Goal: Information Seeking & Learning: Learn about a topic

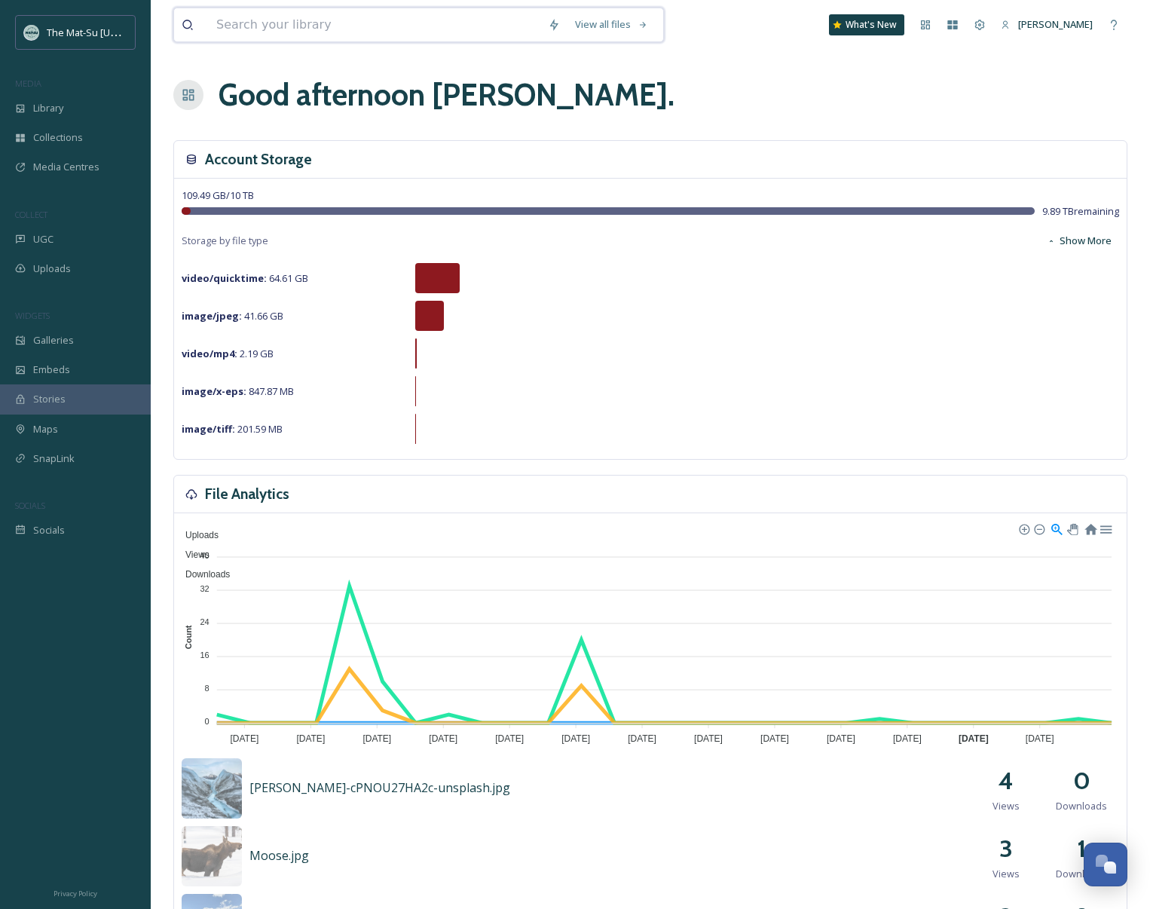
click at [297, 24] on input at bounding box center [375, 24] width 332 height 33
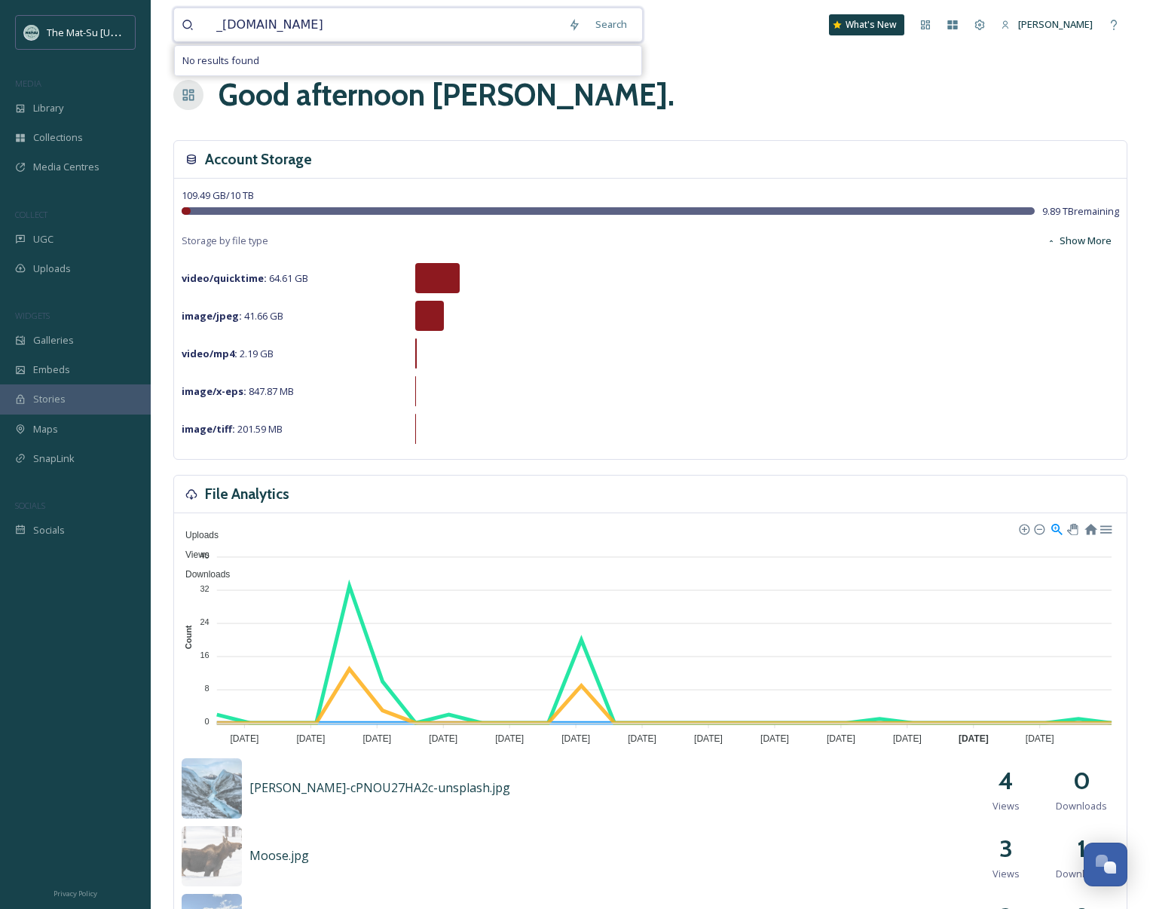
type input "_DSC0978NSF.jpg"
click at [249, 21] on span "_DSC0978NSF.jpg" at bounding box center [255, 25] width 93 height 22
drag, startPoint x: 213, startPoint y: 25, endPoint x: 368, endPoint y: 27, distance: 154.5
click at [368, 27] on div "_DSC0978NSF.jpg" at bounding box center [404, 24] width 390 height 33
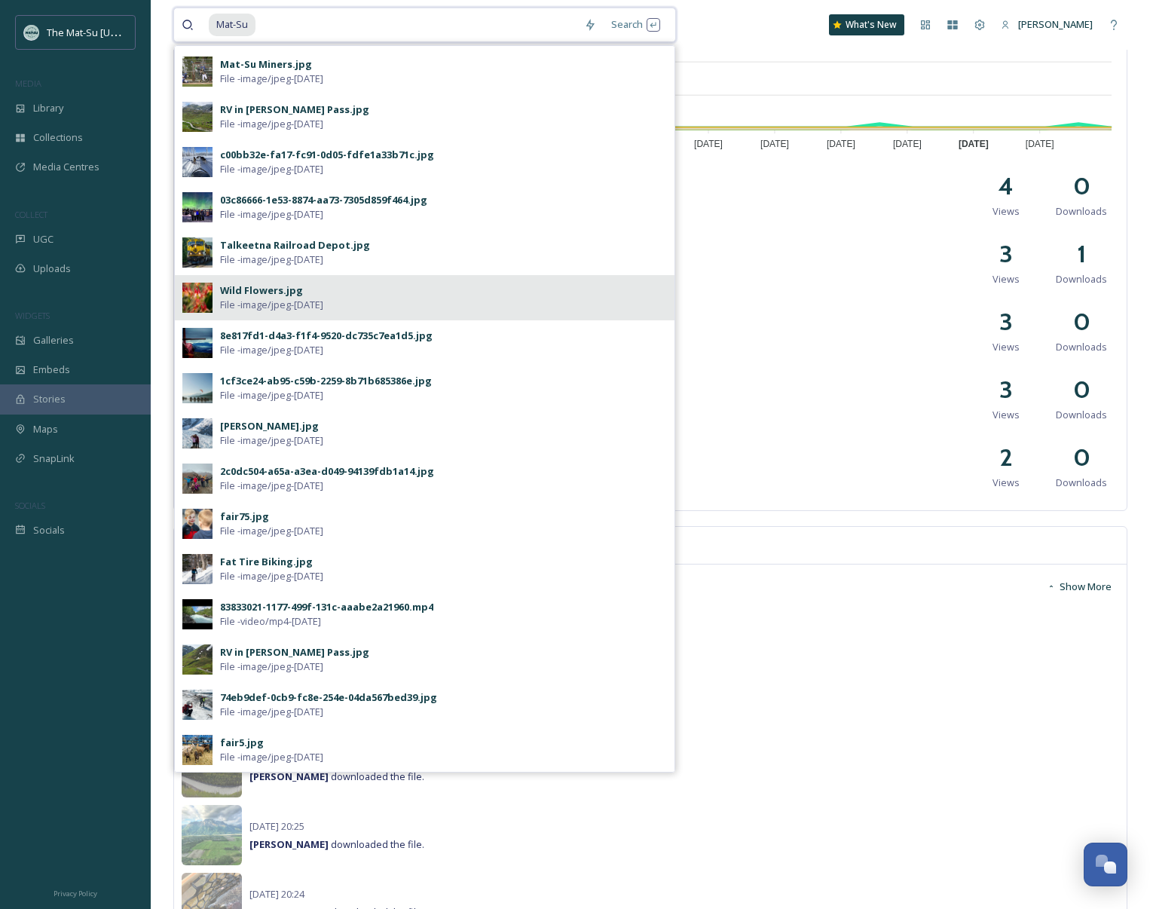
scroll to position [602, 0]
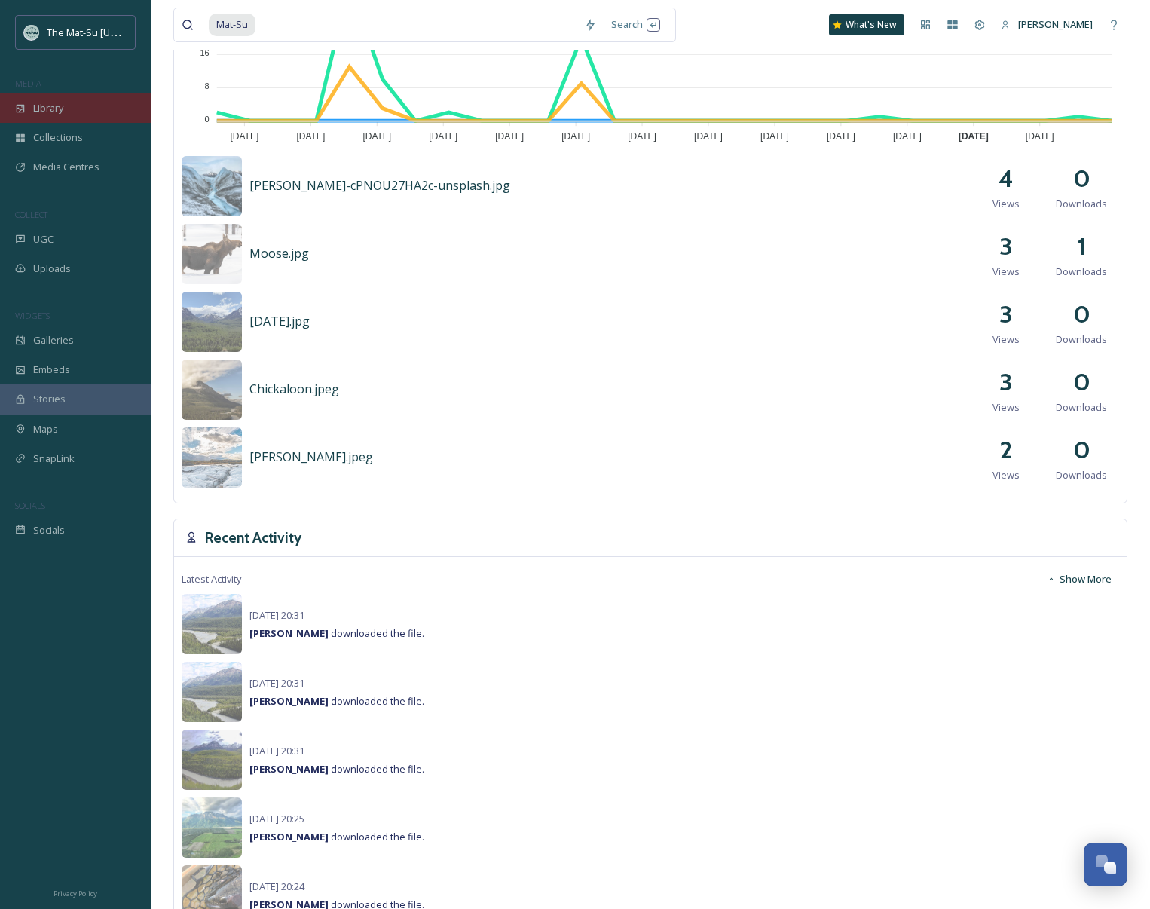
click at [59, 107] on span "Library" at bounding box center [48, 108] width 30 height 14
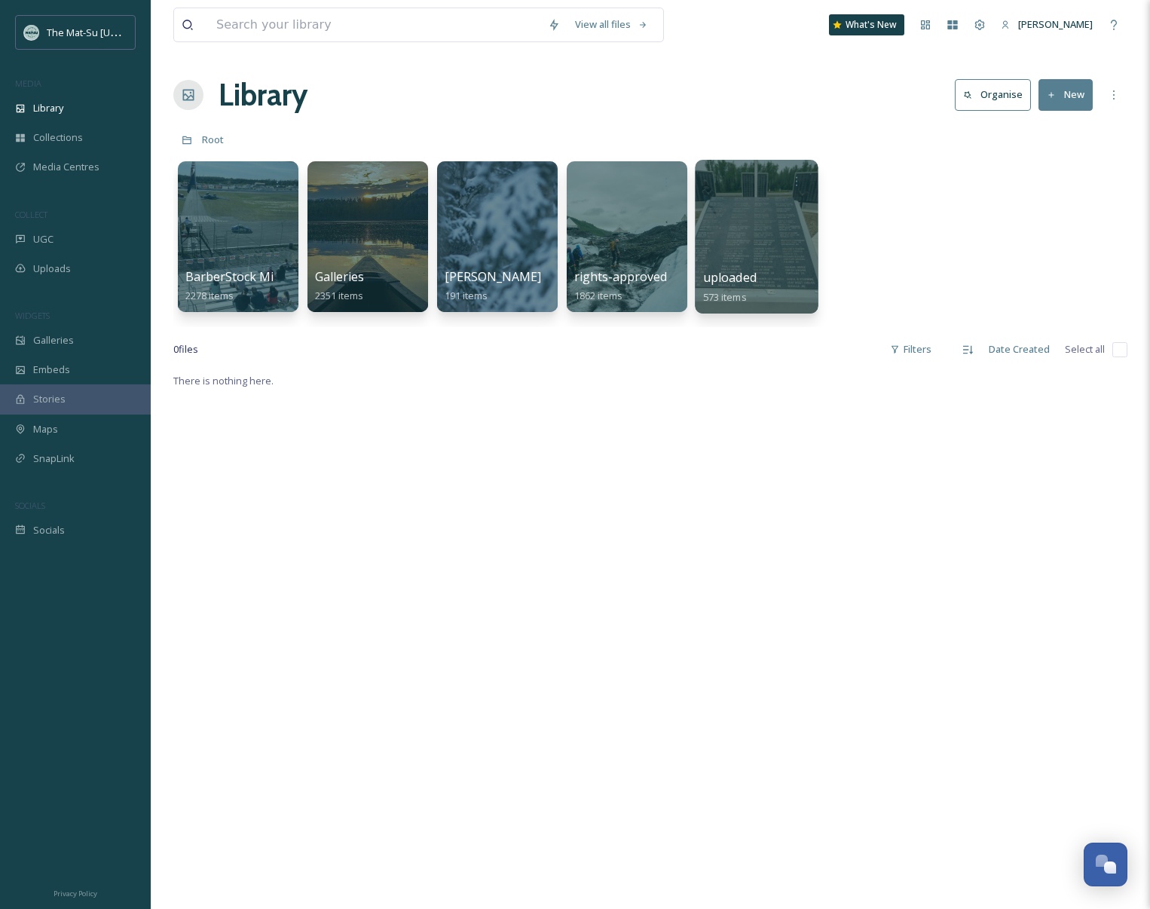
click at [747, 253] on div at bounding box center [756, 237] width 123 height 154
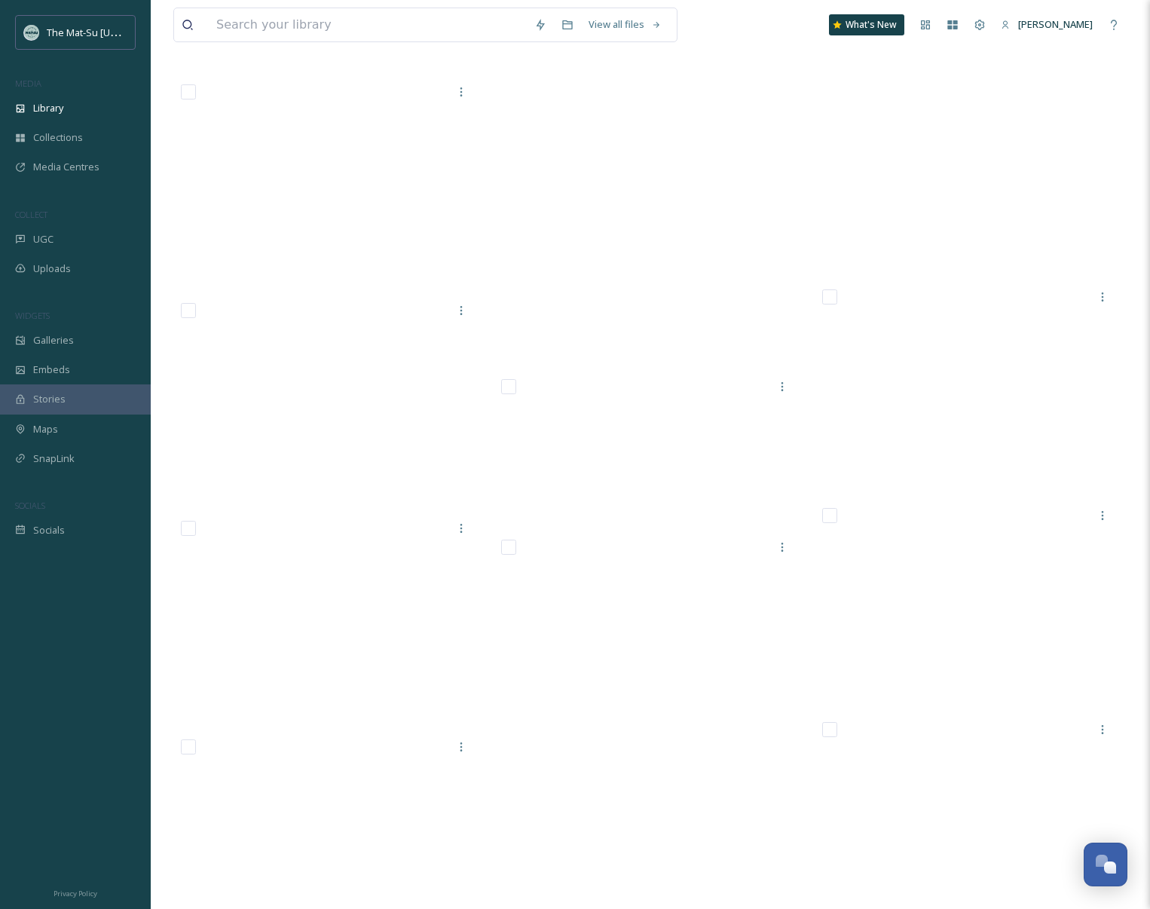
scroll to position [22700, 0]
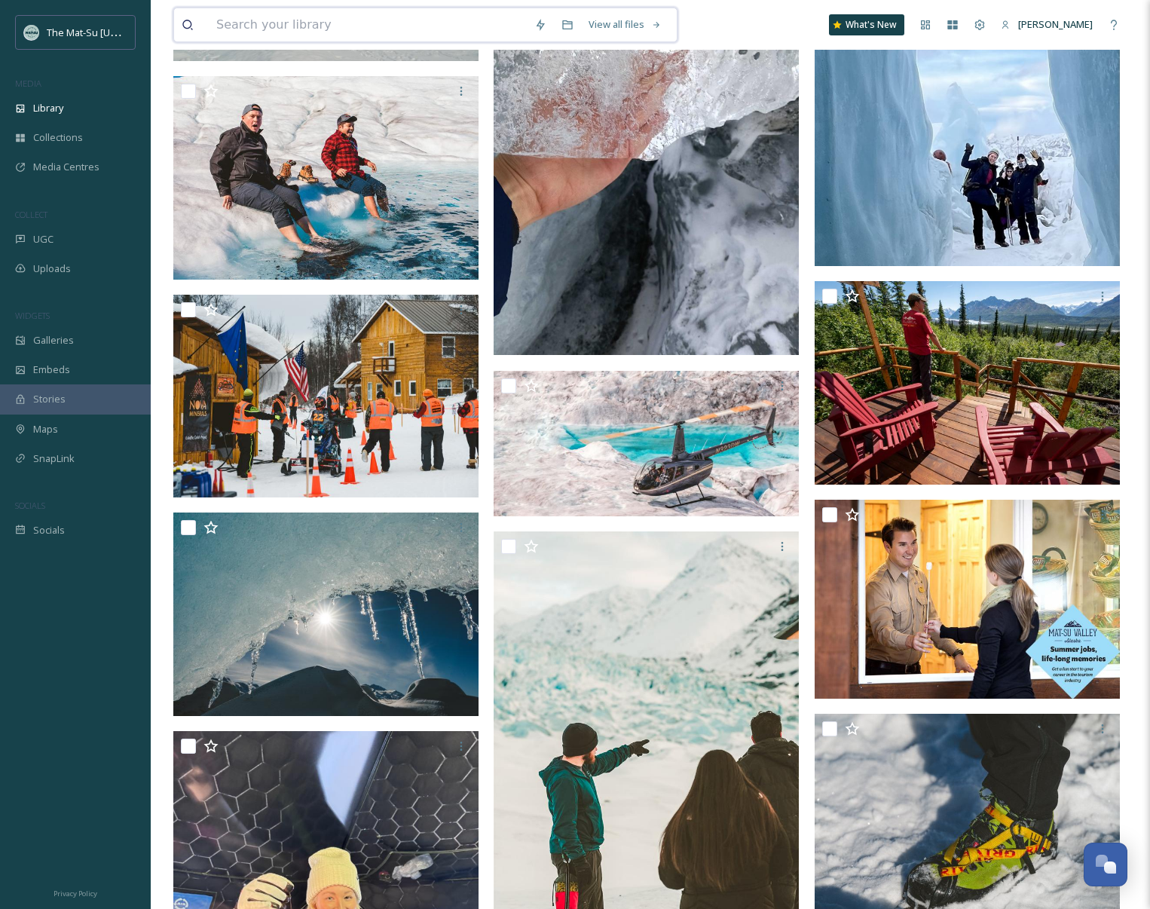
click at [246, 32] on input at bounding box center [368, 24] width 318 height 33
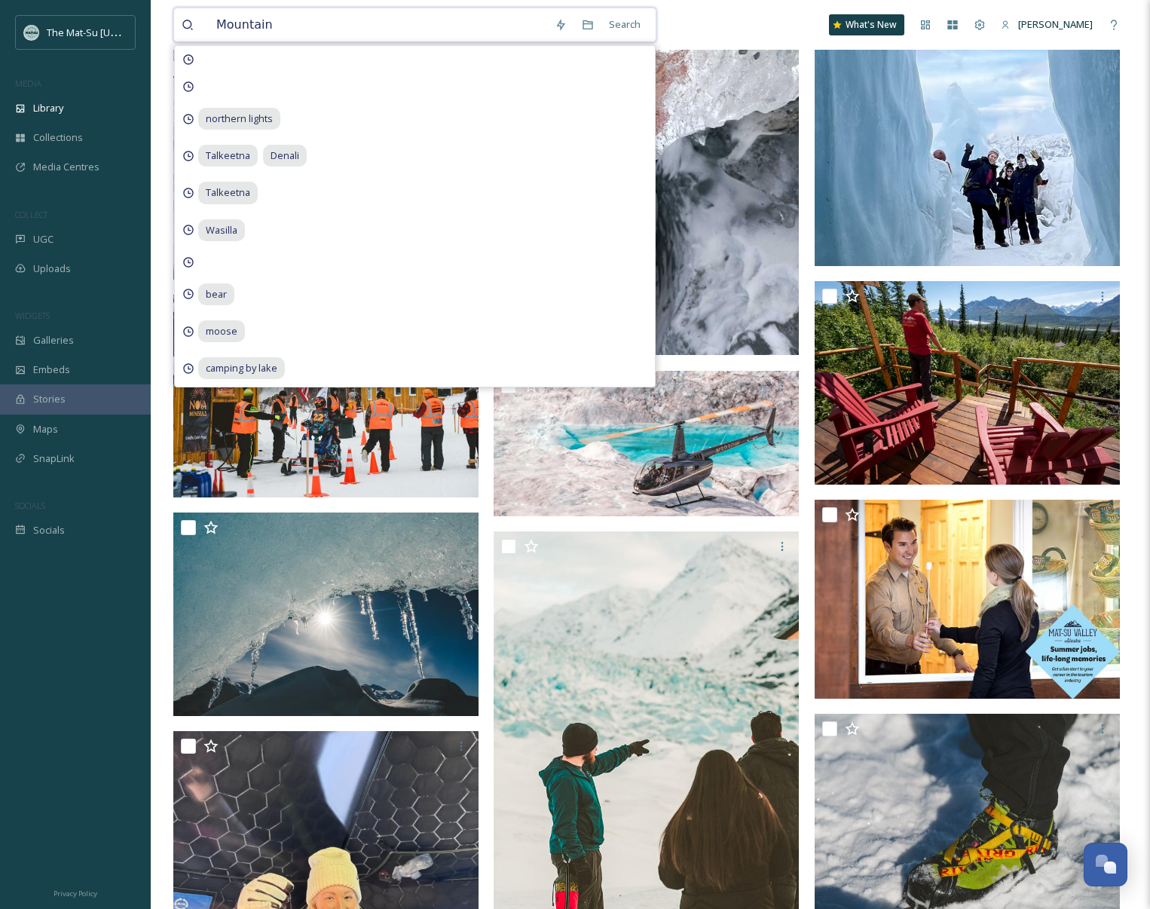
type input "Mountains"
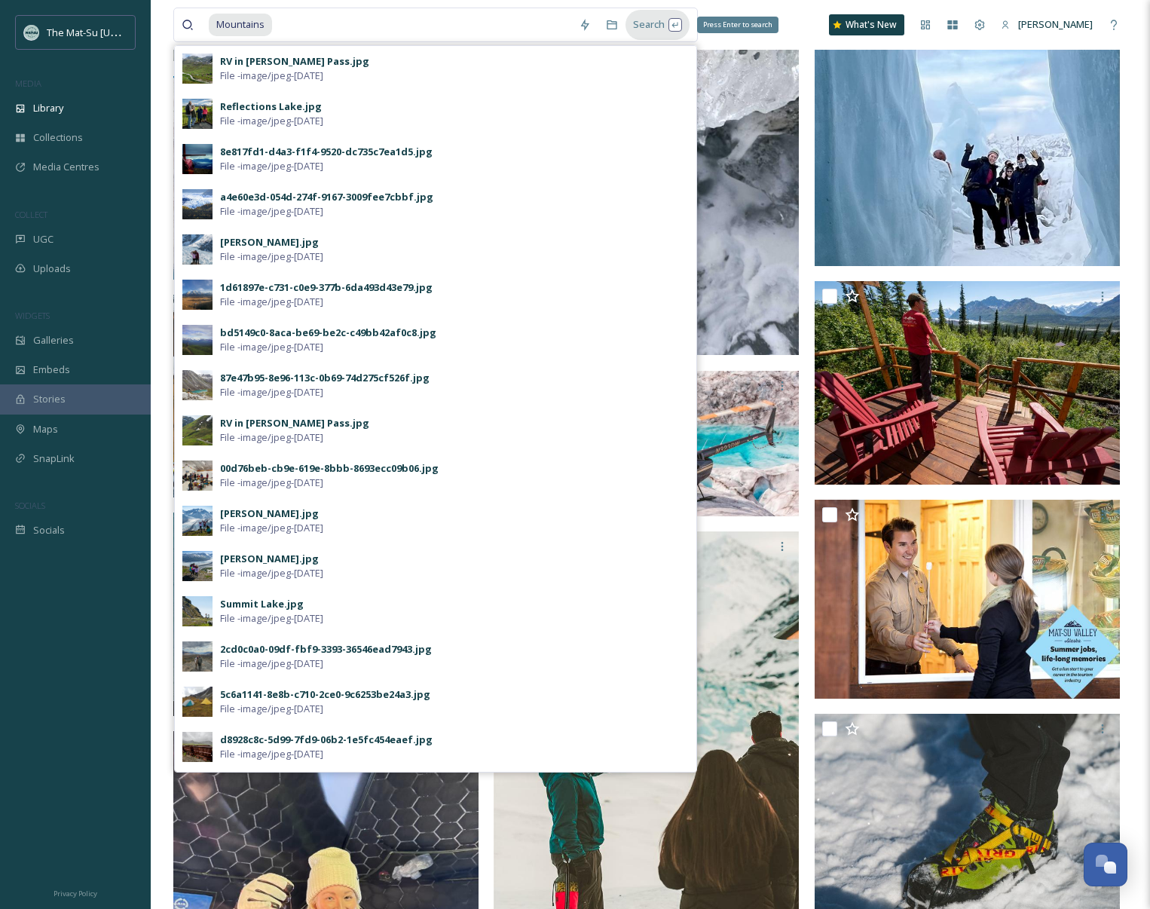
click at [649, 23] on div "Search Press Enter to search" at bounding box center [658, 24] width 64 height 29
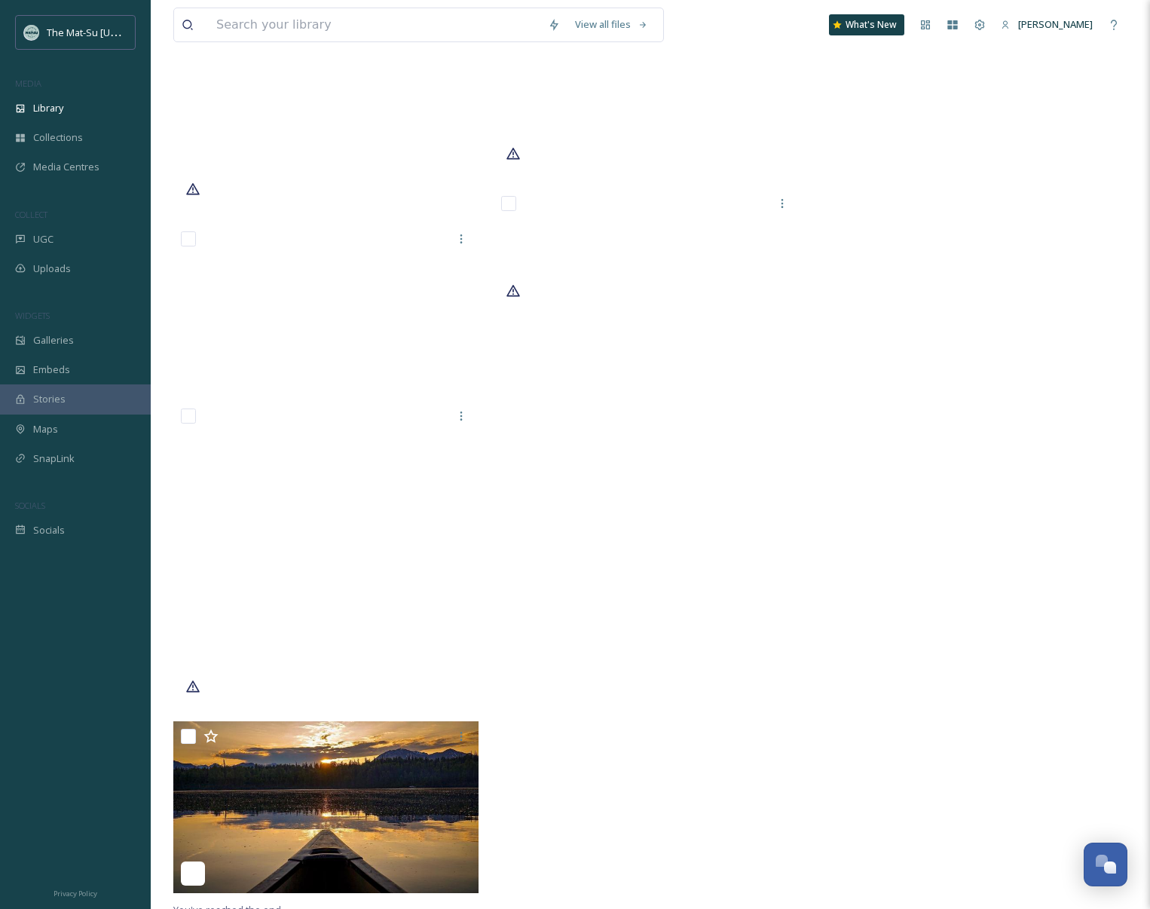
scroll to position [51764, 0]
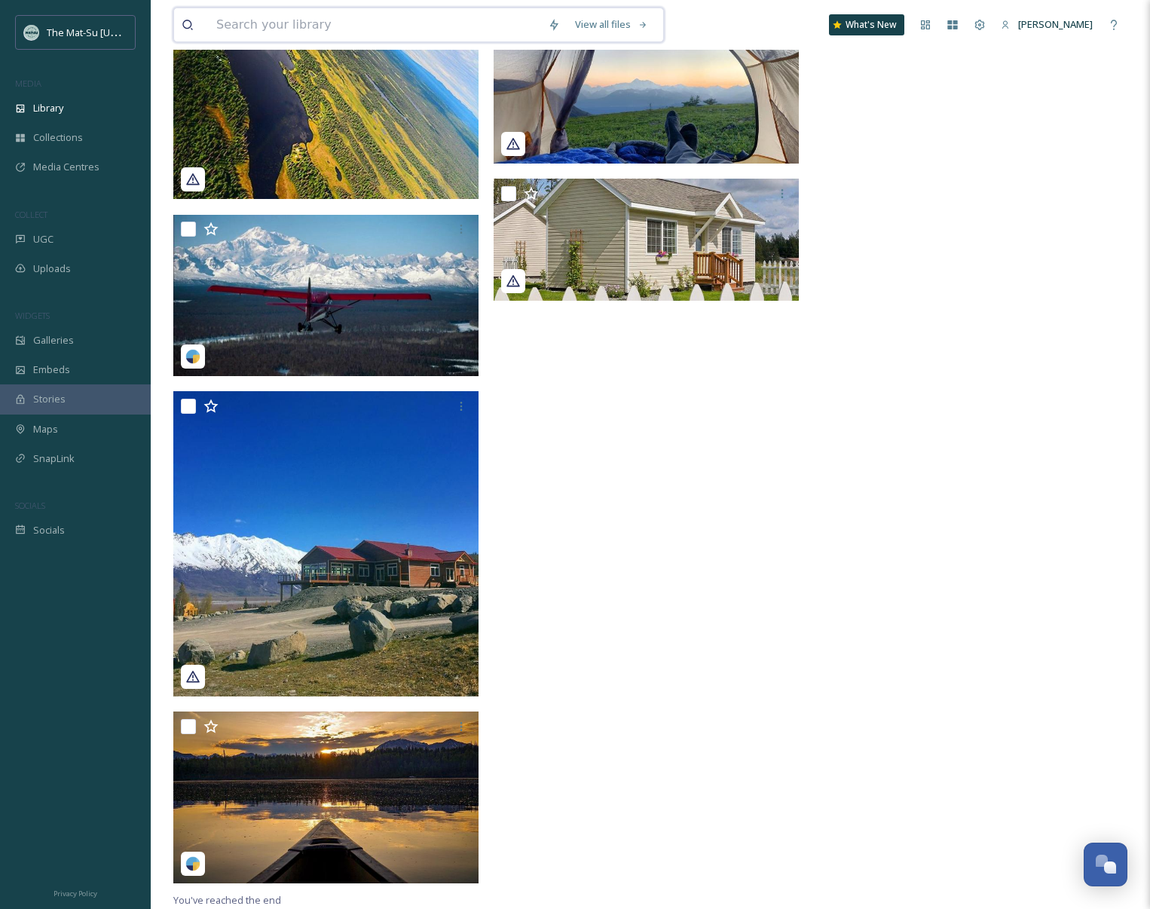
click at [275, 26] on input at bounding box center [375, 24] width 332 height 33
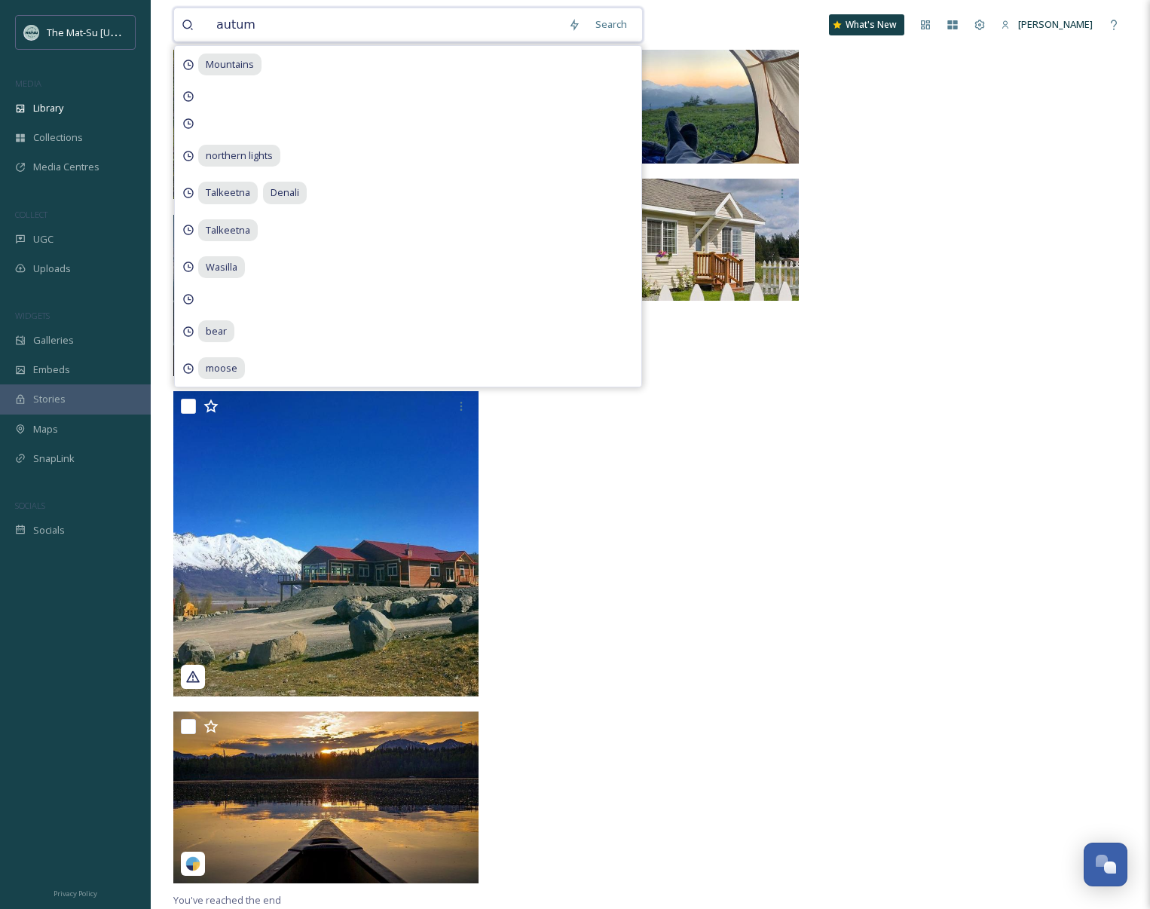
type input "autumn"
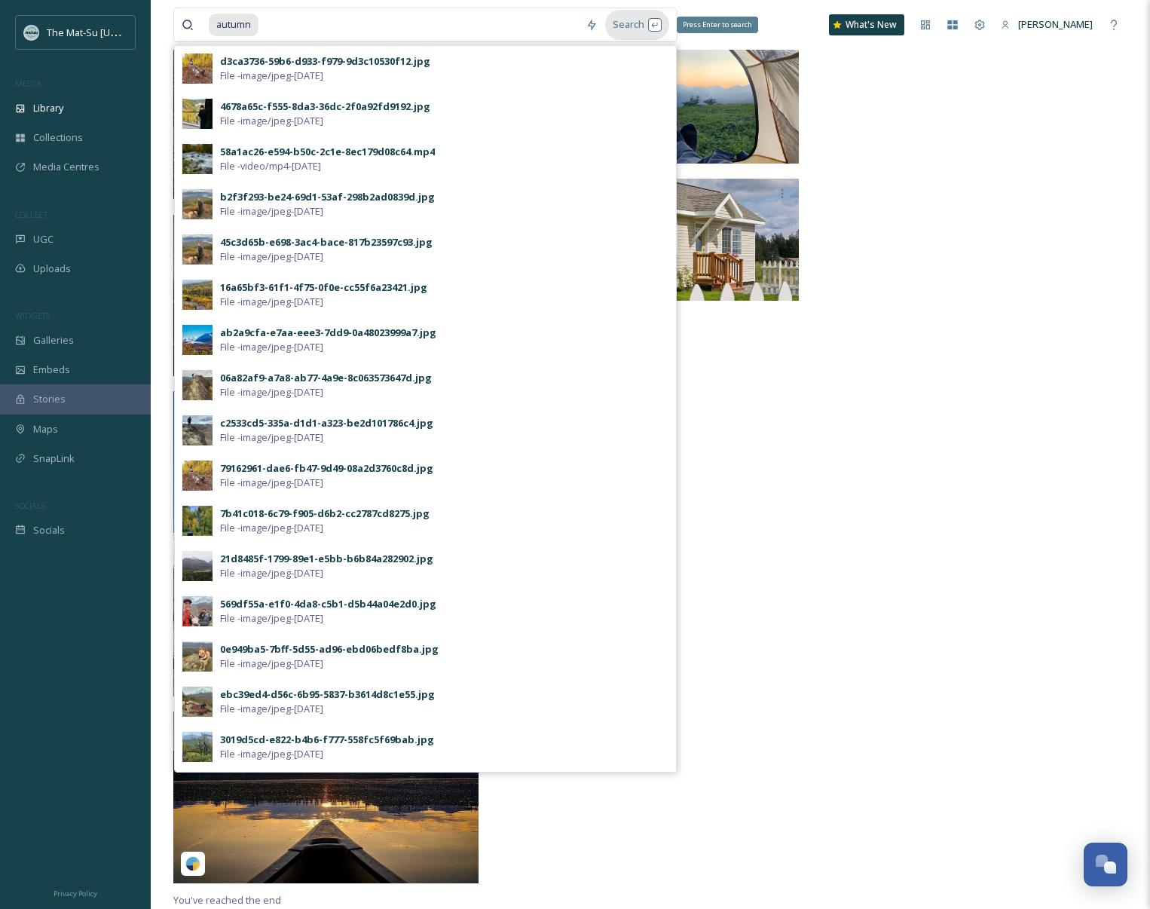
click at [633, 25] on div "Search Press Enter to search" at bounding box center [637, 24] width 64 height 29
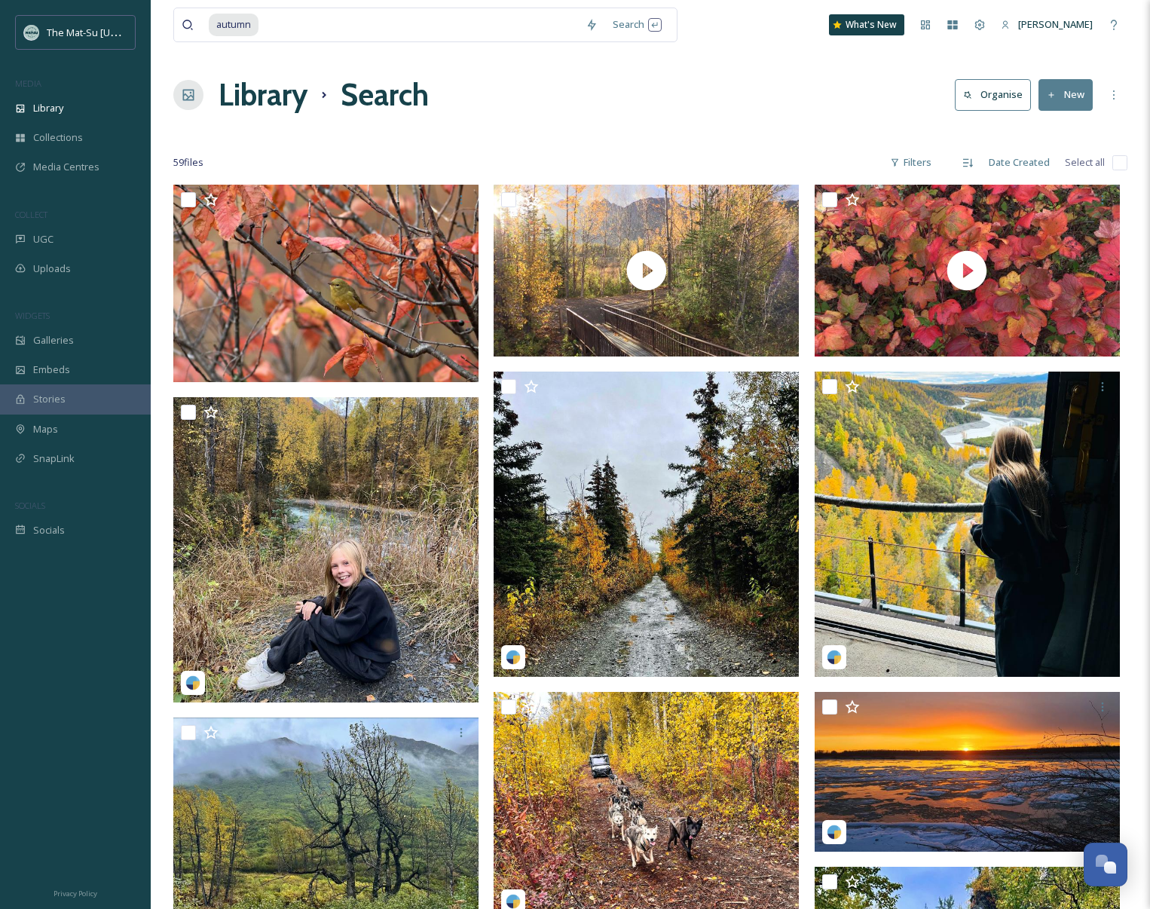
click at [780, 73] on div "Library Search Organise New" at bounding box center [650, 94] width 954 height 45
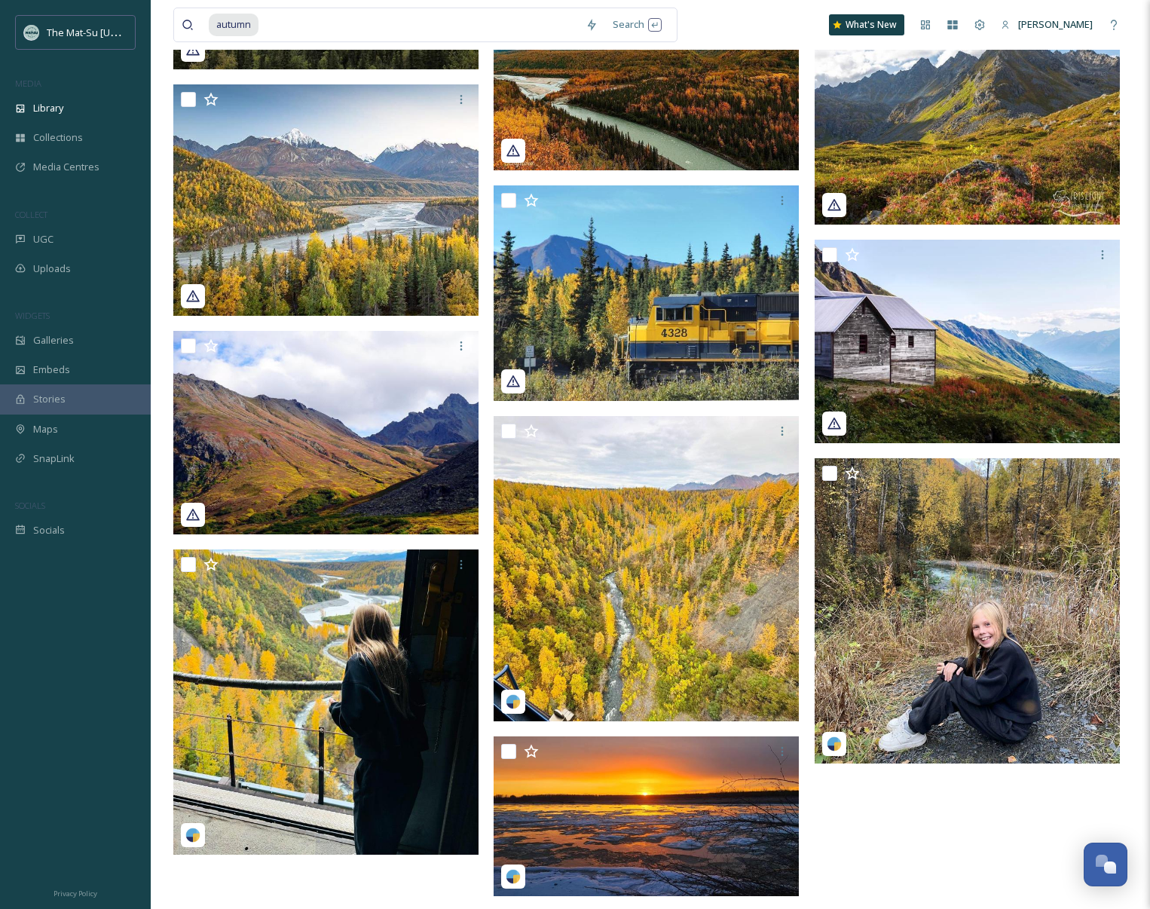
scroll to position [4694, 0]
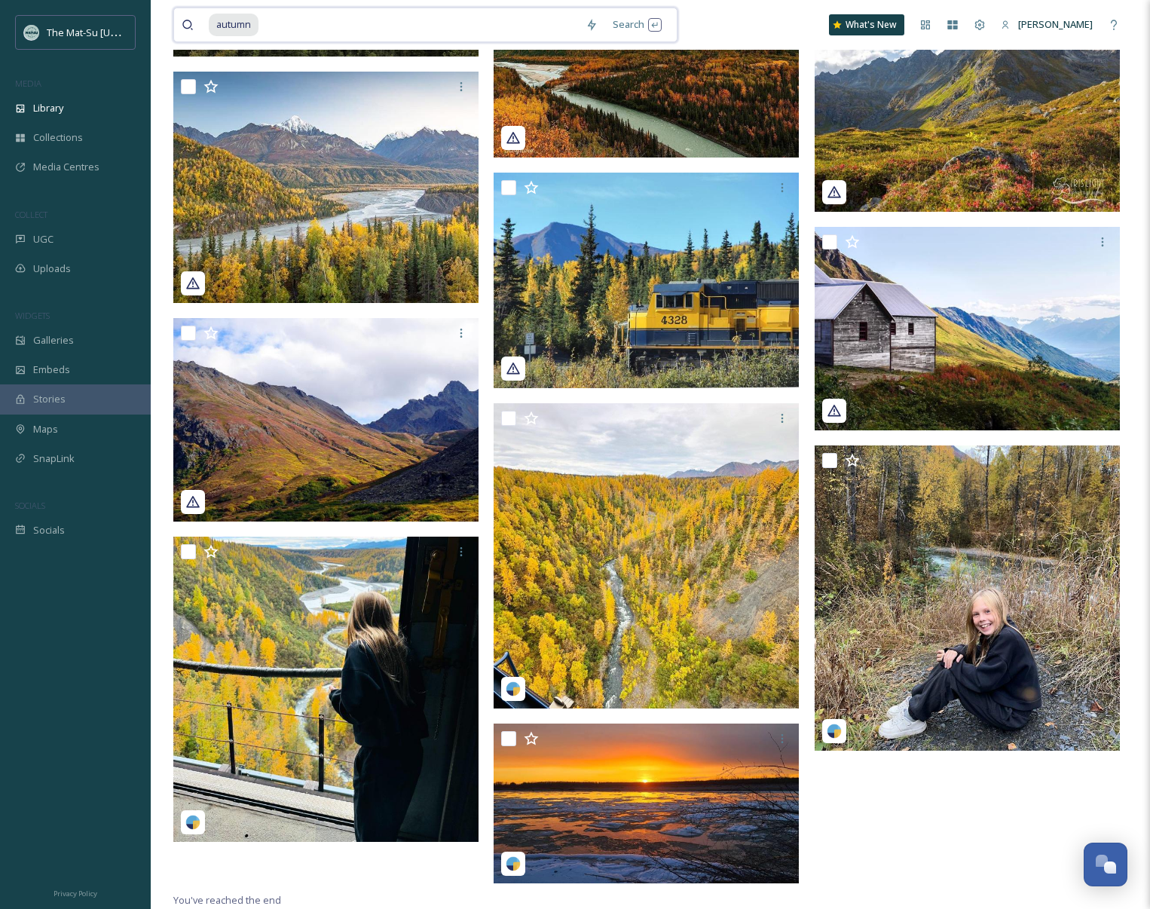
click at [302, 23] on input at bounding box center [419, 24] width 318 height 33
click at [96, 114] on div "Library" at bounding box center [75, 107] width 151 height 29
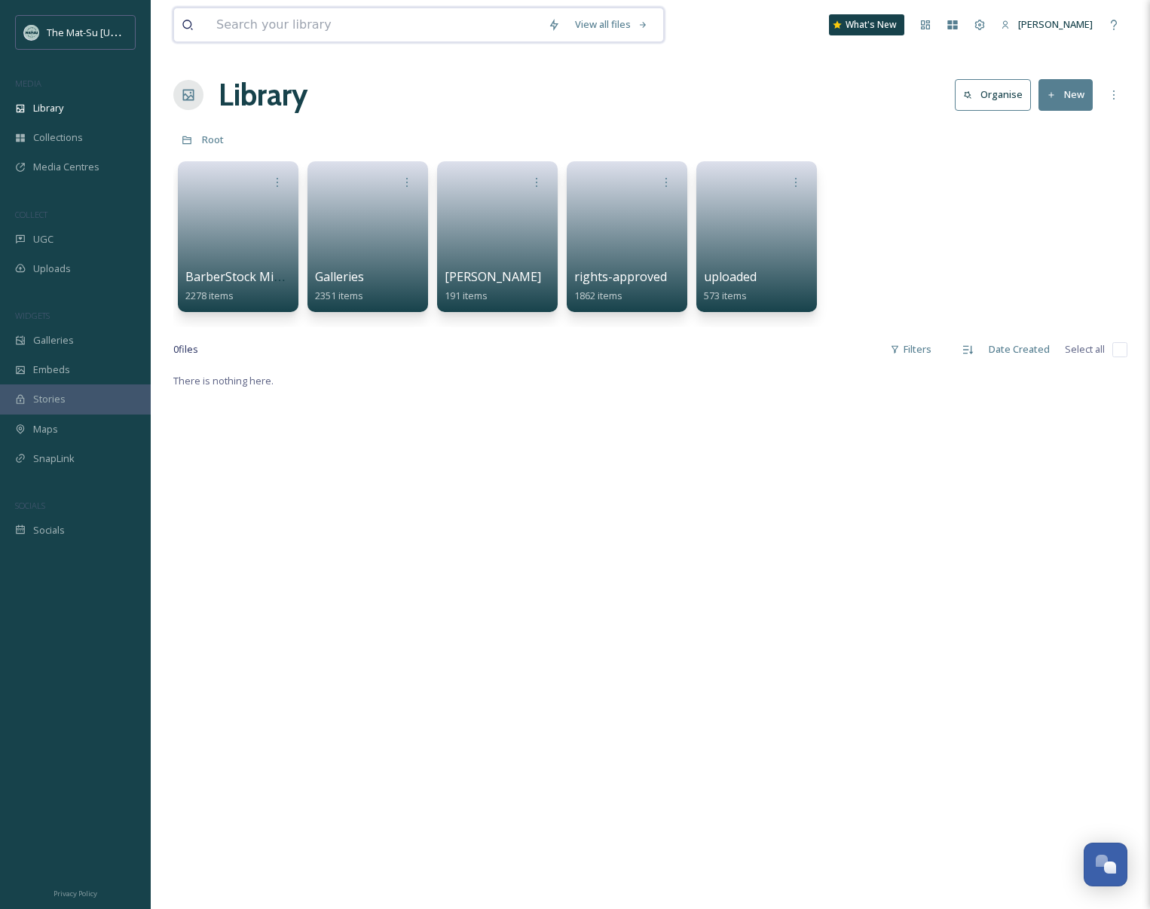
click at [299, 30] on input at bounding box center [375, 24] width 332 height 33
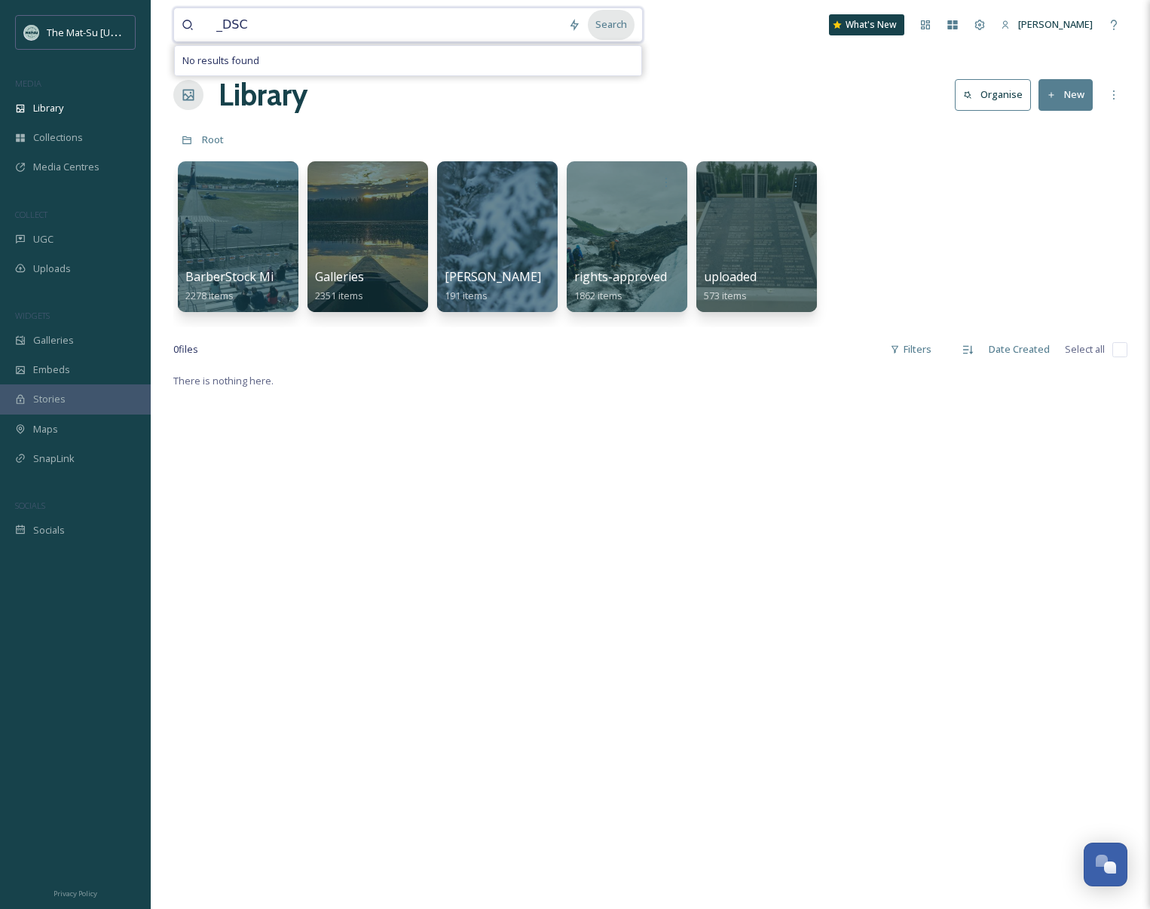
type input "_DSC"
click at [623, 24] on div "Search" at bounding box center [611, 24] width 47 height 29
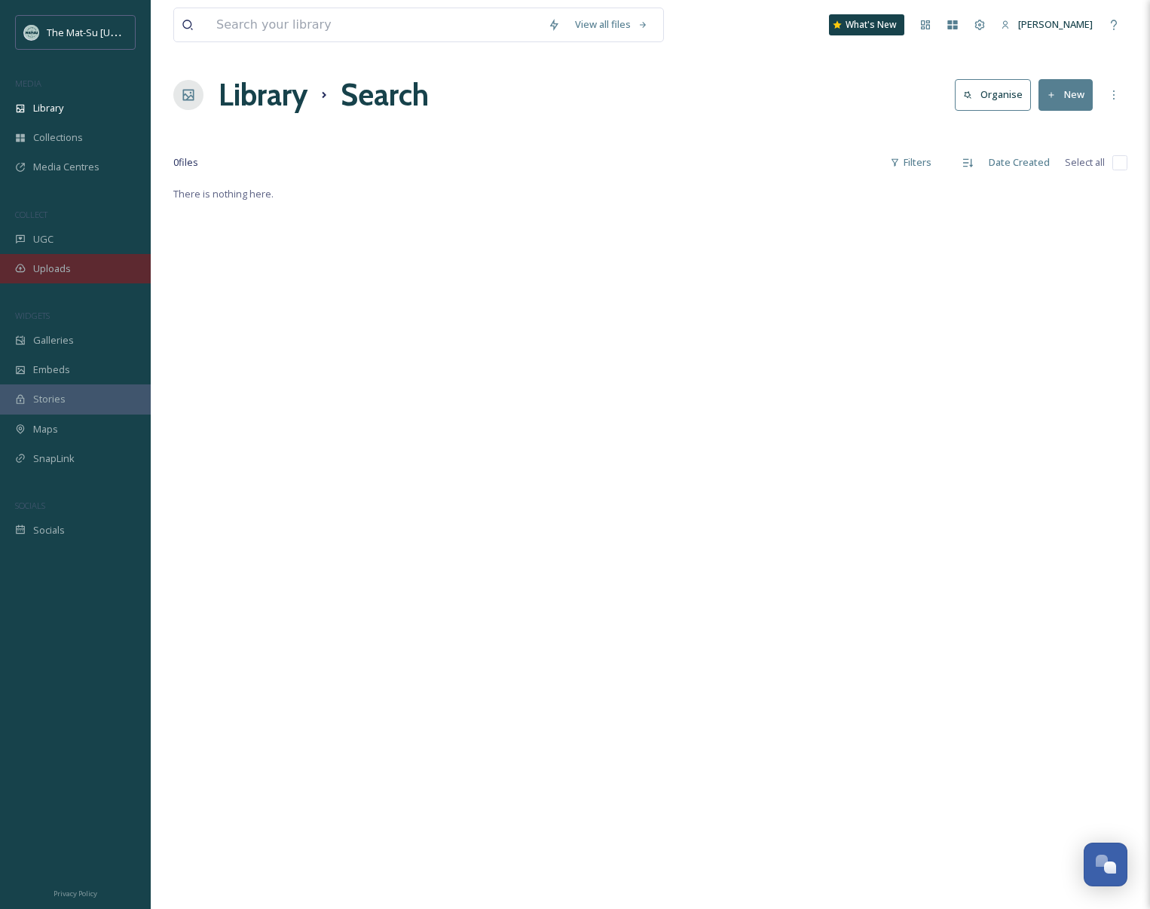
click at [63, 268] on span "Uploads" at bounding box center [52, 269] width 38 height 14
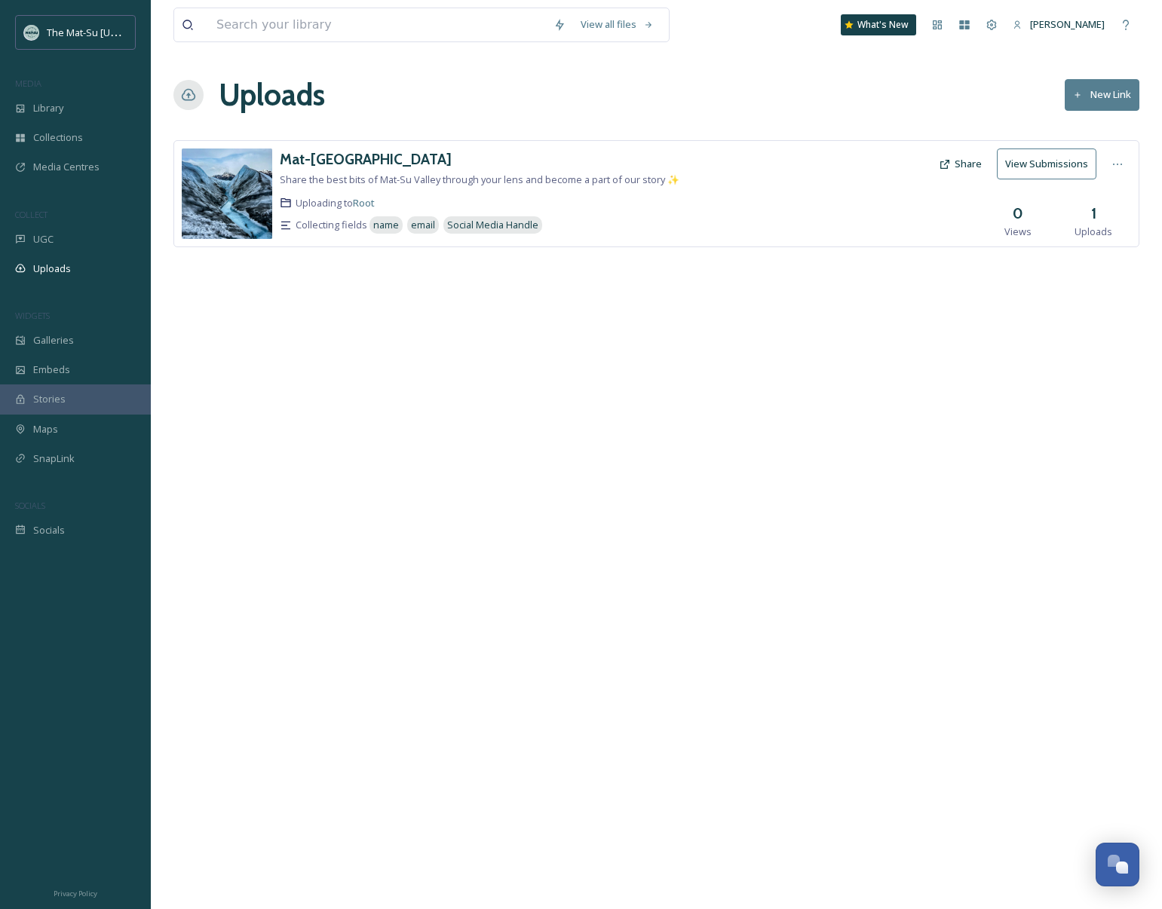
click at [241, 179] on img at bounding box center [227, 193] width 90 height 90
click at [306, 156] on h3 "Mat-[GEOGRAPHIC_DATA]" at bounding box center [366, 159] width 172 height 18
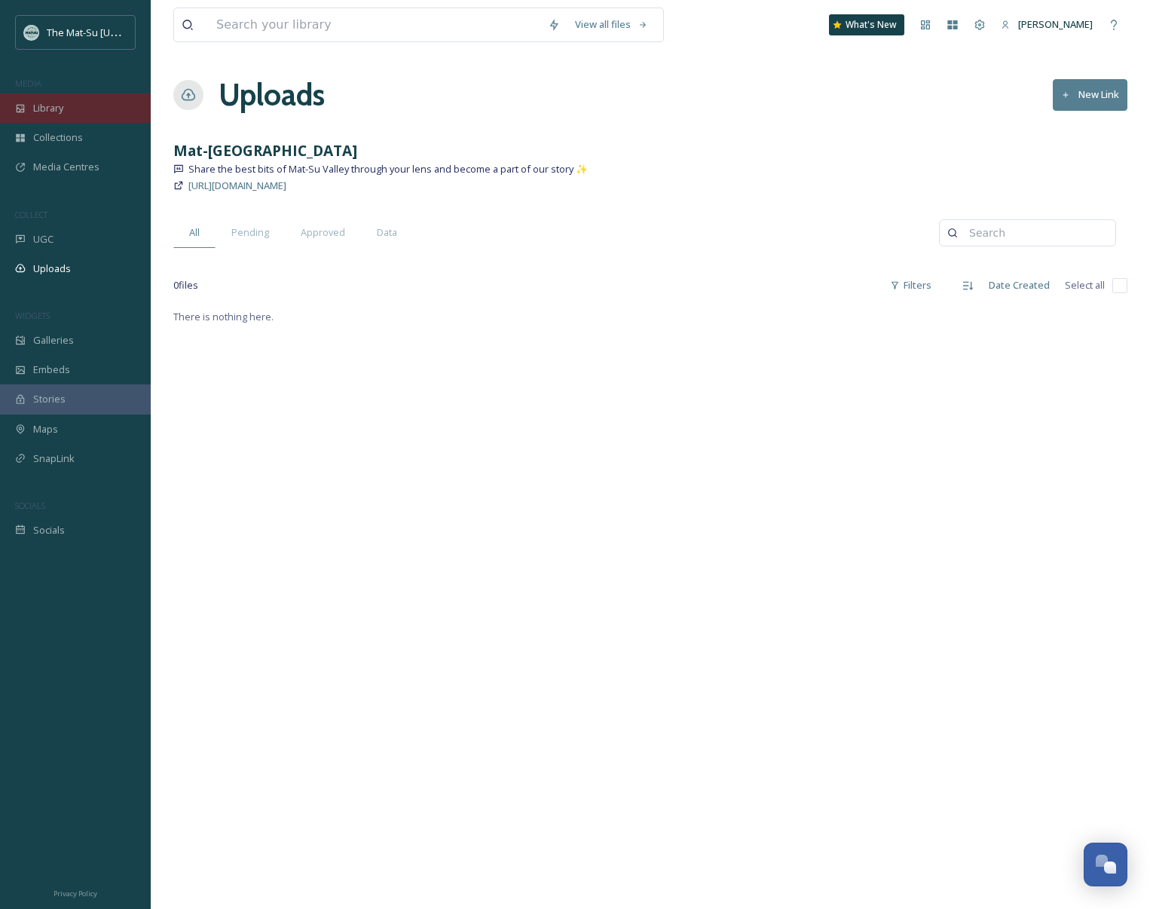
click at [60, 109] on span "Library" at bounding box center [48, 108] width 30 height 14
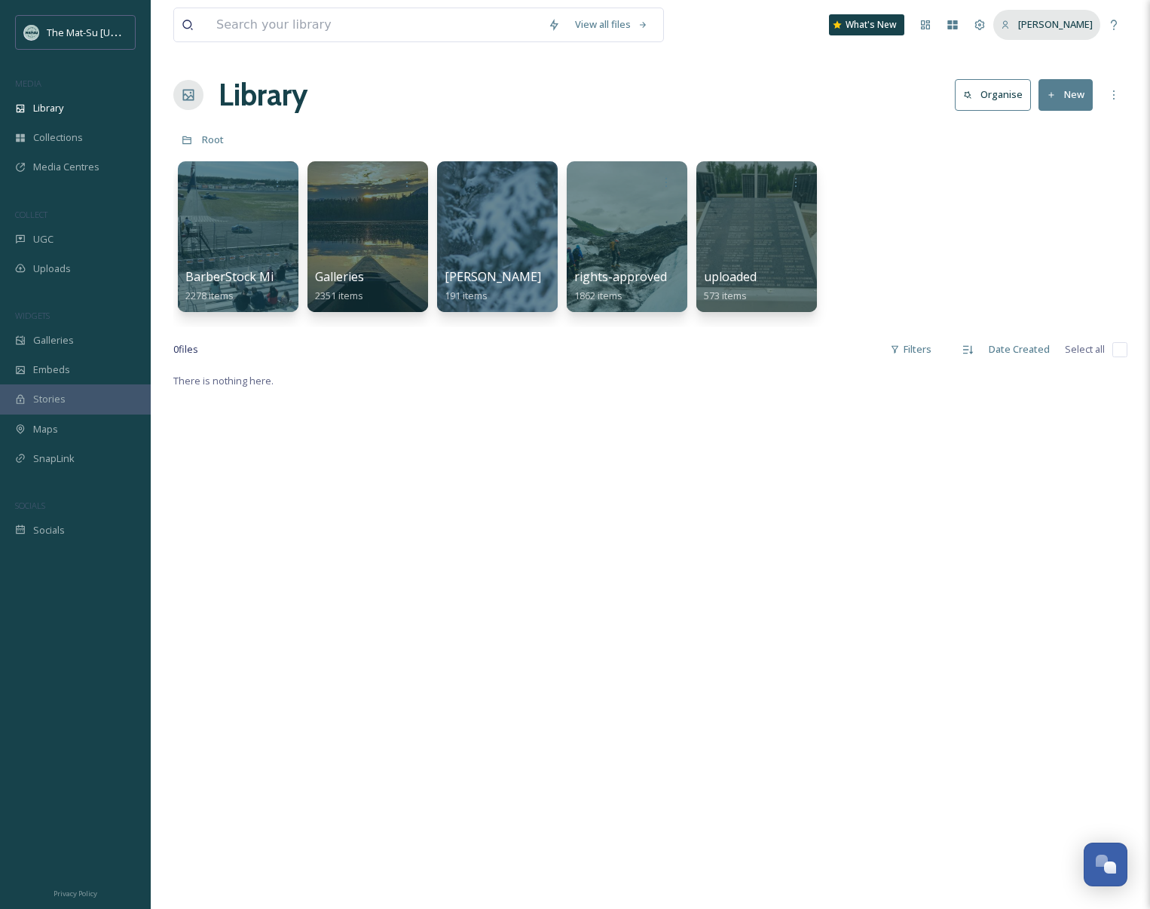
click at [1058, 26] on span "[PERSON_NAME]" at bounding box center [1055, 24] width 75 height 14
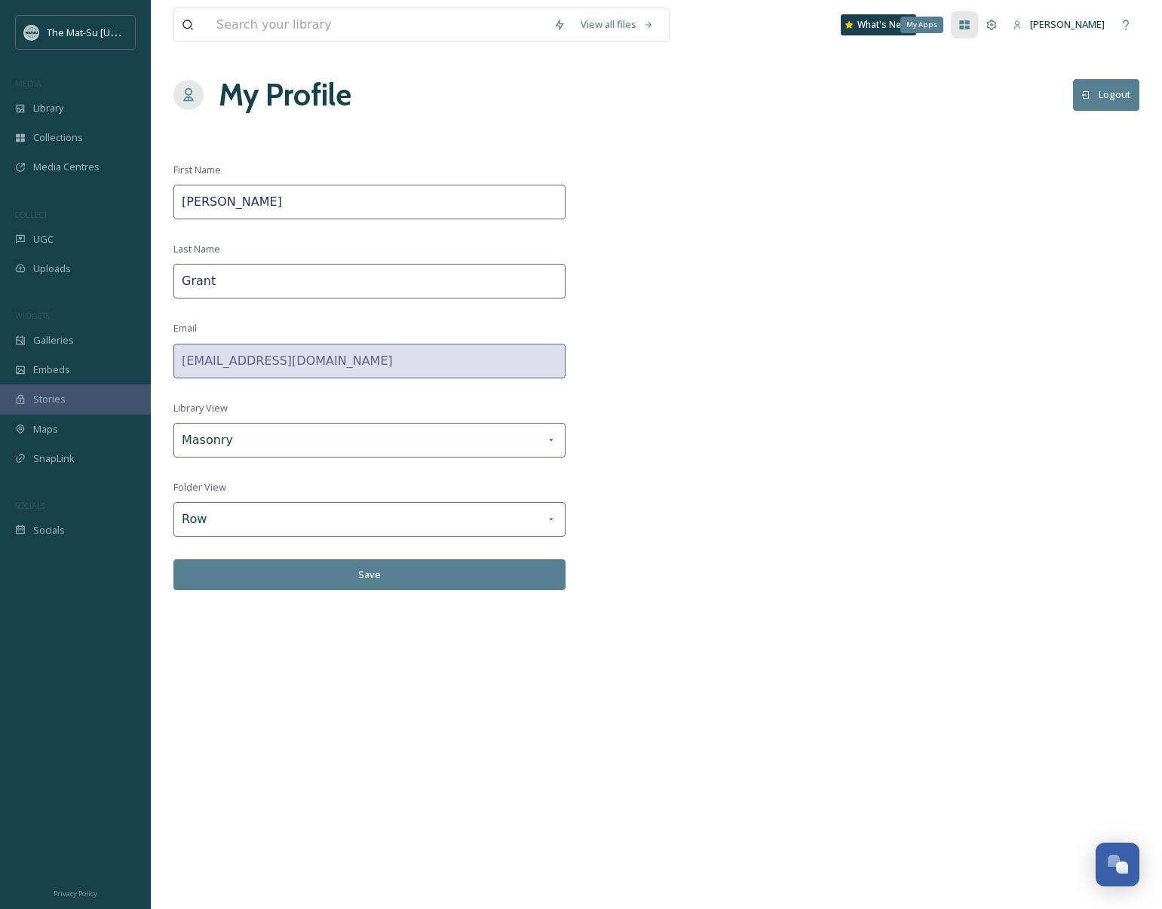
click at [970, 25] on icon at bounding box center [964, 25] width 12 height 12
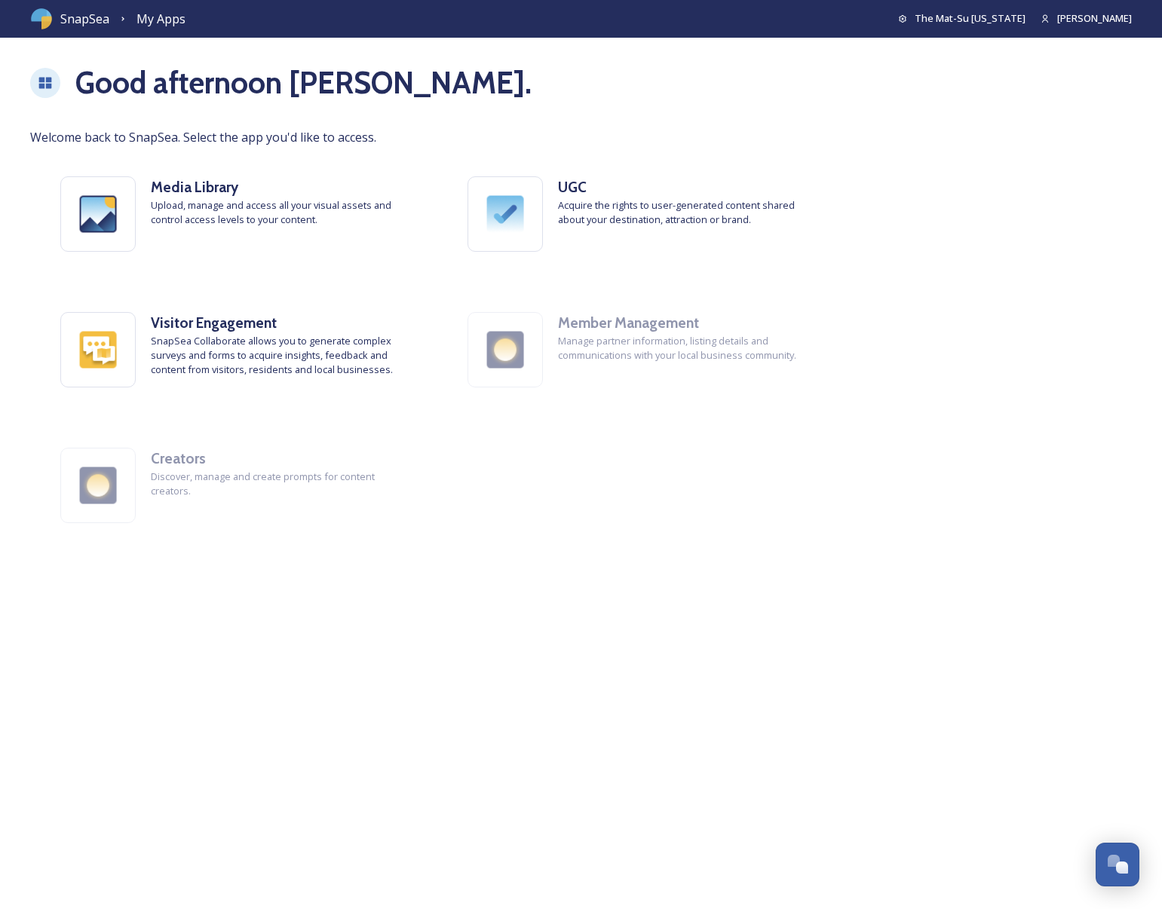
click at [72, 22] on span "SnapSea" at bounding box center [84, 19] width 49 height 18
click at [90, 17] on span "SnapSea" at bounding box center [84, 19] width 49 height 18
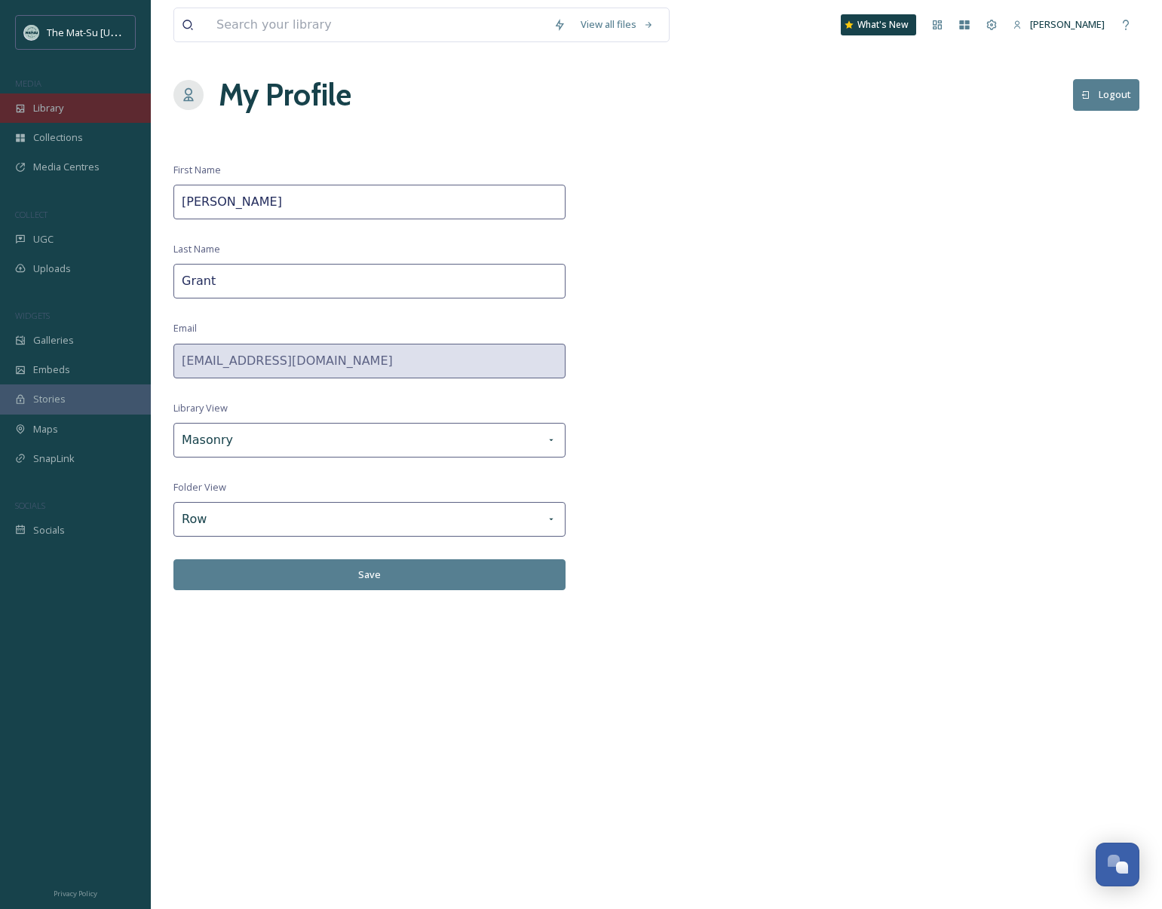
click at [46, 109] on span "Library" at bounding box center [48, 108] width 30 height 14
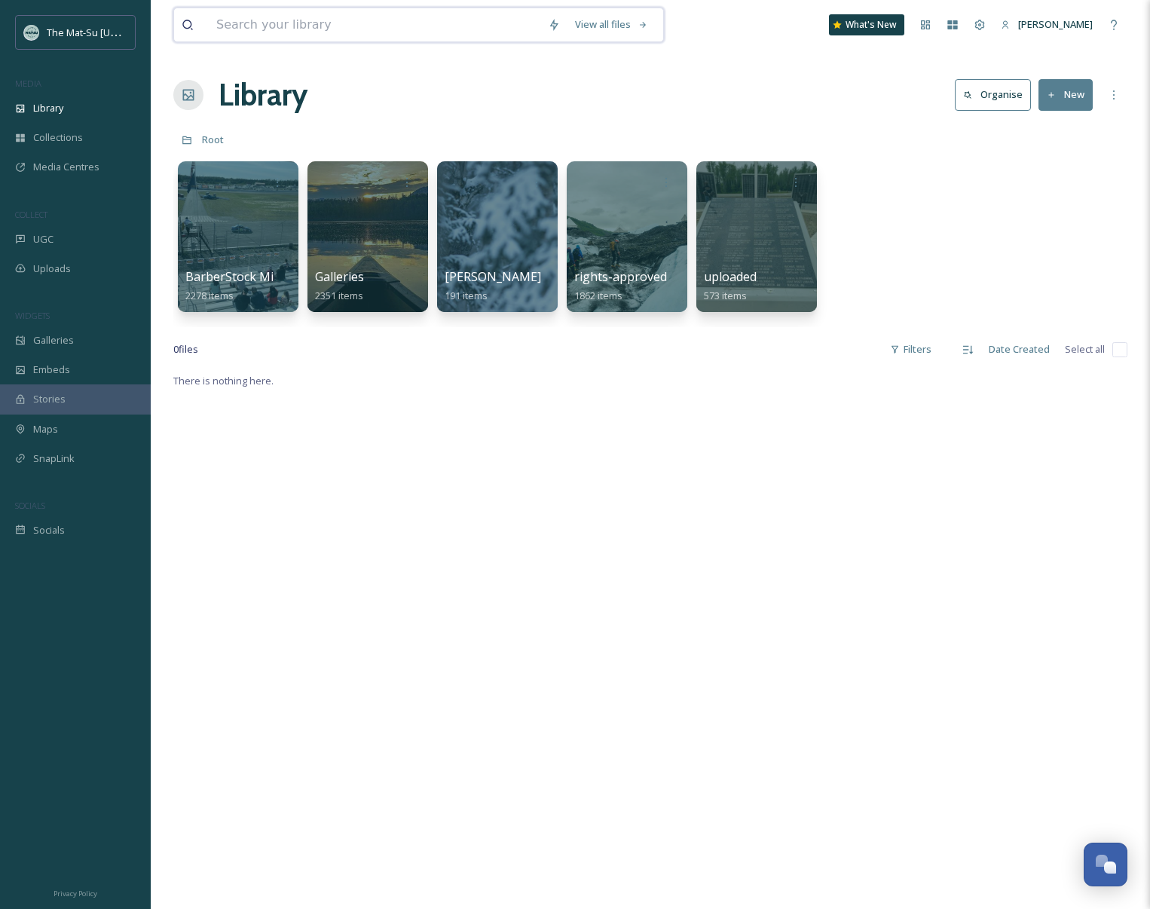
click at [292, 24] on input at bounding box center [375, 24] width 332 height 33
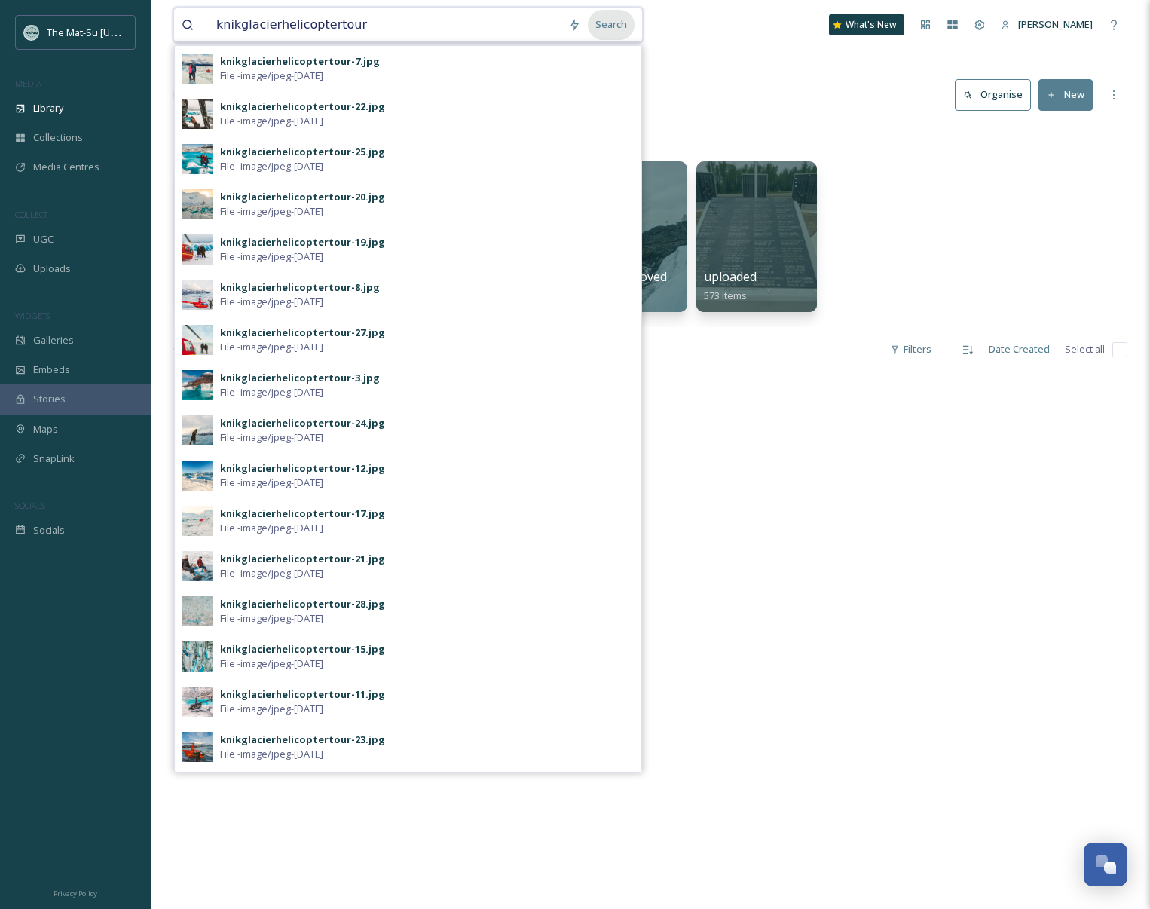
type input "knikglacierhelicoptertour"
click at [615, 26] on div "Search" at bounding box center [611, 24] width 47 height 29
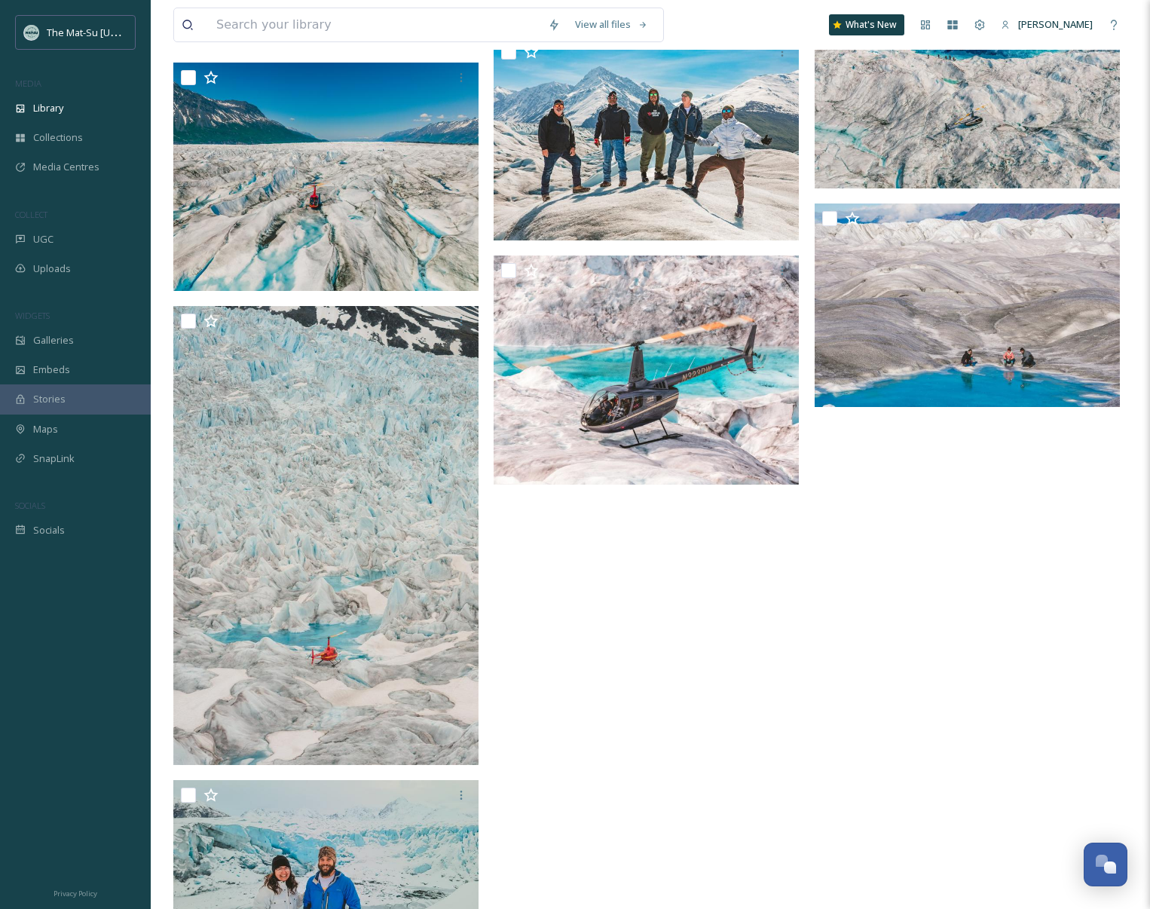
scroll to position [2418, 0]
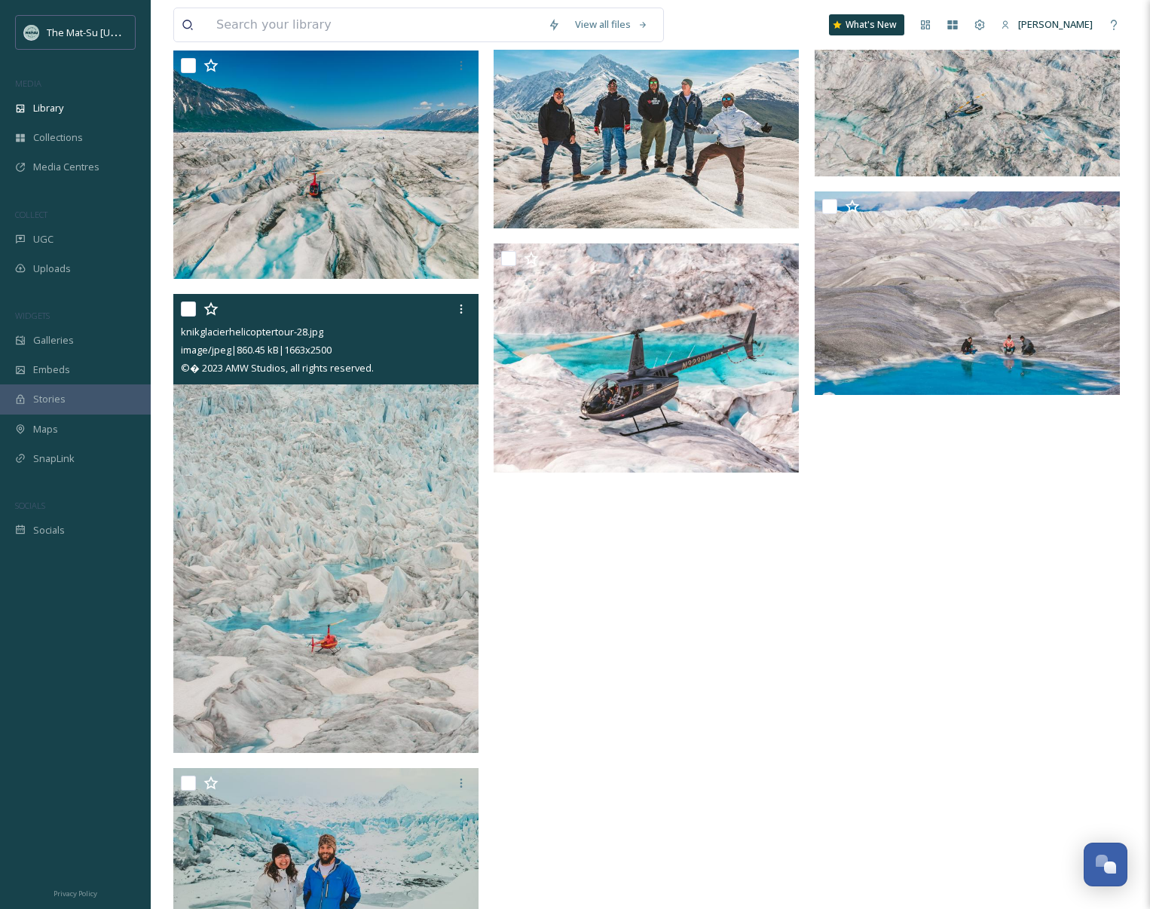
click at [439, 622] on img at bounding box center [325, 523] width 305 height 459
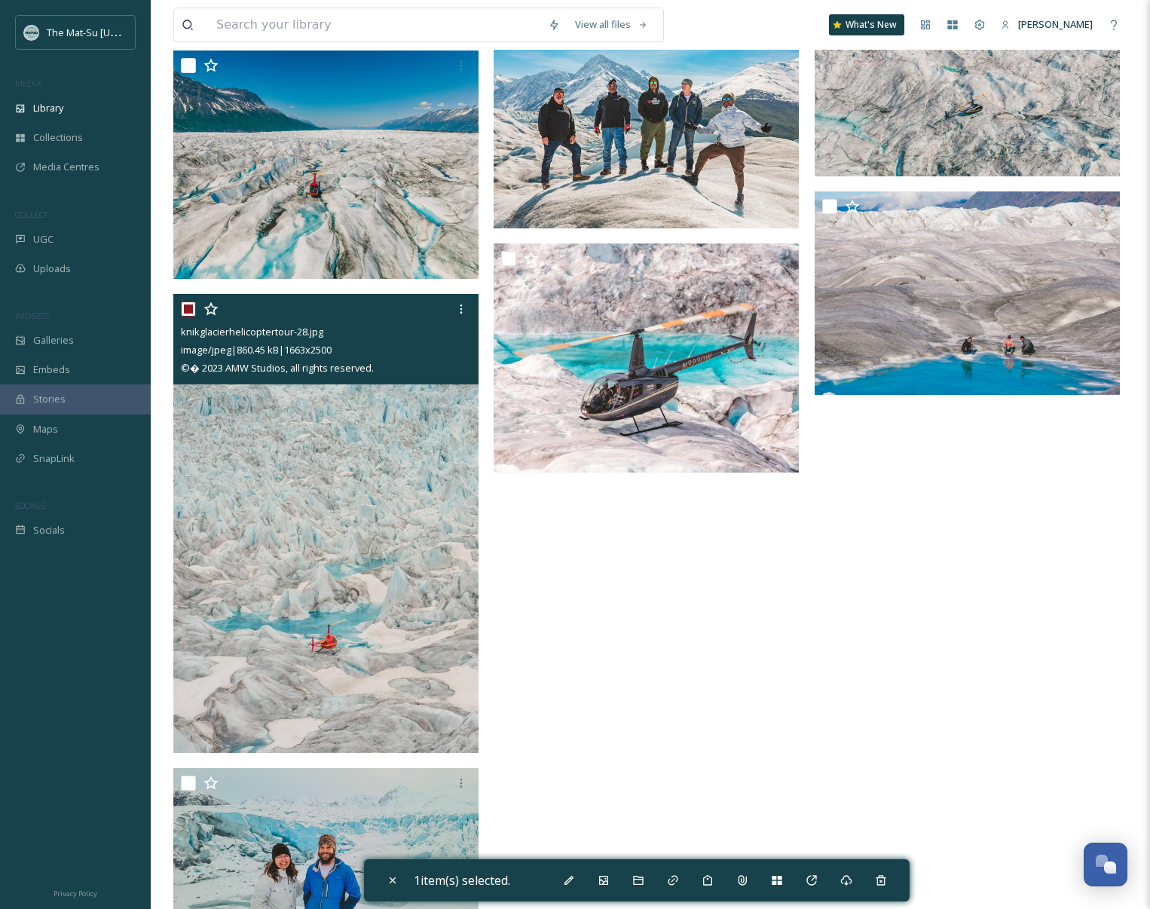
click at [415, 547] on img at bounding box center [325, 523] width 305 height 459
checkbox input "false"
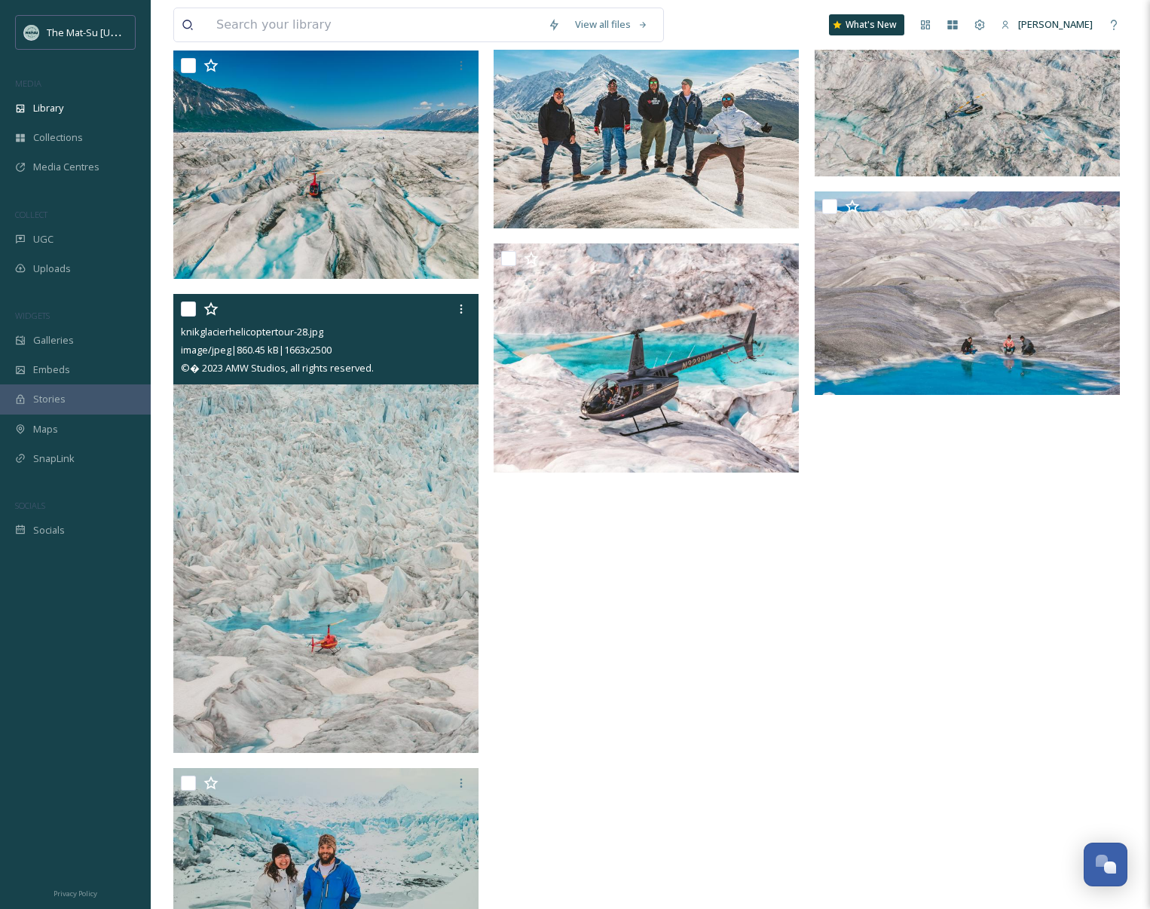
click at [351, 339] on div "knikglacierhelicoptertour-28.jpg" at bounding box center [328, 332] width 294 height 18
drag, startPoint x: 375, startPoint y: 369, endPoint x: 180, endPoint y: 335, distance: 198.2
click at [180, 335] on div "knikglacierhelicoptertour-28.jpg image/jpeg | 860.45 kB | 1663 x 2500 © � 2023 …" at bounding box center [325, 339] width 305 height 90
copy div "knikglacierhelicoptertour-28.jpg image/jpeg | 860.45 kB | 1663 x 2500 © � 2023 …"
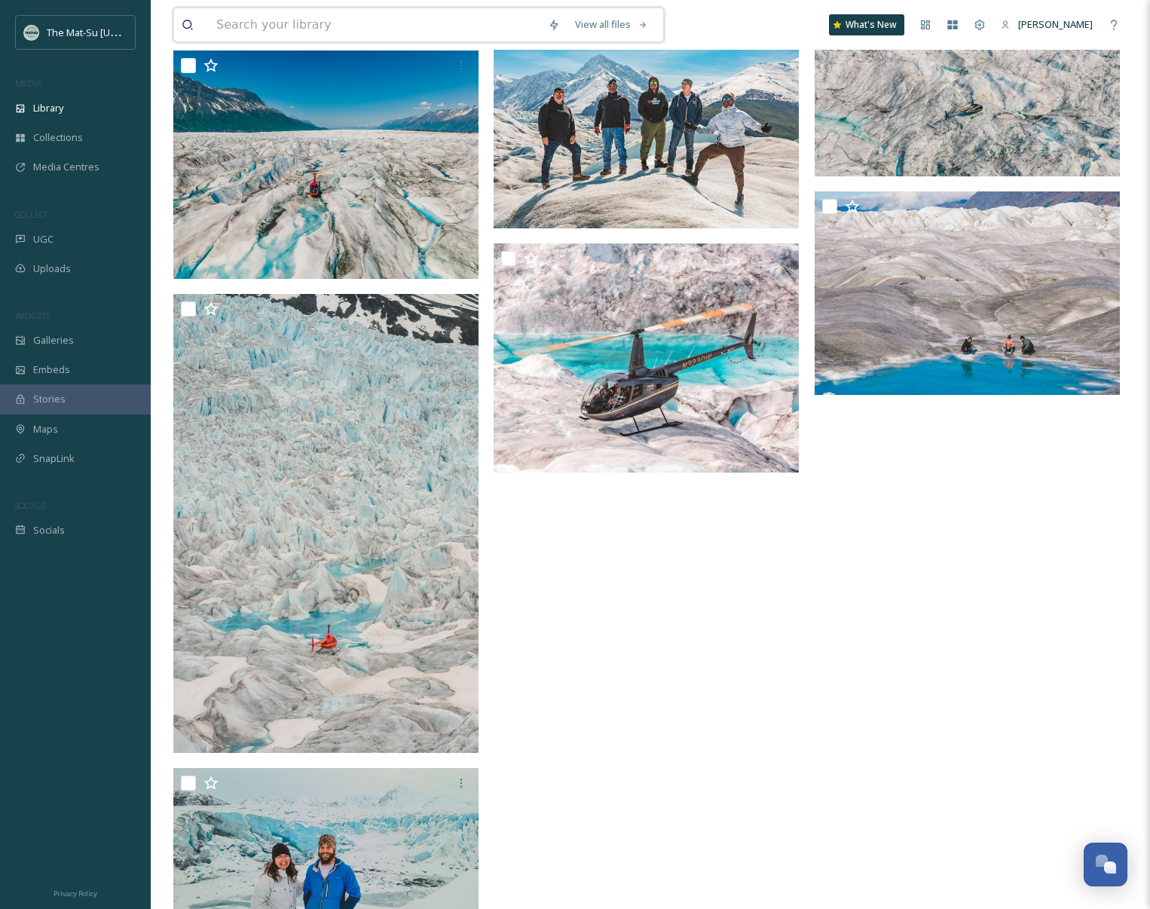
click at [283, 29] on input at bounding box center [375, 24] width 332 height 33
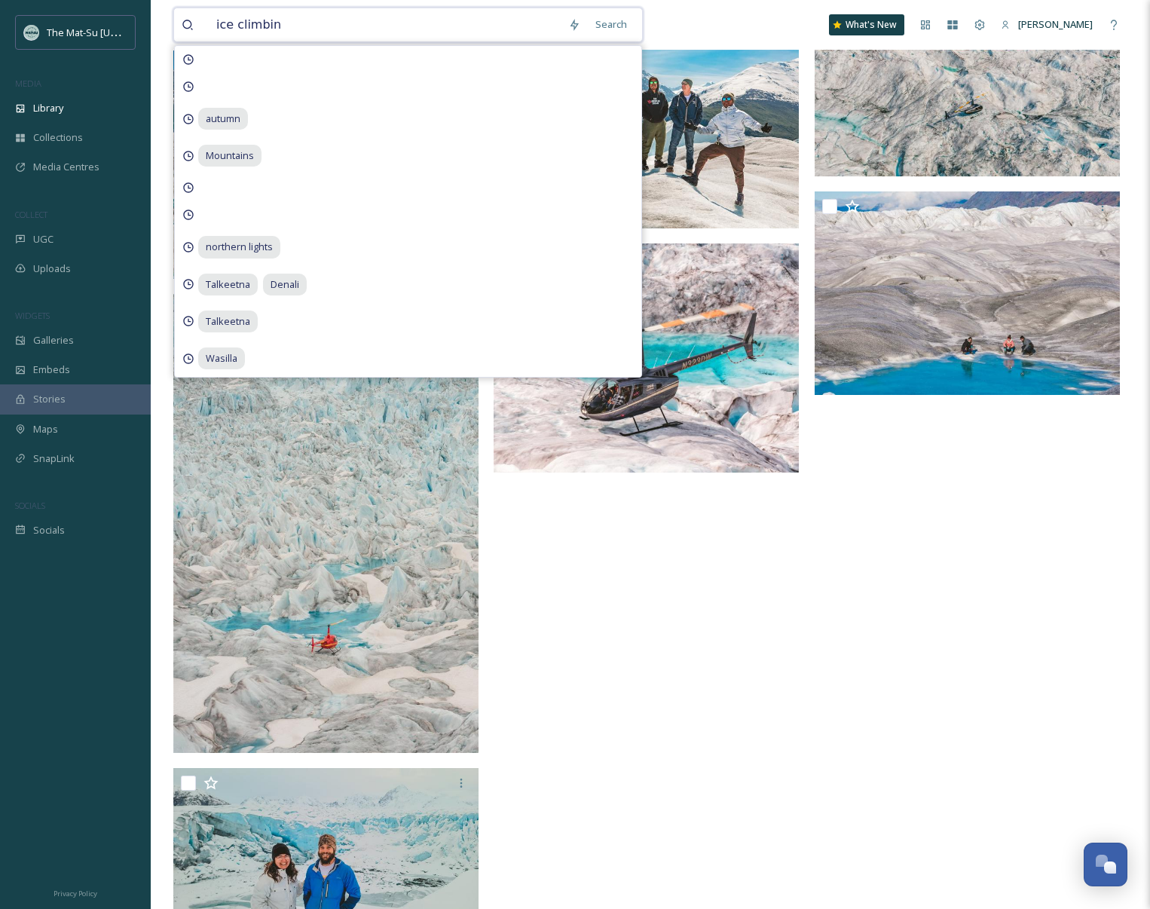
type input "ice climbing"
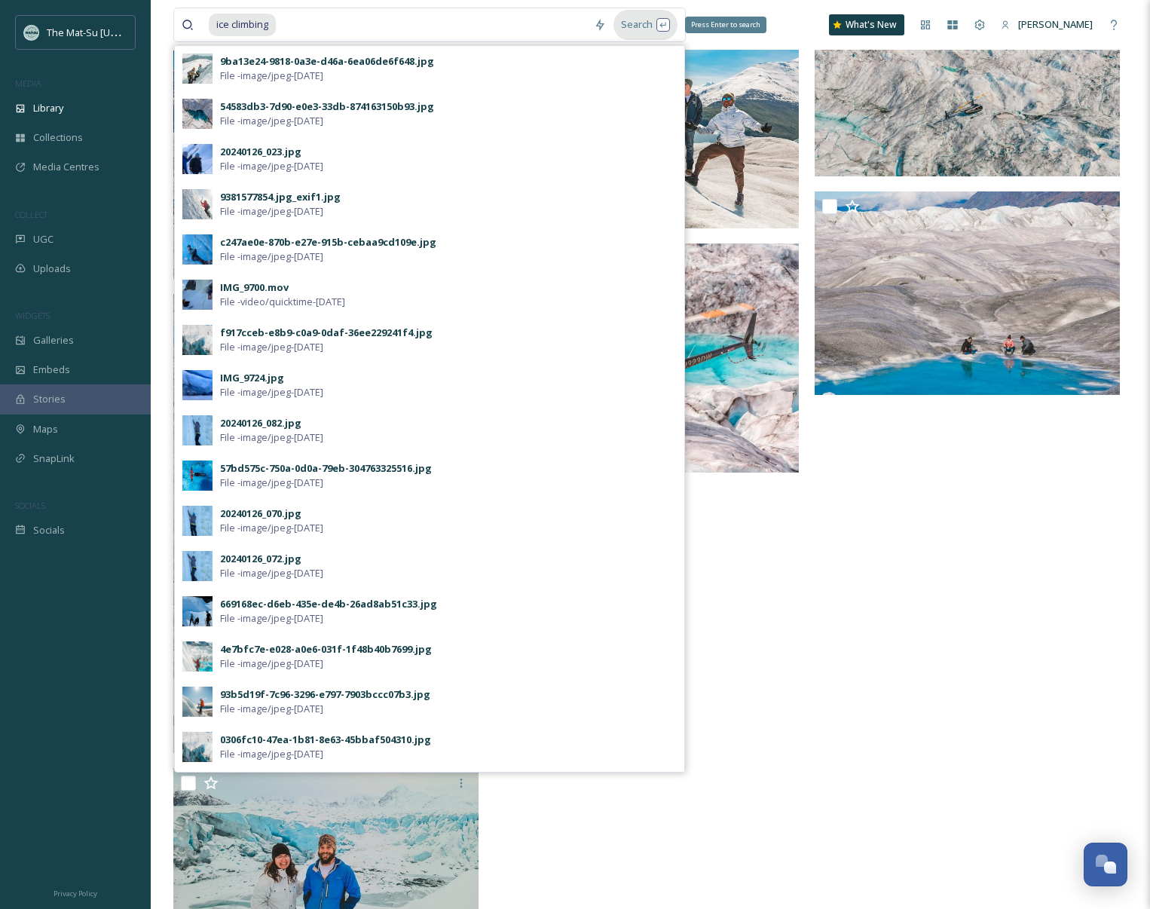
click at [644, 24] on div "Search Press Enter to search" at bounding box center [646, 24] width 64 height 29
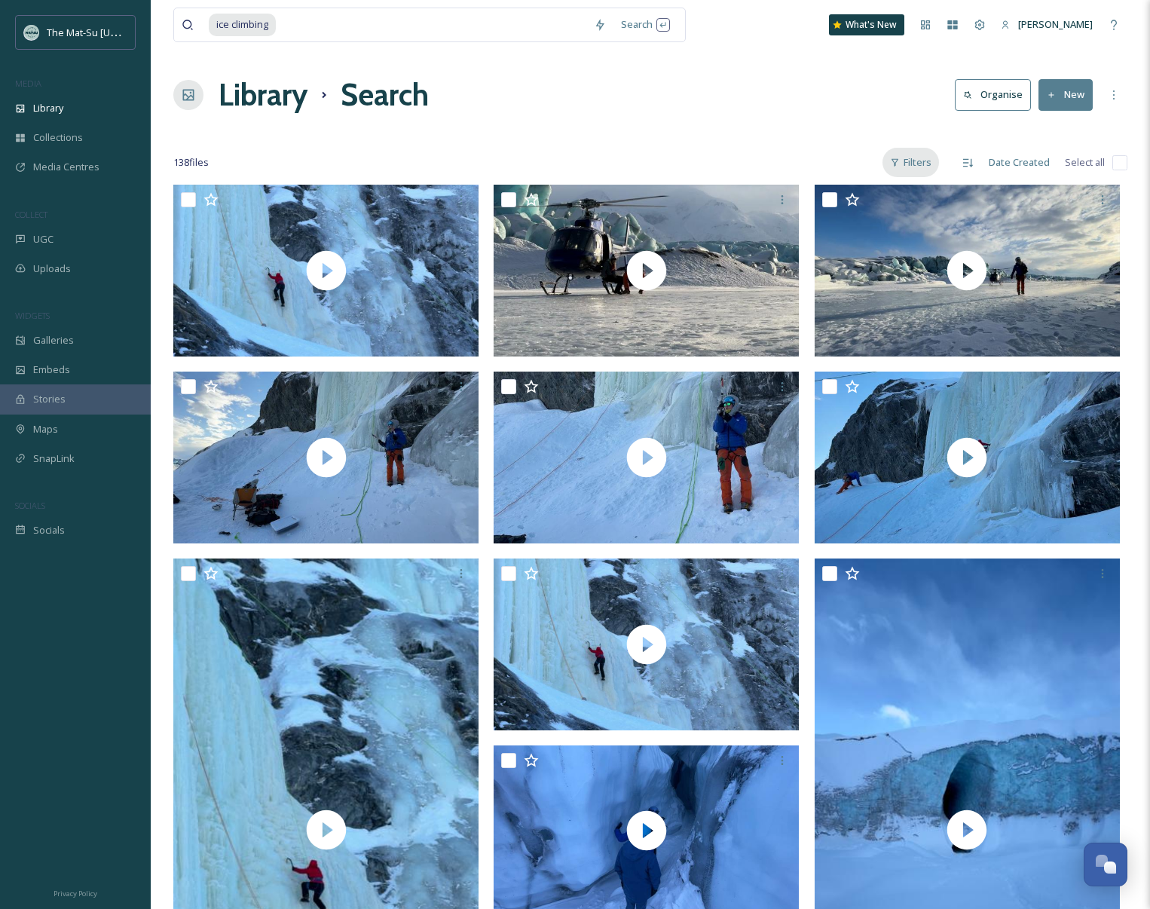
click at [920, 159] on div "Filters" at bounding box center [911, 162] width 57 height 29
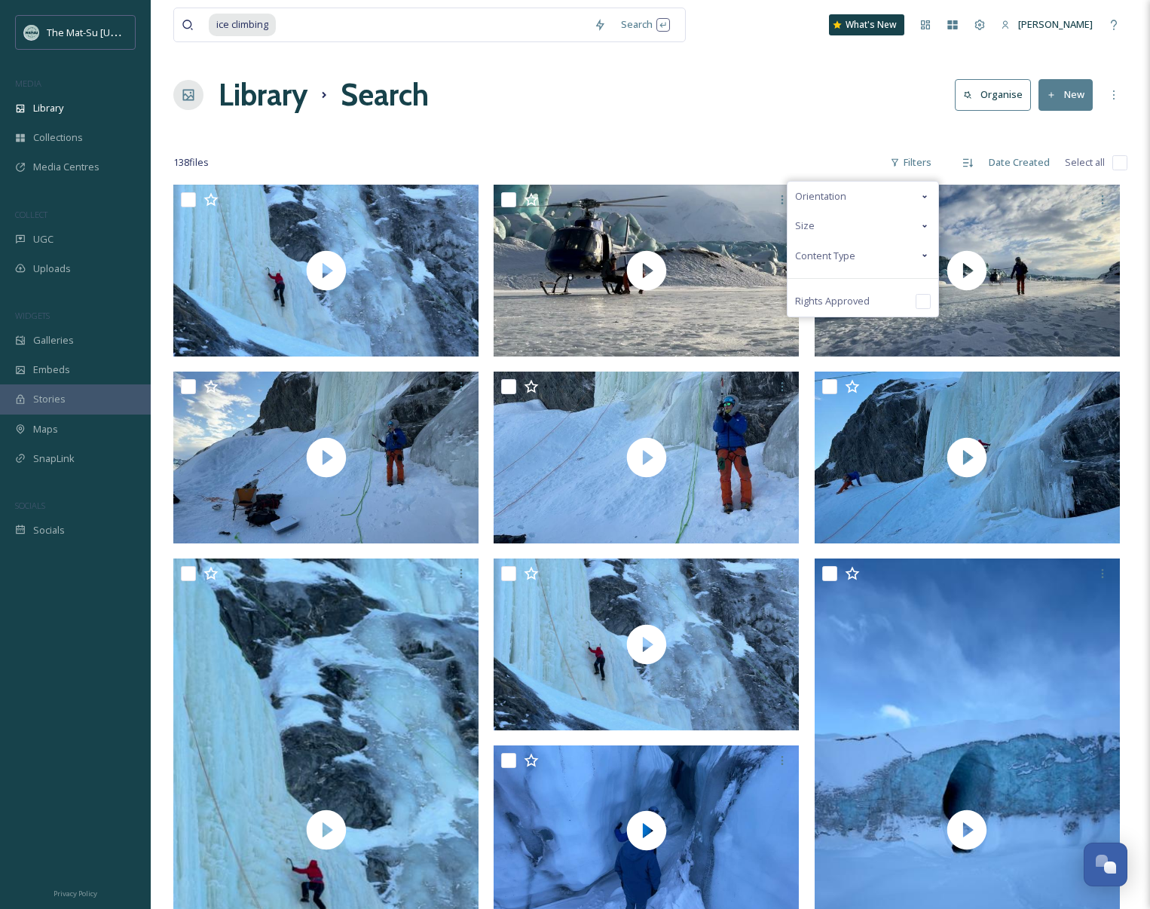
click at [847, 259] on span "Content Type" at bounding box center [825, 256] width 60 height 14
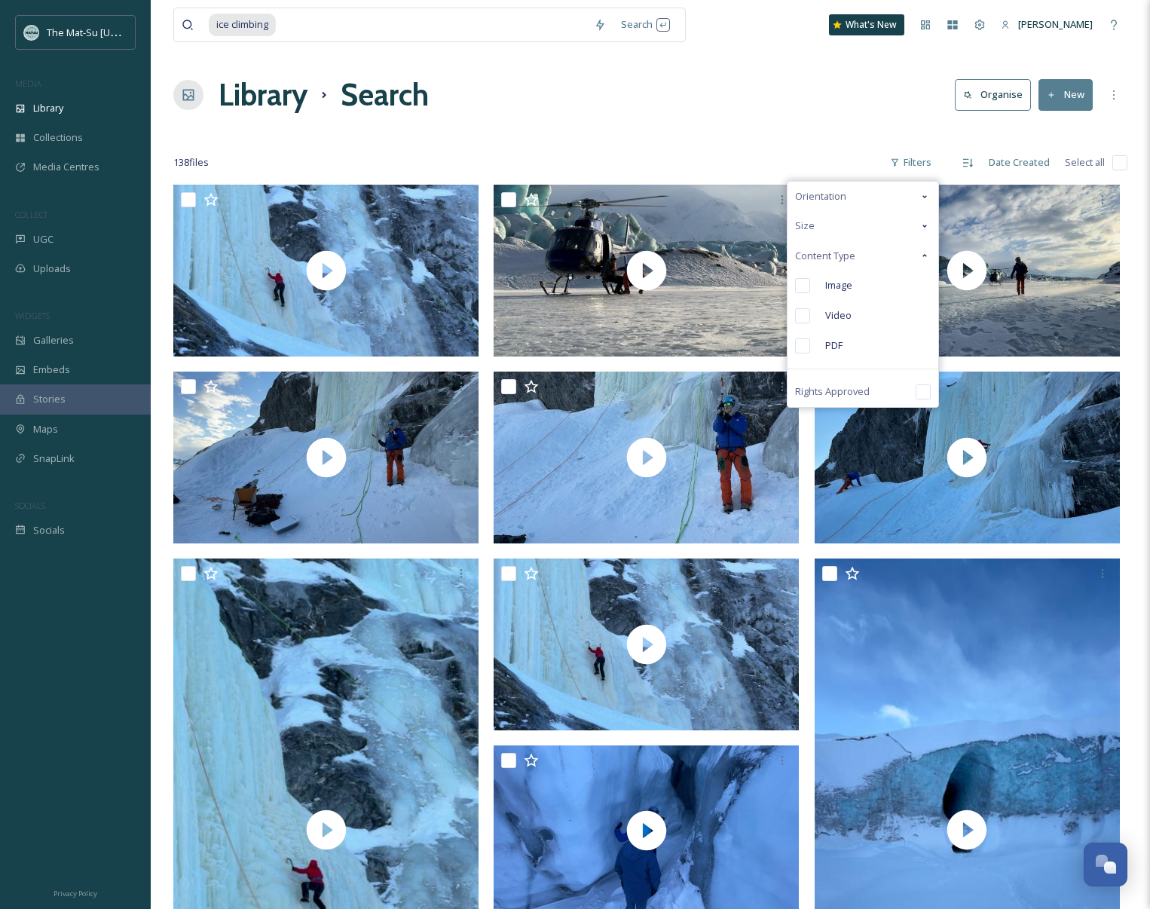
drag, startPoint x: 806, startPoint y: 282, endPoint x: 821, endPoint y: 289, distance: 16.5
click at [807, 283] on input "checkbox" at bounding box center [802, 285] width 15 height 15
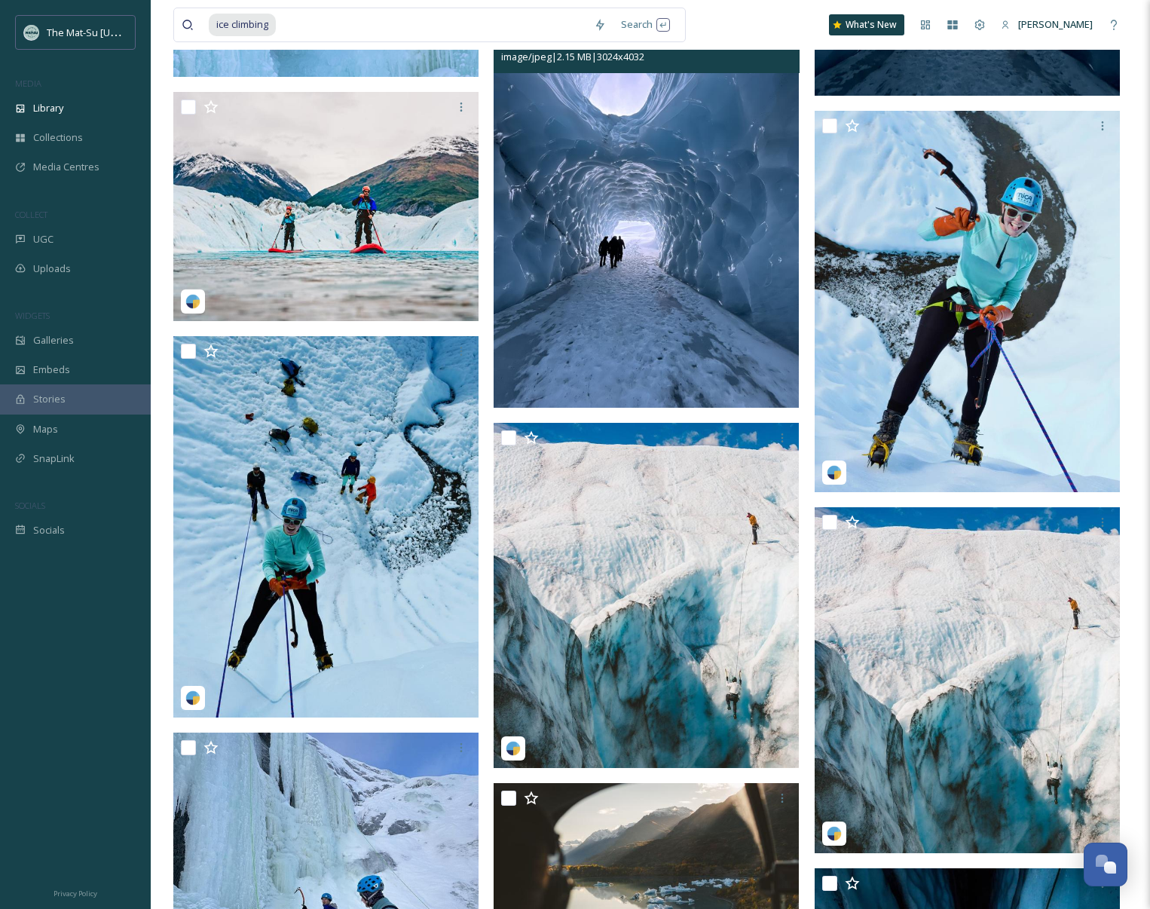
scroll to position [6340, 0]
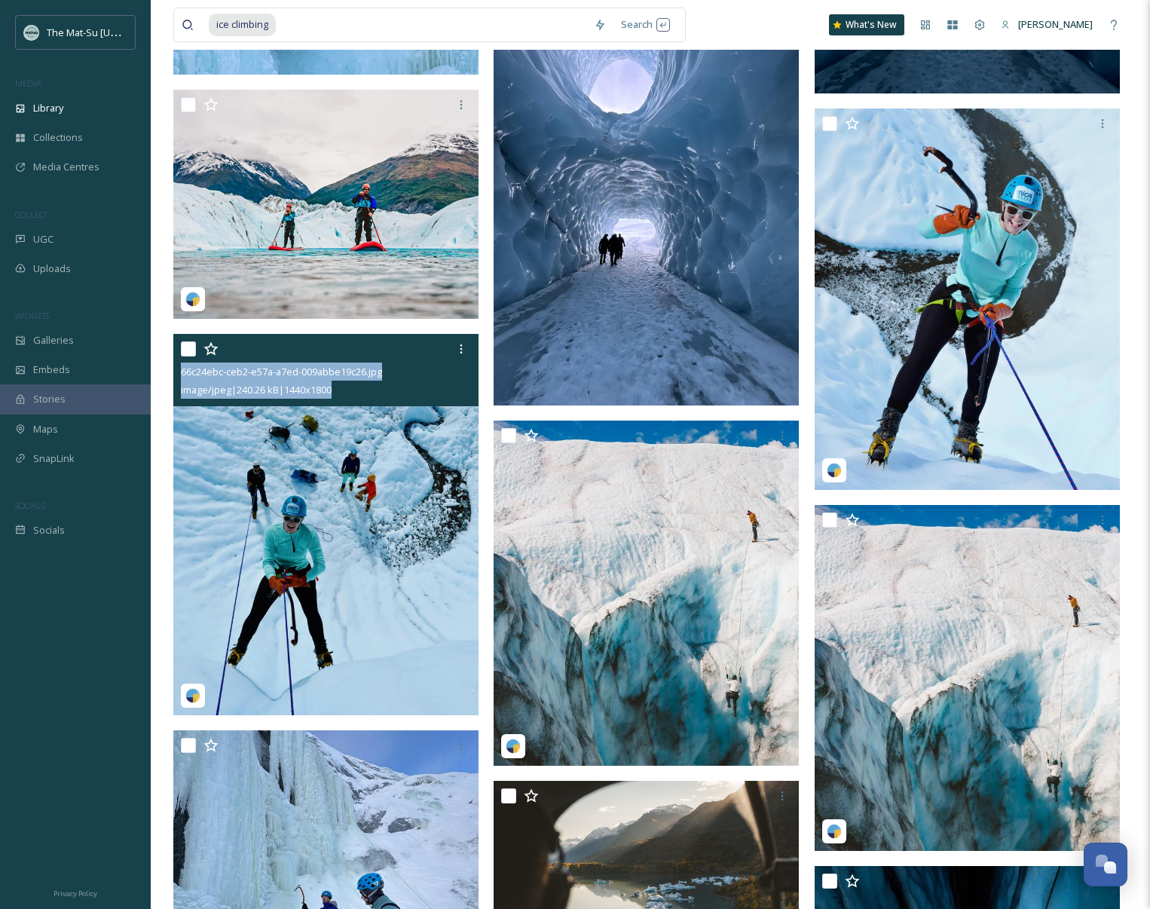
drag, startPoint x: 364, startPoint y: 391, endPoint x: 179, endPoint y: 378, distance: 185.9
click at [179, 378] on div "66c24ebc-ceb2-e57a-a7ed-009abbe19c26.jpg image/jpeg | 240.26 kB | 1440 x 1800" at bounding box center [325, 370] width 305 height 72
copy div "66c24ebc-ceb2-e57a-a7ed-009abbe19c26.jpg image/jpeg | 240.26 kB | 1440 x 1800"
click at [386, 403] on div "66c24ebc-ceb2-e57a-a7ed-009abbe19c26.jpg image/jpeg | 240.26 kB | 1440 x 1800" at bounding box center [325, 370] width 305 height 72
click at [414, 488] on img at bounding box center [325, 524] width 305 height 381
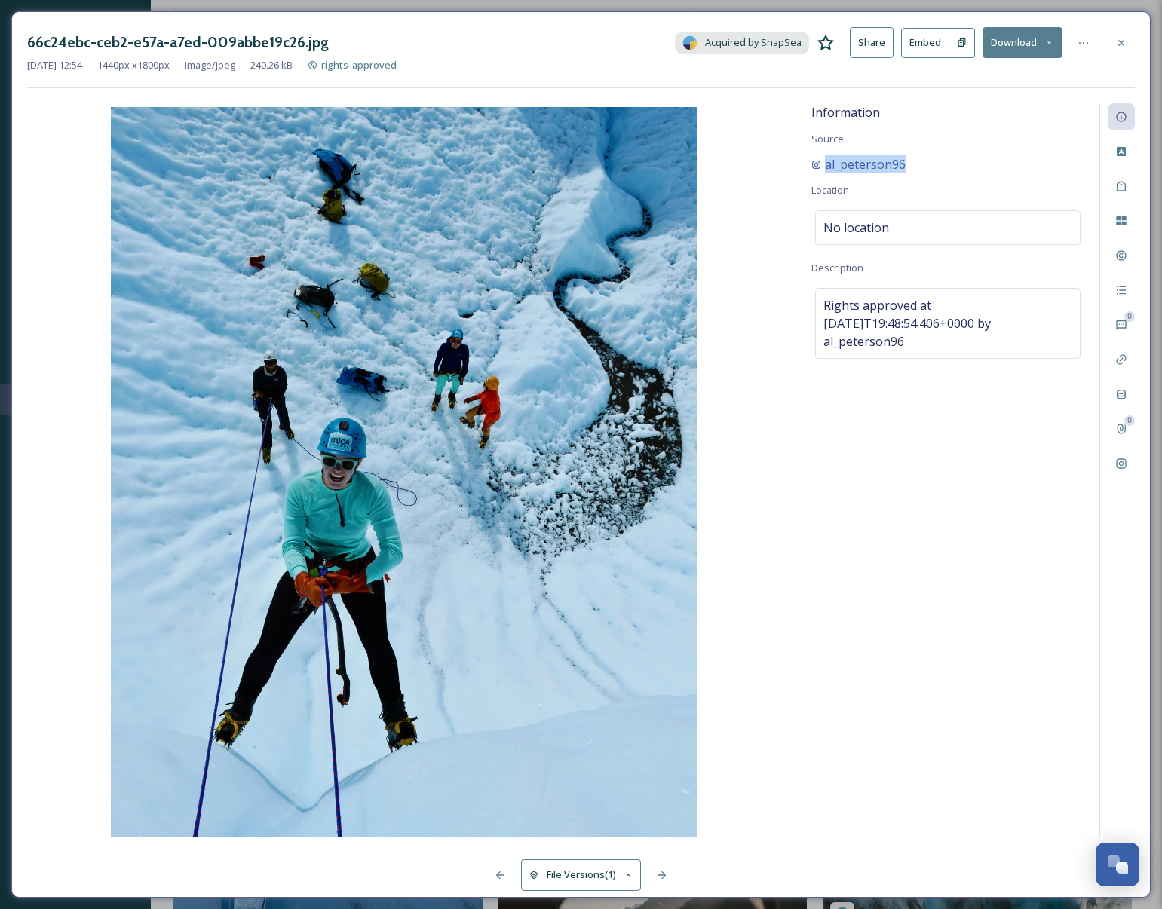
drag, startPoint x: 914, startPoint y: 168, endPoint x: 810, endPoint y: 170, distance: 104.0
click at [811, 170] on div "al_peterson96" at bounding box center [947, 164] width 273 height 18
copy span "al_peterson96"
drag, startPoint x: 80, startPoint y: 44, endPoint x: 319, endPoint y: 52, distance: 239.1
click at [315, 52] on h3 "66c24ebc-ceb2-e57a-a7ed-009abbe19c26.jpg" at bounding box center [178, 43] width 302 height 22
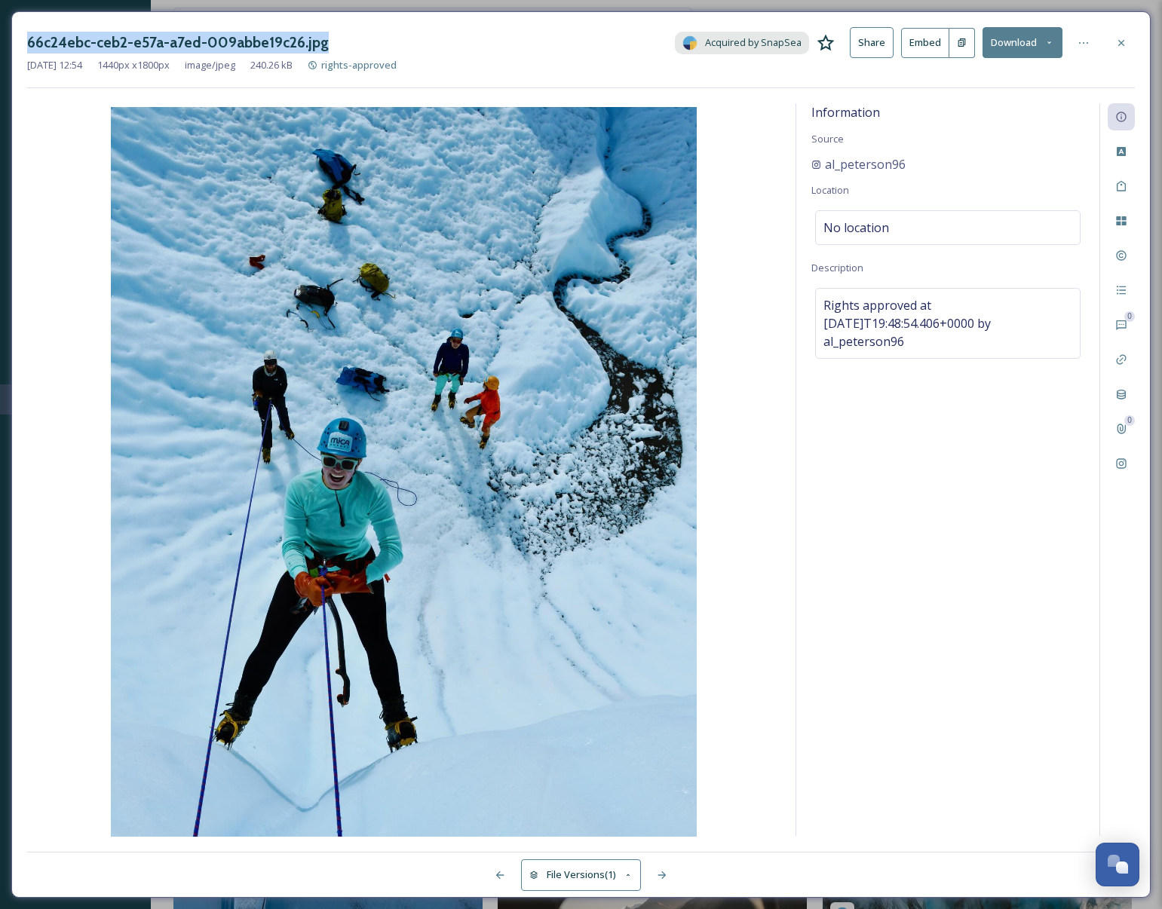
copy h3 "66c24ebc-ceb2-e57a-a7ed-009abbe19c26.jpg"
drag, startPoint x: 1123, startPoint y: 41, endPoint x: 1078, endPoint y: 44, distance: 45.3
click at [1123, 41] on icon at bounding box center [1121, 43] width 12 height 12
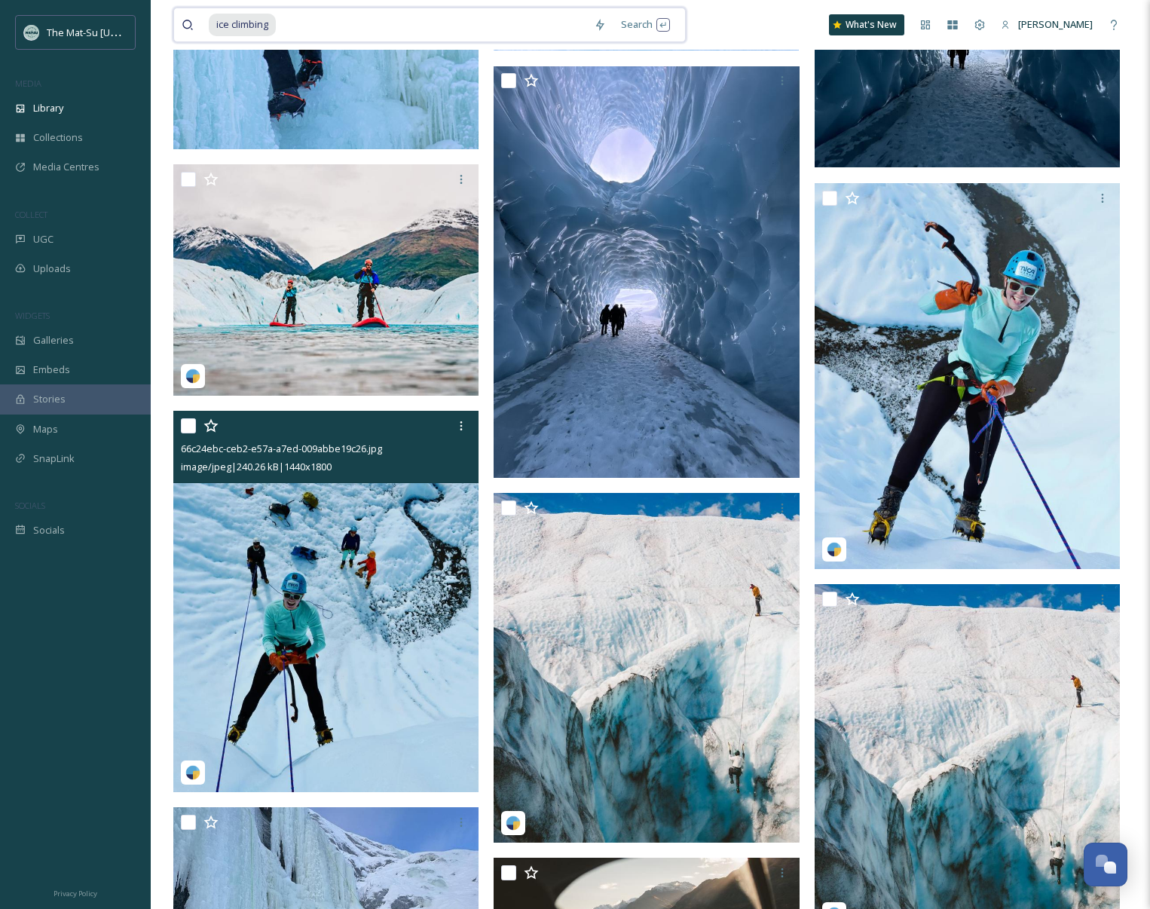
click at [317, 32] on input at bounding box center [431, 24] width 309 height 33
drag, startPoint x: 302, startPoint y: 28, endPoint x: 199, endPoint y: 14, distance: 104.2
click at [199, 14] on div "ice climbing" at bounding box center [384, 24] width 405 height 33
type input "biking"
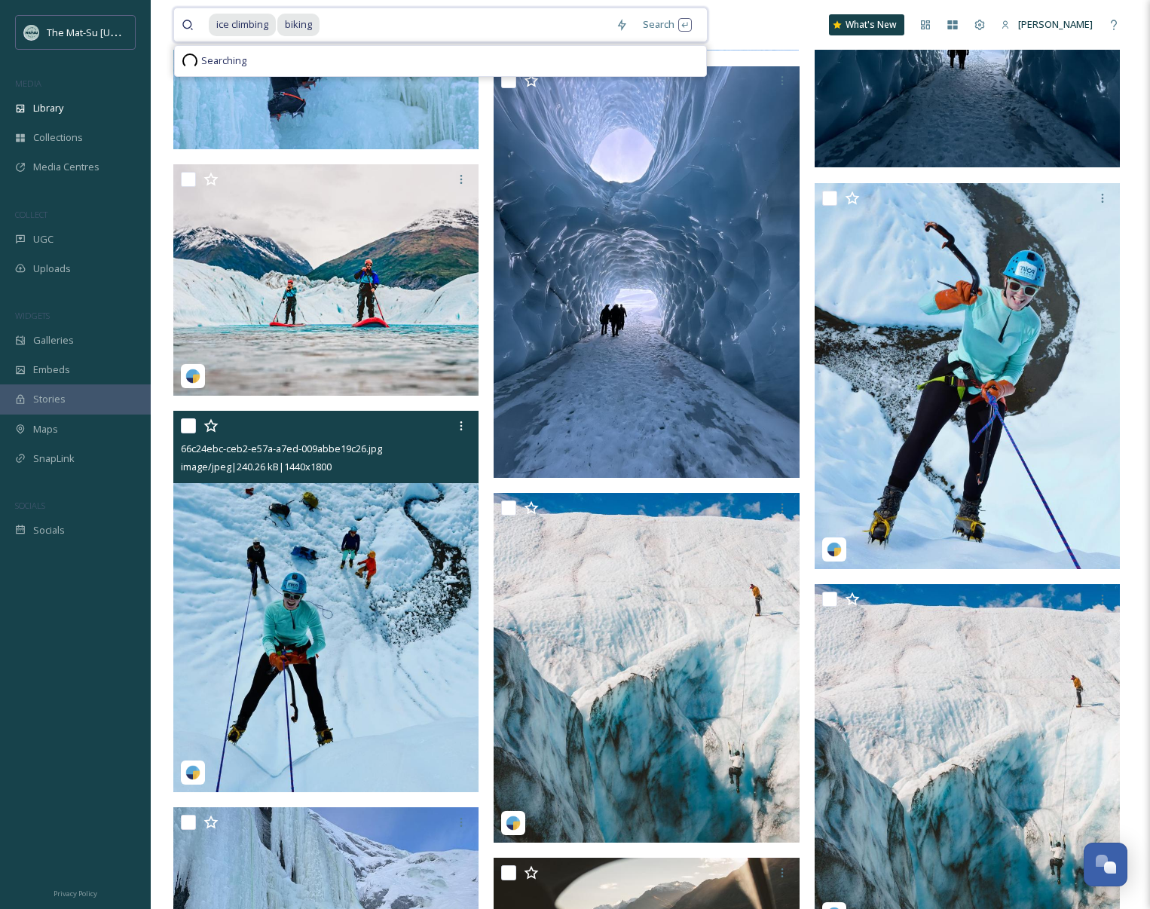
click at [258, 23] on span "ice climbing" at bounding box center [242, 25] width 67 height 22
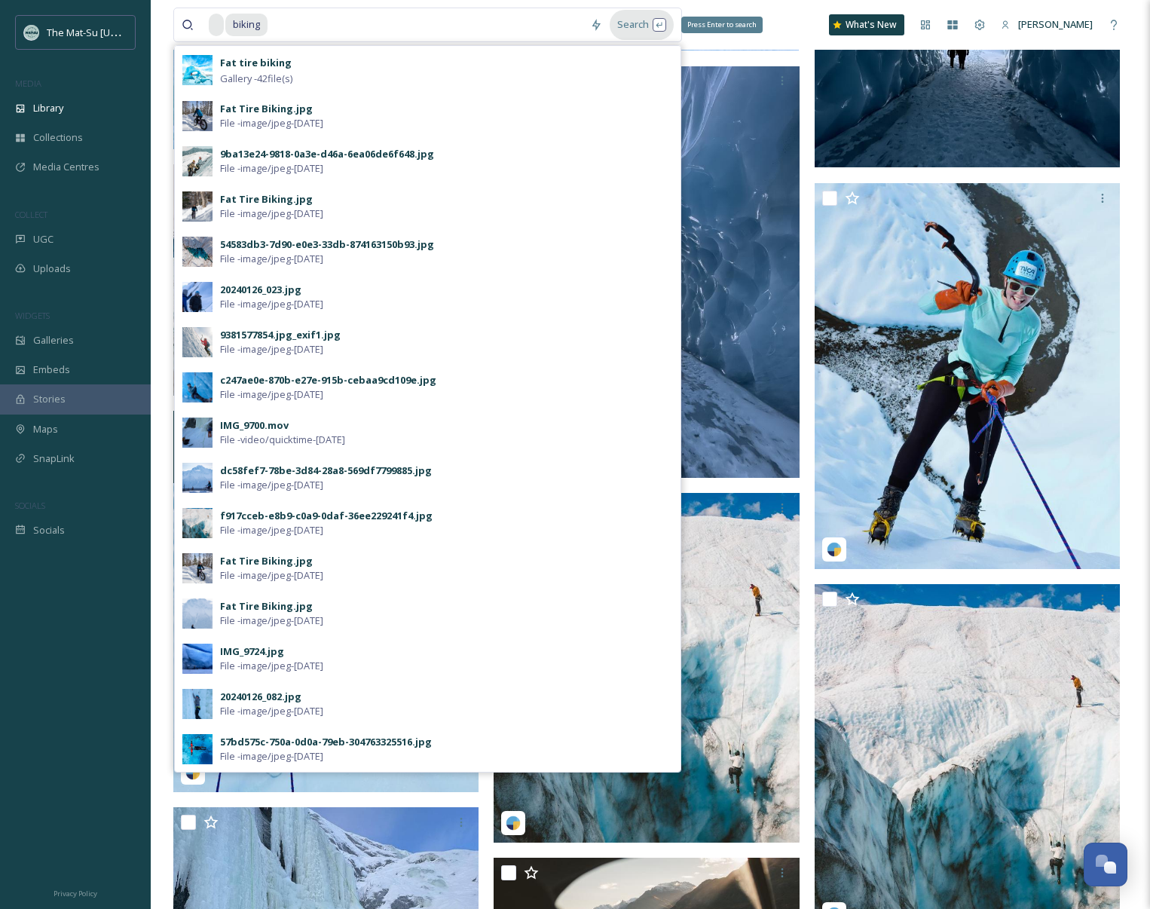
click at [629, 15] on div "Search Press Enter to search" at bounding box center [642, 24] width 64 height 29
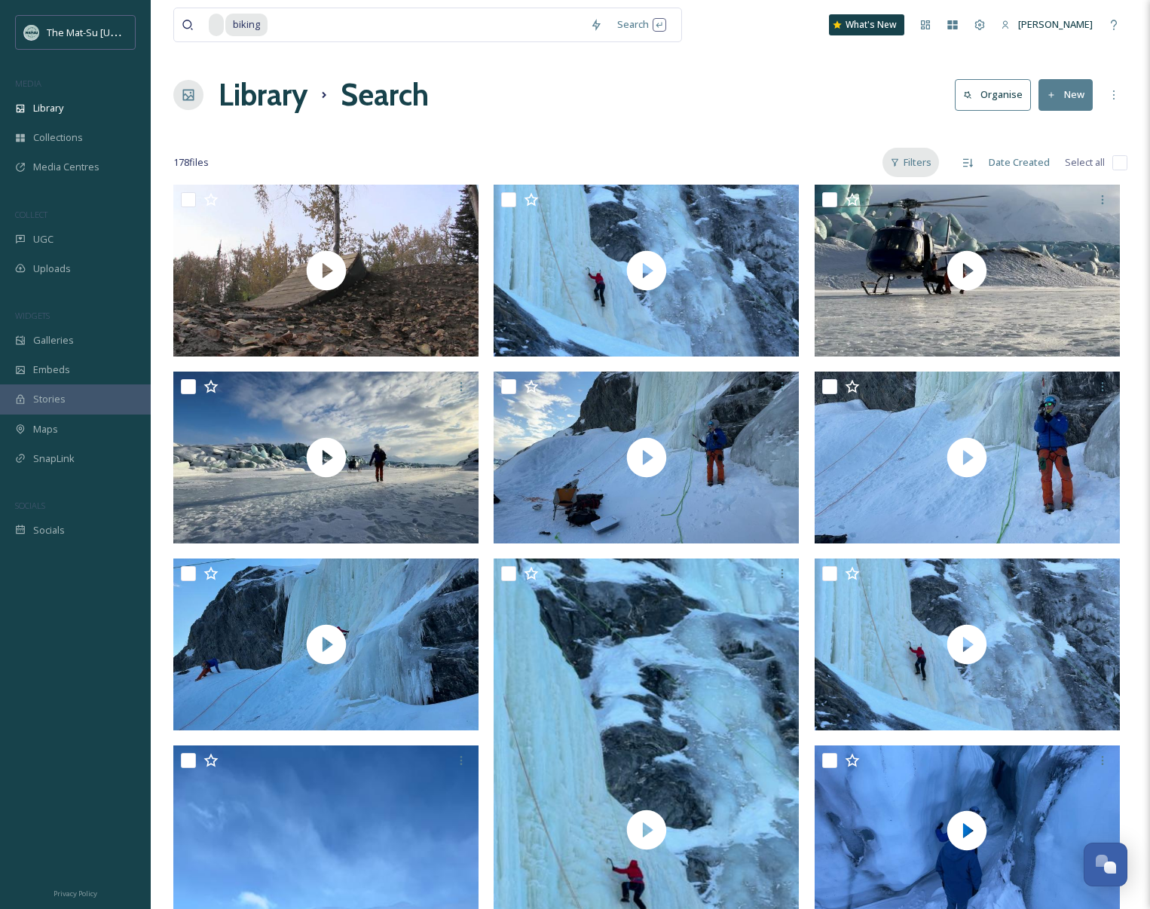
click at [922, 163] on div "Filters" at bounding box center [911, 162] width 57 height 29
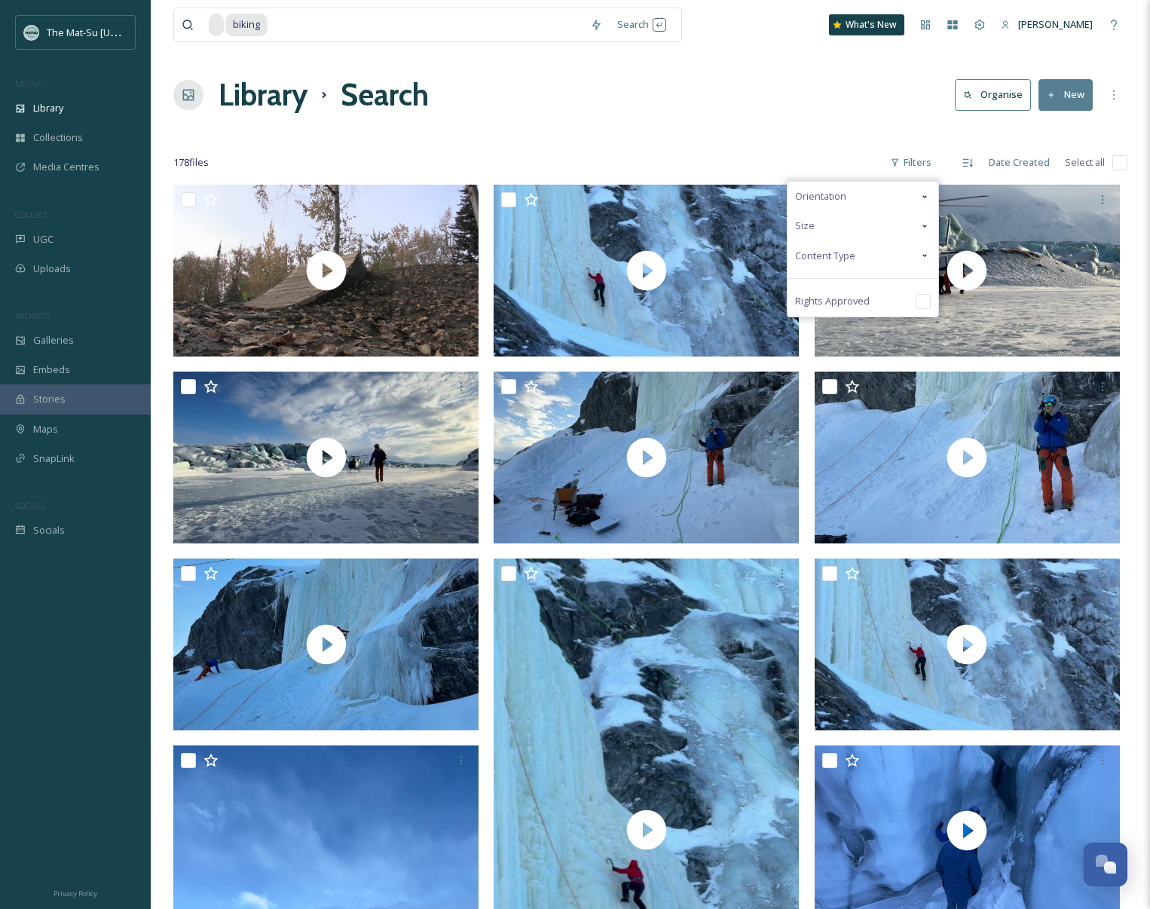
click at [839, 256] on span "Content Type" at bounding box center [825, 256] width 60 height 14
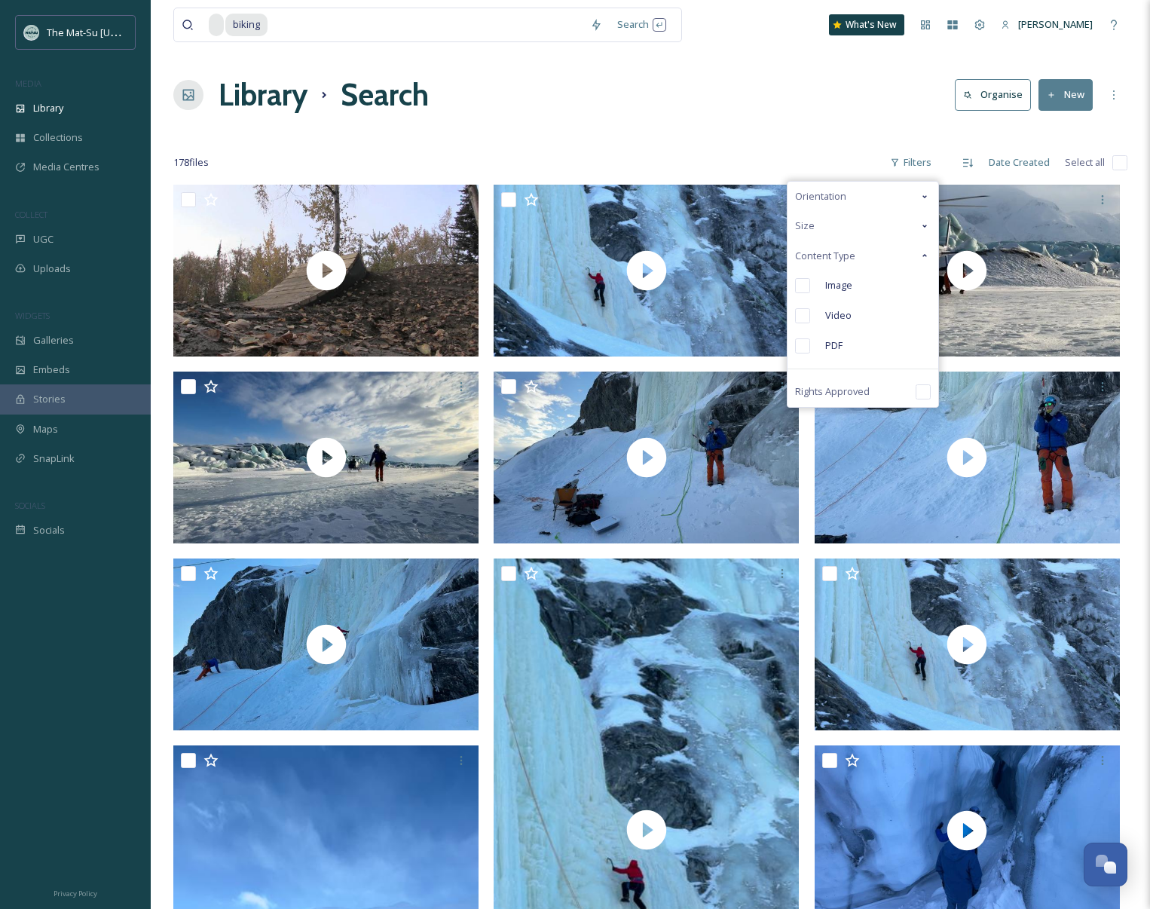
click at [804, 283] on input "checkbox" at bounding box center [802, 285] width 15 height 15
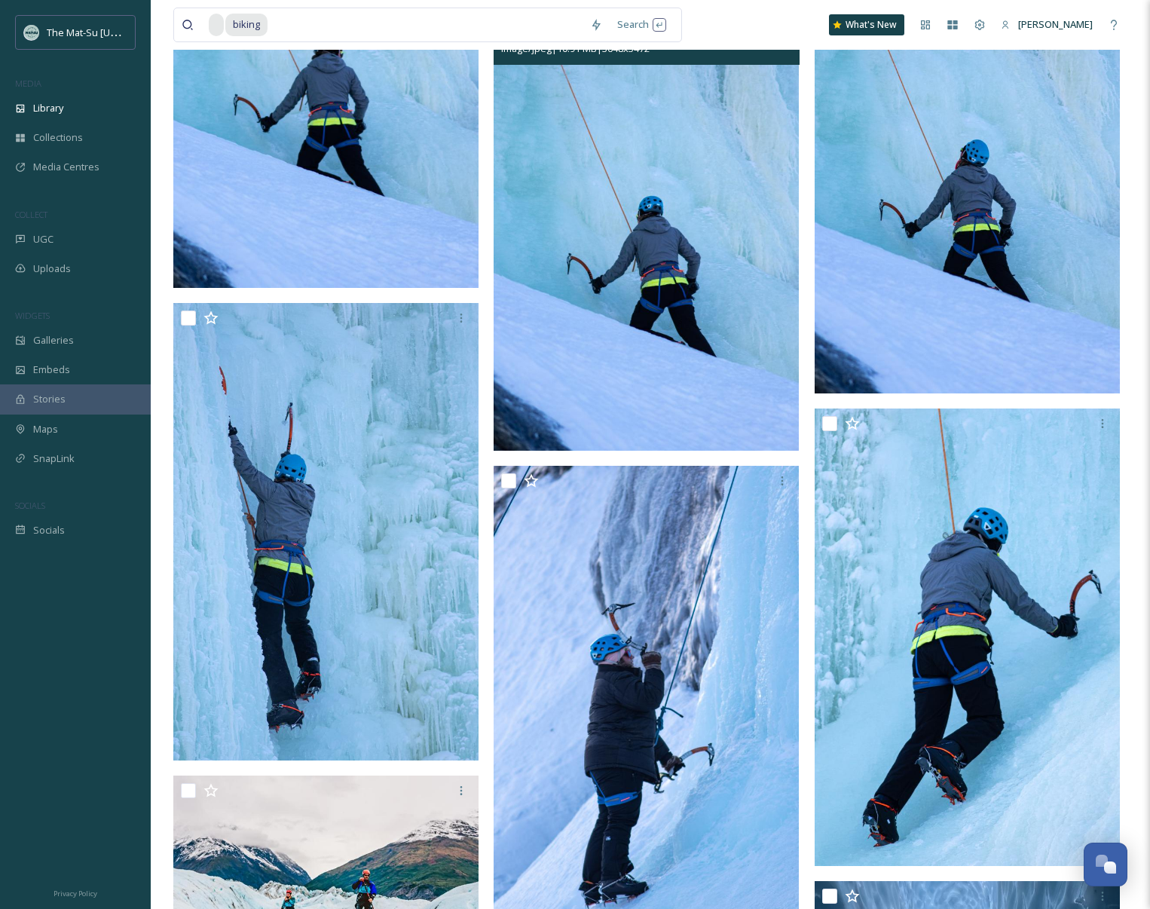
scroll to position [8206, 0]
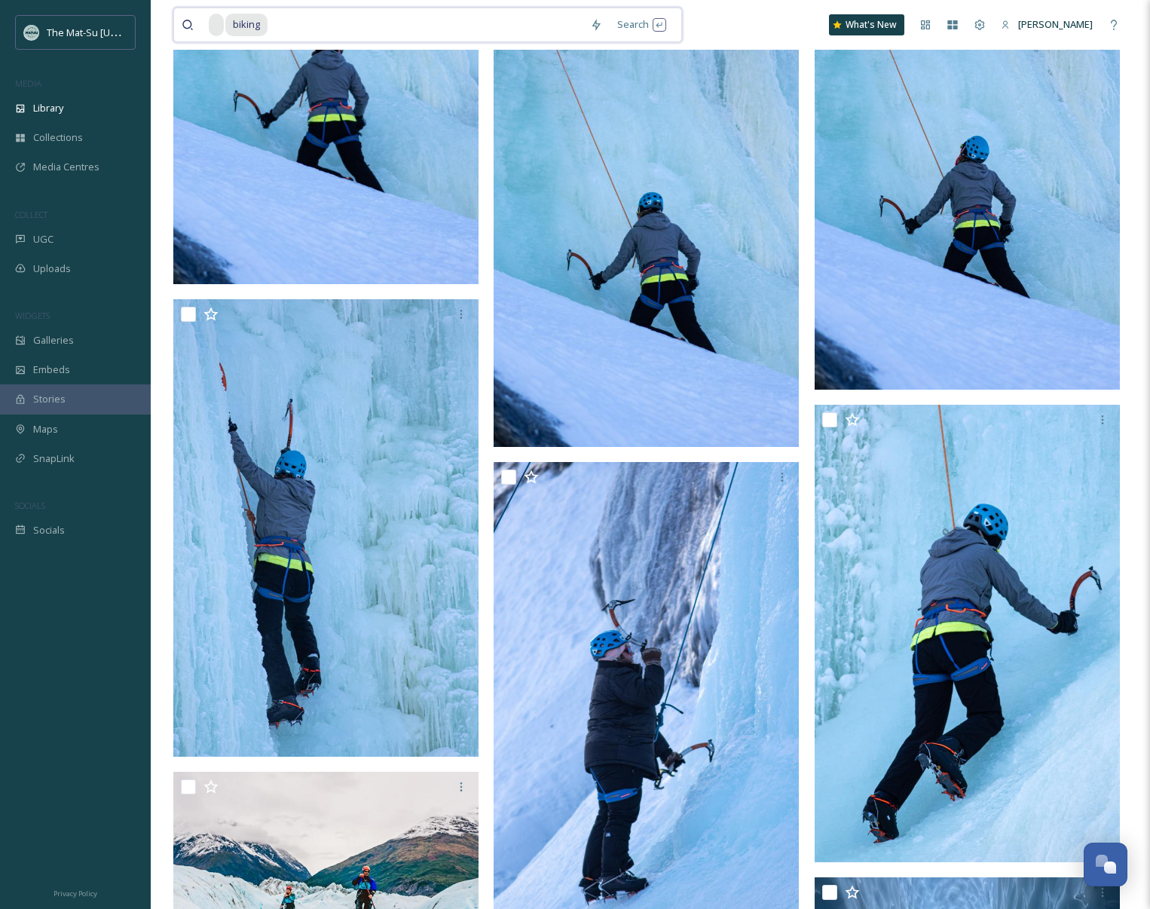
click at [222, 23] on span at bounding box center [216, 25] width 15 height 22
click at [322, 30] on input at bounding box center [426, 24] width 314 height 33
type input "b"
type input "i"
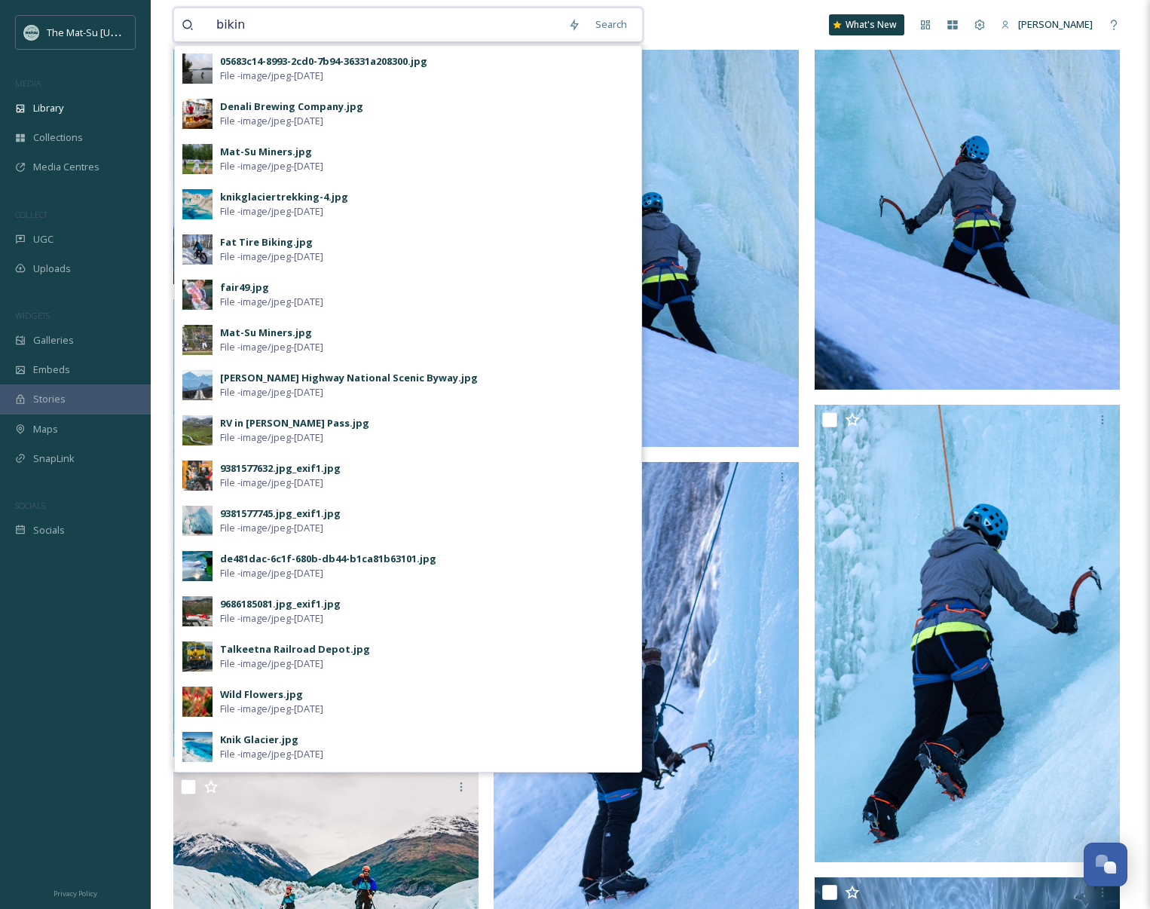
type input "biking"
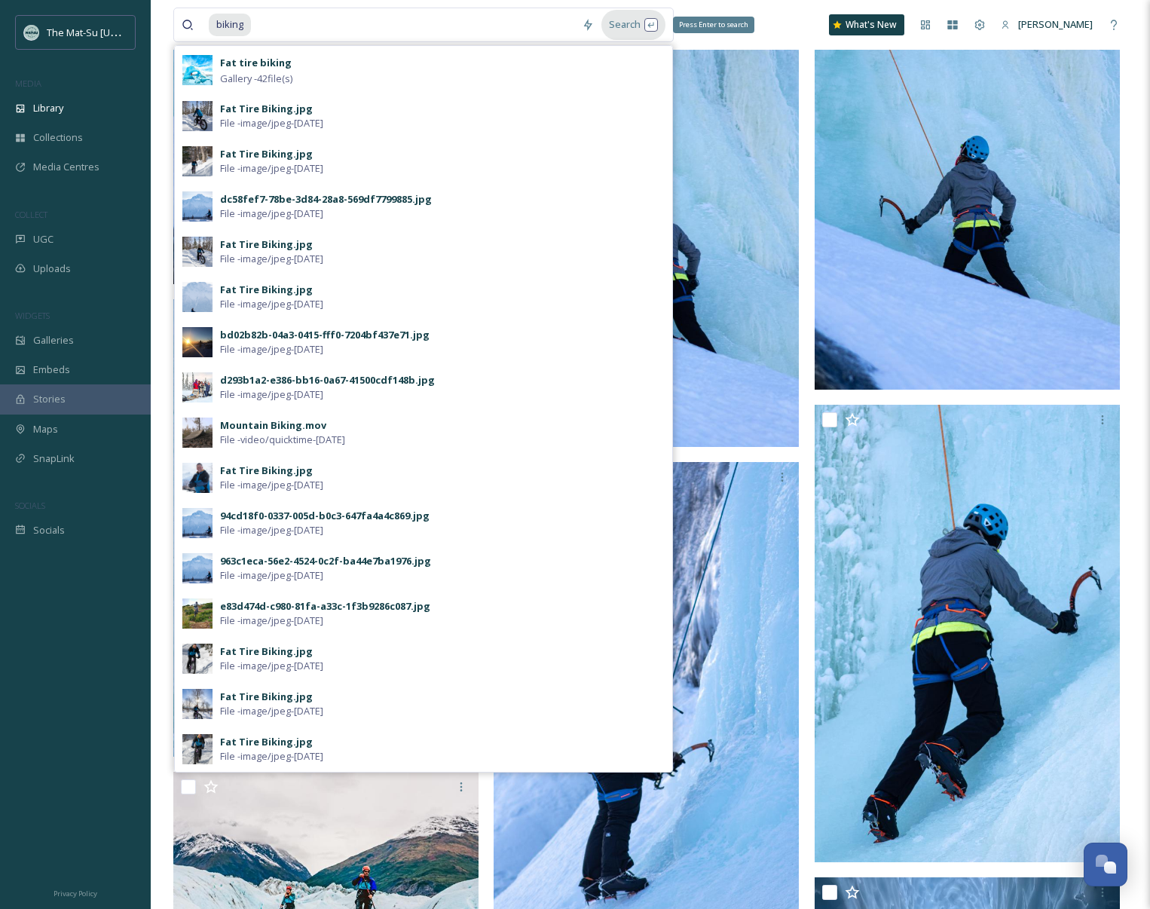
click at [620, 25] on div "Search Press Enter to search" at bounding box center [634, 24] width 64 height 29
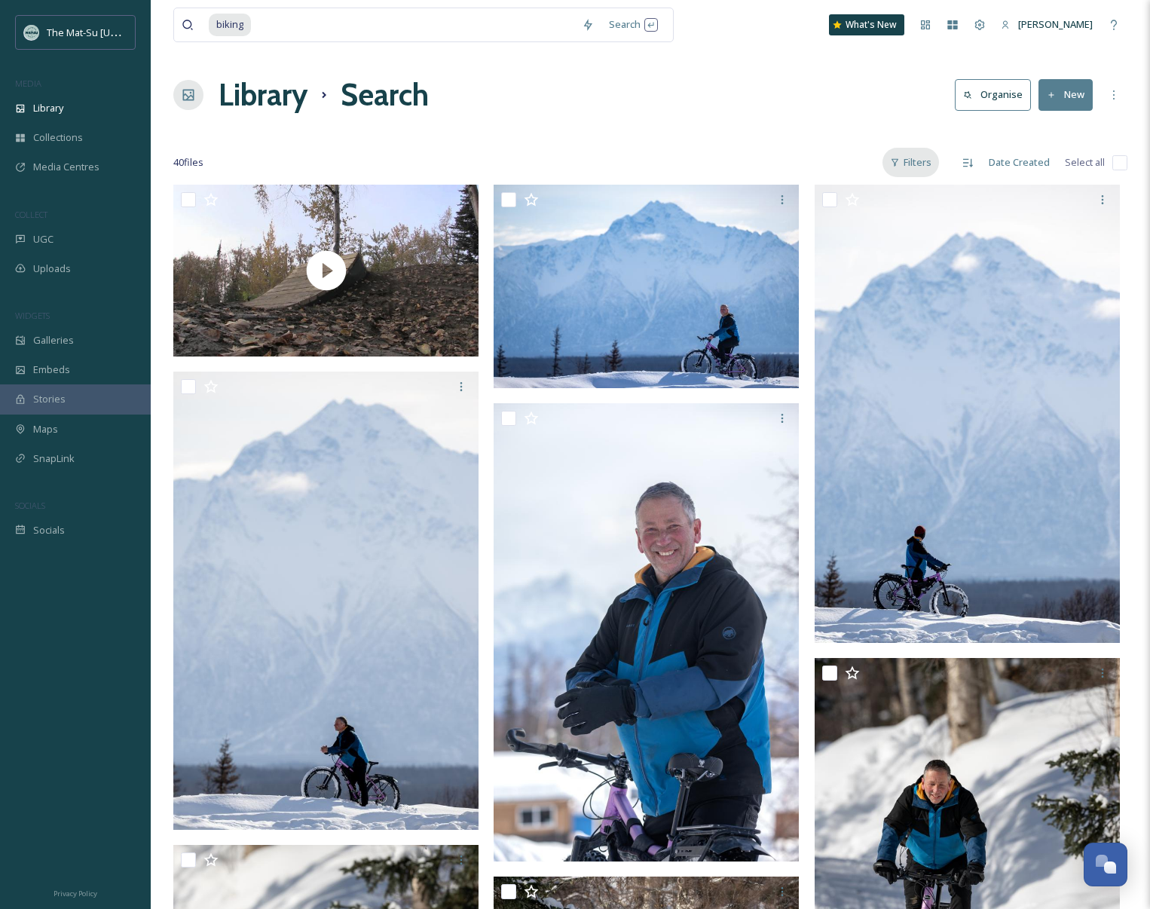
click at [923, 163] on div "Filters" at bounding box center [911, 162] width 57 height 29
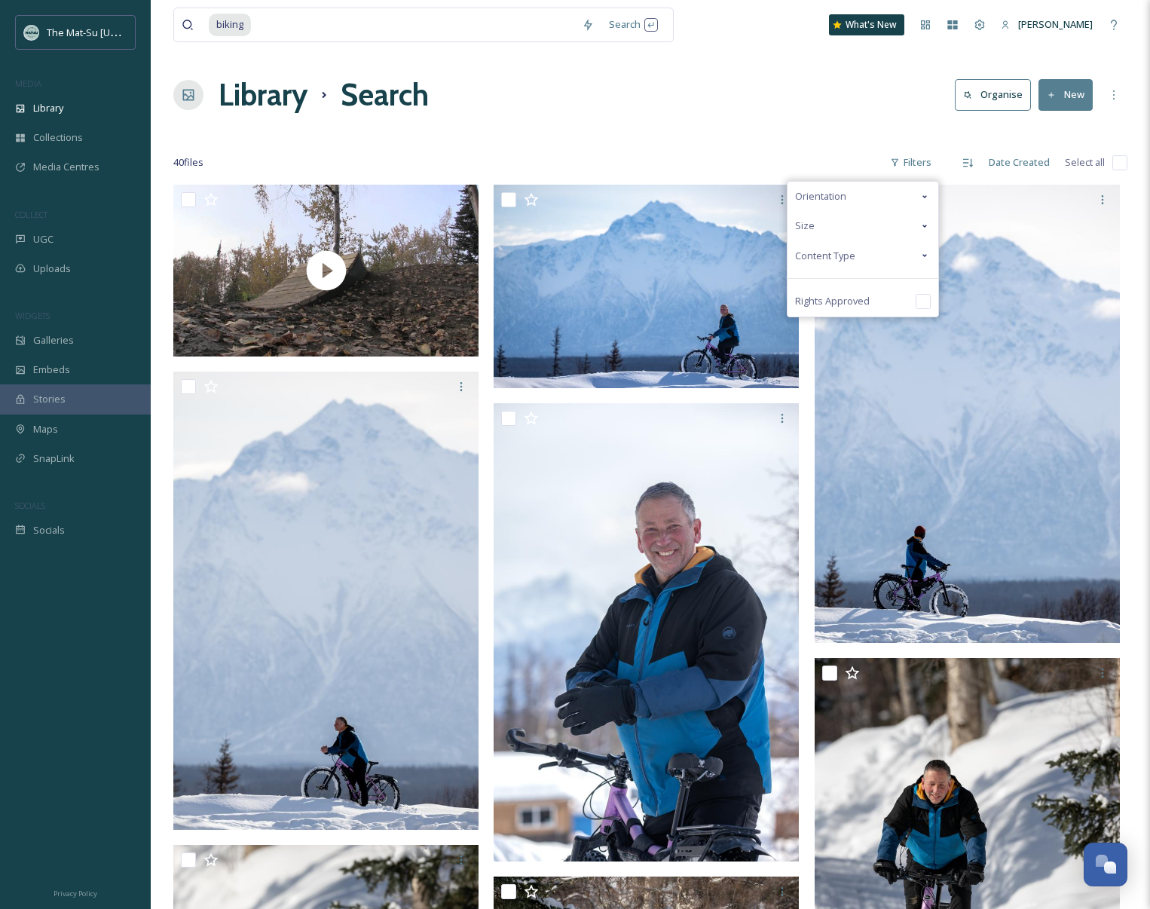
click at [856, 256] on span "Content Type" at bounding box center [825, 256] width 60 height 14
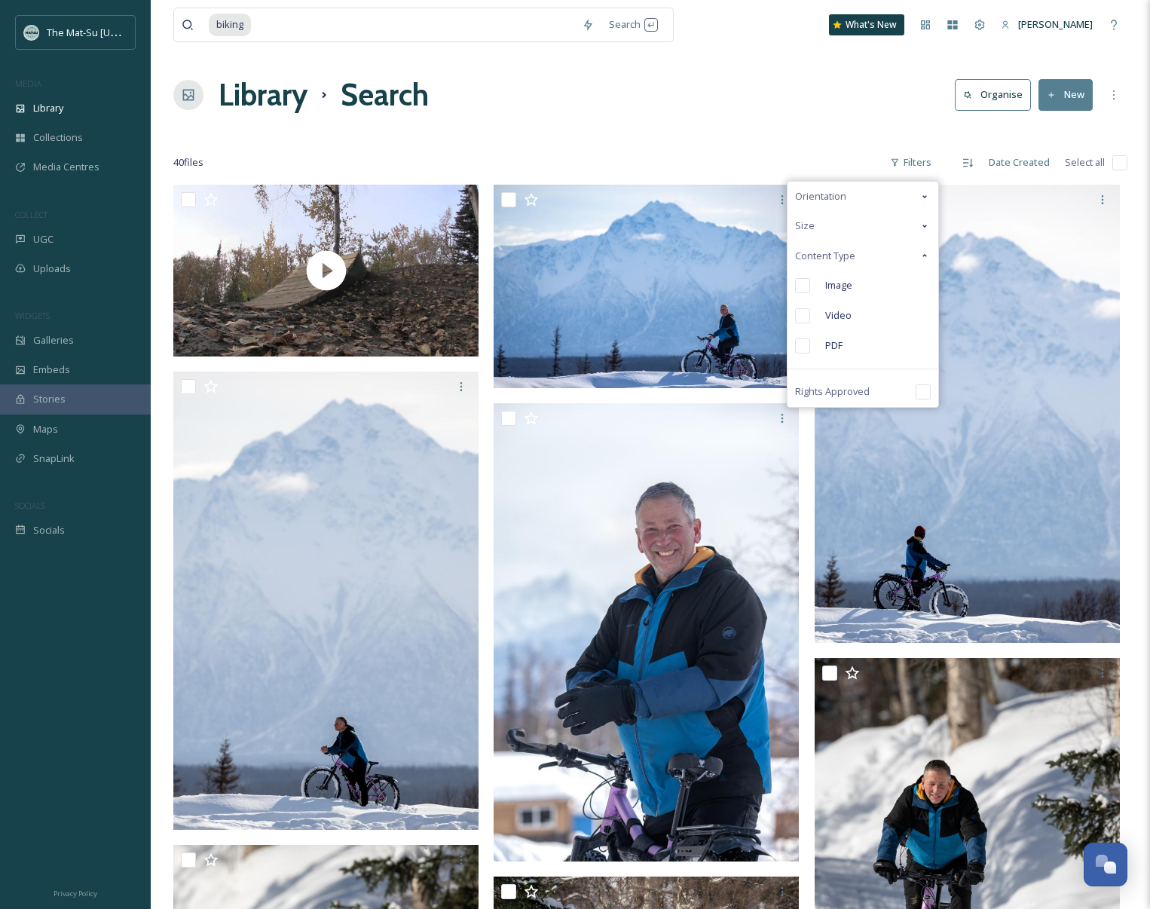
click at [797, 286] on input "checkbox" at bounding box center [802, 285] width 15 height 15
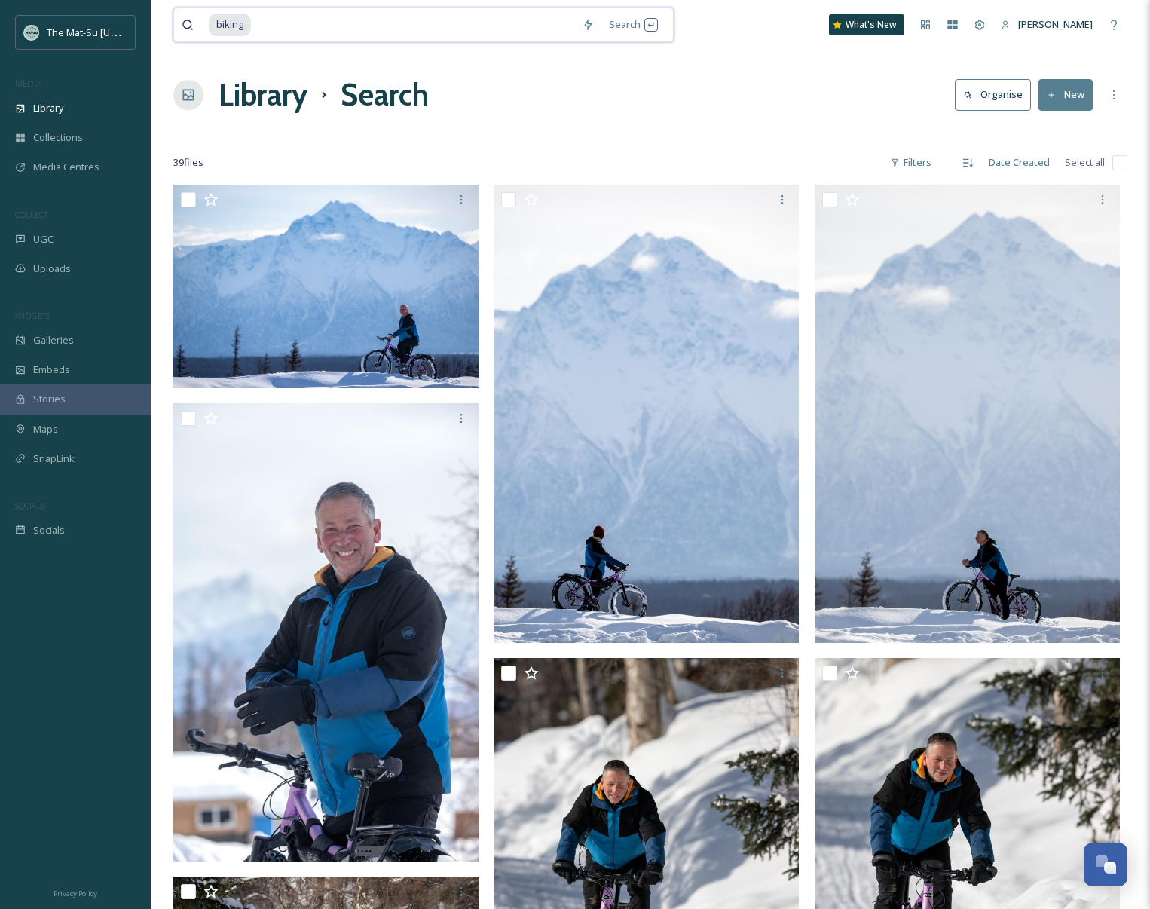
click at [265, 20] on input at bounding box center [414, 24] width 322 height 33
type input "b"
type input "cycling"
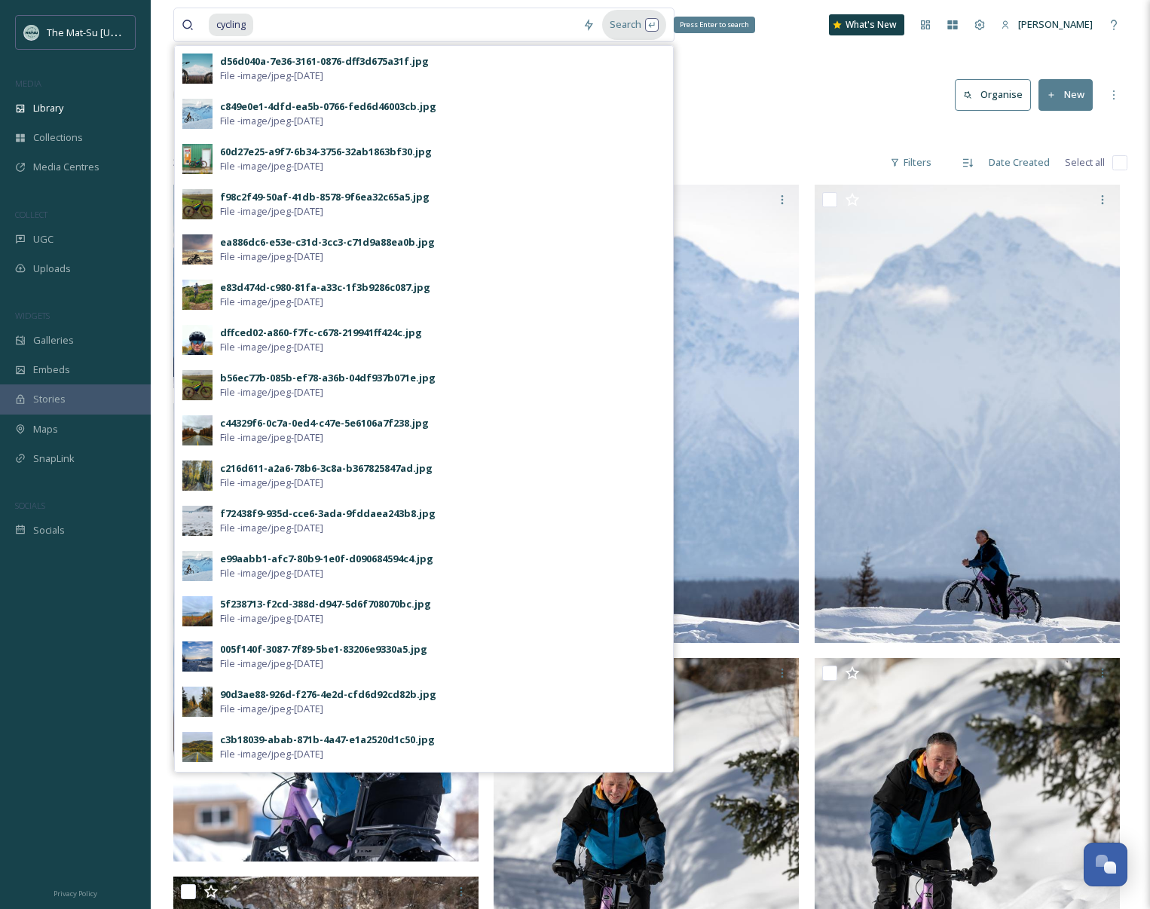
click at [633, 25] on div "Search Press Enter to search" at bounding box center [634, 24] width 64 height 29
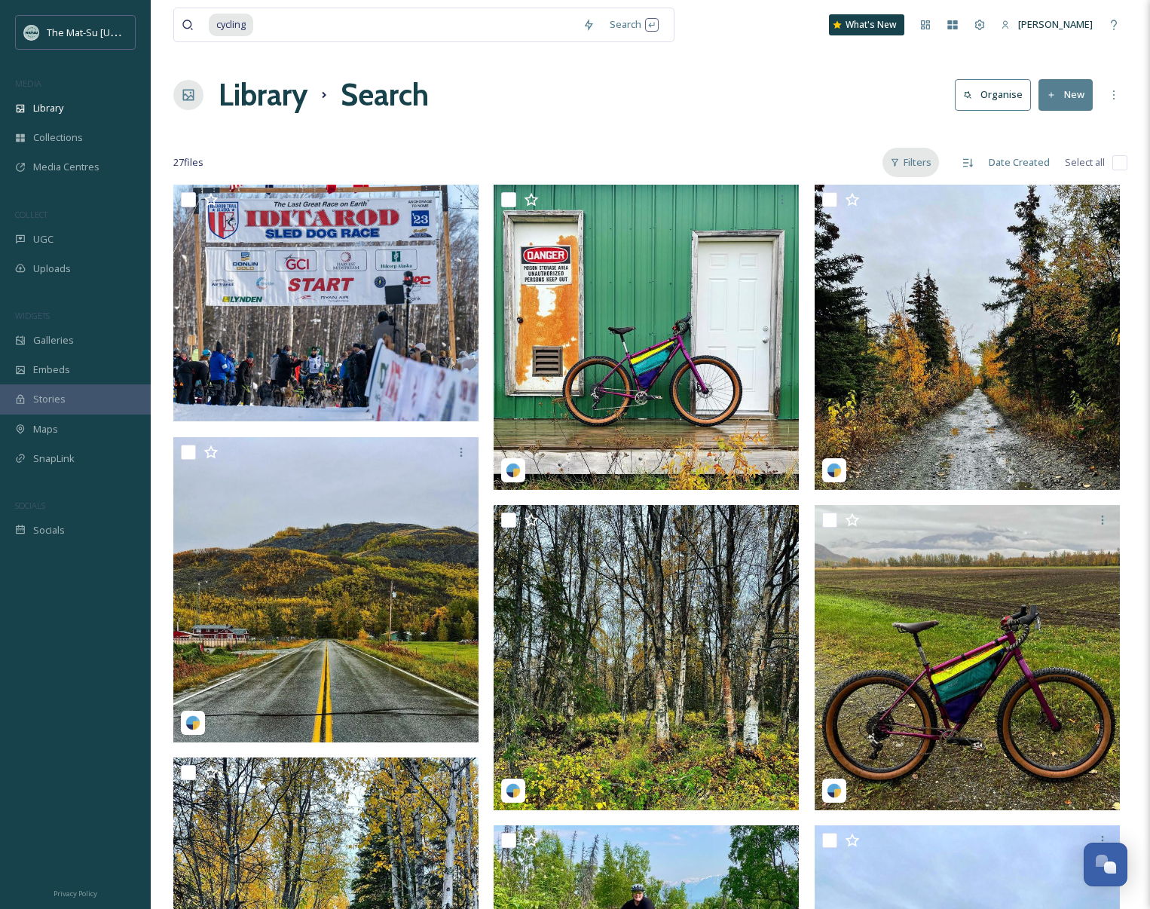
click at [918, 164] on div "Filters" at bounding box center [911, 162] width 57 height 29
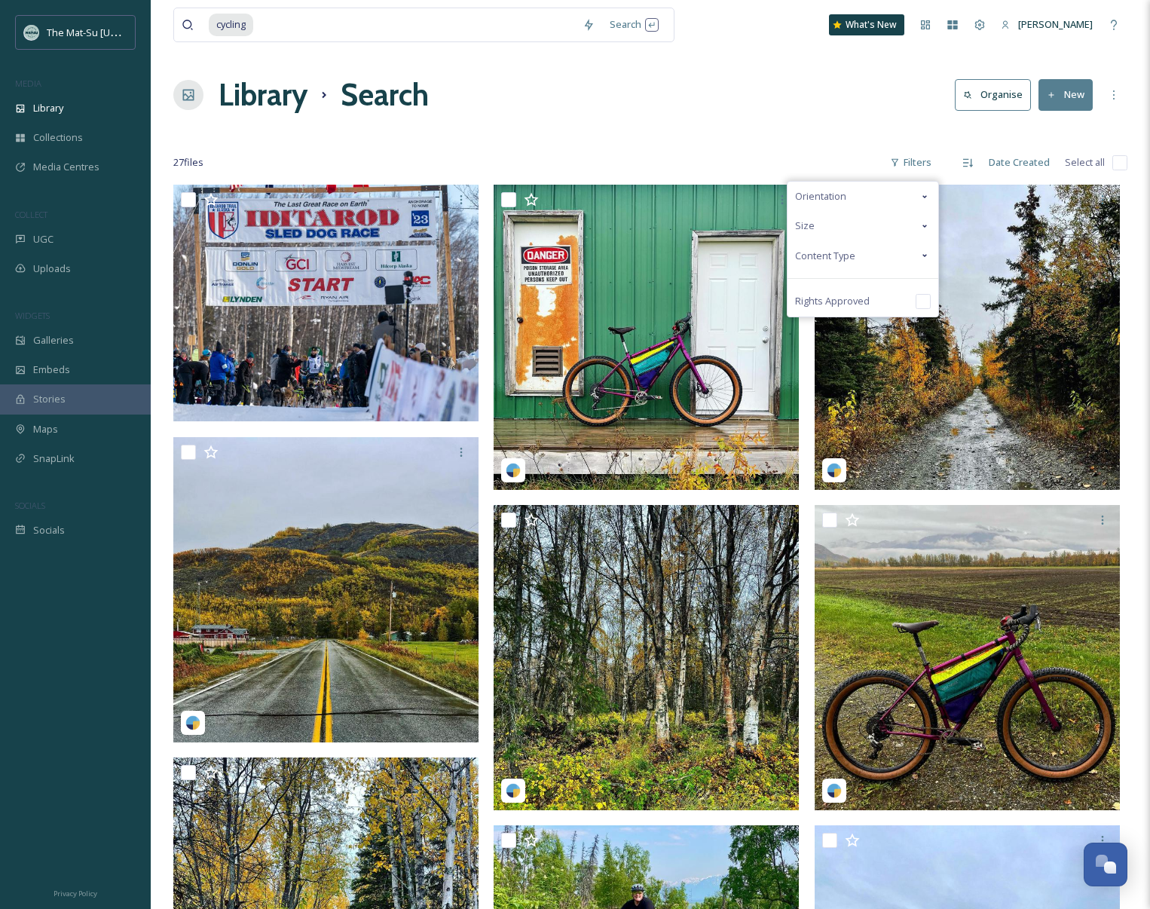
click at [852, 253] on span "Content Type" at bounding box center [825, 256] width 60 height 14
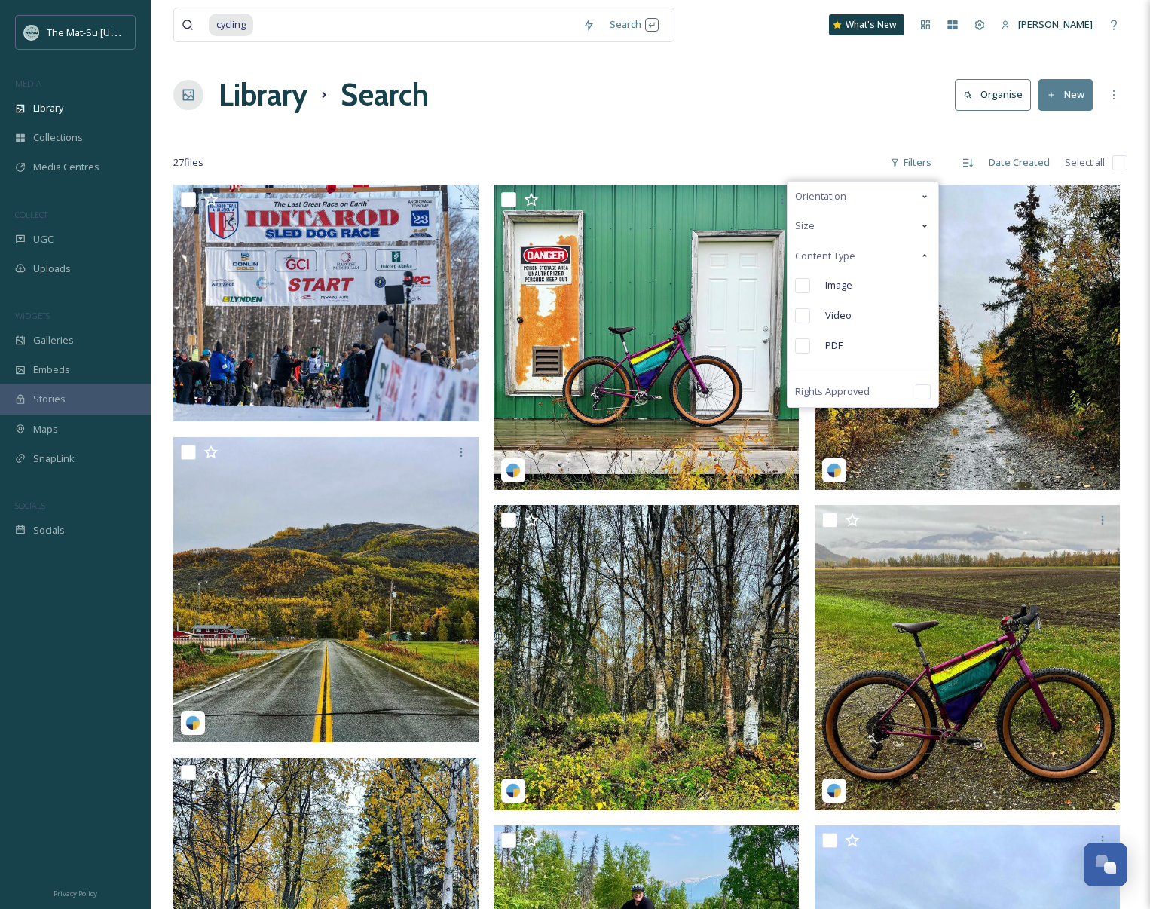
drag, startPoint x: 807, startPoint y: 288, endPoint x: 828, endPoint y: 299, distance: 23.9
click at [807, 289] on input "checkbox" at bounding box center [802, 285] width 15 height 15
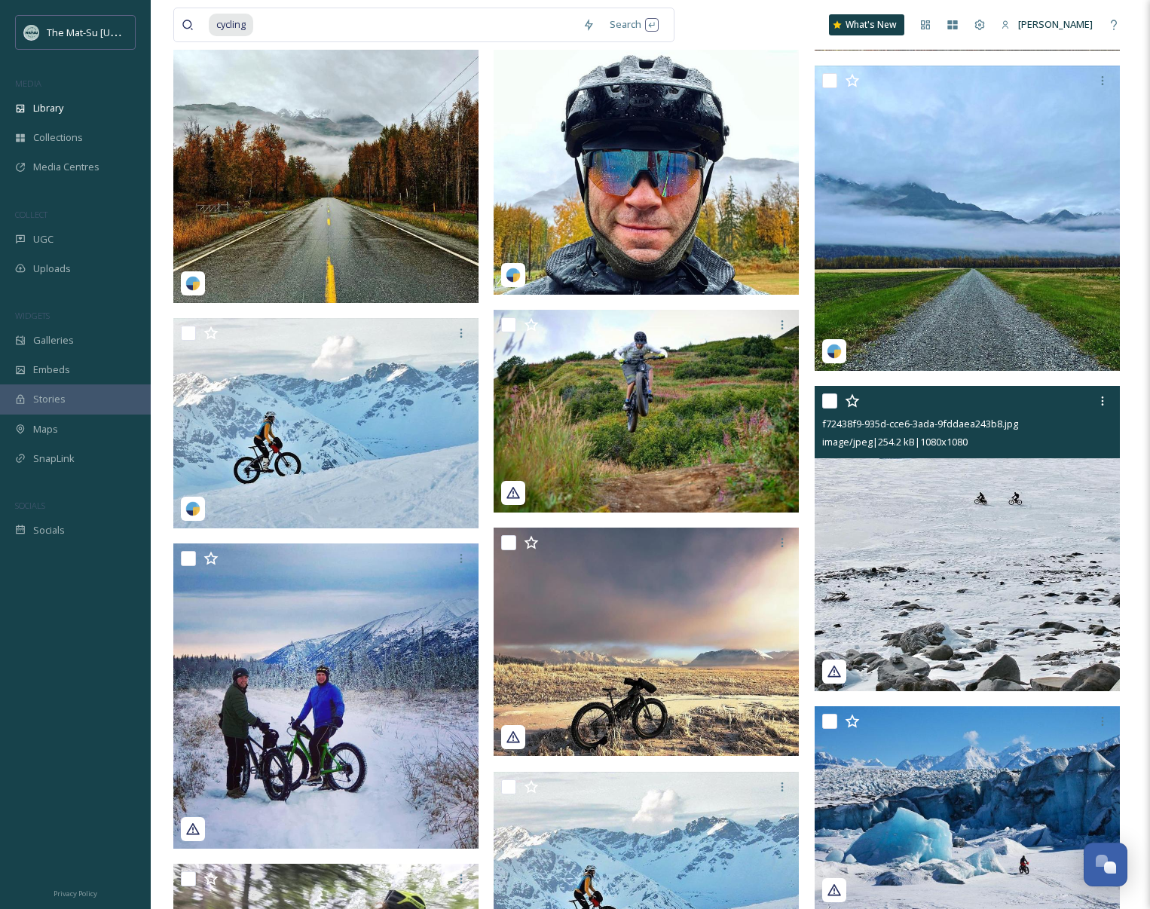
scroll to position [1082, 0]
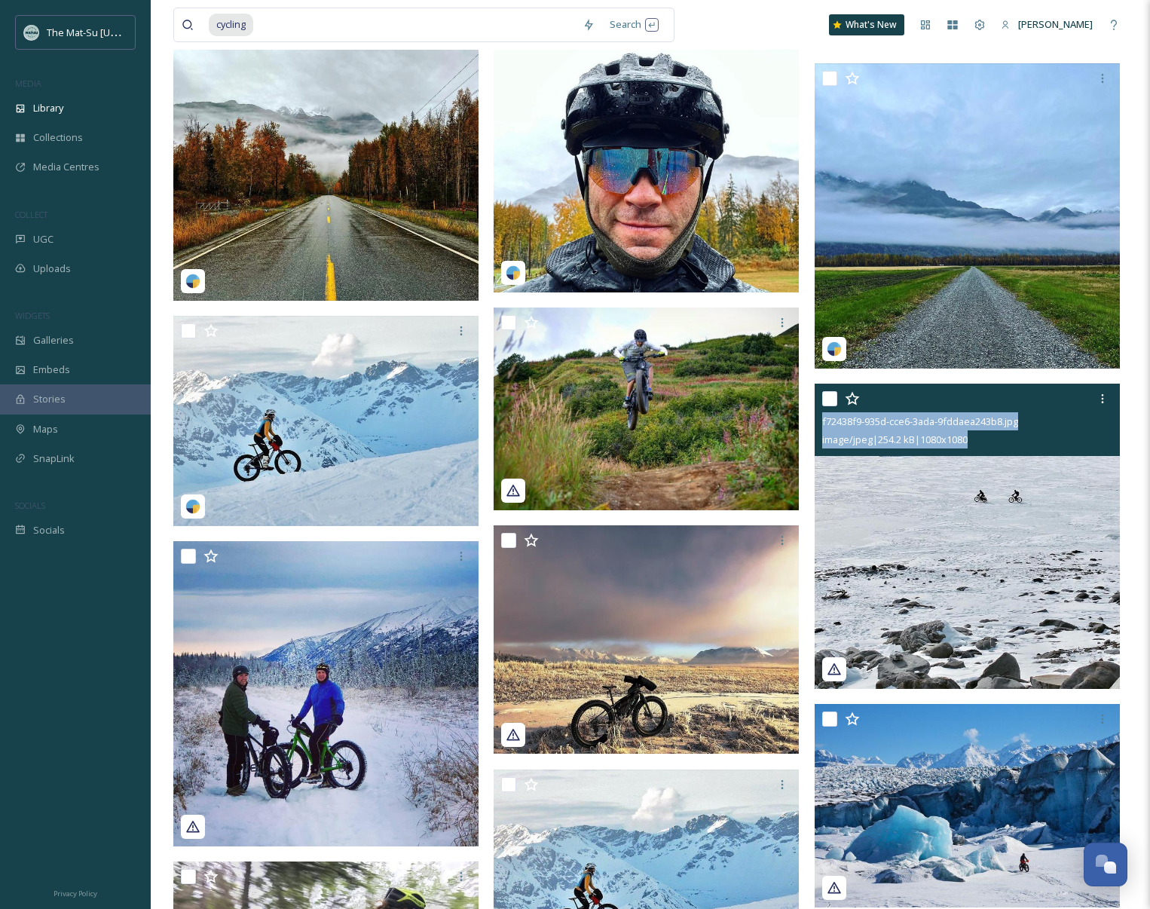
drag, startPoint x: 1003, startPoint y: 436, endPoint x: 821, endPoint y: 420, distance: 183.2
click at [821, 420] on div "f72438f9-935d-cce6-3ada-9fddaea243b8.jpg image/jpeg | 254.2 kB | 1080 x 1080" at bounding box center [967, 420] width 305 height 72
copy div "f72438f9-935d-cce6-3ada-9fddaea243b8.jpg image/jpeg | 254.2 kB | 1080 x 1080"
click at [972, 600] on img at bounding box center [967, 536] width 305 height 305
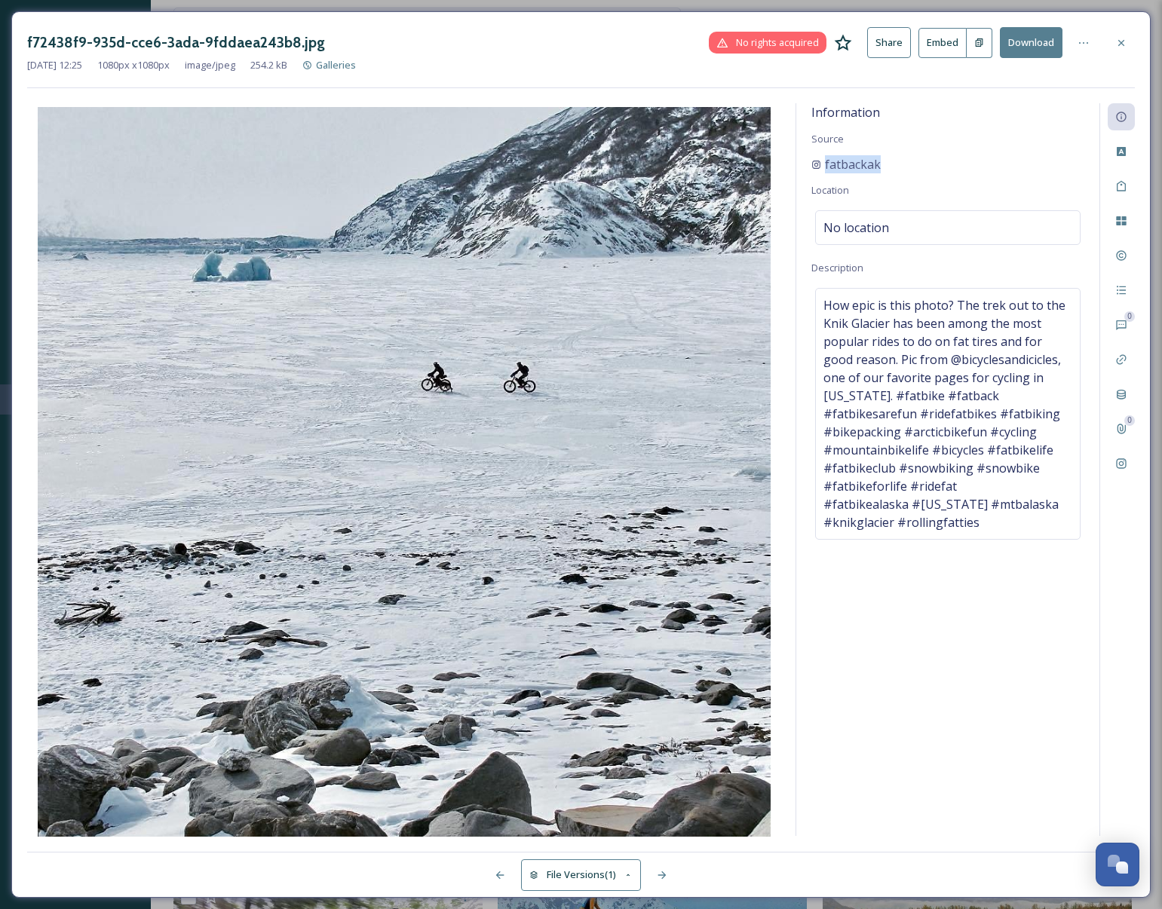
drag, startPoint x: 890, startPoint y: 163, endPoint x: 805, endPoint y: 163, distance: 85.2
click at [805, 163] on div "Information Source fatbackak Location No location Description How epic is this …" at bounding box center [947, 469] width 303 height 733
copy span "fatbackak"
drag, startPoint x: 1125, startPoint y: 41, endPoint x: 996, endPoint y: 39, distance: 128.9
click at [1122, 41] on icon at bounding box center [1121, 43] width 12 height 12
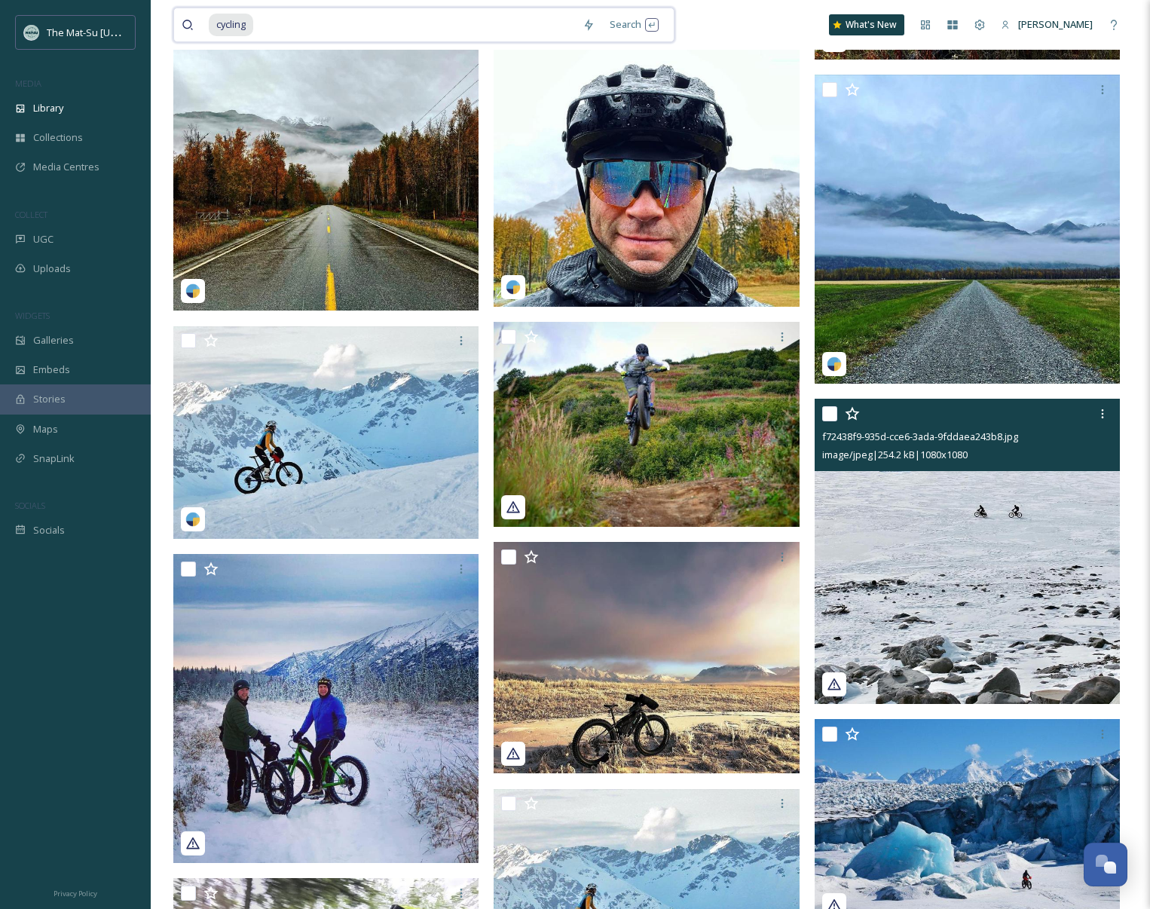
click at [267, 23] on input at bounding box center [415, 24] width 320 height 33
type input "c"
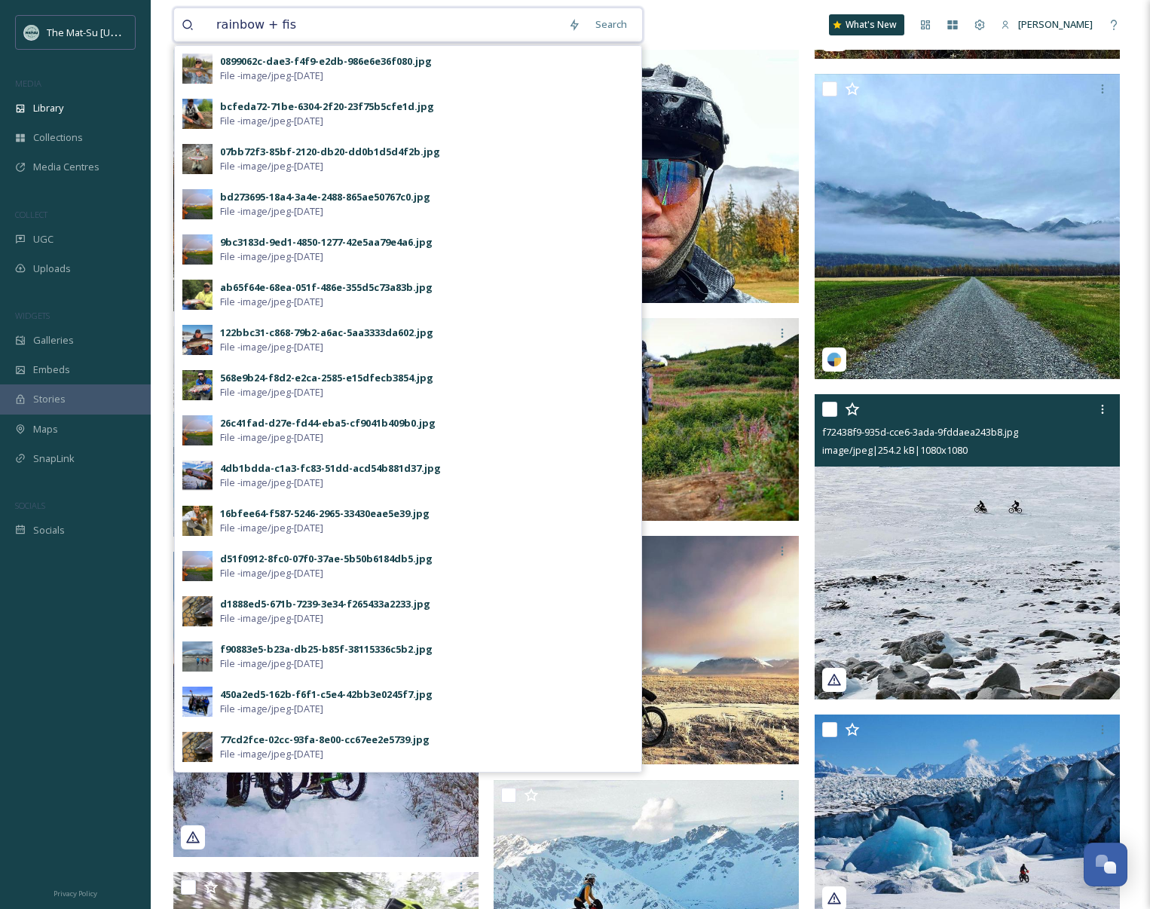
type input "rainbow + fish"
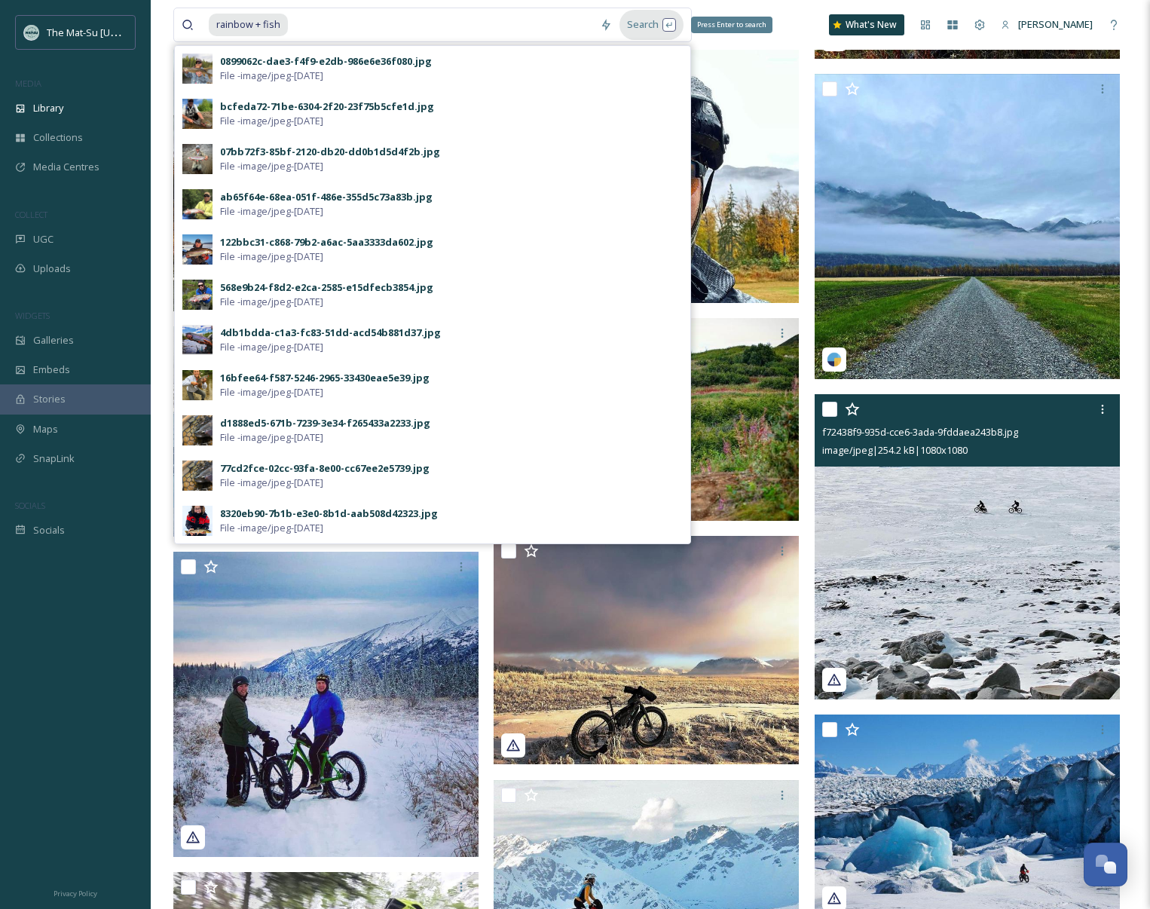
click at [646, 25] on div "Search Press Enter to search" at bounding box center [652, 24] width 64 height 29
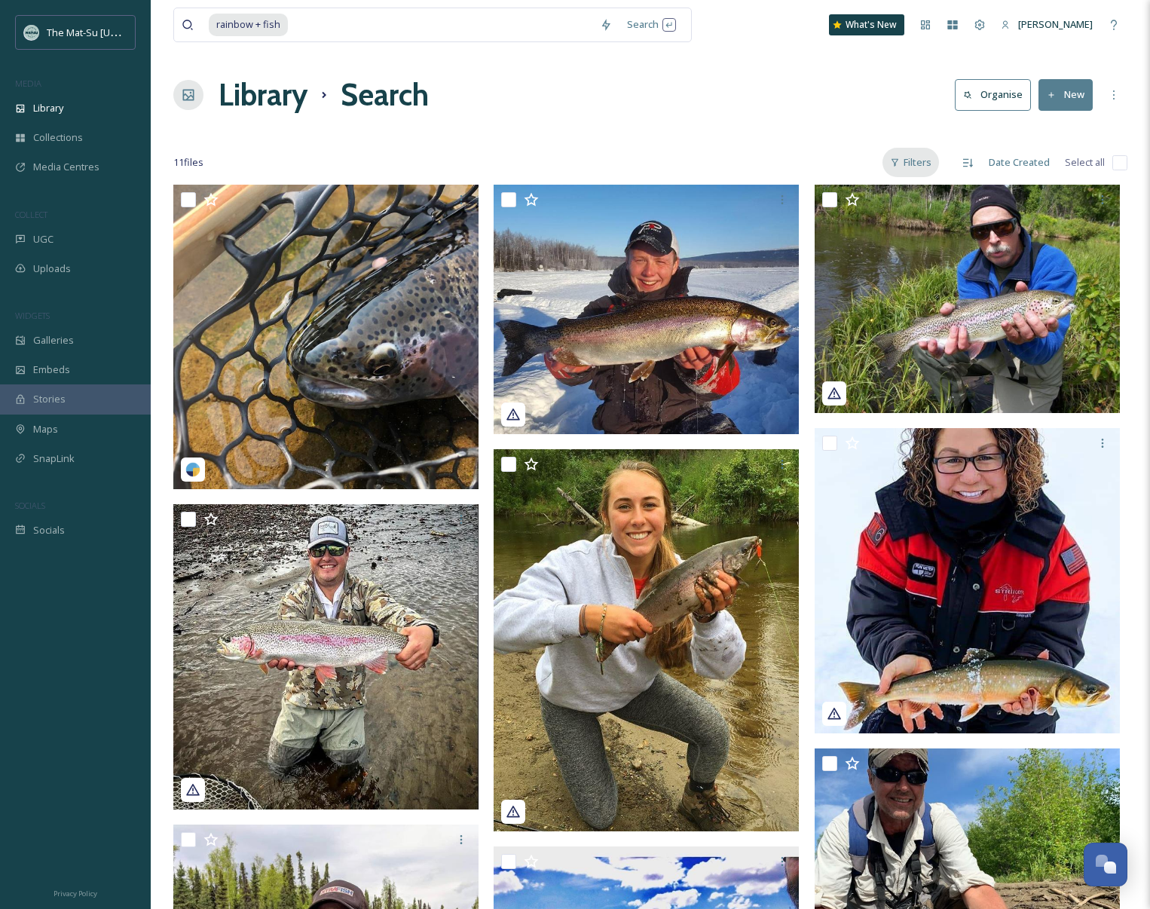
click at [917, 165] on div "Filters" at bounding box center [911, 162] width 57 height 29
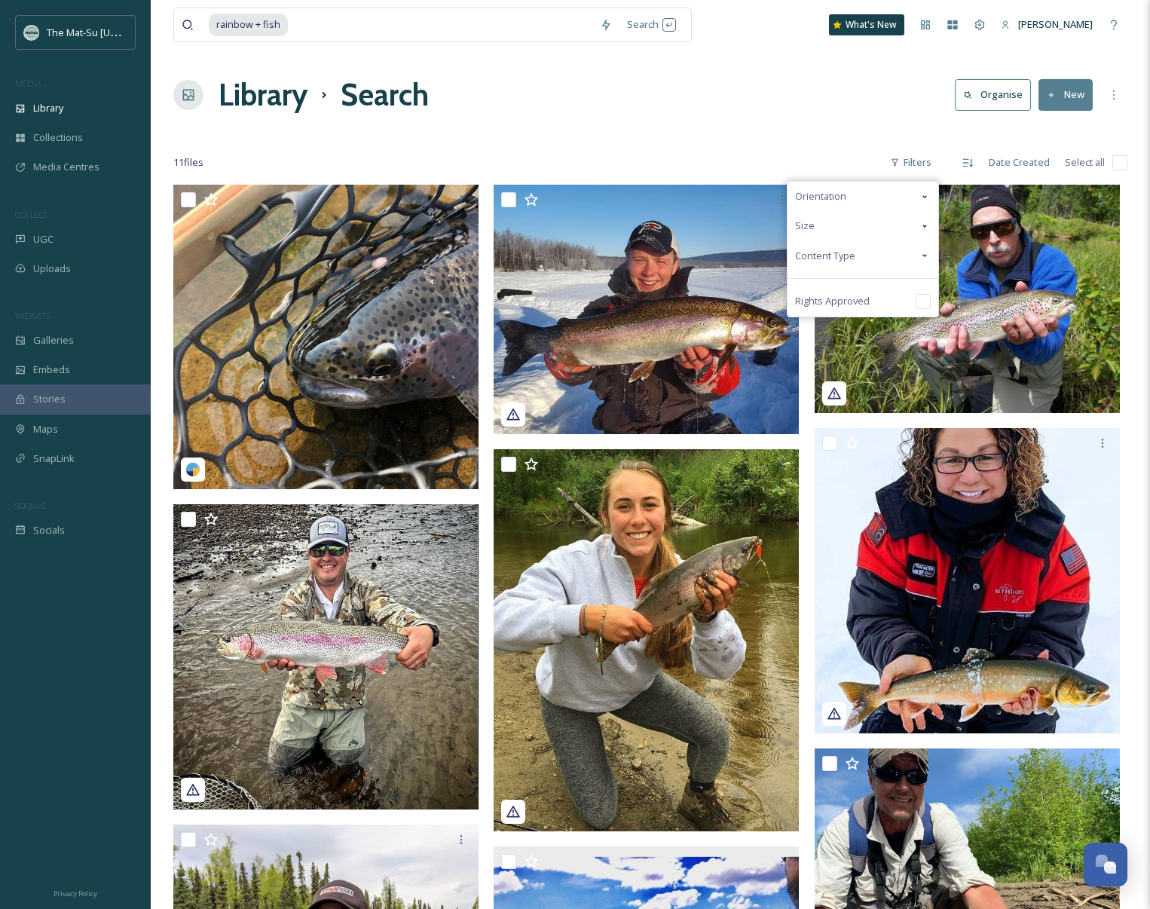
click at [895, 252] on div "Content Type" at bounding box center [863, 255] width 151 height 29
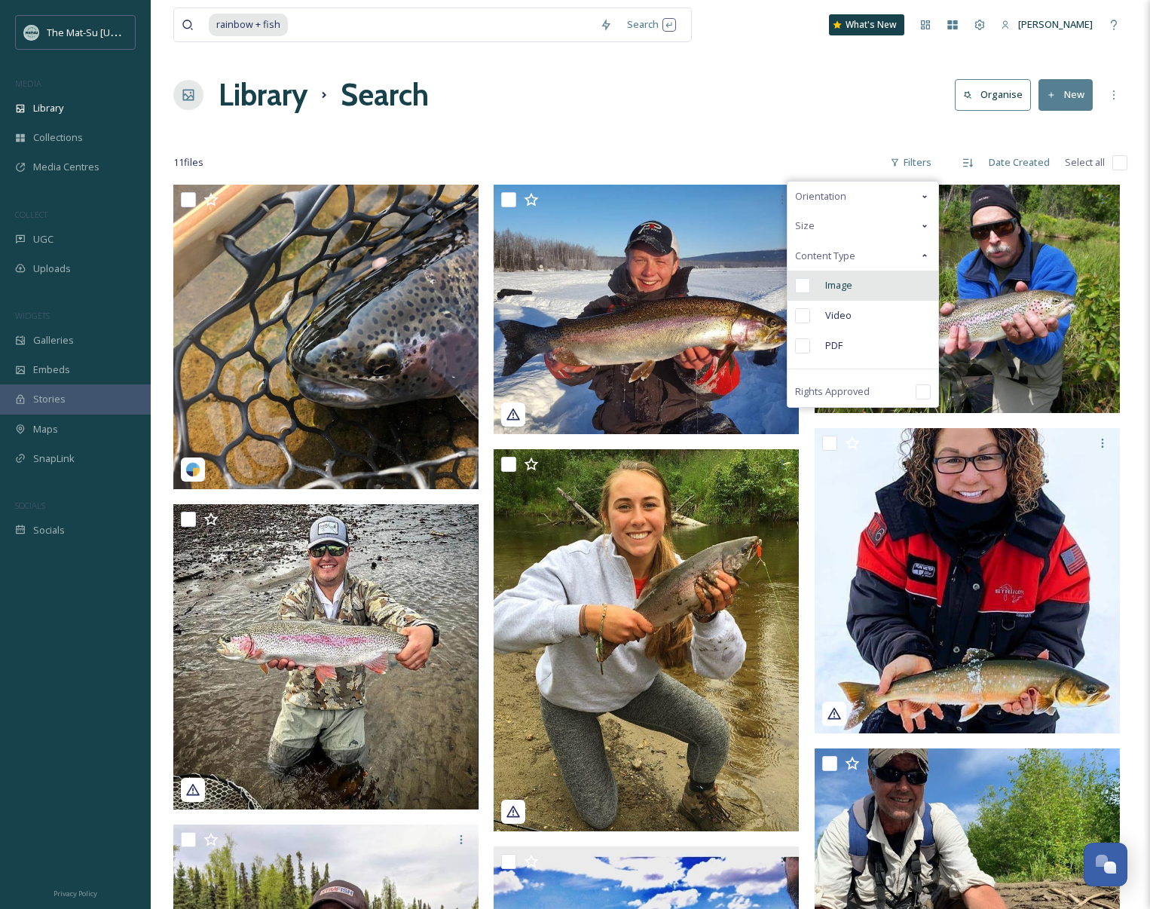
click at [806, 283] on input "checkbox" at bounding box center [802, 285] width 15 height 15
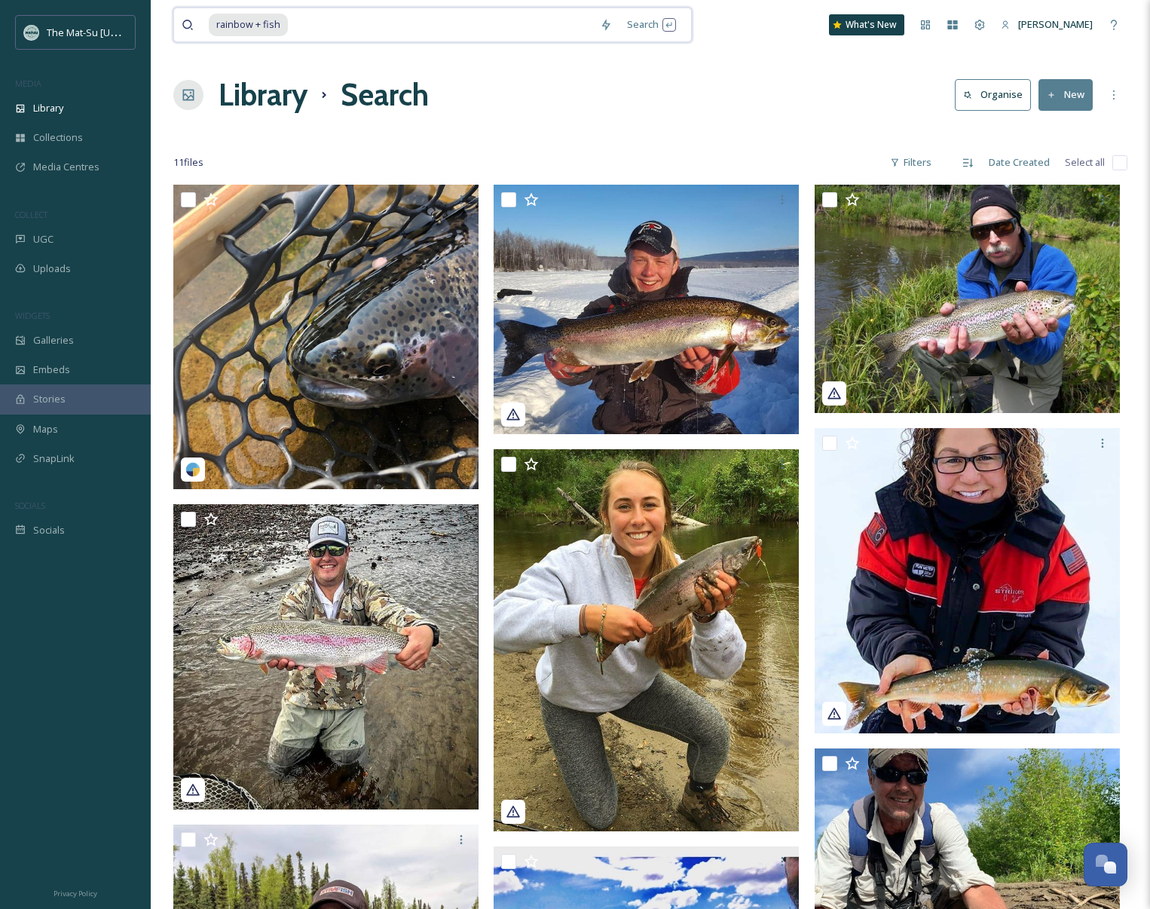
click at [289, 26] on input at bounding box center [440, 24] width 303 height 33
type input "r"
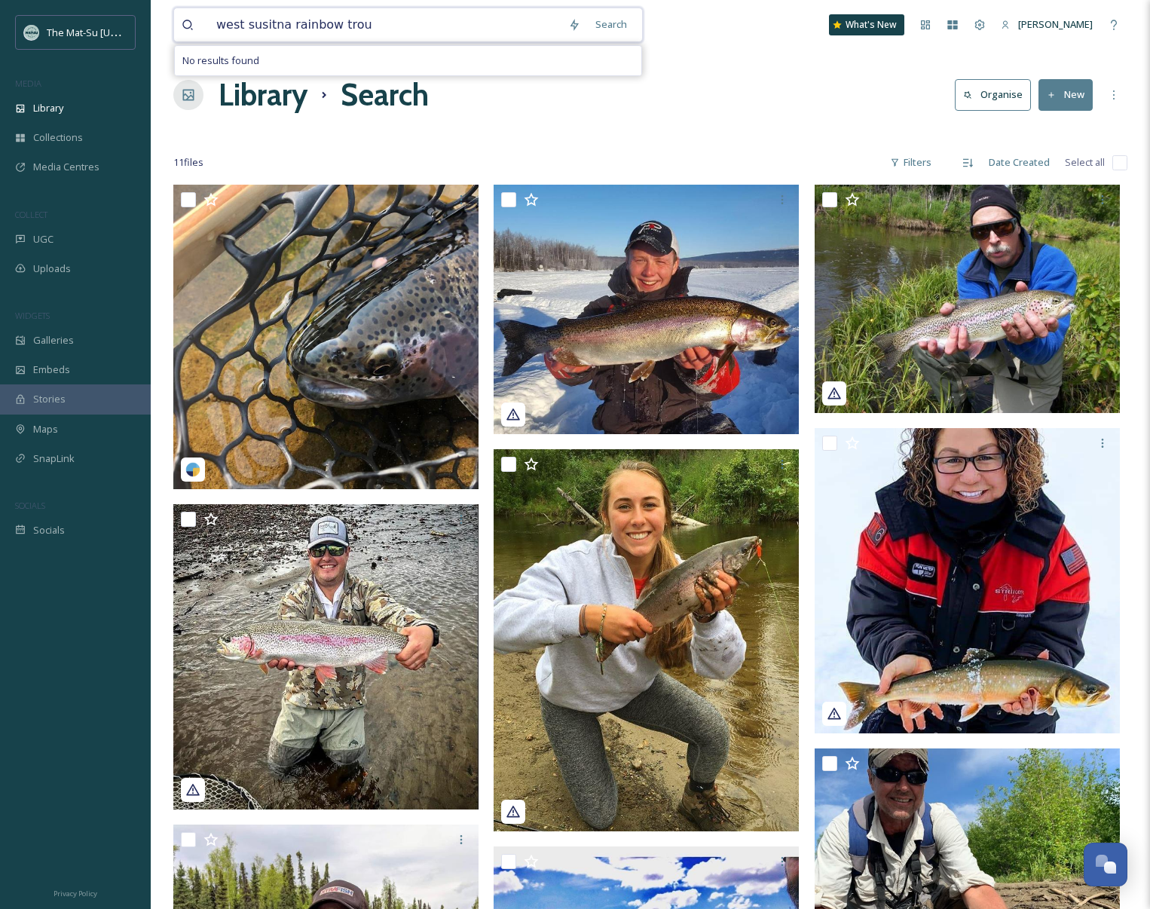
type input "west susitna rainbow trout"
type input "w"
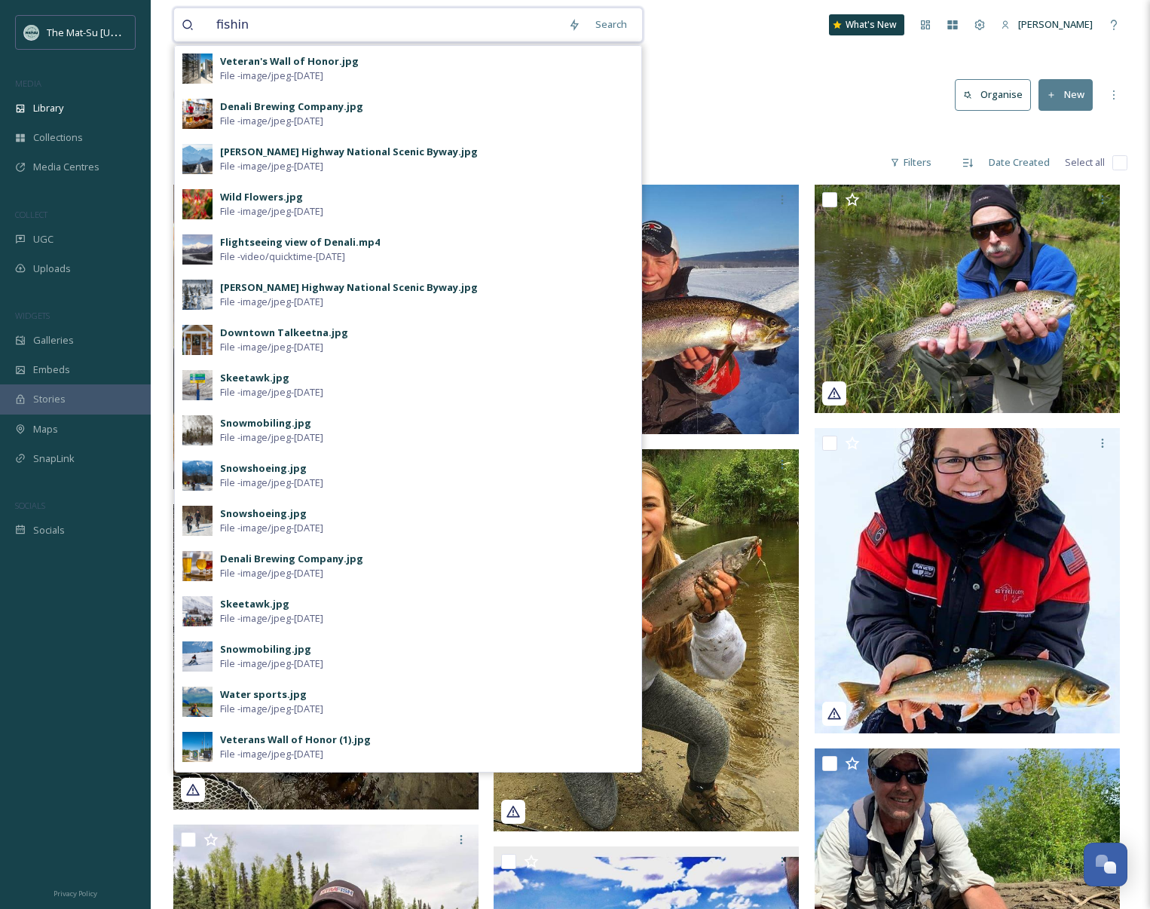
type input "fishing"
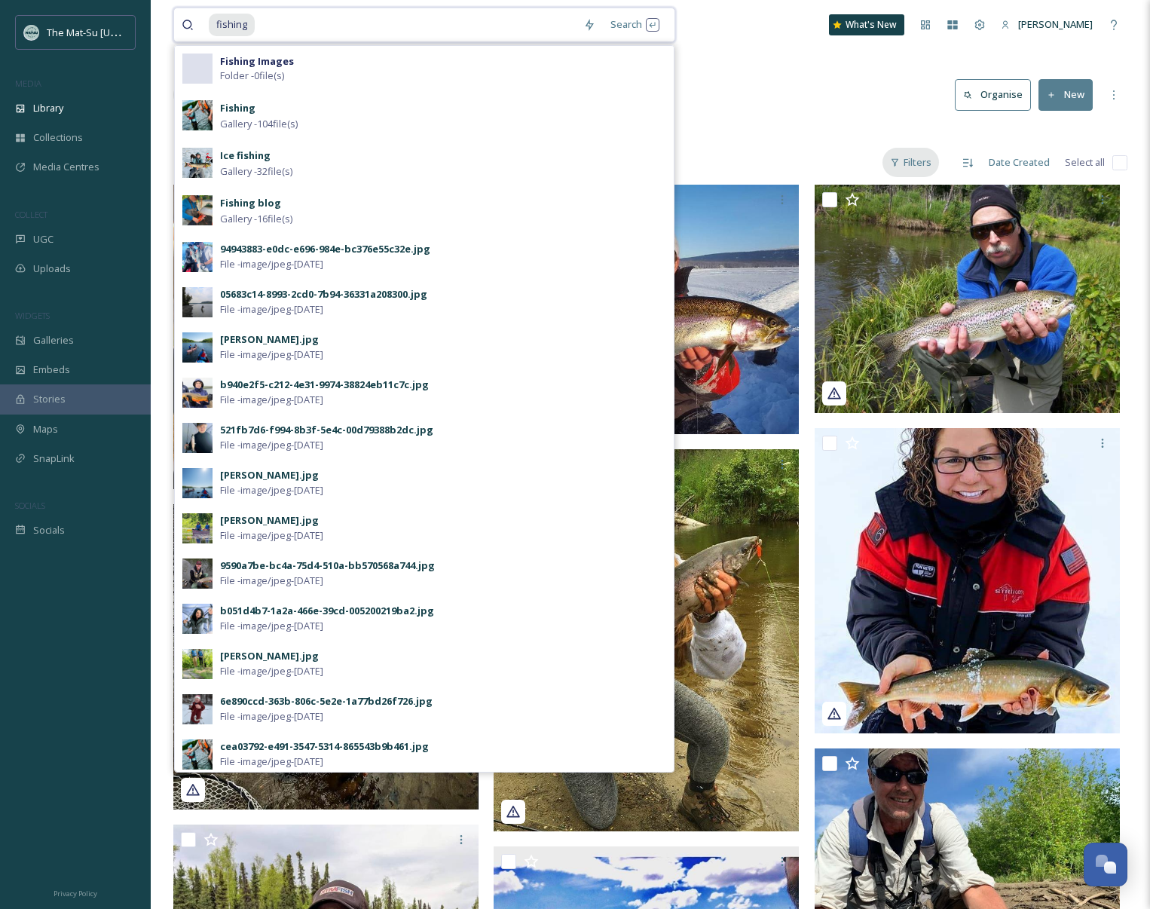
scroll to position [1, 0]
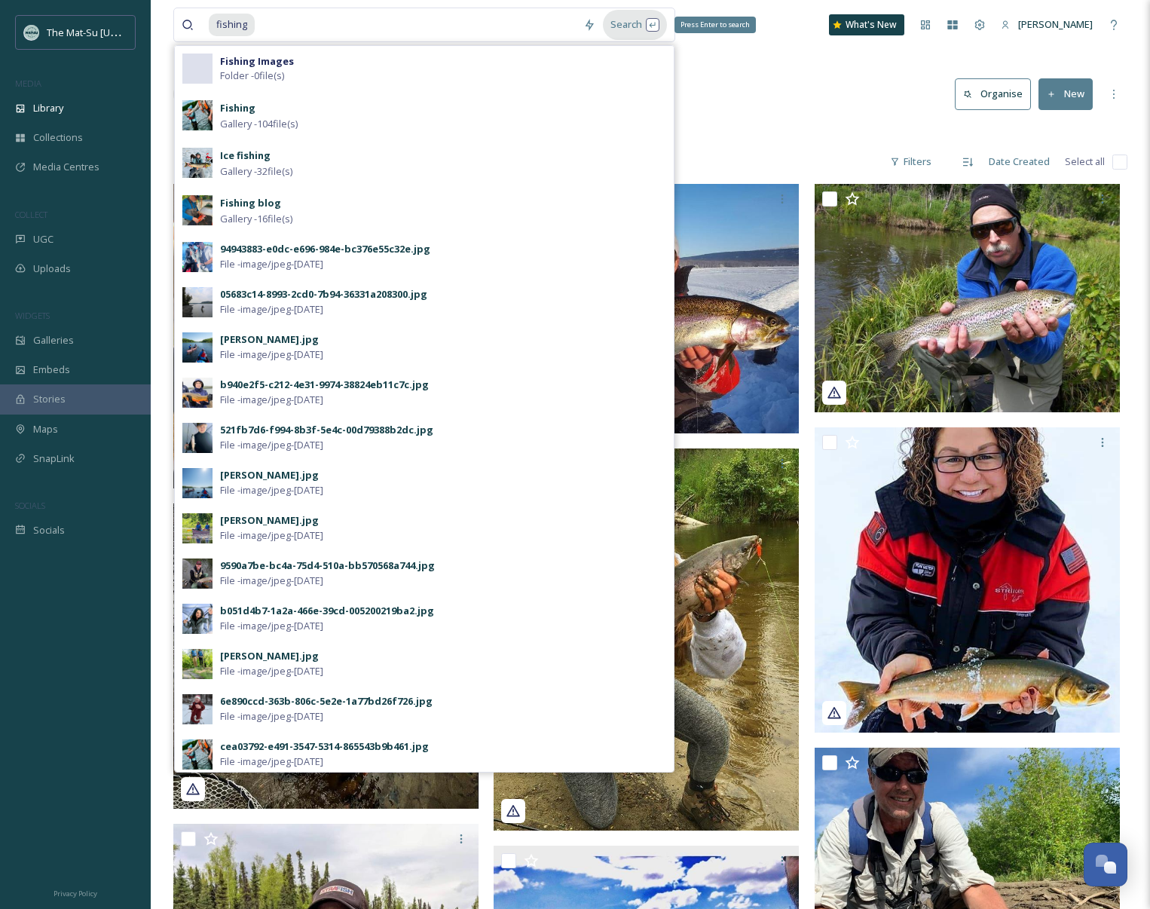
click at [629, 22] on div "Search Press Enter to search" at bounding box center [635, 24] width 64 height 29
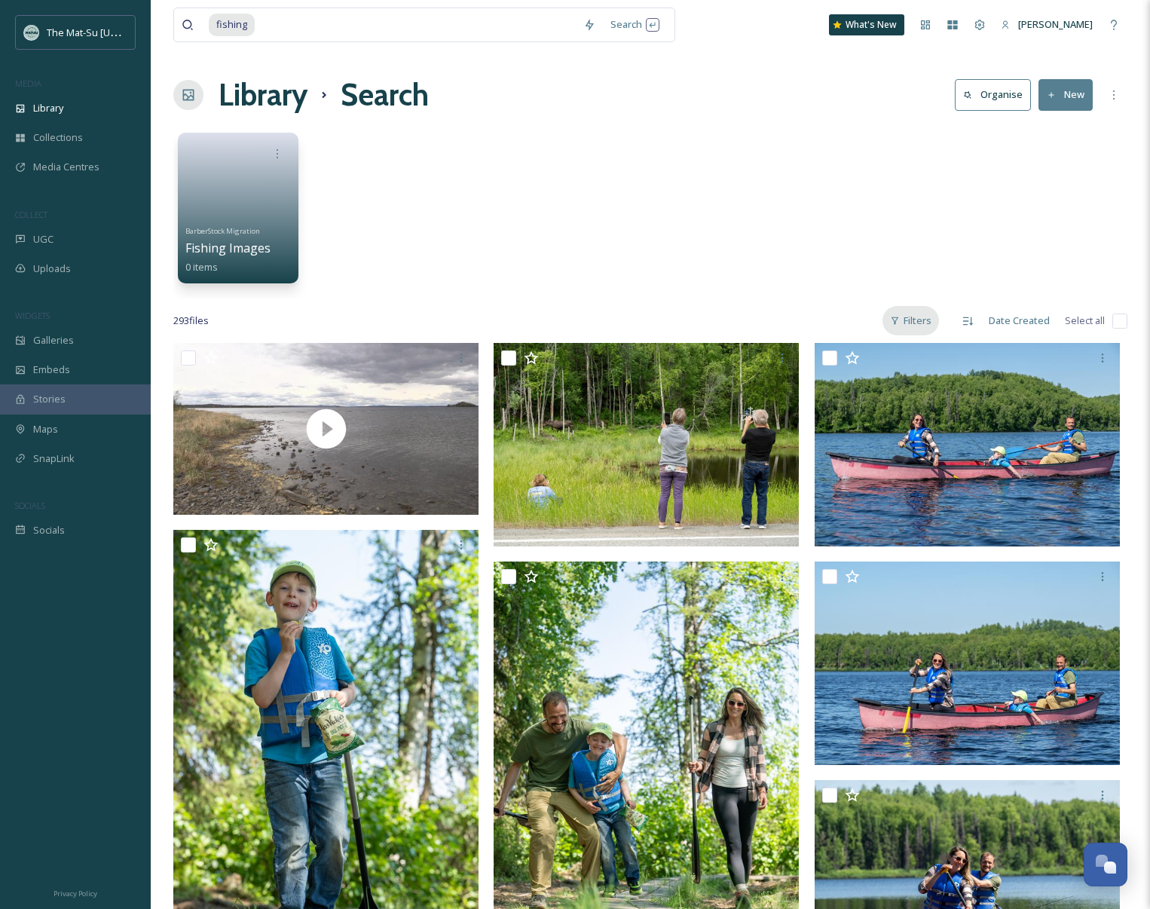
click at [915, 320] on div "Filters" at bounding box center [911, 320] width 57 height 29
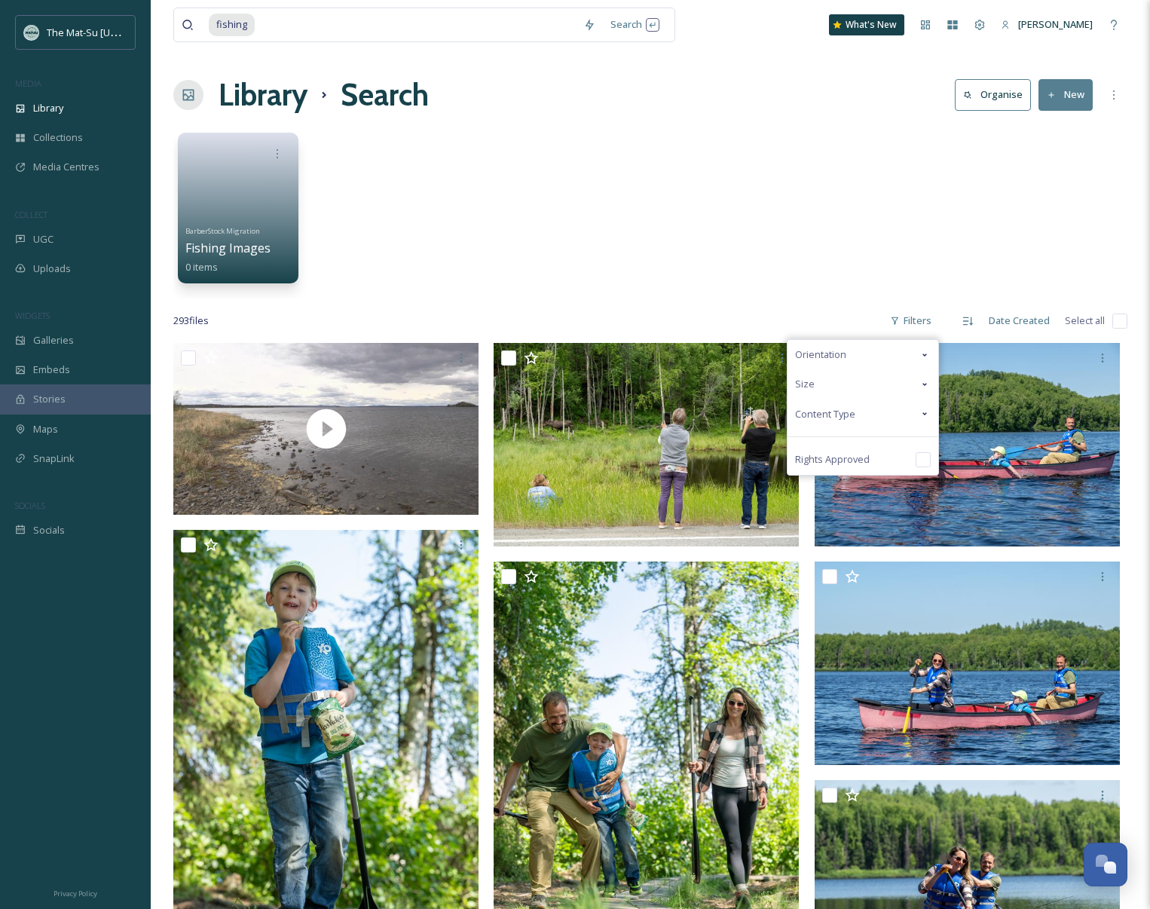
click at [836, 416] on span "Content Type" at bounding box center [825, 414] width 60 height 14
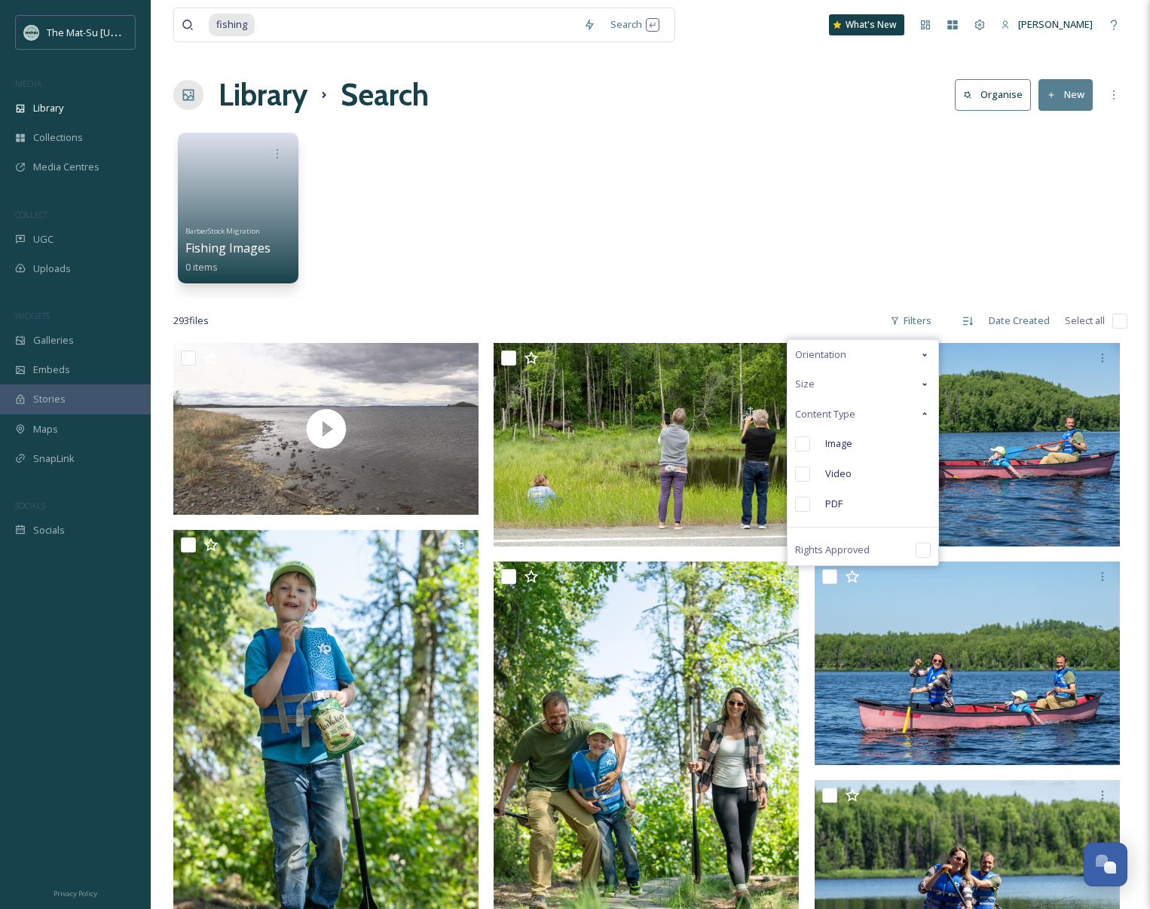
drag, startPoint x: 804, startPoint y: 444, endPoint x: 816, endPoint y: 451, distance: 13.2
click at [805, 444] on input "checkbox" at bounding box center [802, 443] width 15 height 15
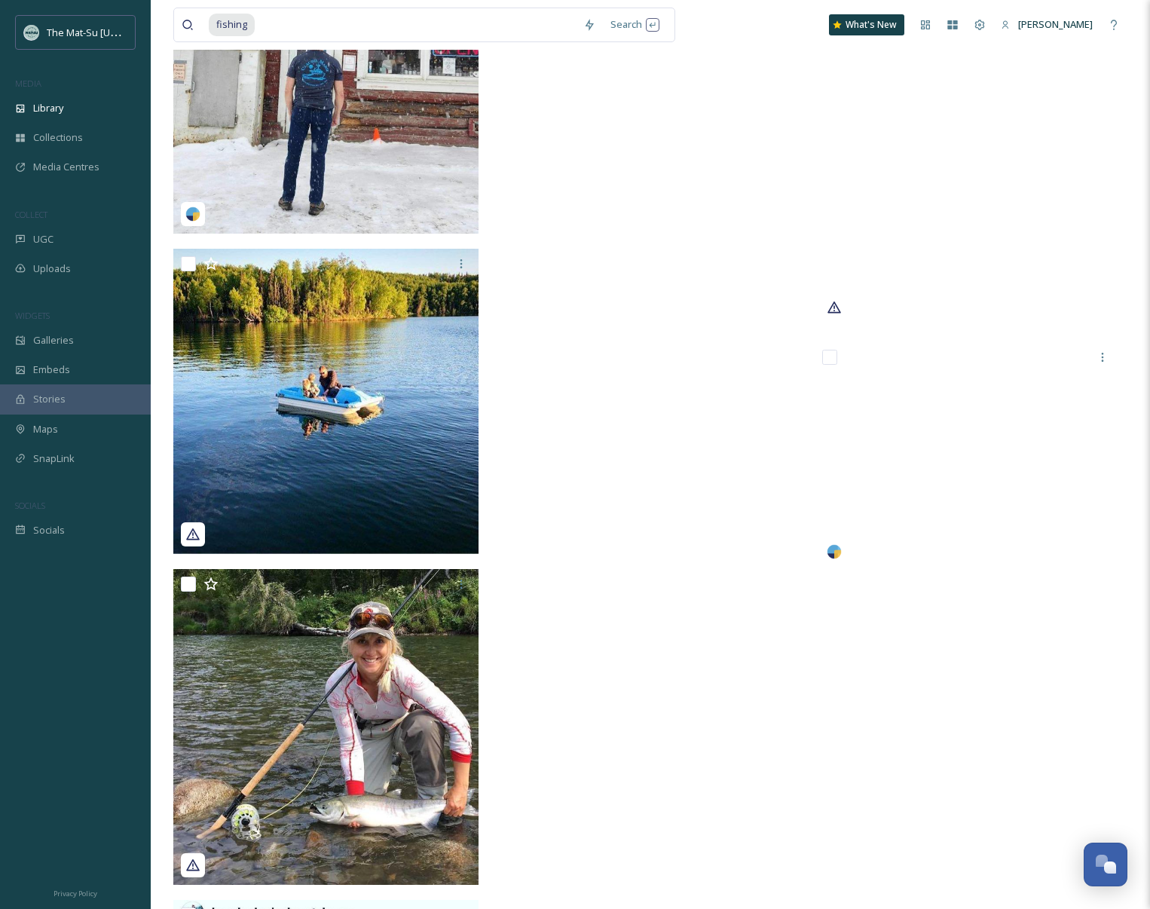
scroll to position [29717, 0]
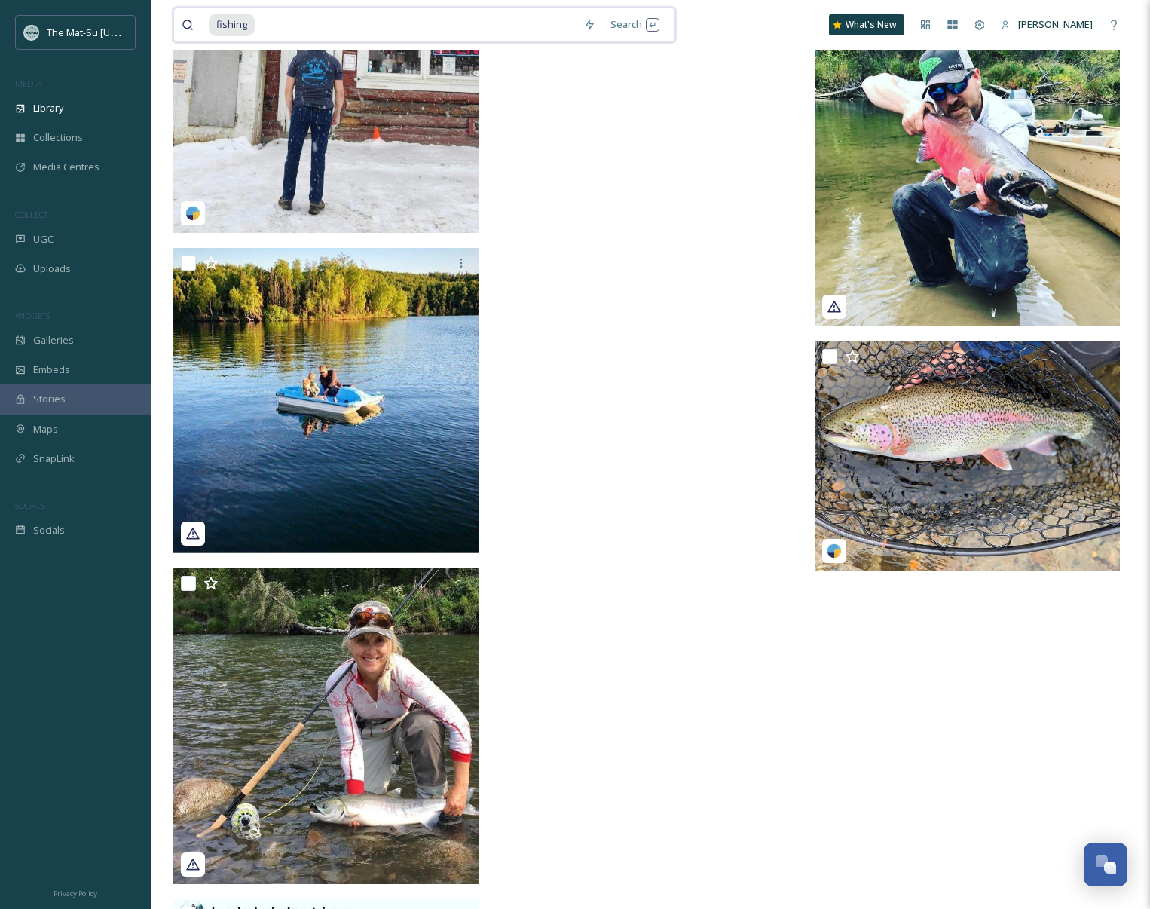
drag, startPoint x: 263, startPoint y: 28, endPoint x: 205, endPoint y: 24, distance: 58.2
click at [205, 23] on div "fishing" at bounding box center [379, 24] width 394 height 33
type input "f"
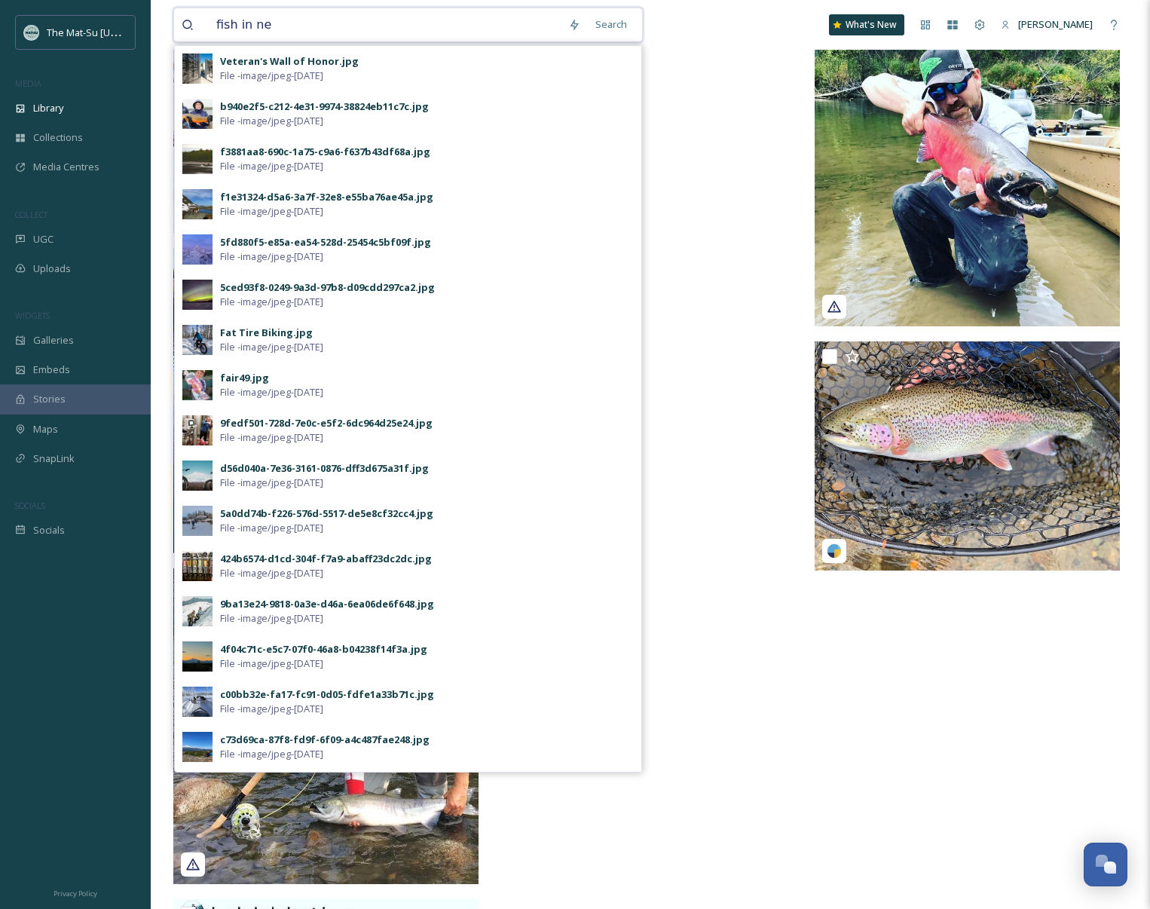
type input "fish in net"
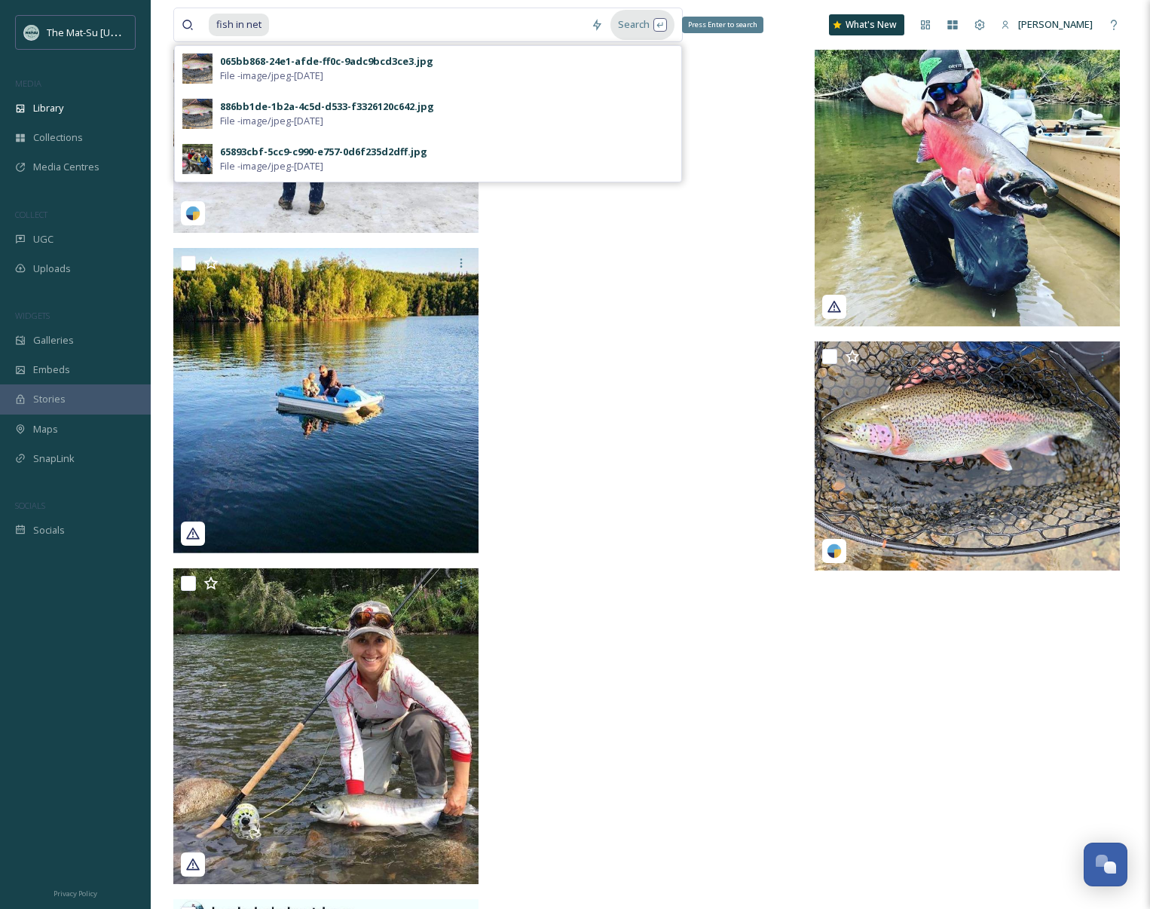
click at [635, 24] on div "Search Press Enter to search" at bounding box center [643, 24] width 64 height 29
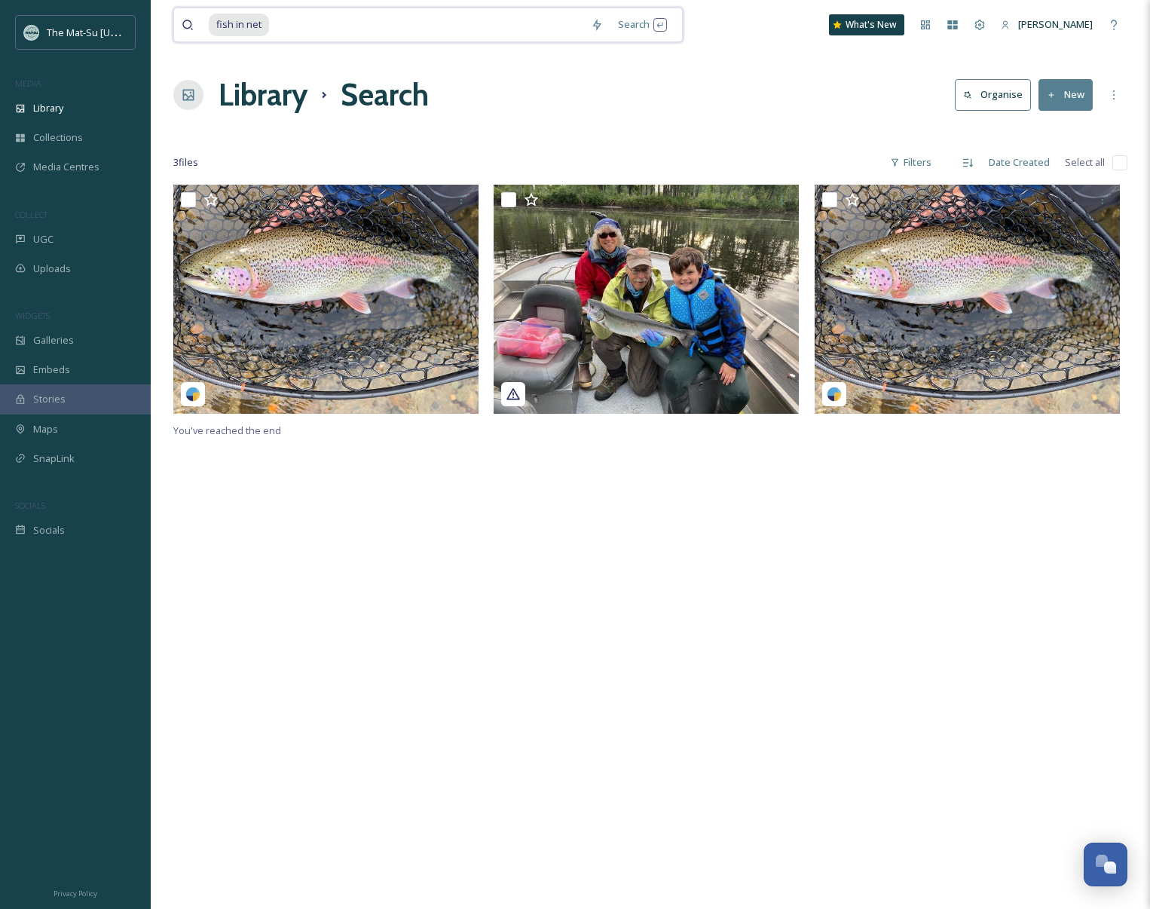
click at [283, 23] on input at bounding box center [427, 24] width 313 height 33
type input "f"
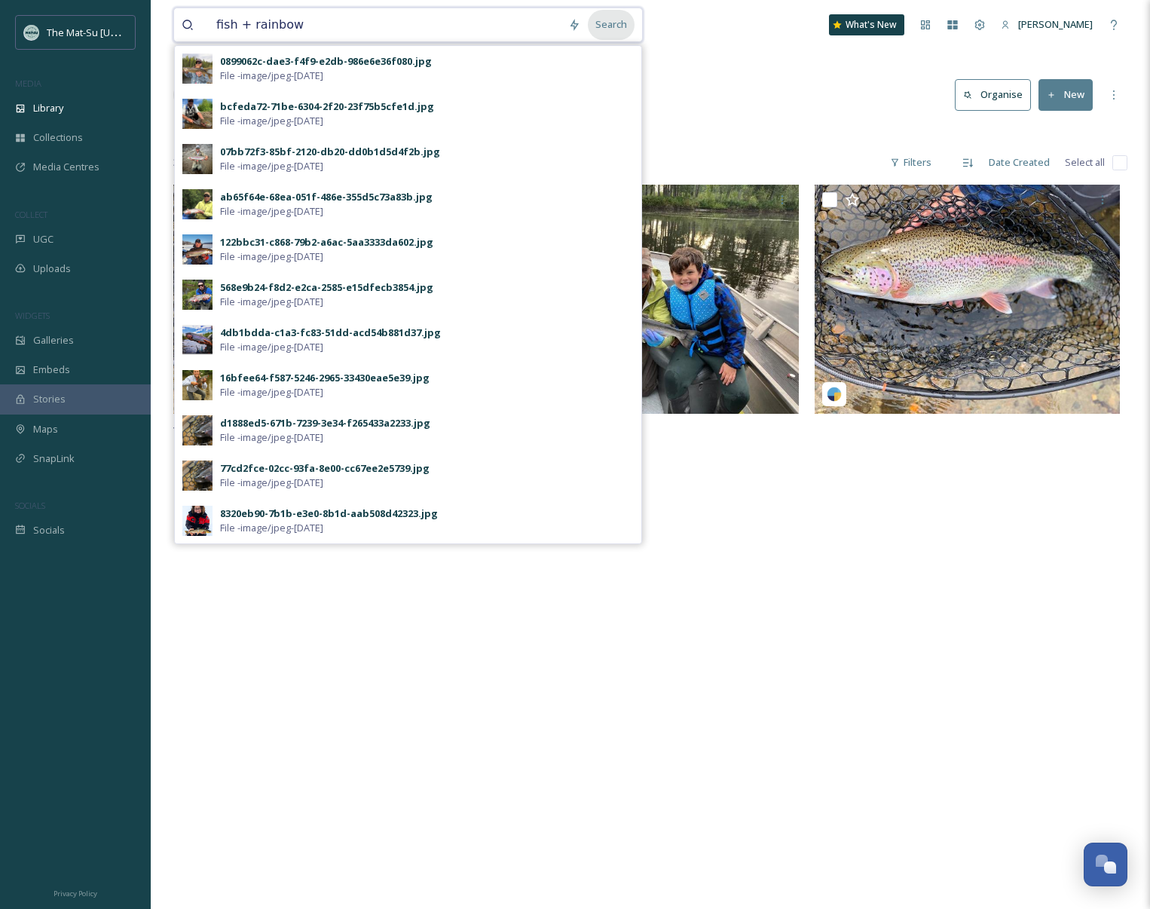
type input "fish + rainbow"
click at [609, 23] on div "Search" at bounding box center [611, 24] width 47 height 29
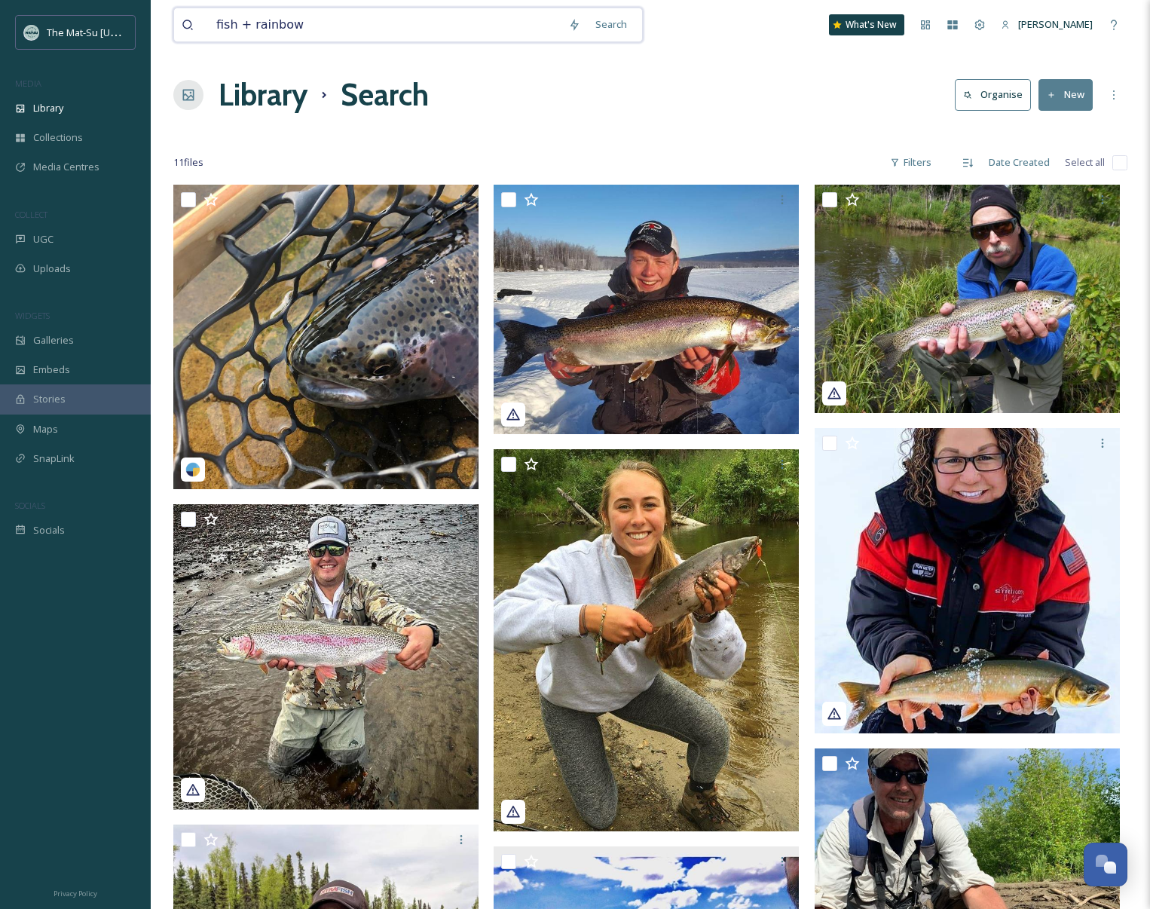
drag, startPoint x: 295, startPoint y: 24, endPoint x: 193, endPoint y: 19, distance: 102.7
click at [193, 19] on div "fish + rainbow" at bounding box center [371, 24] width 379 height 33
type input "West Susitna, rainbow"
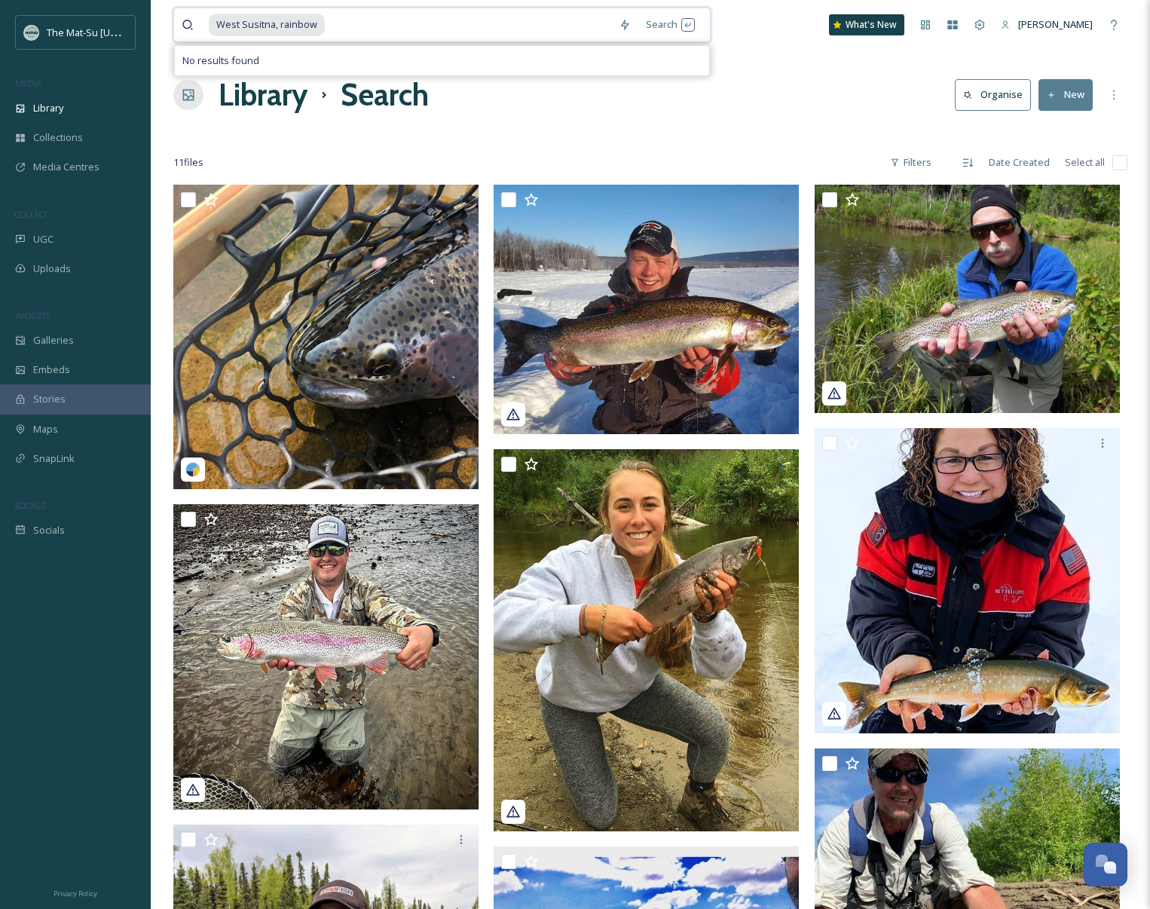
drag, startPoint x: 334, startPoint y: 20, endPoint x: 197, endPoint y: 26, distance: 136.5
click at [197, 26] on div "West Susitna, rainbow" at bounding box center [397, 24] width 430 height 33
type input "W"
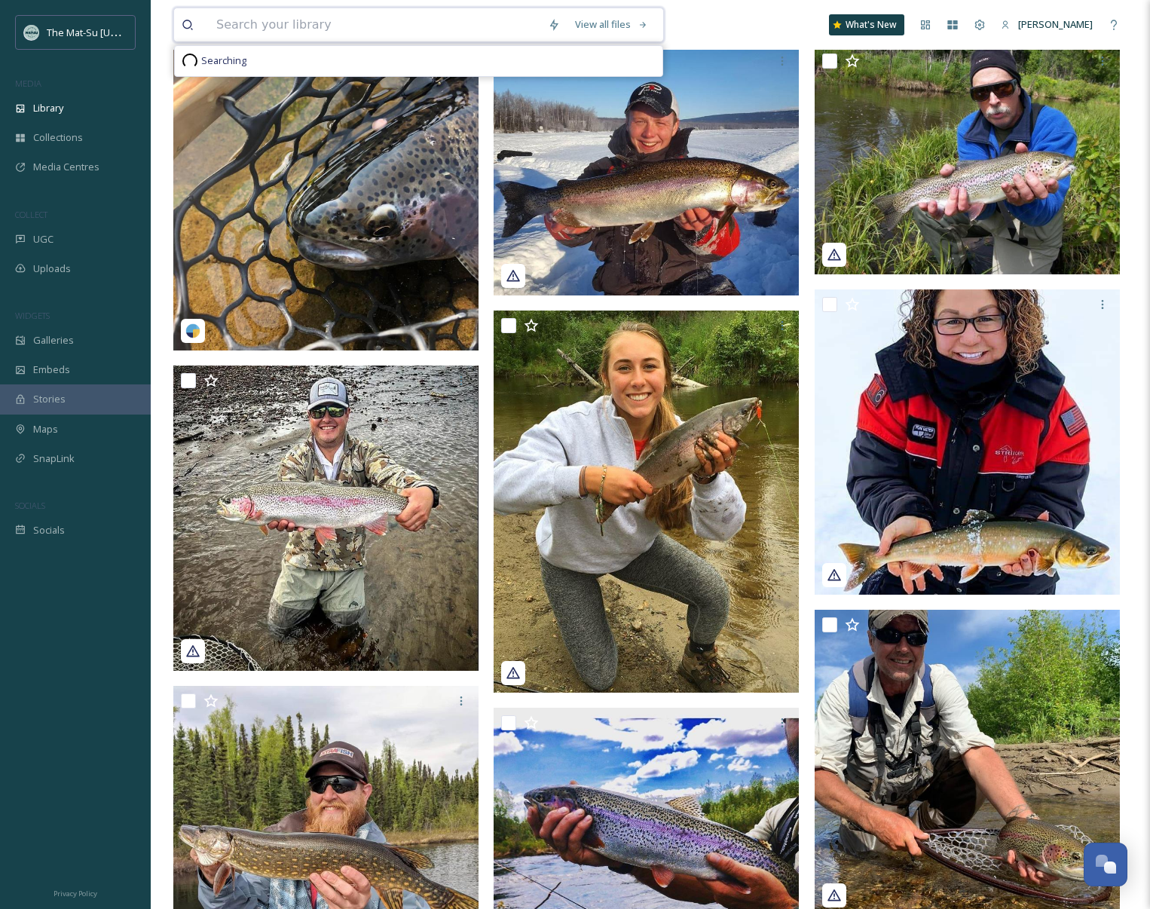
scroll to position [153, 0]
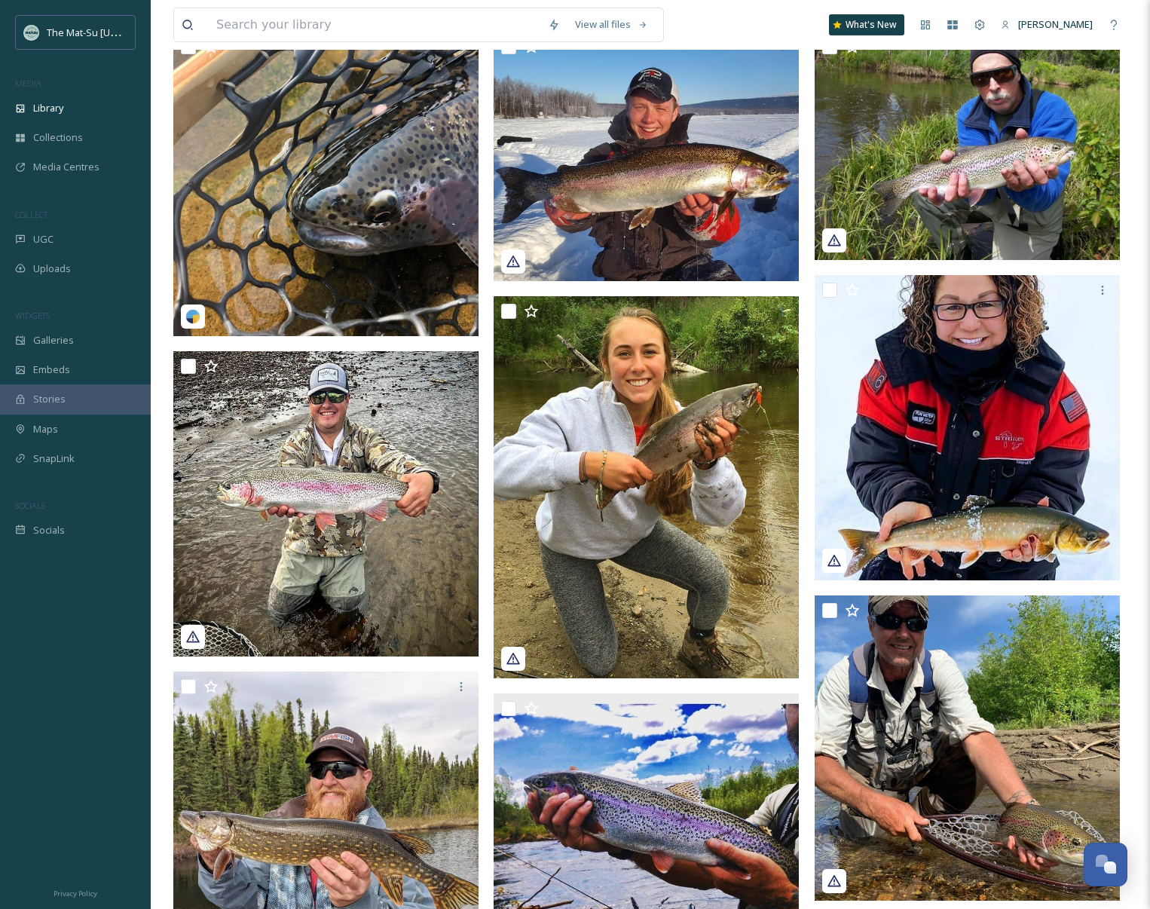
click at [750, 17] on div "View all files What's New [PERSON_NAME]" at bounding box center [650, 25] width 954 height 50
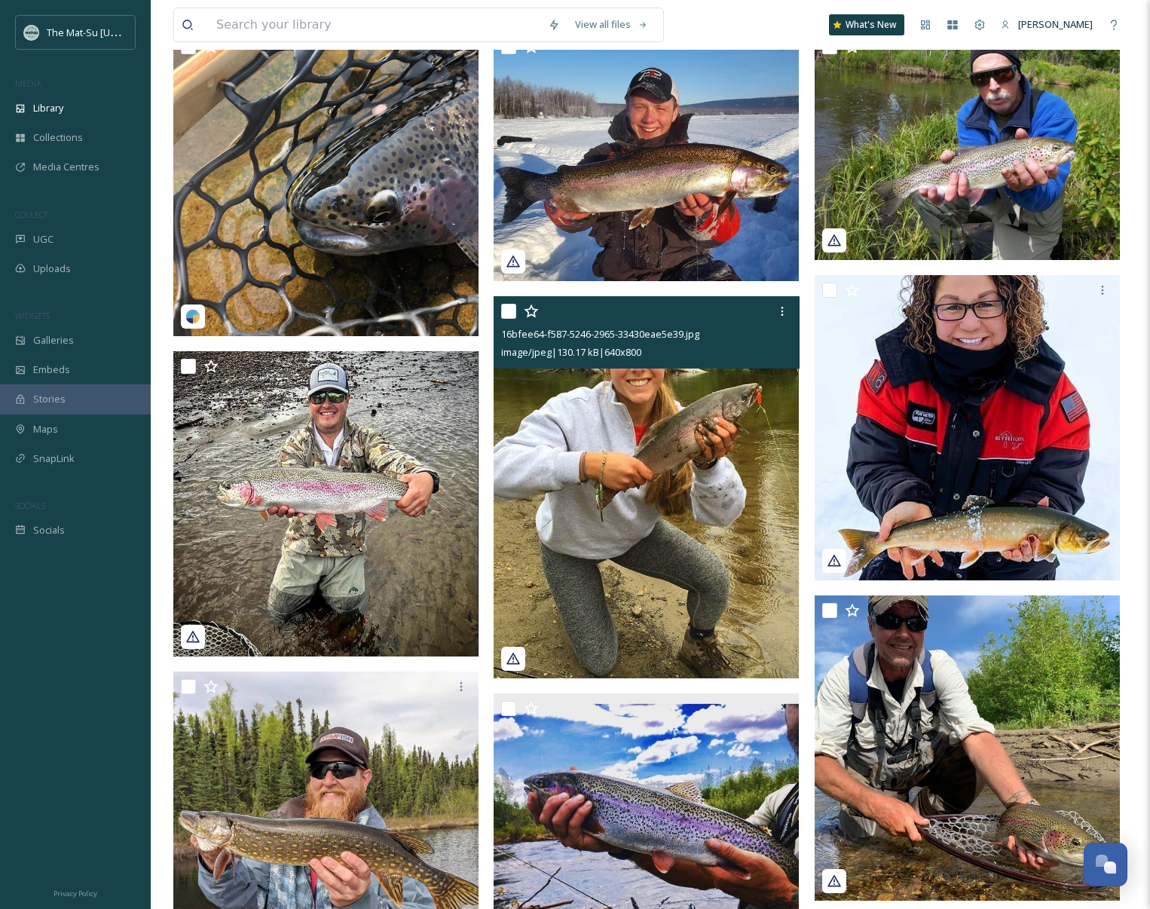
scroll to position [0, 0]
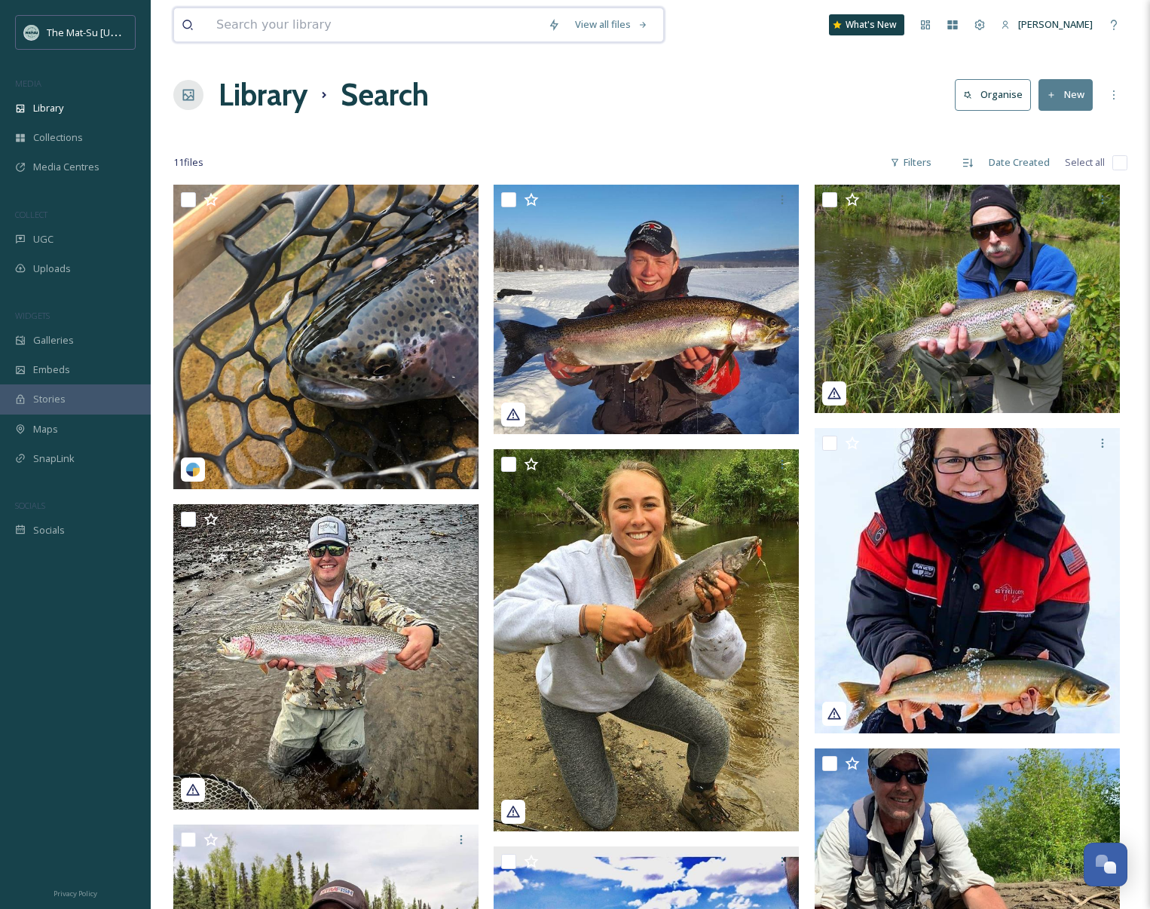
click at [323, 26] on input at bounding box center [375, 24] width 332 height 33
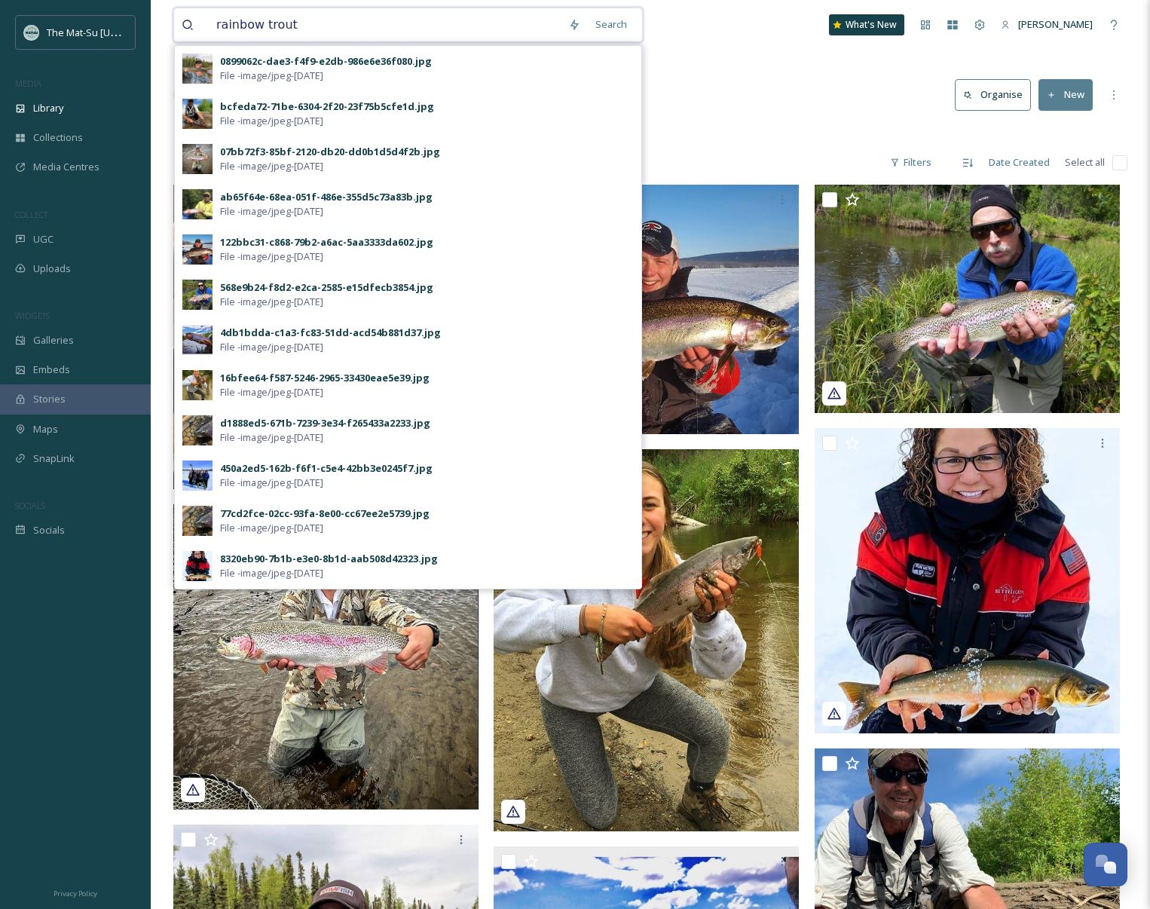
click at [309, 23] on input "rainbow trout" at bounding box center [385, 24] width 352 height 33
drag, startPoint x: 305, startPoint y: 23, endPoint x: 218, endPoint y: 24, distance: 87.5
click at [218, 24] on input "rainbow trout" at bounding box center [385, 24] width 352 height 33
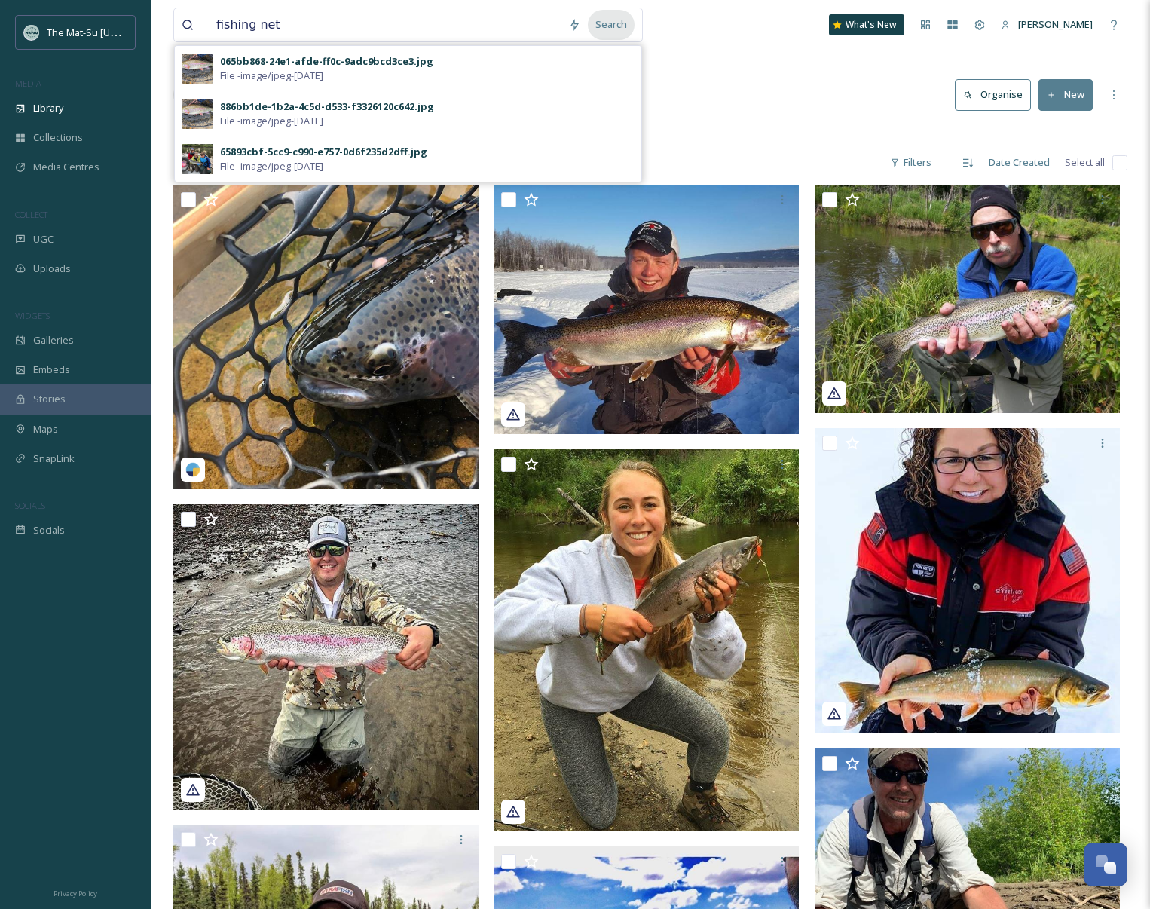
click at [618, 20] on div "Search" at bounding box center [611, 24] width 47 height 29
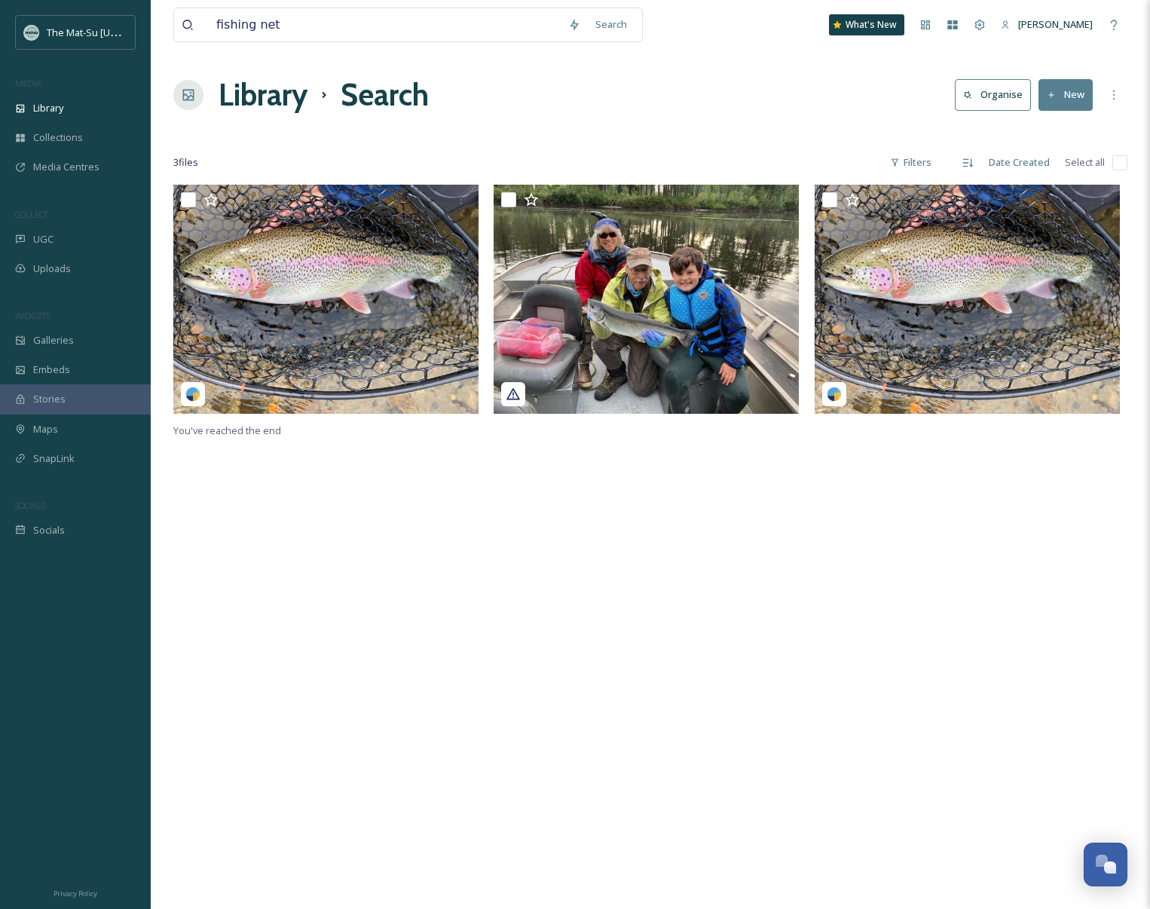
click at [850, 668] on div "You've reached the end" at bounding box center [650, 639] width 954 height 909
drag, startPoint x: 280, startPoint y: 29, endPoint x: 195, endPoint y: 23, distance: 85.4
click at [195, 23] on div "fishing net" at bounding box center [371, 24] width 379 height 33
type input "horseback riding"
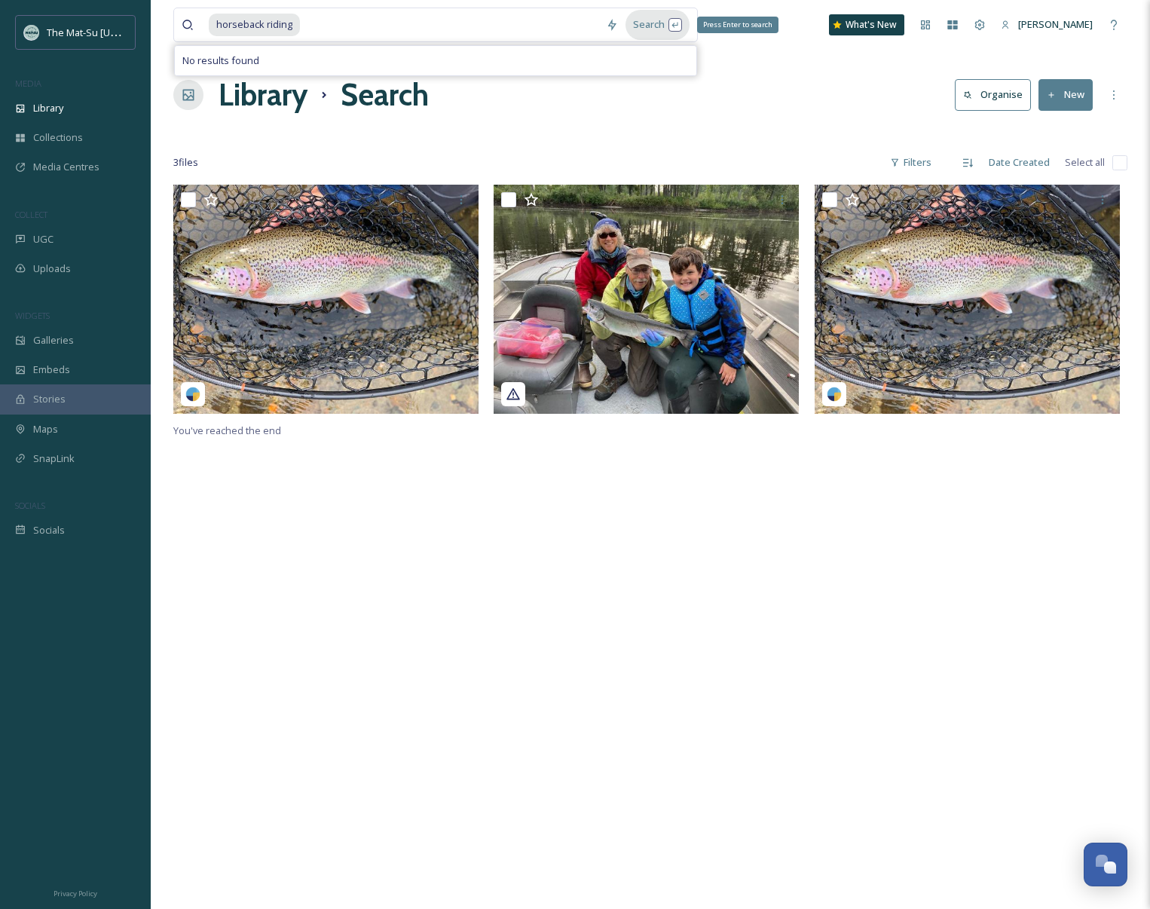
click at [653, 32] on div "Search Press Enter to search" at bounding box center [658, 24] width 64 height 29
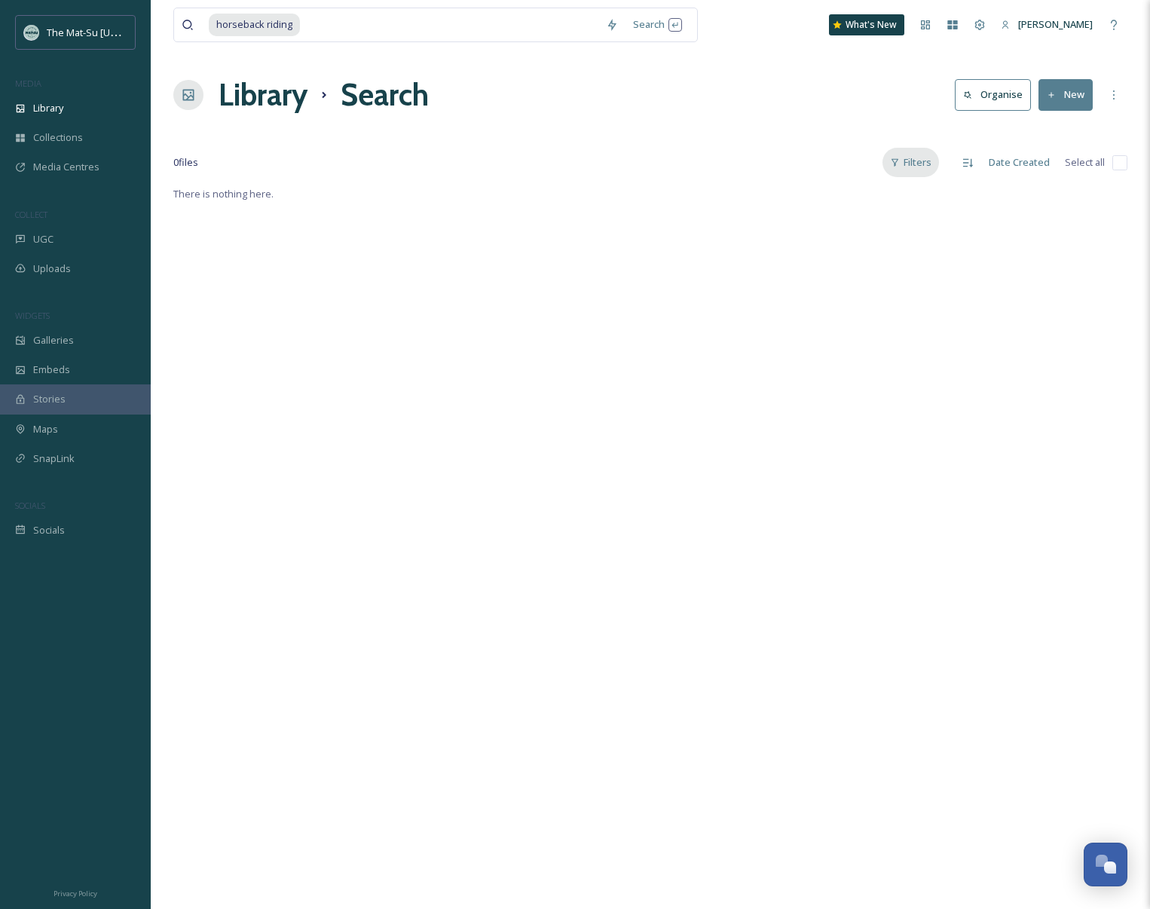
click at [919, 163] on div "Filters" at bounding box center [911, 162] width 57 height 29
click at [843, 250] on span "Content Type" at bounding box center [825, 256] width 60 height 14
drag, startPoint x: 804, startPoint y: 286, endPoint x: 827, endPoint y: 299, distance: 26.7
click at [804, 287] on input "checkbox" at bounding box center [802, 285] width 15 height 15
drag, startPoint x: 335, startPoint y: 24, endPoint x: 217, endPoint y: 17, distance: 118.5
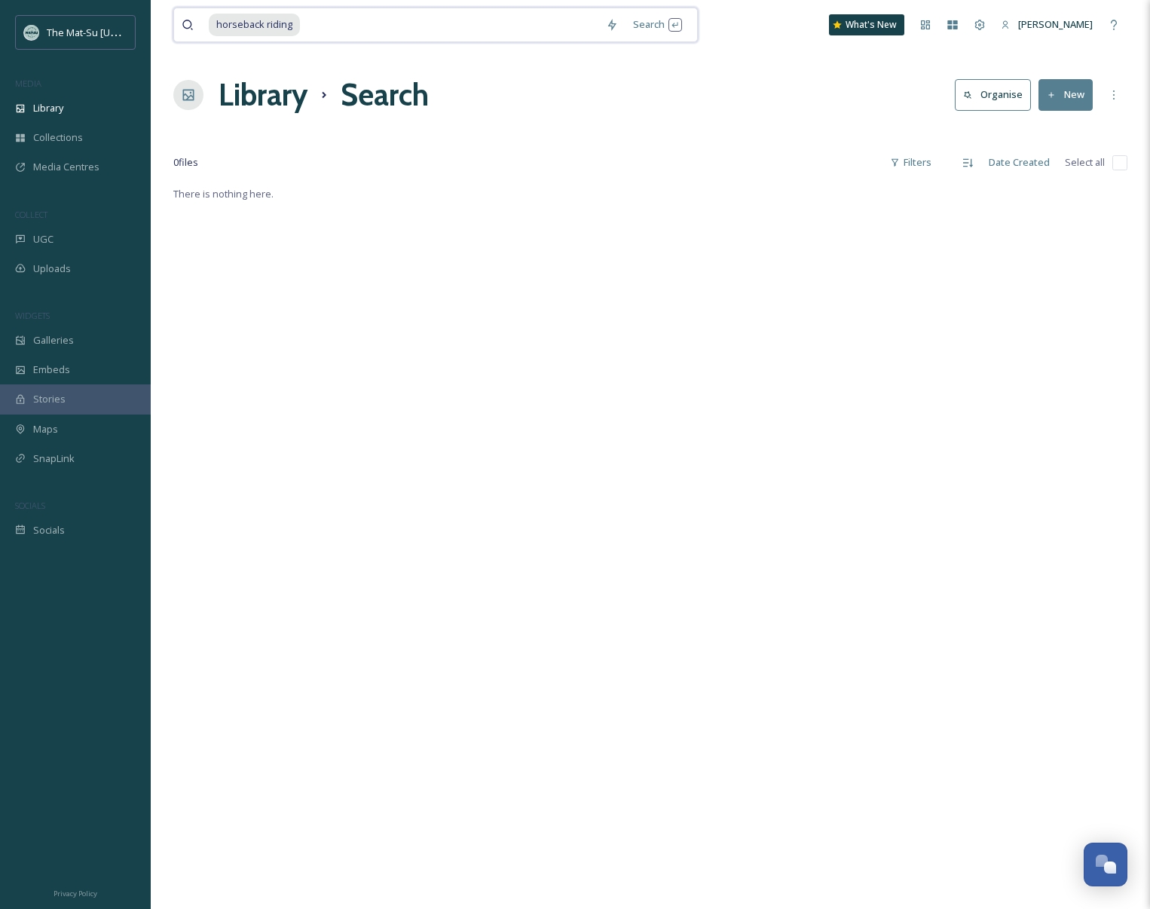
click at [217, 17] on div "horseback riding" at bounding box center [404, 24] width 390 height 33
type input "horseback"
type input "h"
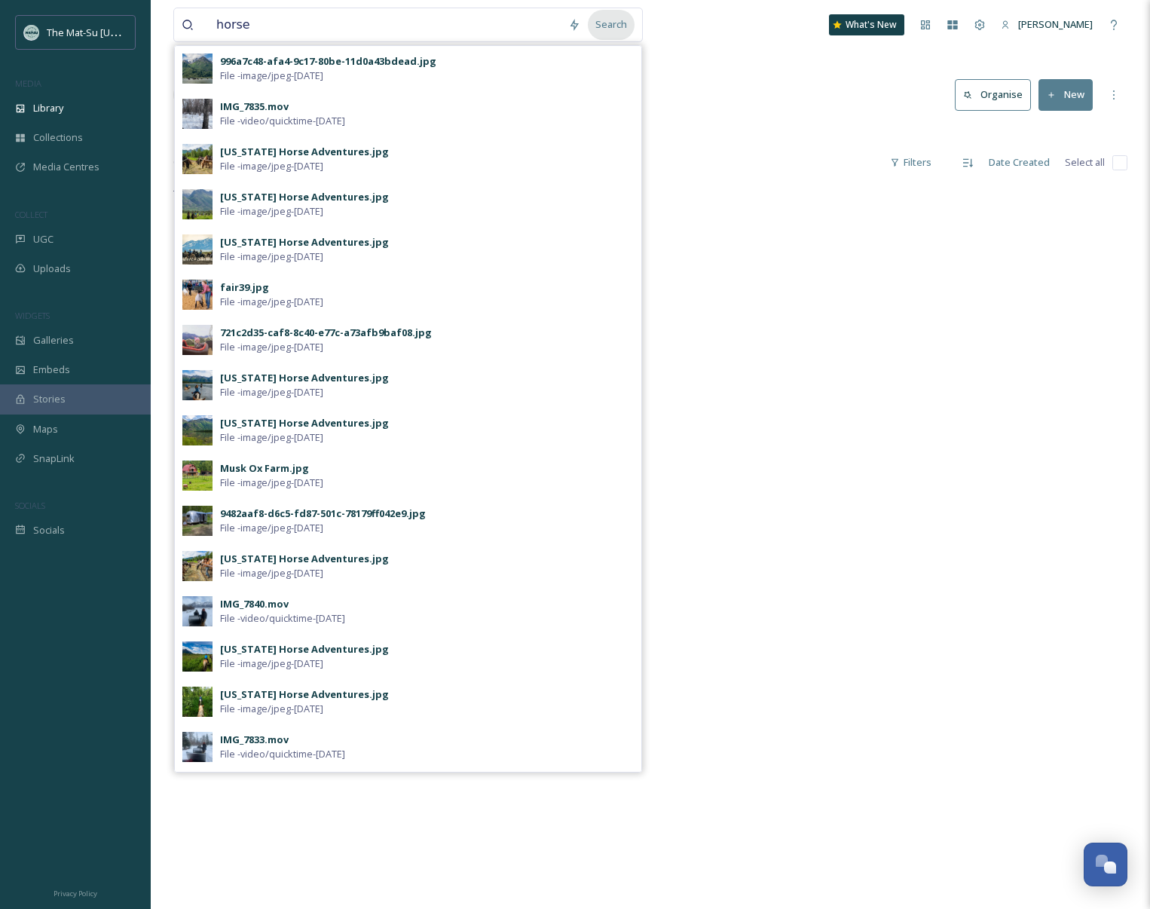
click at [615, 26] on div "Search" at bounding box center [611, 24] width 47 height 29
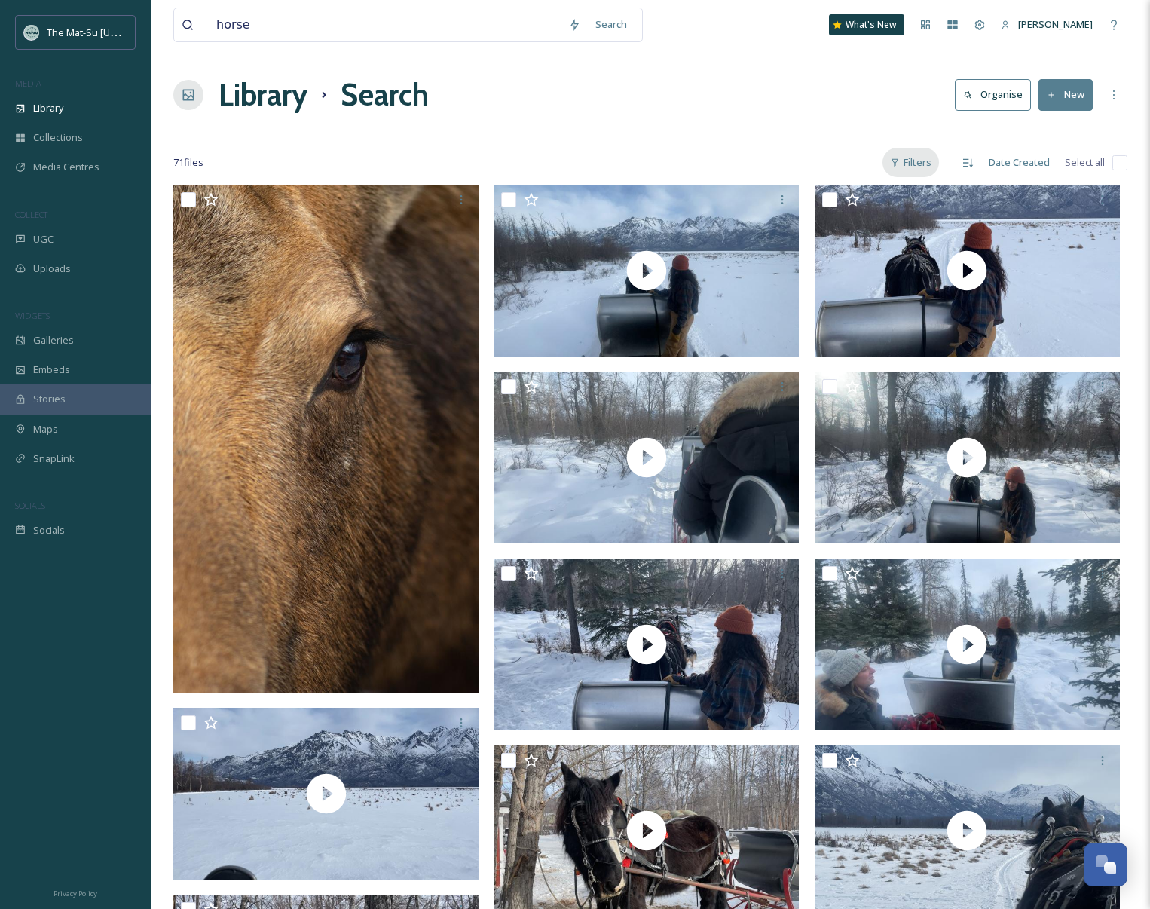
click at [921, 163] on div "Filters" at bounding box center [911, 162] width 57 height 29
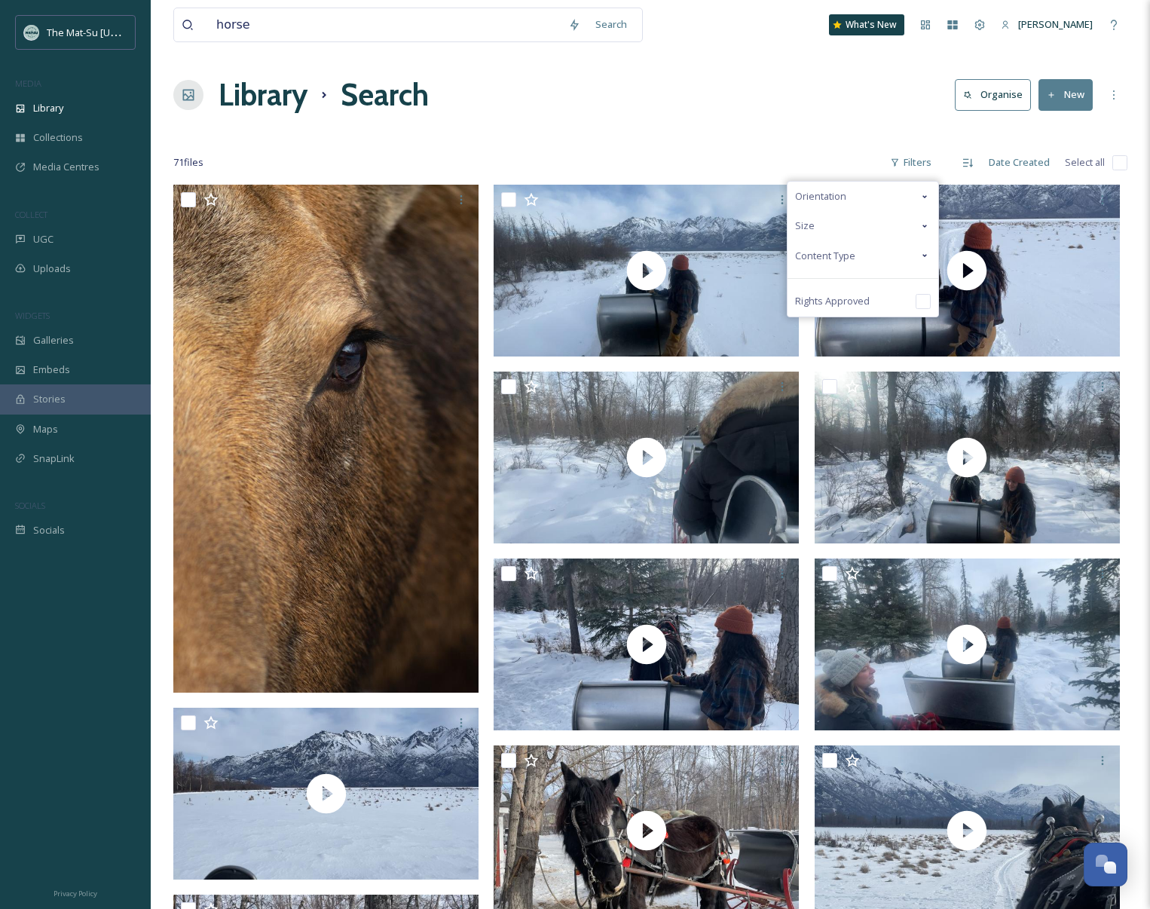
click at [834, 259] on span "Content Type" at bounding box center [825, 256] width 60 height 14
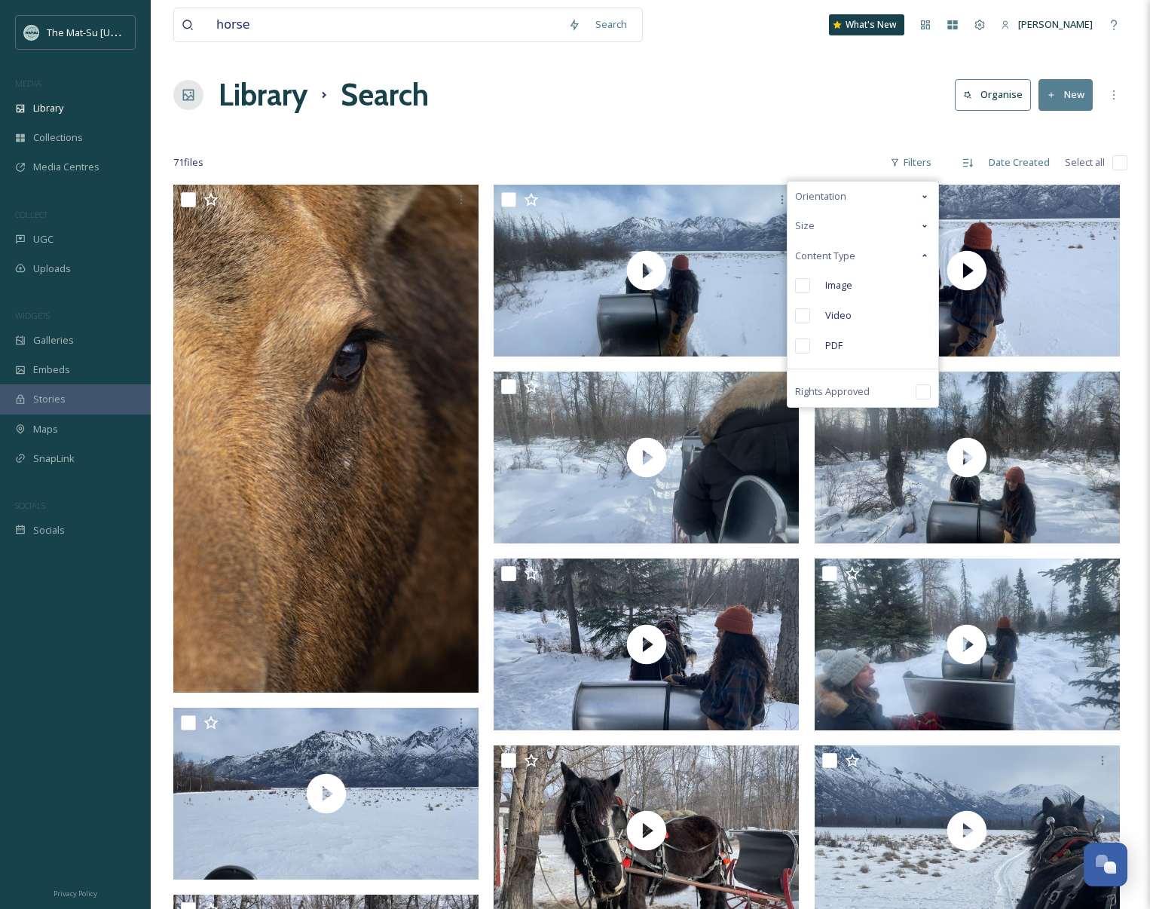
click at [806, 289] on input "checkbox" at bounding box center [802, 285] width 15 height 15
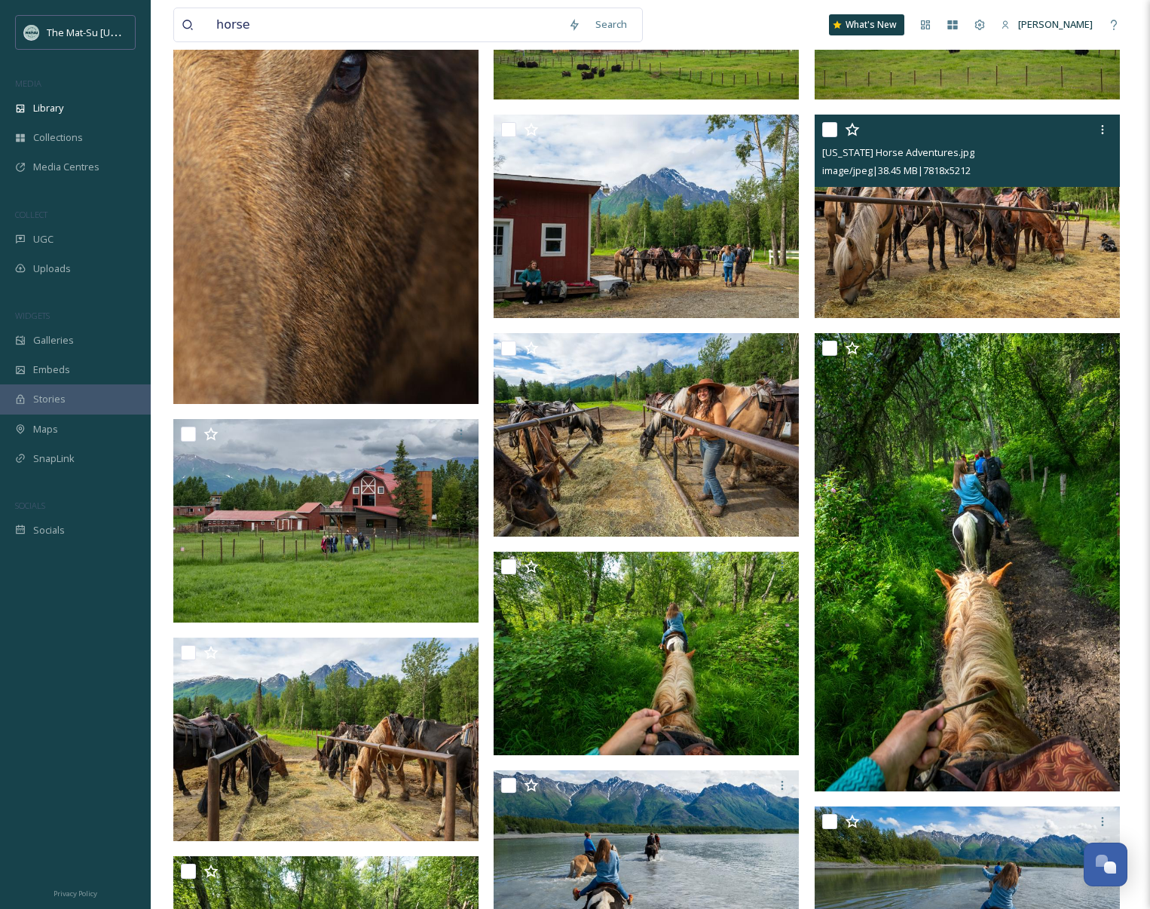
scroll to position [499, 0]
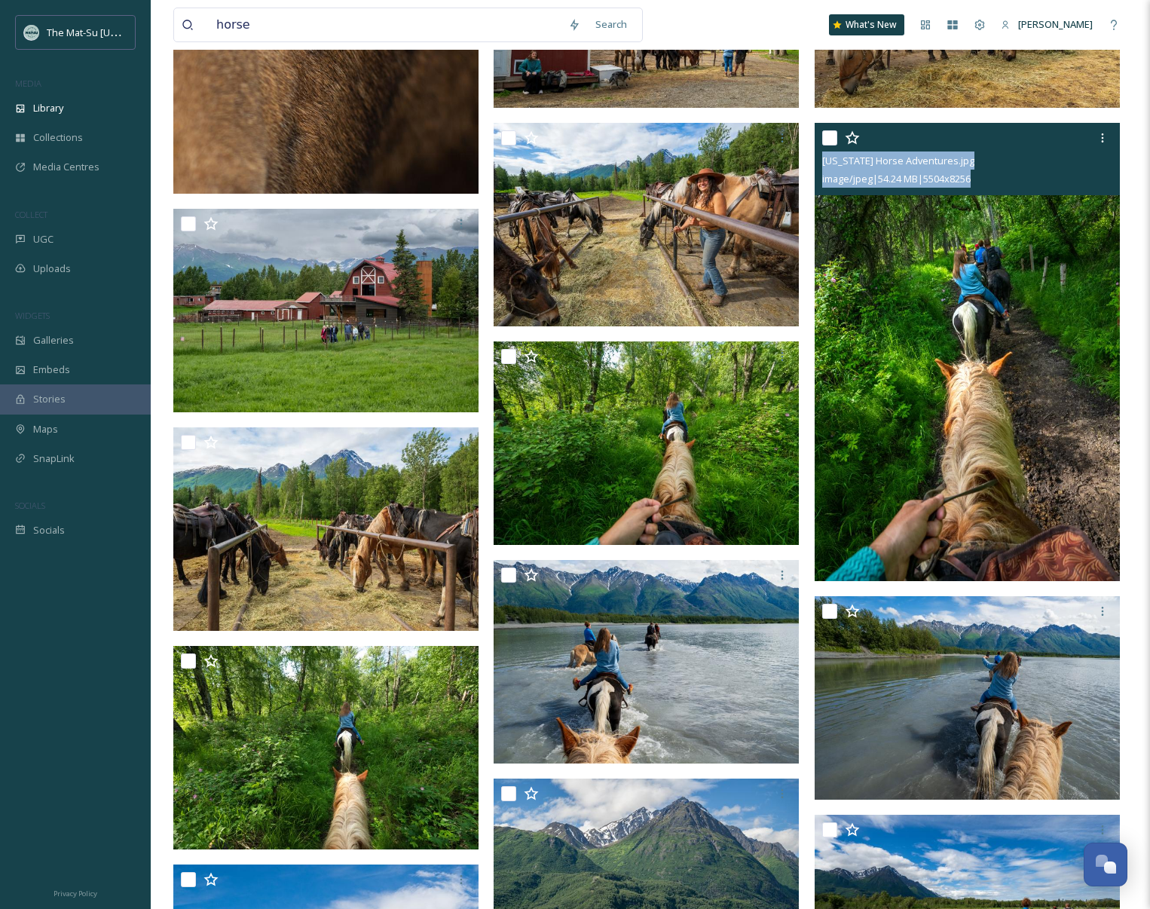
drag, startPoint x: 990, startPoint y: 179, endPoint x: 822, endPoint y: 163, distance: 168.2
click at [822, 164] on div "[US_STATE] Horse Adventures.jpg image/jpeg | 54.24 MB | 5504 x 8256" at bounding box center [967, 159] width 305 height 72
copy div "[US_STATE] Horse Adventures.jpg image/jpeg | 54.24 MB | 5504 x 8256"
click at [944, 423] on img at bounding box center [967, 352] width 305 height 458
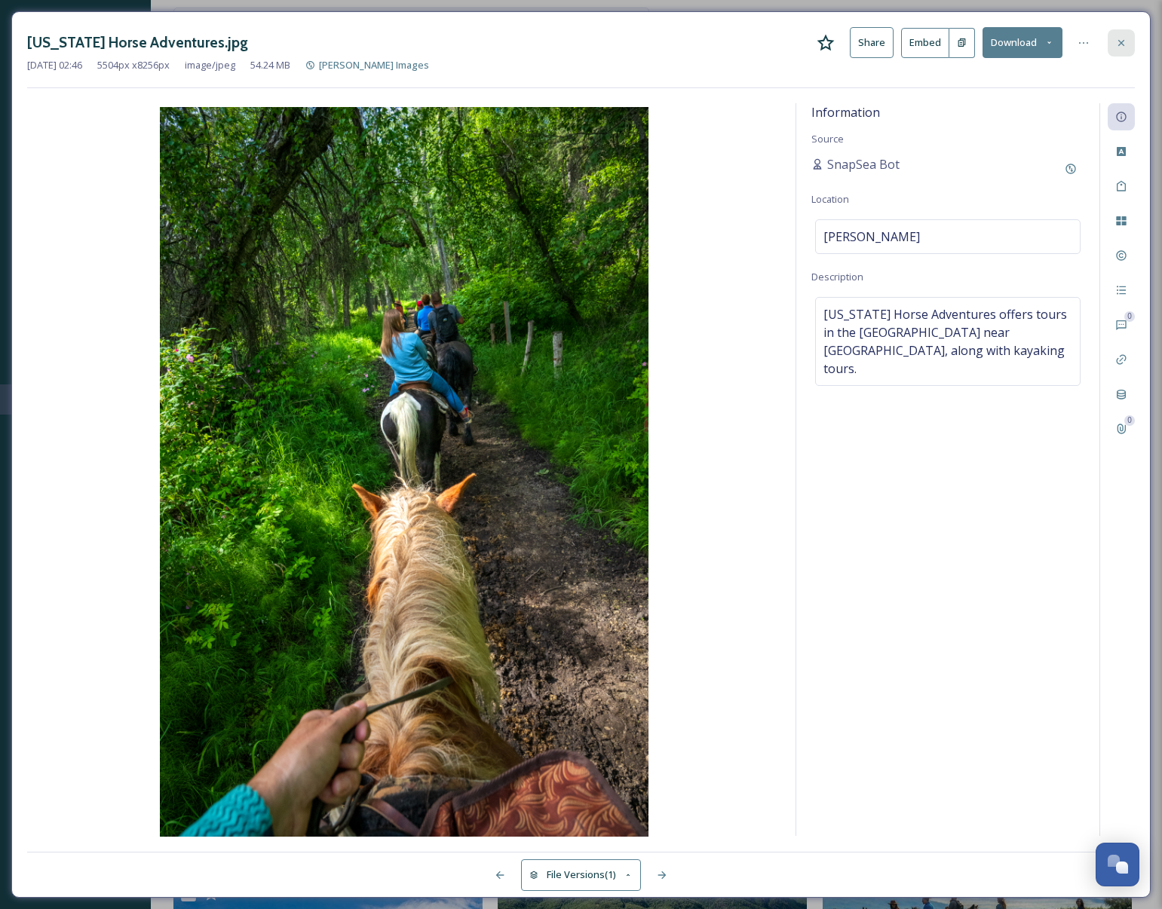
click at [1119, 40] on icon at bounding box center [1121, 42] width 6 height 6
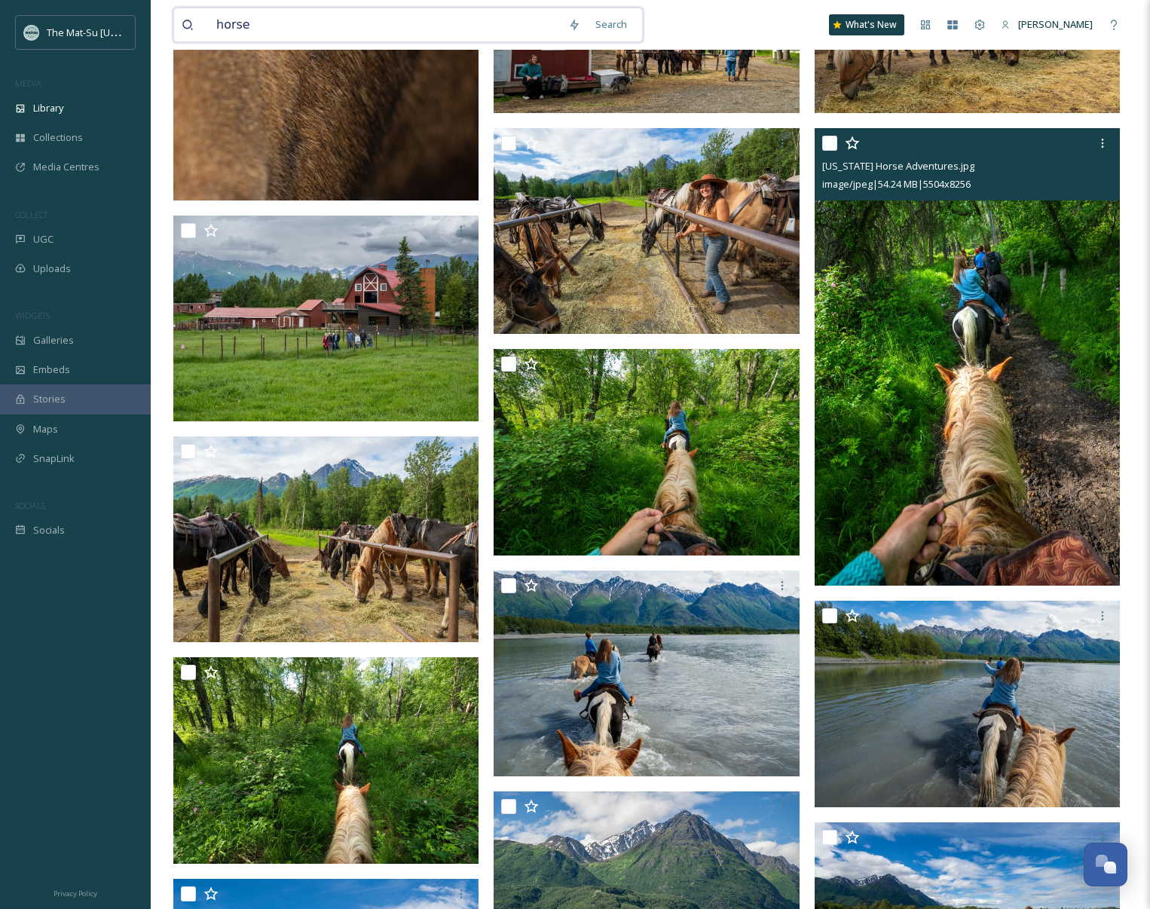
drag, startPoint x: 183, startPoint y: 23, endPoint x: 138, endPoint y: 20, distance: 45.3
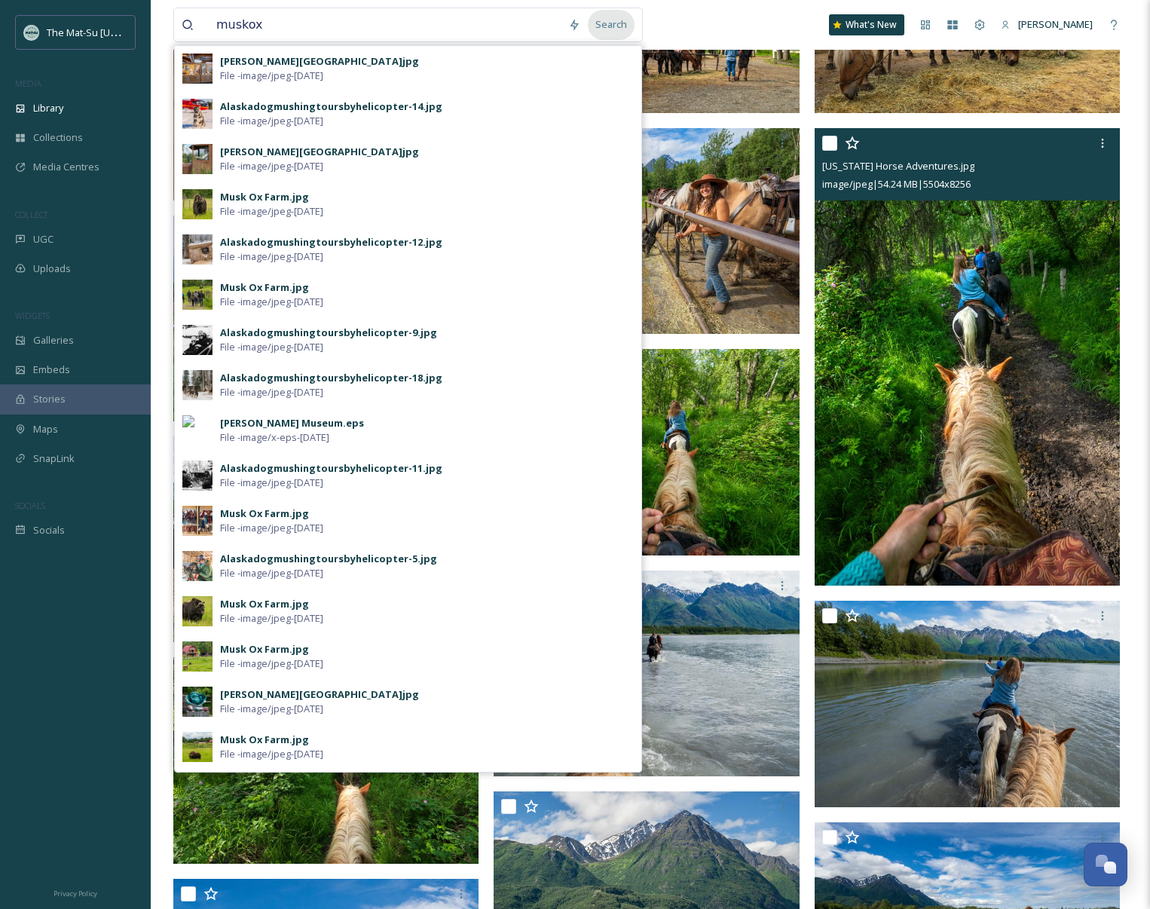
click at [614, 26] on div "Search" at bounding box center [611, 24] width 47 height 29
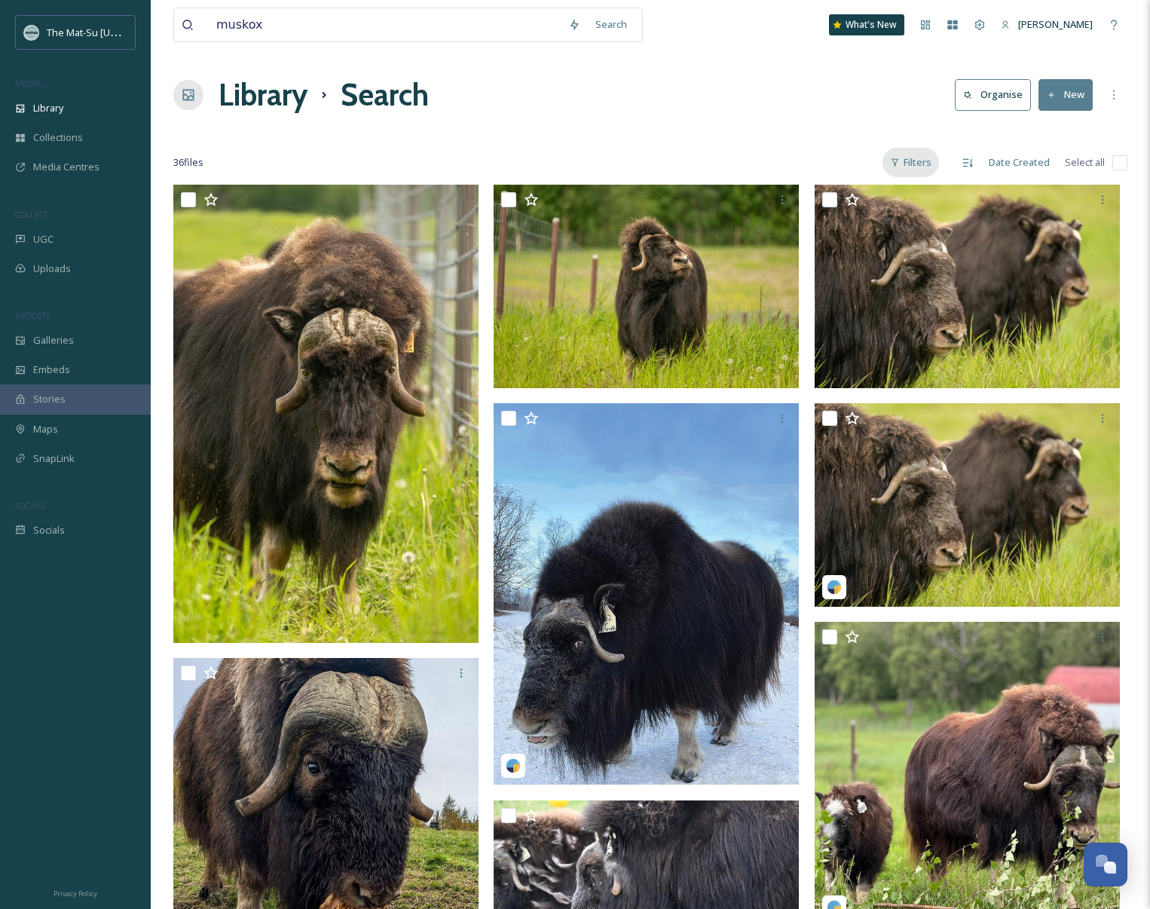
click at [918, 163] on div "Filters" at bounding box center [911, 162] width 57 height 29
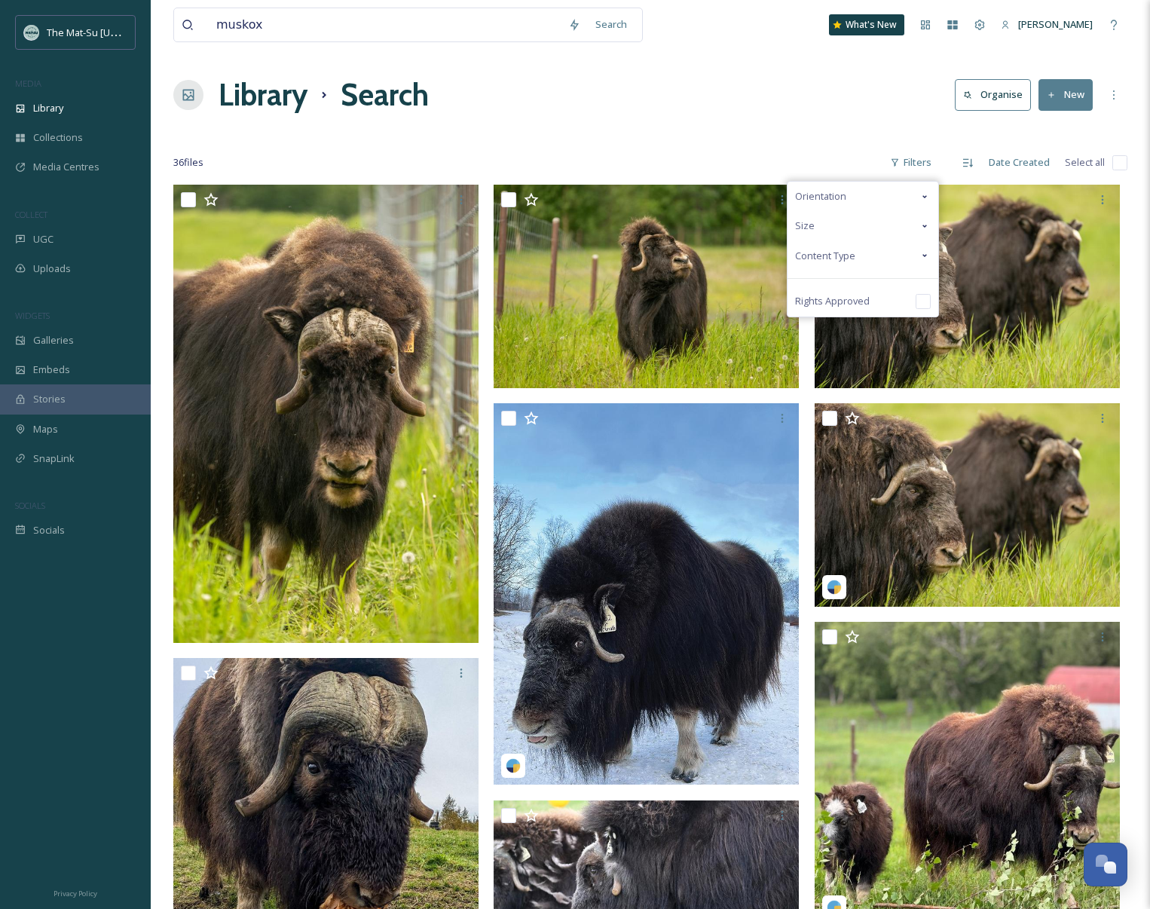
click at [838, 259] on span "Content Type" at bounding box center [825, 256] width 60 height 14
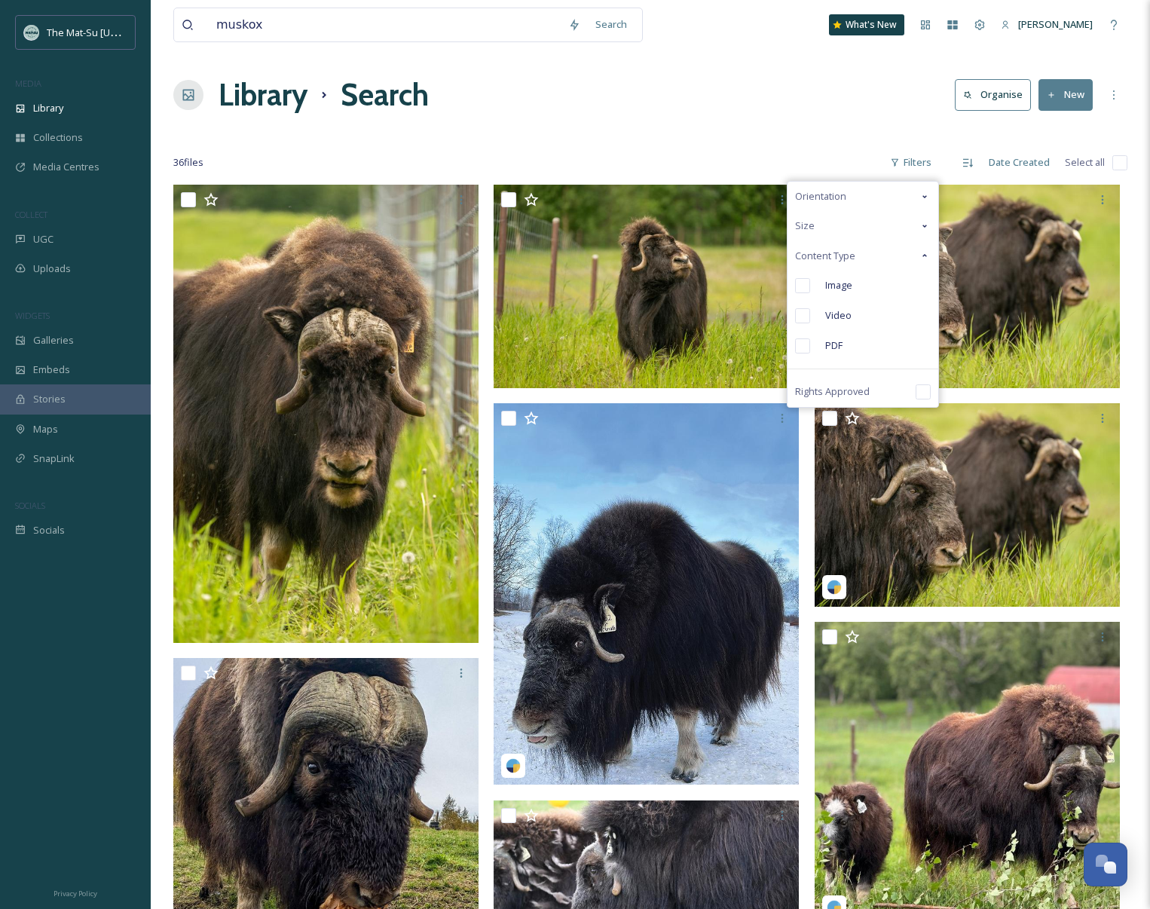
click at [807, 283] on input "checkbox" at bounding box center [802, 285] width 15 height 15
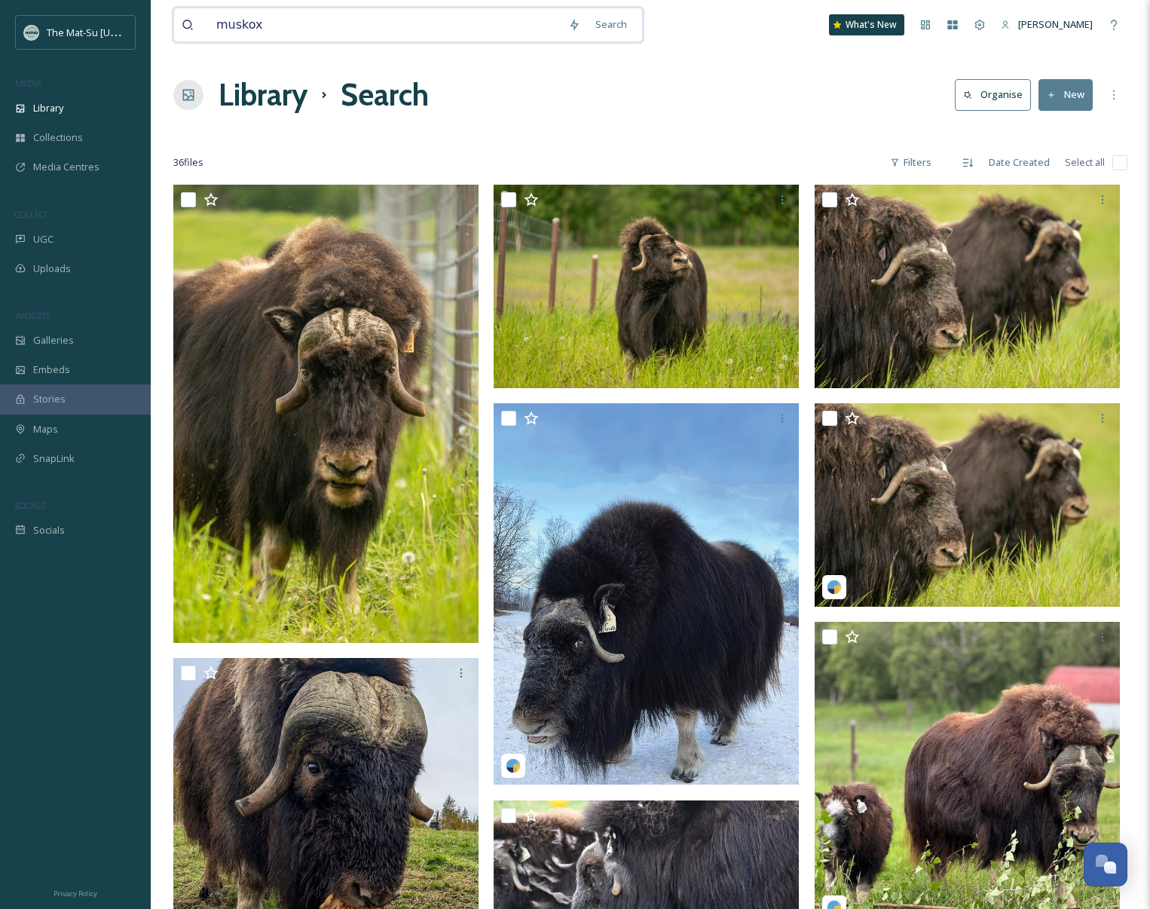
drag, startPoint x: 246, startPoint y: 23, endPoint x: 341, endPoint y: 35, distance: 95.7
click at [341, 35] on input "muskox" at bounding box center [385, 24] width 352 height 33
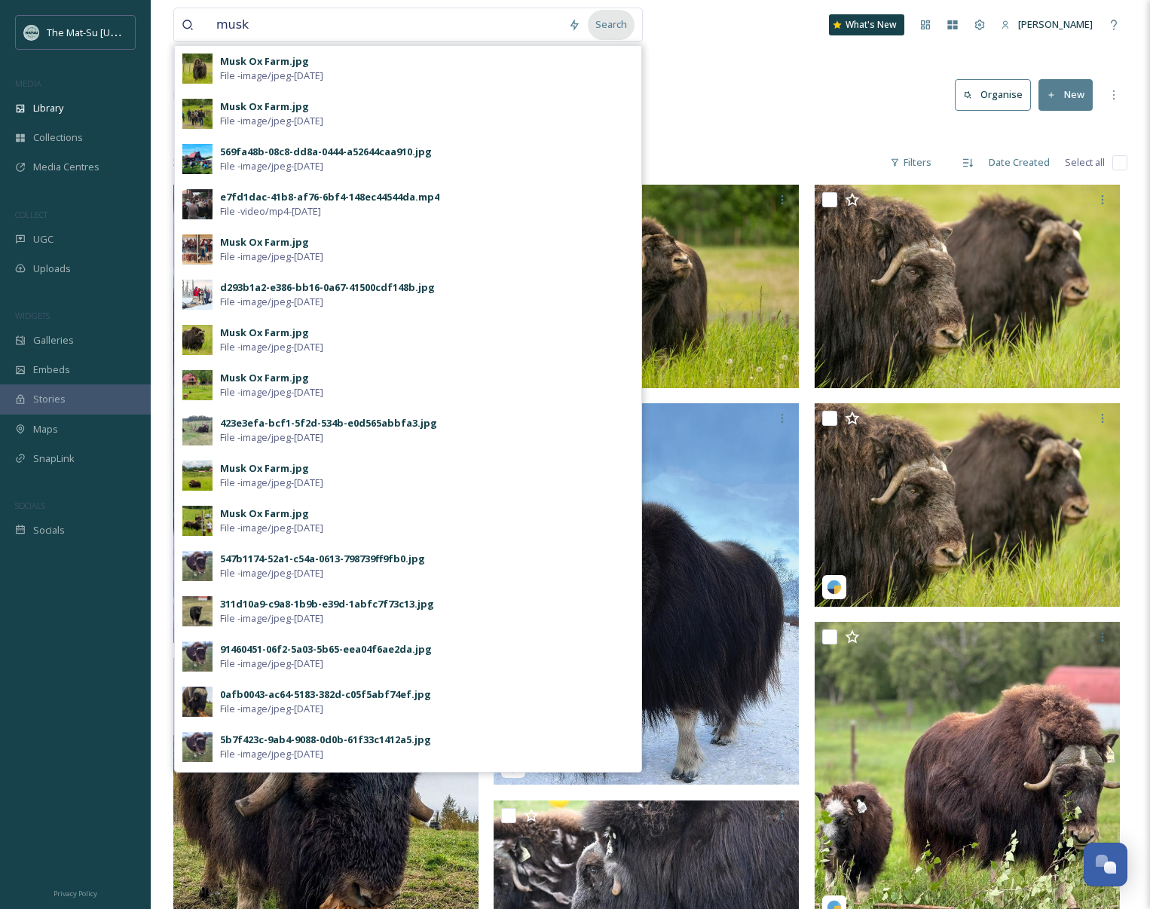
click at [614, 24] on div "Search" at bounding box center [611, 24] width 47 height 29
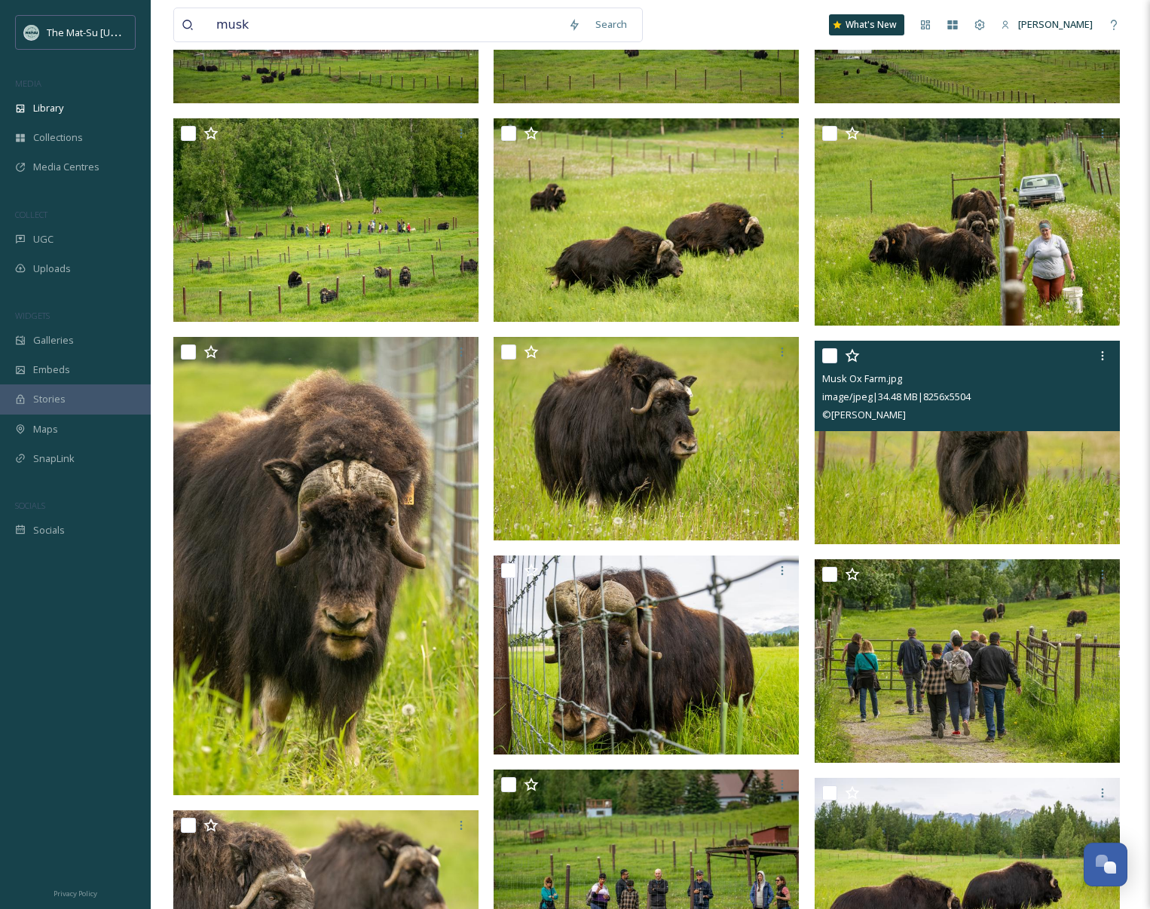
scroll to position [246, 0]
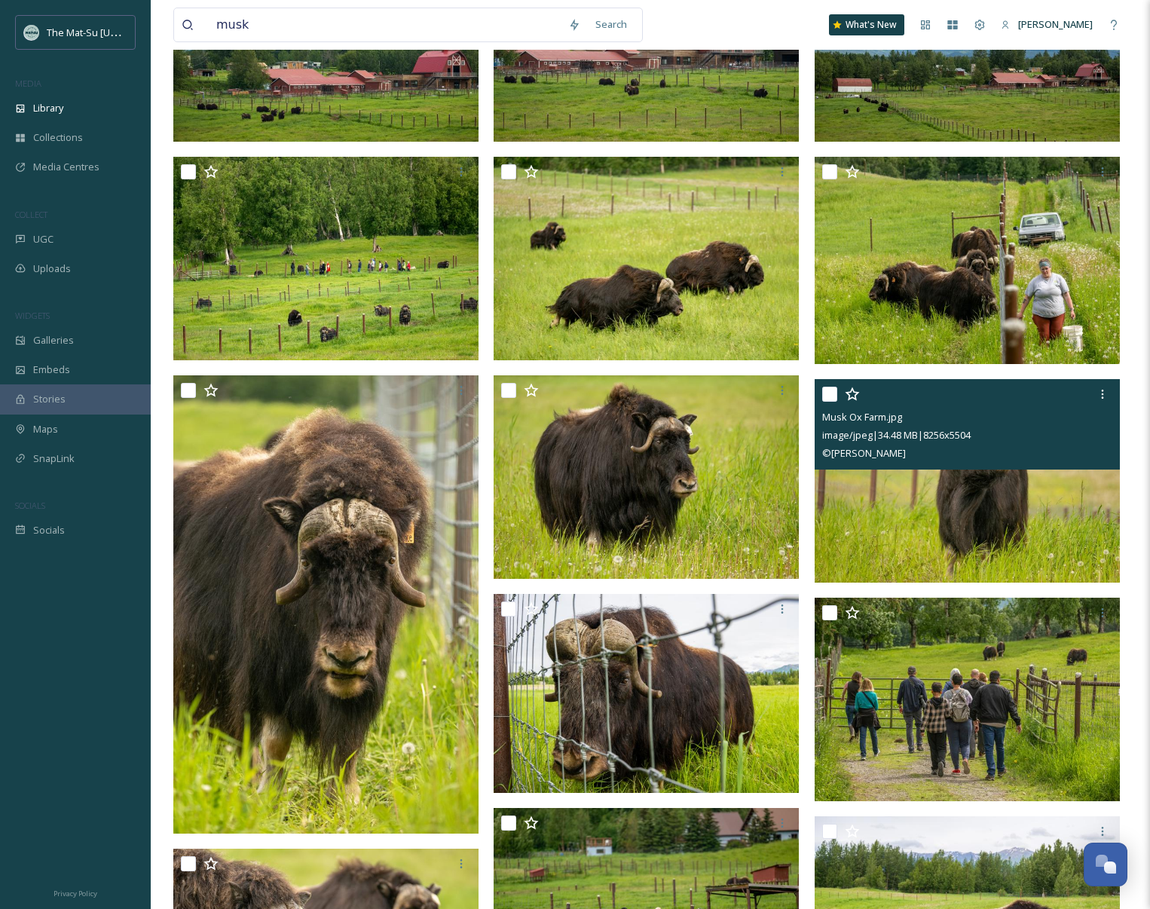
click at [1012, 517] on img at bounding box center [967, 481] width 305 height 204
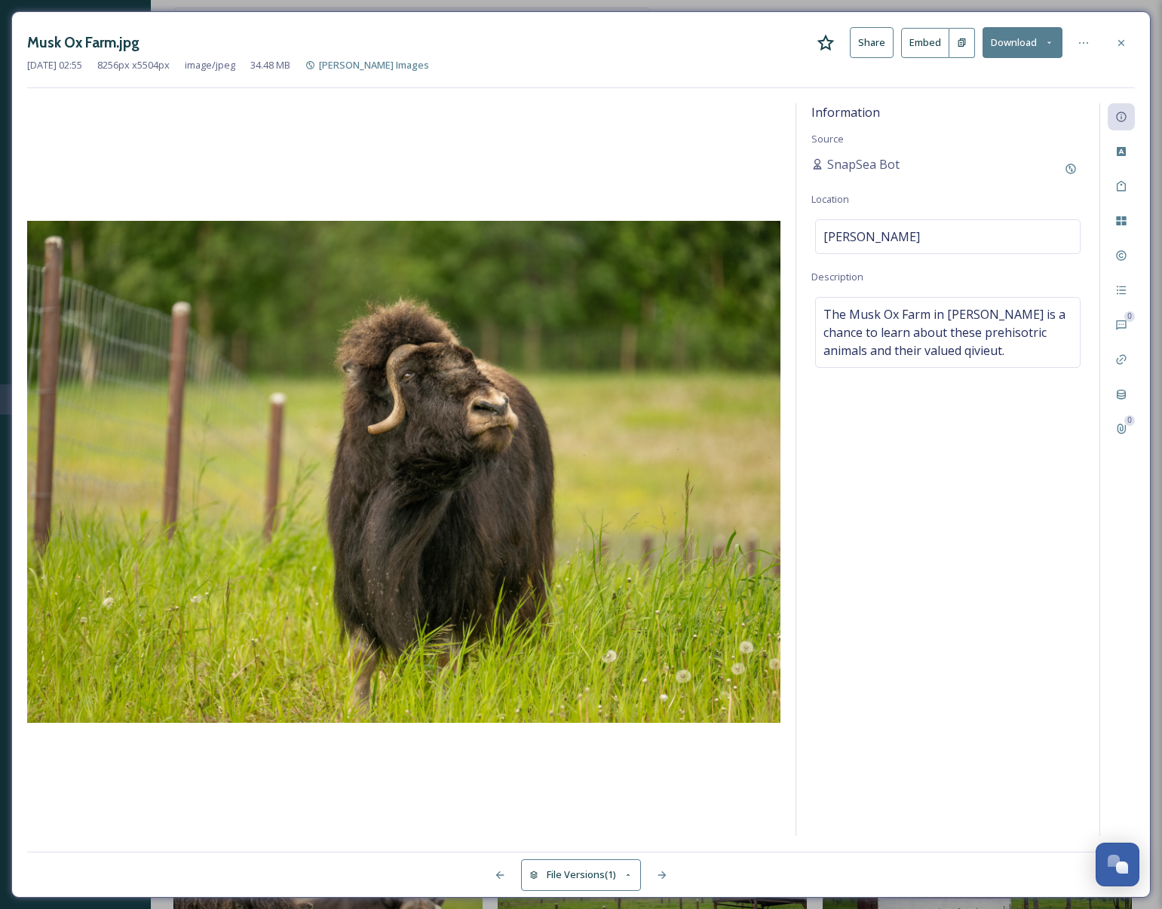
click at [1021, 42] on button "Download" at bounding box center [1022, 42] width 80 height 31
click at [997, 136] on span "Download Medium (1080 x 720)" at bounding box center [980, 137] width 139 height 14
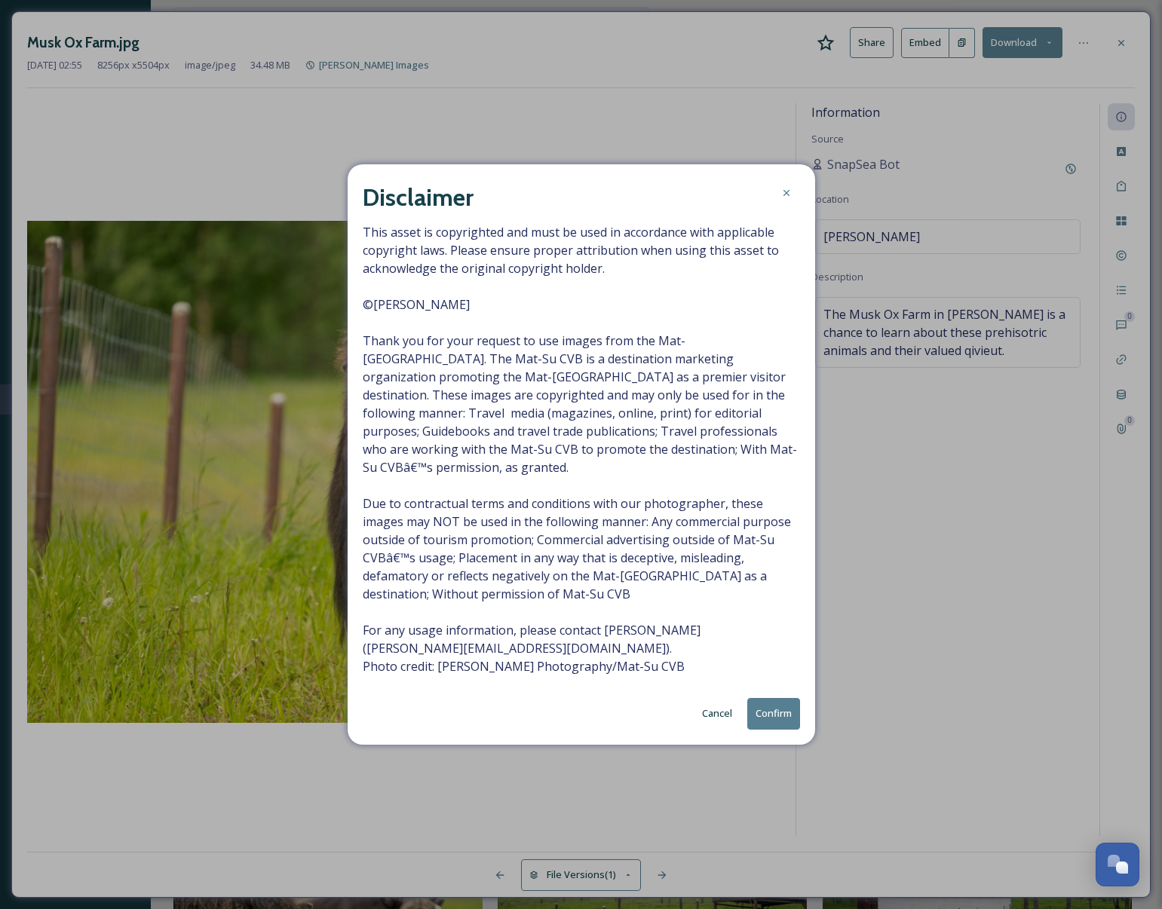
click at [787, 714] on button "Confirm" at bounding box center [773, 713] width 53 height 31
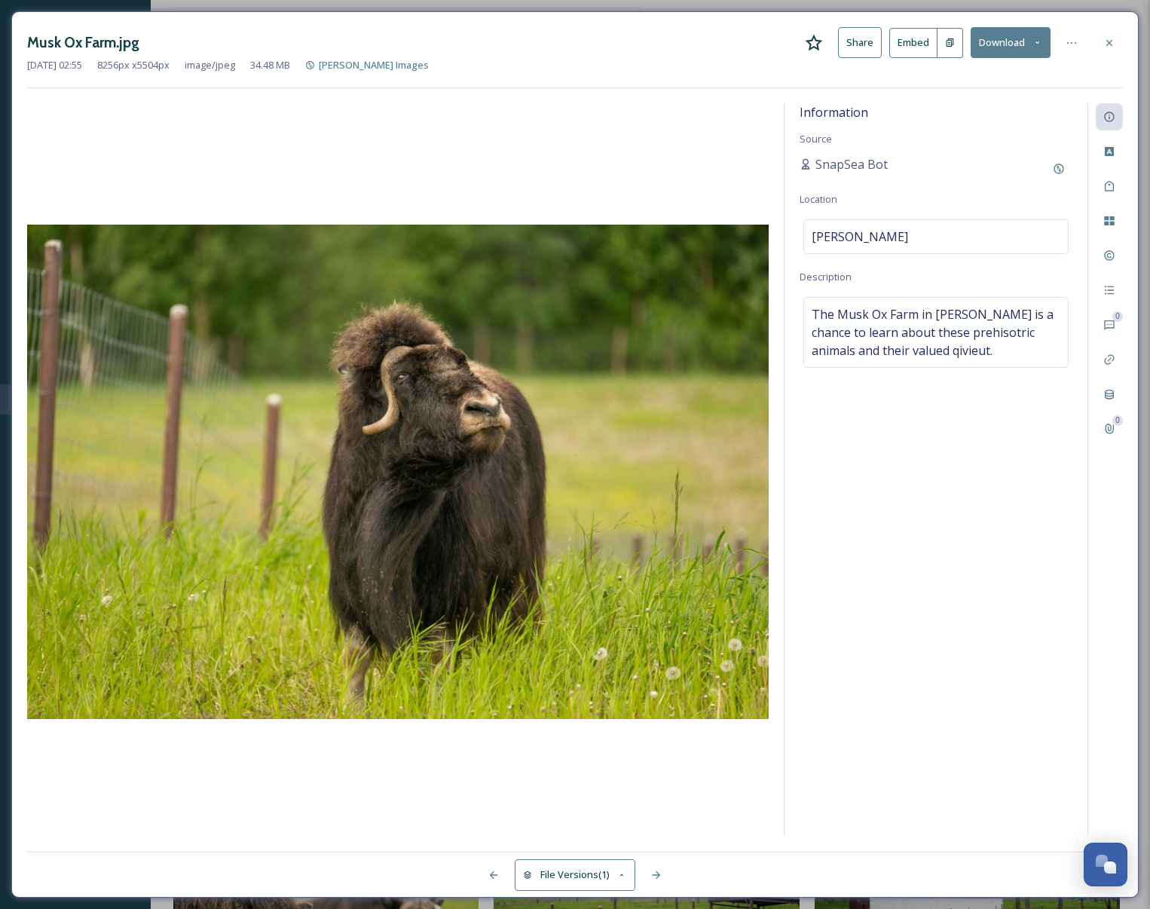
click at [1113, 46] on icon at bounding box center [1110, 43] width 12 height 12
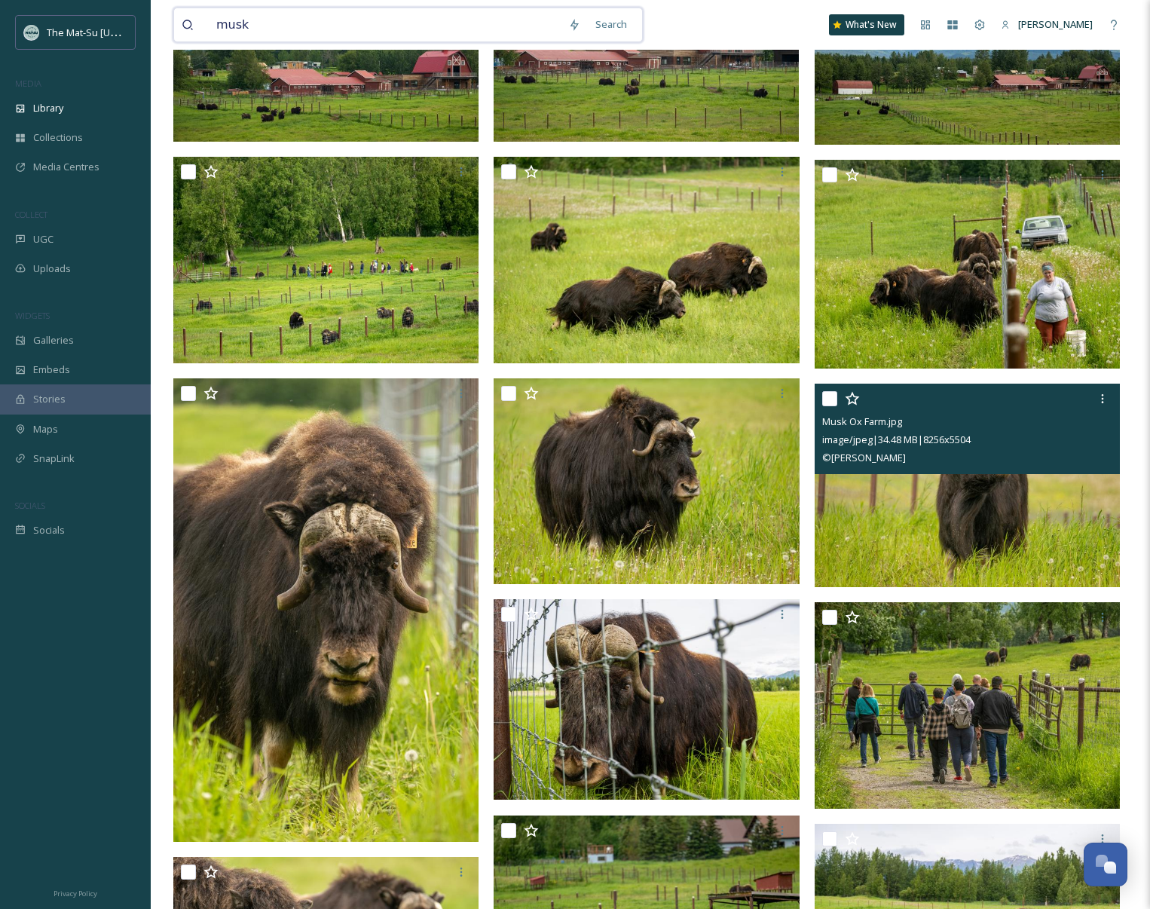
drag, startPoint x: 268, startPoint y: 23, endPoint x: 177, endPoint y: 20, distance: 90.5
click at [177, 20] on div "musk Search" at bounding box center [408, 25] width 470 height 35
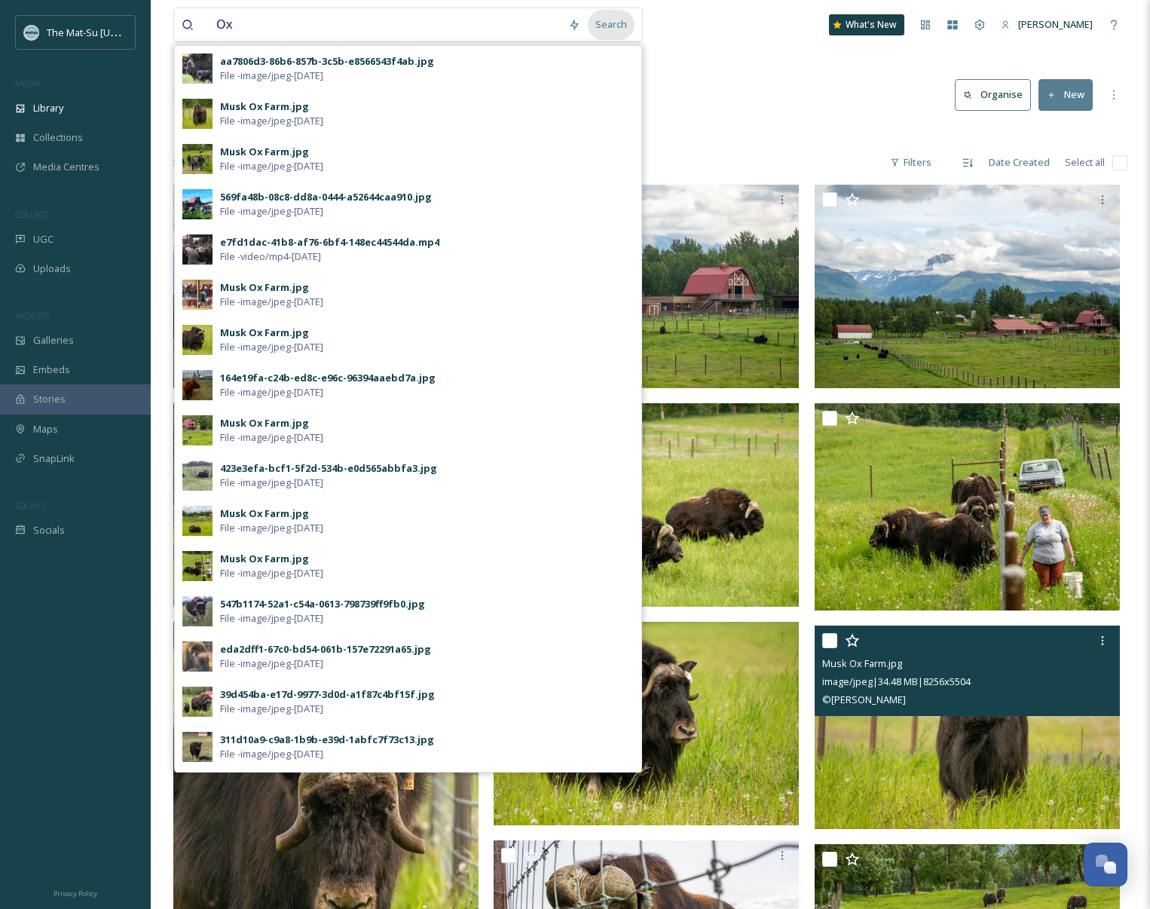
click at [626, 23] on div "Search" at bounding box center [611, 24] width 47 height 29
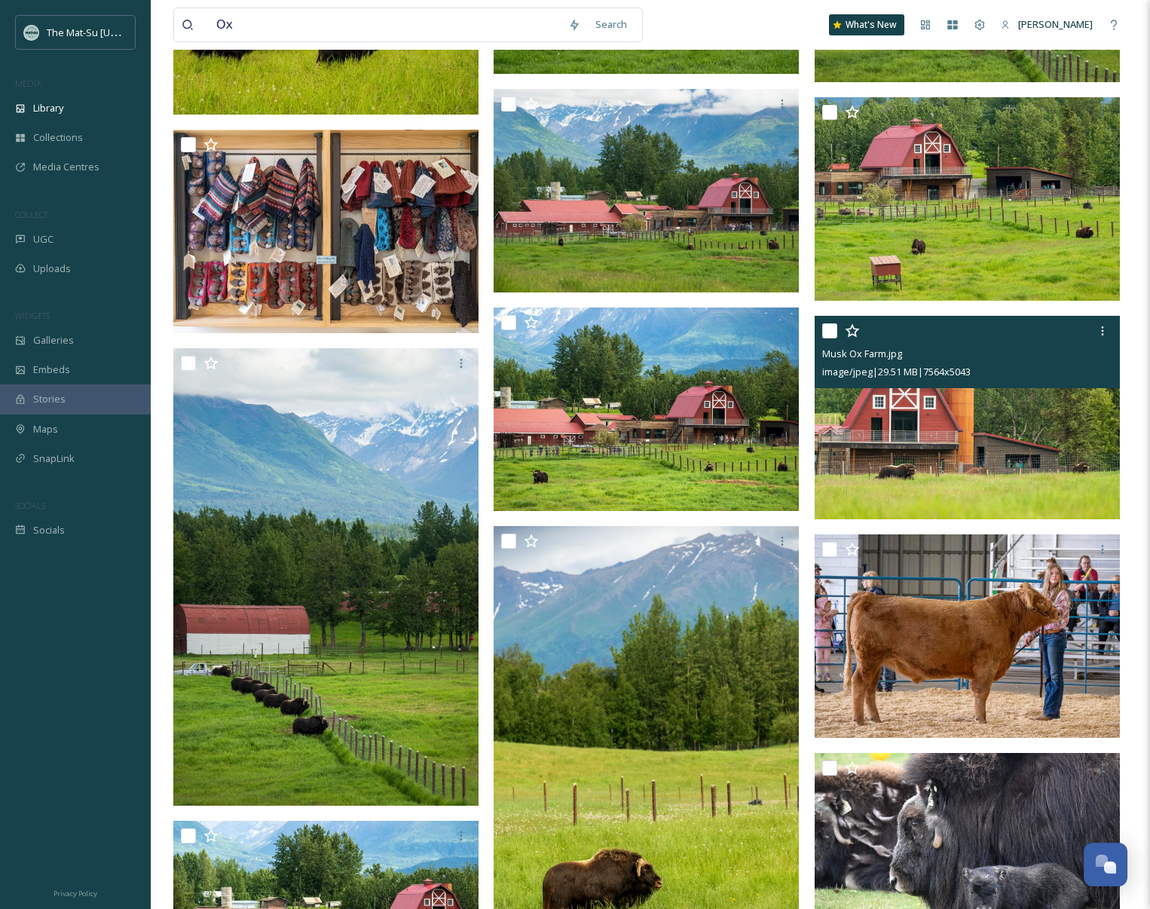
scroll to position [1394, 0]
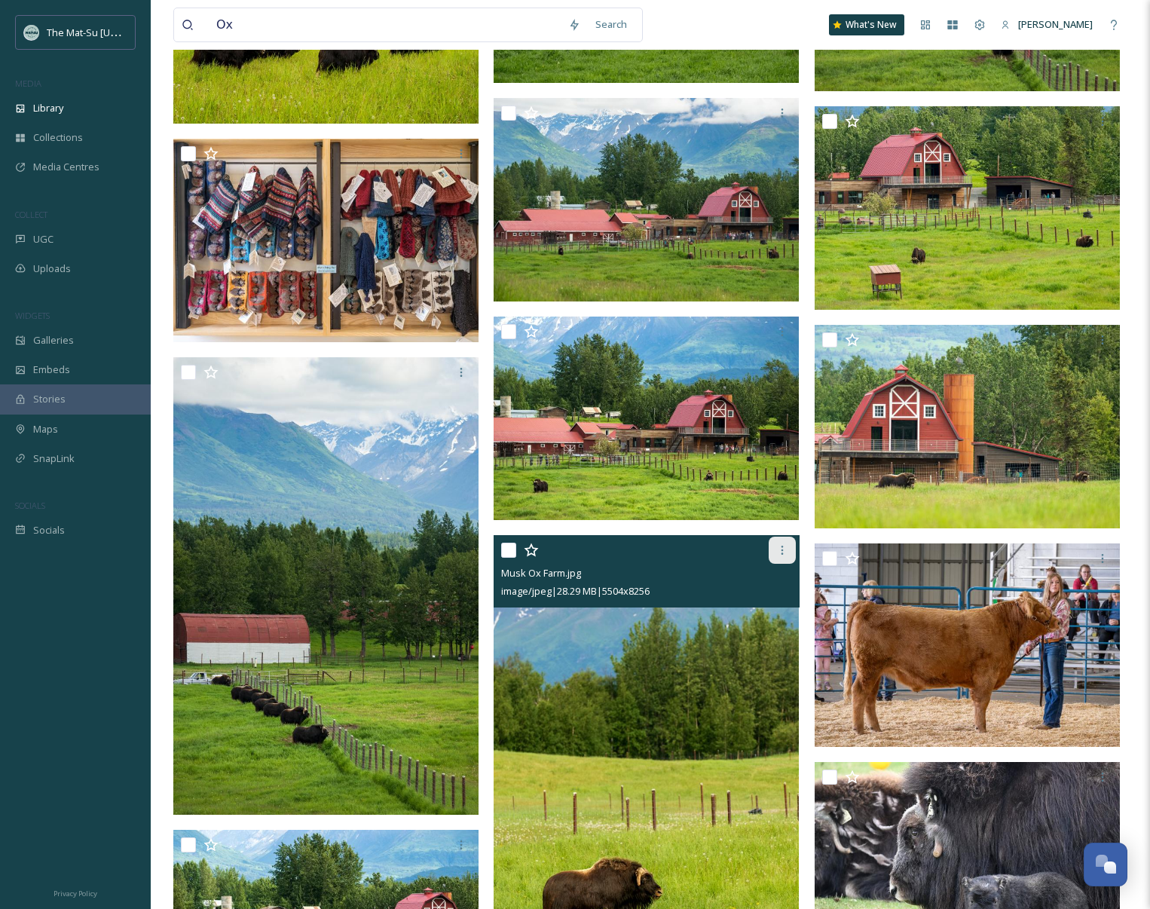
click at [784, 548] on icon at bounding box center [782, 550] width 12 height 12
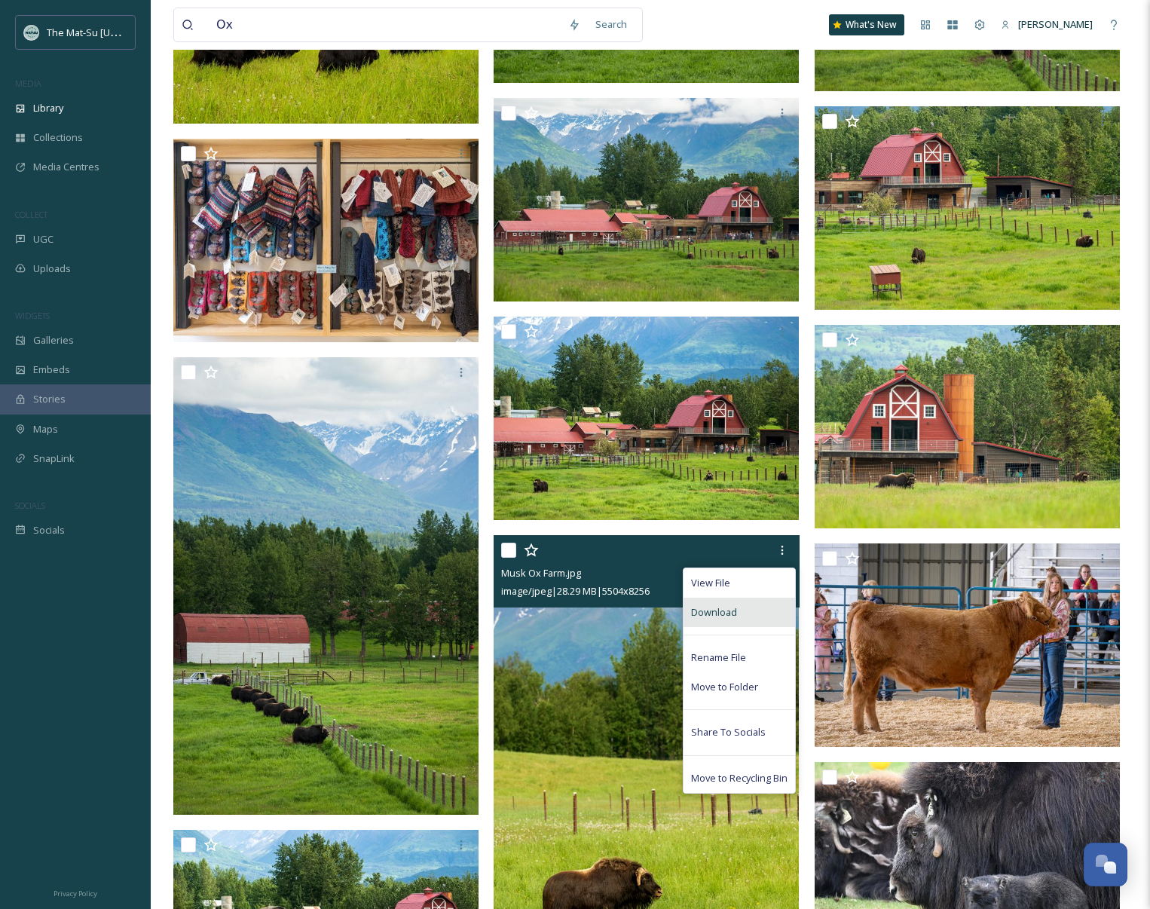
click at [721, 618] on span "Download" at bounding box center [714, 612] width 46 height 14
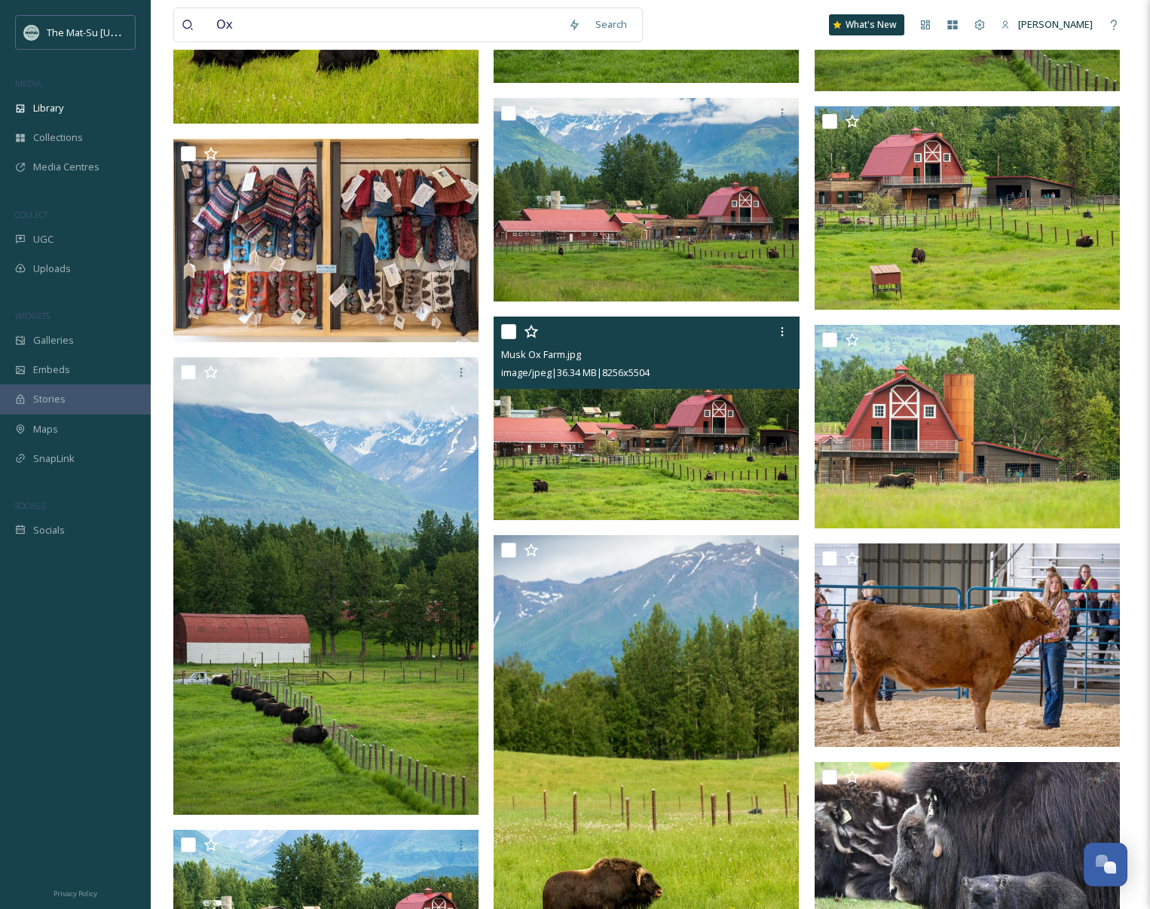
click at [625, 449] on img at bounding box center [646, 419] width 305 height 204
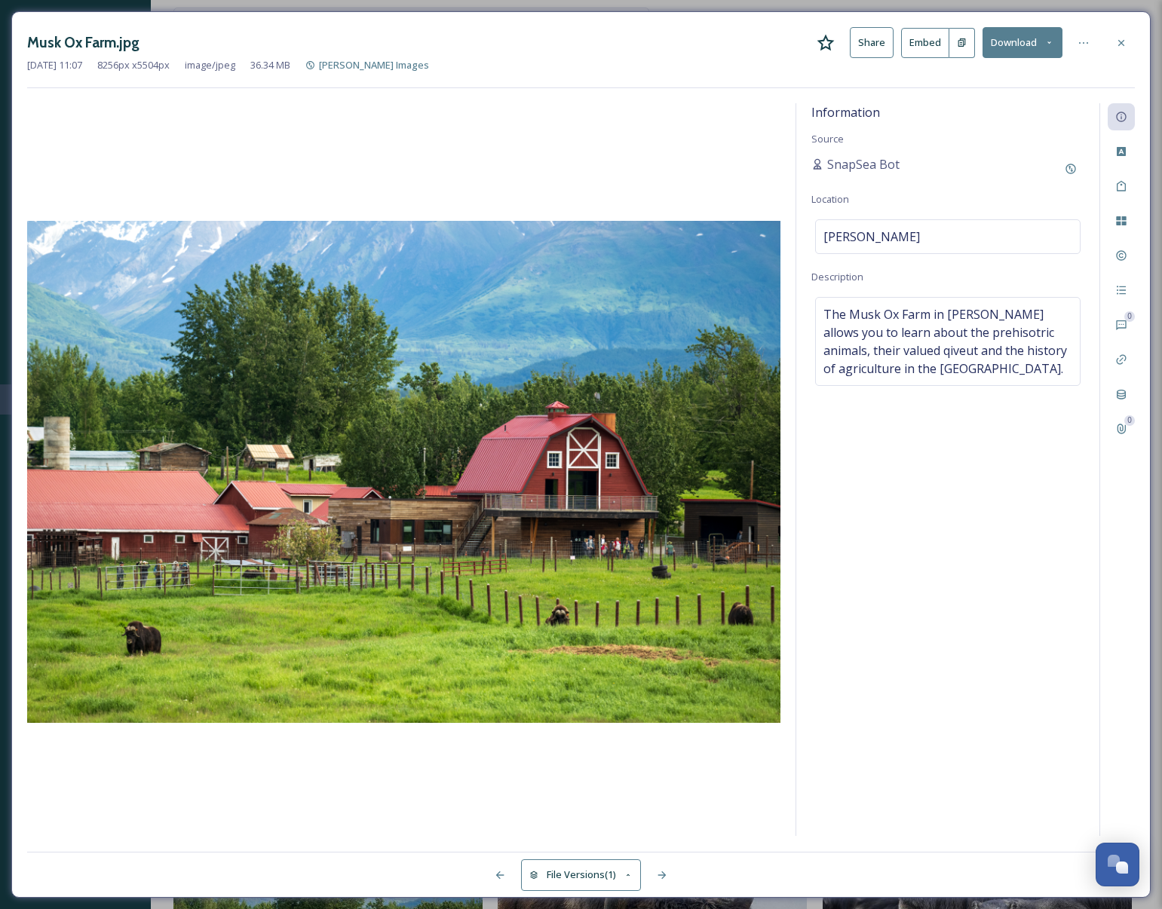
drag, startPoint x: 1122, startPoint y: 41, endPoint x: 995, endPoint y: 53, distance: 127.1
click at [1121, 41] on icon at bounding box center [1121, 42] width 6 height 6
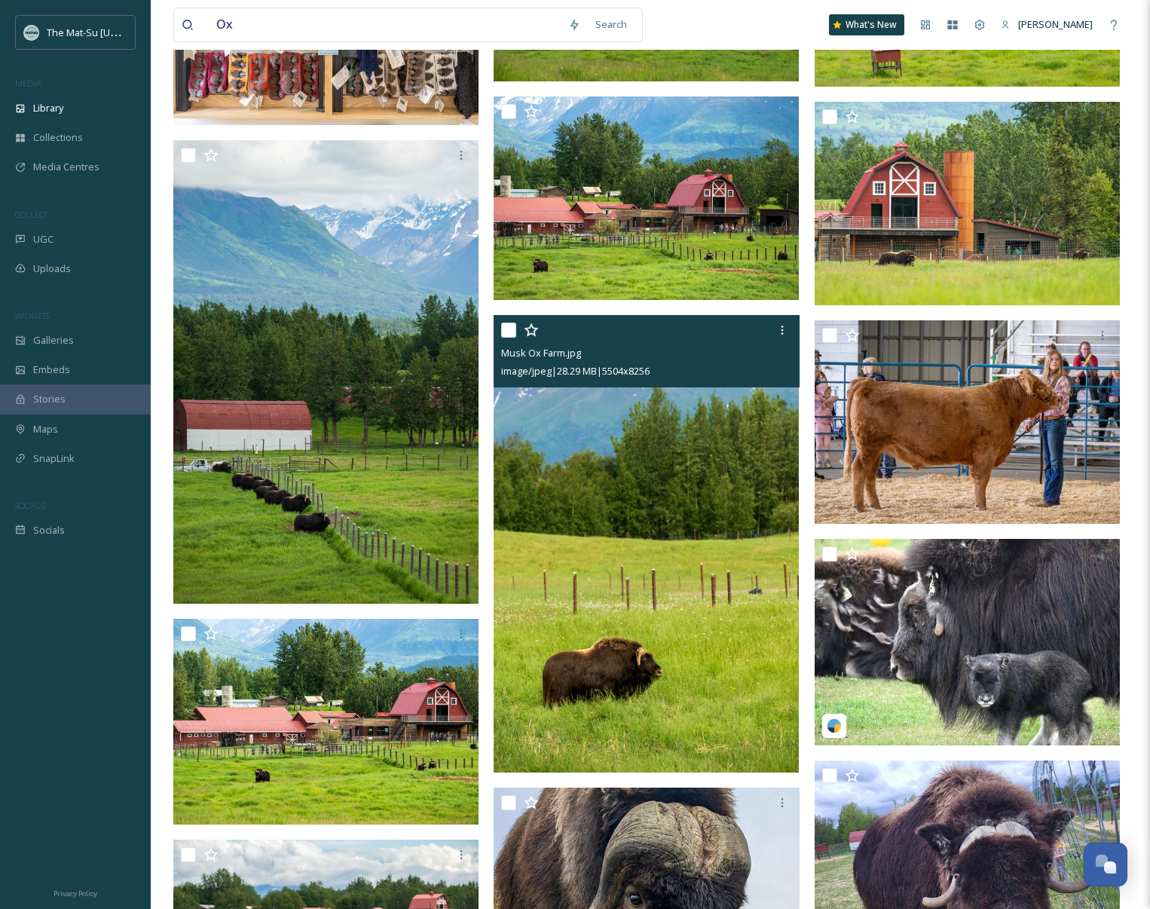
scroll to position [1636, 0]
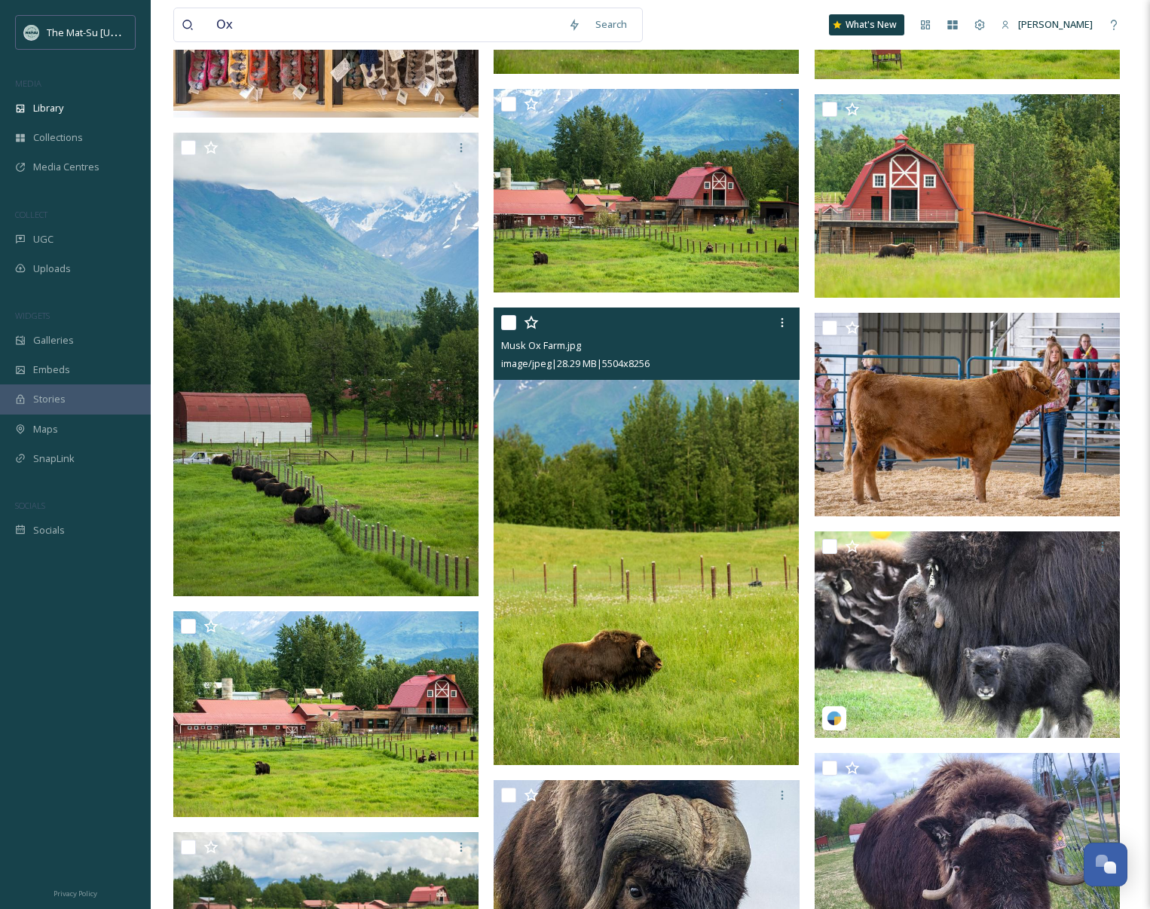
click at [714, 627] on img at bounding box center [646, 537] width 305 height 458
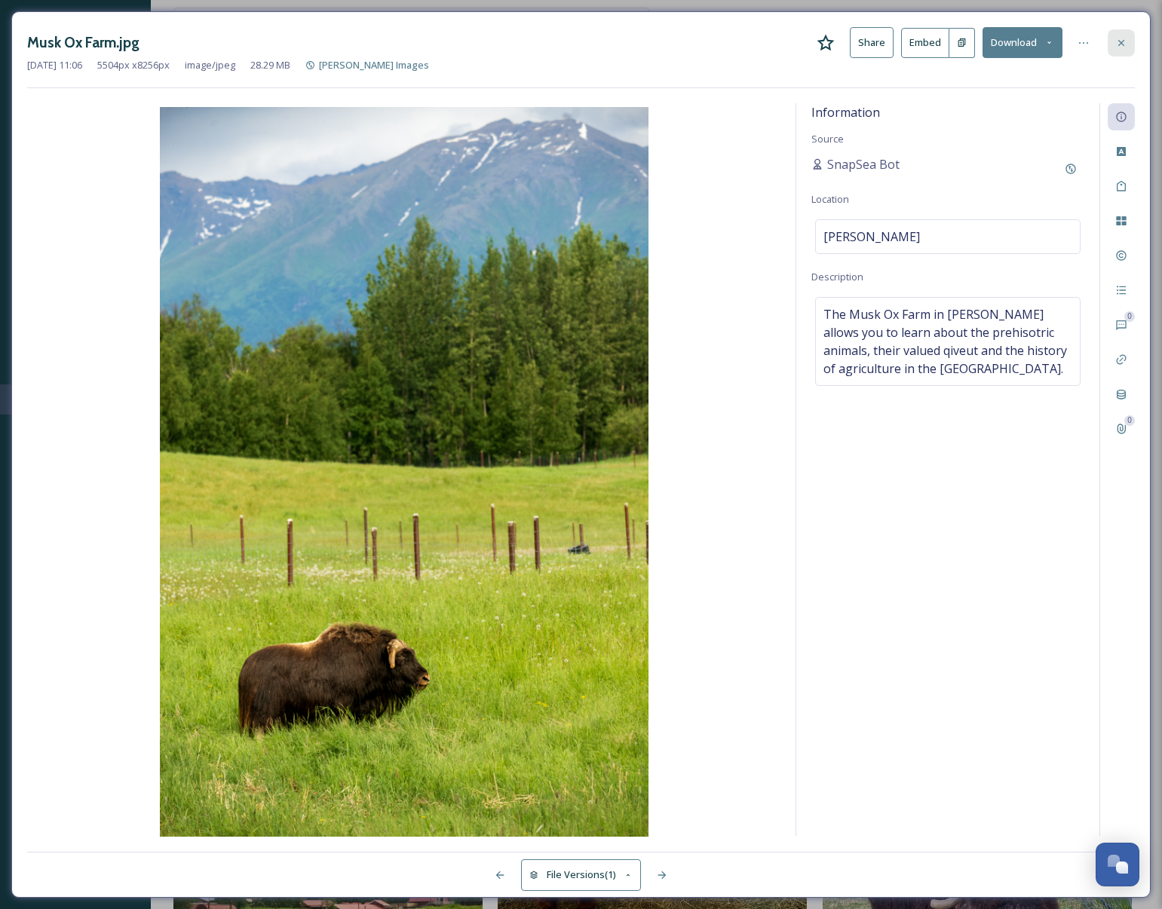
drag, startPoint x: 1119, startPoint y: 43, endPoint x: 843, endPoint y: 5, distance: 278.5
click at [1118, 43] on icon at bounding box center [1121, 43] width 12 height 12
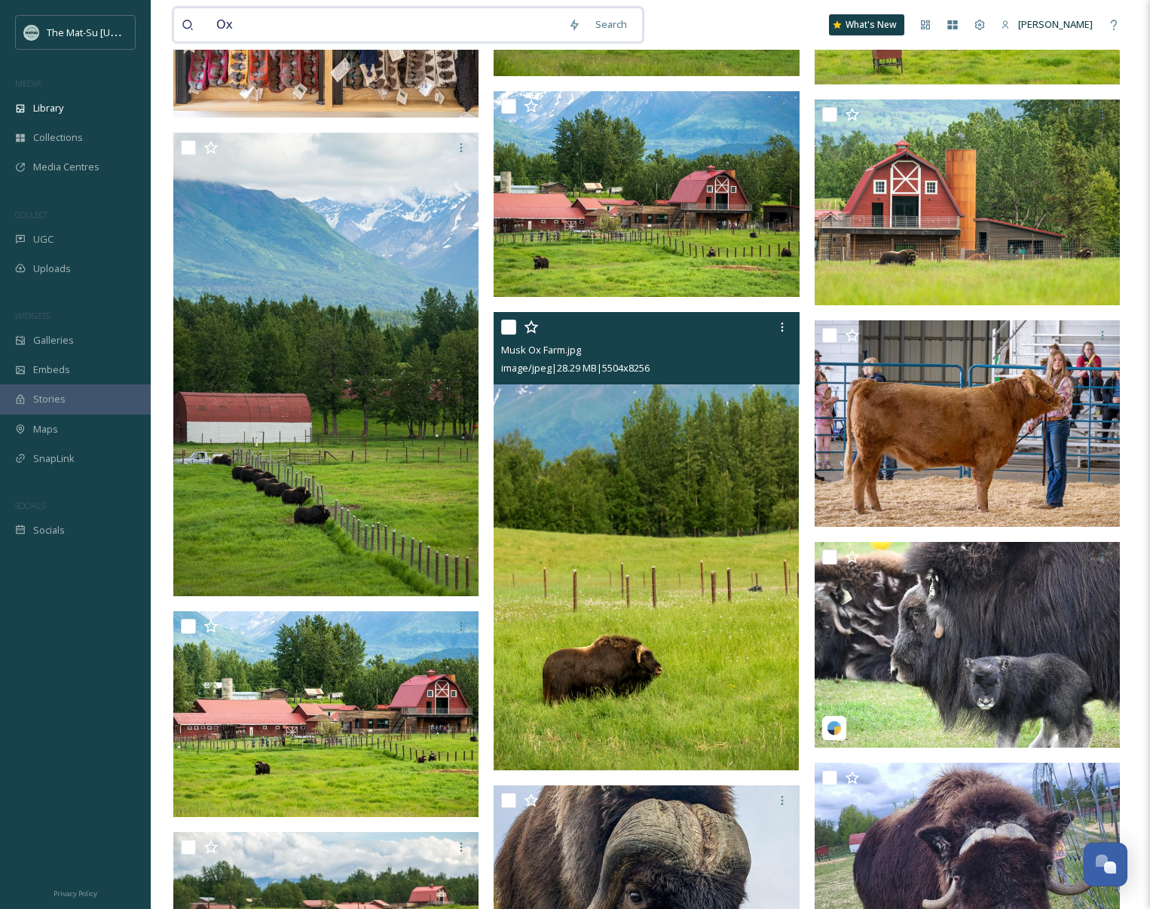
drag, startPoint x: 237, startPoint y: 27, endPoint x: 210, endPoint y: 26, distance: 27.2
click at [210, 26] on input "Ox" at bounding box center [385, 24] width 352 height 33
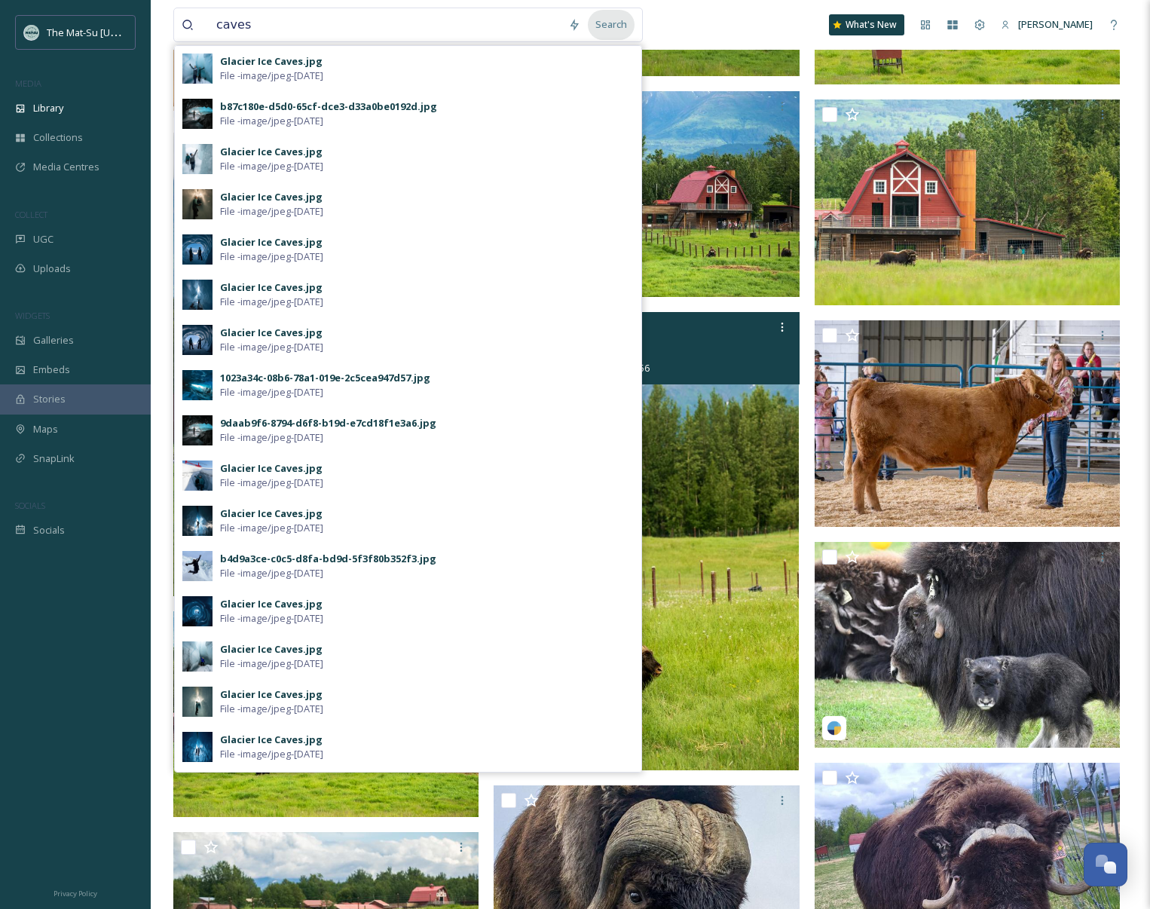
click at [620, 26] on div "Search" at bounding box center [611, 24] width 47 height 29
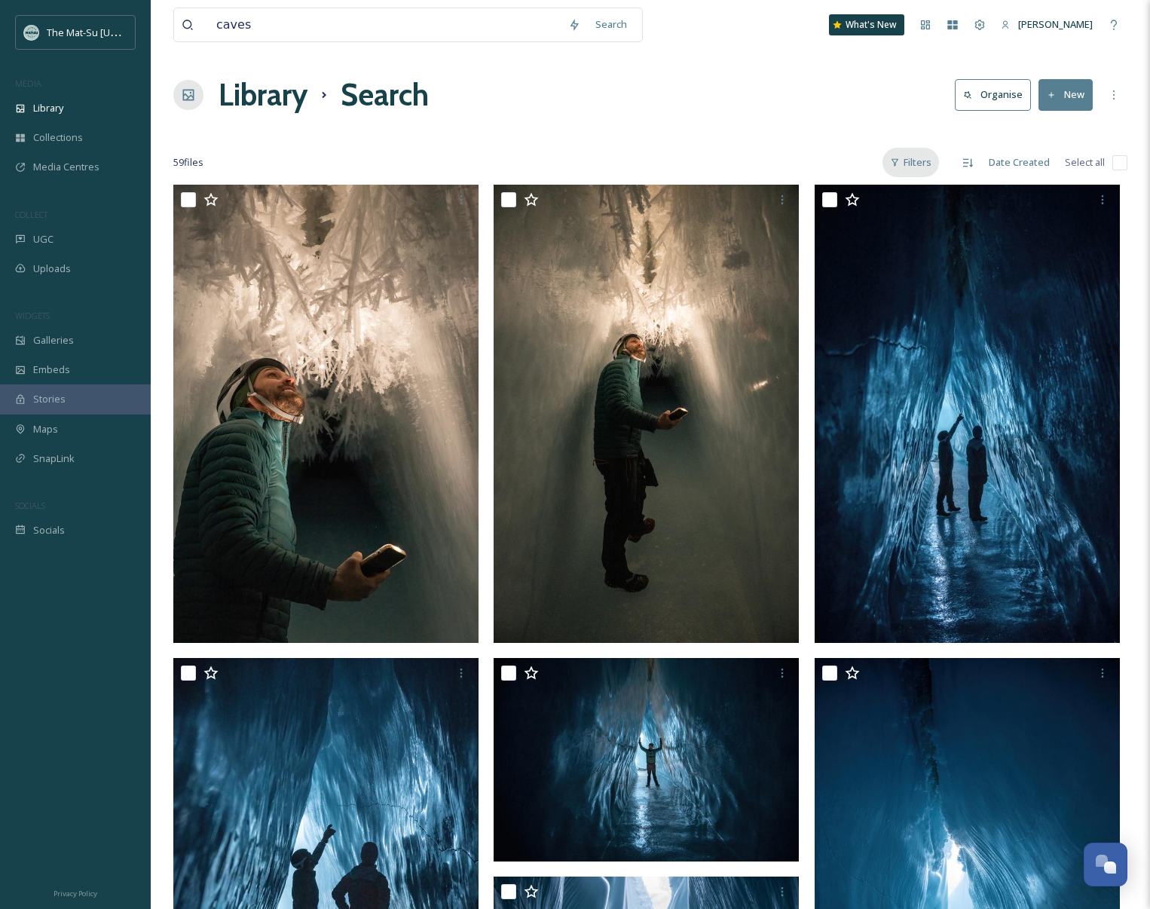
click at [924, 163] on div "Filters" at bounding box center [911, 162] width 57 height 29
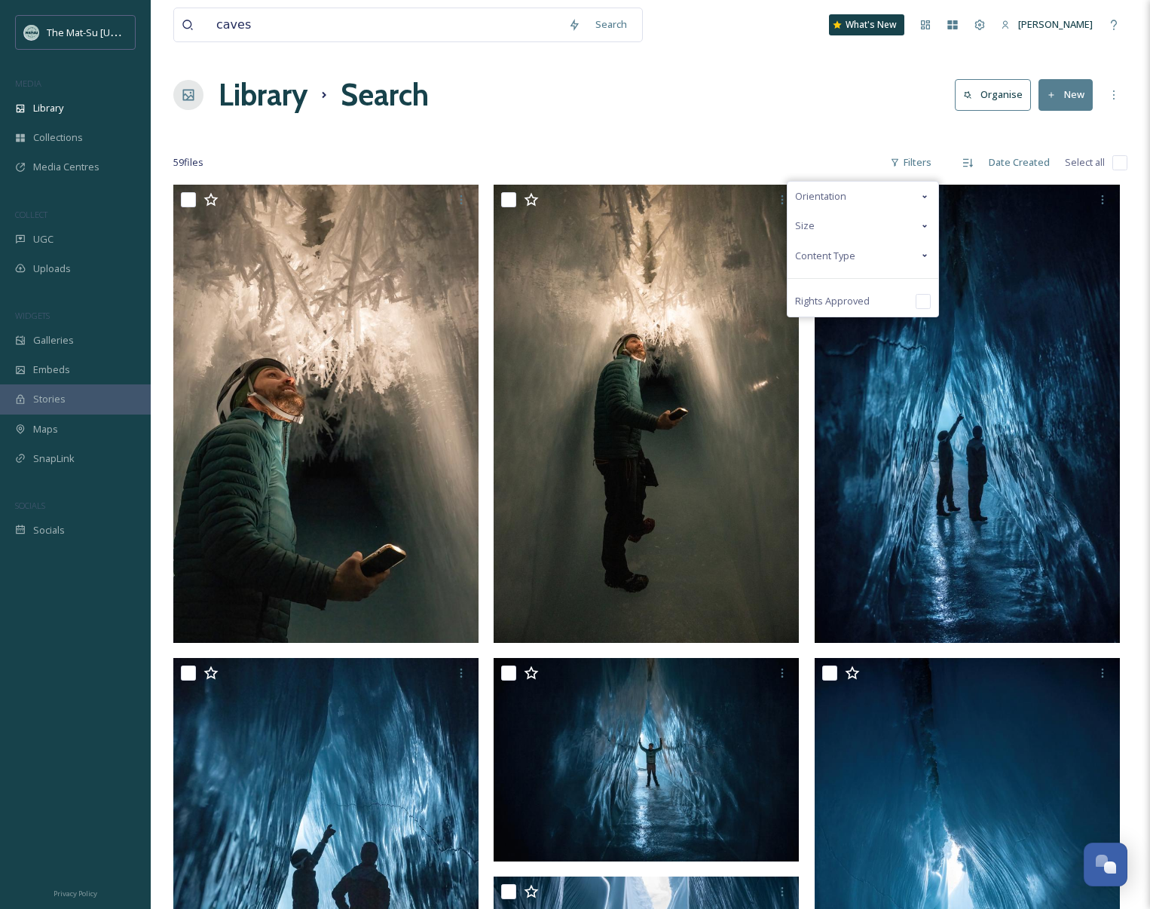
click at [847, 257] on span "Content Type" at bounding box center [825, 256] width 60 height 14
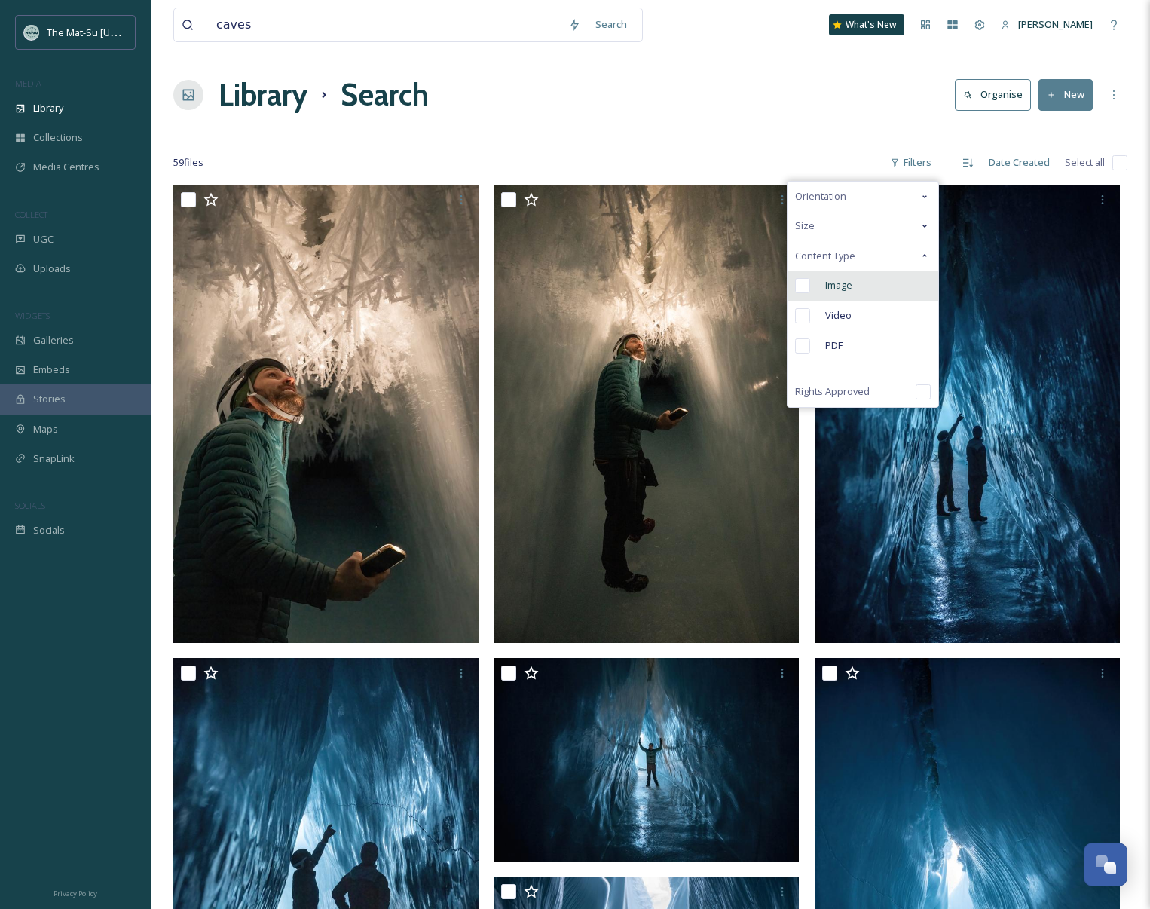
click at [804, 283] on input "checkbox" at bounding box center [802, 285] width 15 height 15
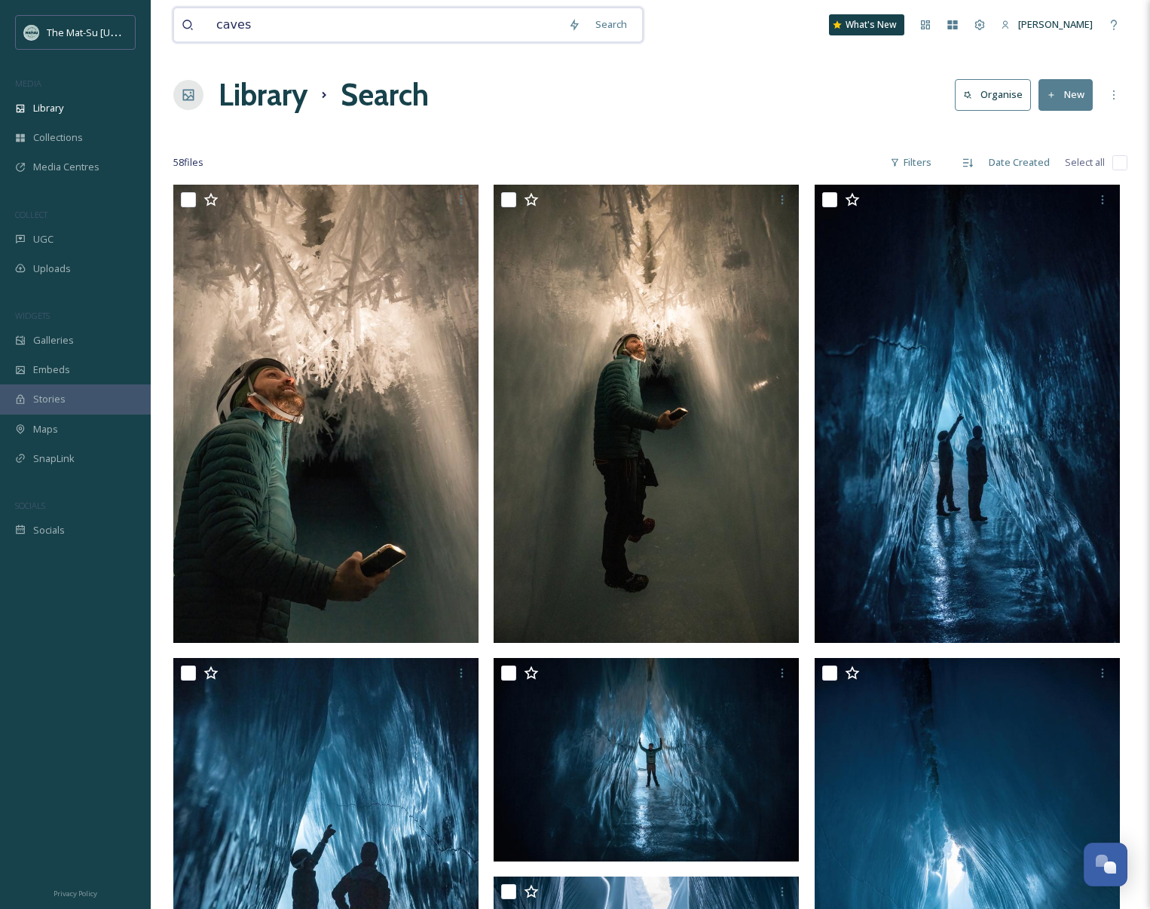
drag, startPoint x: 260, startPoint y: 26, endPoint x: 204, endPoint y: 24, distance: 56.6
click at [204, 24] on div "caves" at bounding box center [371, 24] width 379 height 33
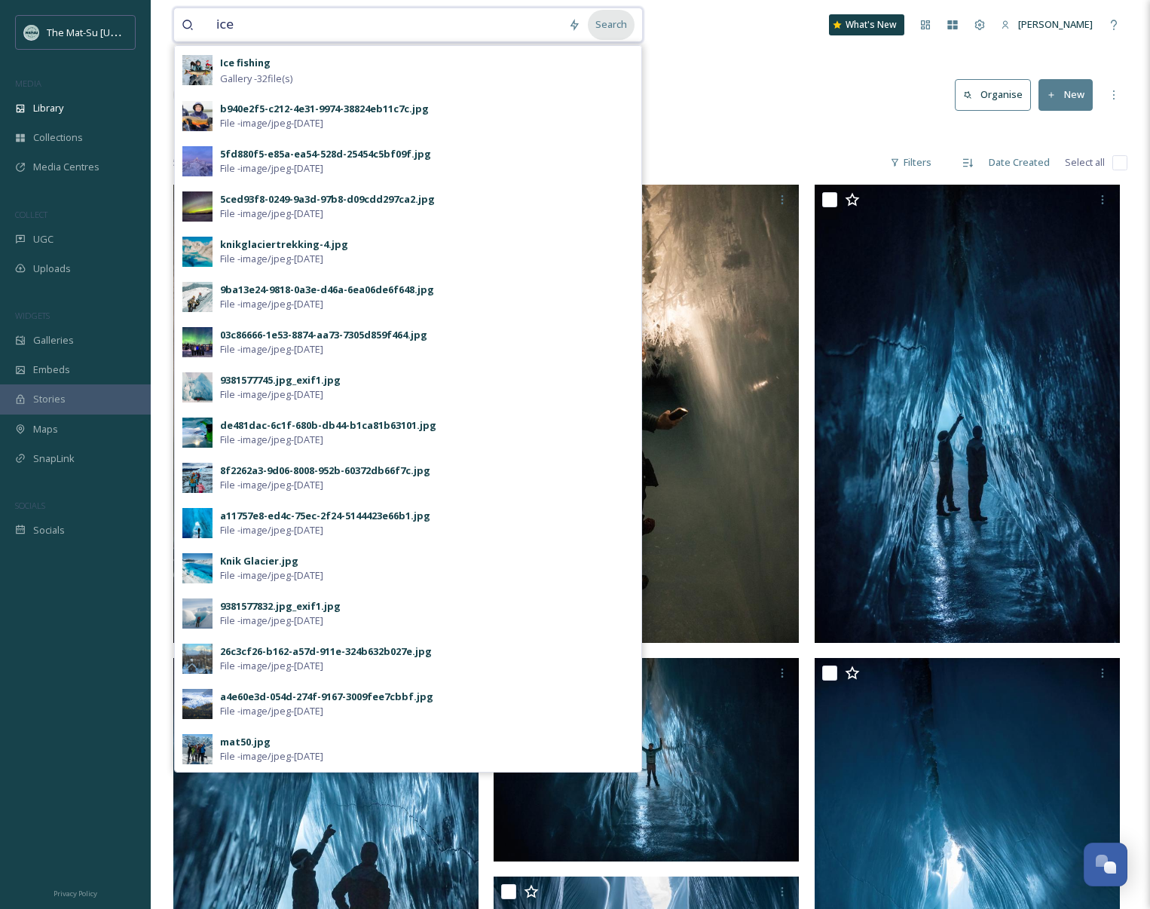
type input "ice"
click at [617, 25] on div "Search" at bounding box center [611, 24] width 47 height 29
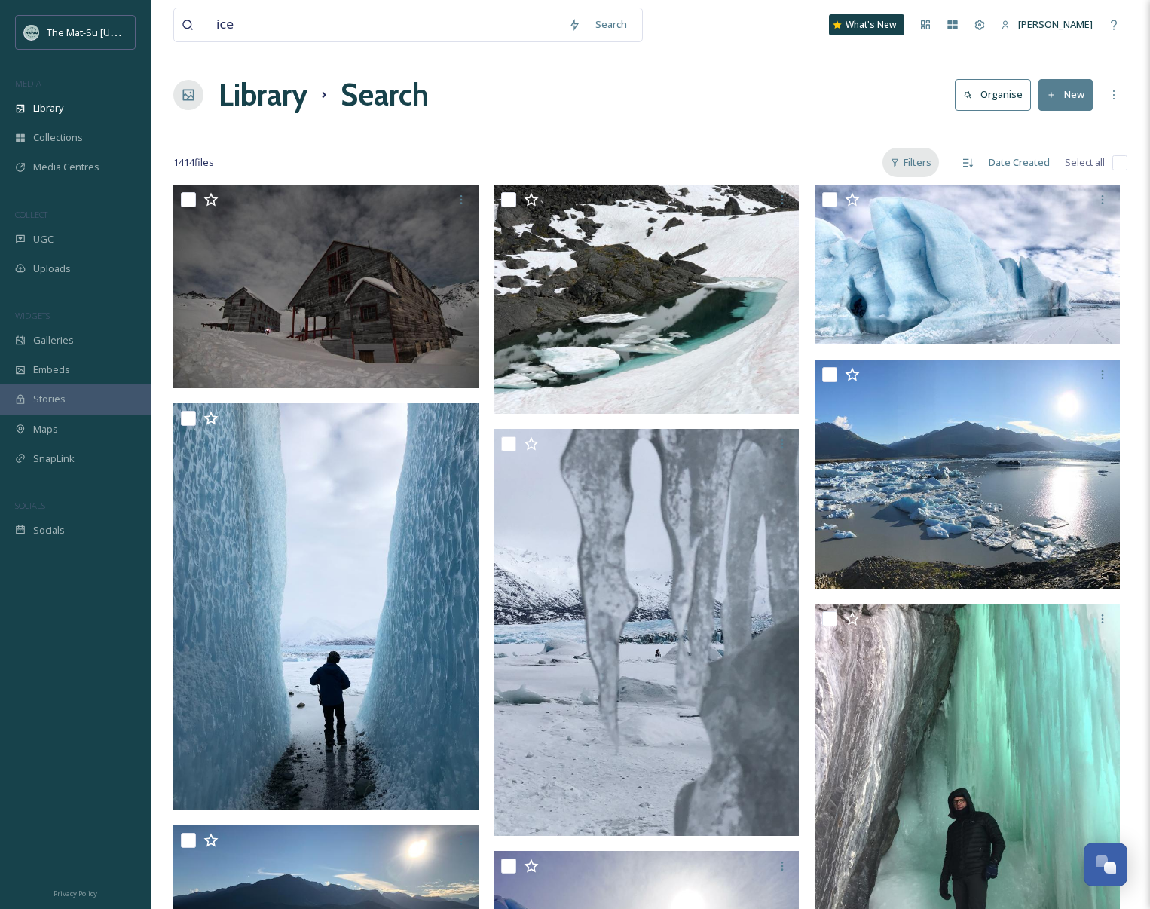
click at [921, 162] on div "Filters" at bounding box center [911, 162] width 57 height 29
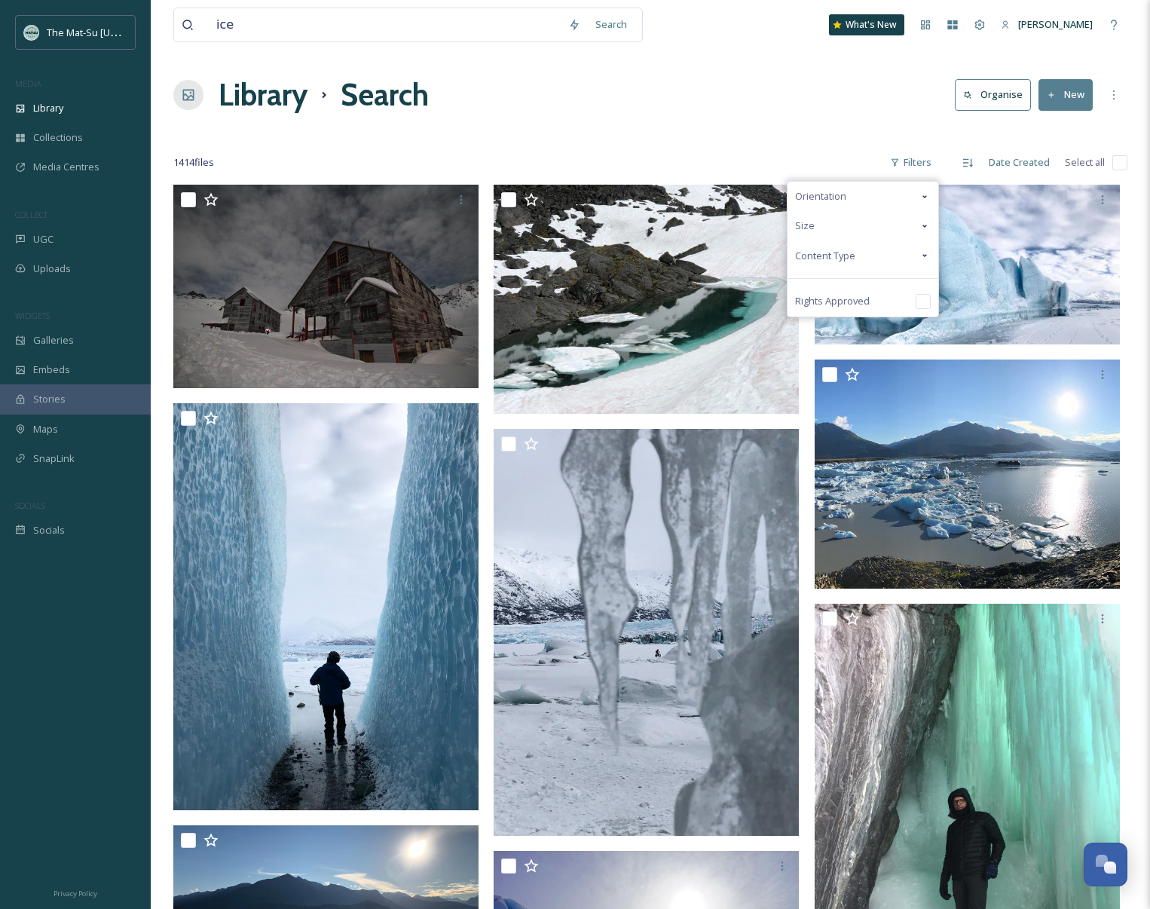
click at [840, 256] on span "Content Type" at bounding box center [825, 256] width 60 height 14
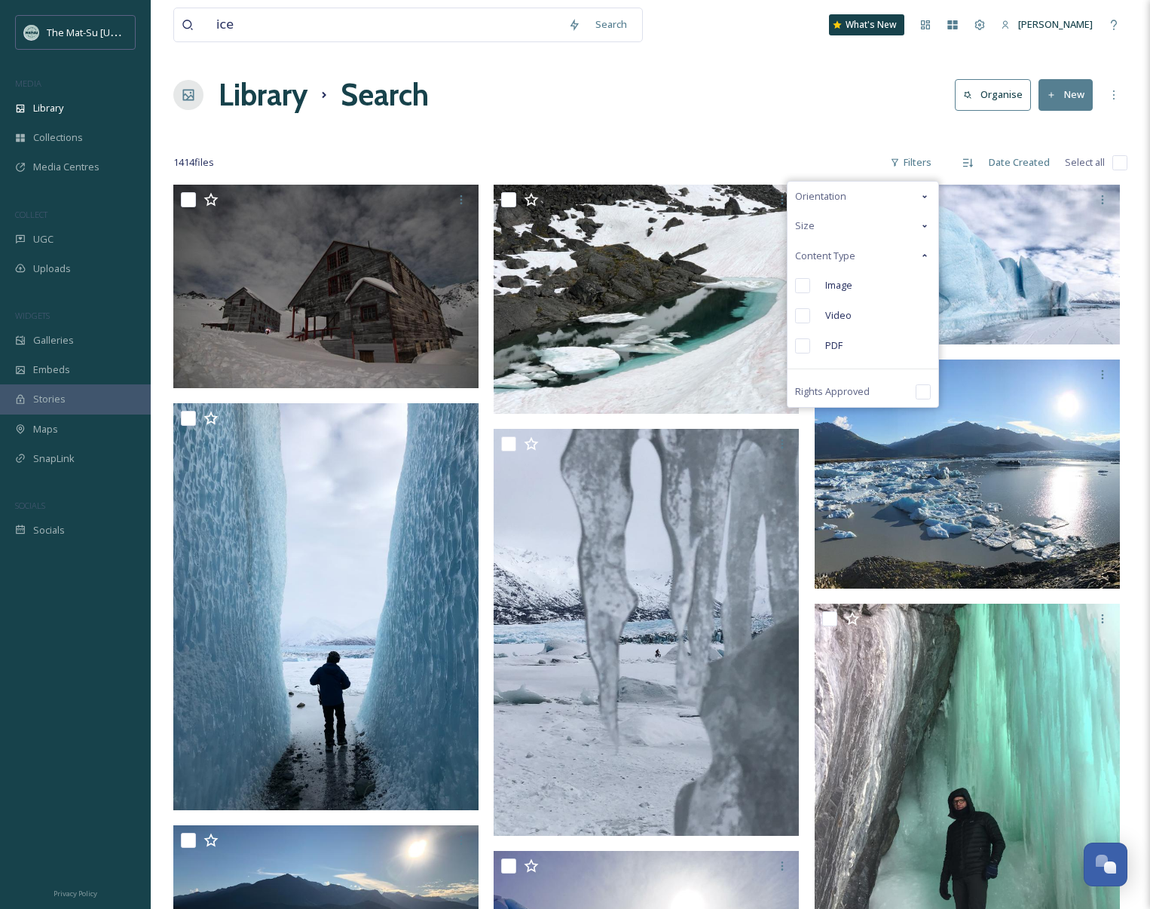
click at [807, 284] on input "checkbox" at bounding box center [802, 285] width 15 height 15
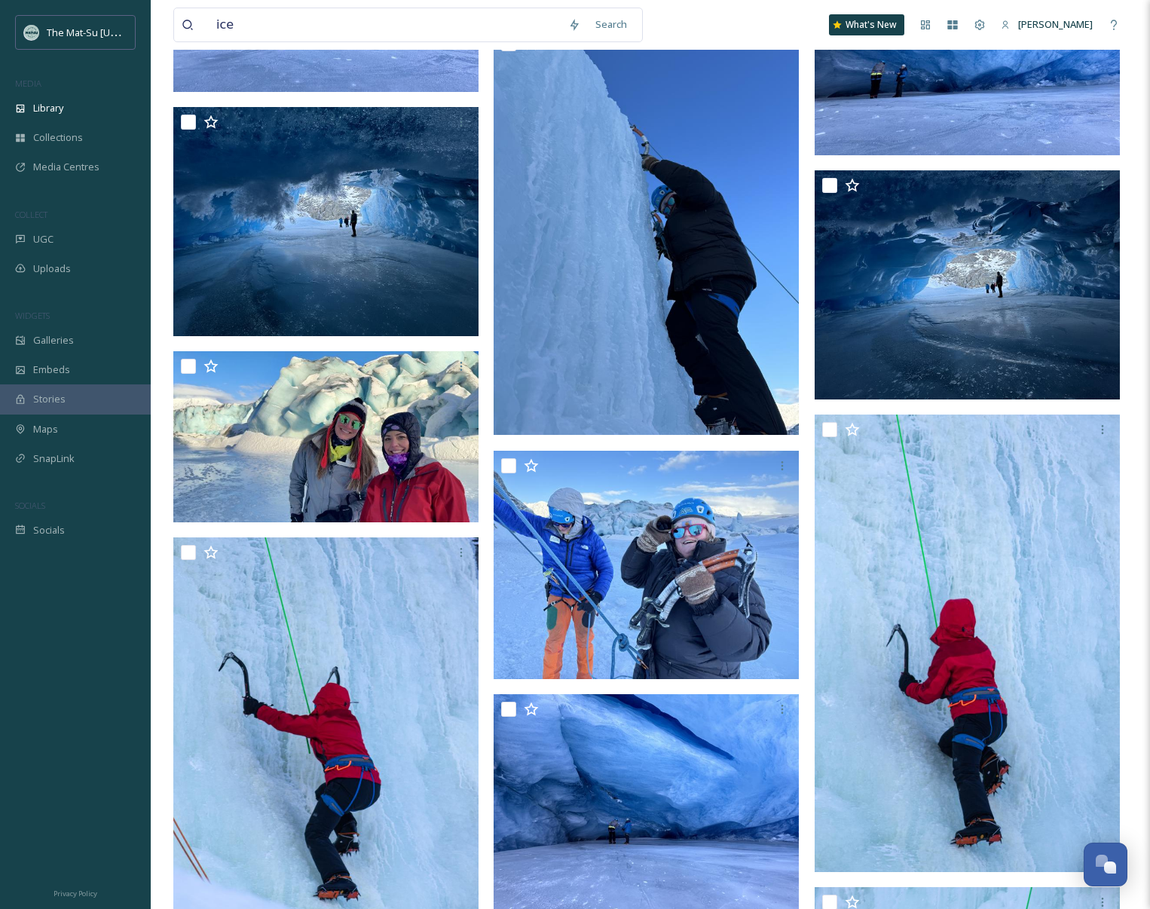
scroll to position [16656, 0]
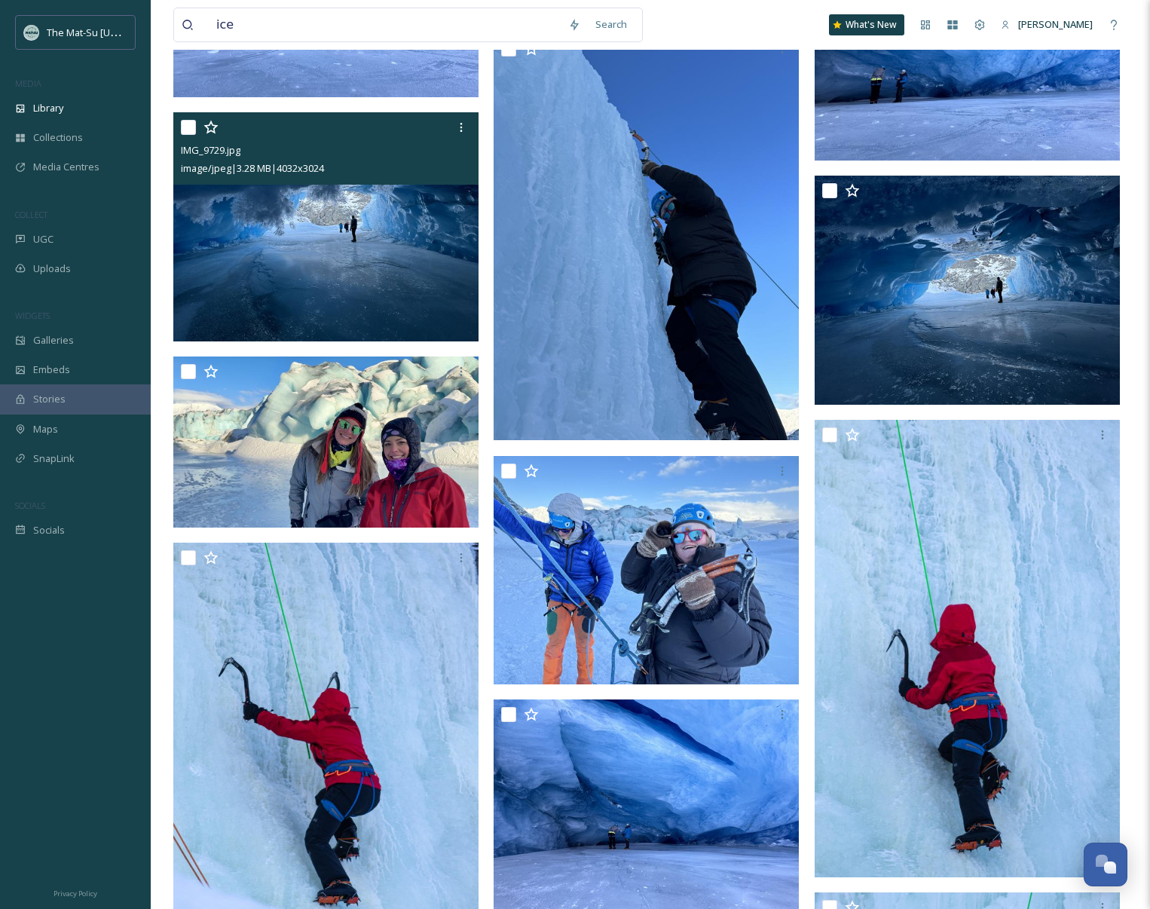
click at [385, 268] on img at bounding box center [325, 226] width 305 height 229
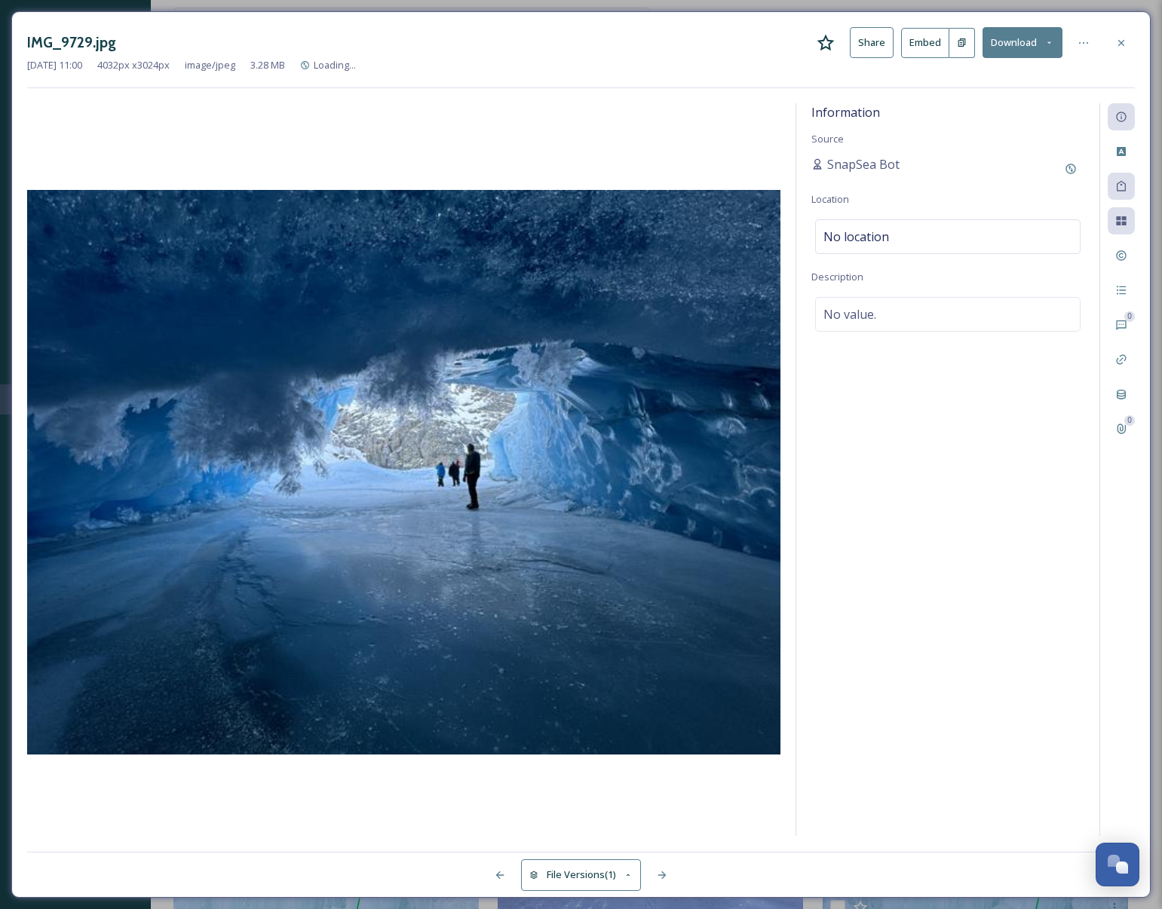
click at [385, 268] on img at bounding box center [403, 472] width 753 height 565
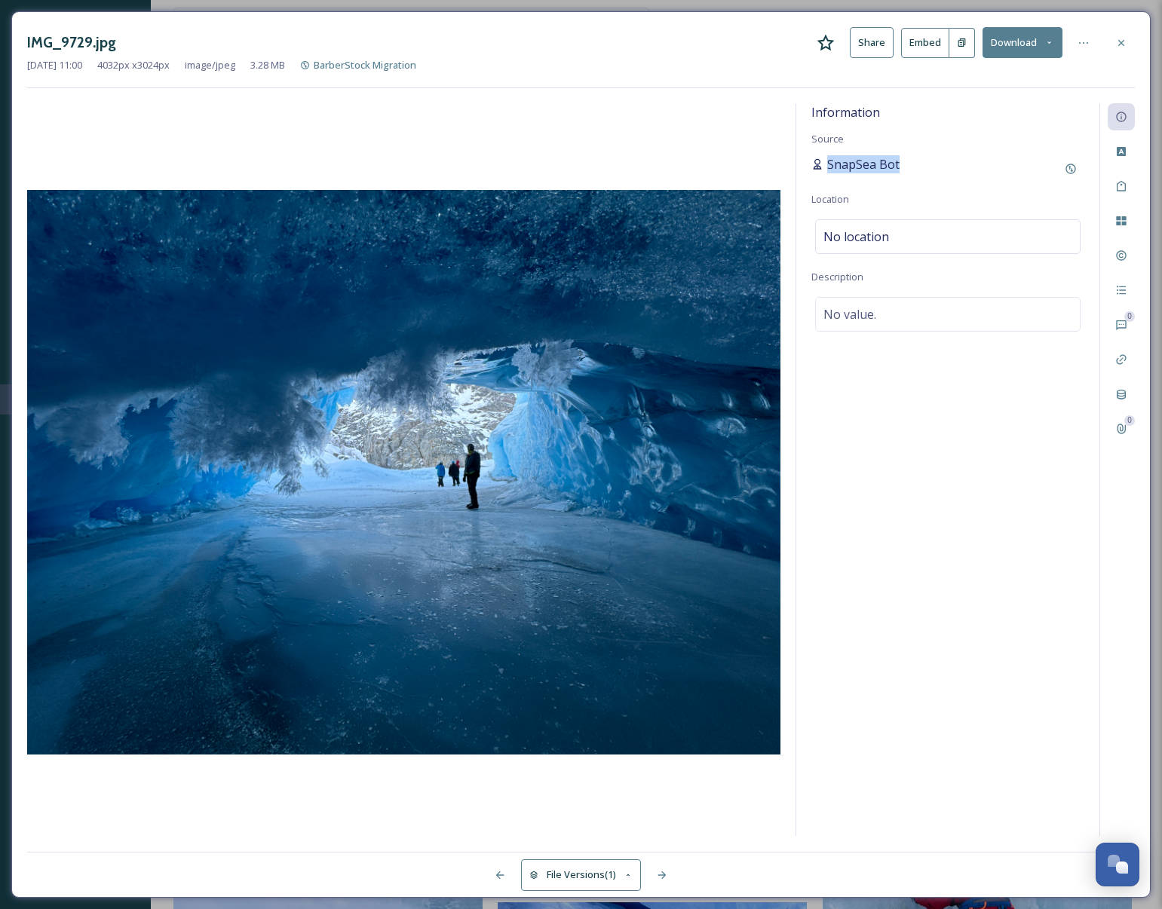
drag, startPoint x: 921, startPoint y: 168, endPoint x: 818, endPoint y: 170, distance: 103.3
click at [818, 170] on div "SnapSea Bot" at bounding box center [947, 168] width 273 height 27
copy span "SnapSea Bot"
click at [1121, 44] on icon at bounding box center [1121, 43] width 12 height 12
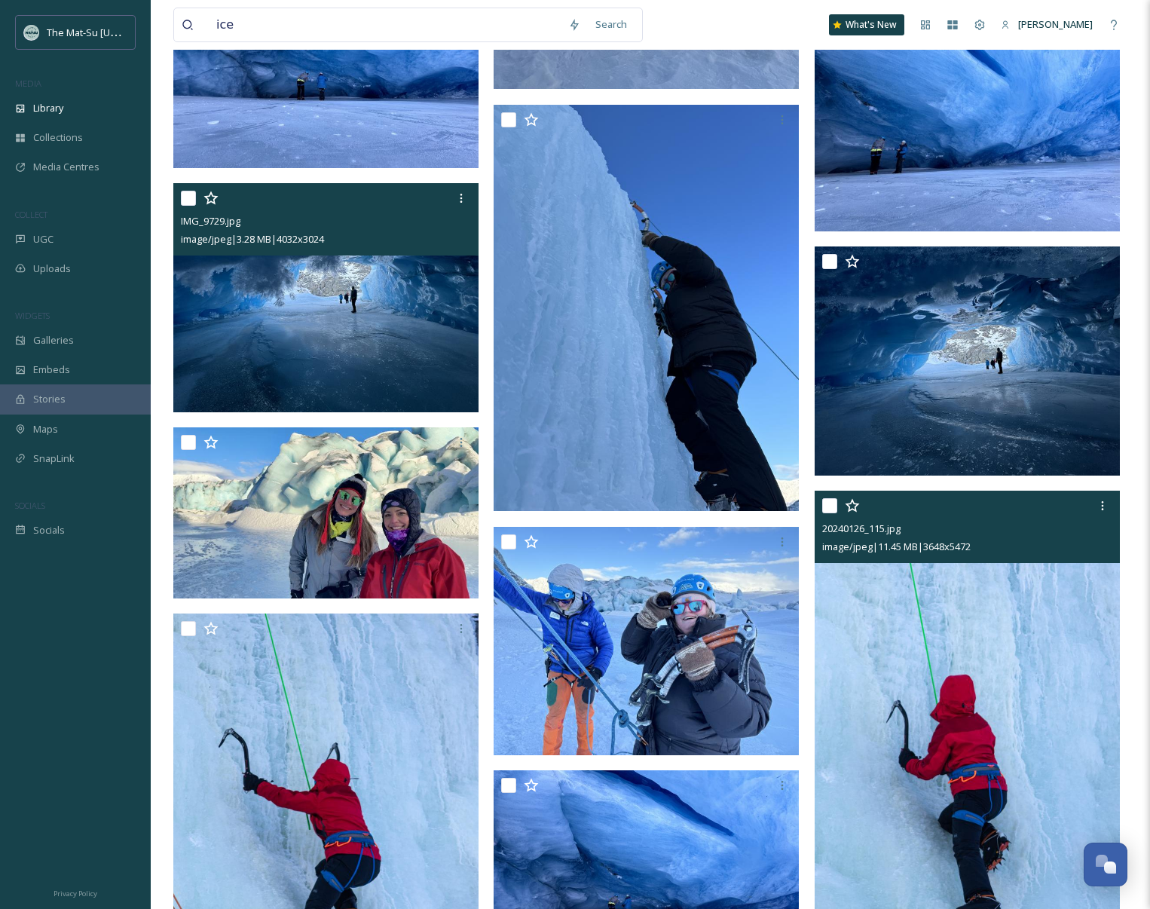
scroll to position [16527, 0]
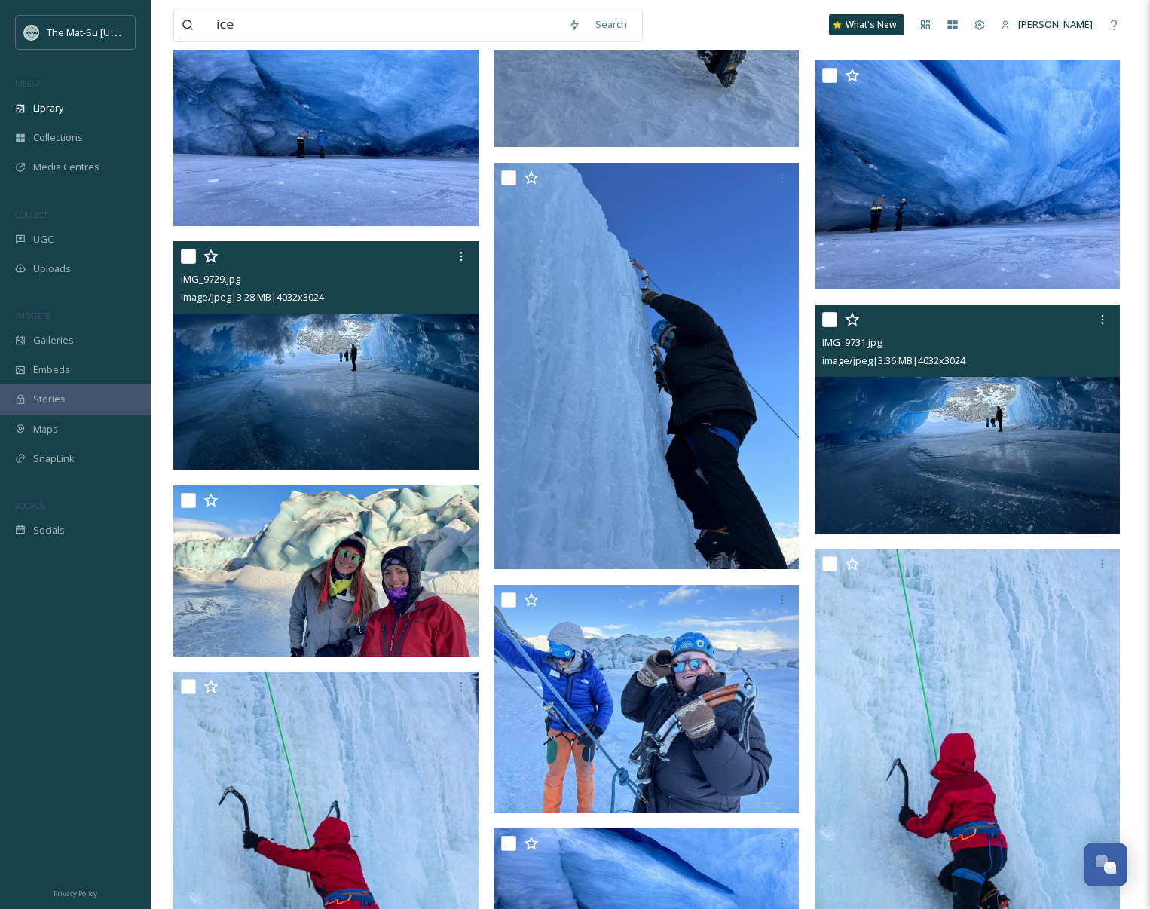
click at [1023, 440] on img at bounding box center [967, 419] width 305 height 229
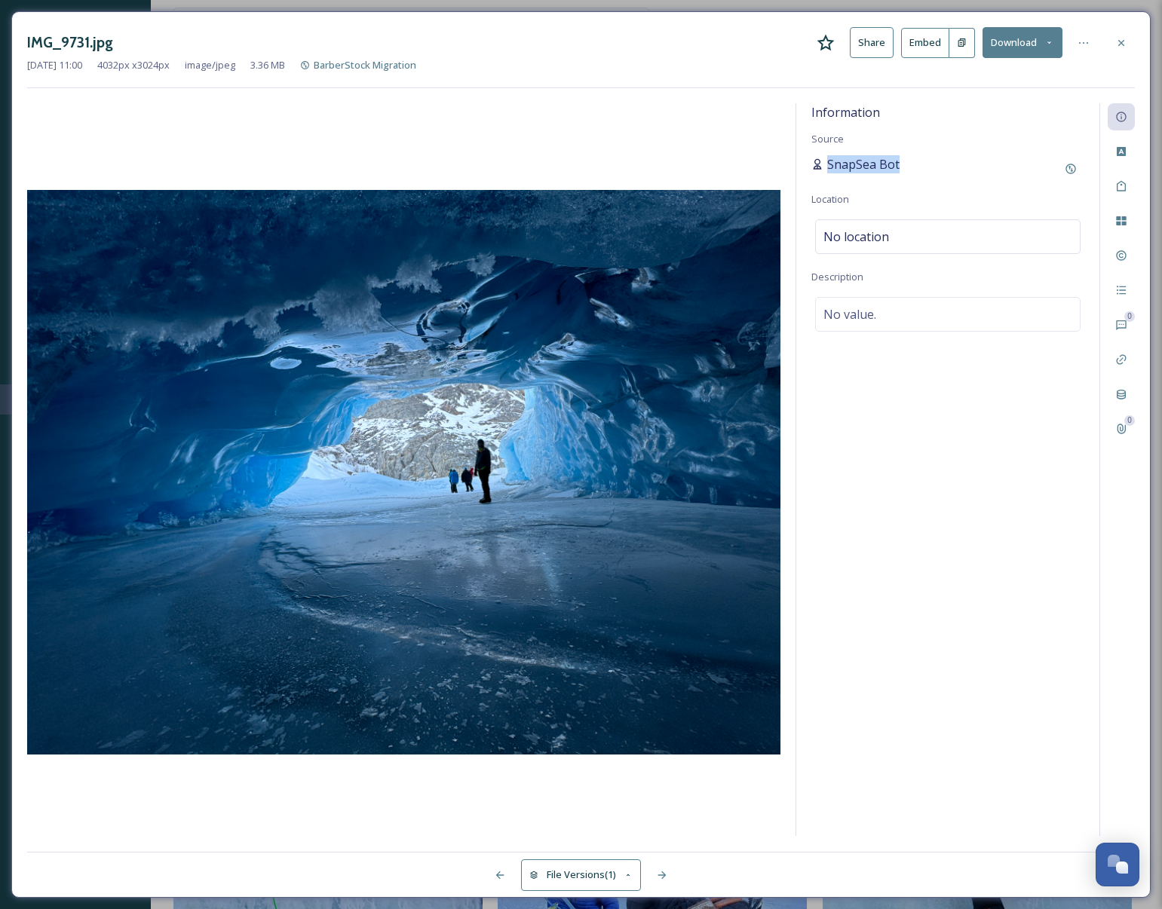
drag, startPoint x: 911, startPoint y: 165, endPoint x: 828, endPoint y: 170, distance: 83.0
click at [828, 170] on div "SnapSea Bot" at bounding box center [947, 168] width 273 height 27
copy span "SnapSea Bot"
drag, startPoint x: 120, startPoint y: 40, endPoint x: 28, endPoint y: 41, distance: 92.0
click at [28, 41] on div "IMG_9731.jpg Share Embed Download" at bounding box center [580, 42] width 1107 height 31
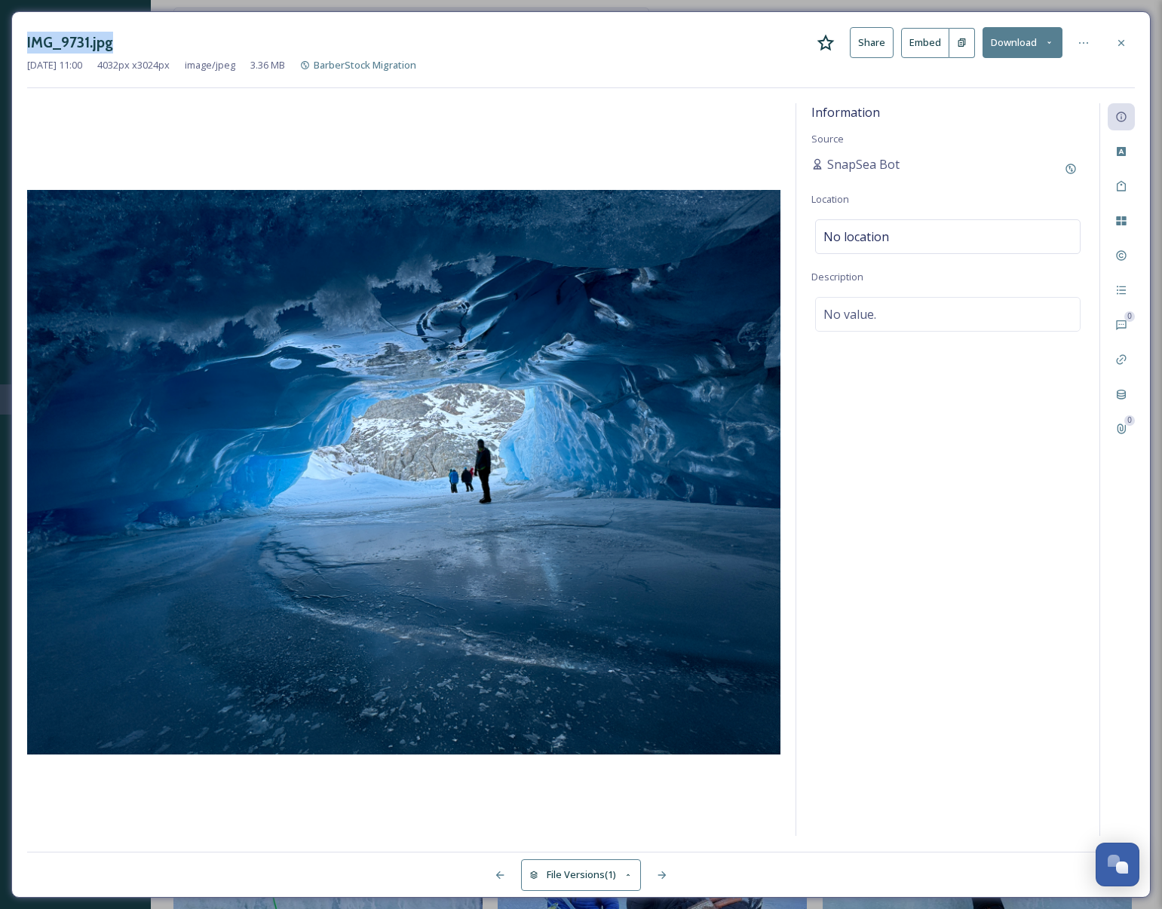
copy h3 "IMG_9731.jpg"
drag, startPoint x: 1121, startPoint y: 41, endPoint x: 1096, endPoint y: 41, distance: 24.9
click at [1118, 41] on icon at bounding box center [1121, 43] width 12 height 12
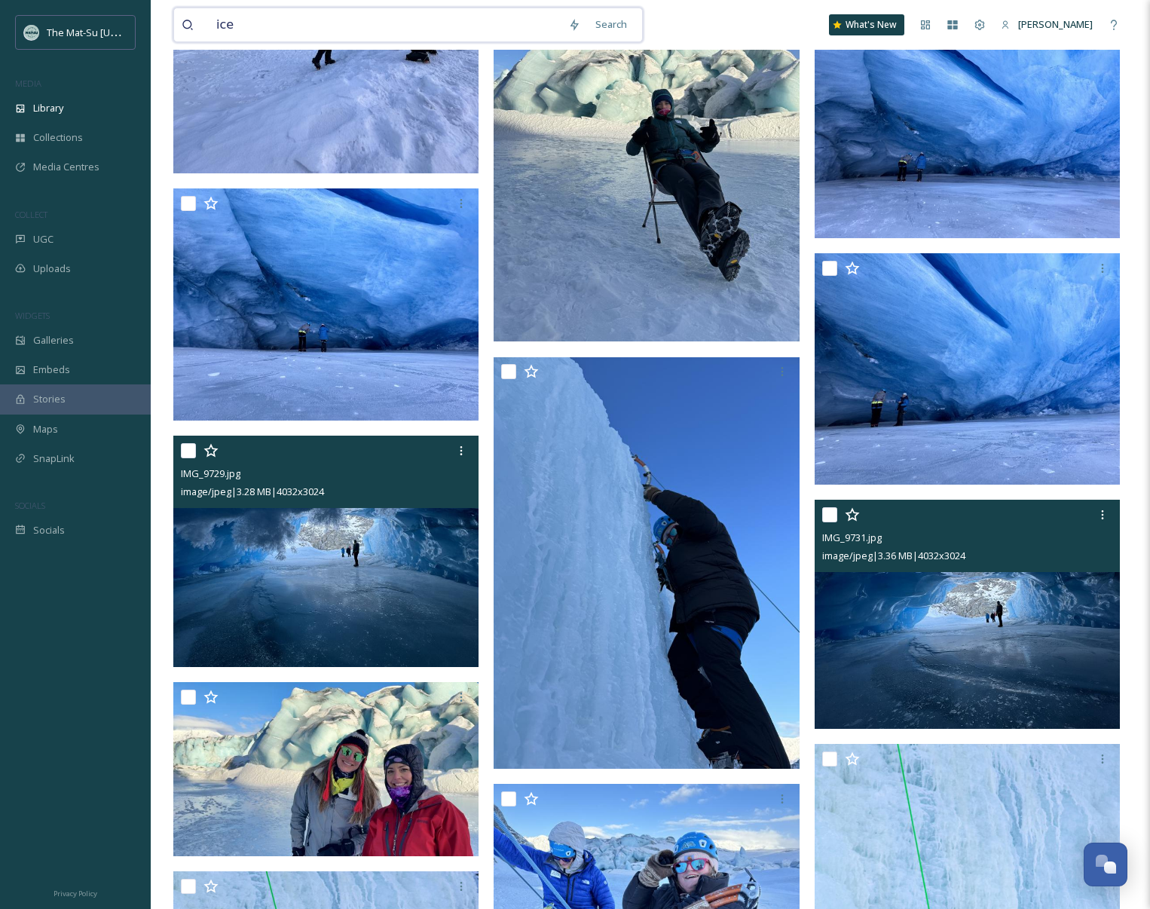
drag, startPoint x: 292, startPoint y: 27, endPoint x: 143, endPoint y: 15, distance: 149.0
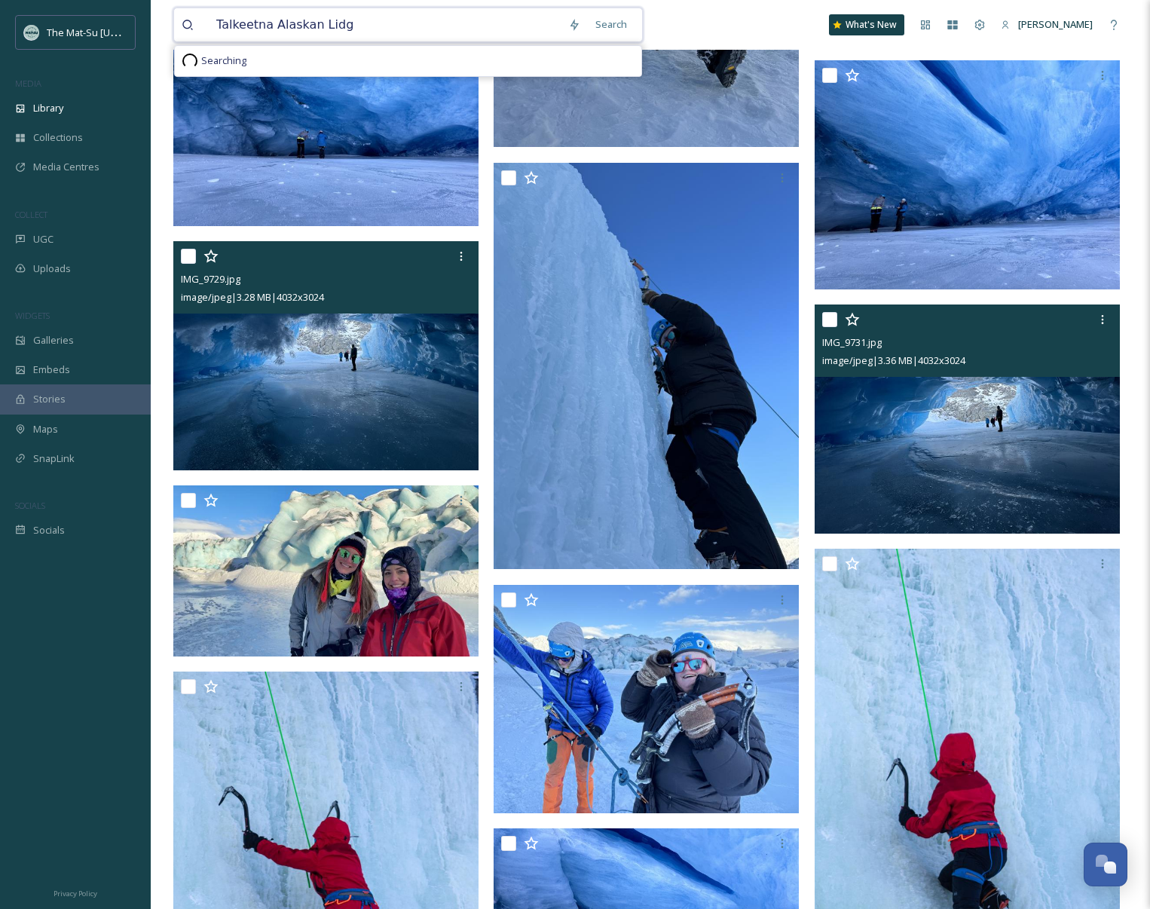
type input "Talkeetna Alaskan Lidge"
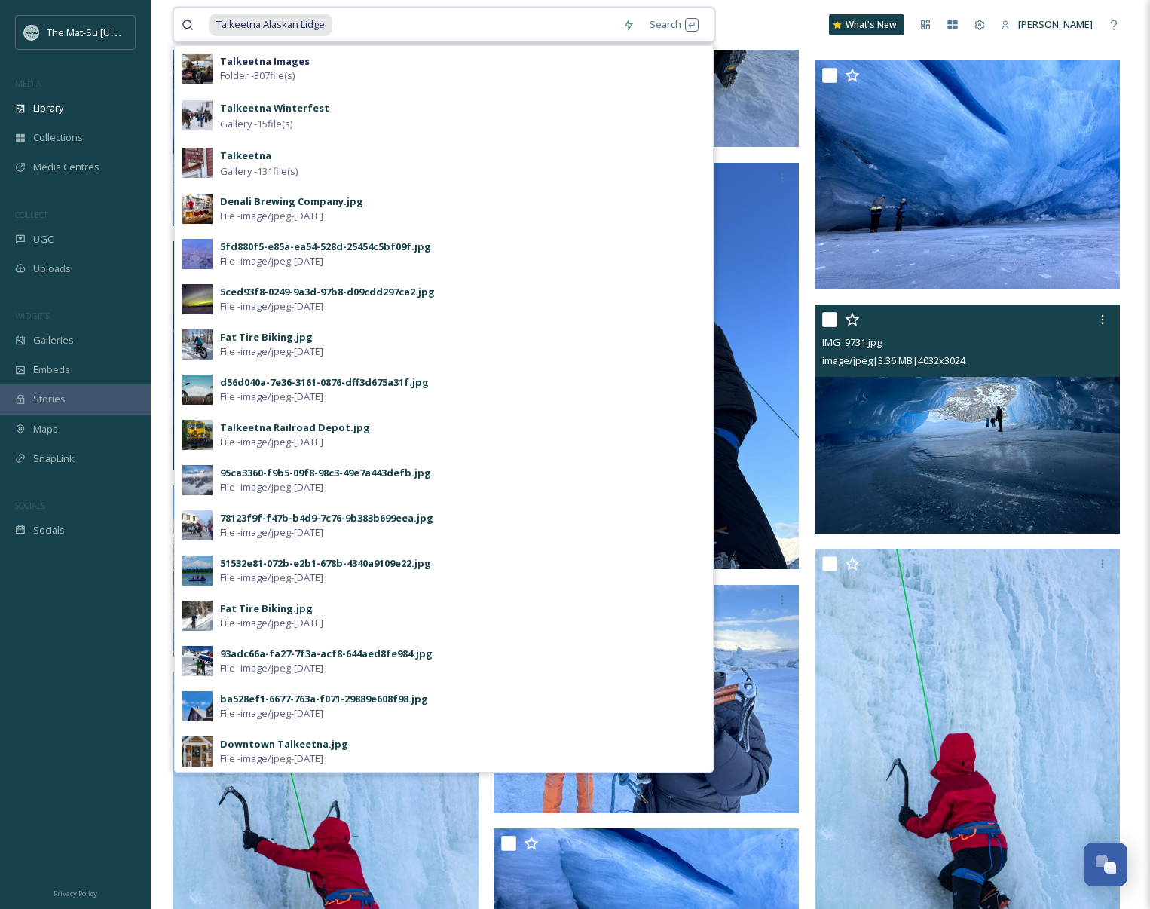
click at [308, 29] on span "Talkeetna Alaskan Lidge" at bounding box center [271, 25] width 124 height 22
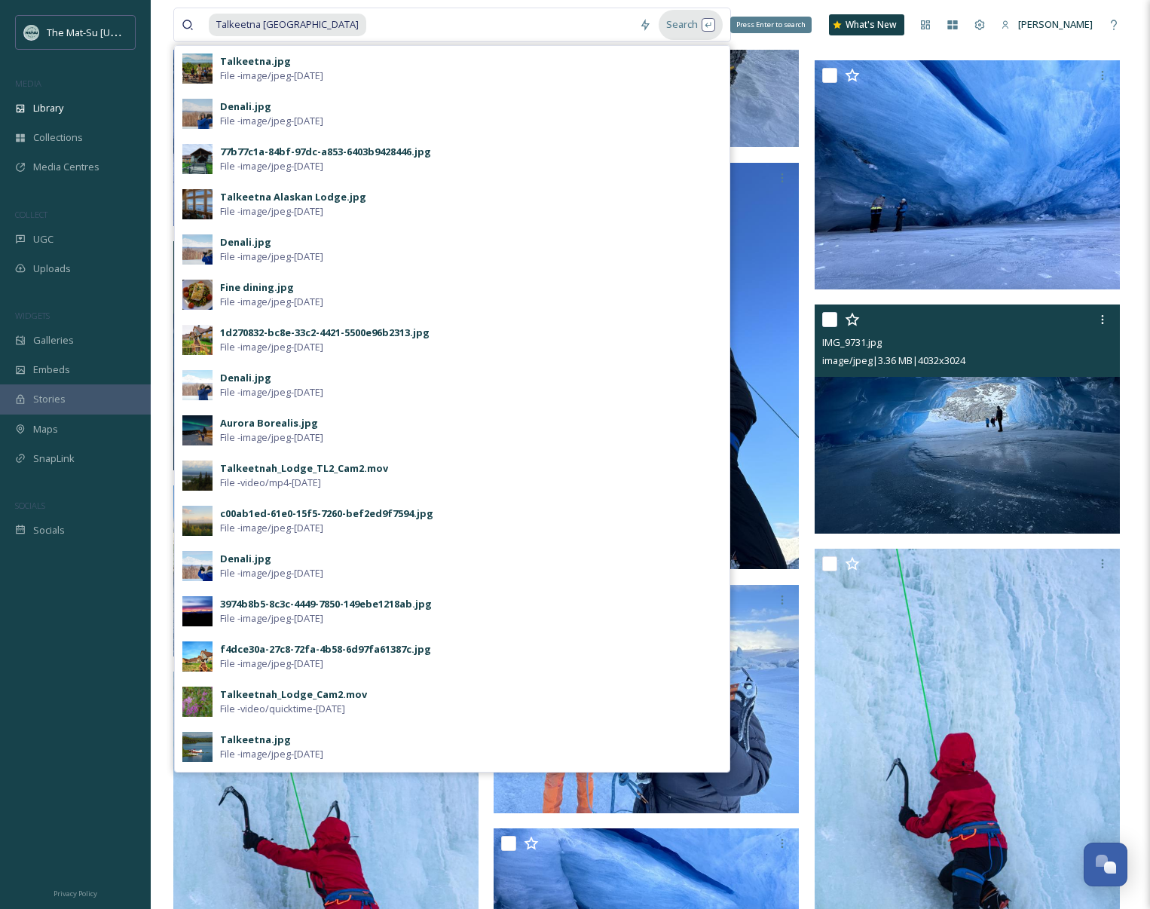
click at [661, 22] on div "Search Press Enter to search" at bounding box center [691, 24] width 64 height 29
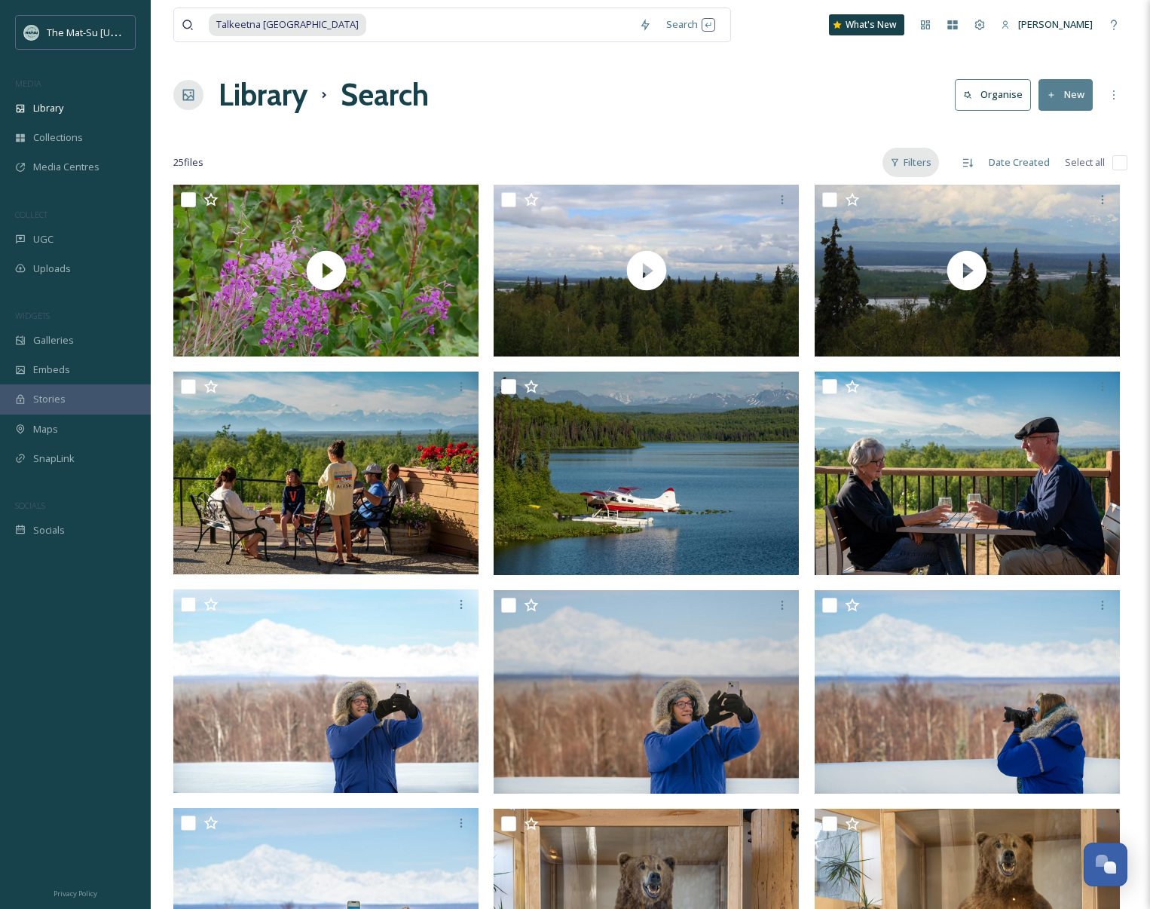
click at [920, 161] on div "Filters" at bounding box center [911, 162] width 57 height 29
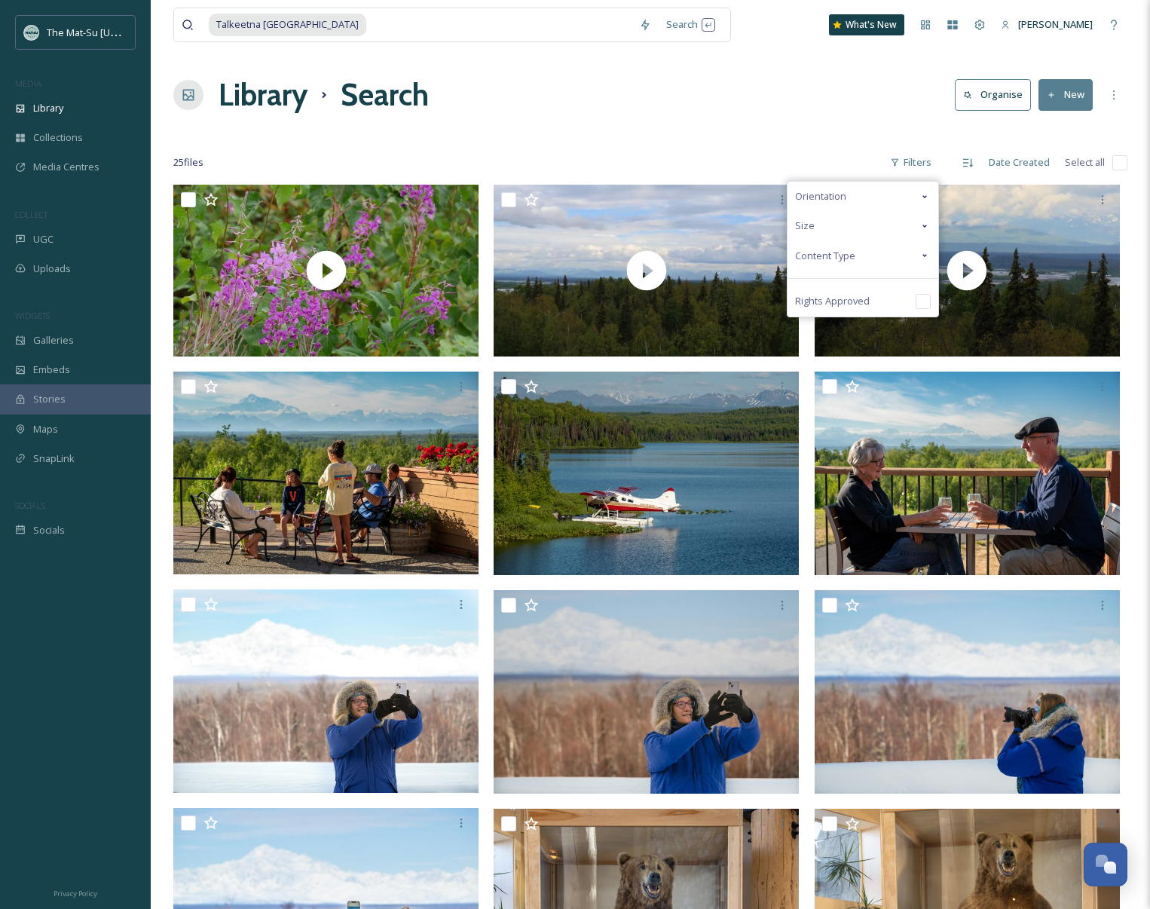
click at [828, 259] on span "Content Type" at bounding box center [825, 256] width 60 height 14
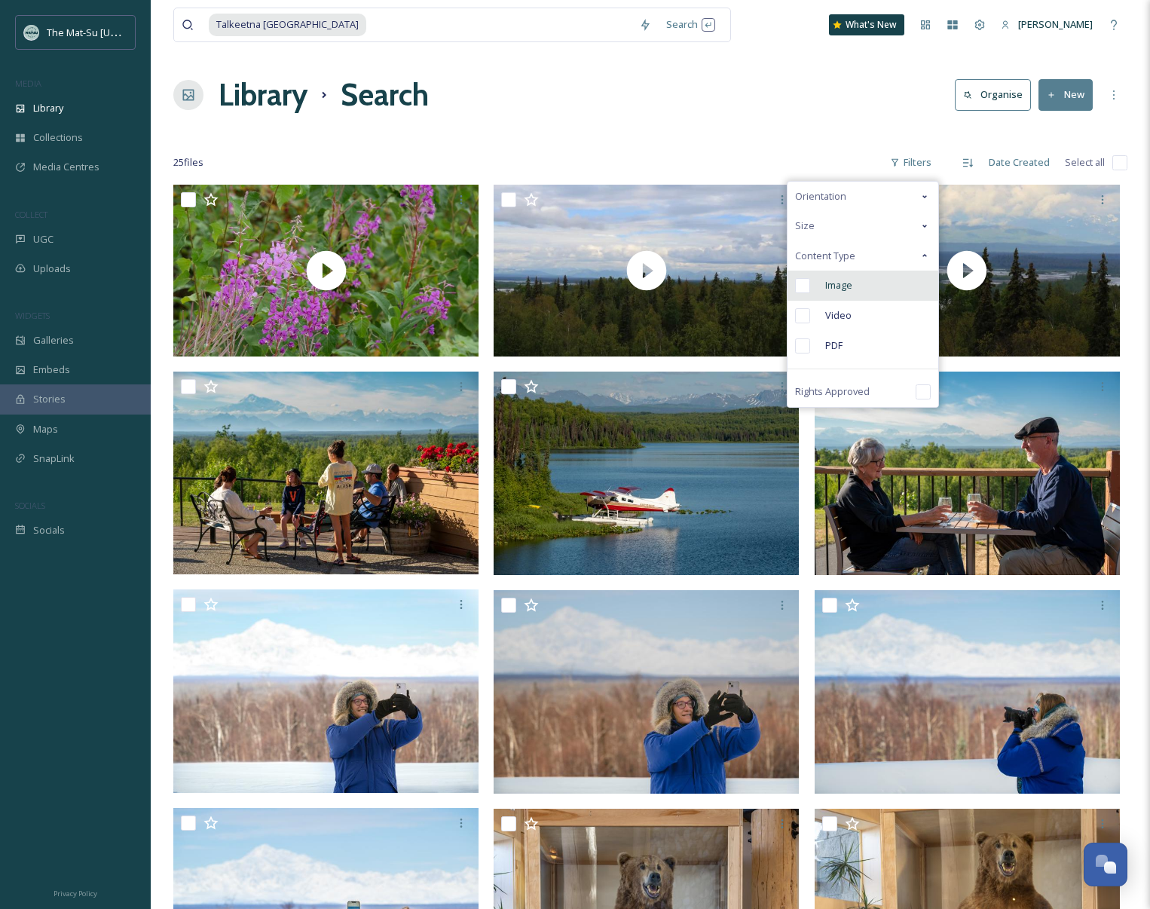
click at [801, 289] on input "checkbox" at bounding box center [802, 285] width 15 height 15
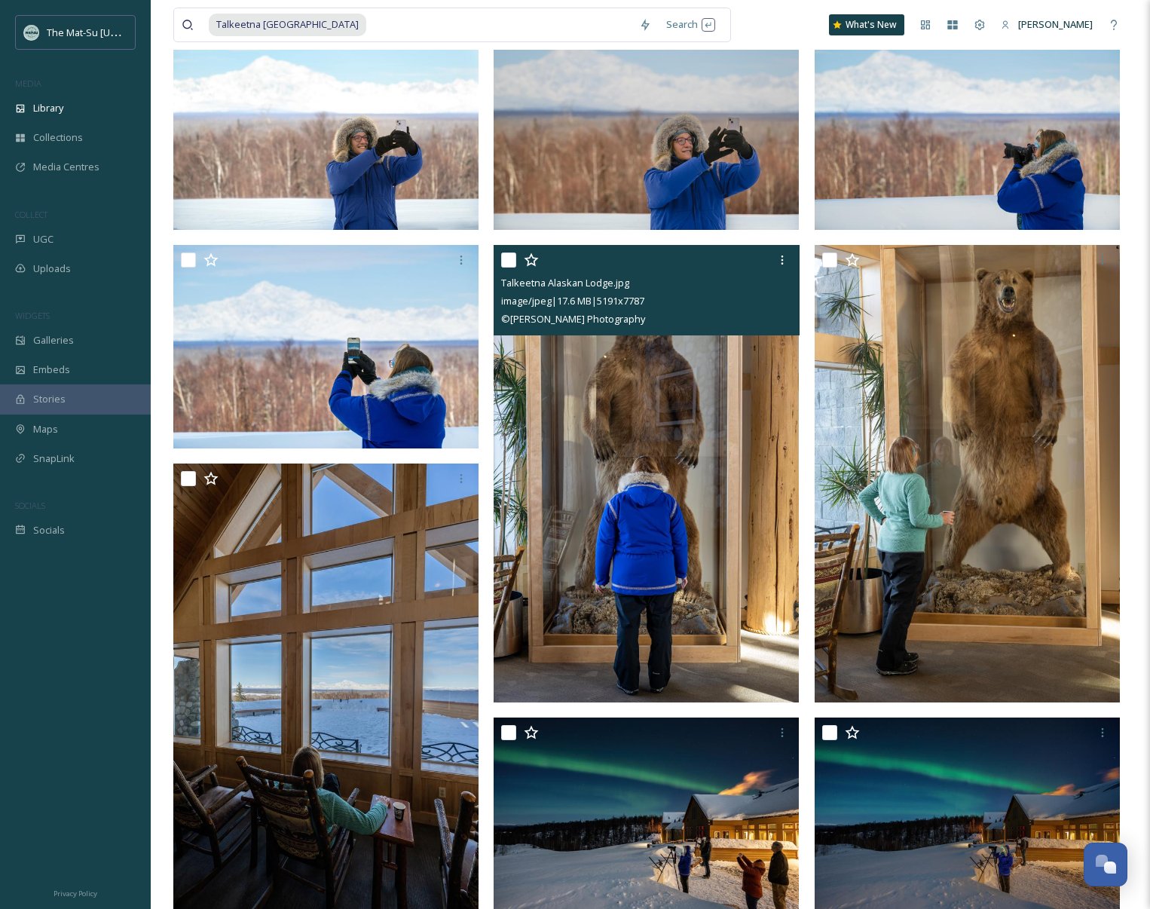
scroll to position [376, 0]
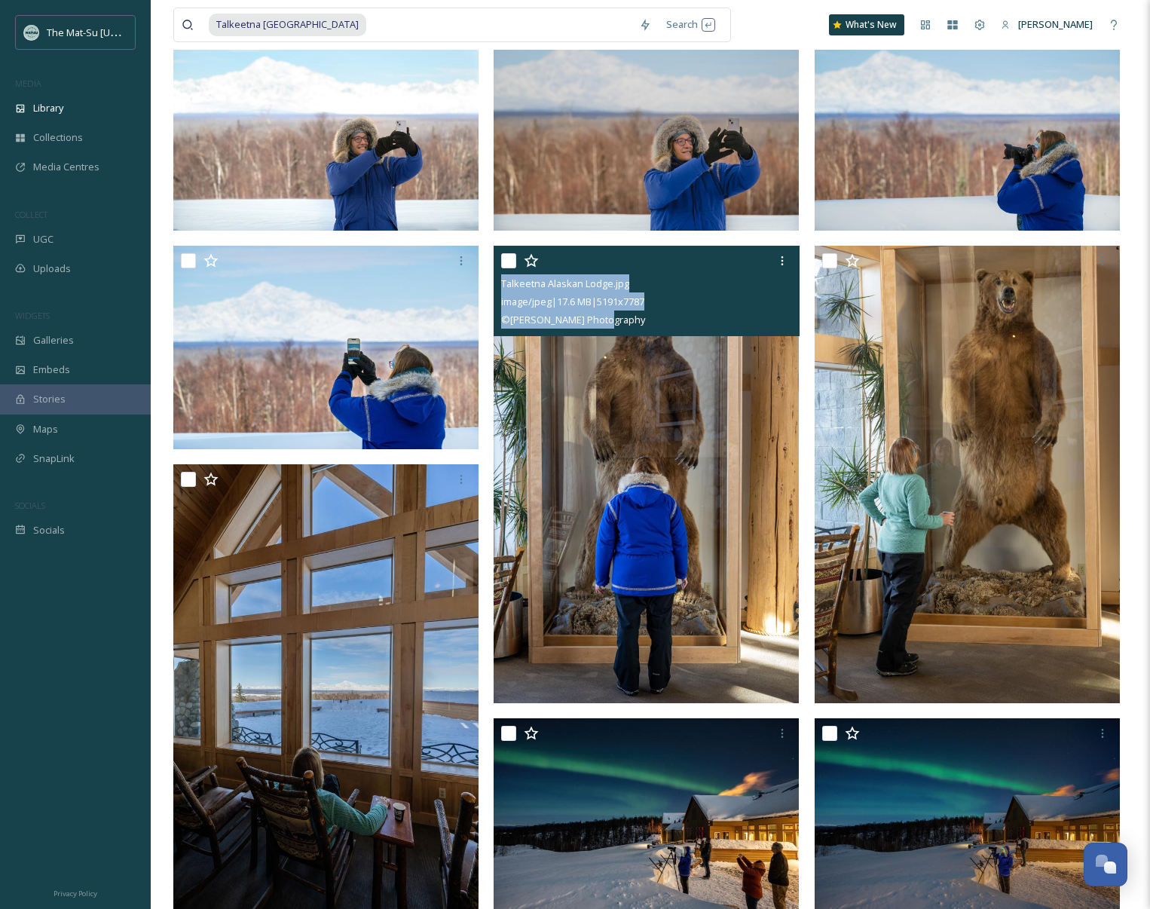
drag, startPoint x: 621, startPoint y: 321, endPoint x: 609, endPoint y: 327, distance: 13.5
drag, startPoint x: 631, startPoint y: 324, endPoint x: 501, endPoint y: 288, distance: 134.6
click at [501, 288] on div "Talkeetna Alaskan Lodge.jpg image/jpeg | 17.6 MB | 5191 x 7787 © [PERSON_NAME] …" at bounding box center [646, 291] width 305 height 90
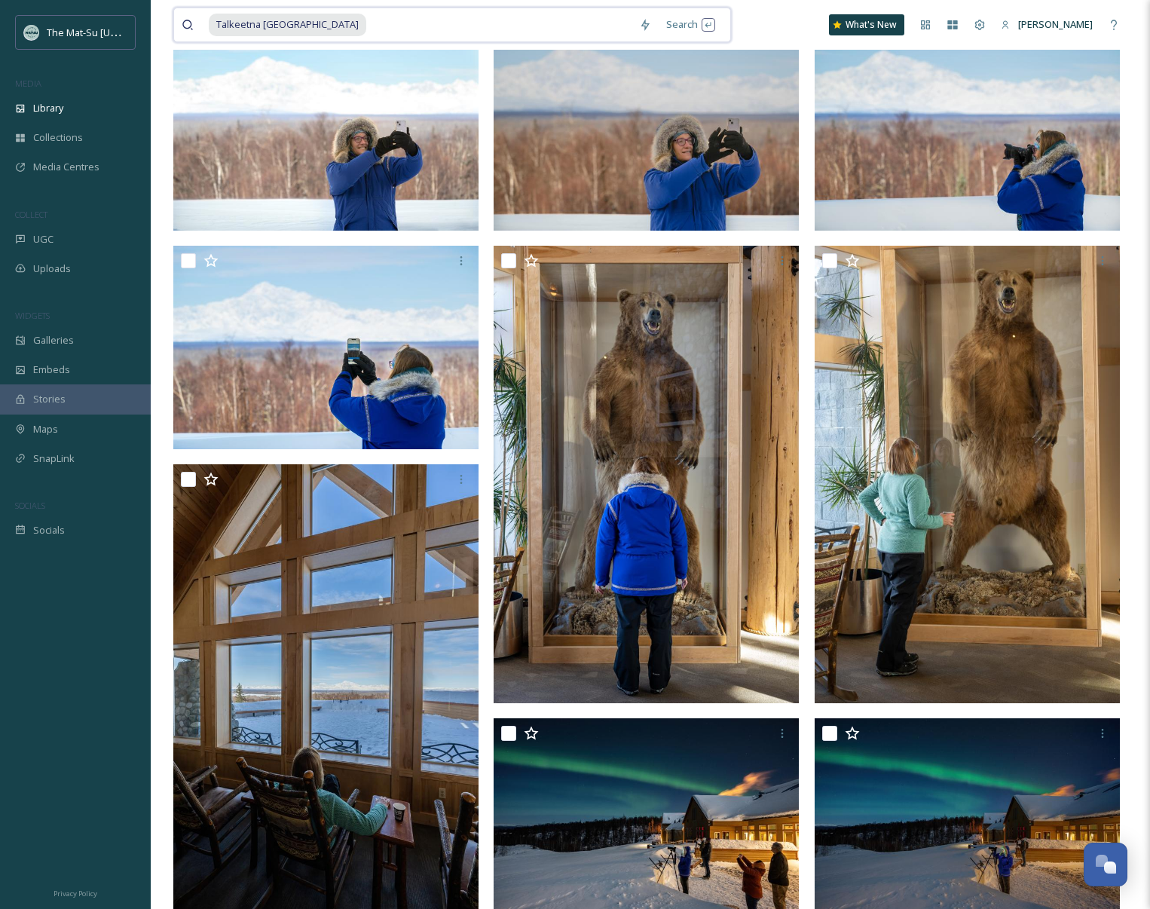
drag, startPoint x: 346, startPoint y: 21, endPoint x: 188, endPoint y: 14, distance: 158.5
click at [188, 15] on div "Talkeetna [GEOGRAPHIC_DATA]" at bounding box center [407, 24] width 450 height 33
type input "T"
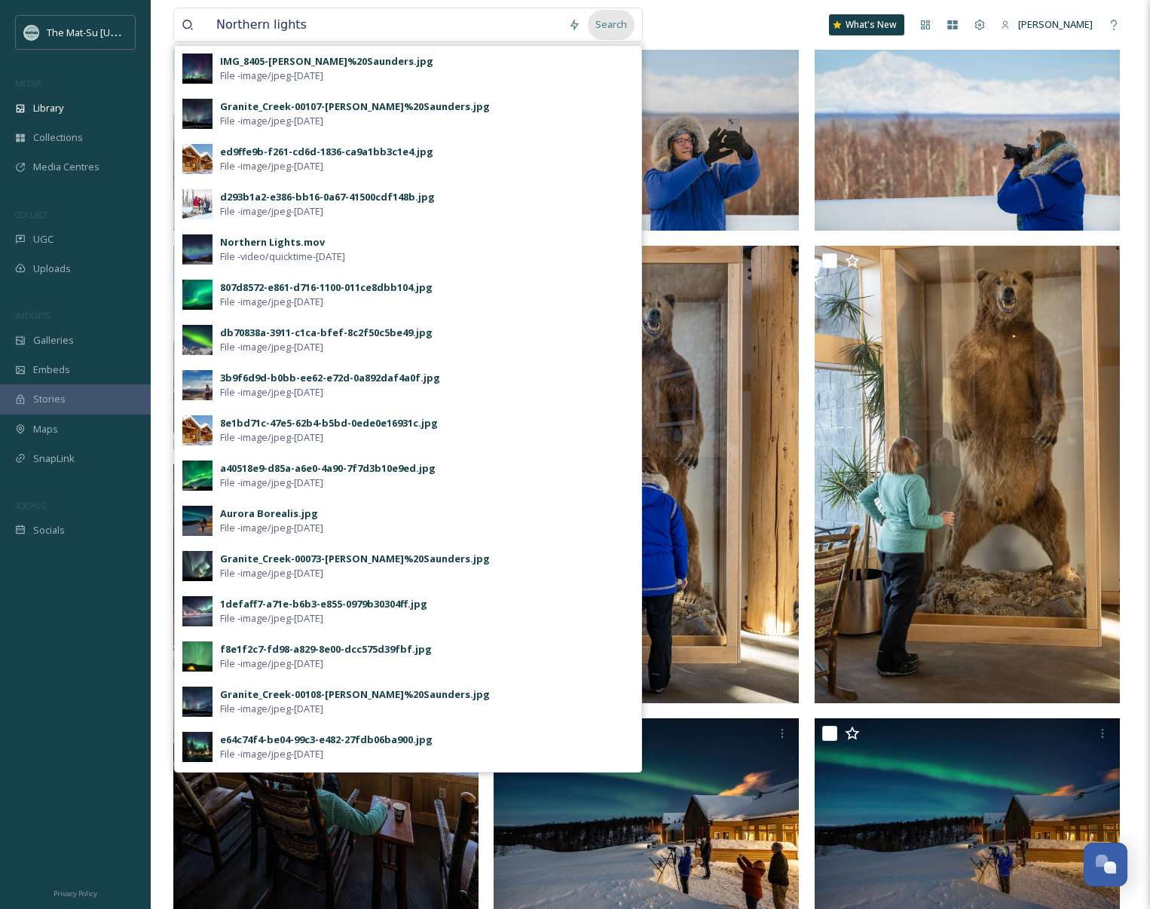
click at [612, 25] on div "Search" at bounding box center [611, 24] width 47 height 29
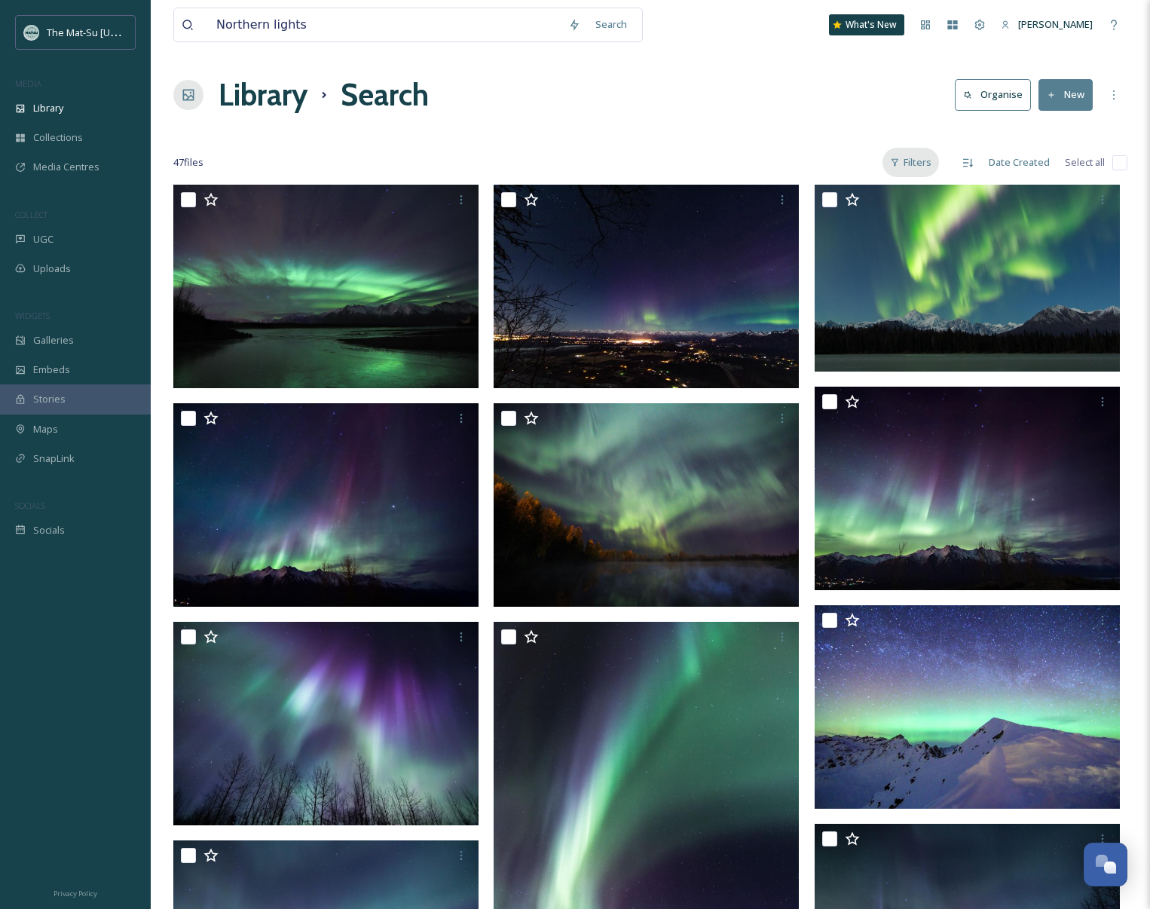
click at [910, 169] on div "Filters" at bounding box center [911, 162] width 57 height 29
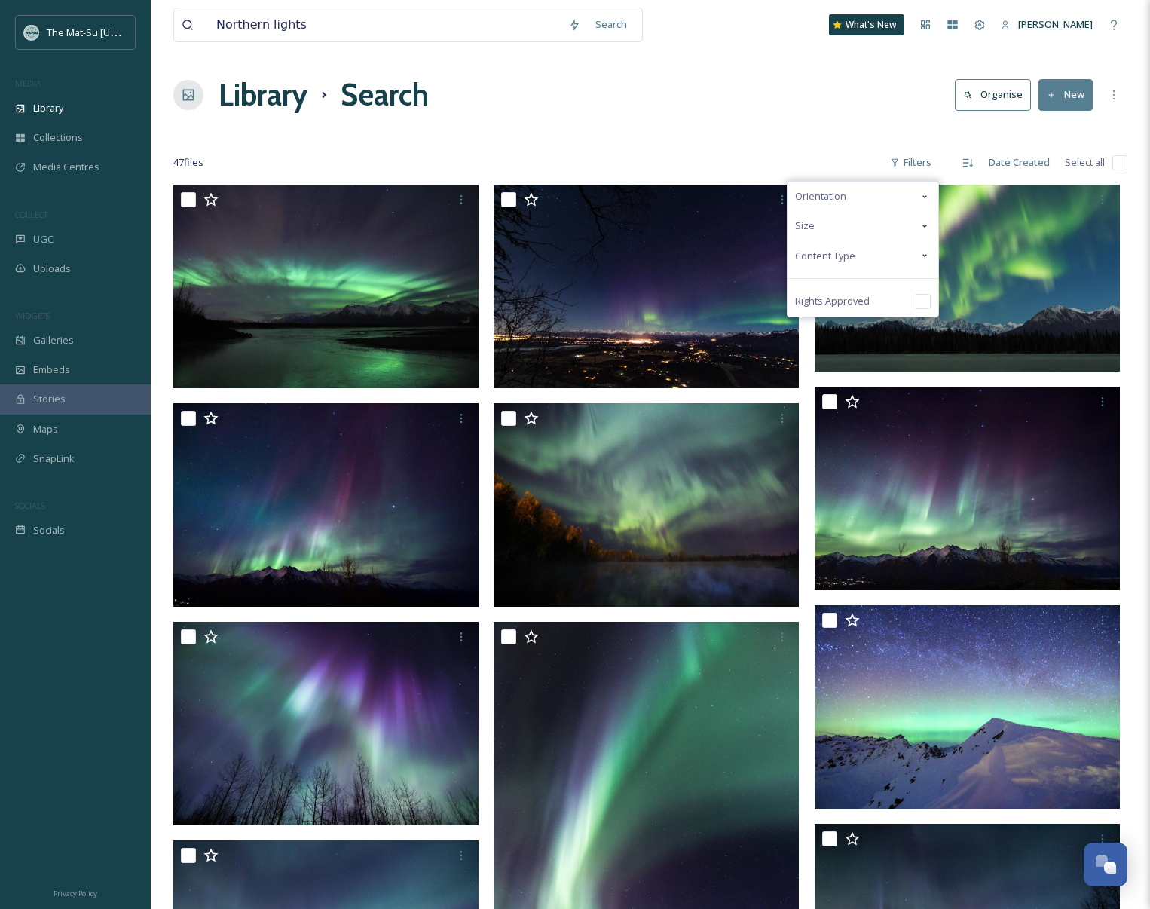
click at [840, 262] on div "Content Type" at bounding box center [863, 255] width 151 height 29
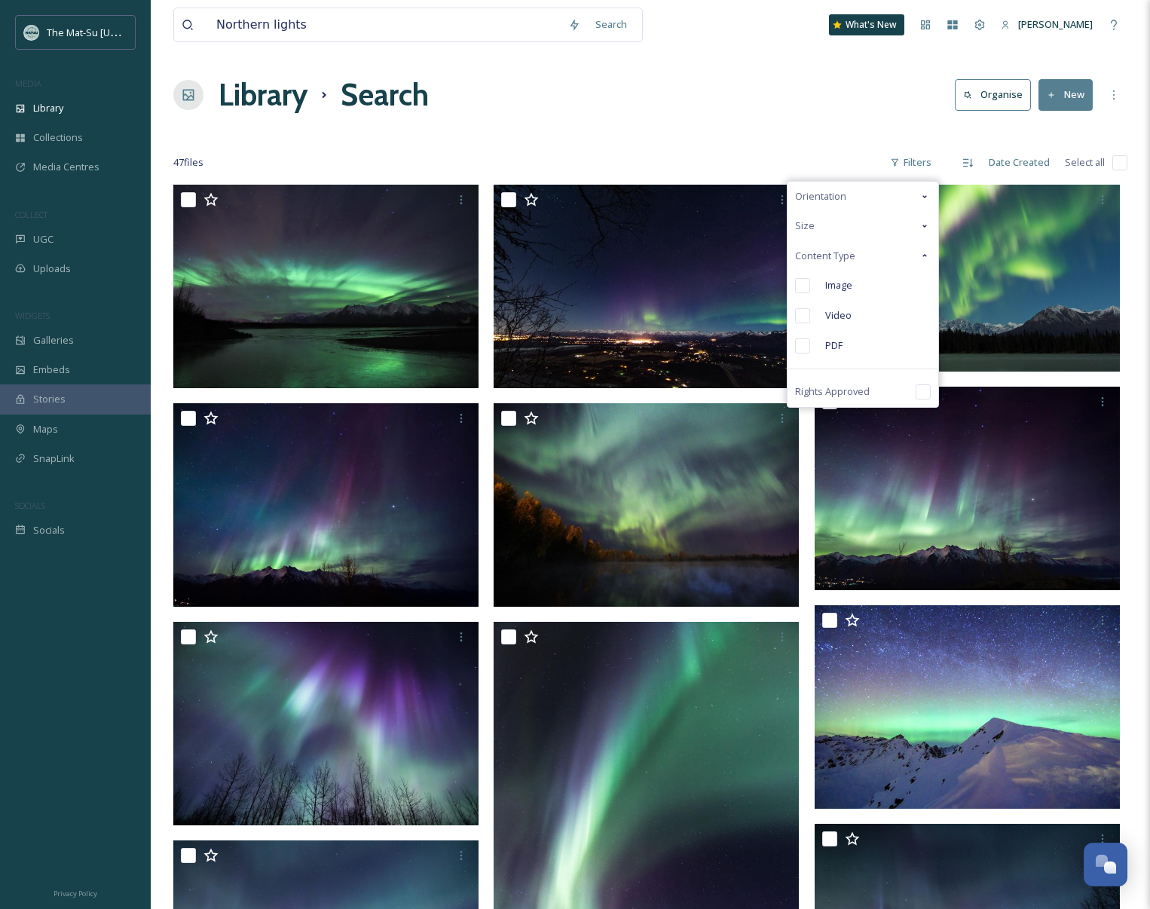
drag, startPoint x: 800, startPoint y: 284, endPoint x: 820, endPoint y: 296, distance: 23.7
click at [800, 284] on input "checkbox" at bounding box center [802, 285] width 15 height 15
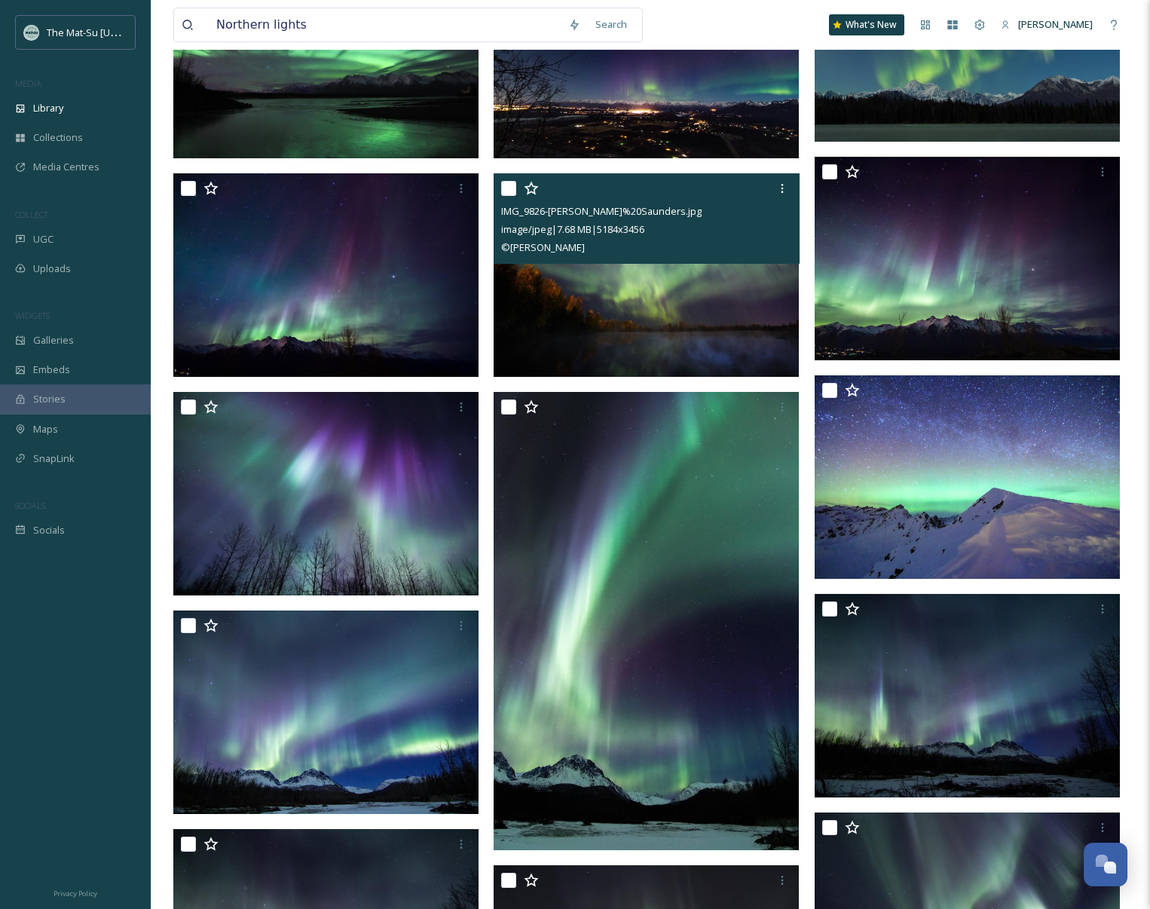
scroll to position [339, 0]
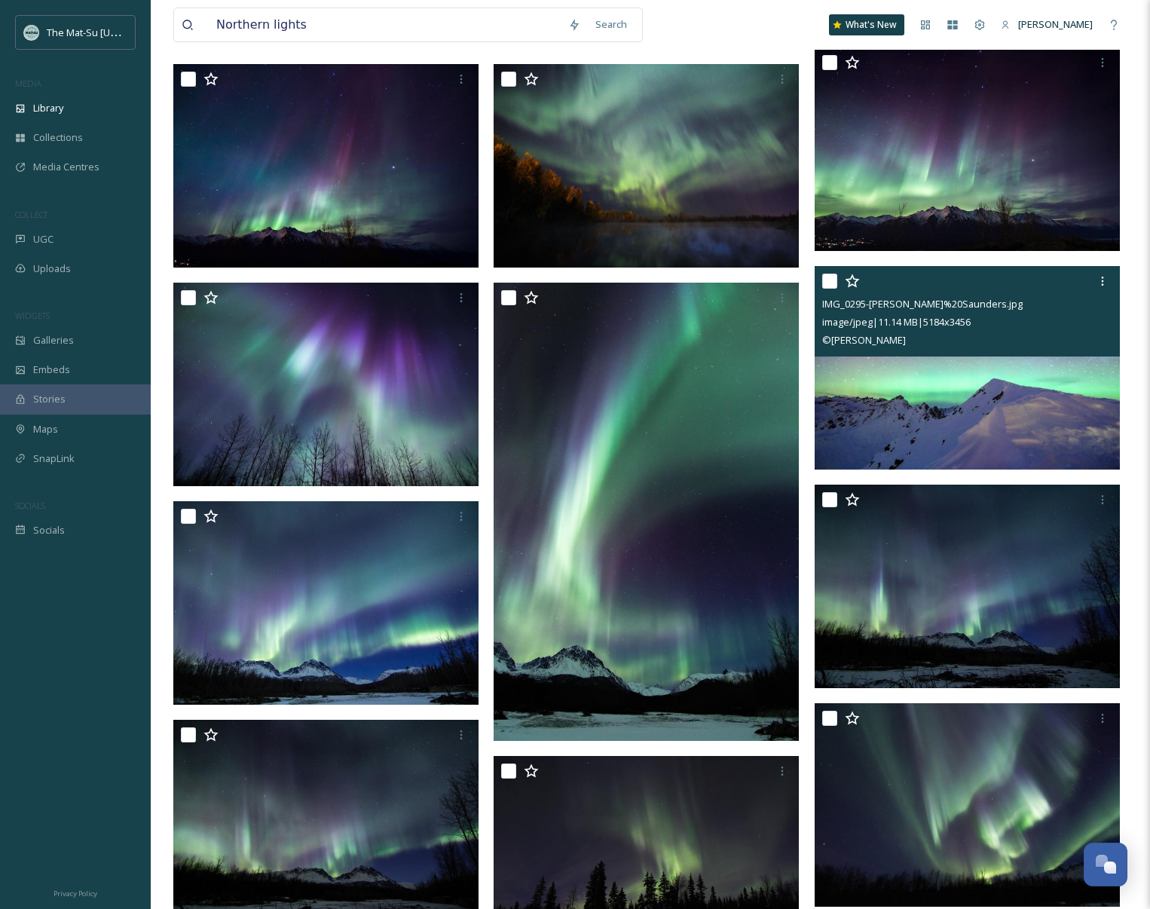
drag, startPoint x: 912, startPoint y: 341, endPoint x: 819, endPoint y: 311, distance: 98.4
click at [819, 311] on div "IMG_0295-[PERSON_NAME]%20Saunders.jpg image/jpeg | 11.14 MB | 5184 x 3456 © [PE…" at bounding box center [967, 311] width 305 height 90
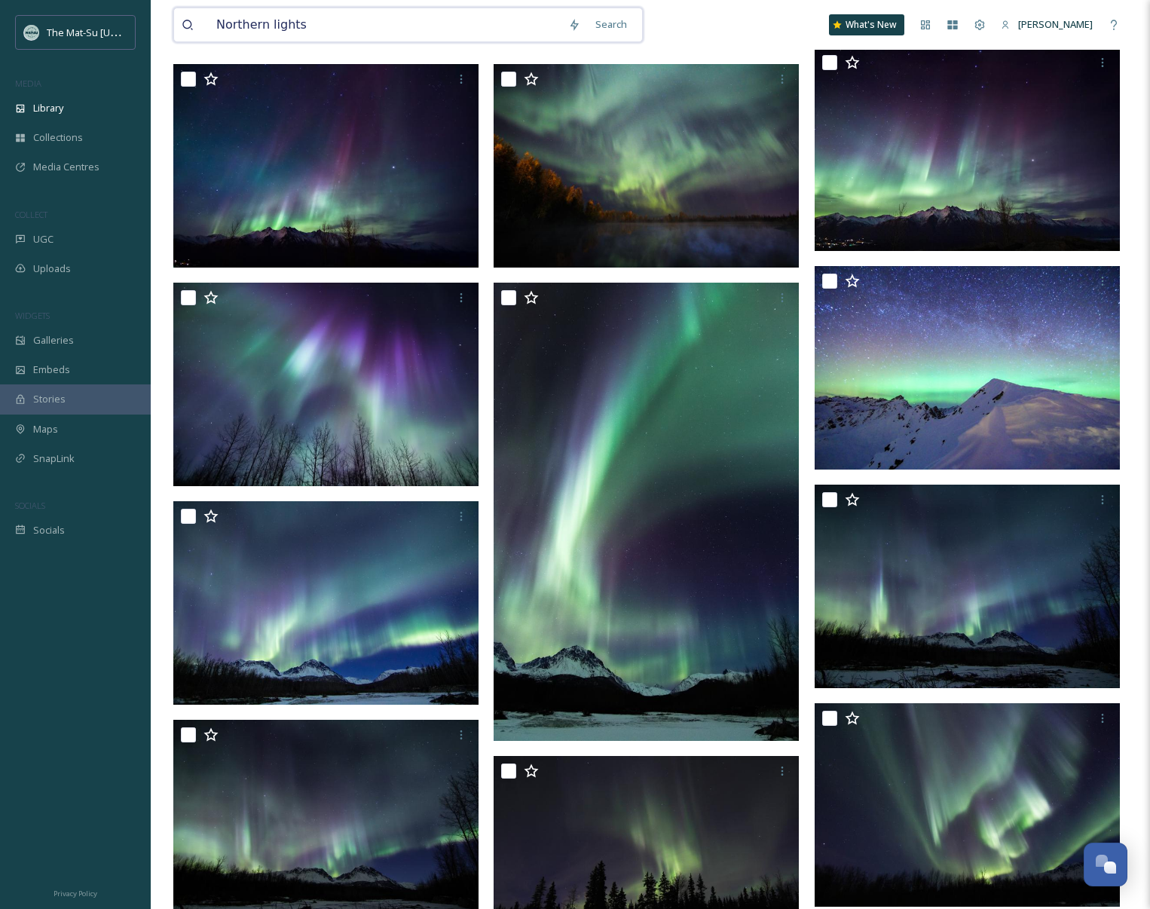
drag, startPoint x: 318, startPoint y: 23, endPoint x: 141, endPoint y: 18, distance: 177.2
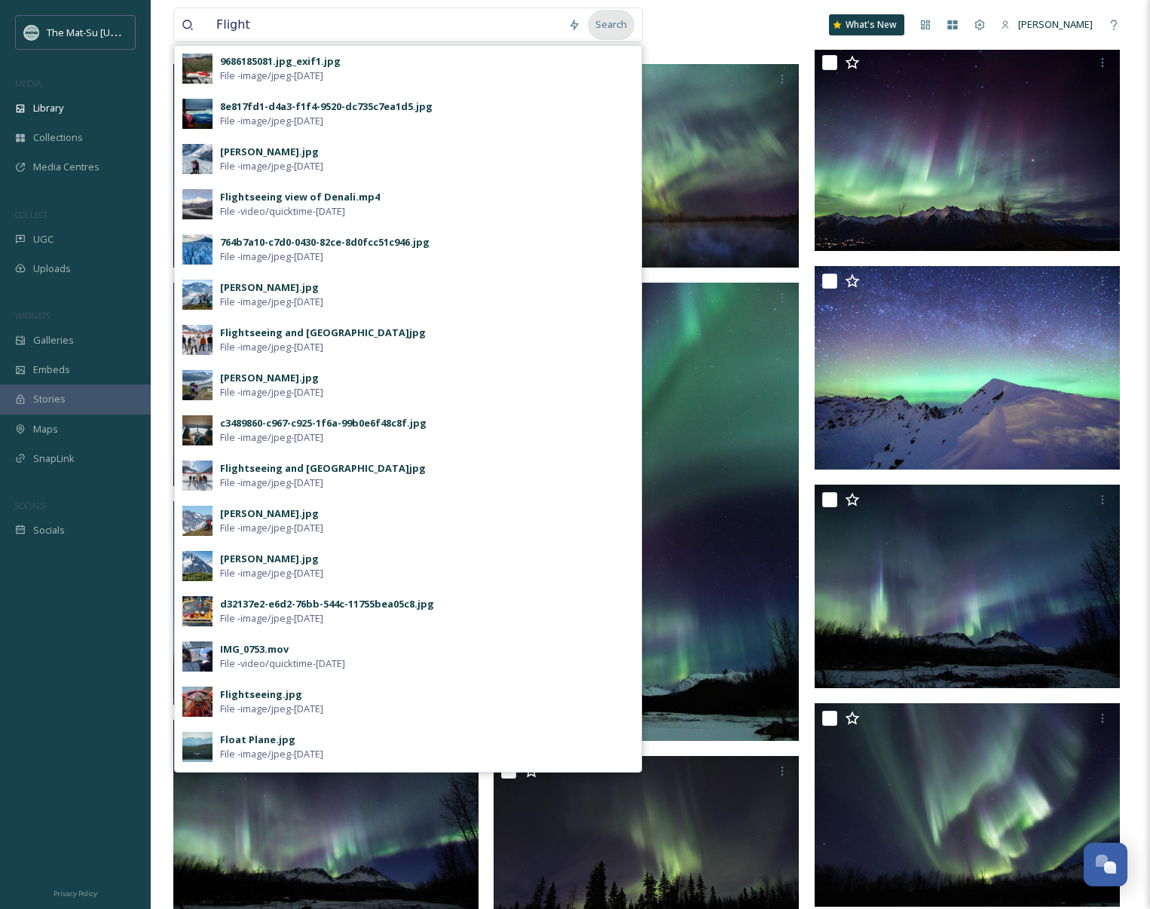
click at [616, 26] on div "Search" at bounding box center [611, 24] width 47 height 29
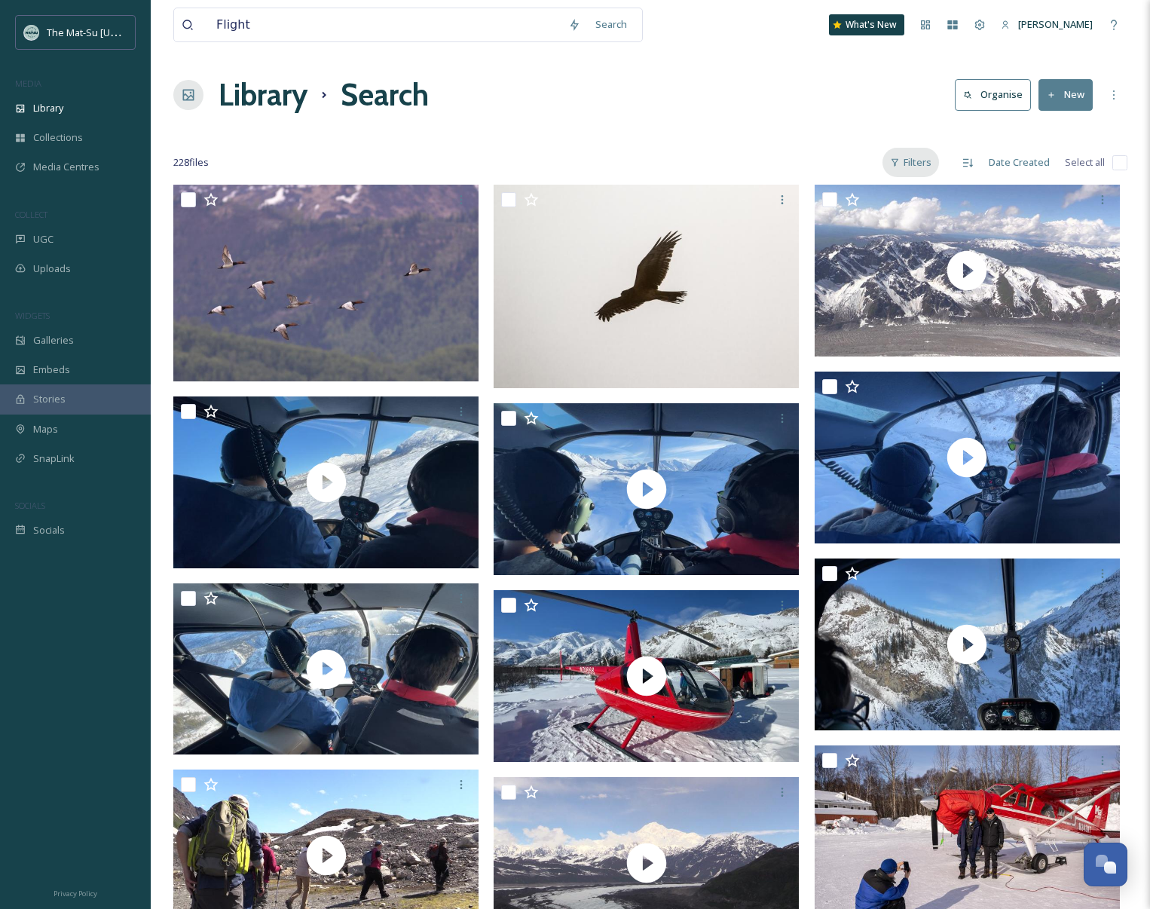
click at [914, 164] on div "Filters" at bounding box center [911, 162] width 57 height 29
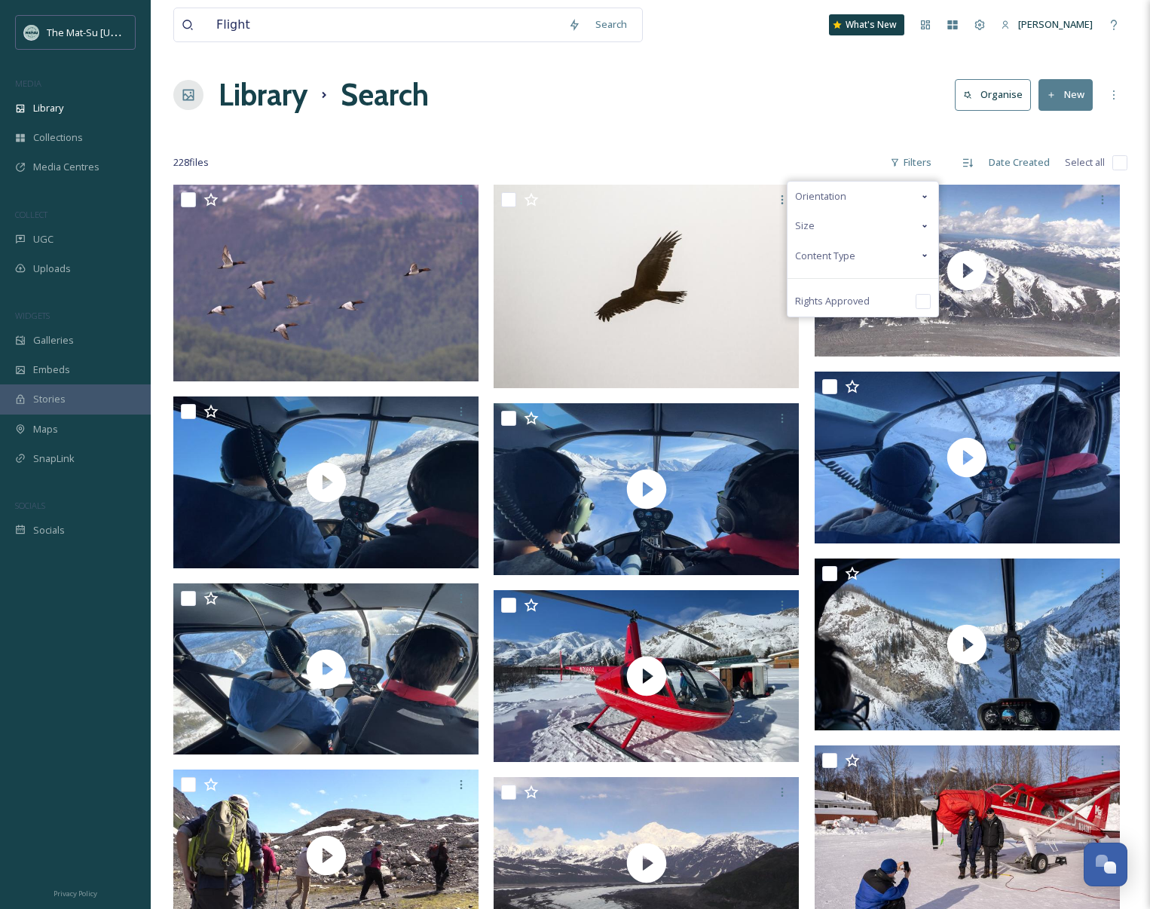
click at [830, 255] on span "Content Type" at bounding box center [825, 256] width 60 height 14
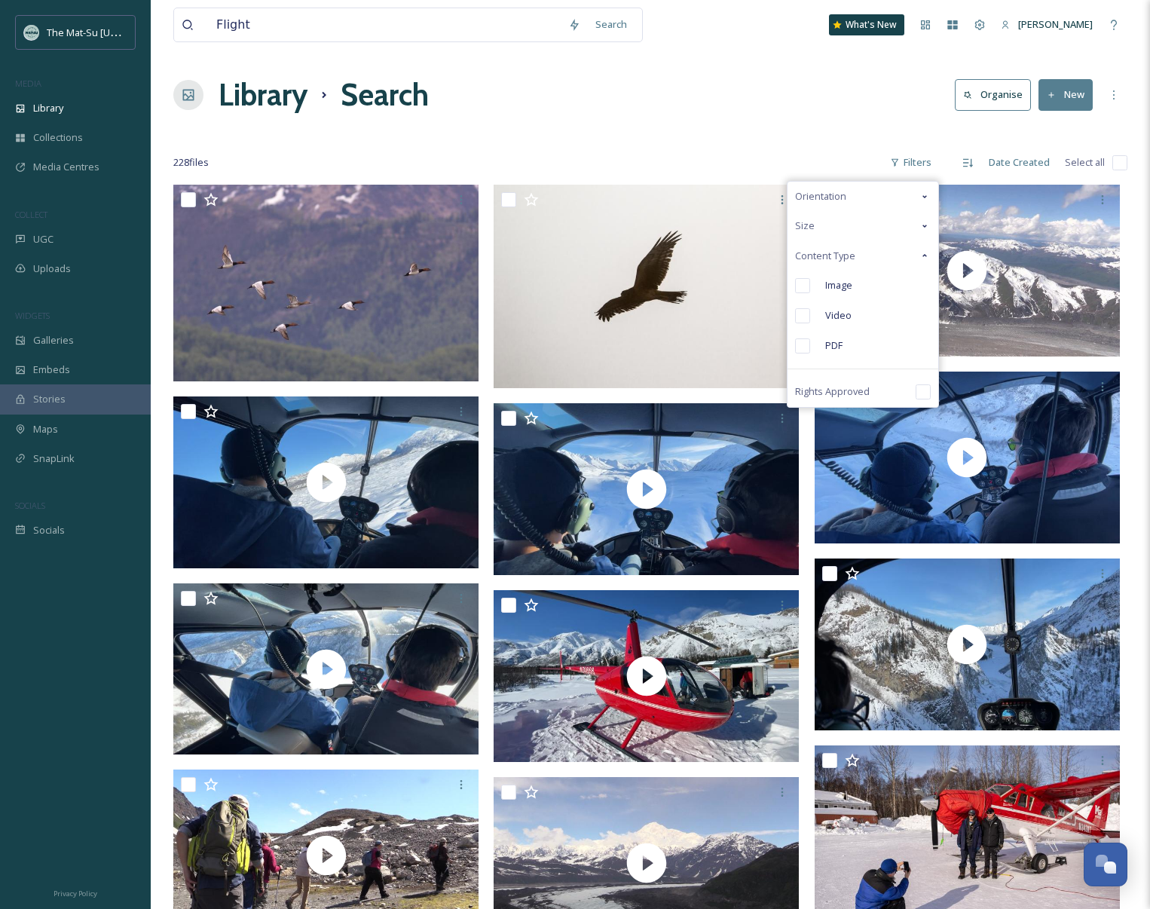
click at [806, 284] on input "checkbox" at bounding box center [802, 285] width 15 height 15
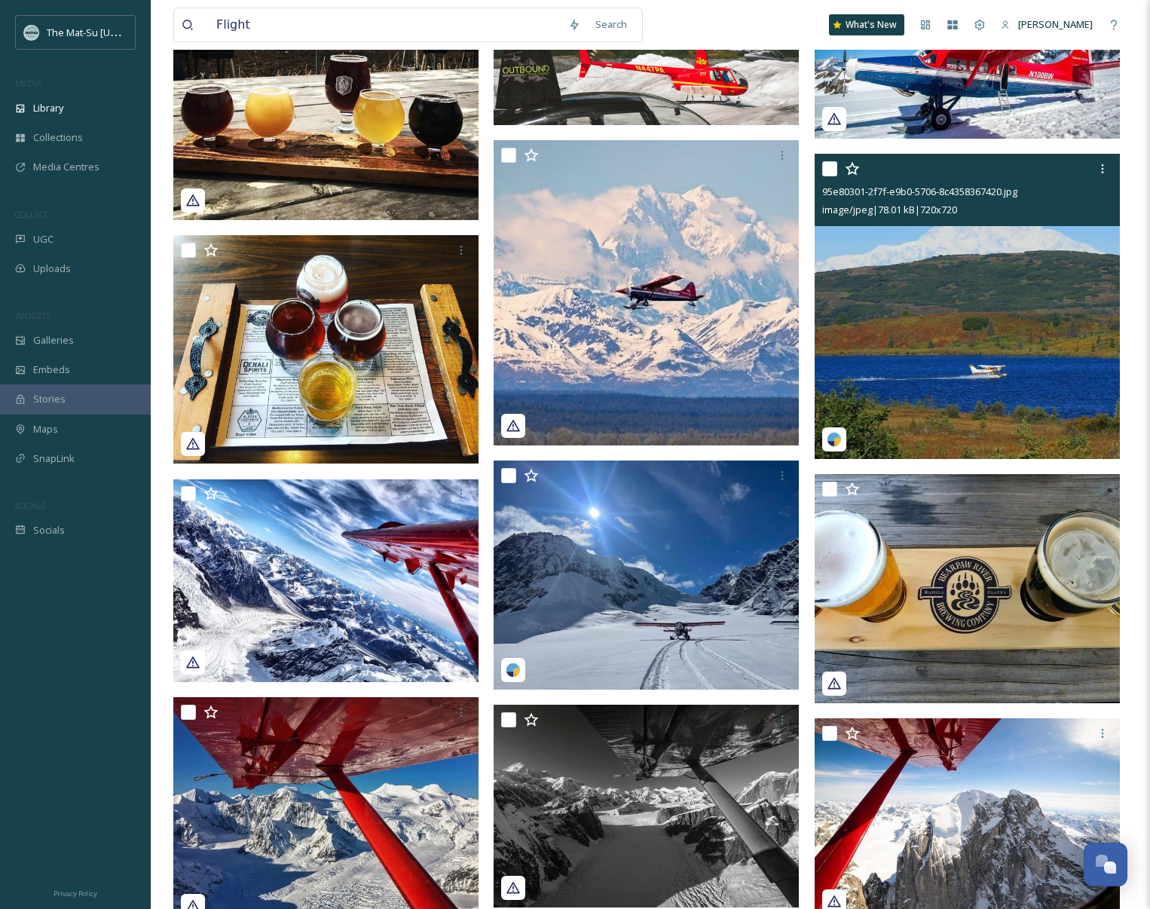
scroll to position [16479, 0]
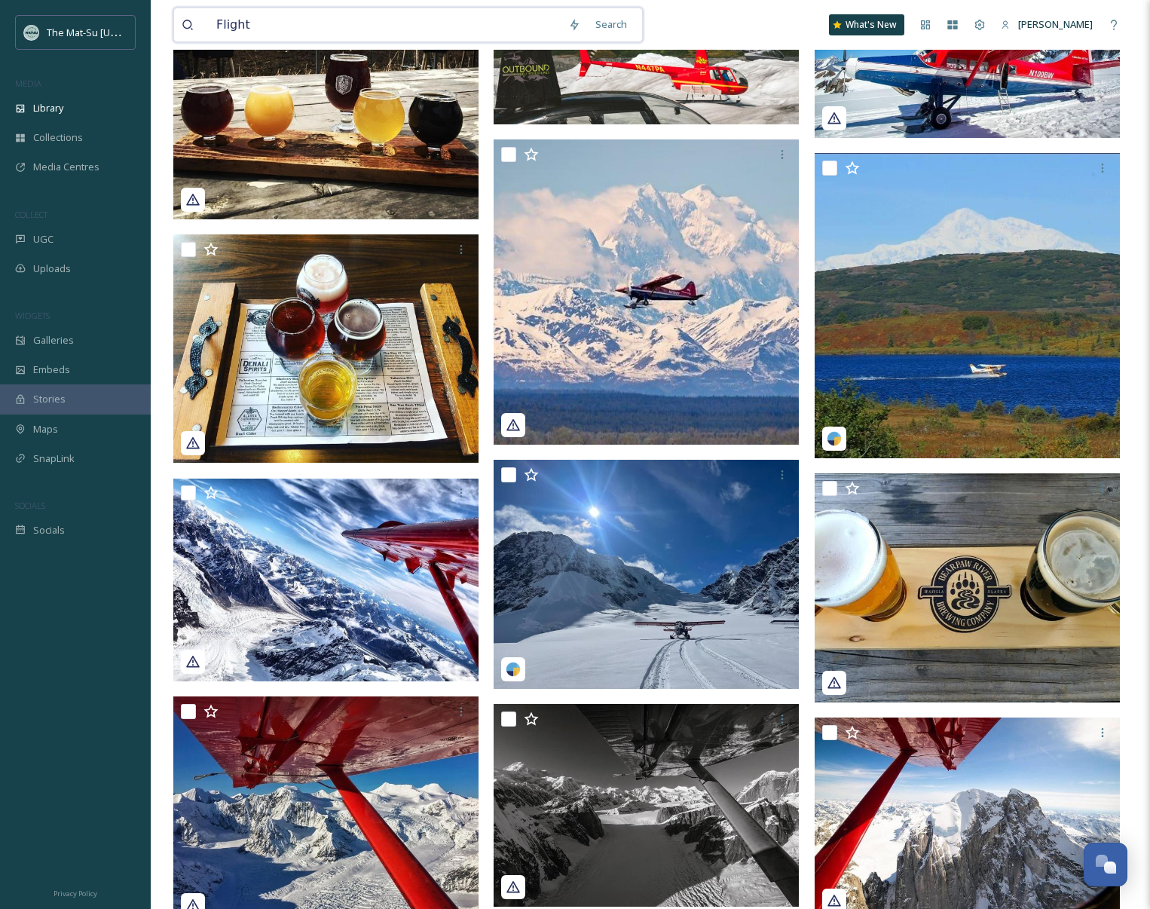
drag, startPoint x: 272, startPoint y: 27, endPoint x: 173, endPoint y: 17, distance: 100.0
click at [173, 17] on div "Flight Search" at bounding box center [408, 25] width 470 height 35
type input "Floatplane"
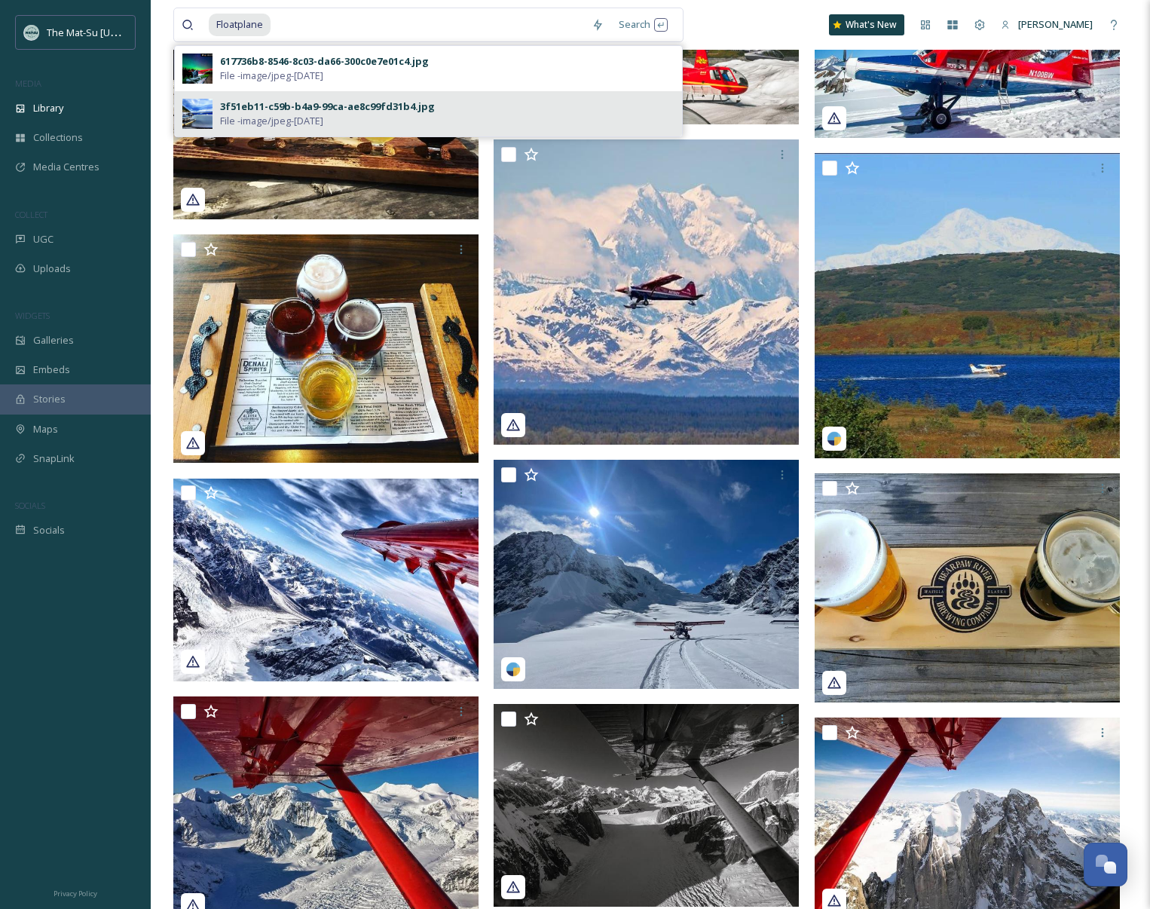
click at [268, 112] on div "3f51eb11-c59b-b4a9-99ca-ae8c99fd31b4.jpg" at bounding box center [327, 107] width 215 height 14
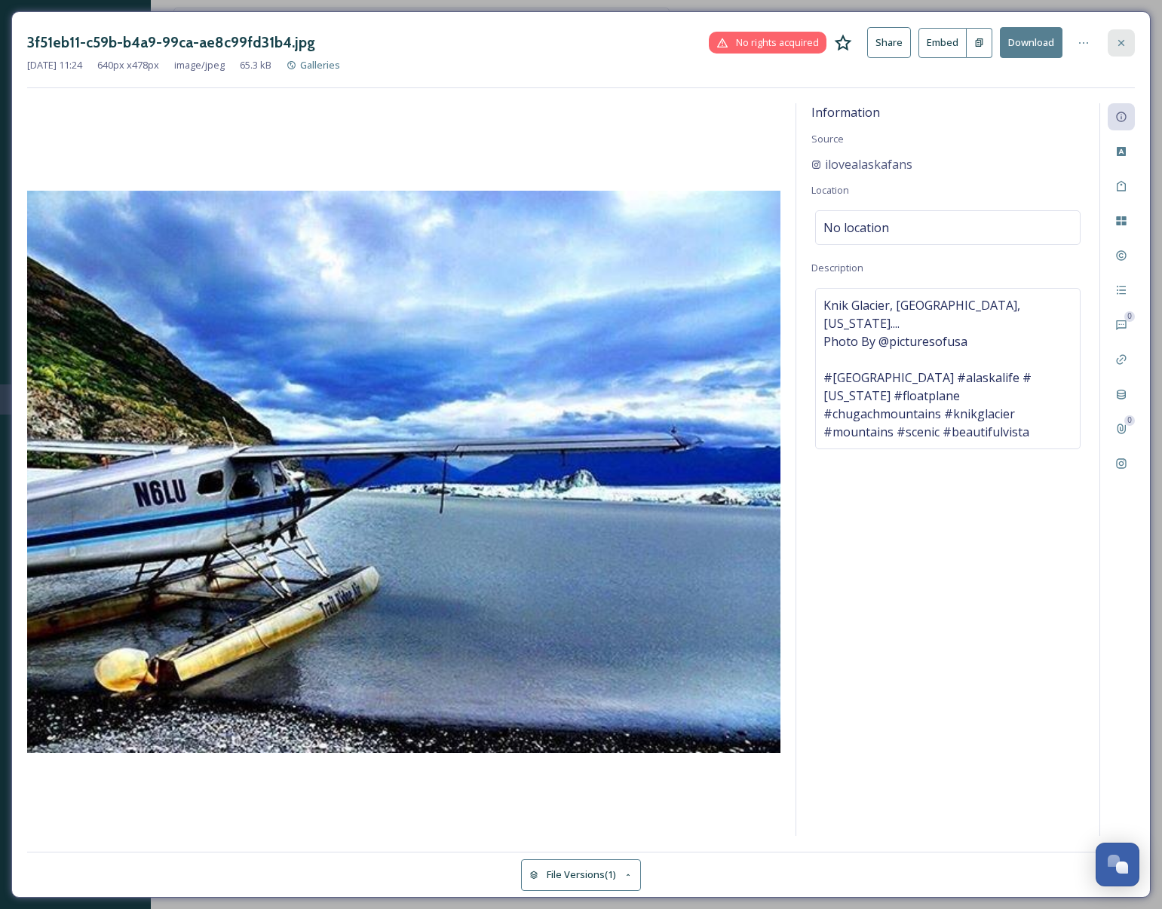
click at [1119, 38] on icon at bounding box center [1121, 43] width 12 height 12
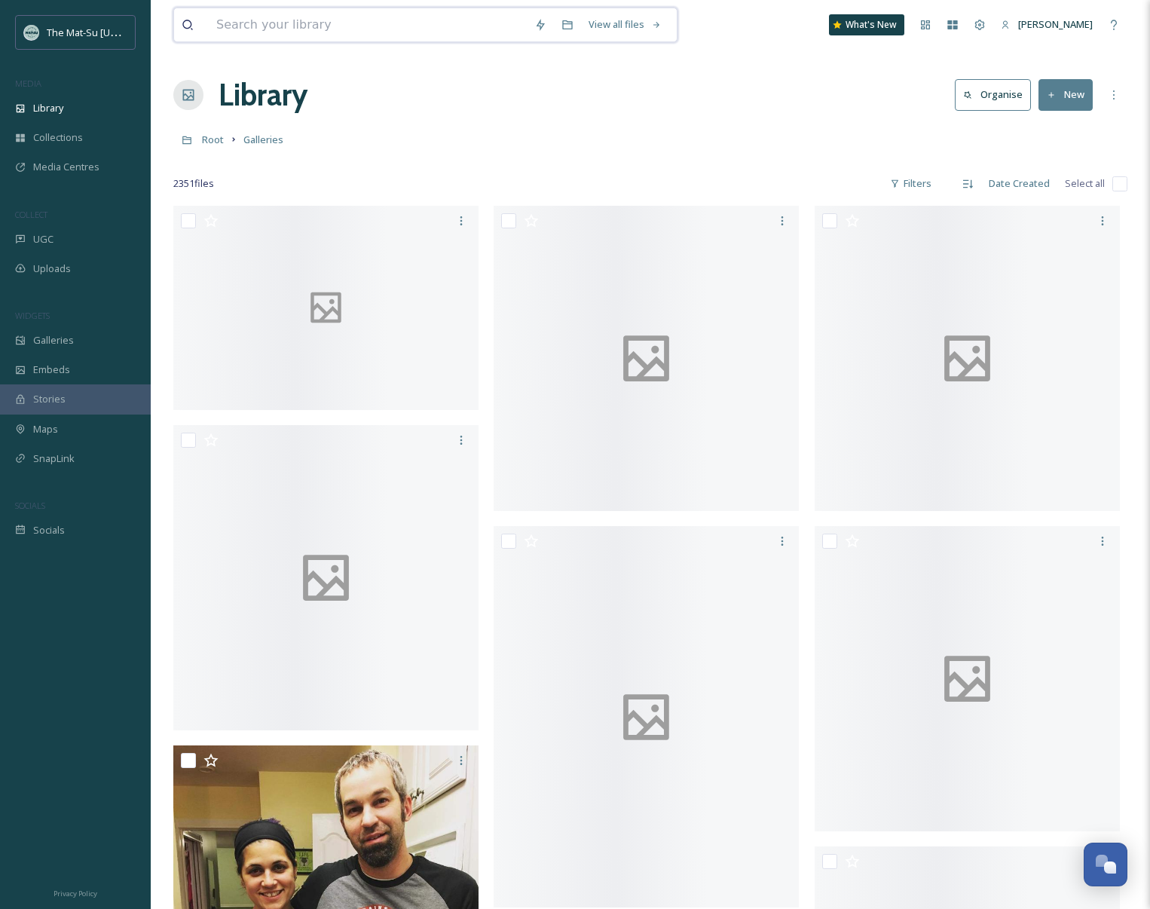
click at [308, 20] on input at bounding box center [368, 24] width 318 height 33
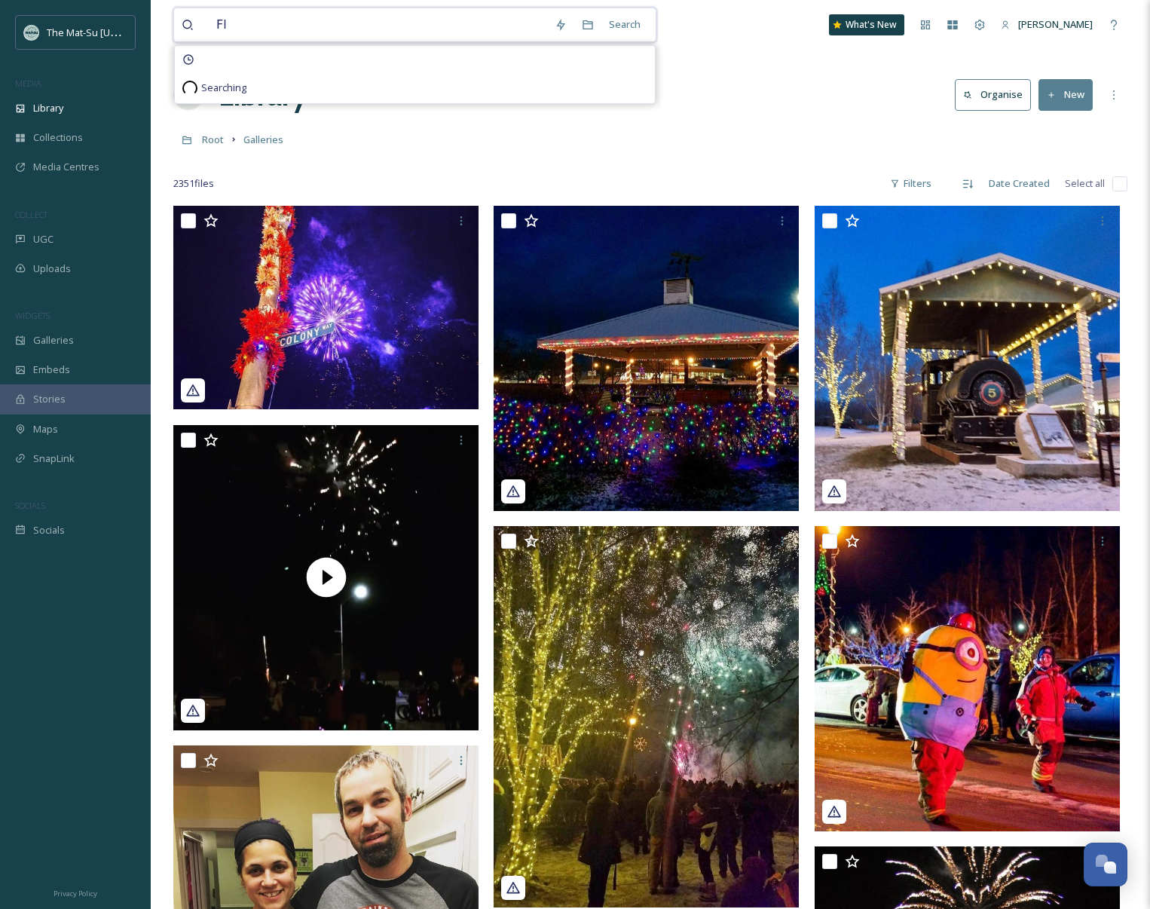
type input "F"
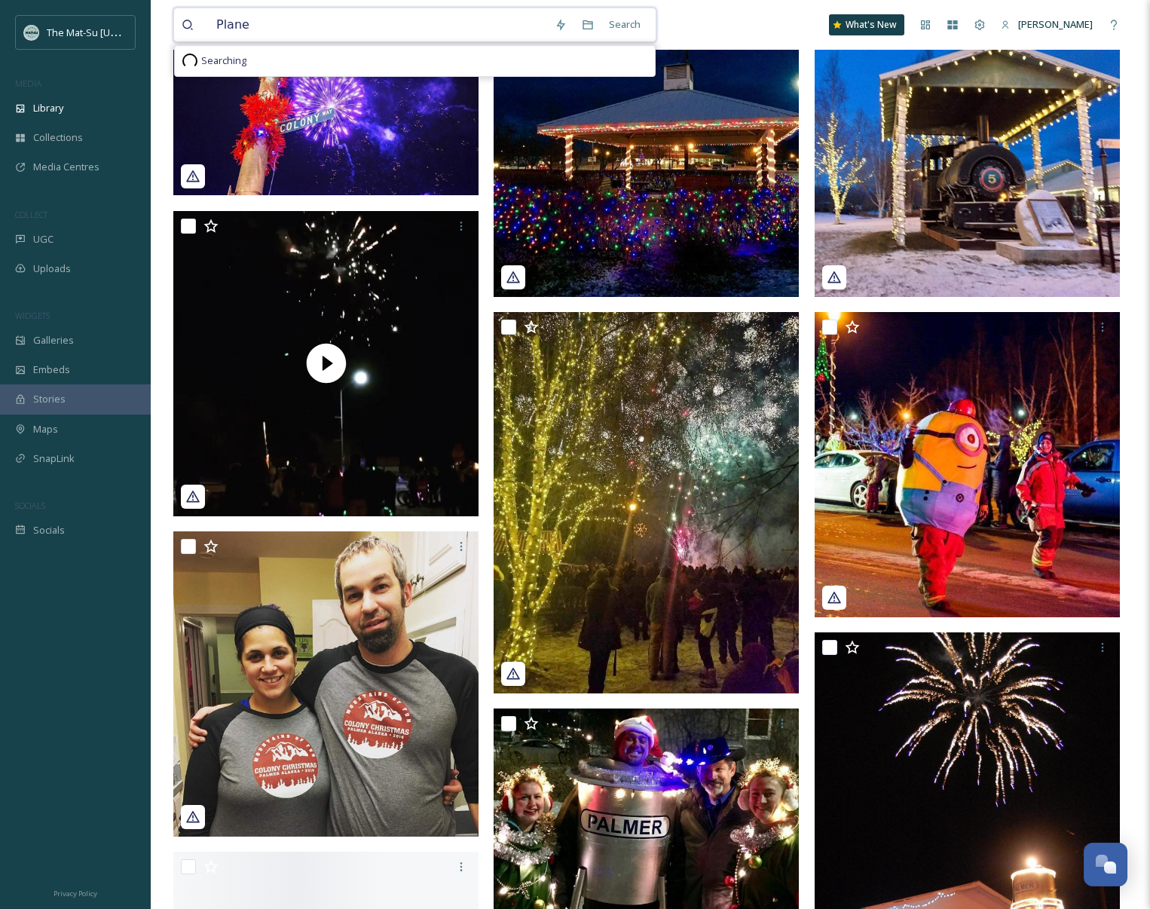
scroll to position [228, 0]
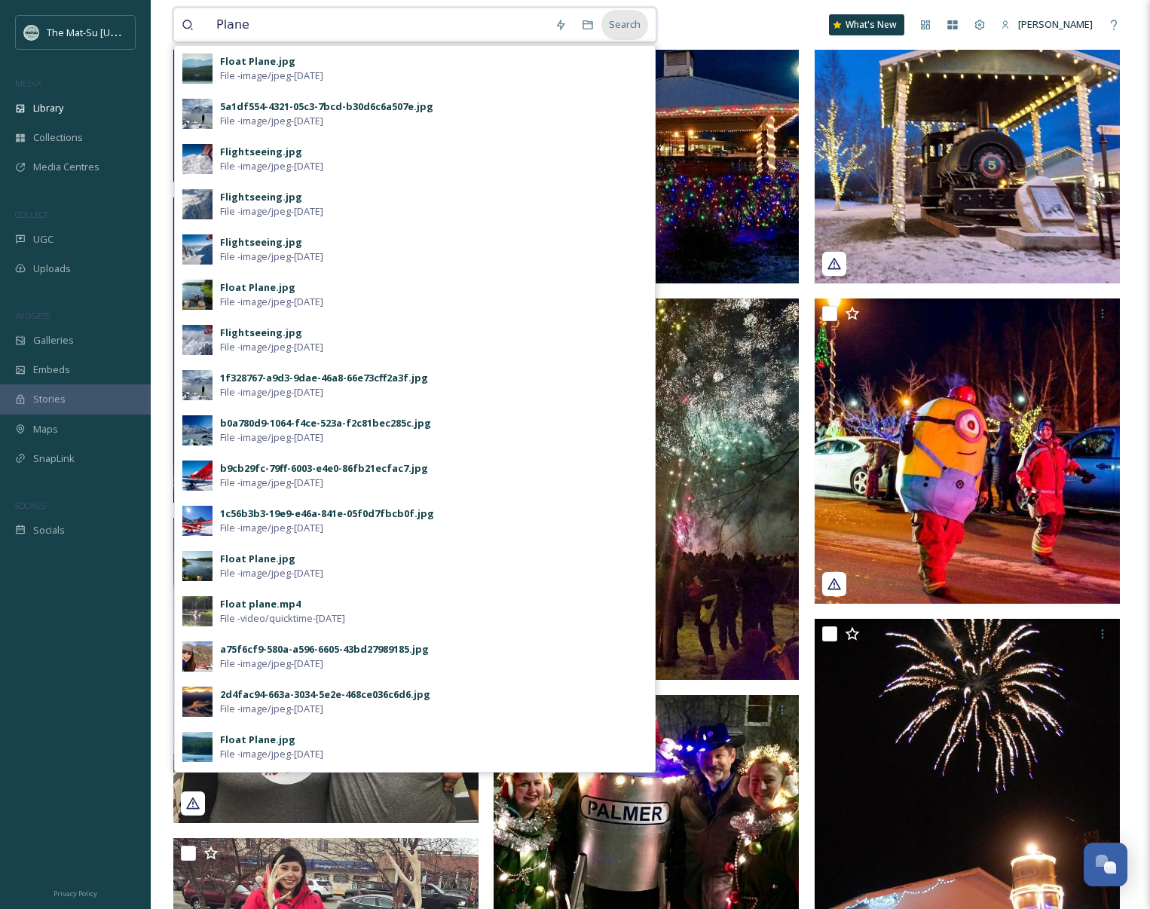
type input "Plane"
click at [634, 24] on div "Search" at bounding box center [625, 24] width 47 height 29
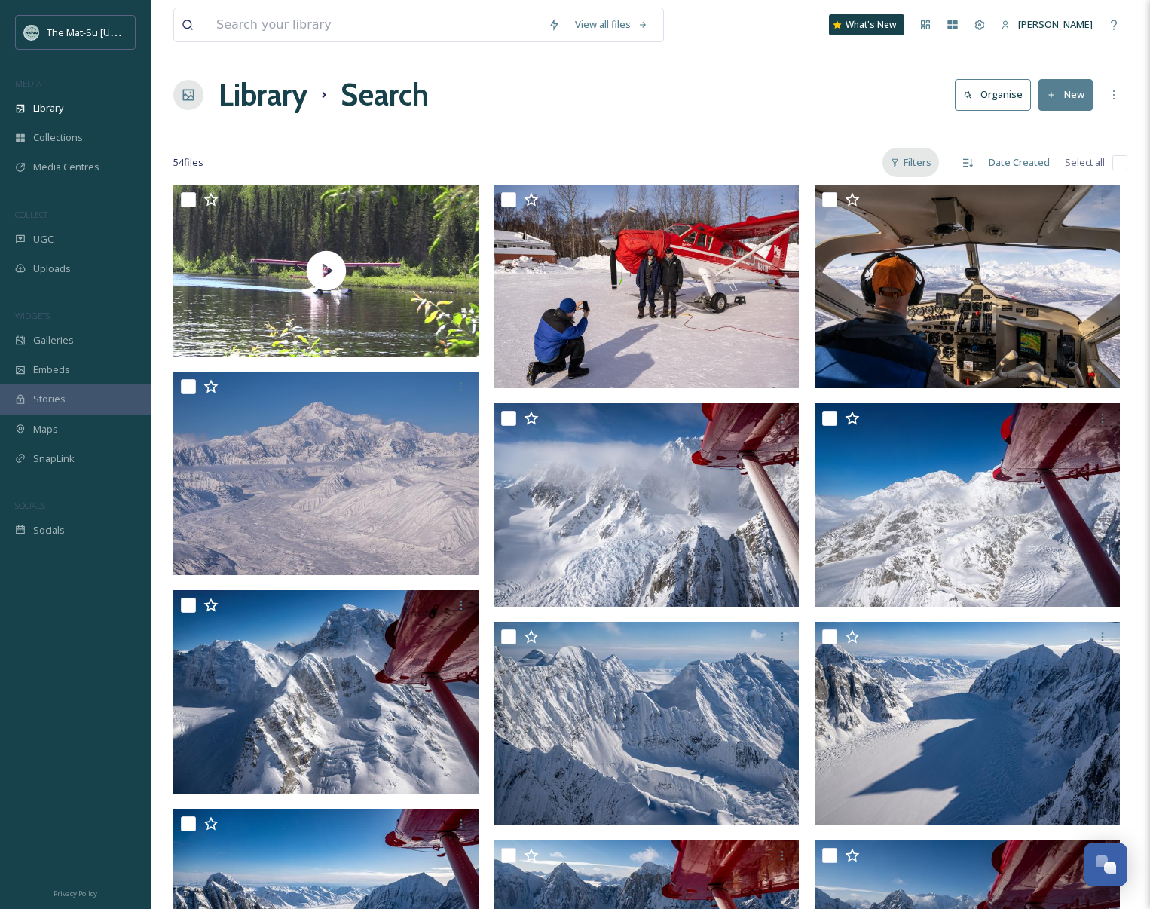
click at [912, 167] on div "Filters" at bounding box center [911, 162] width 57 height 29
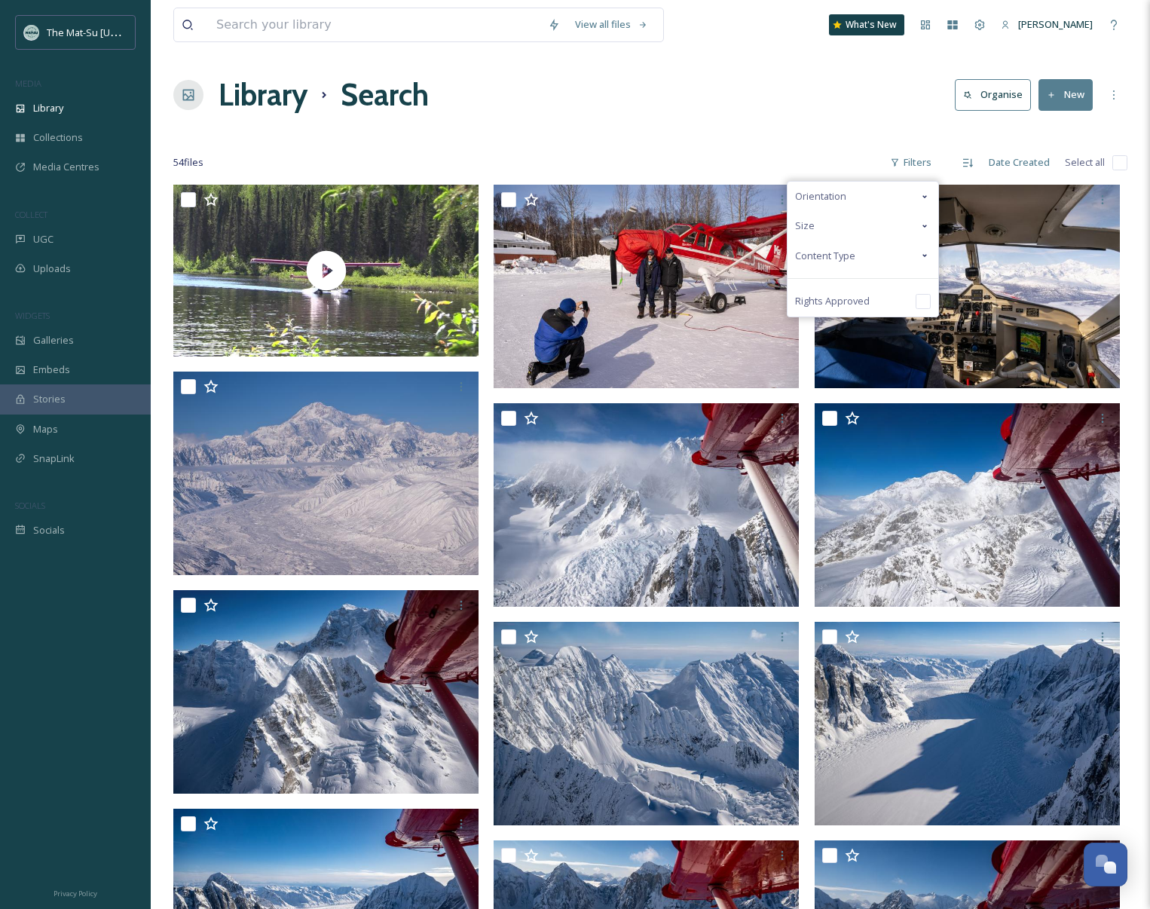
click at [858, 256] on div "Content Type" at bounding box center [863, 255] width 151 height 29
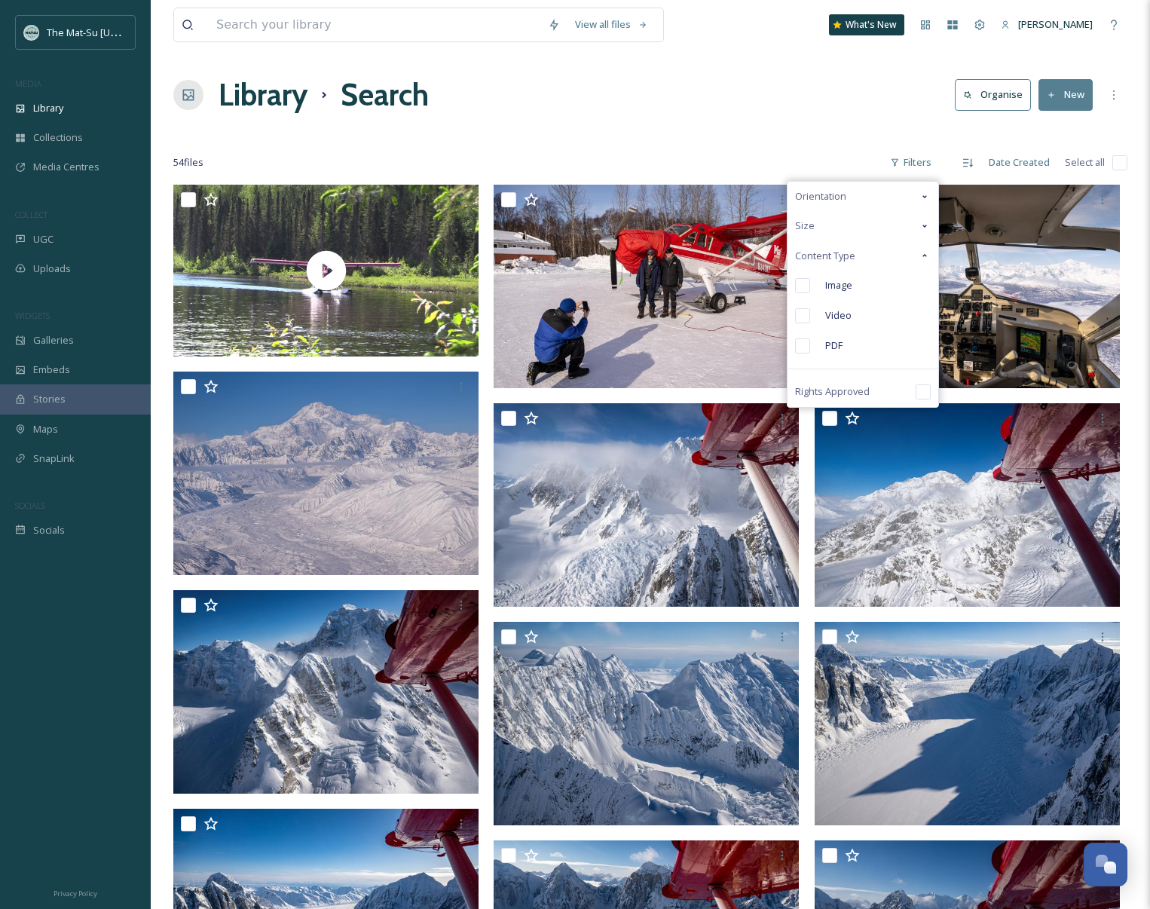
drag, startPoint x: 809, startPoint y: 283, endPoint x: 822, endPoint y: 284, distance: 13.7
click at [809, 283] on input "checkbox" at bounding box center [802, 285] width 15 height 15
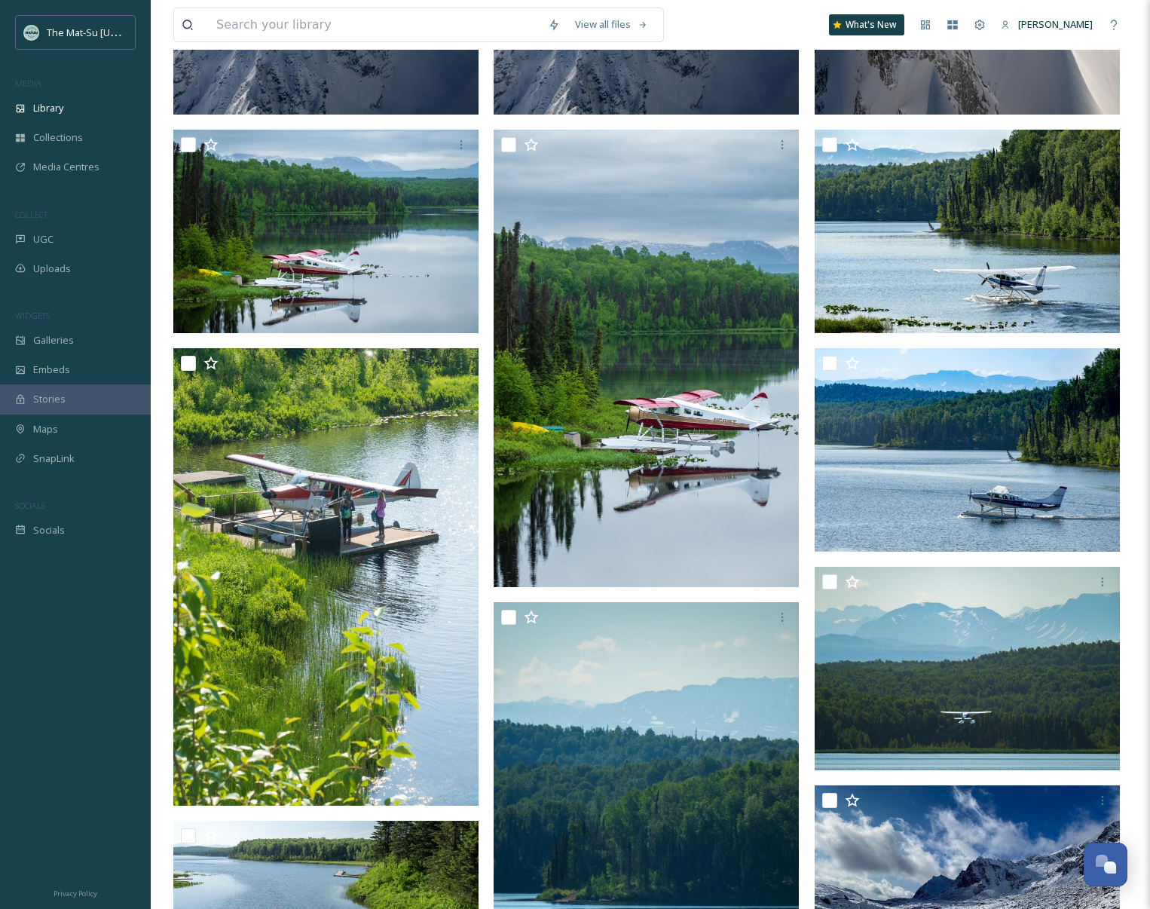
scroll to position [1401, 0]
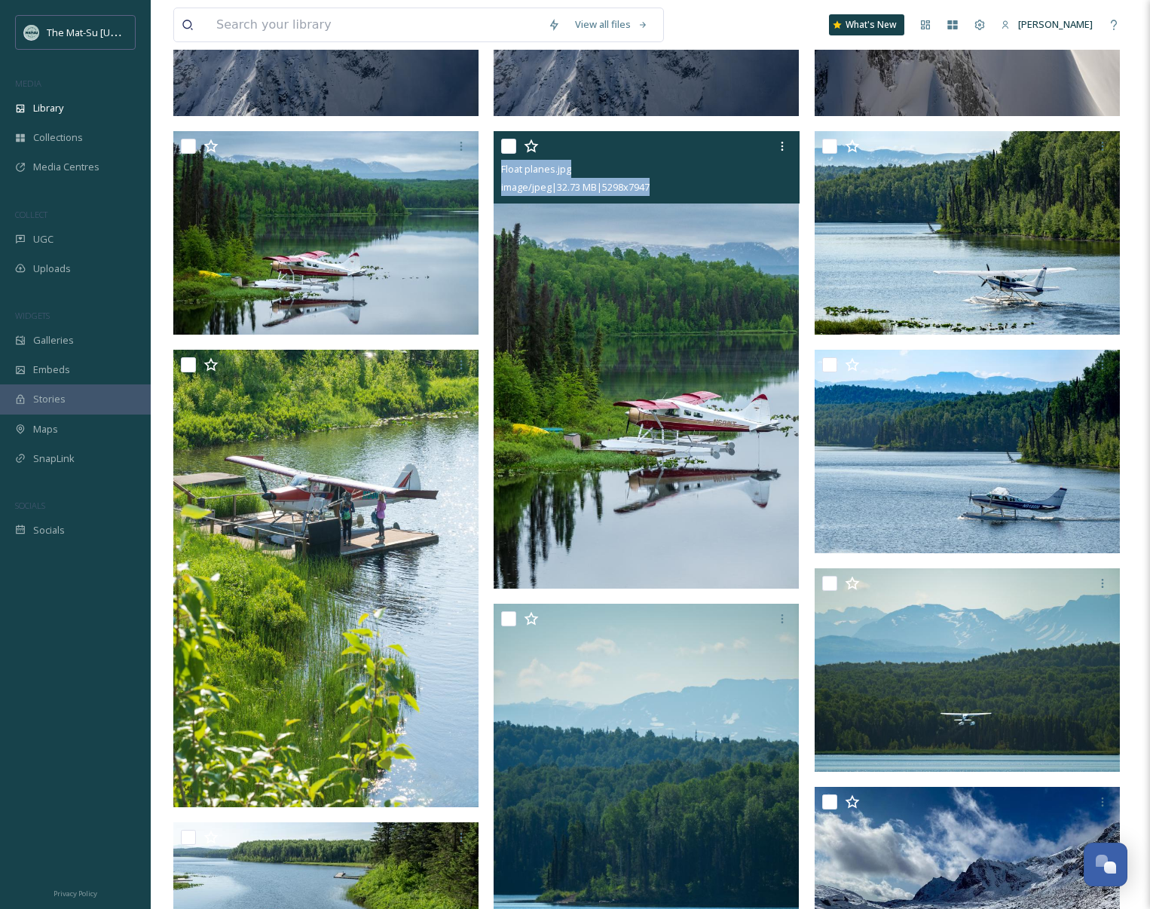
drag, startPoint x: 691, startPoint y: 190, endPoint x: 660, endPoint y: 197, distance: 31.6
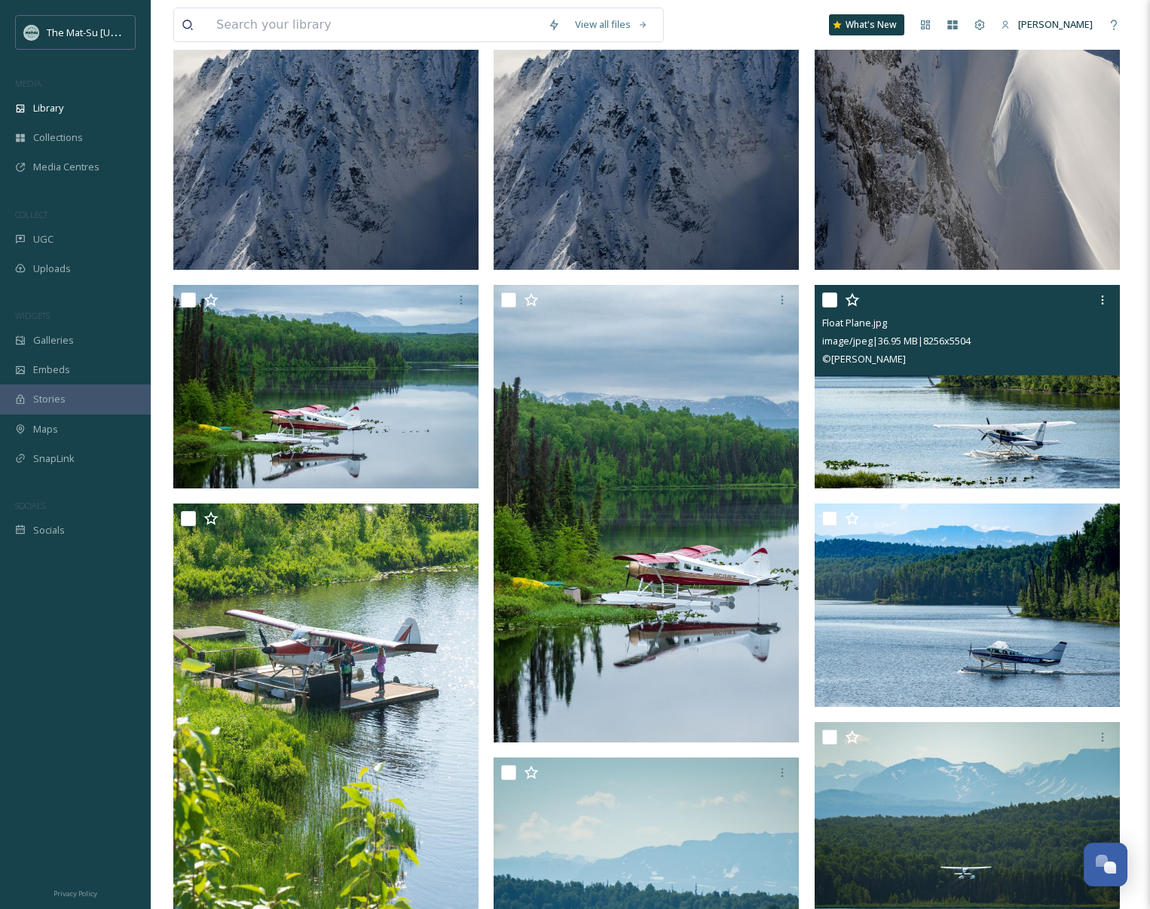
scroll to position [1231, 0]
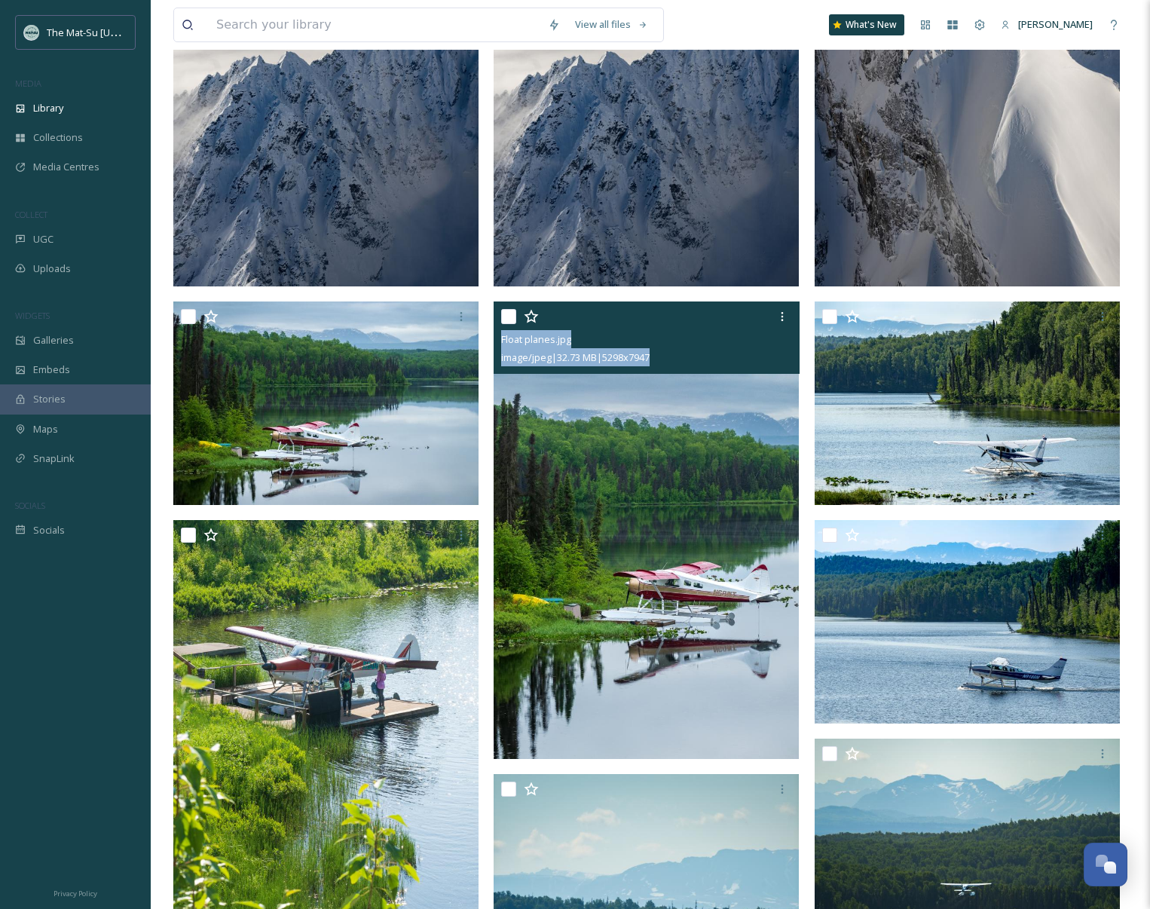
drag, startPoint x: 501, startPoint y: 346, endPoint x: 651, endPoint y: 369, distance: 151.8
click at [650, 369] on div "Float planes.jpg image/jpeg | 32.73 MB | 5298 x 7947" at bounding box center [646, 338] width 305 height 72
click at [661, 513] on img at bounding box center [646, 531] width 305 height 458
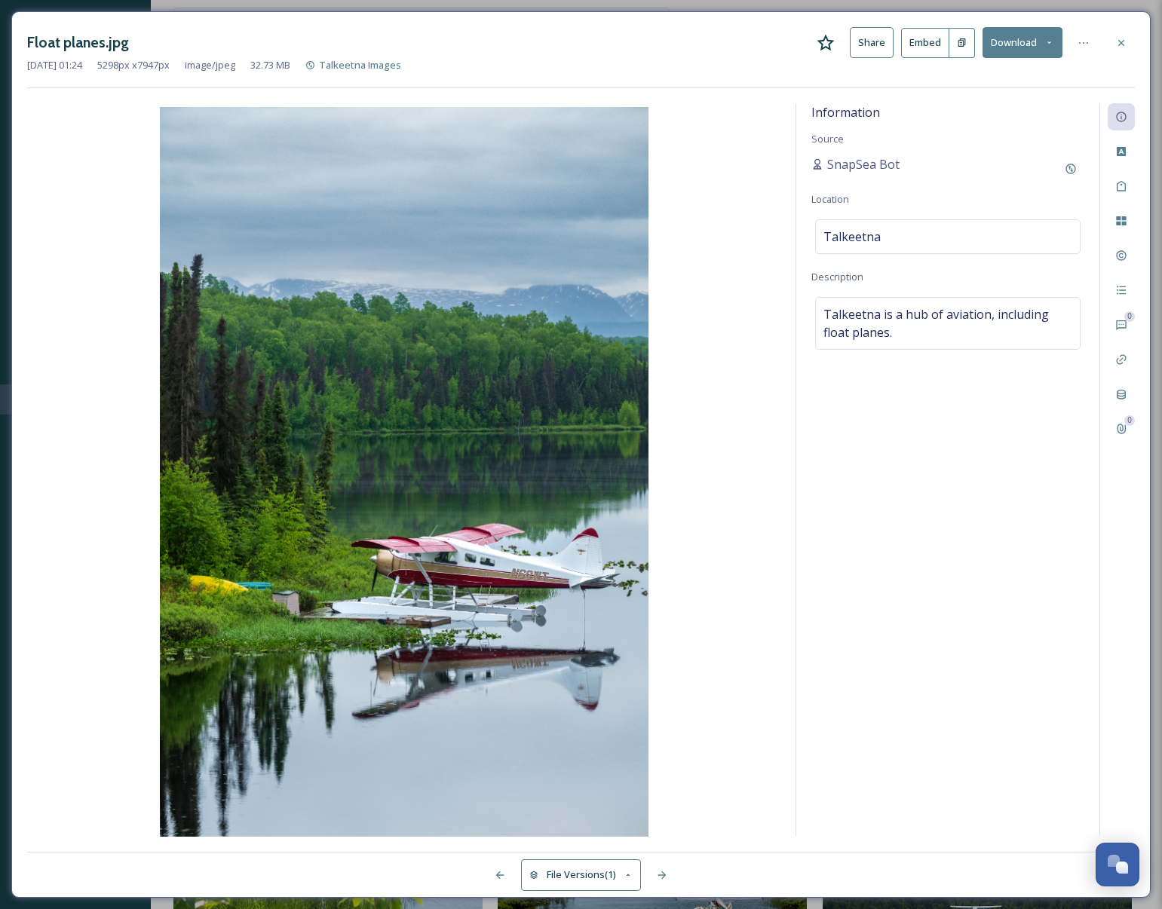
drag, startPoint x: 1117, startPoint y: 45, endPoint x: 918, endPoint y: 30, distance: 199.6
click at [1117, 45] on icon at bounding box center [1121, 43] width 12 height 12
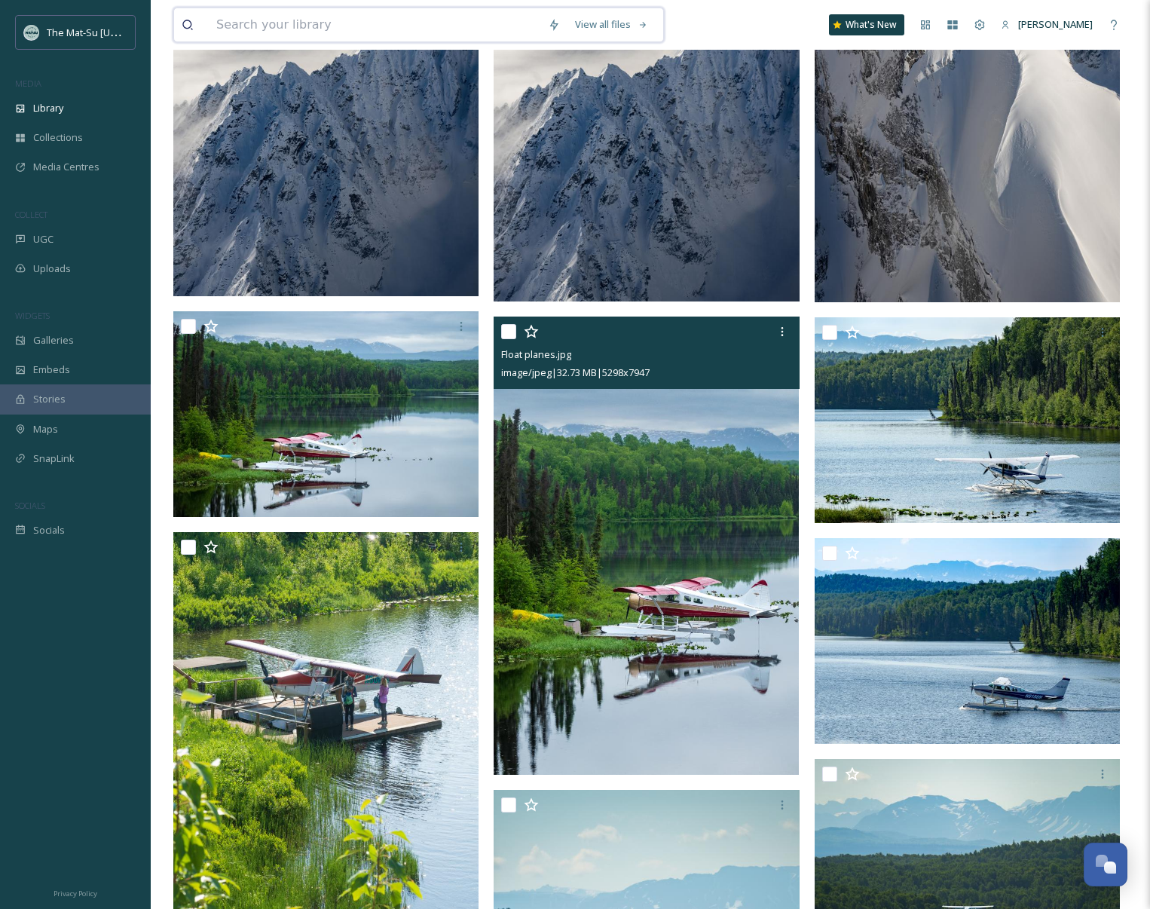
click at [332, 23] on input at bounding box center [375, 24] width 332 height 33
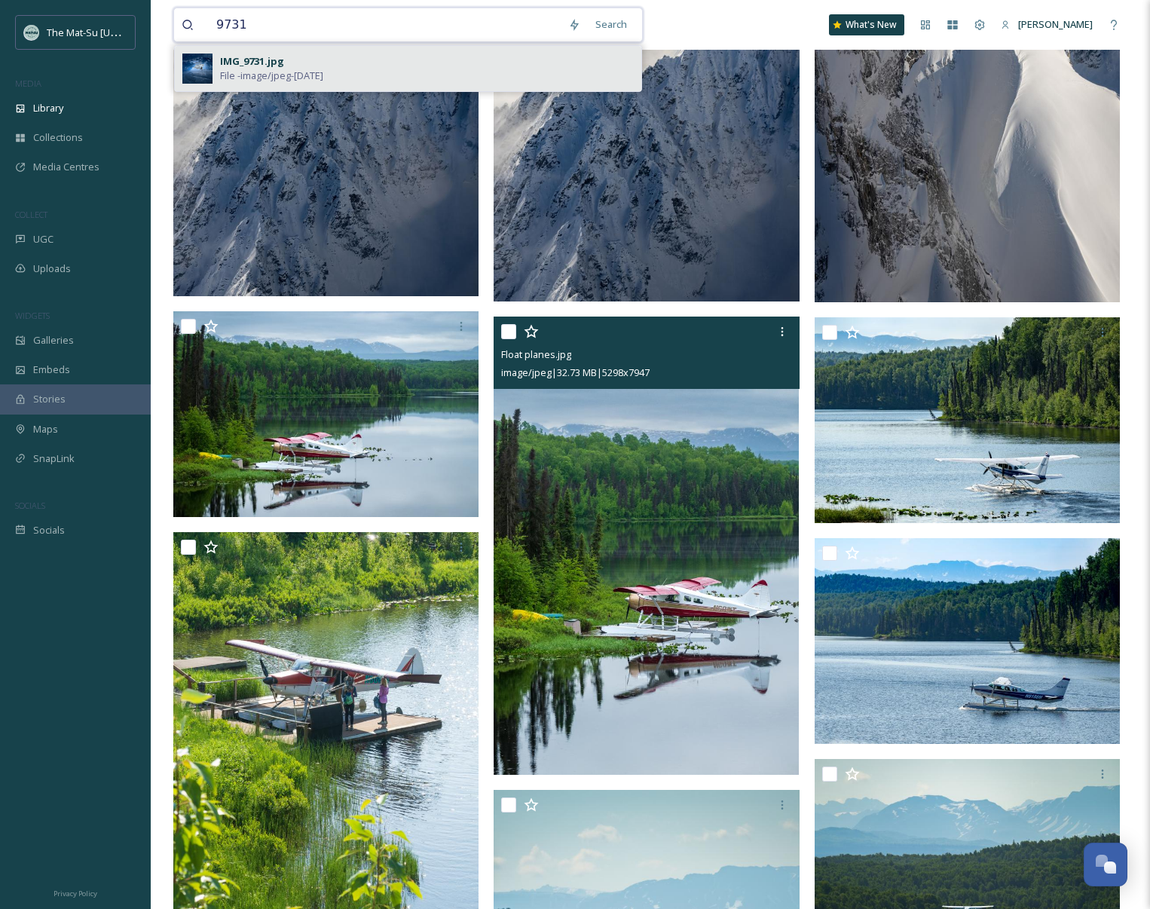
type input "9731"
click at [257, 74] on span "File - image/jpeg - [DATE]" at bounding box center [271, 76] width 103 height 14
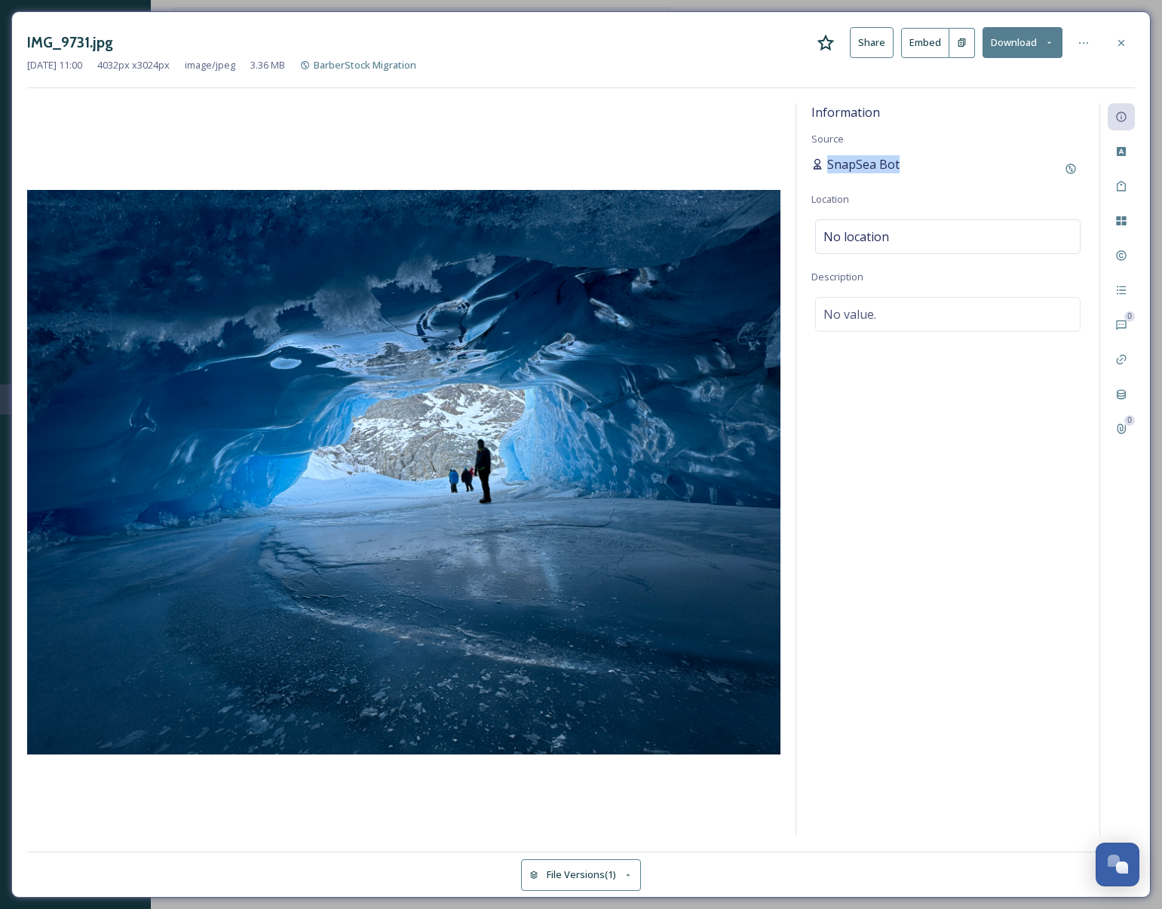
drag, startPoint x: 911, startPoint y: 166, endPoint x: 830, endPoint y: 169, distance: 80.7
click at [829, 168] on div "SnapSea Bot" at bounding box center [947, 168] width 273 height 27
drag, startPoint x: 1122, startPoint y: 46, endPoint x: 1115, endPoint y: 44, distance: 7.7
click at [1119, 46] on icon at bounding box center [1121, 43] width 12 height 12
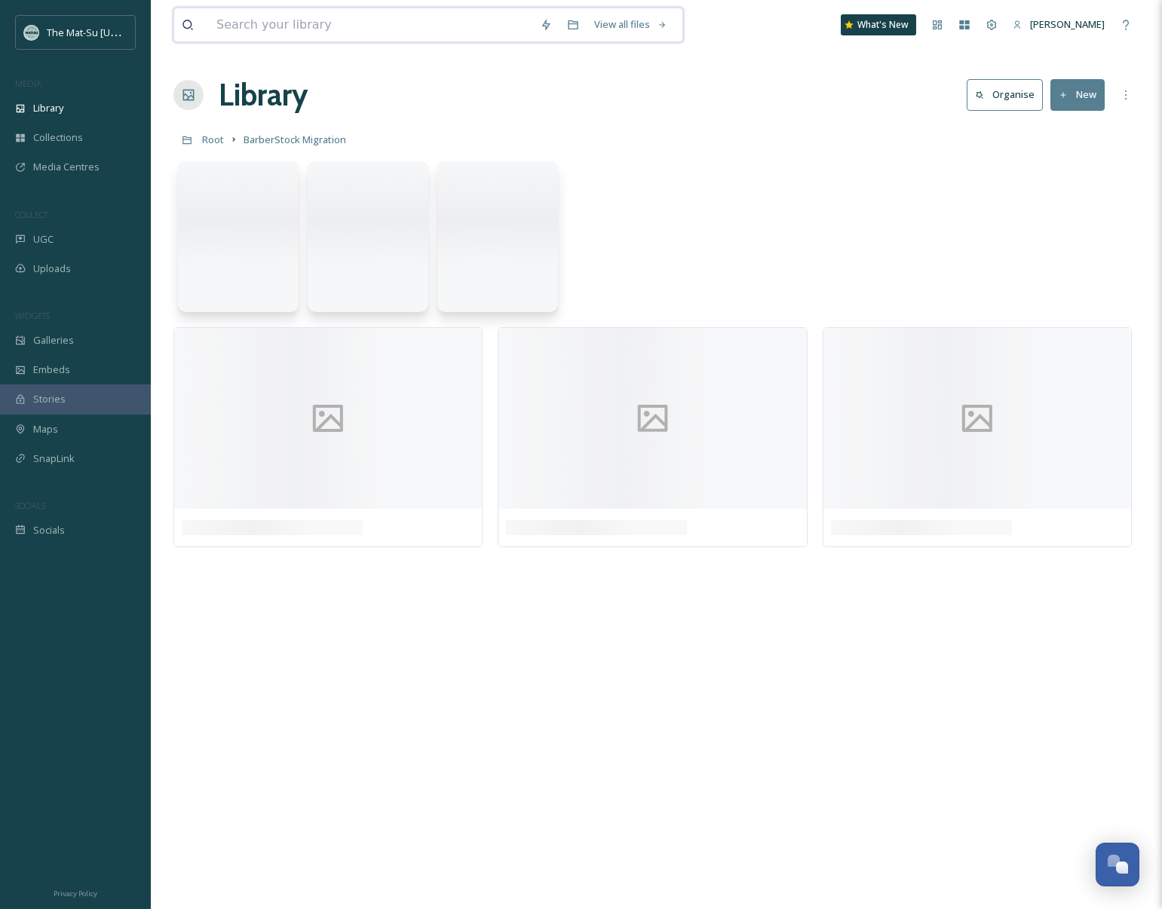
click at [311, 35] on input at bounding box center [370, 24] width 323 height 33
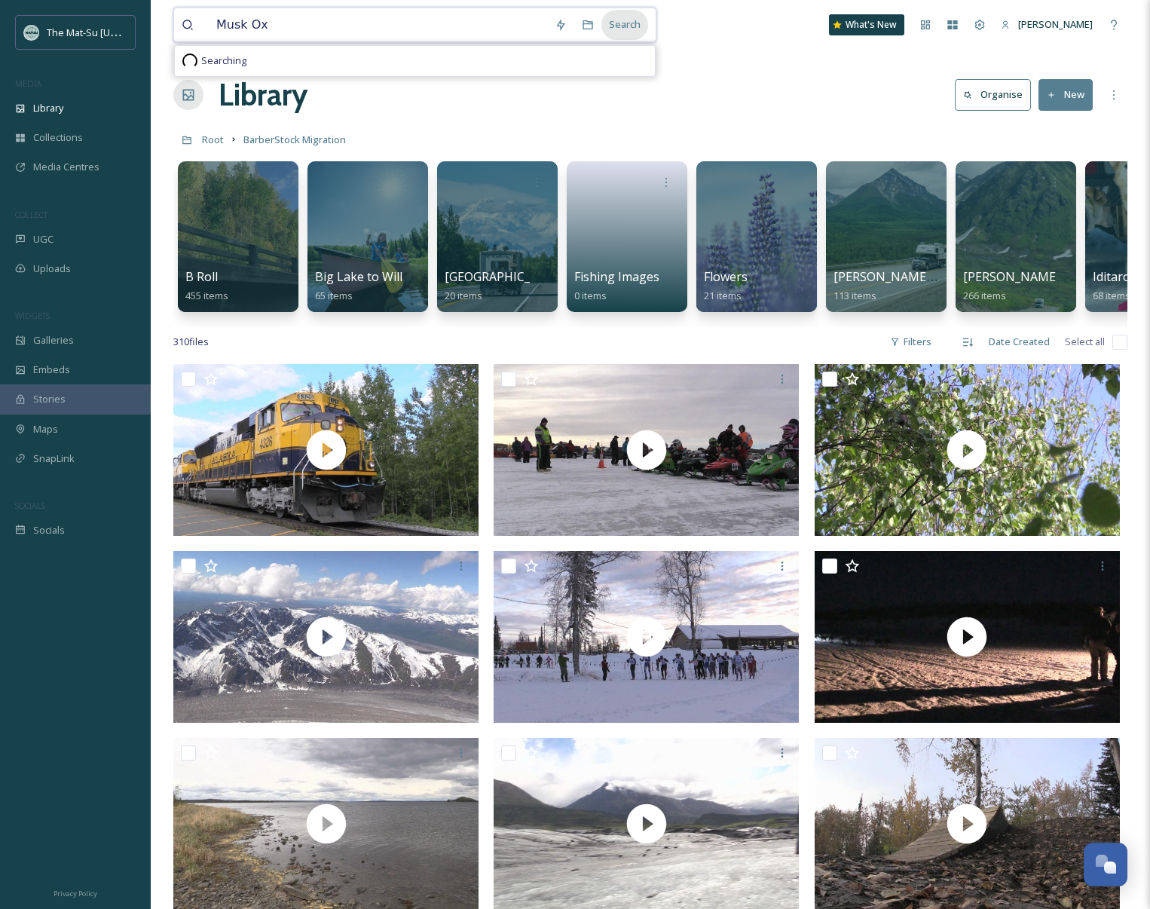
type input "Musk Ox"
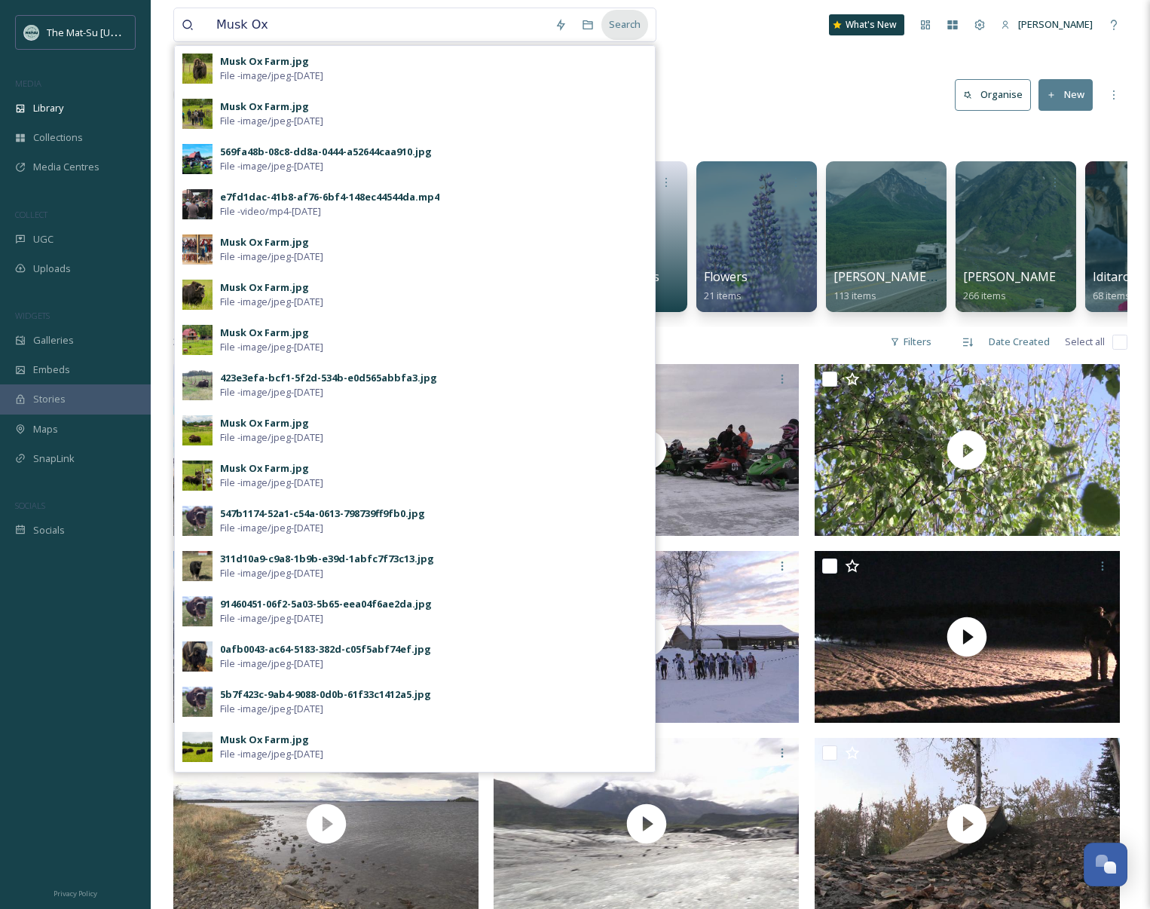
click at [630, 27] on div "Search" at bounding box center [625, 24] width 47 height 29
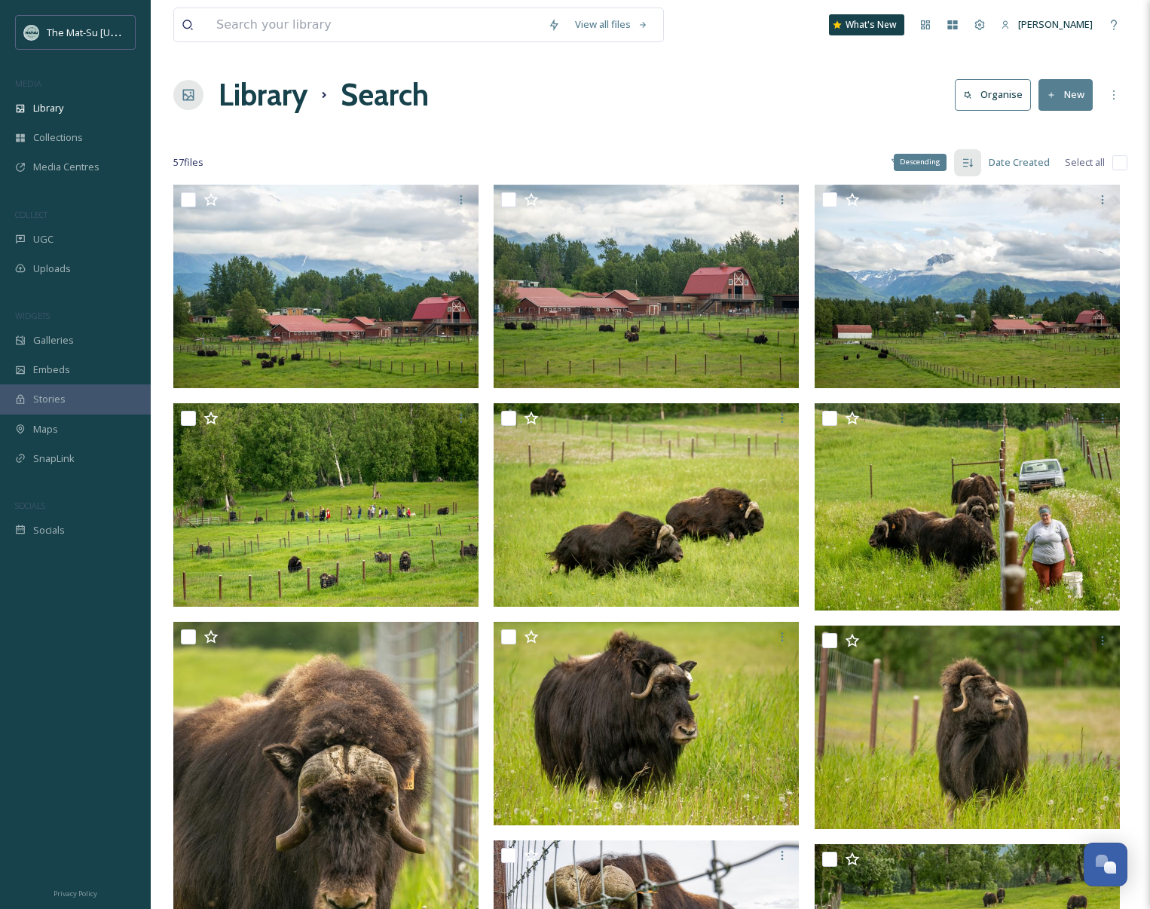
click at [920, 161] on div "Descending" at bounding box center [920, 162] width 53 height 17
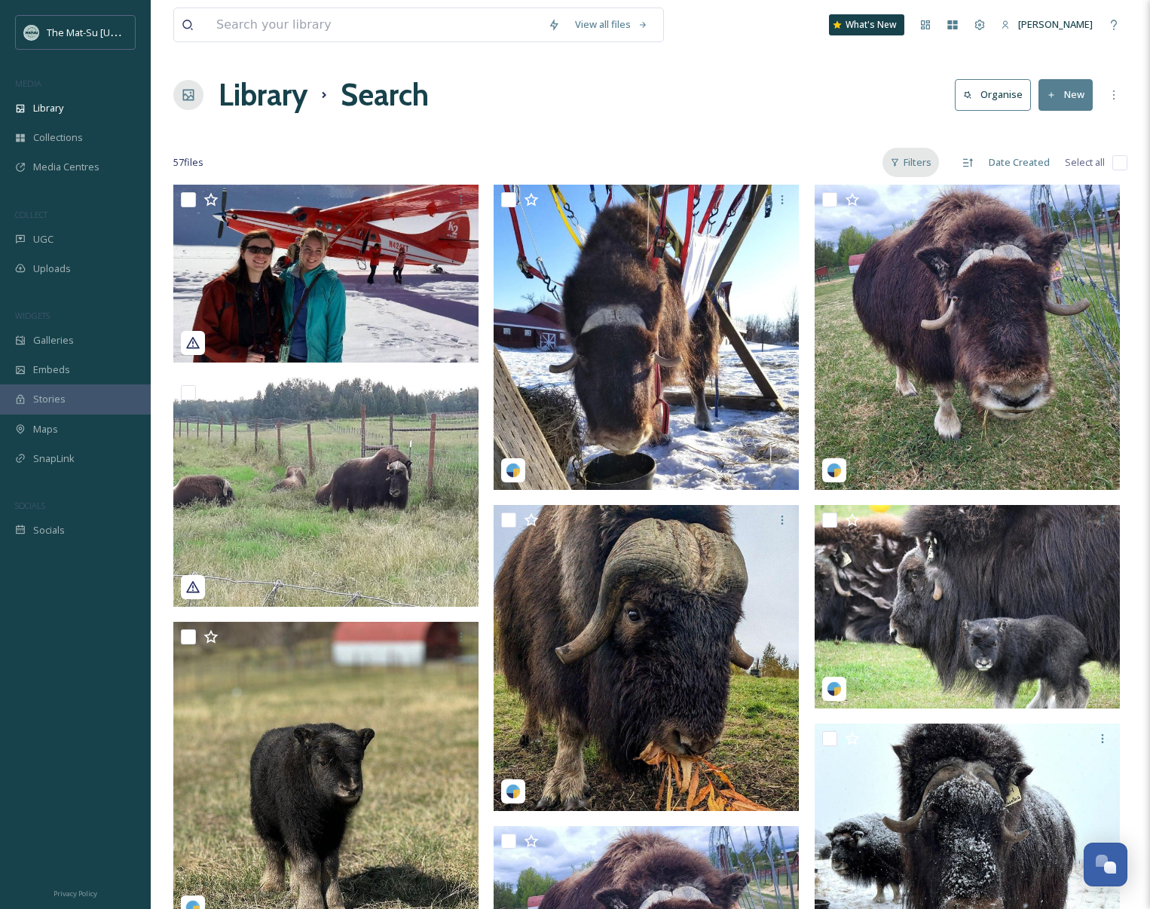
drag, startPoint x: 924, startPoint y: 167, endPoint x: 930, endPoint y: 174, distance: 9.1
click at [925, 167] on div "Filters" at bounding box center [911, 162] width 57 height 29
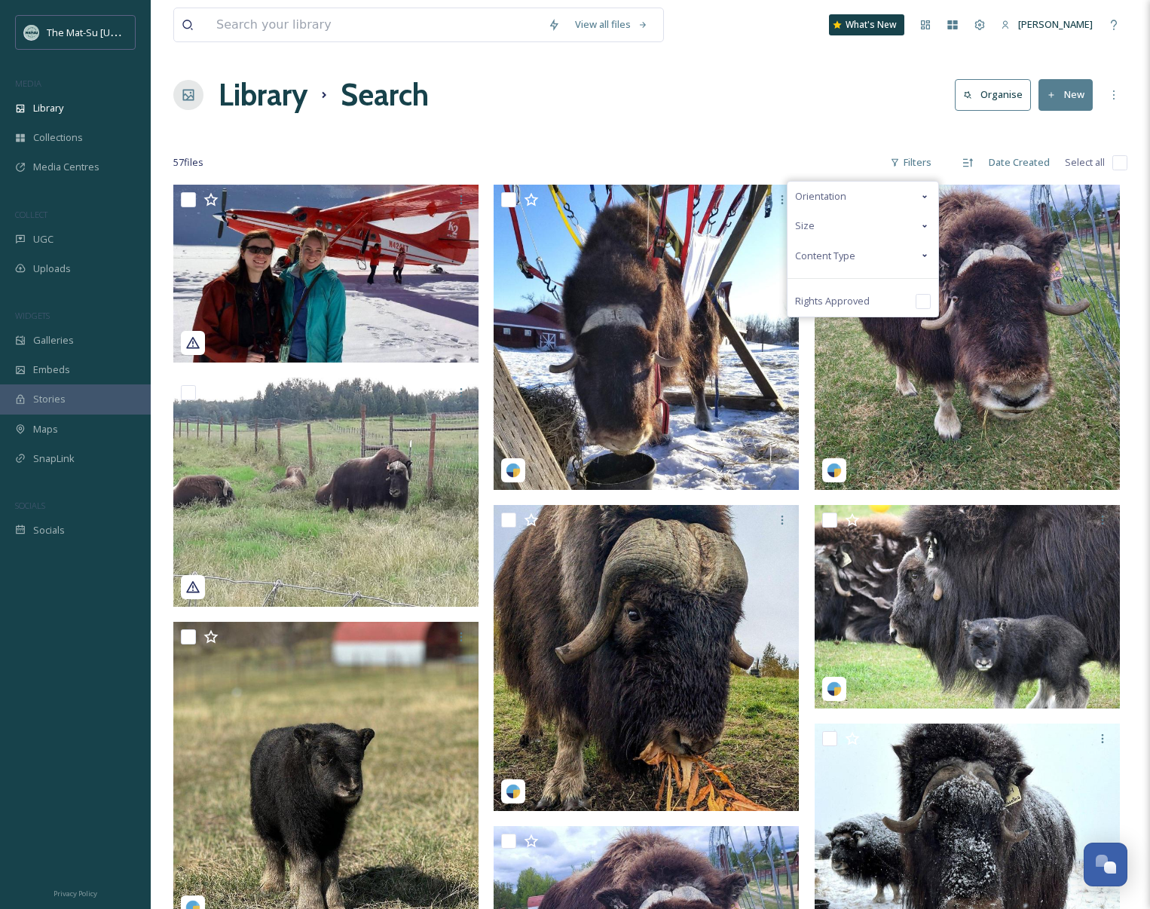
click at [814, 253] on span "Content Type" at bounding box center [825, 256] width 60 height 14
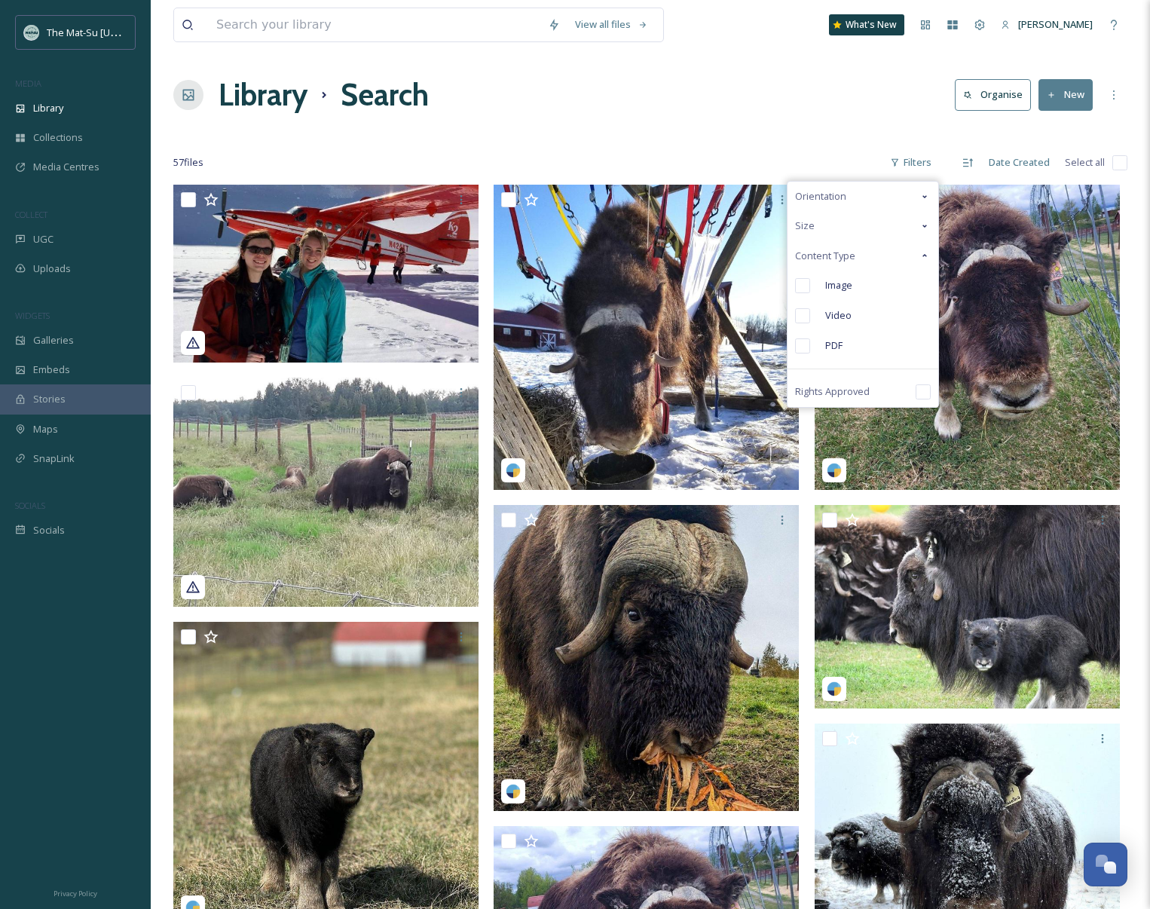
drag, startPoint x: 804, startPoint y: 283, endPoint x: 804, endPoint y: 292, distance: 9.8
click at [804, 283] on input "checkbox" at bounding box center [802, 285] width 15 height 15
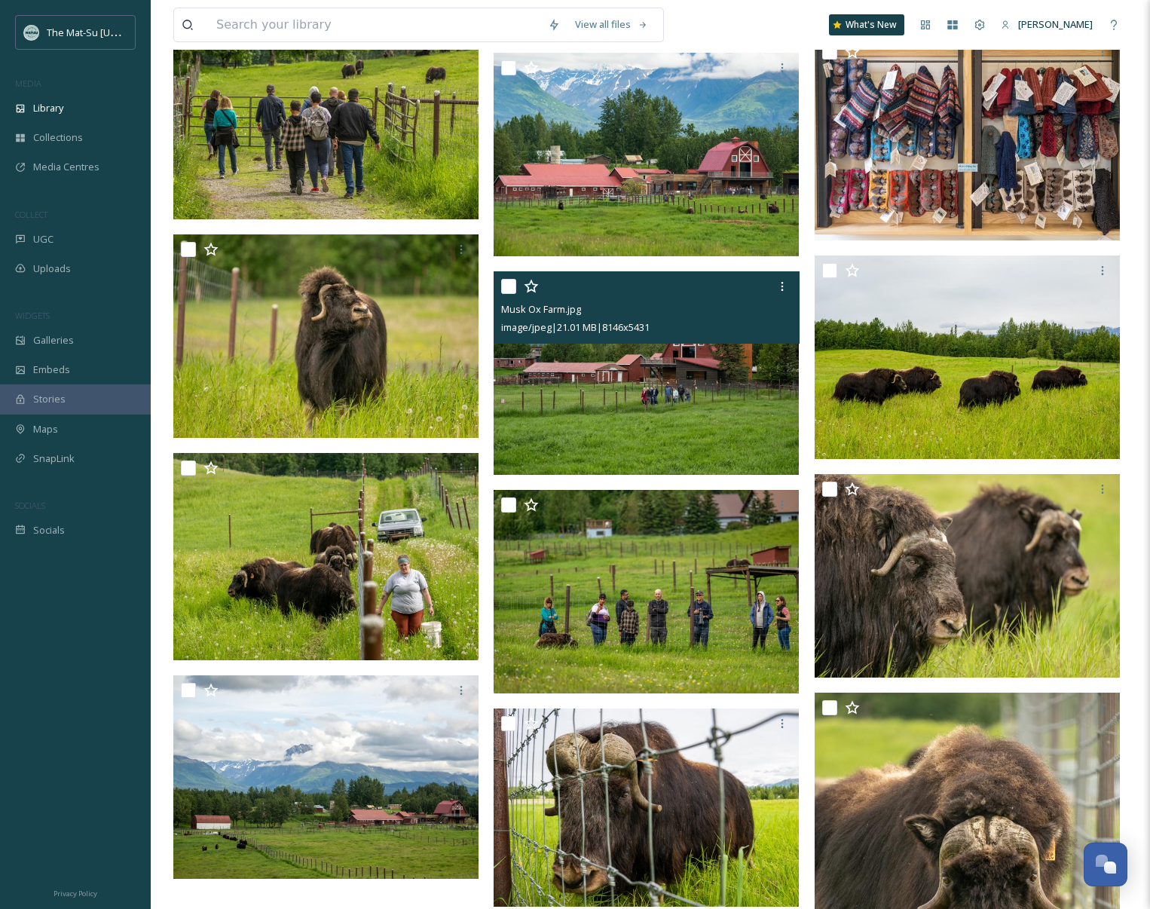
scroll to position [3645, 0]
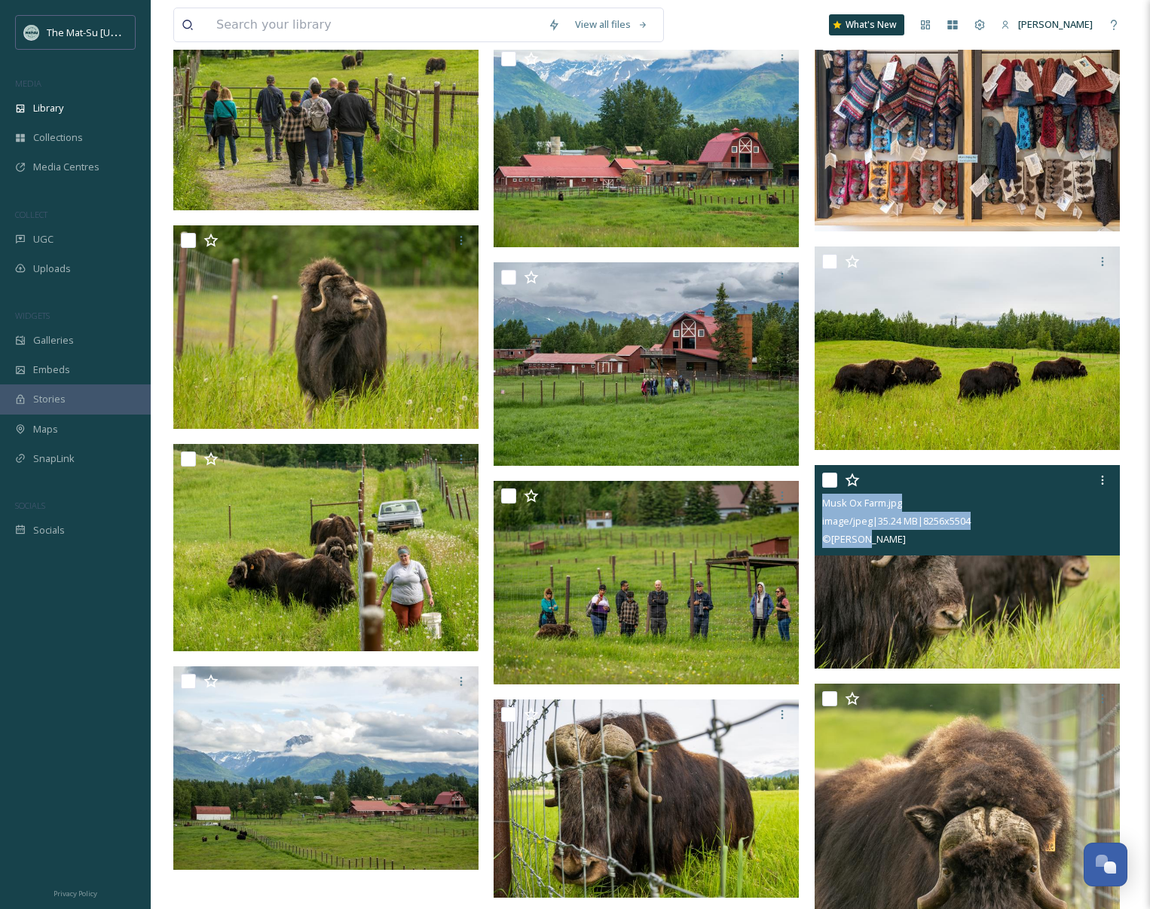
drag, startPoint x: 880, startPoint y: 541, endPoint x: 816, endPoint y: 507, distance: 72.9
click at [816, 504] on div "Musk Ox Farm.jpg image/jpeg | 35.24 MB | 8256 x 5504 © [PERSON_NAME]" at bounding box center [967, 510] width 305 height 90
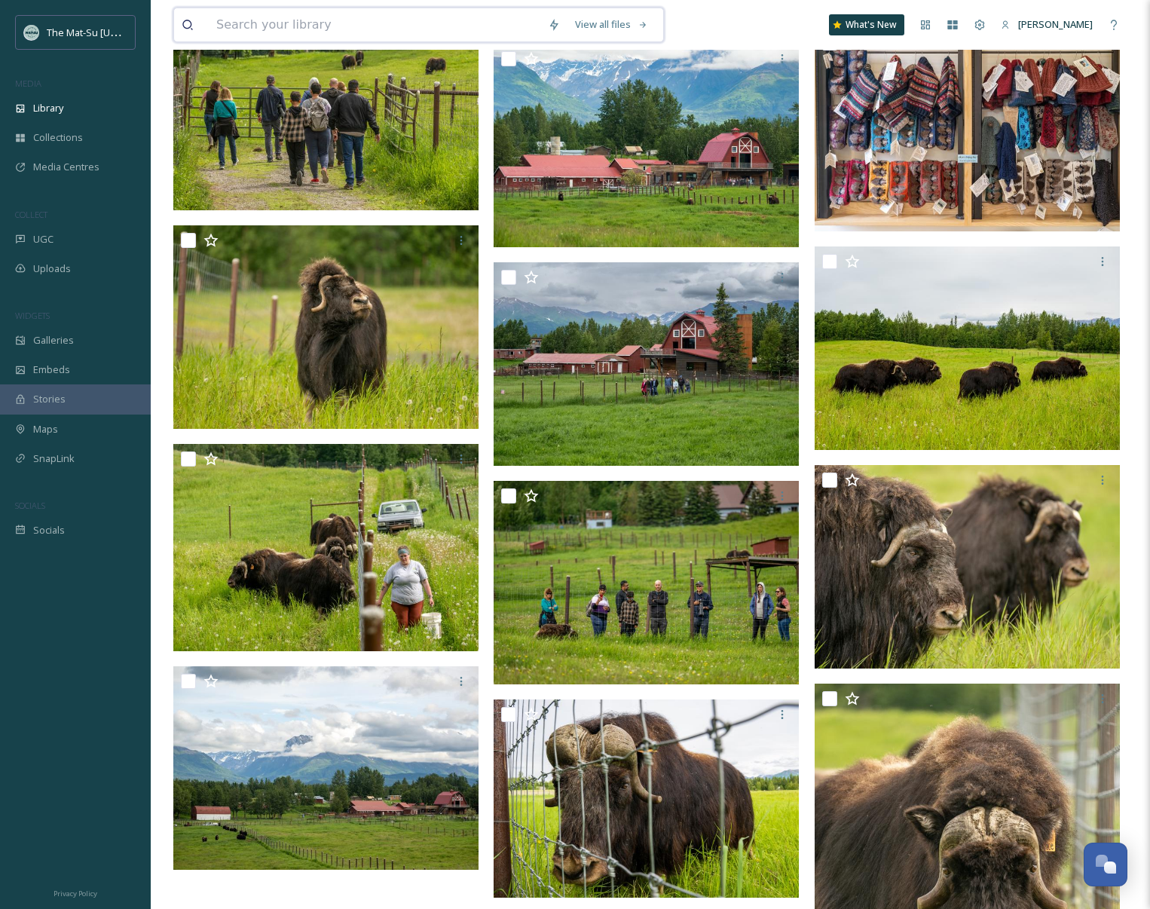
click at [331, 23] on input at bounding box center [375, 24] width 332 height 33
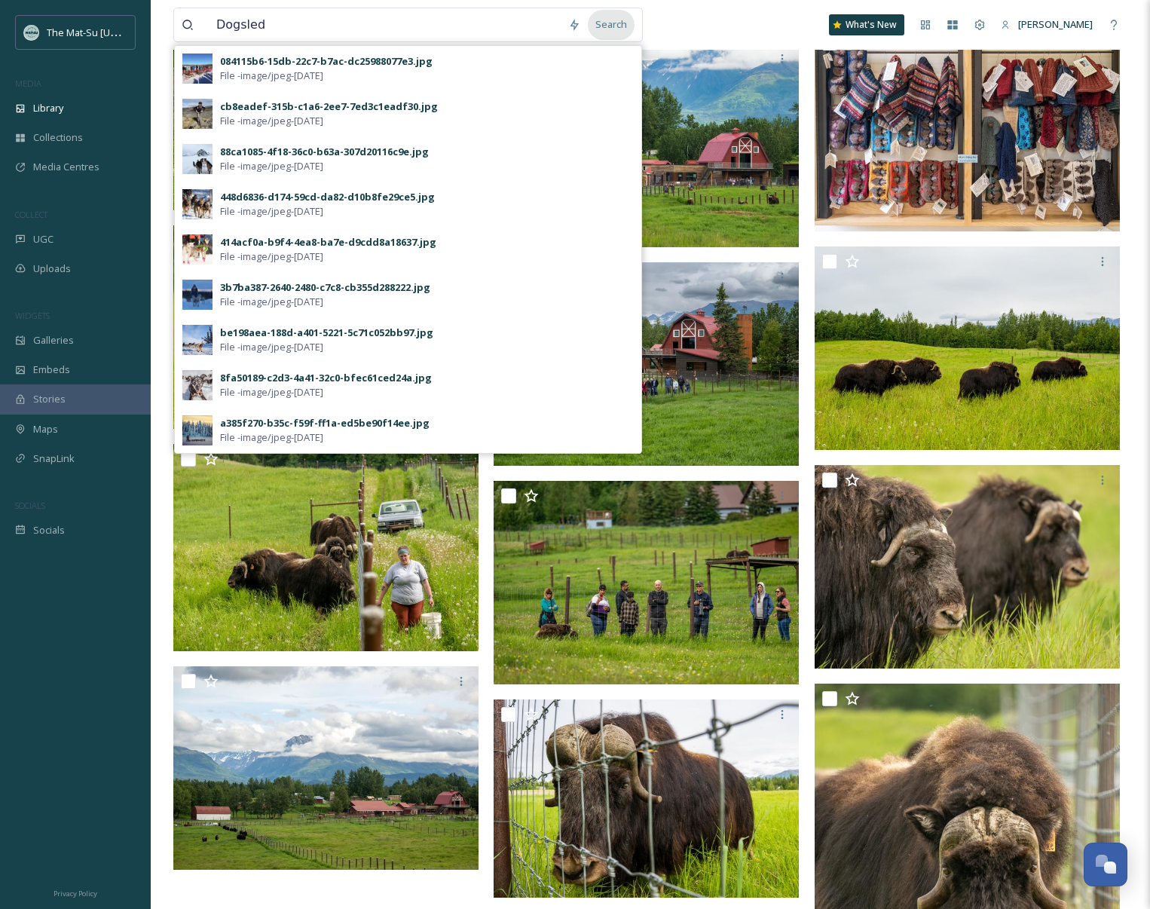
click at [613, 25] on div "Search" at bounding box center [611, 24] width 47 height 29
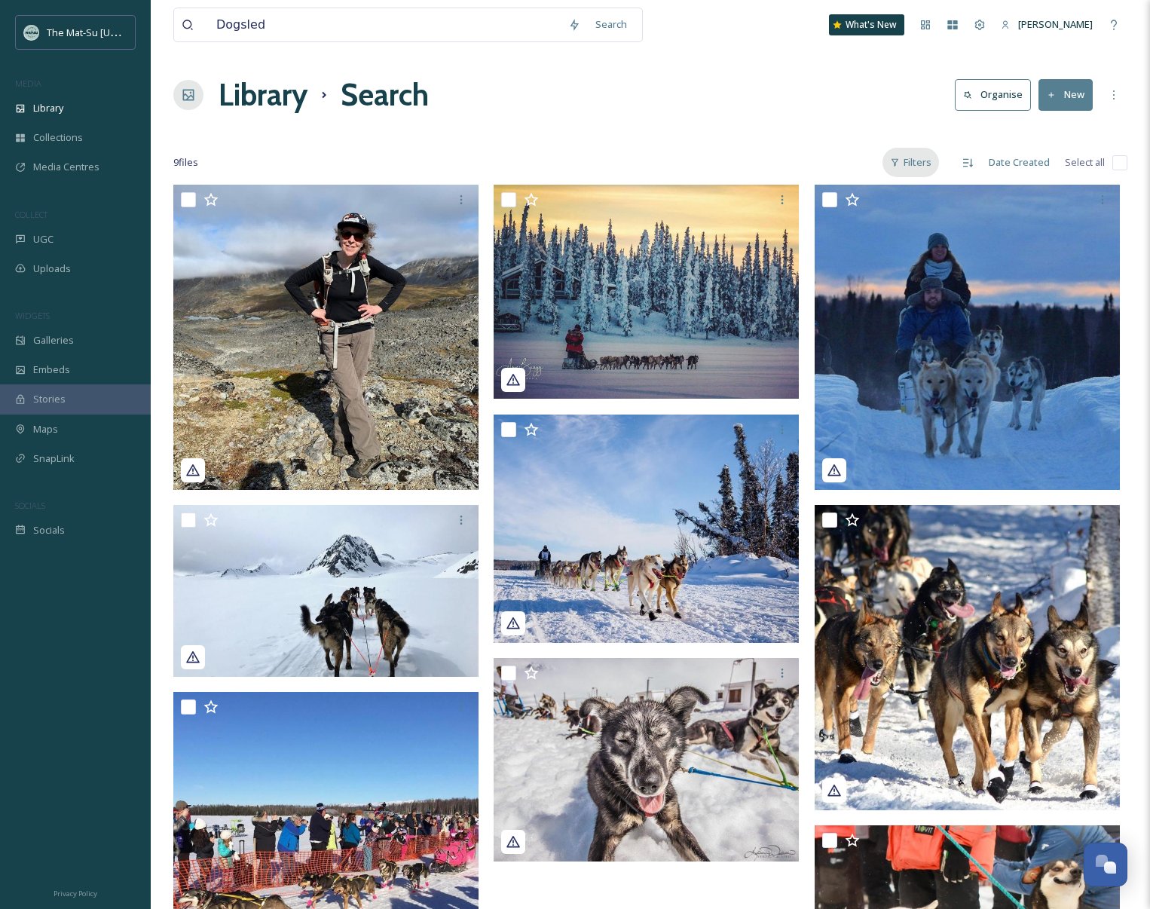
click at [918, 161] on div "Filters" at bounding box center [911, 162] width 57 height 29
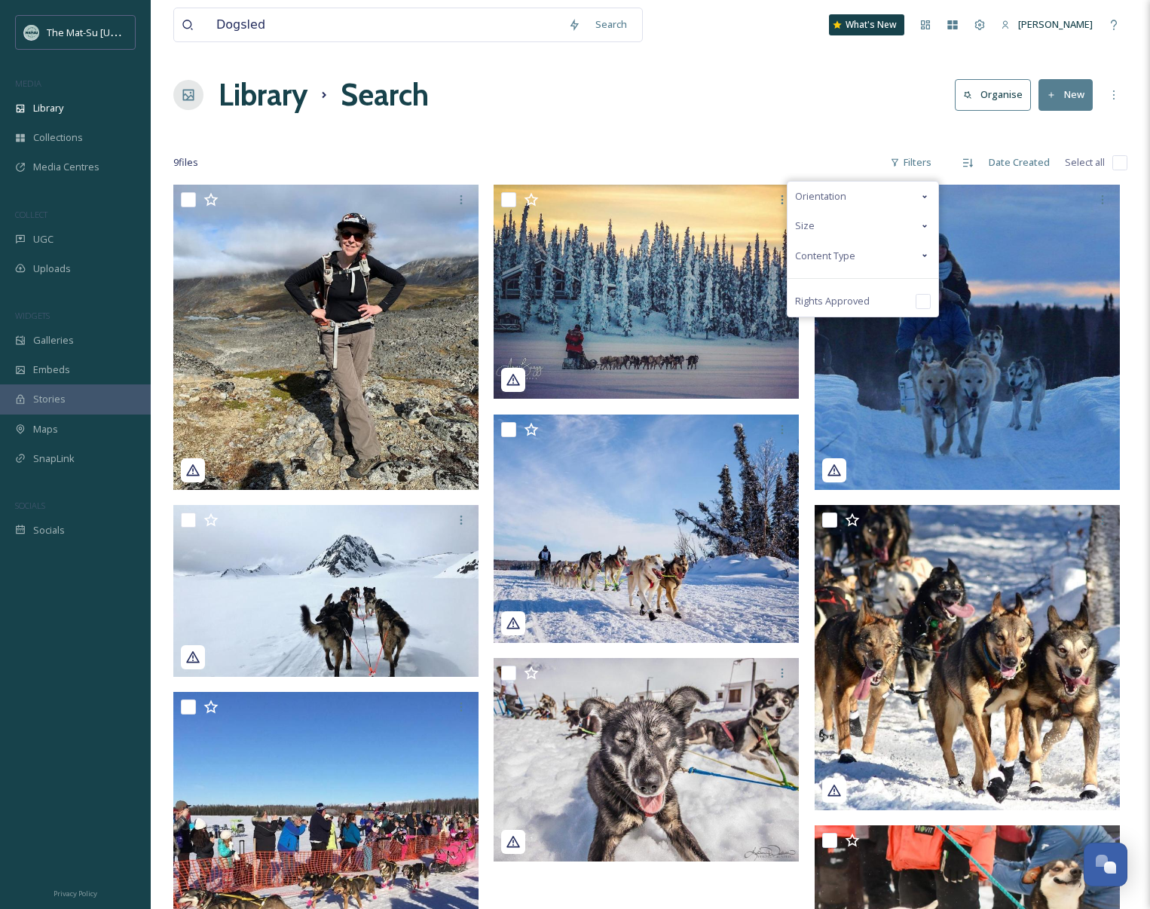
click at [841, 254] on span "Content Type" at bounding box center [825, 256] width 60 height 14
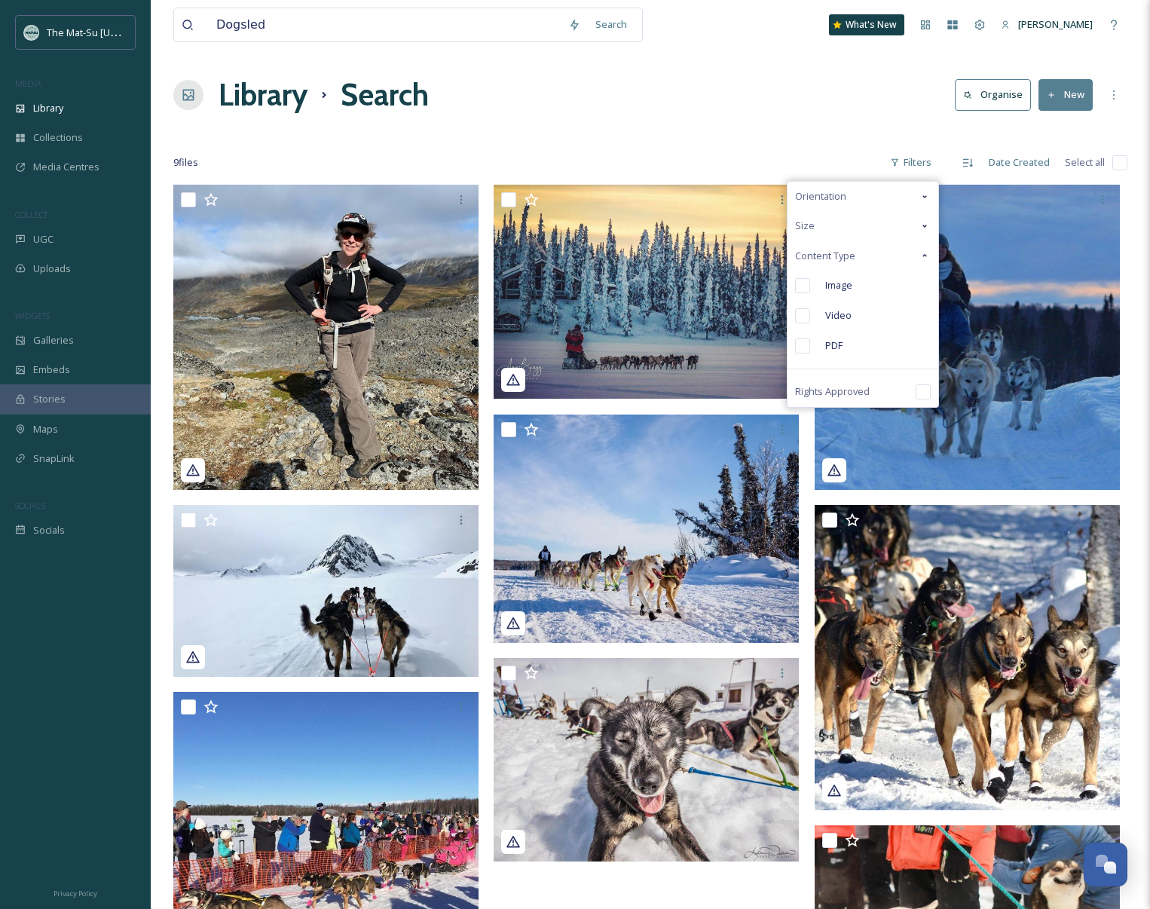
drag, startPoint x: 801, startPoint y: 287, endPoint x: 811, endPoint y: 299, distance: 15.5
click at [801, 287] on input "checkbox" at bounding box center [802, 285] width 15 height 15
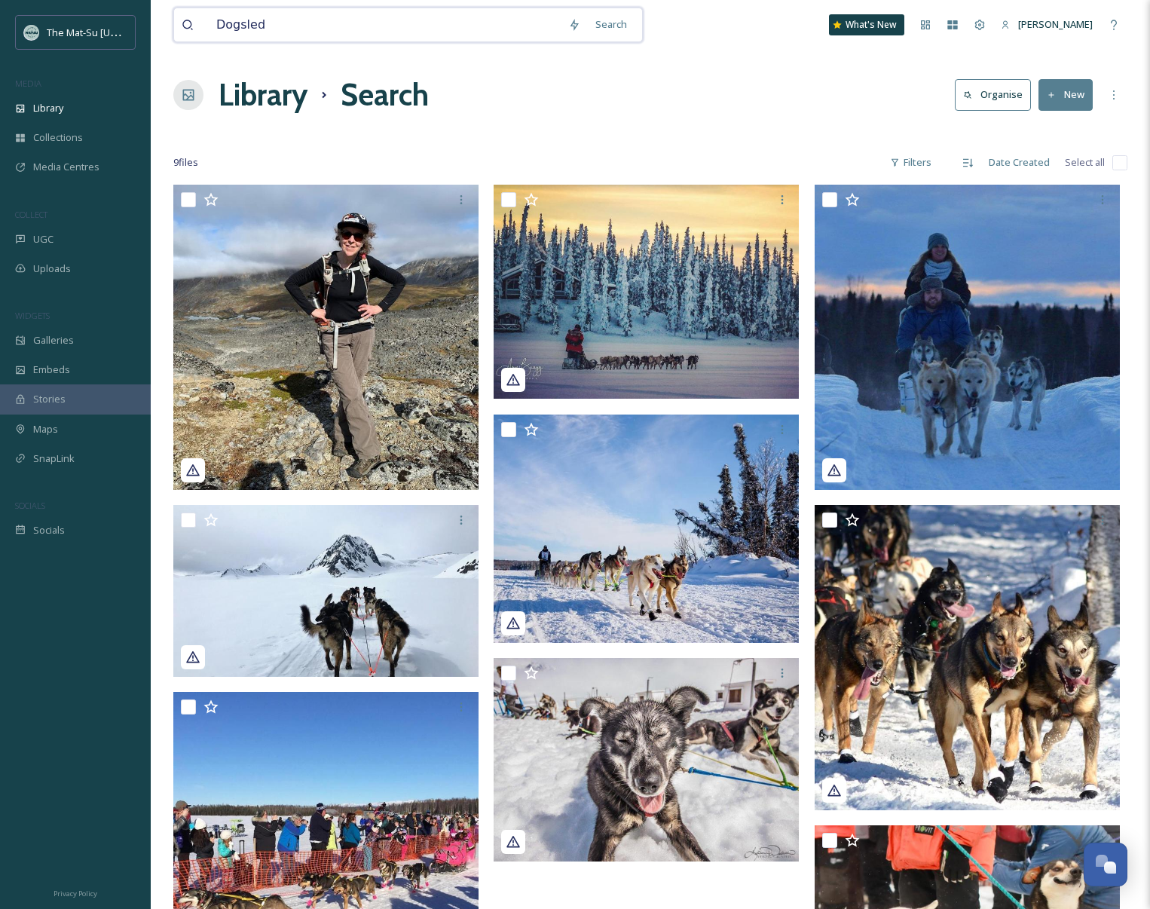
drag, startPoint x: 262, startPoint y: 26, endPoint x: 262, endPoint y: 34, distance: 8.3
click at [262, 26] on input "Dogsled" at bounding box center [385, 24] width 352 height 33
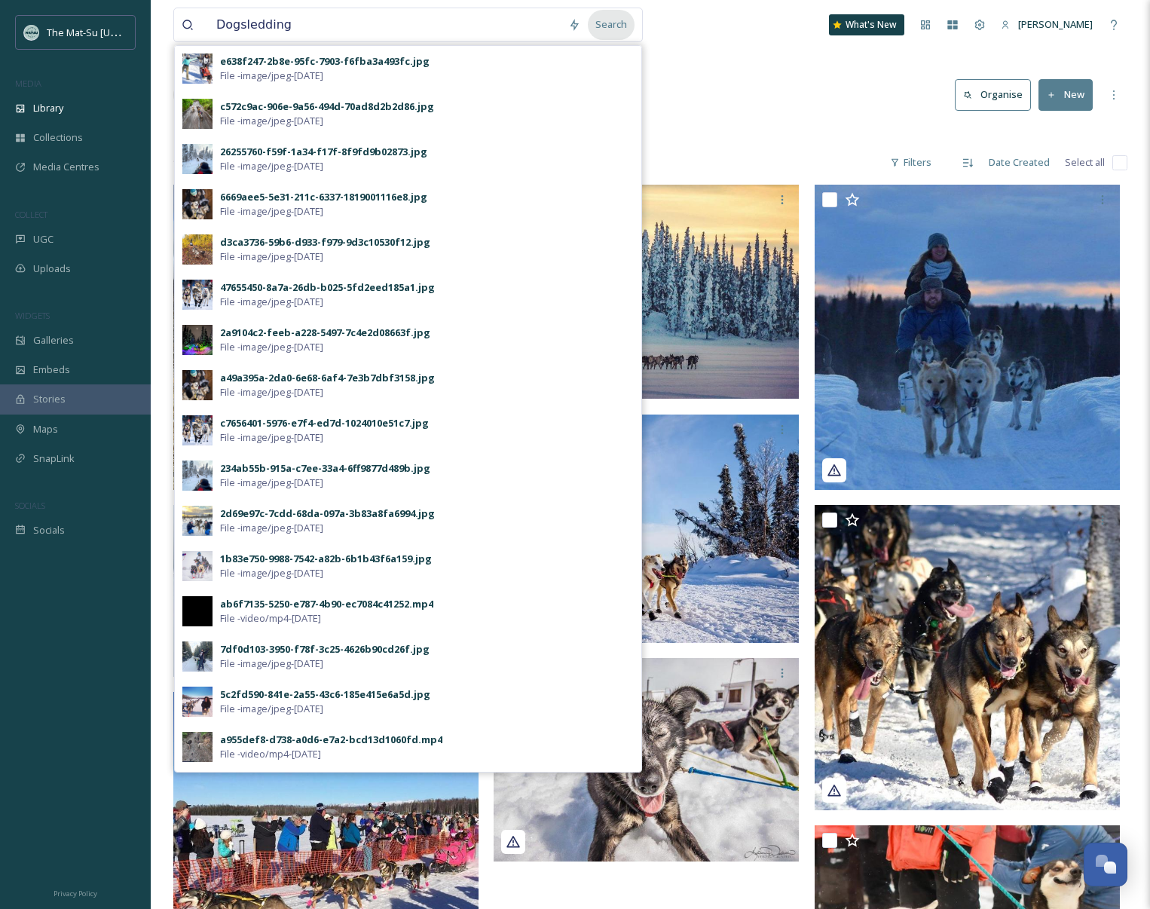
click at [608, 30] on div "Search" at bounding box center [611, 24] width 47 height 29
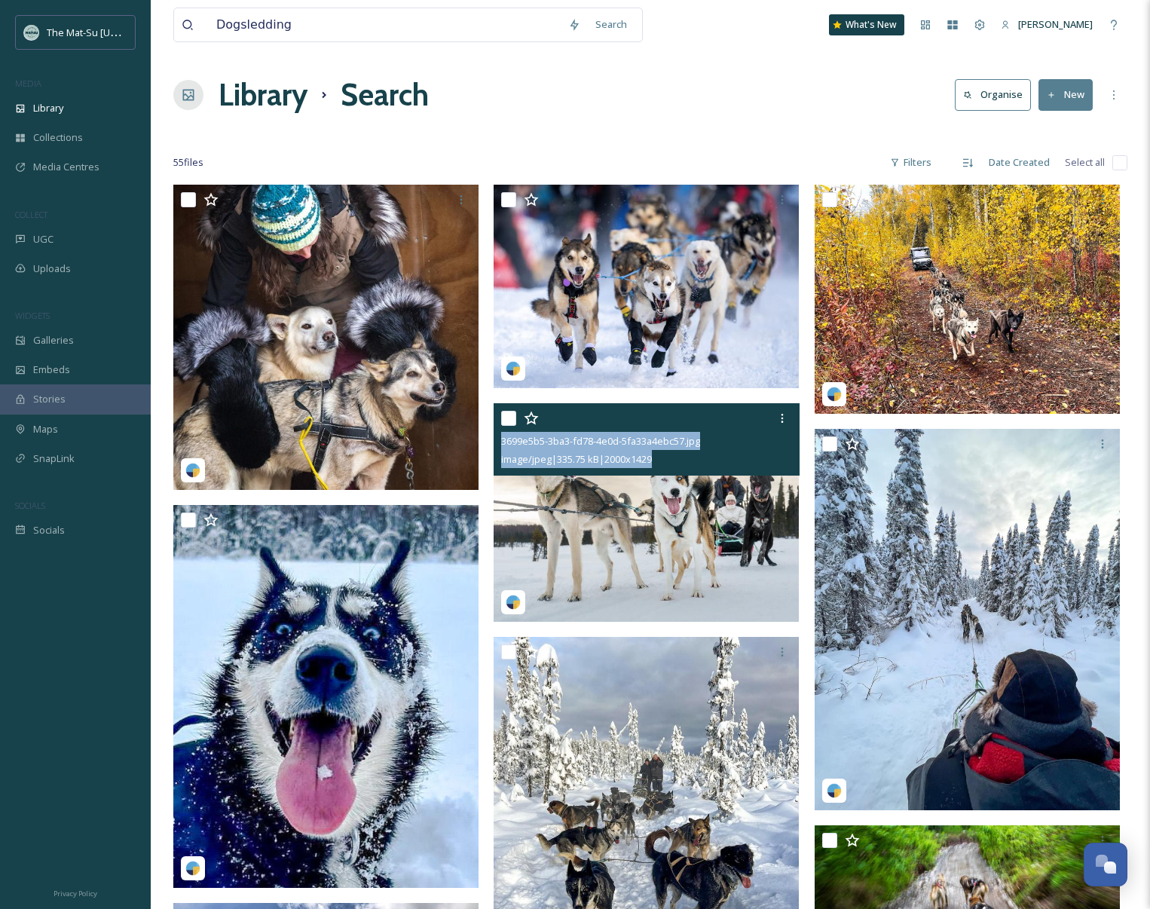
drag, startPoint x: 678, startPoint y: 462, endPoint x: 499, endPoint y: 445, distance: 180.2
click at [499, 445] on div "3699e5b5-3ba3-fd78-4e0d-5fa33a4ebc57.jpg image/jpeg | 335.75 kB | 2000 x 1429" at bounding box center [646, 439] width 305 height 72
click at [700, 538] on img at bounding box center [646, 512] width 305 height 218
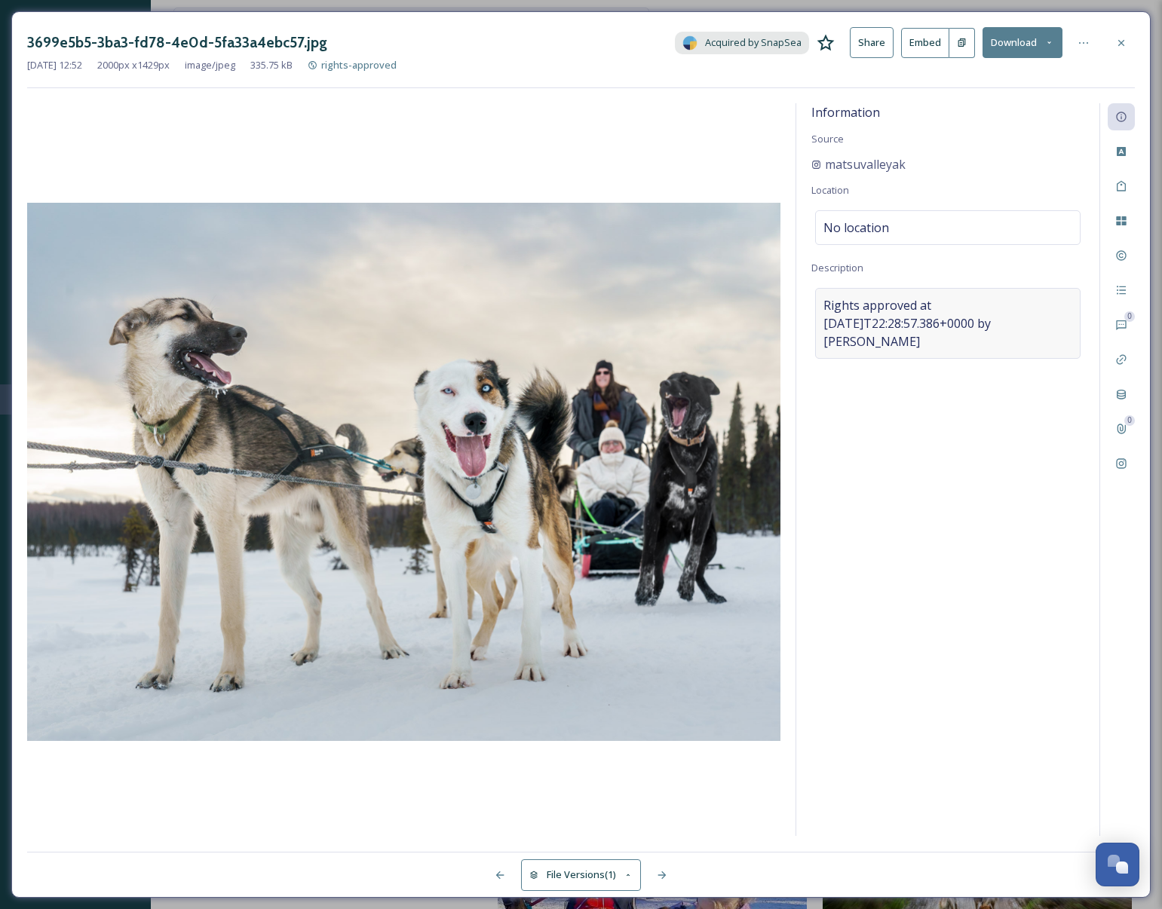
drag, startPoint x: 1067, startPoint y: 330, endPoint x: 817, endPoint y: 311, distance: 250.3
click at [817, 311] on div "Rights approved at [DATE]T22:28:57.386+0000 by [PERSON_NAME]" at bounding box center [947, 323] width 265 height 71
drag, startPoint x: 1056, startPoint y: 323, endPoint x: 821, endPoint y: 310, distance: 235.6
click at [821, 310] on textarea "Rights approved at [DATE]T22:28:57.386+0000 by [PERSON_NAME]" at bounding box center [947, 350] width 273 height 125
drag, startPoint x: 1119, startPoint y: 41, endPoint x: 1061, endPoint y: 44, distance: 57.4
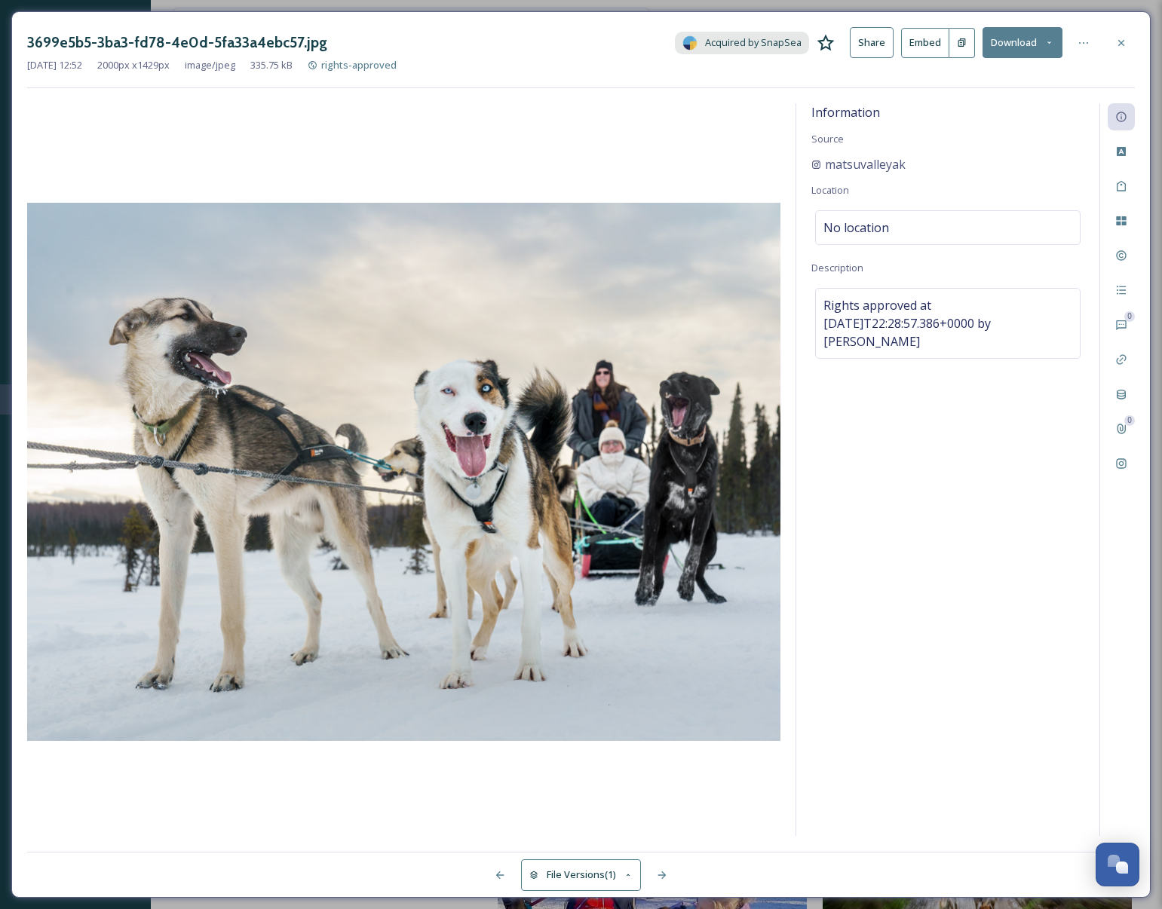
click at [1118, 41] on icon at bounding box center [1121, 43] width 12 height 12
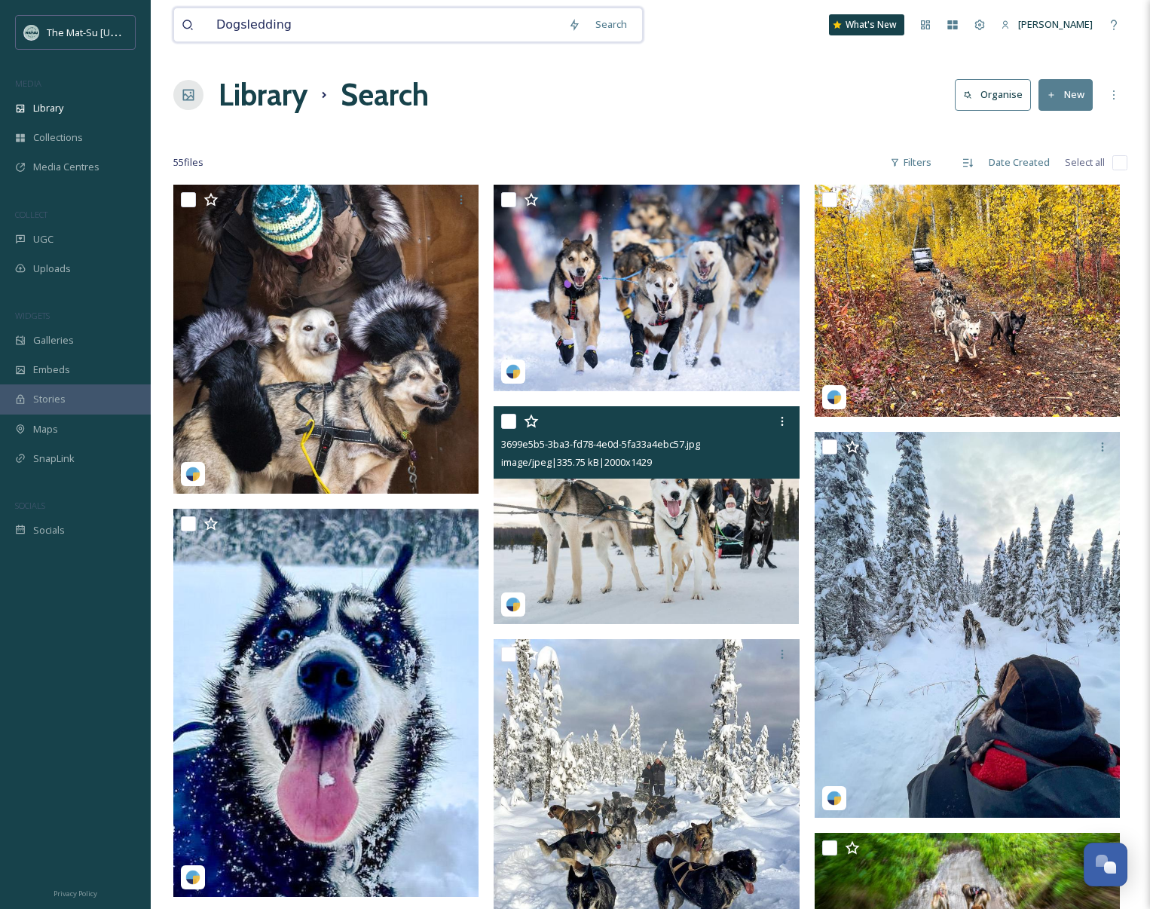
drag, startPoint x: 320, startPoint y: 24, endPoint x: 201, endPoint y: 24, distance: 119.9
click at [201, 24] on div "Dogsledding" at bounding box center [371, 24] width 379 height 33
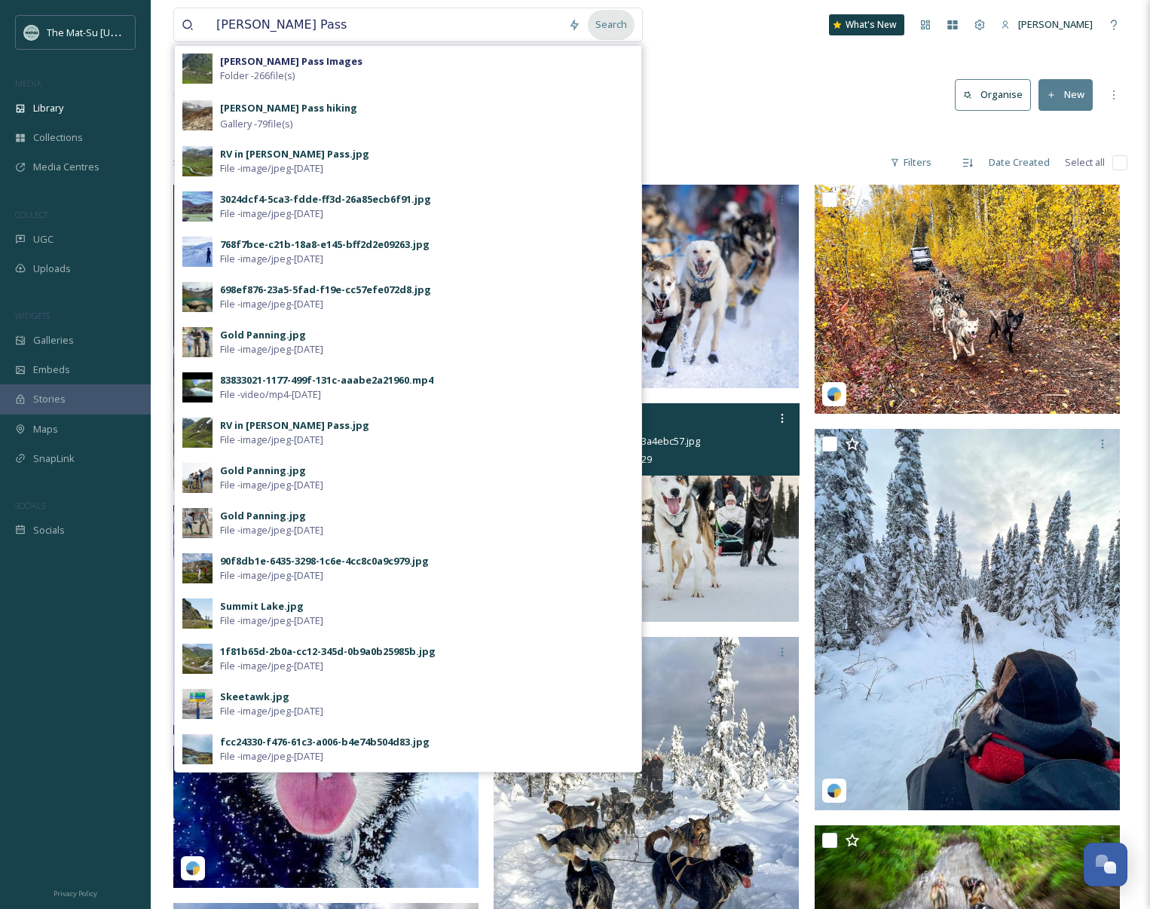
click at [614, 25] on div "Search" at bounding box center [611, 24] width 47 height 29
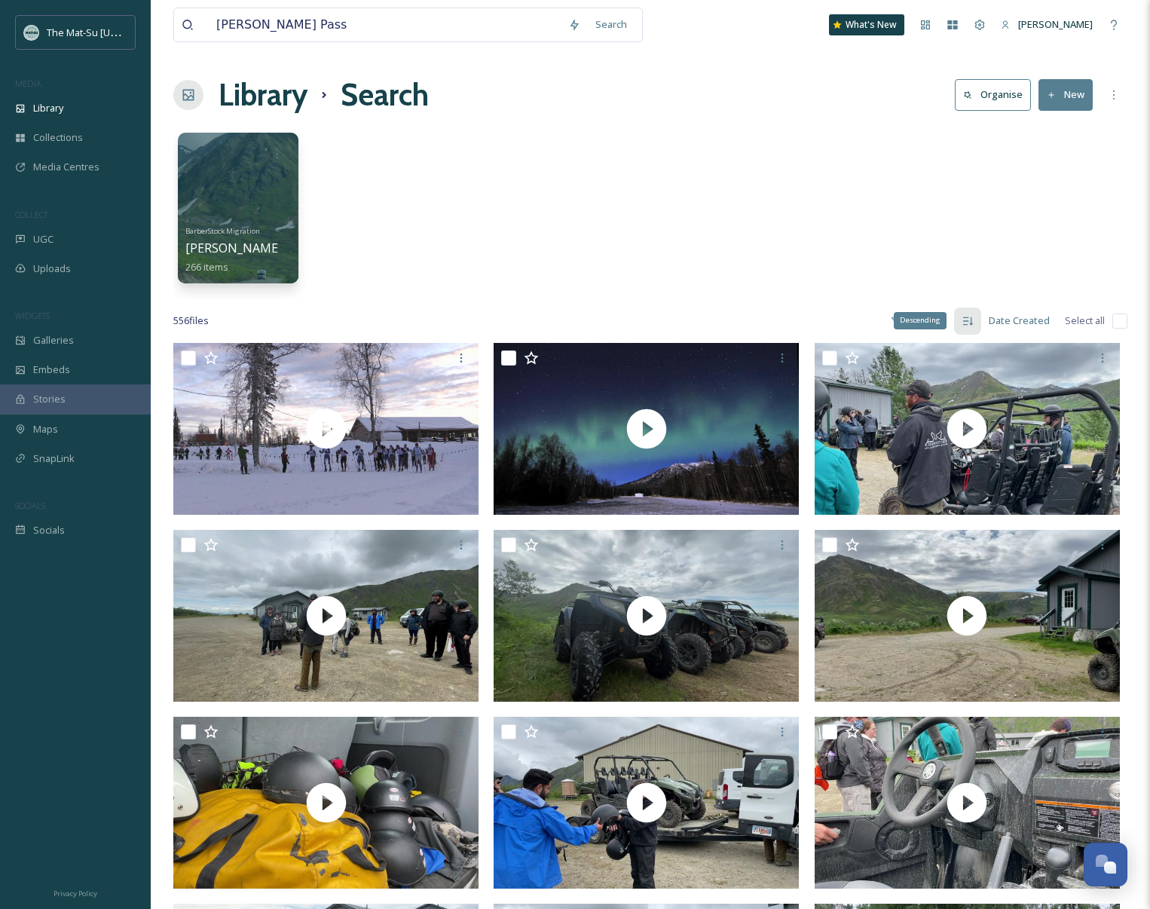
click at [921, 320] on div "Descending" at bounding box center [920, 320] width 53 height 17
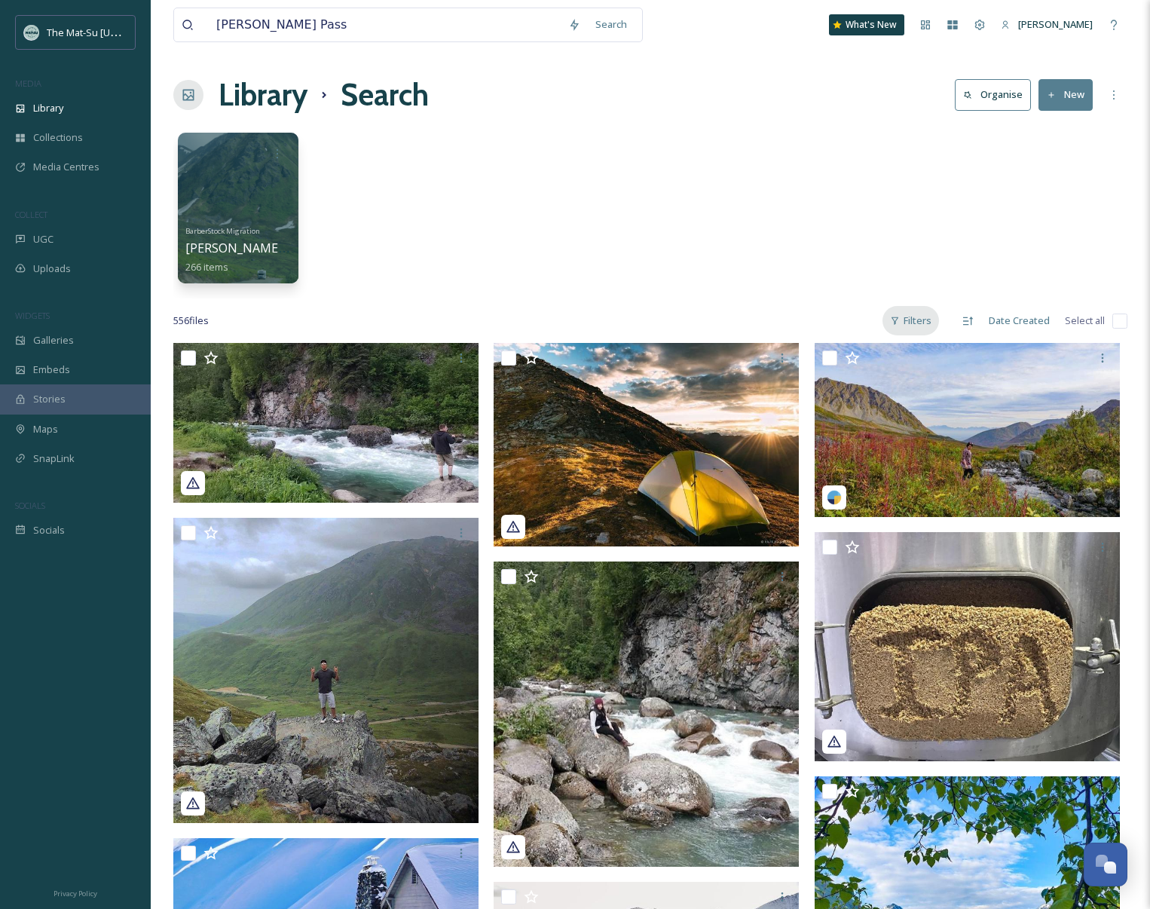
click at [914, 322] on div "Filters" at bounding box center [911, 320] width 57 height 29
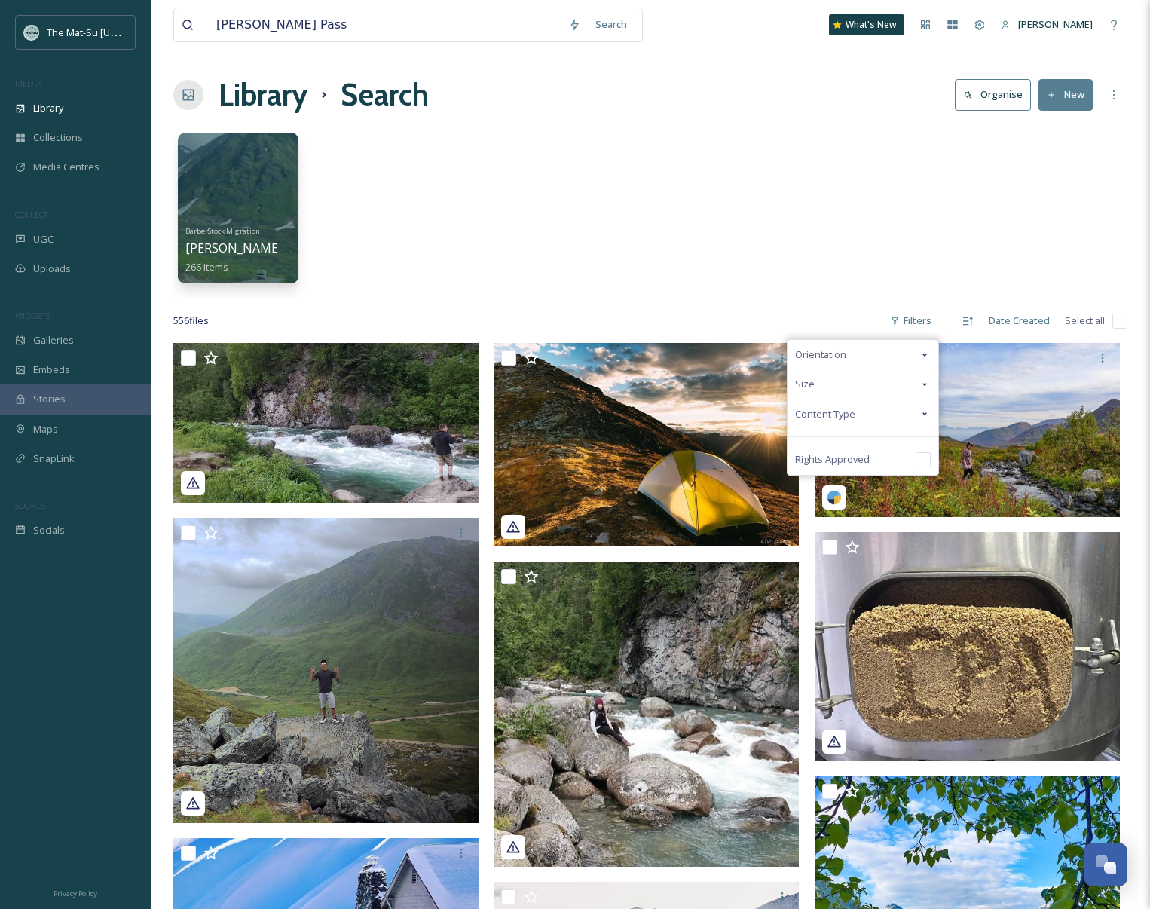
click at [841, 415] on span "Content Type" at bounding box center [825, 414] width 60 height 14
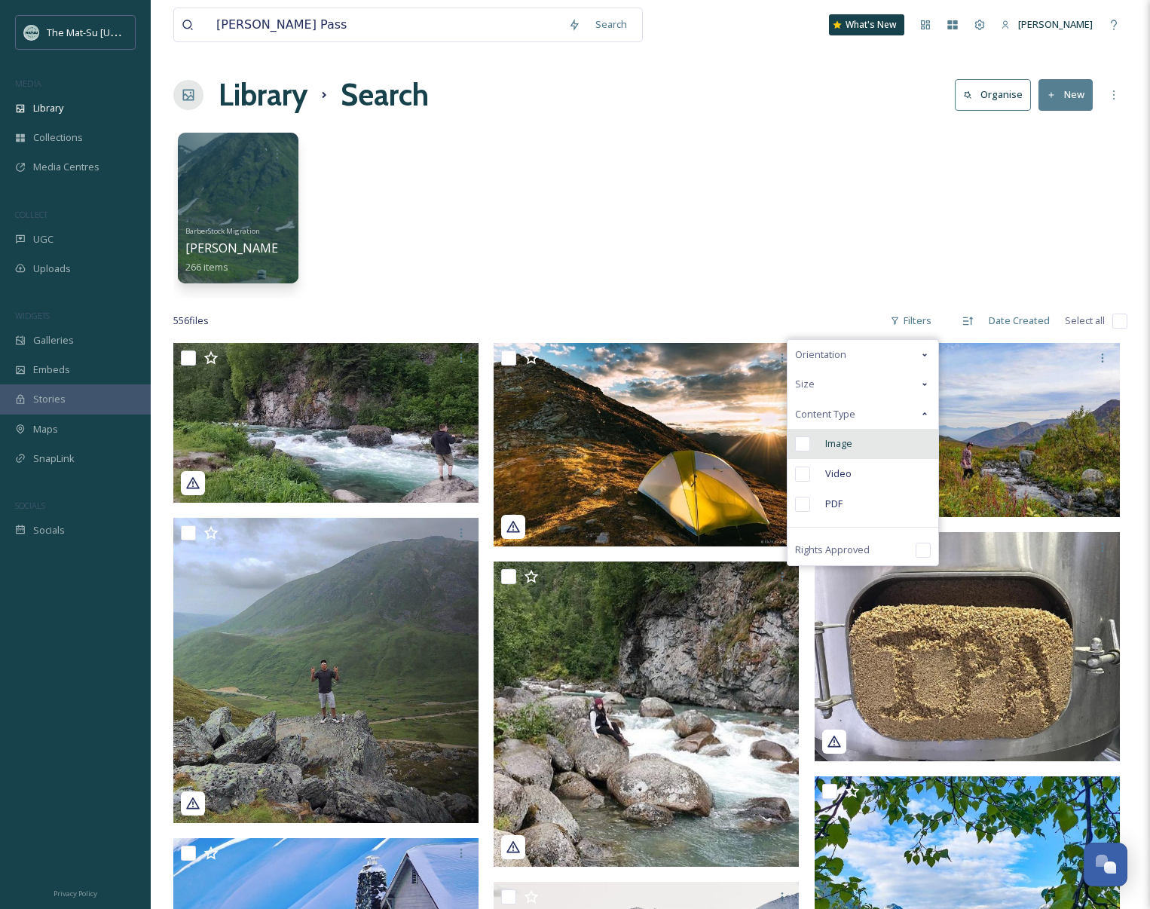
click at [803, 441] on input "checkbox" at bounding box center [802, 443] width 15 height 15
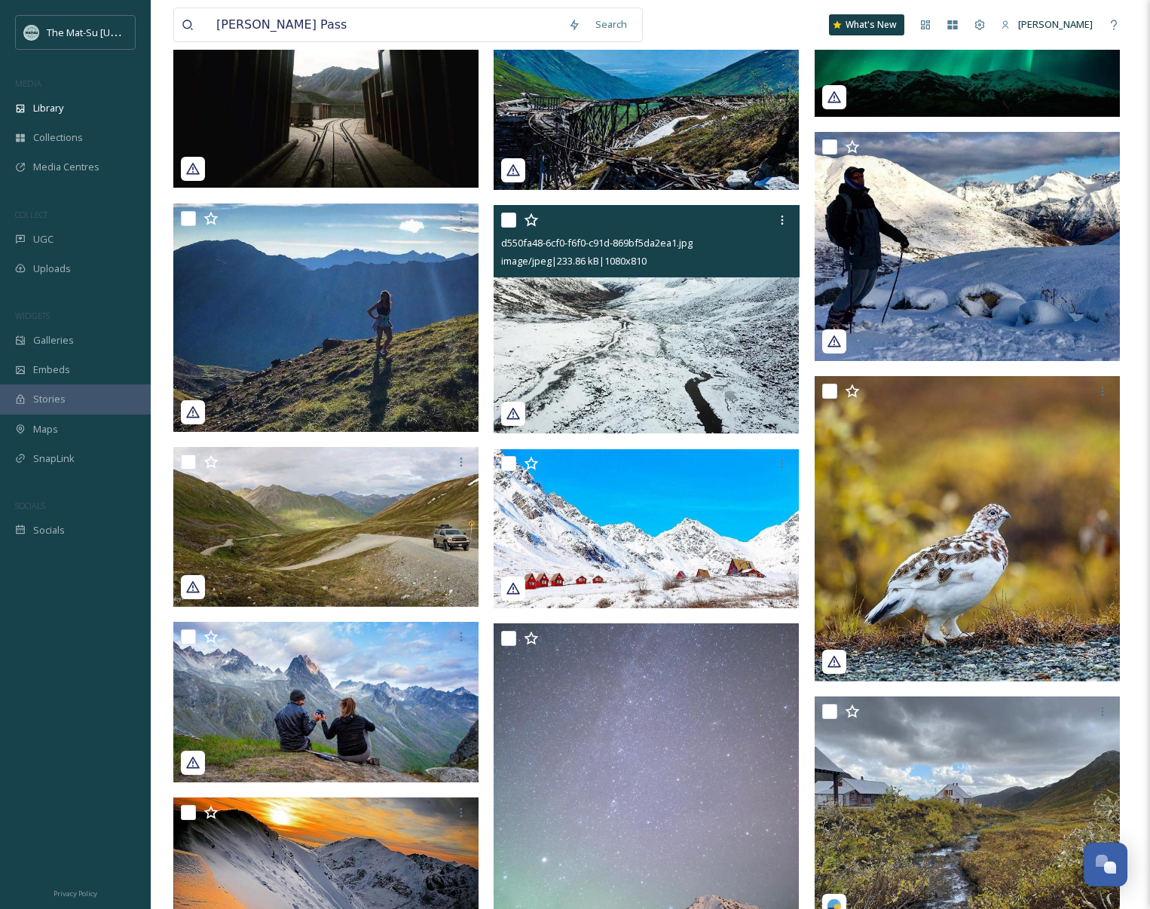
scroll to position [6983, 0]
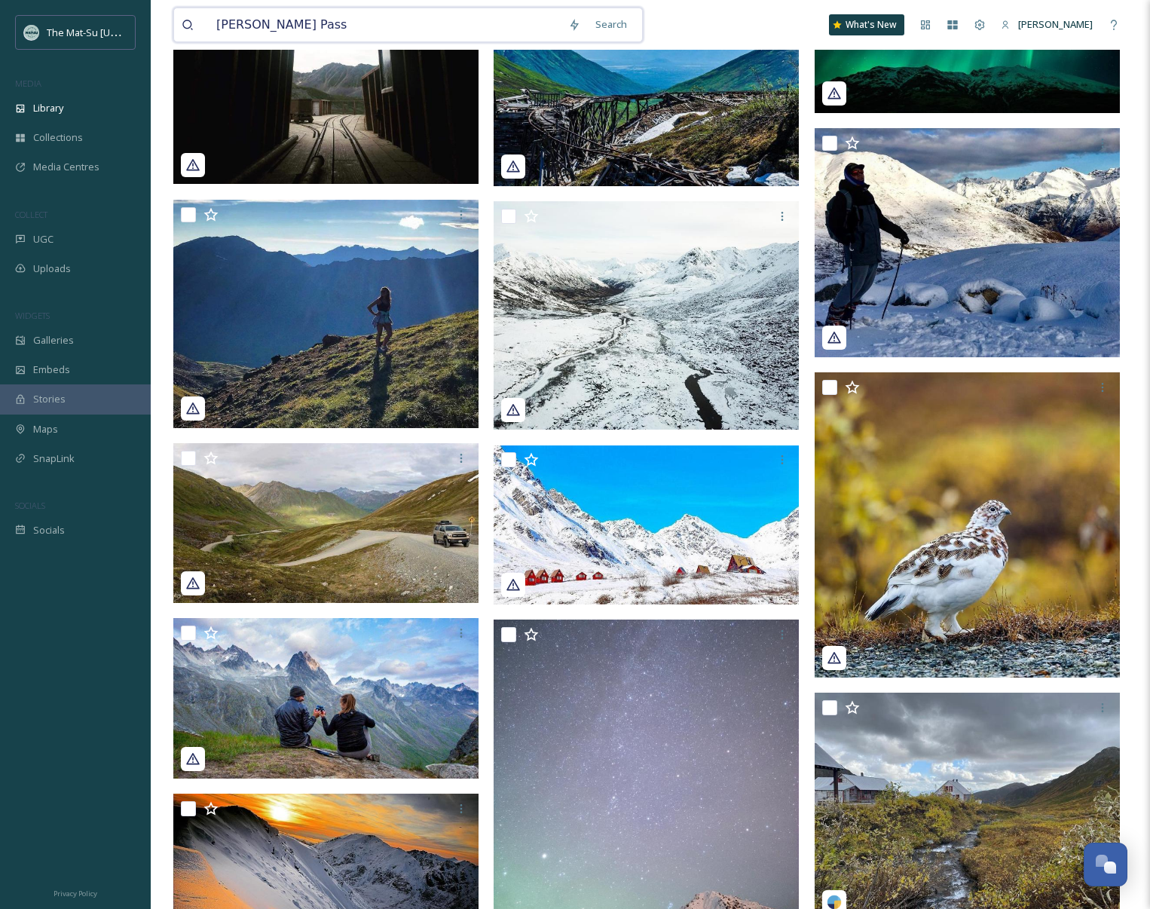
drag, startPoint x: 273, startPoint y: 25, endPoint x: 152, endPoint y: 22, distance: 120.6
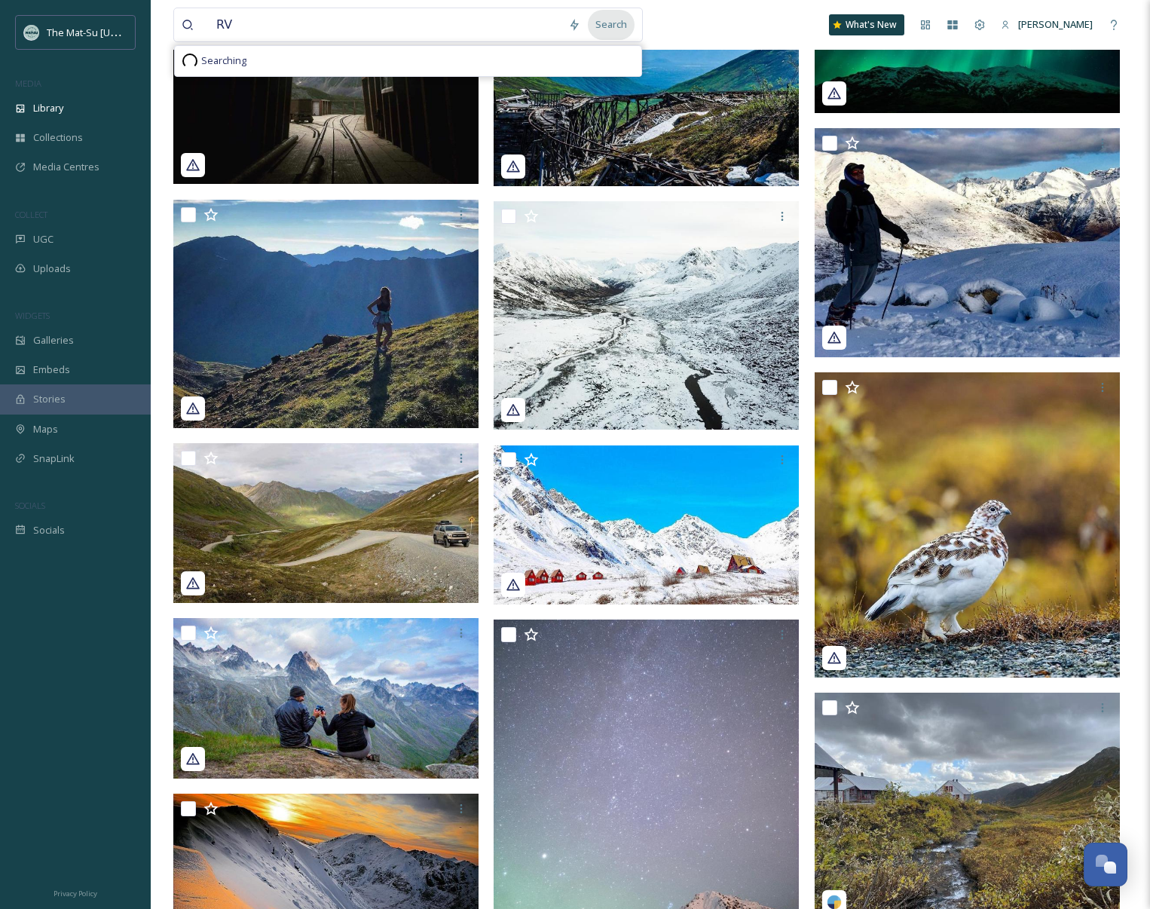
click at [621, 29] on div "Search" at bounding box center [611, 24] width 47 height 29
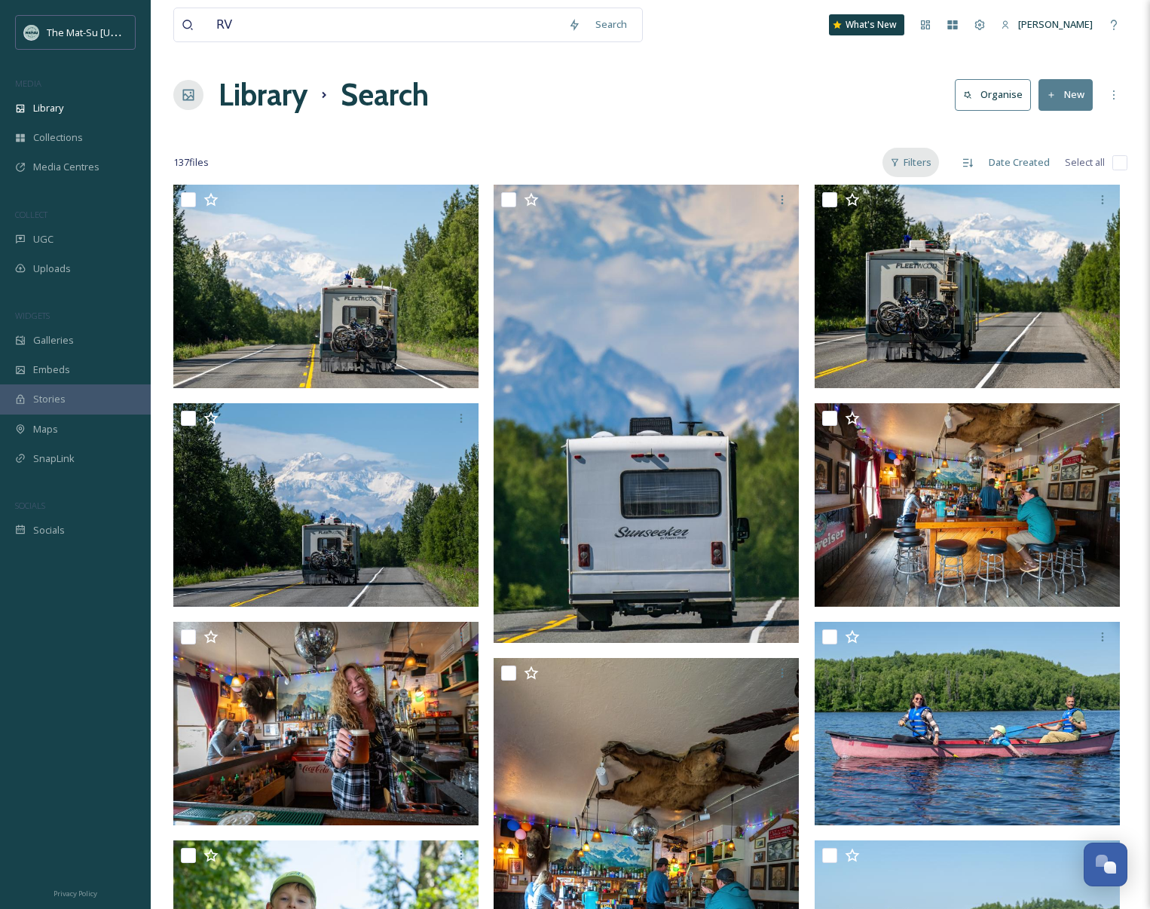
click at [928, 164] on div "Filters" at bounding box center [911, 162] width 57 height 29
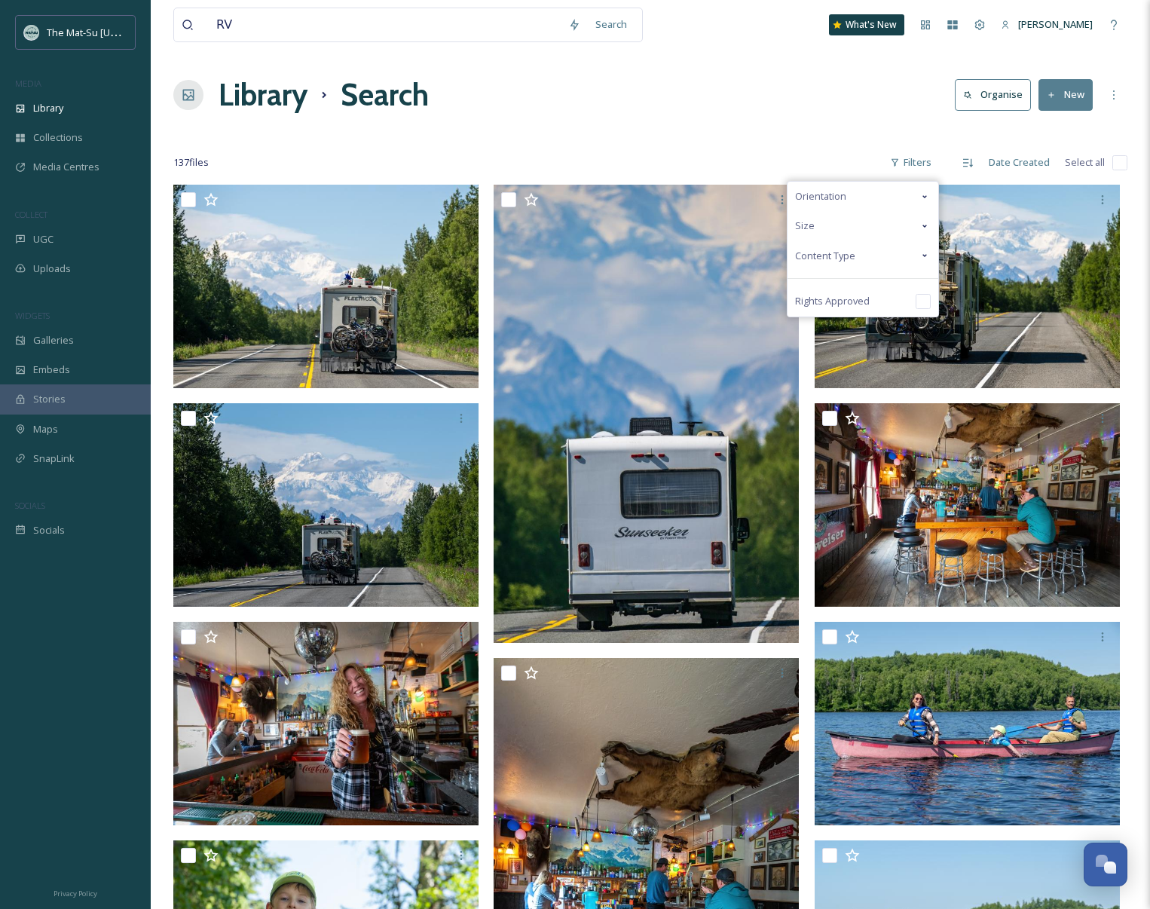
click at [855, 253] on span "Content Type" at bounding box center [825, 256] width 60 height 14
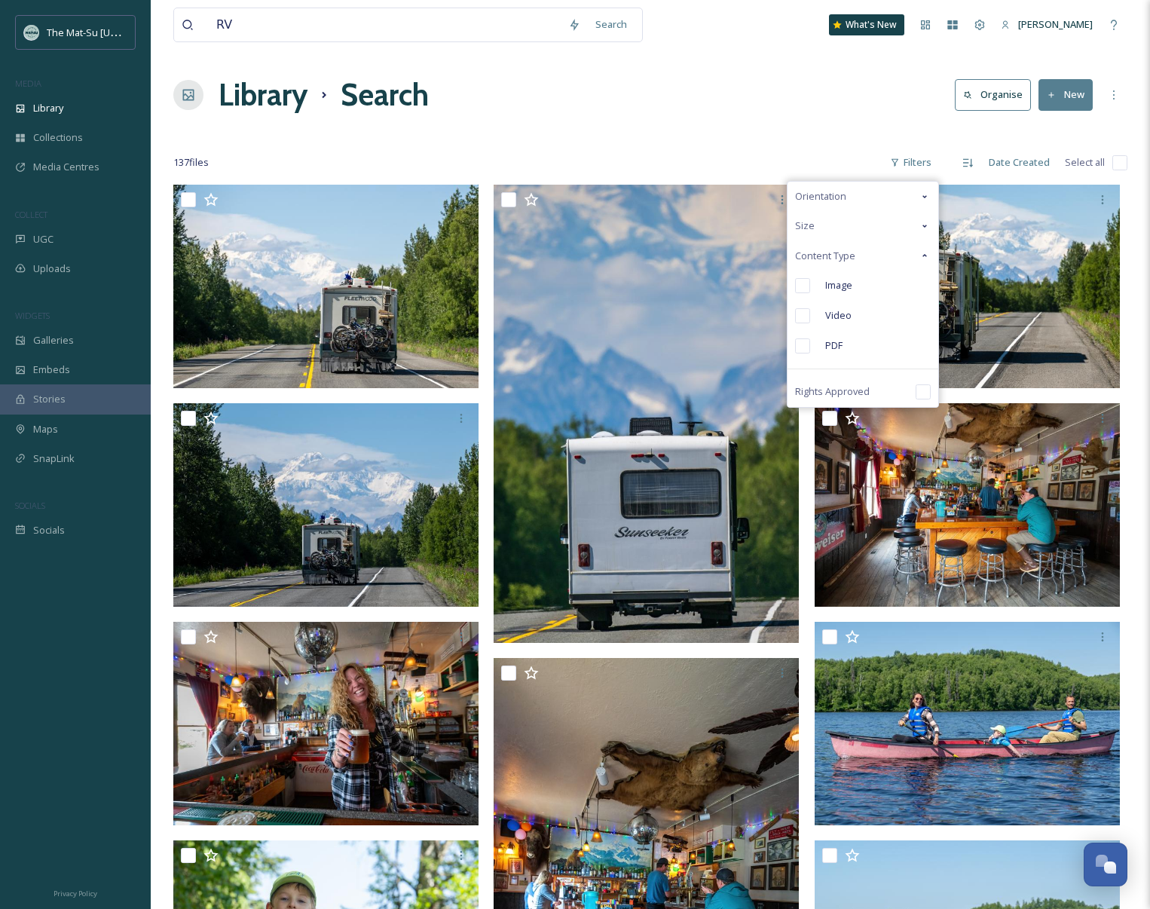
click at [801, 283] on input "checkbox" at bounding box center [802, 285] width 15 height 15
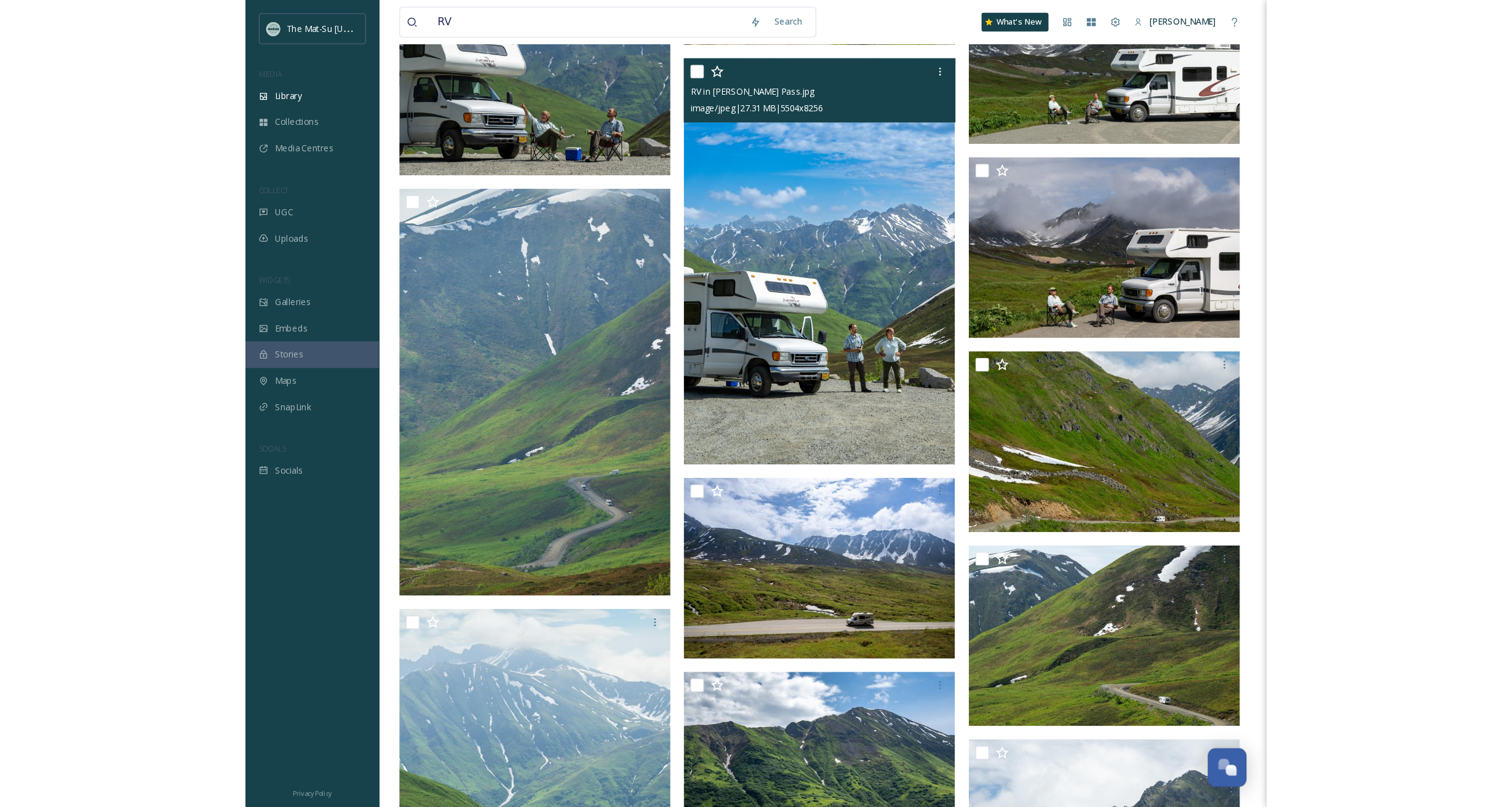
scroll to position [7759, 0]
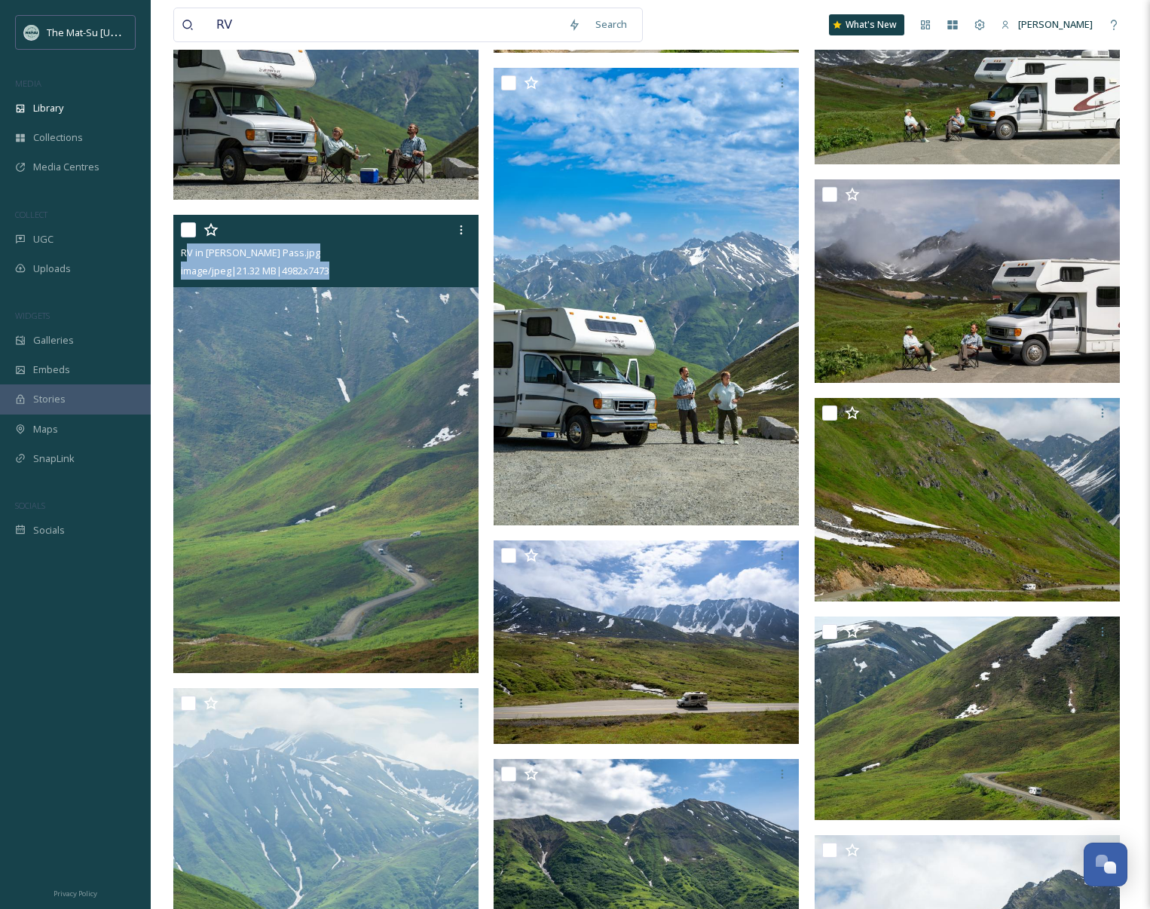
drag, startPoint x: 355, startPoint y: 271, endPoint x: 182, endPoint y: 256, distance: 173.3
click at [182, 256] on div "RV in [PERSON_NAME] Pass.jpg image/jpeg | 21.32 MB | 4982 x 7473" at bounding box center [325, 251] width 305 height 72
click at [390, 328] on img at bounding box center [325, 444] width 305 height 458
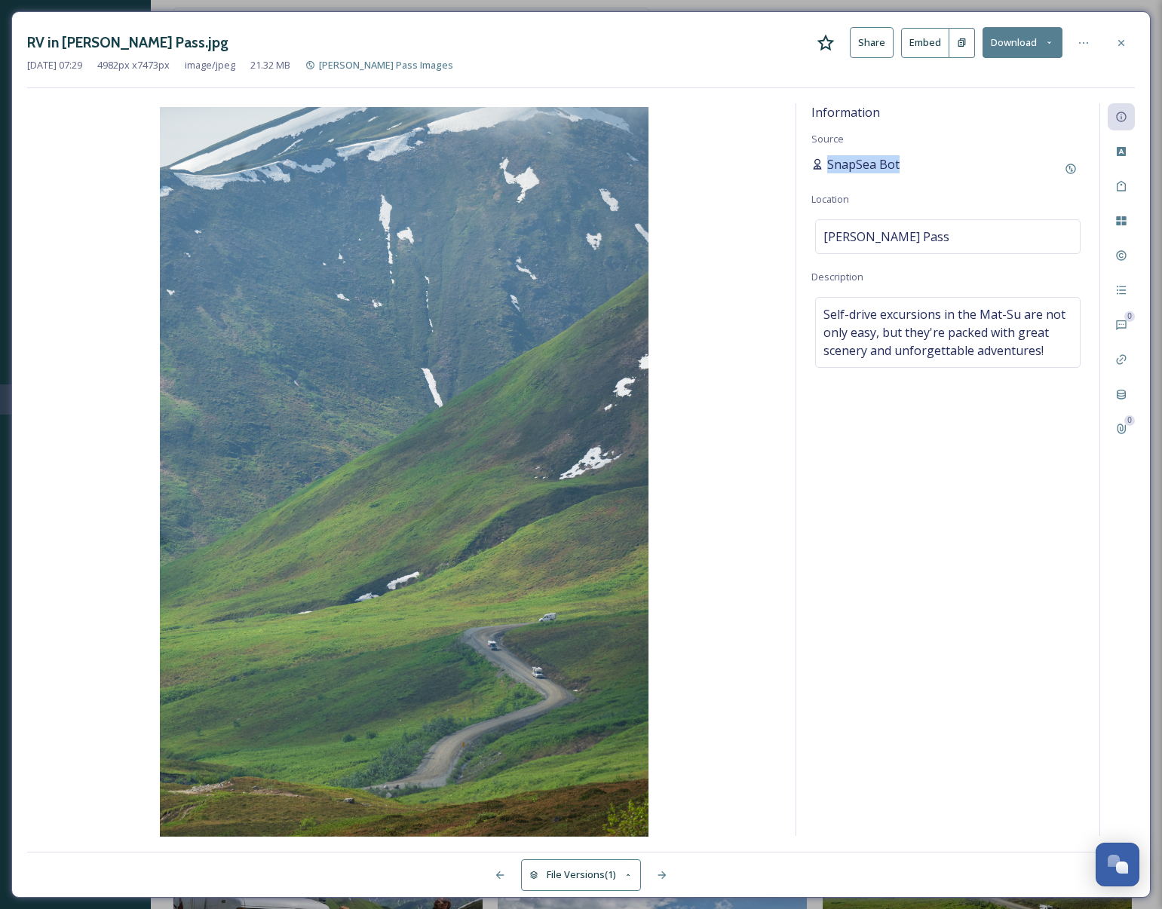
drag, startPoint x: 907, startPoint y: 167, endPoint x: 825, endPoint y: 168, distance: 82.2
click at [825, 168] on div "SnapSea Bot" at bounding box center [947, 168] width 273 height 27
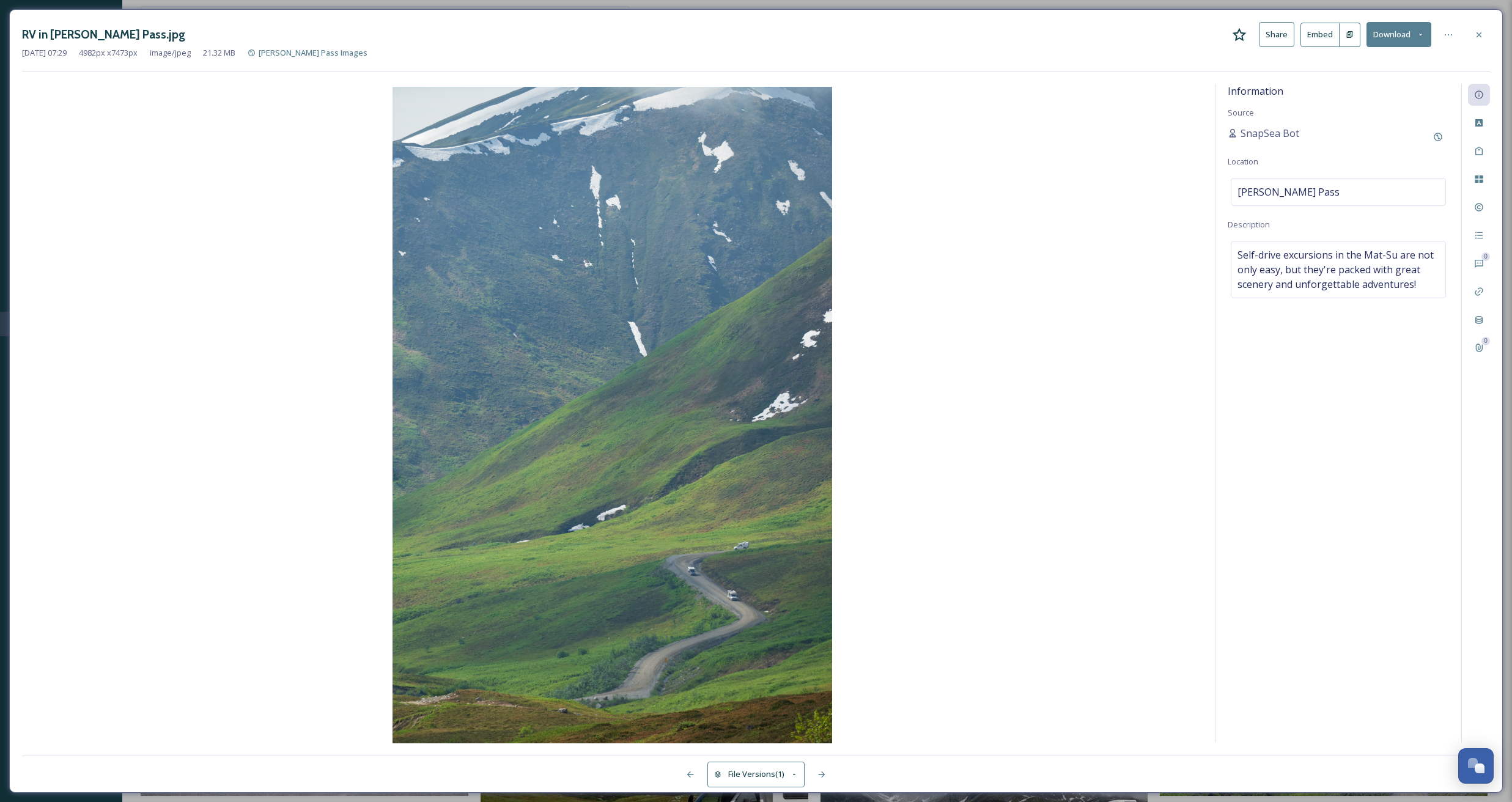
drag, startPoint x: 1480, startPoint y: 33, endPoint x: 1303, endPoint y: 50, distance: 177.8
click at [942, 33] on icon at bounding box center [1479, 34] width 5 height 5
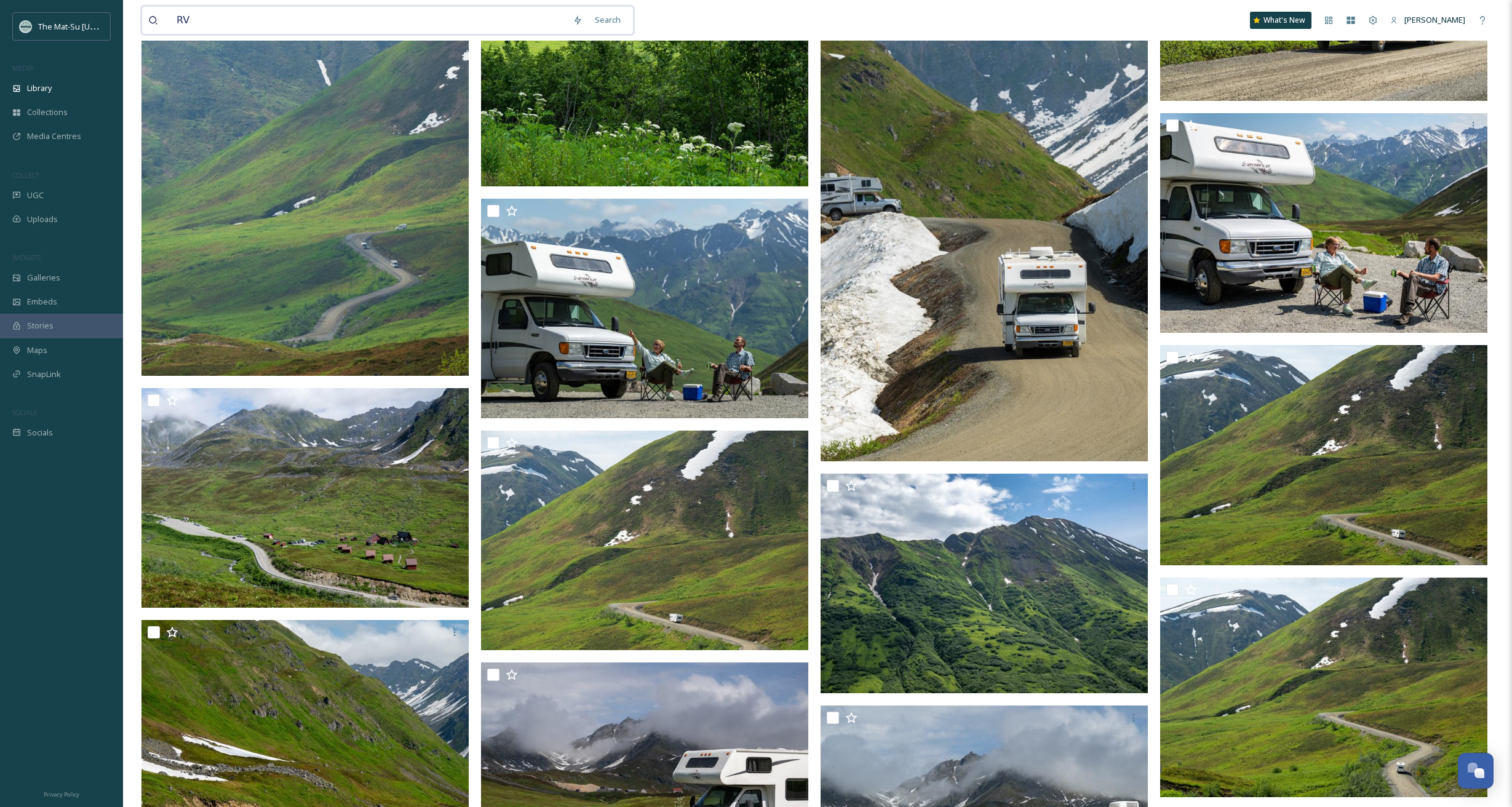
drag, startPoint x: 197, startPoint y: 20, endPoint x: 162, endPoint y: 20, distance: 35.0
click at [162, 20] on div "RV" at bounding box center [357, 20] width 419 height 27
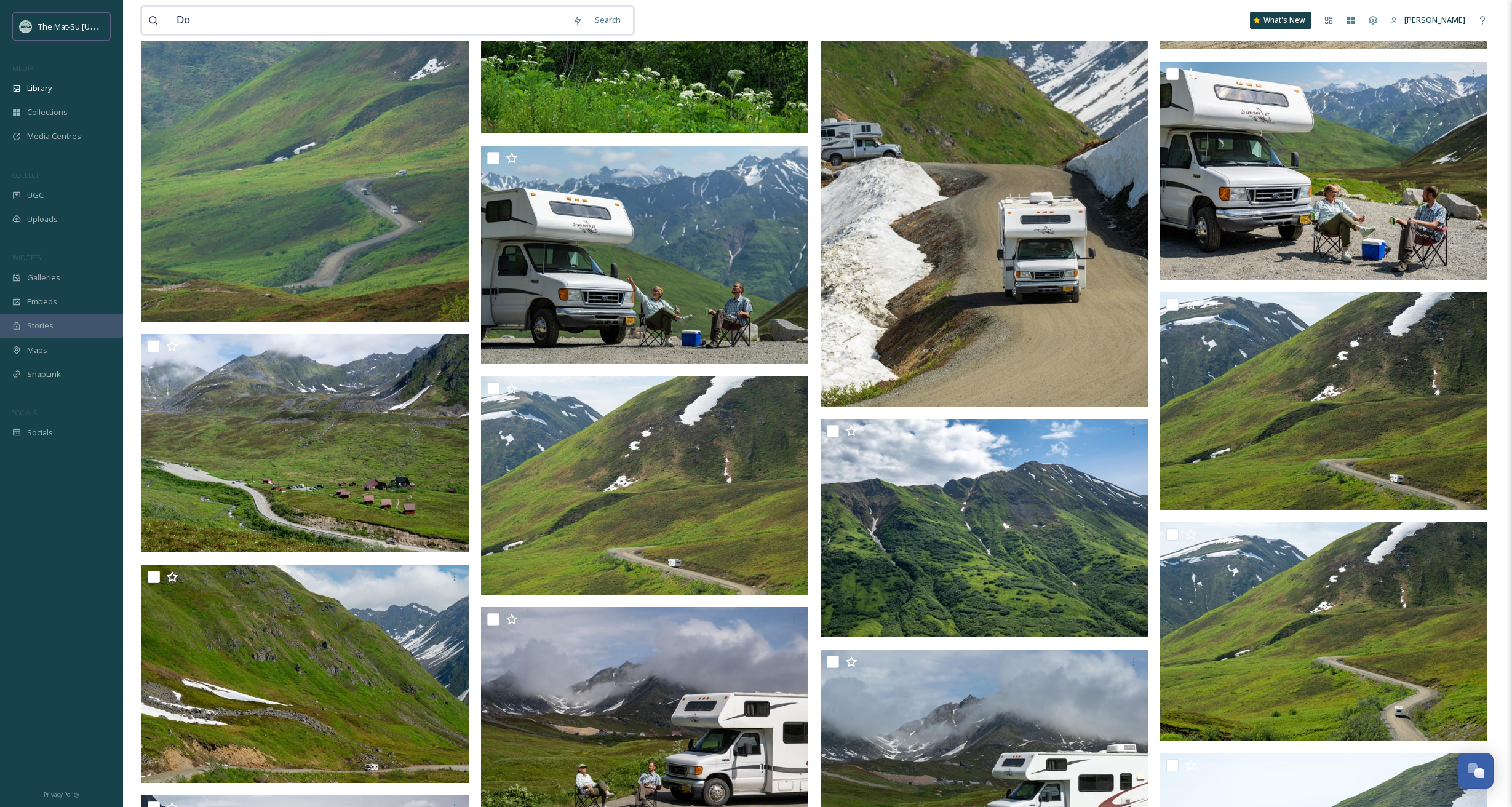
scroll to position [7705, 0]
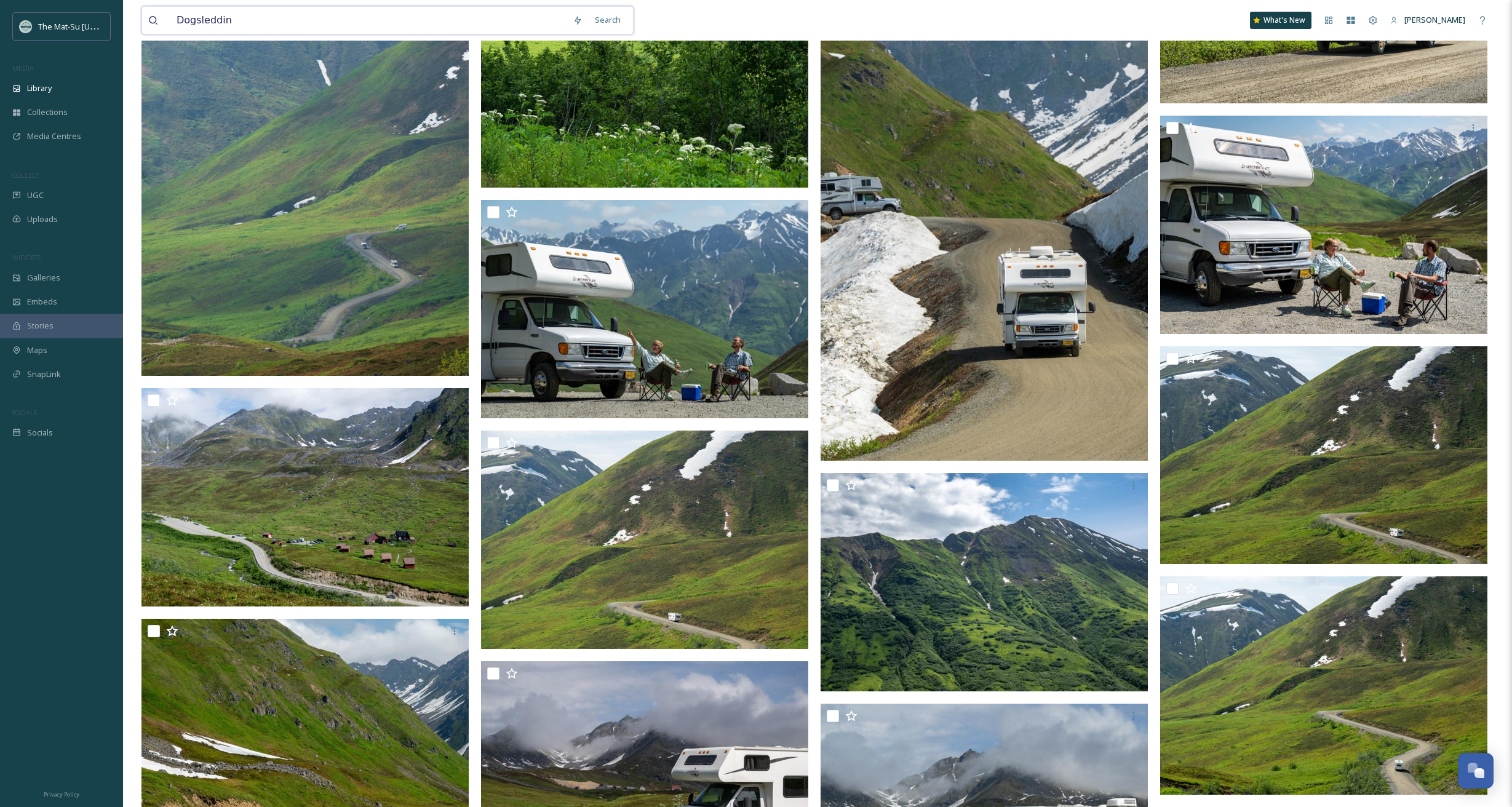
type input "Dogsledding"
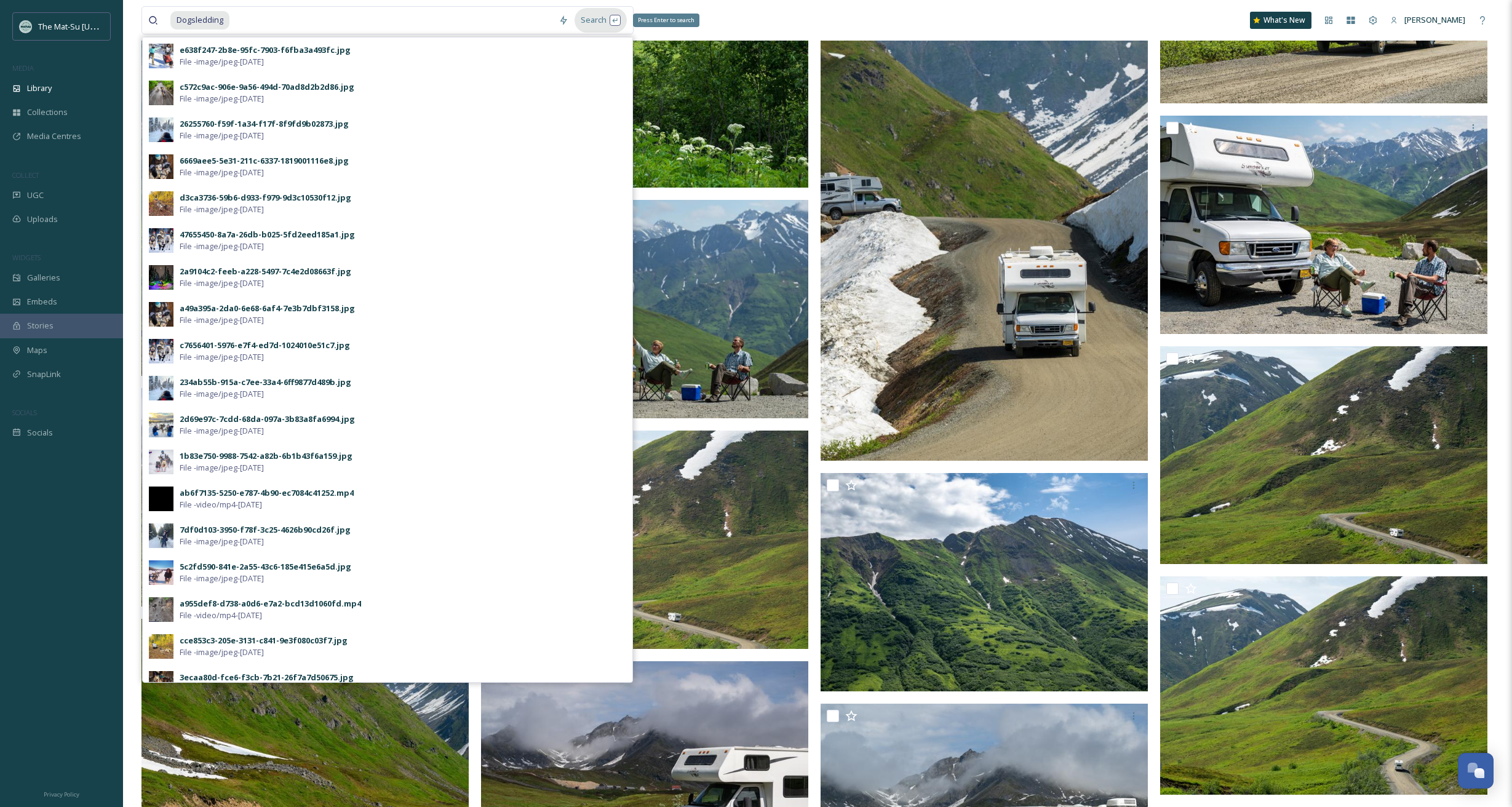
click at [588, 19] on div "Search Press Enter to search" at bounding box center [601, 20] width 52 height 24
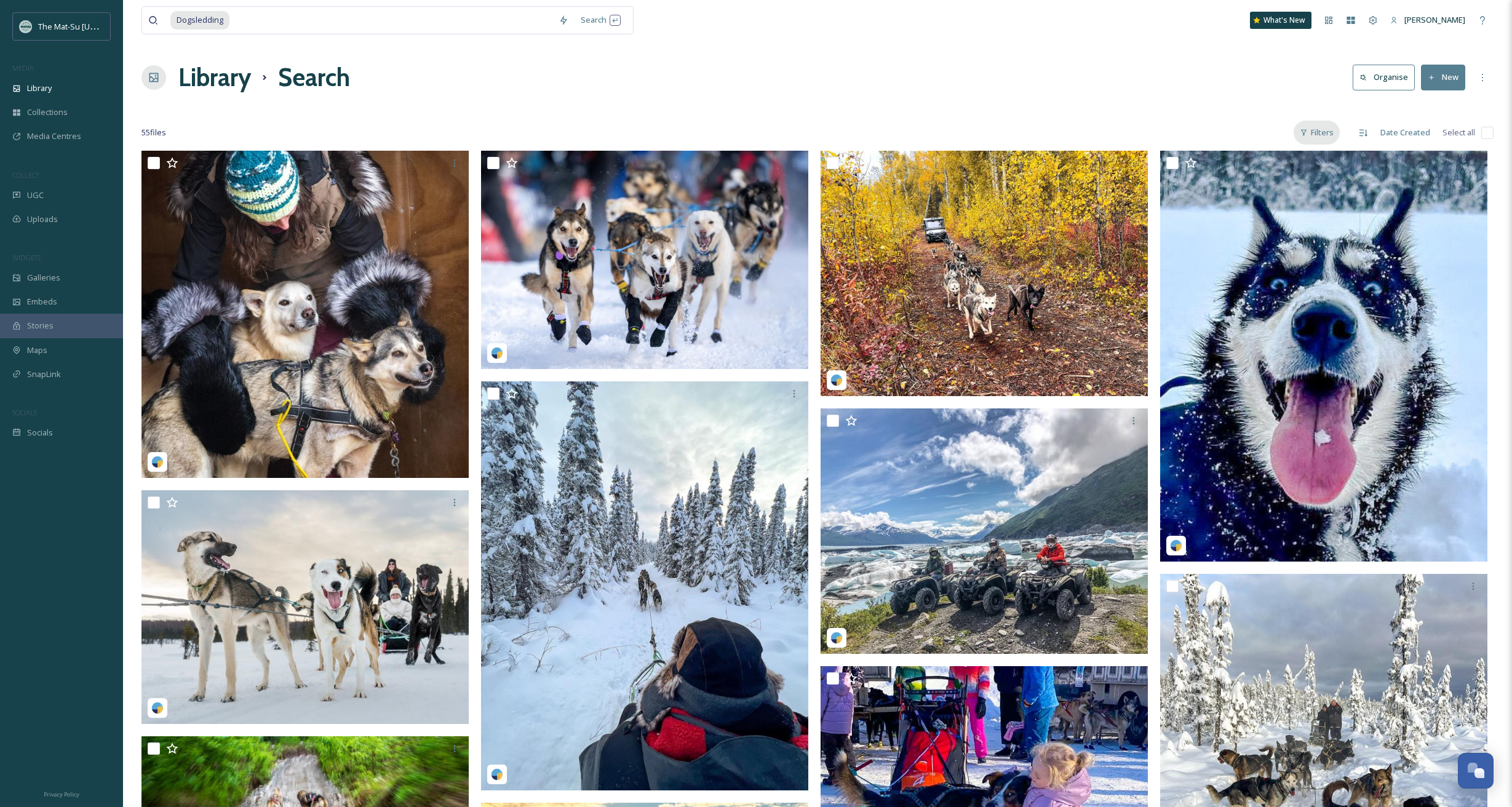
click at [947, 131] on div "Filters" at bounding box center [1316, 132] width 47 height 24
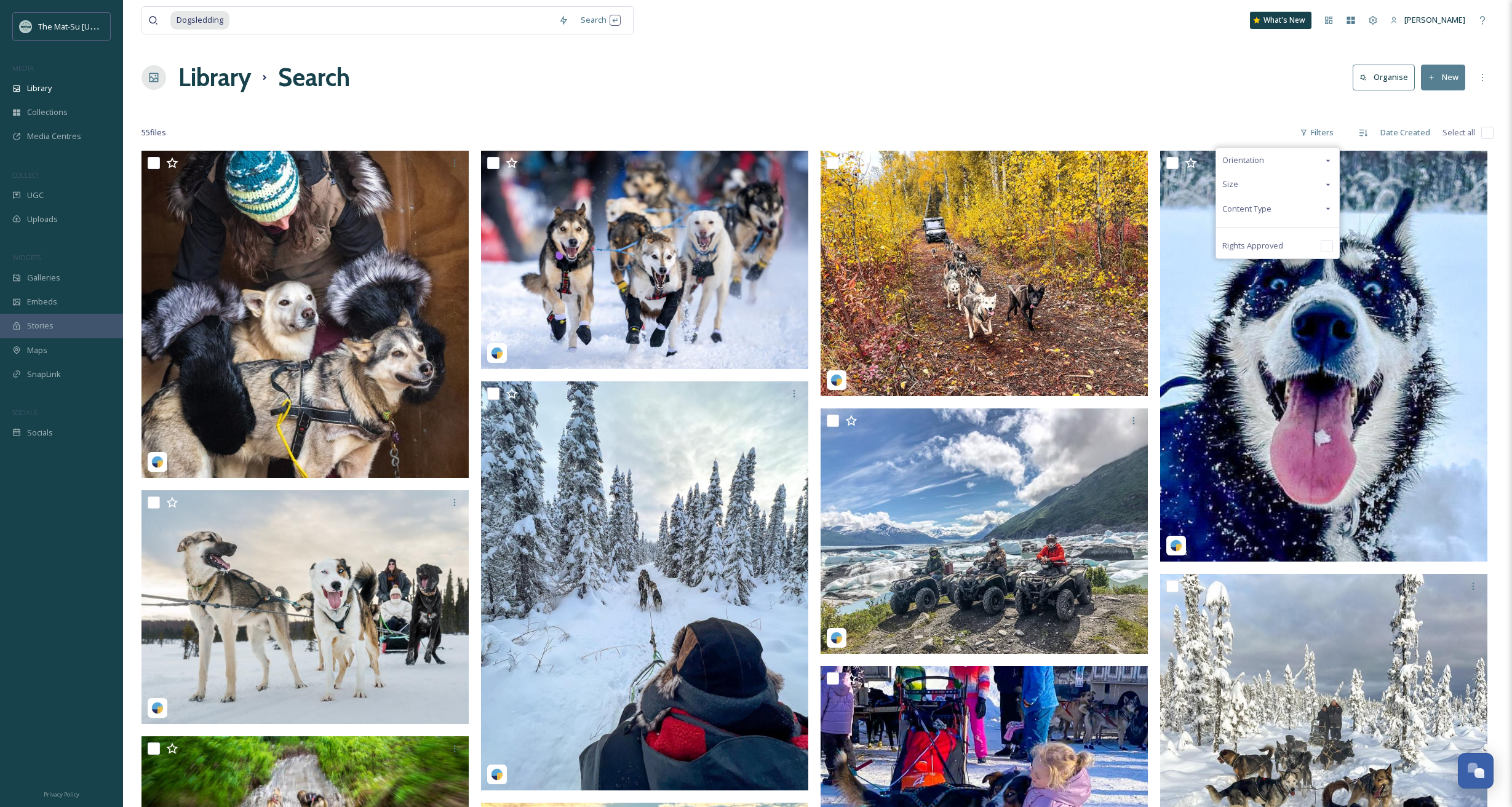
click at [947, 209] on span "Content Type" at bounding box center [1247, 209] width 49 height 11
drag, startPoint x: 1226, startPoint y: 235, endPoint x: 1214, endPoint y: 248, distance: 17.7
click at [947, 235] on input "checkbox" at bounding box center [1228, 233] width 12 height 12
click at [244, 26] on input at bounding box center [392, 20] width 321 height 27
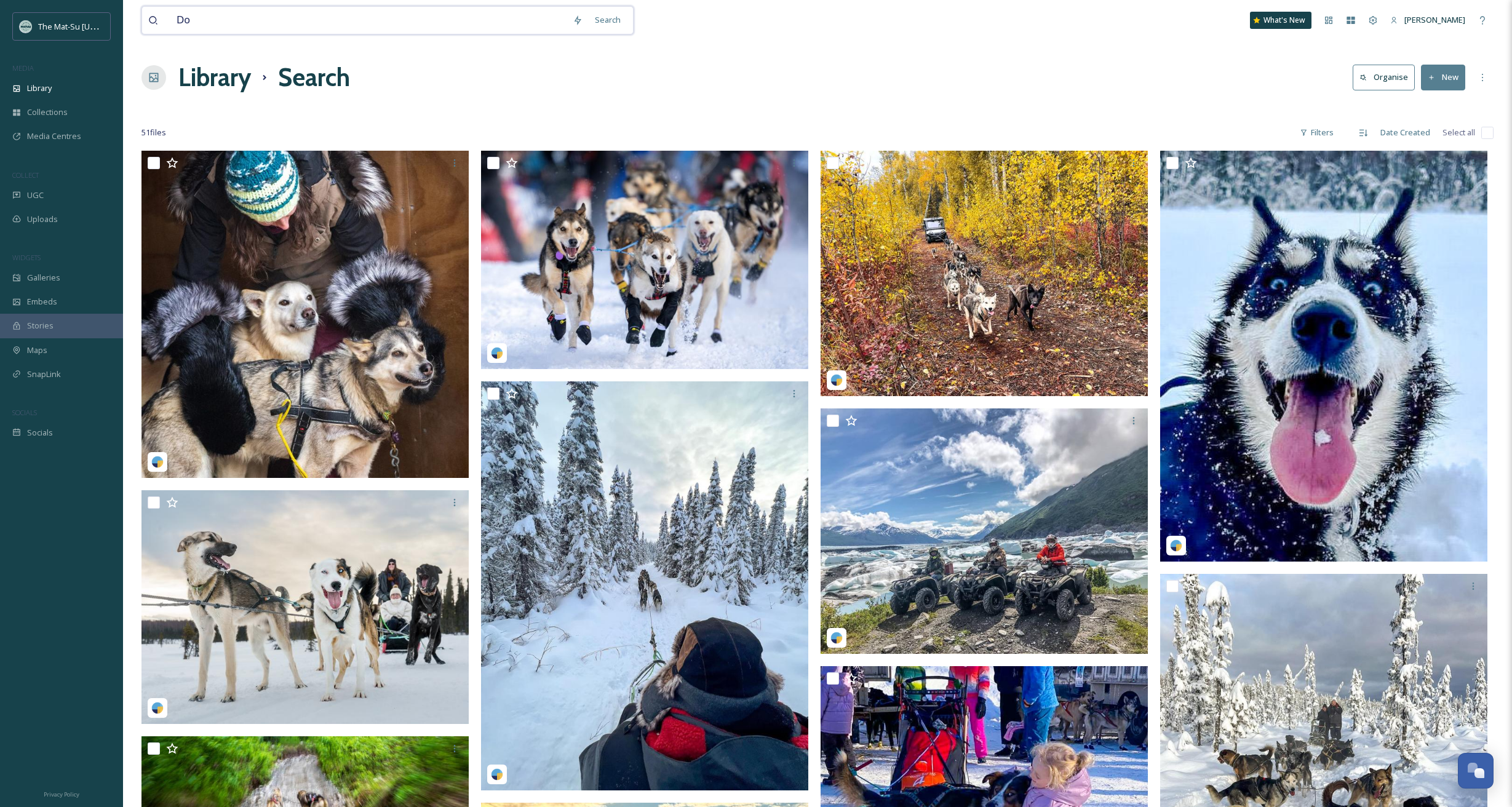
type input "D"
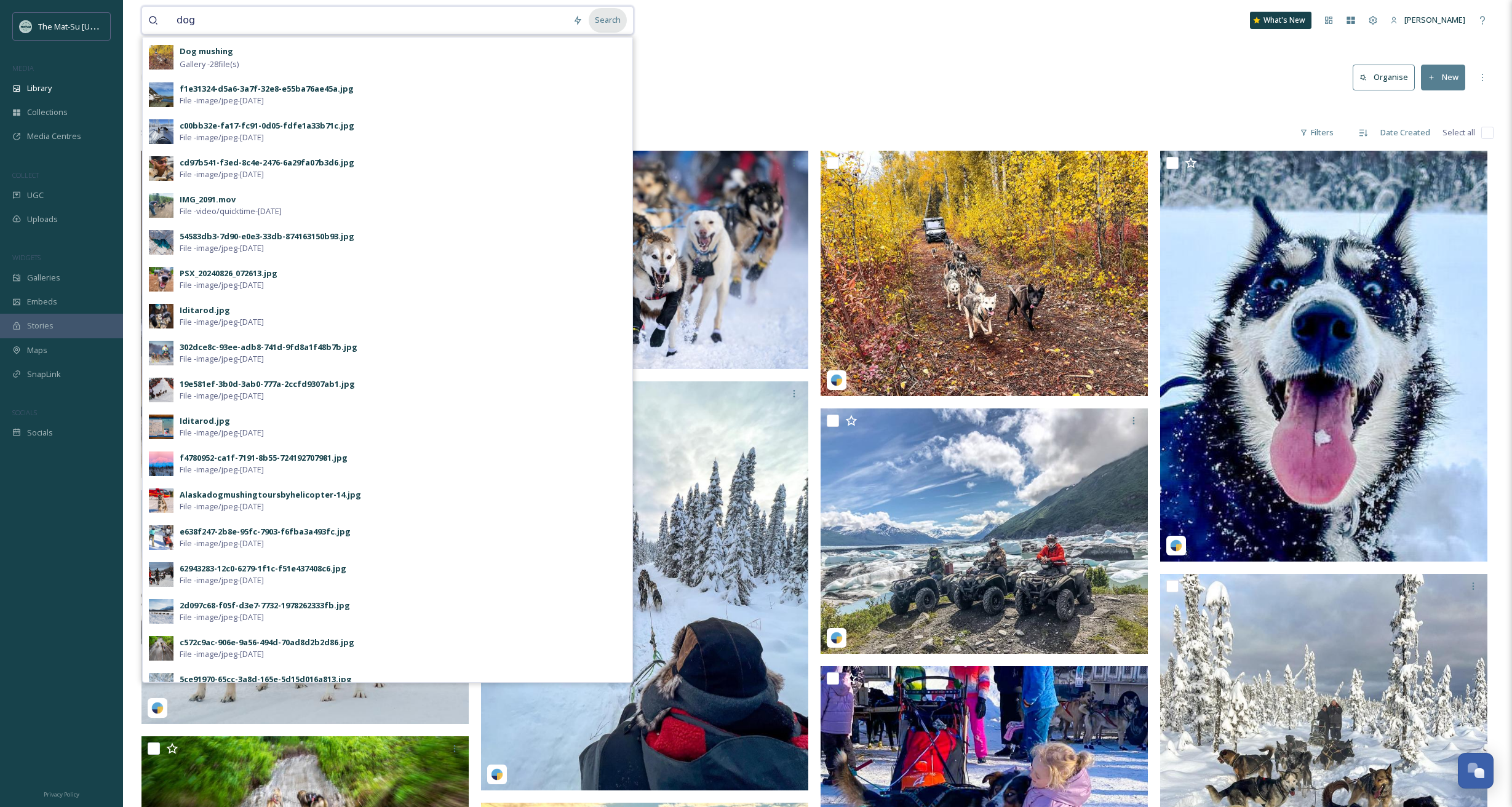
type input "dog"
click at [614, 20] on div "Search" at bounding box center [607, 20] width 38 height 24
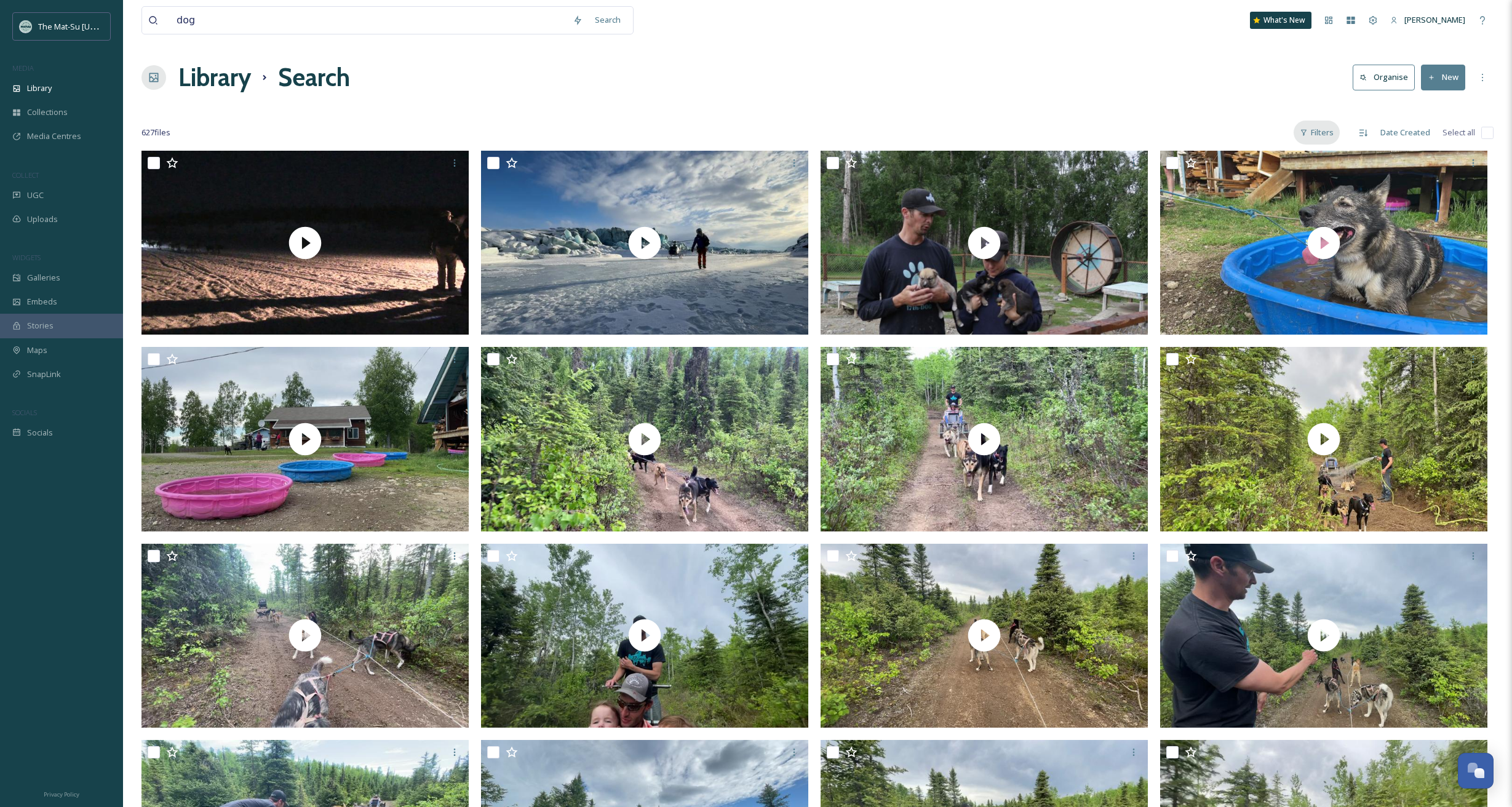
click at [947, 131] on div "Filters" at bounding box center [1316, 132] width 47 height 24
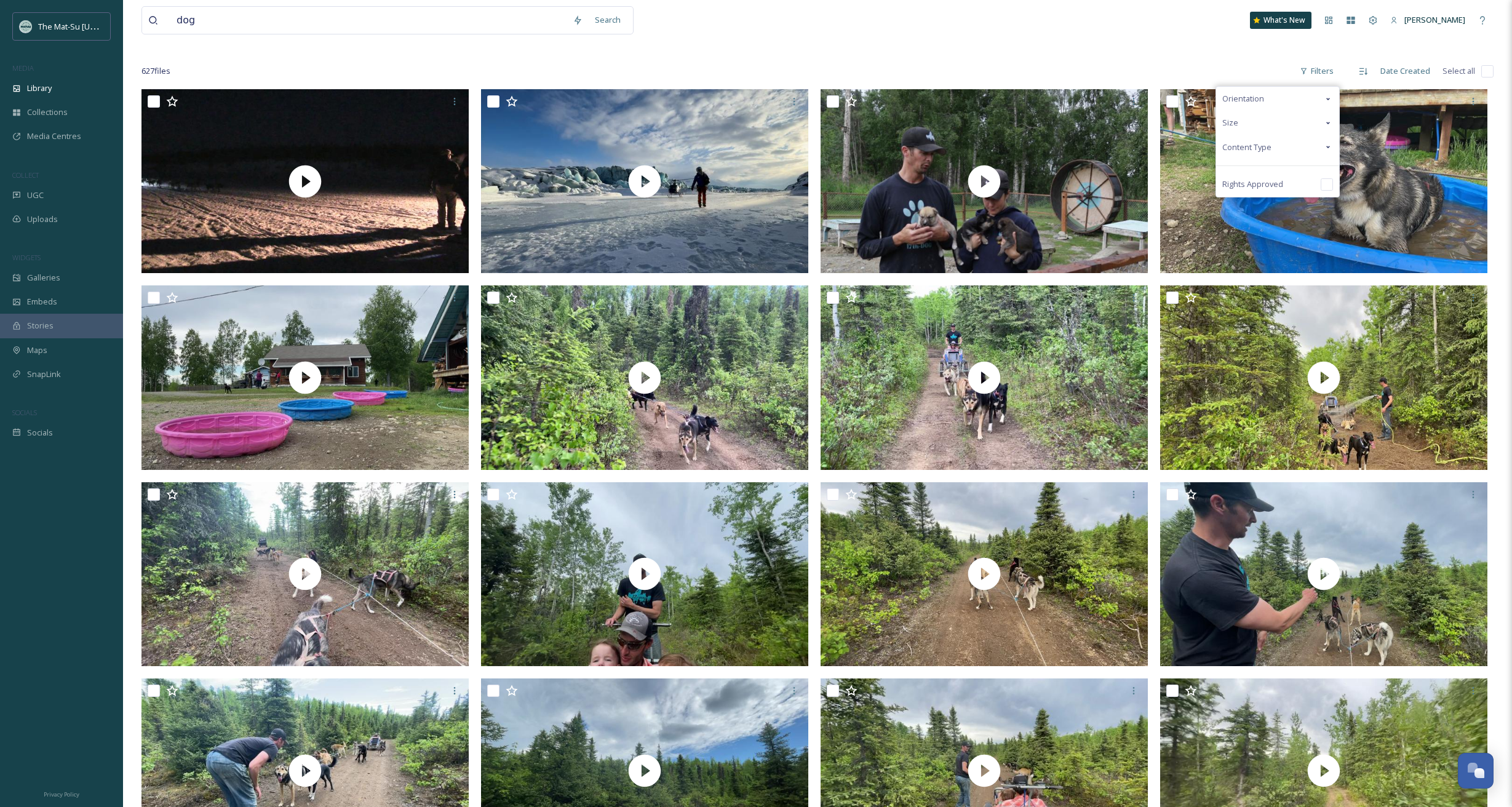
scroll to position [78, 0]
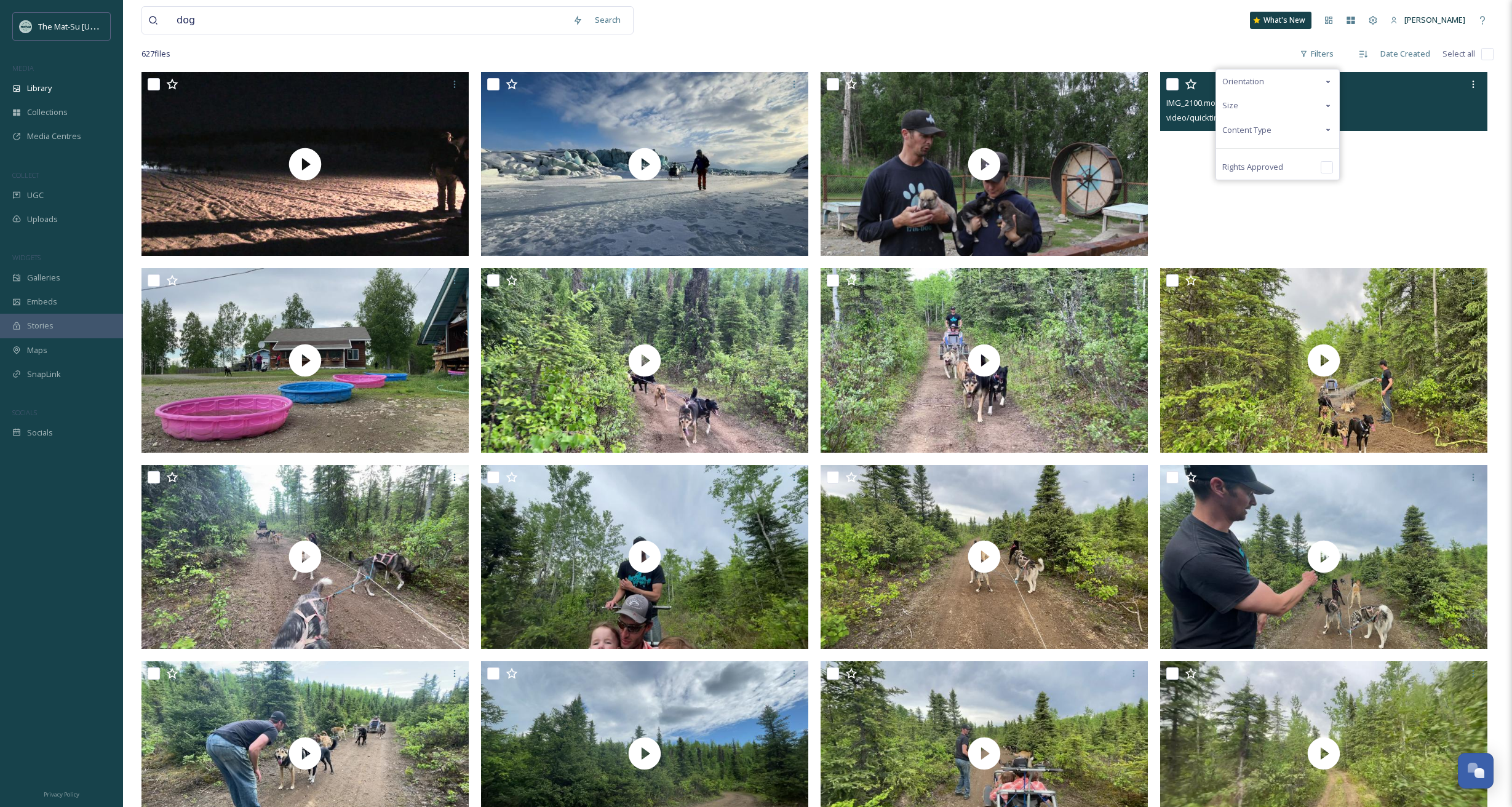
click at [947, 129] on div "Content Type" at bounding box center [1277, 130] width 123 height 24
click at [947, 156] on input "checkbox" at bounding box center [1228, 154] width 12 height 12
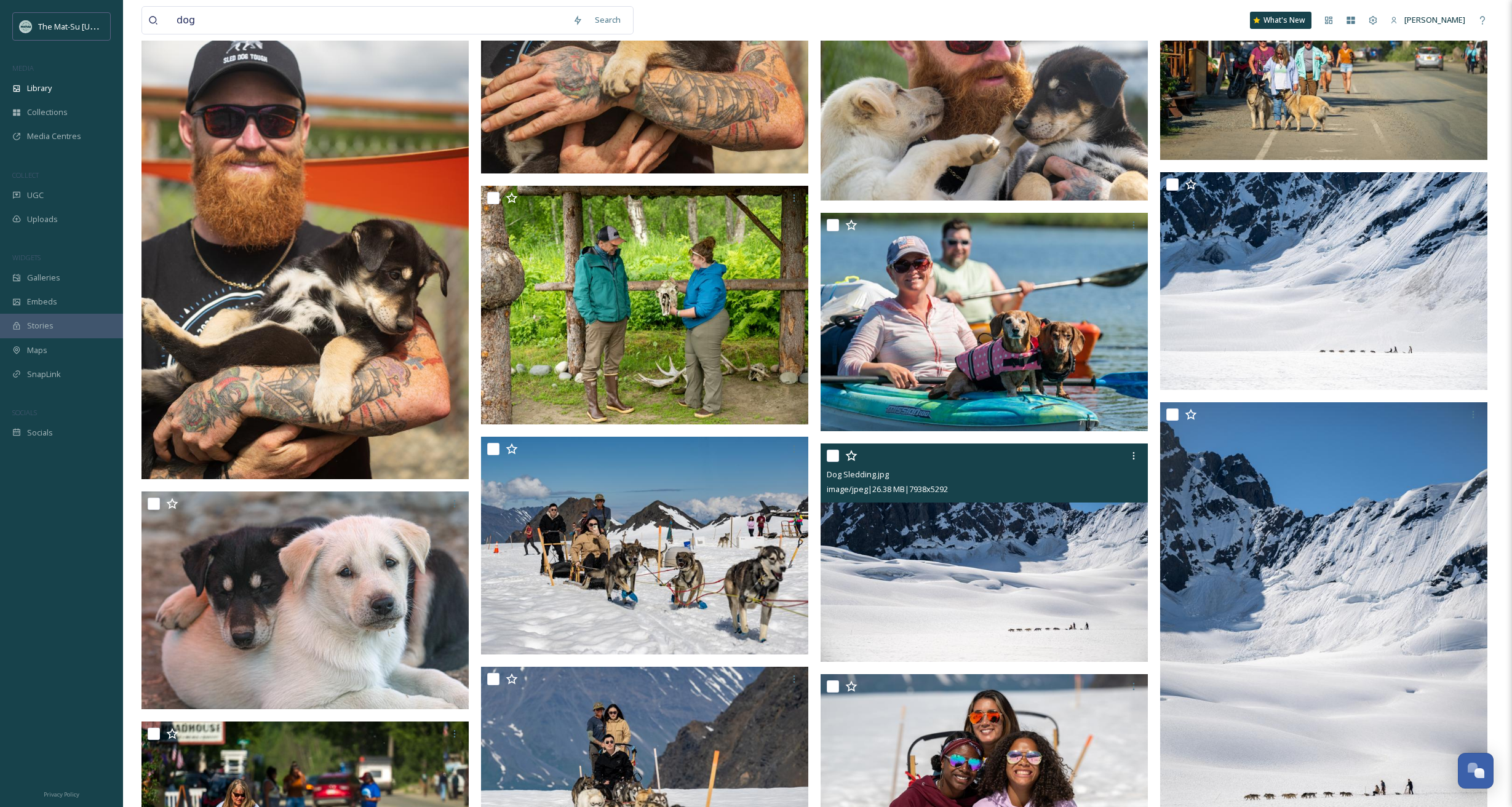
scroll to position [11978, 0]
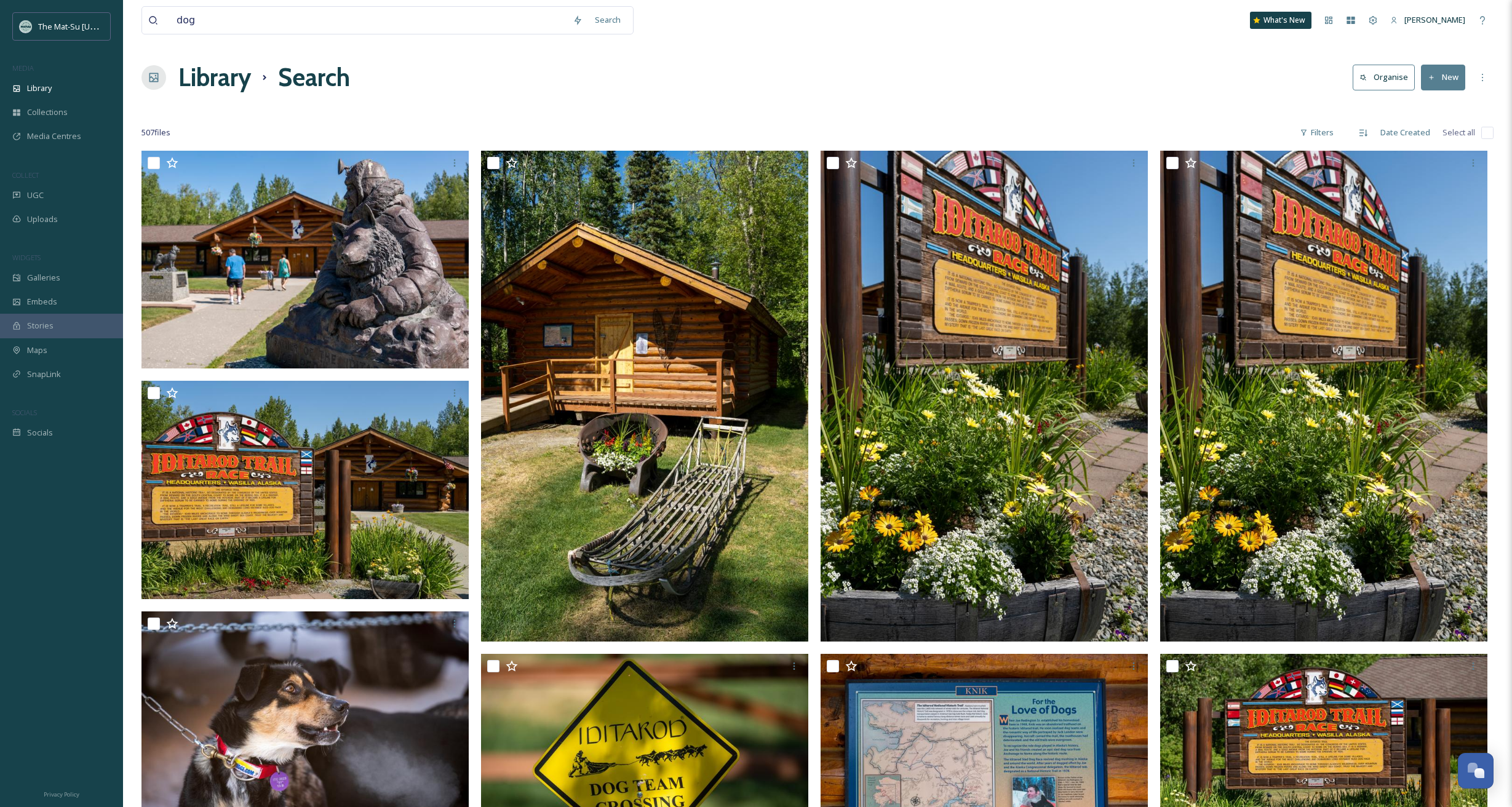
scroll to position [11978, 0]
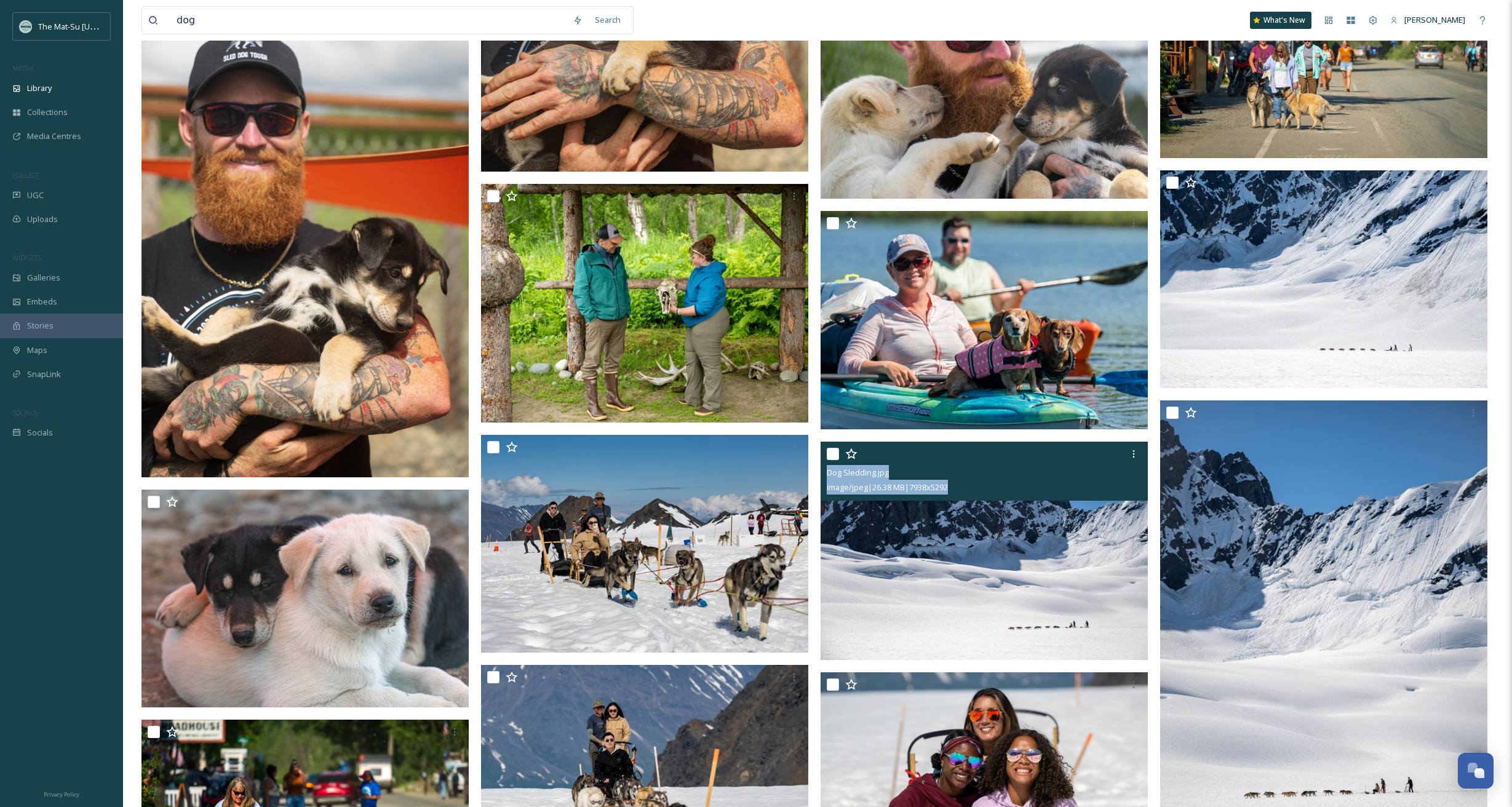
drag, startPoint x: 987, startPoint y: 486, endPoint x: 822, endPoint y: 478, distance: 165.2
click at [822, 478] on div "Dog Sledding.jpg image/jpeg | 26.38 MB | 7938 x 5292" at bounding box center [984, 471] width 327 height 59
copy div "Dog Sledding.jpg image/jpeg | 26.38 MB | 7938 x 5292"
click at [1046, 566] on img at bounding box center [984, 551] width 327 height 219
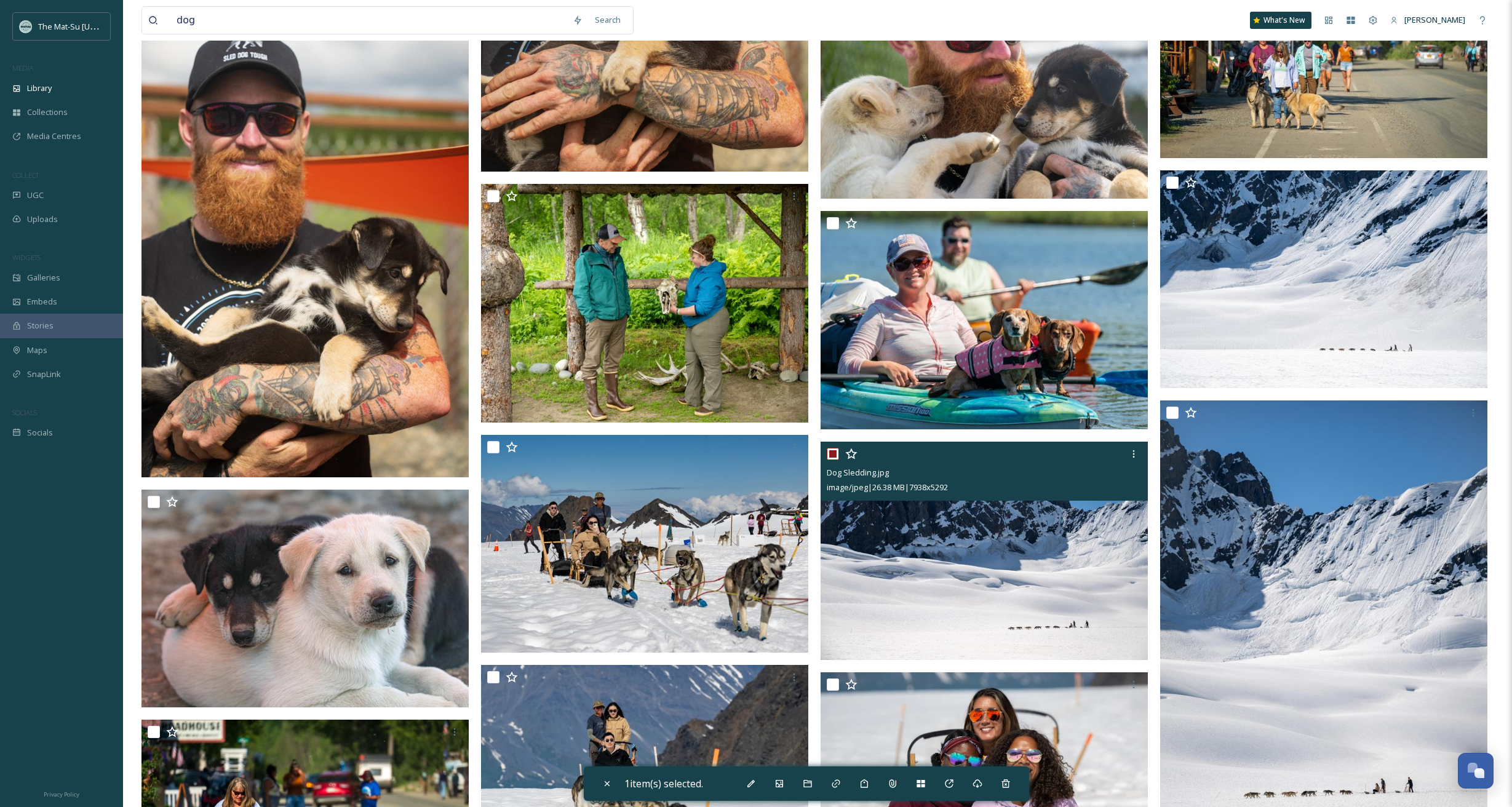
click at [986, 546] on img at bounding box center [984, 551] width 327 height 219
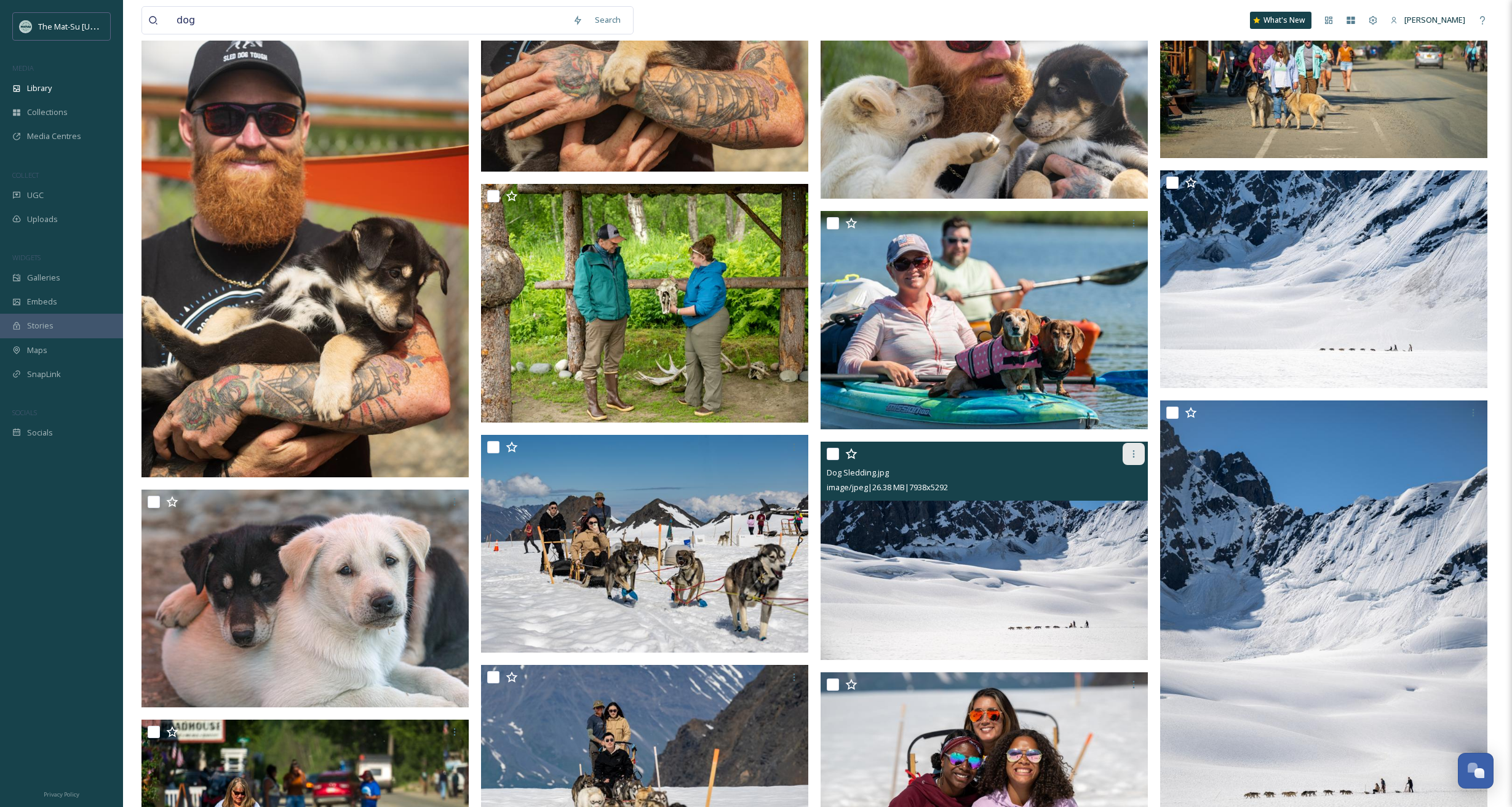
click at [1134, 456] on icon at bounding box center [1133, 454] width 10 height 10
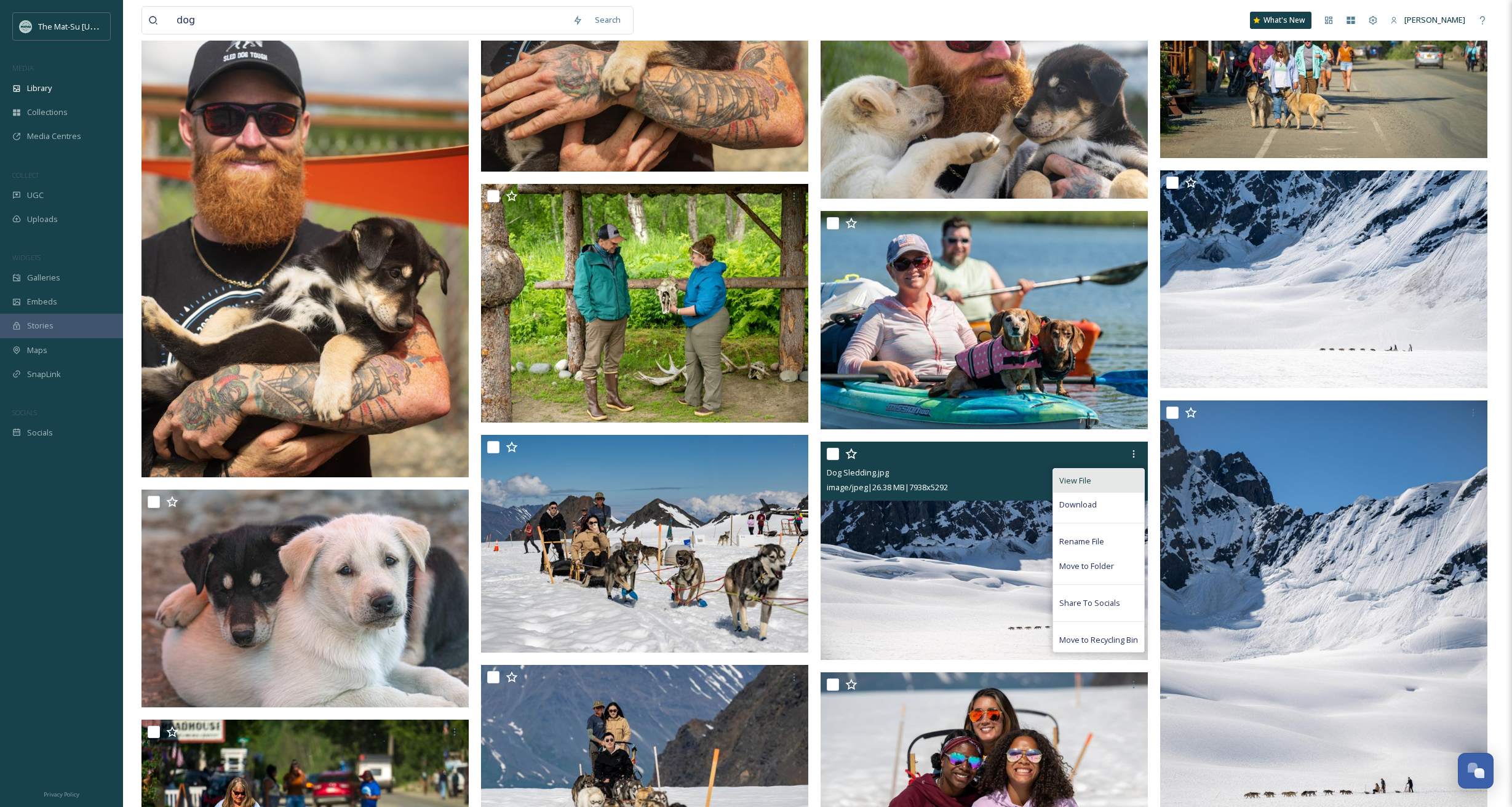
click at [1089, 481] on span "View File" at bounding box center [1075, 481] width 32 height 11
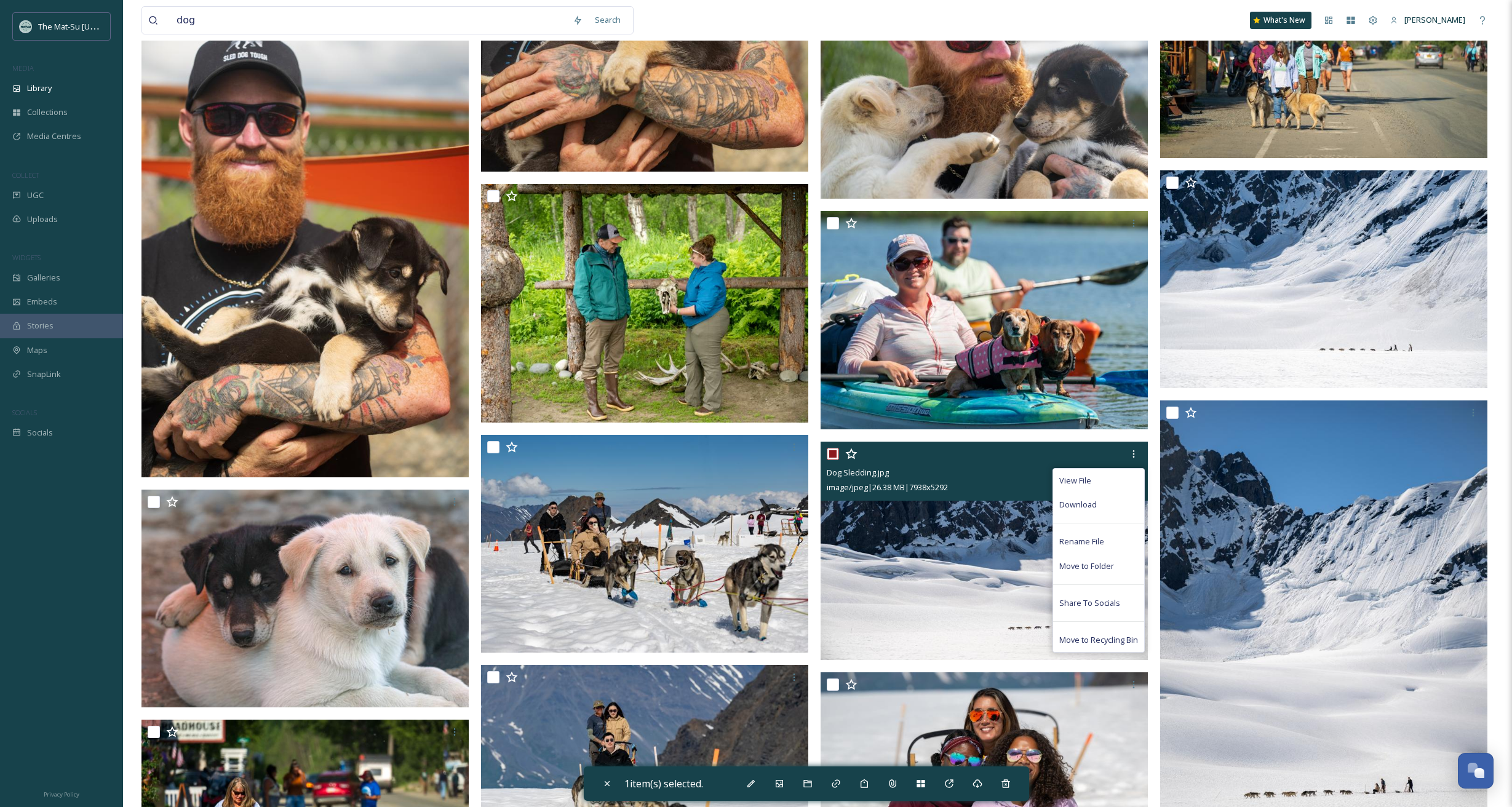
drag, startPoint x: 982, startPoint y: 568, endPoint x: 979, endPoint y: 576, distance: 8.5
click at [982, 569] on img at bounding box center [984, 551] width 327 height 219
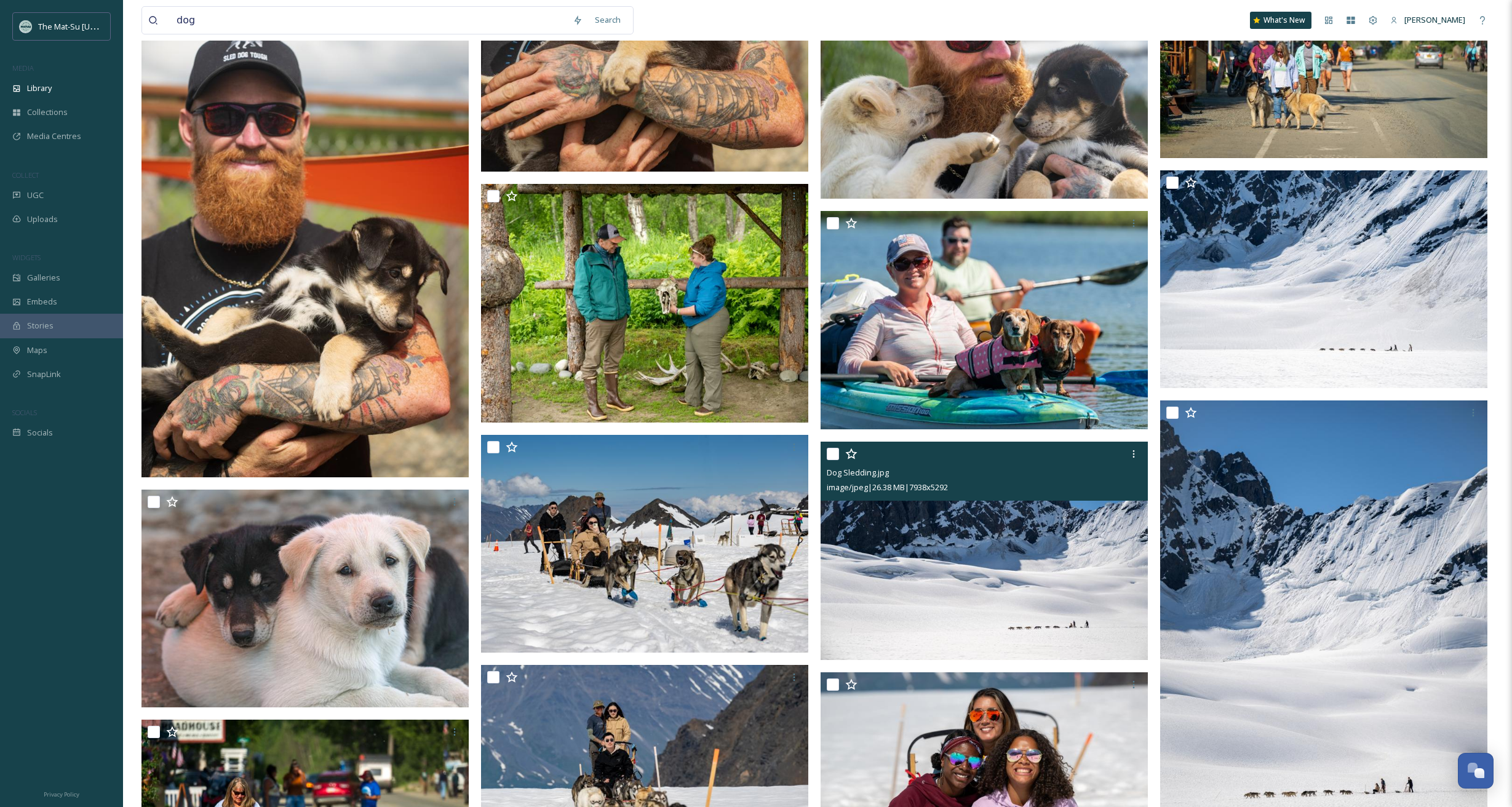
click at [920, 591] on img at bounding box center [984, 551] width 327 height 219
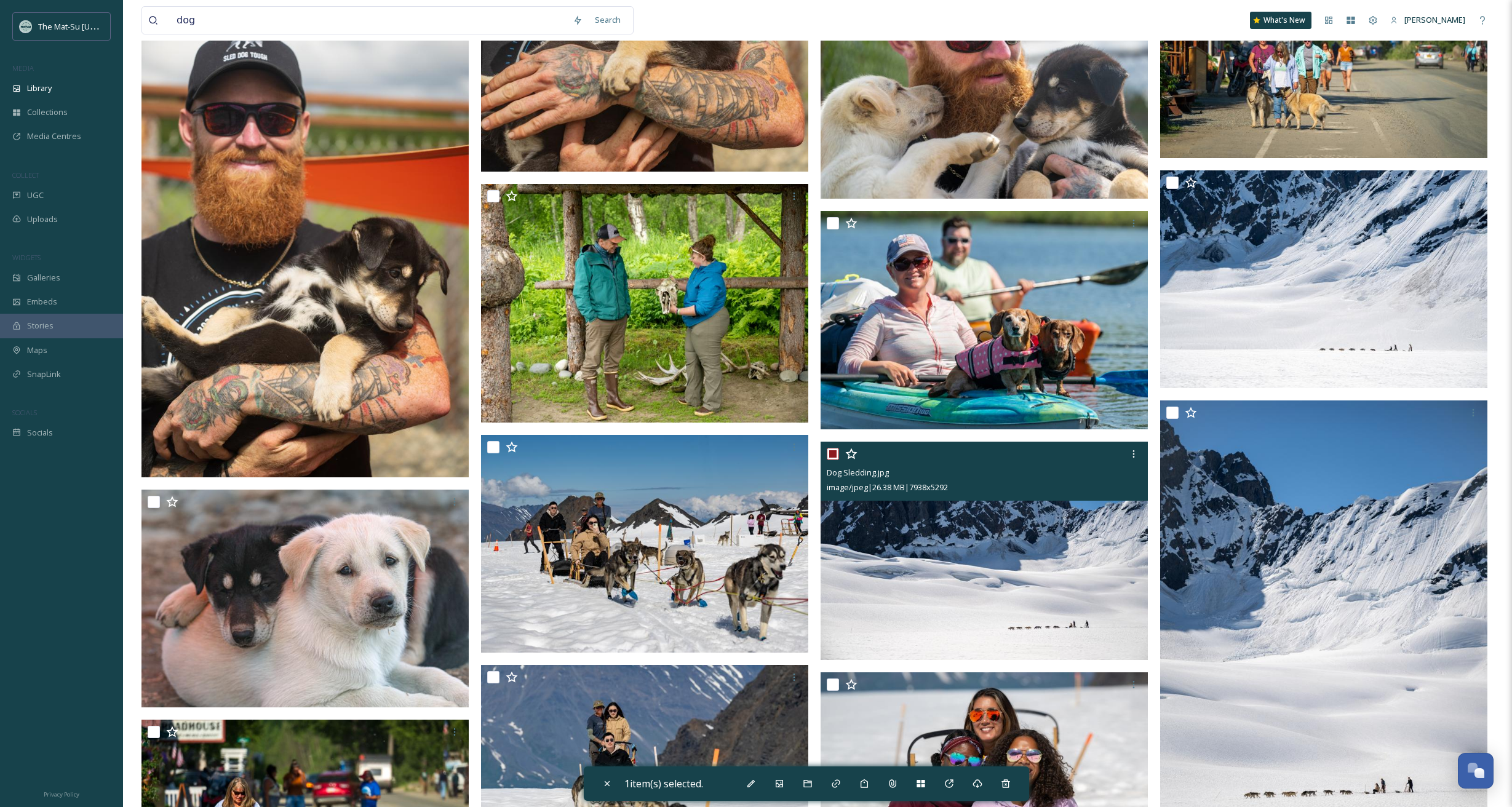
click at [932, 456] on div at bounding box center [986, 454] width 318 height 22
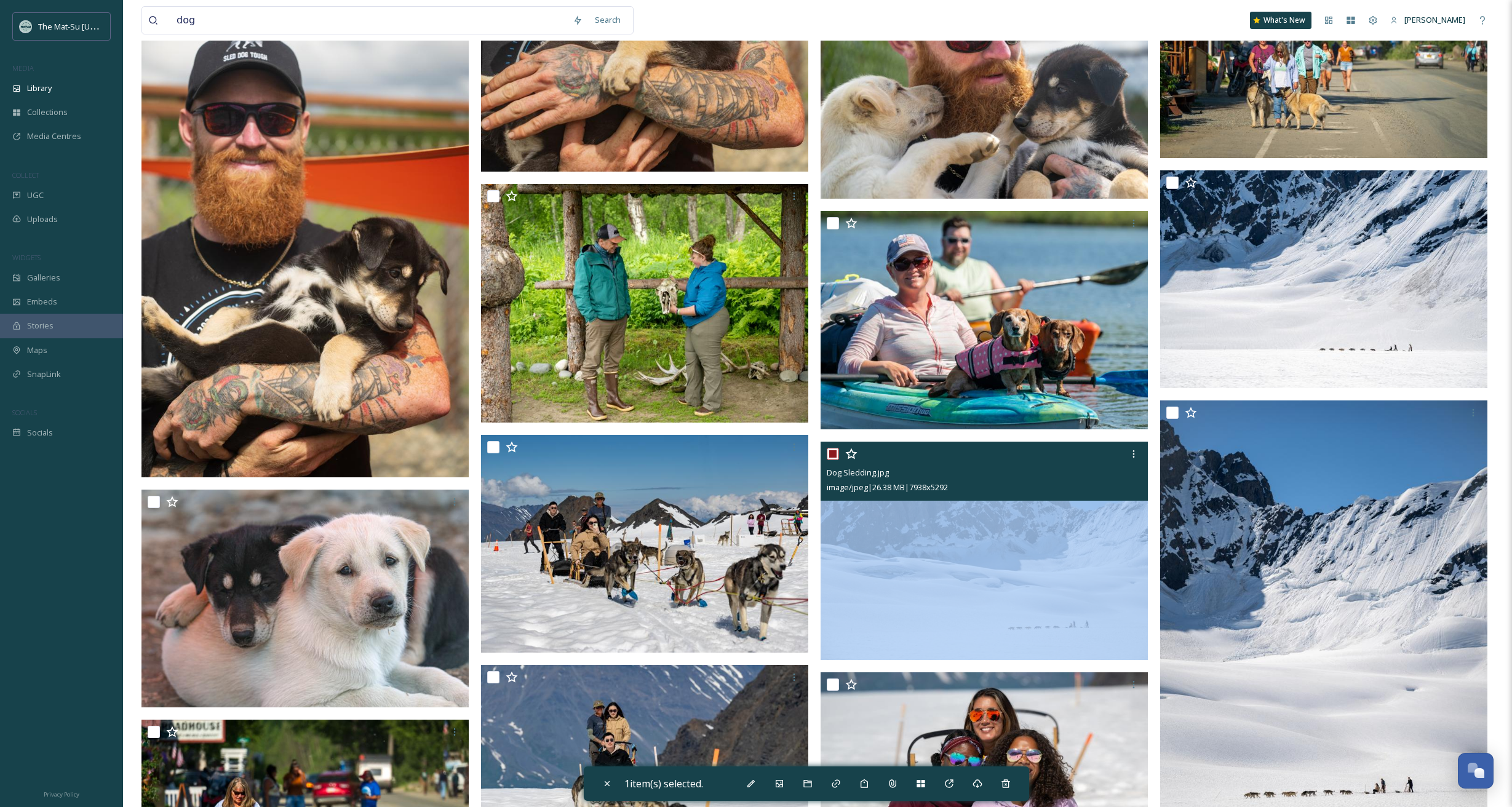
click at [932, 456] on div at bounding box center [986, 454] width 318 height 22
click at [1003, 556] on img at bounding box center [984, 551] width 327 height 219
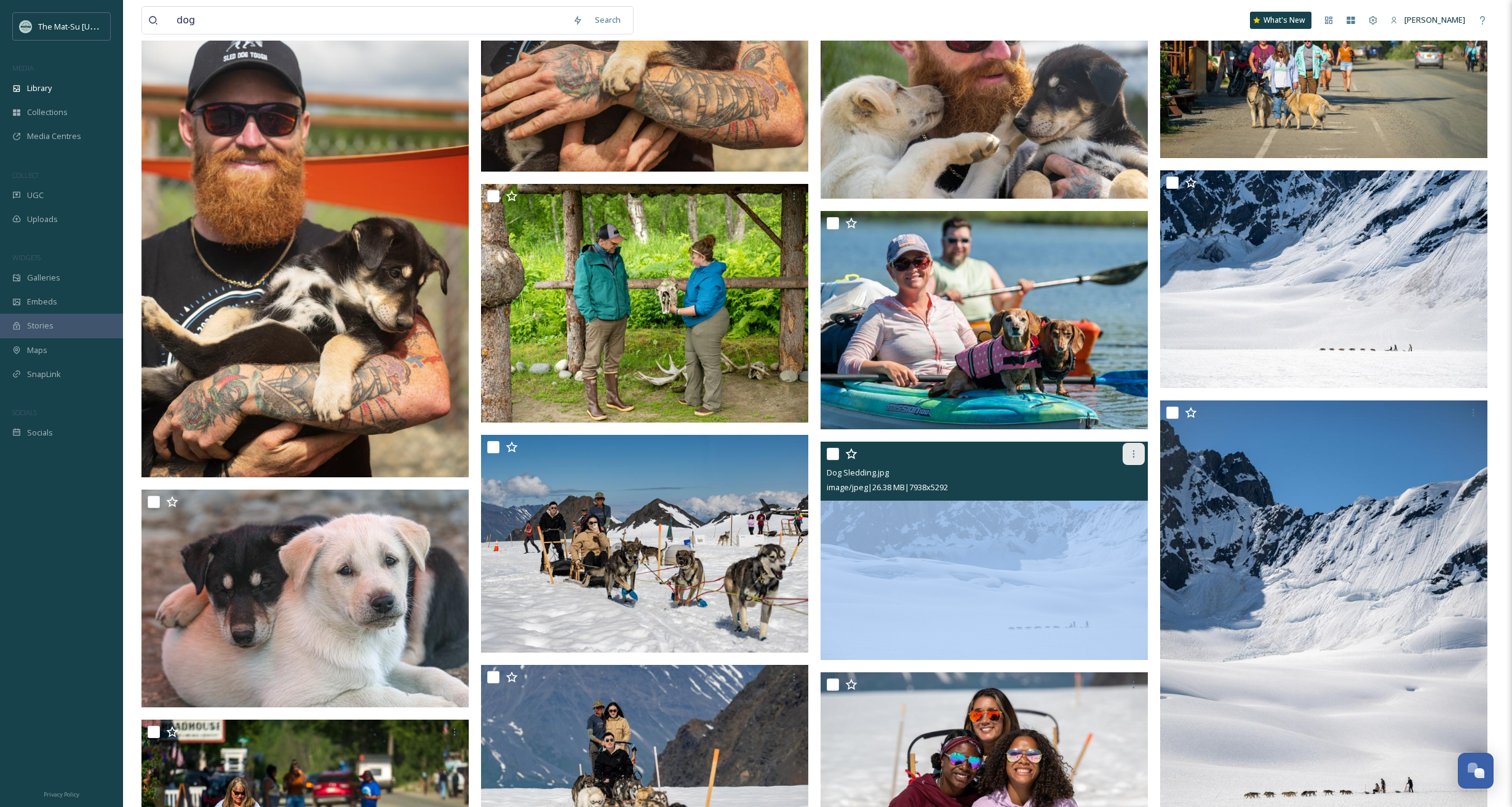
click at [1133, 454] on icon at bounding box center [1133, 454] width 2 height 7
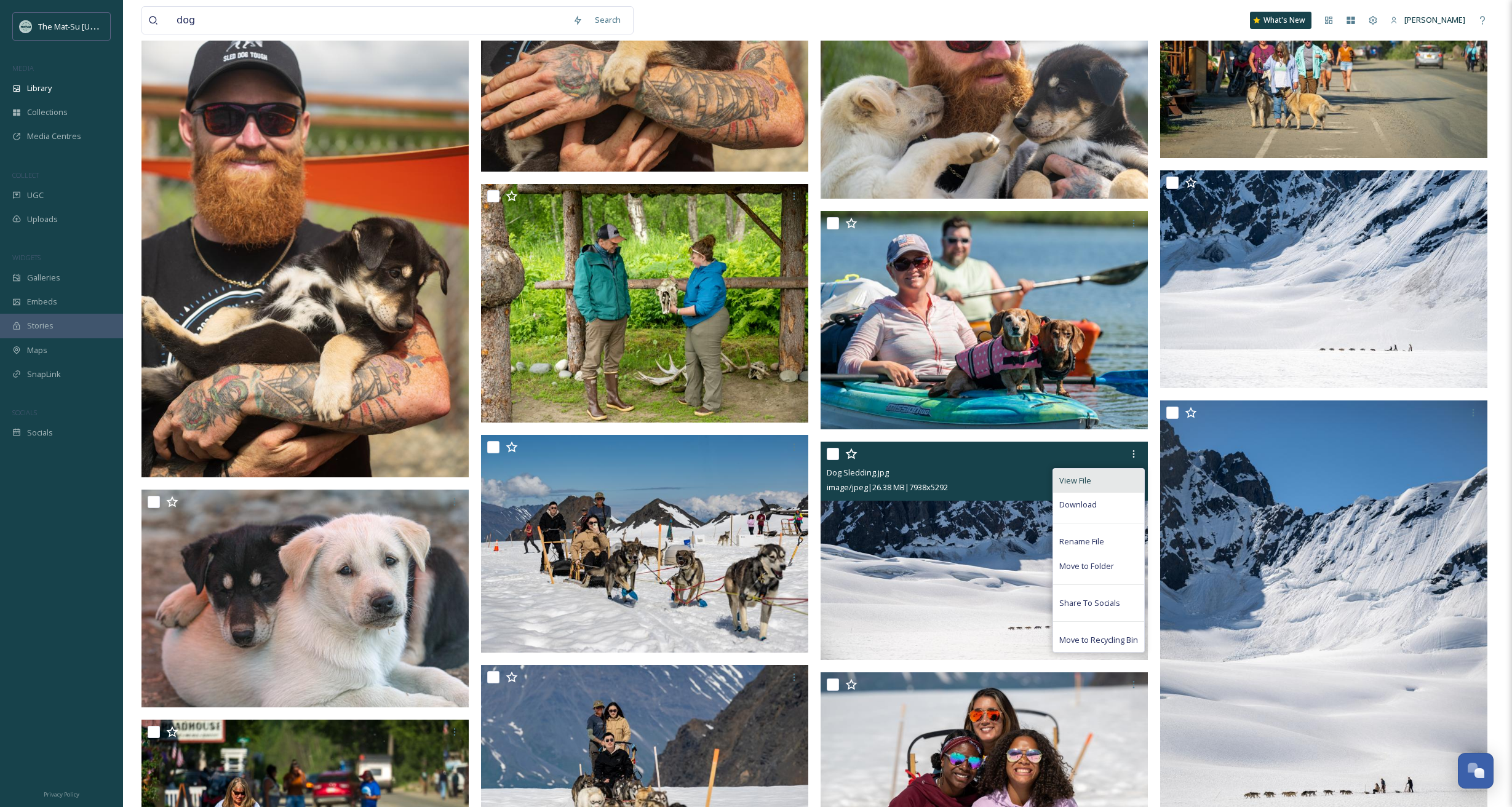
click at [1075, 478] on span "View File" at bounding box center [1075, 481] width 32 height 11
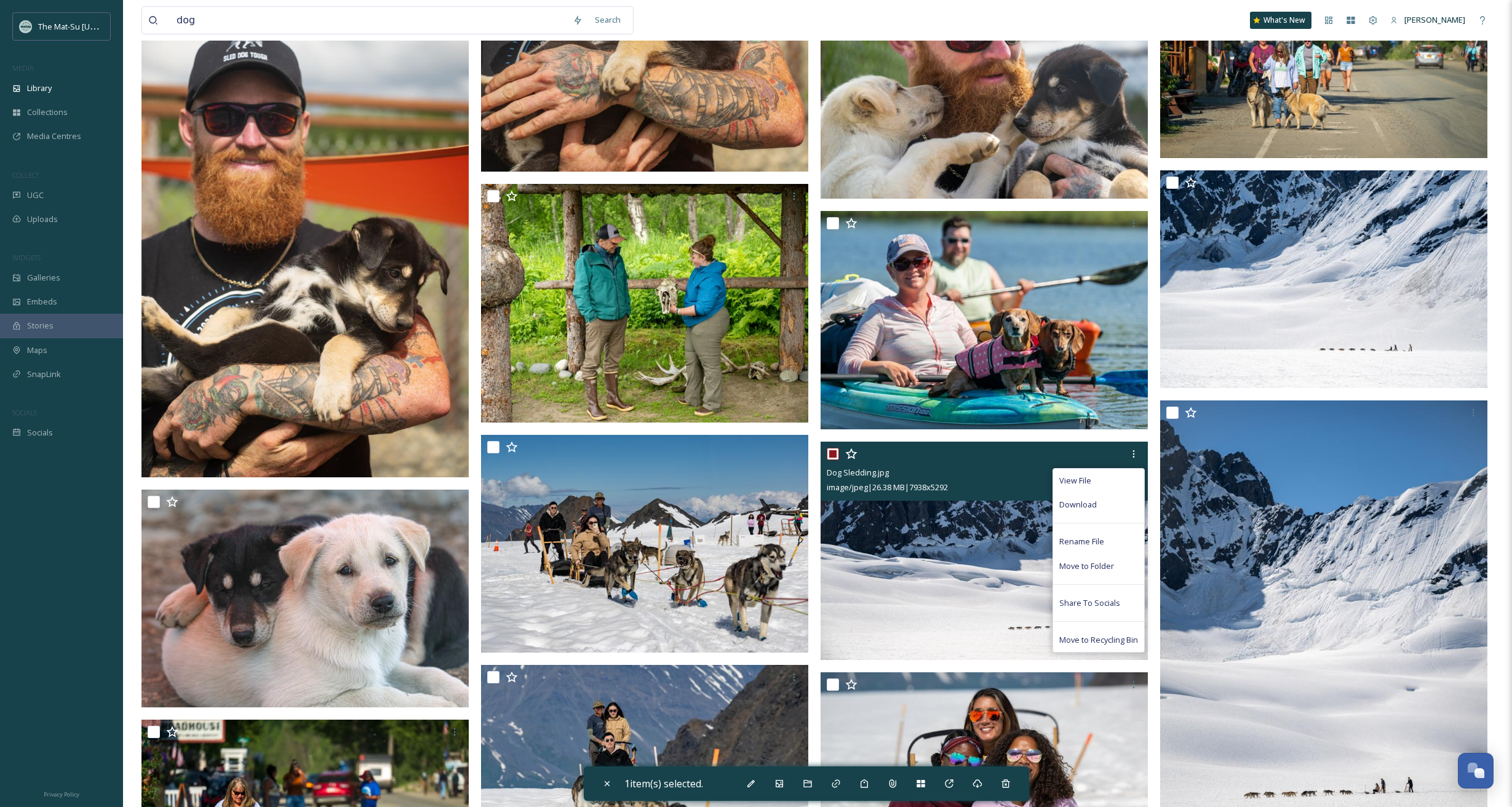
click at [831, 454] on input "checkbox" at bounding box center [832, 454] width 12 height 12
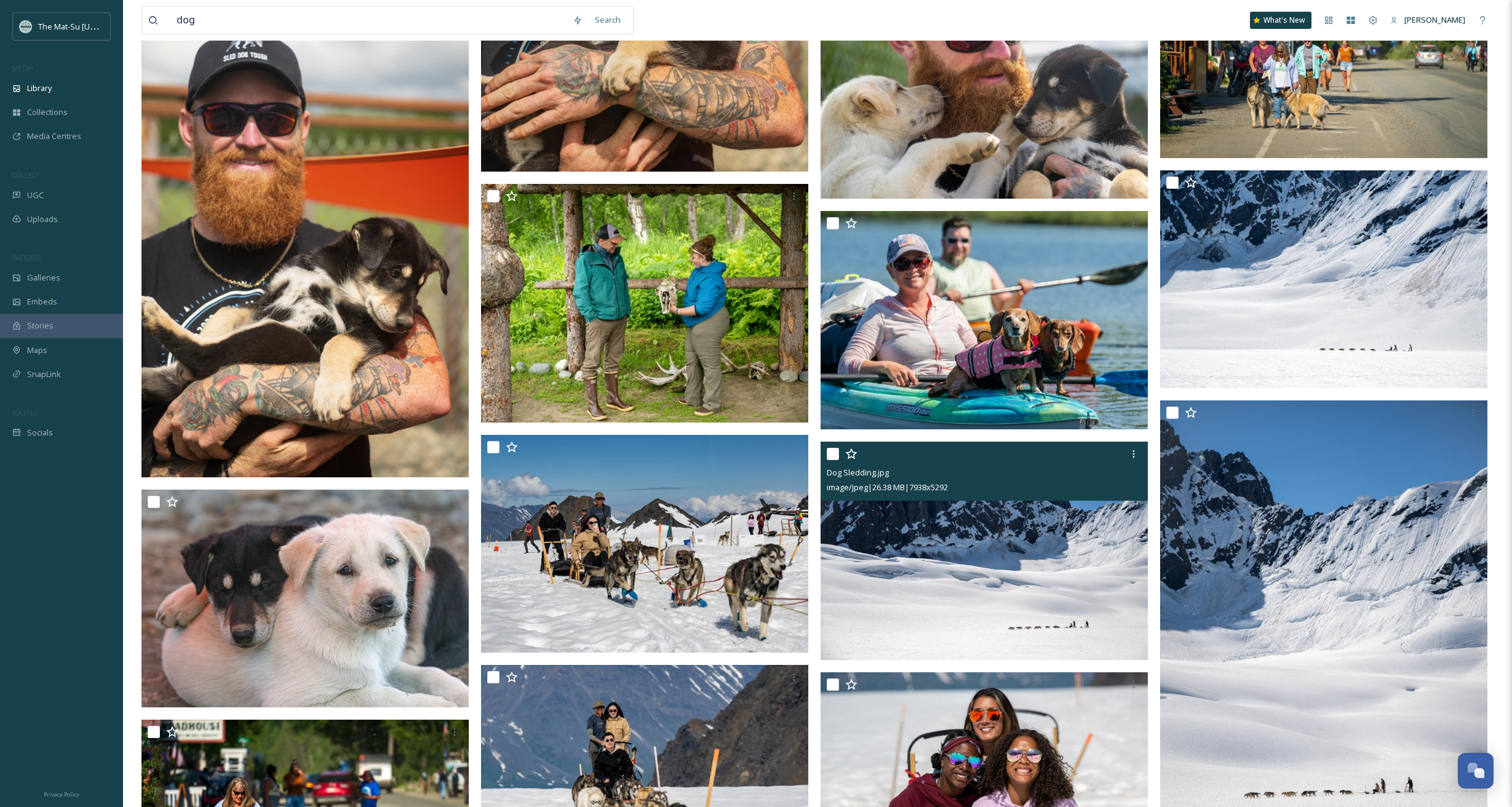
click at [858, 552] on img at bounding box center [984, 551] width 327 height 219
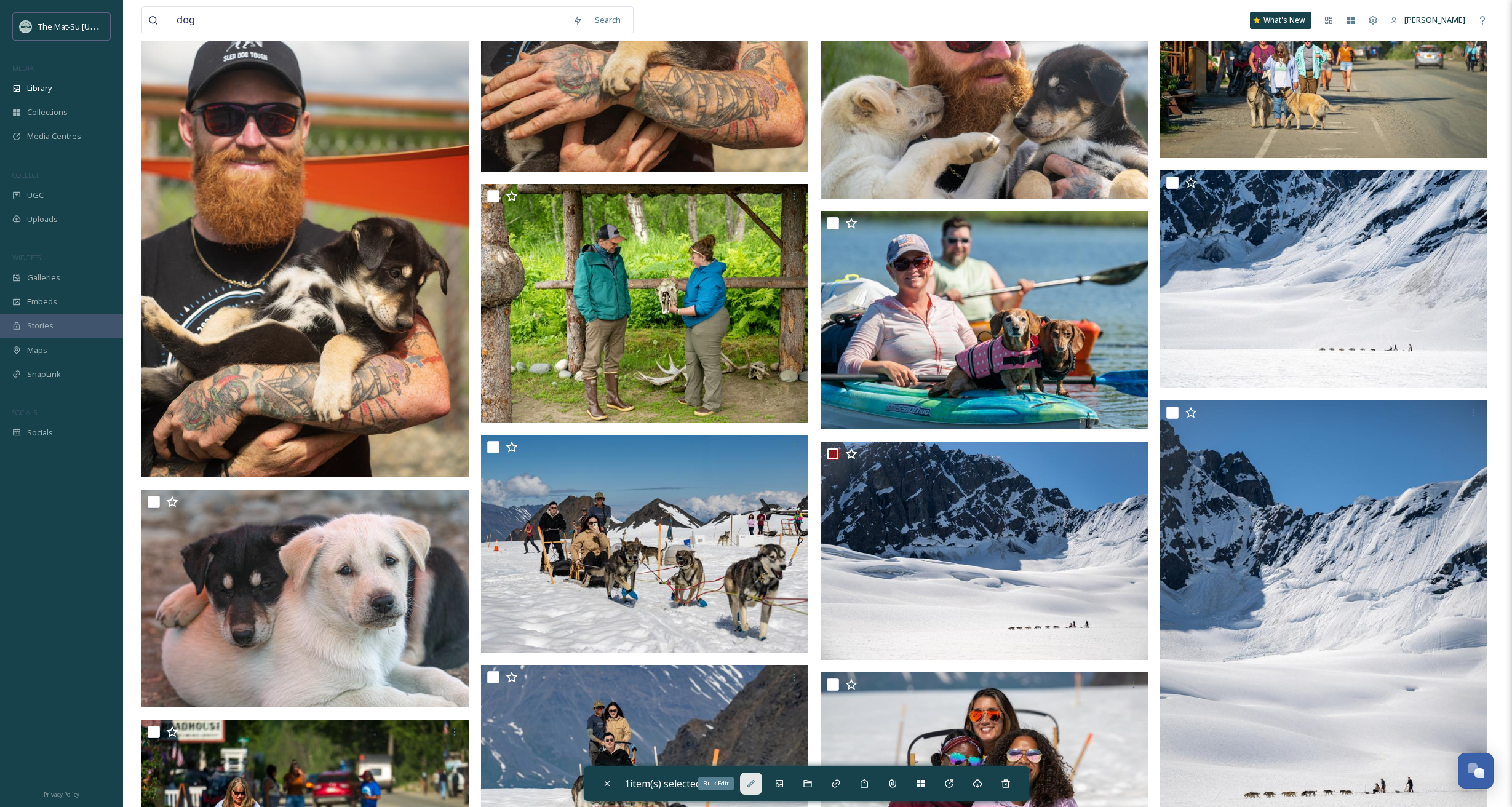
click at [756, 783] on icon at bounding box center [751, 783] width 10 height 10
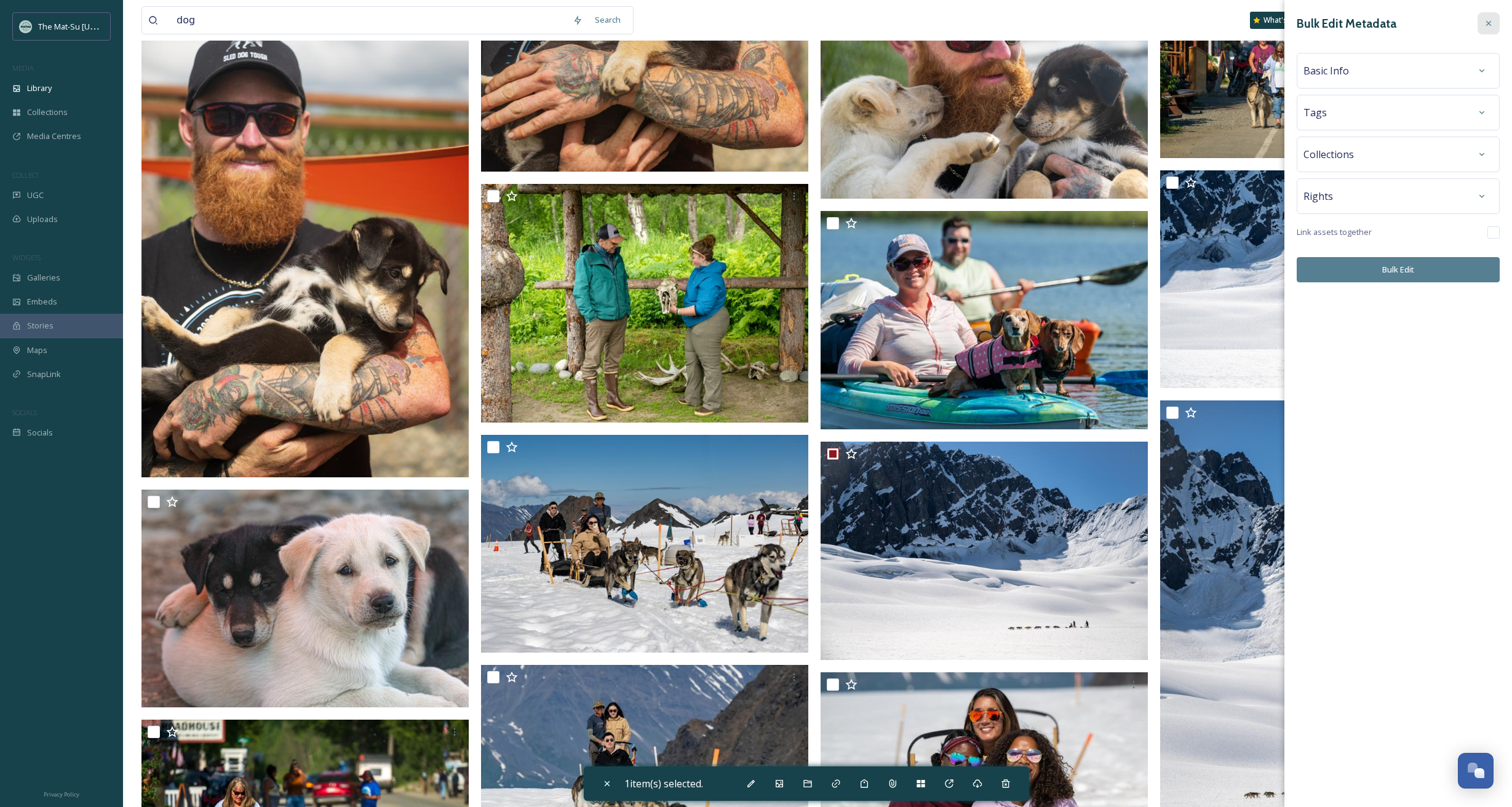
click at [1488, 21] on icon at bounding box center [1488, 24] width 10 height 10
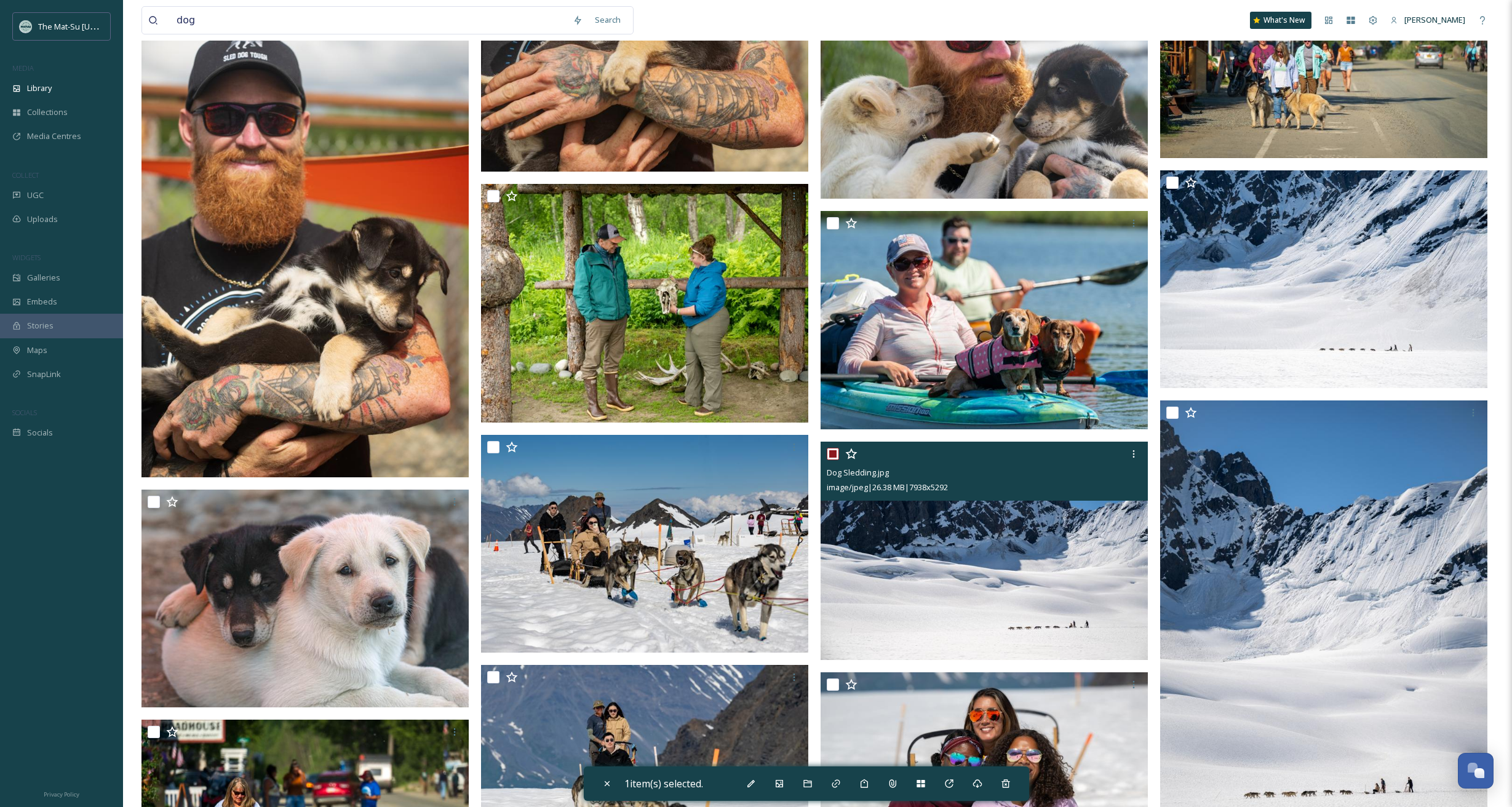
click at [863, 525] on img at bounding box center [984, 551] width 327 height 219
checkbox input "false"
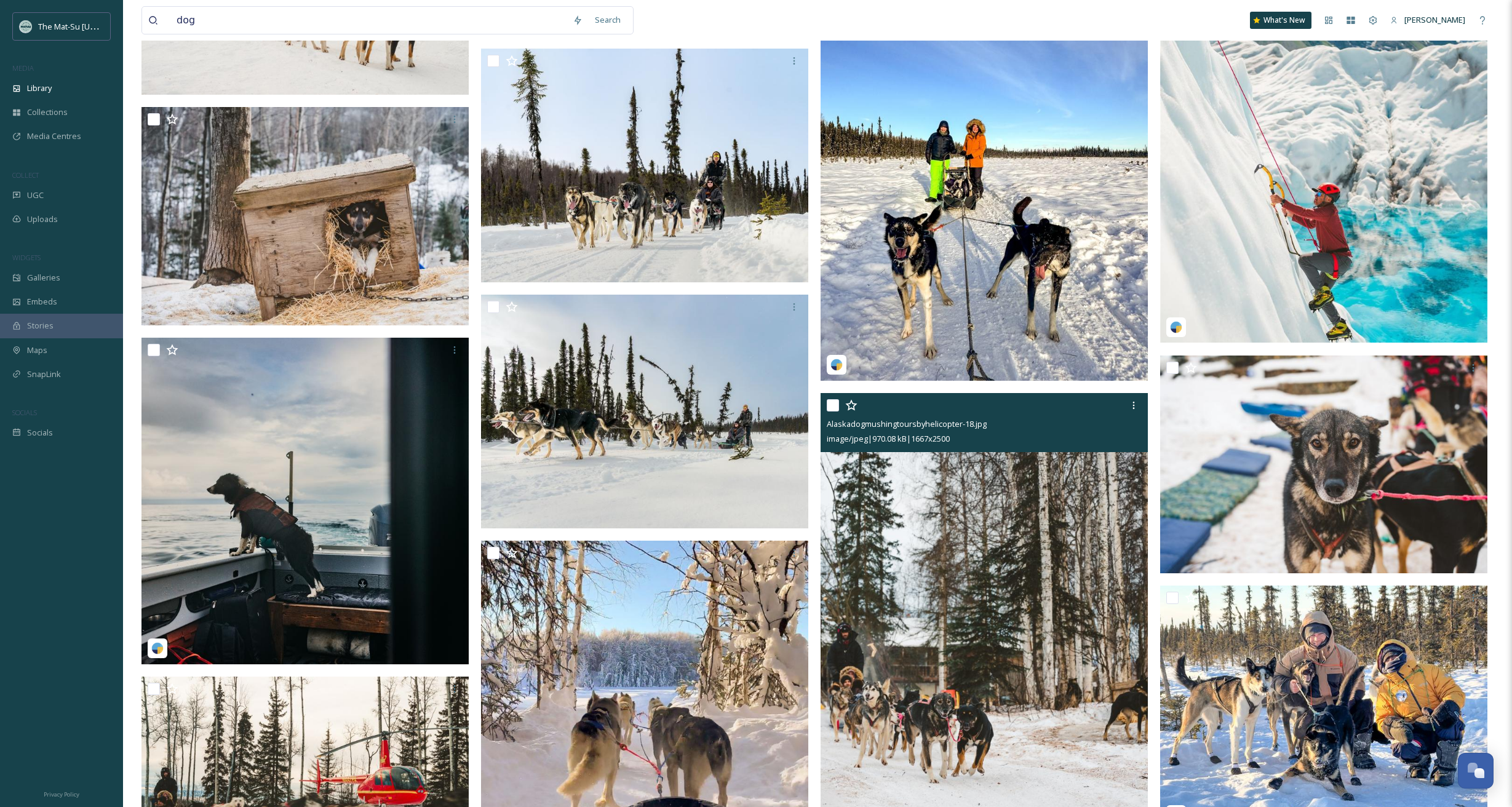
scroll to position [21179, 0]
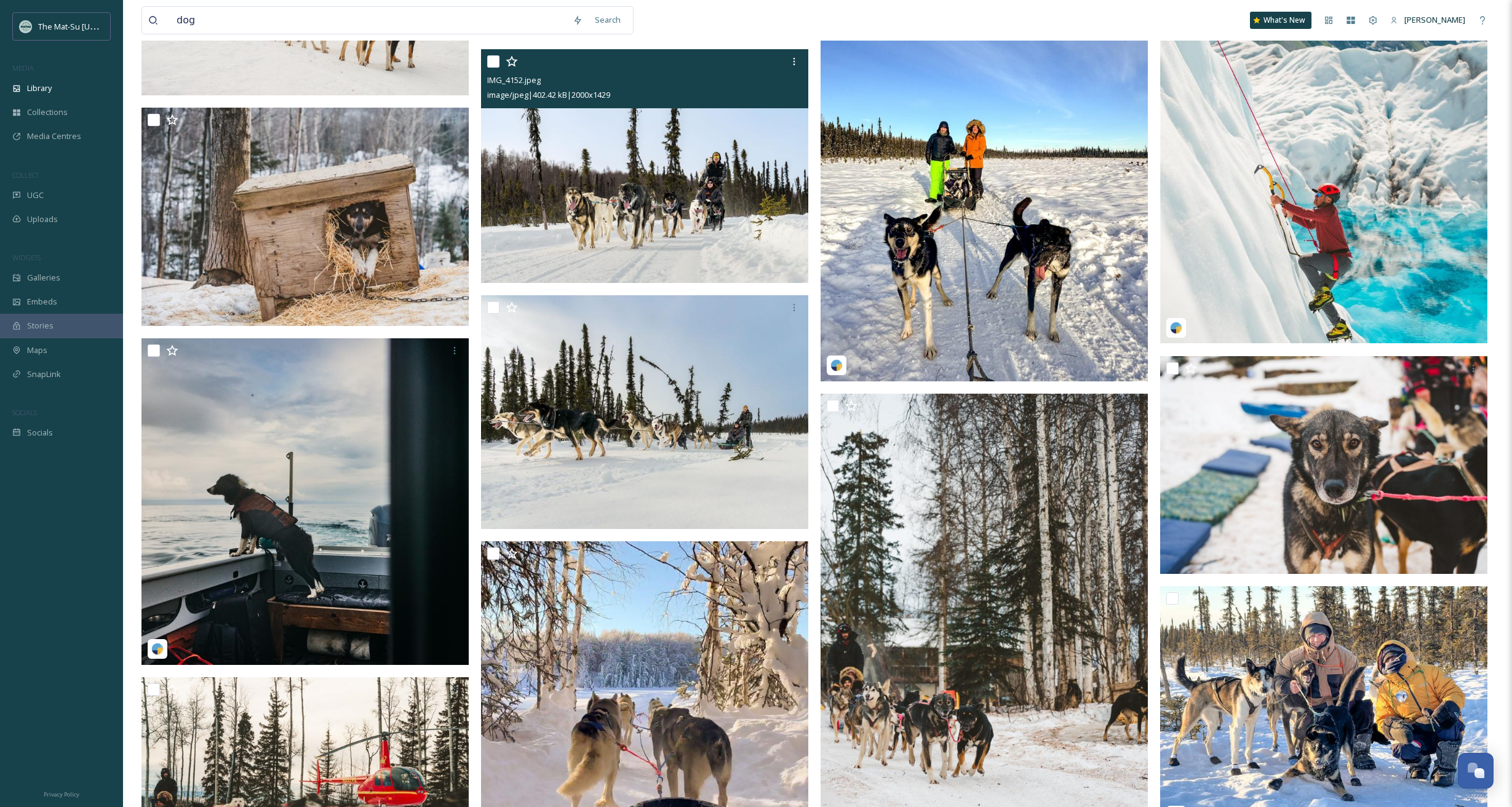
click at [721, 248] on img at bounding box center [644, 166] width 327 height 233
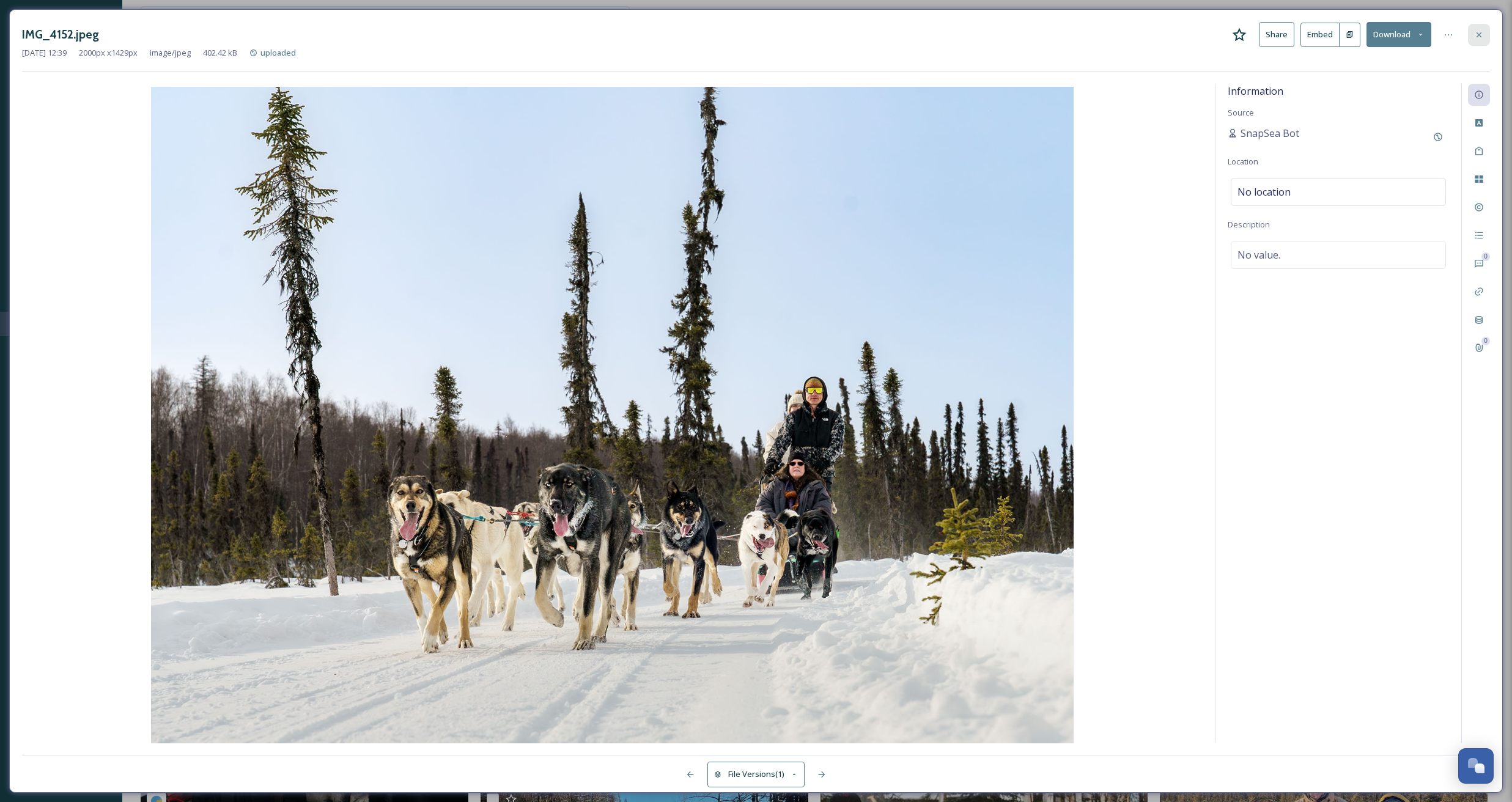
click at [1479, 36] on icon at bounding box center [1479, 35] width 10 height 10
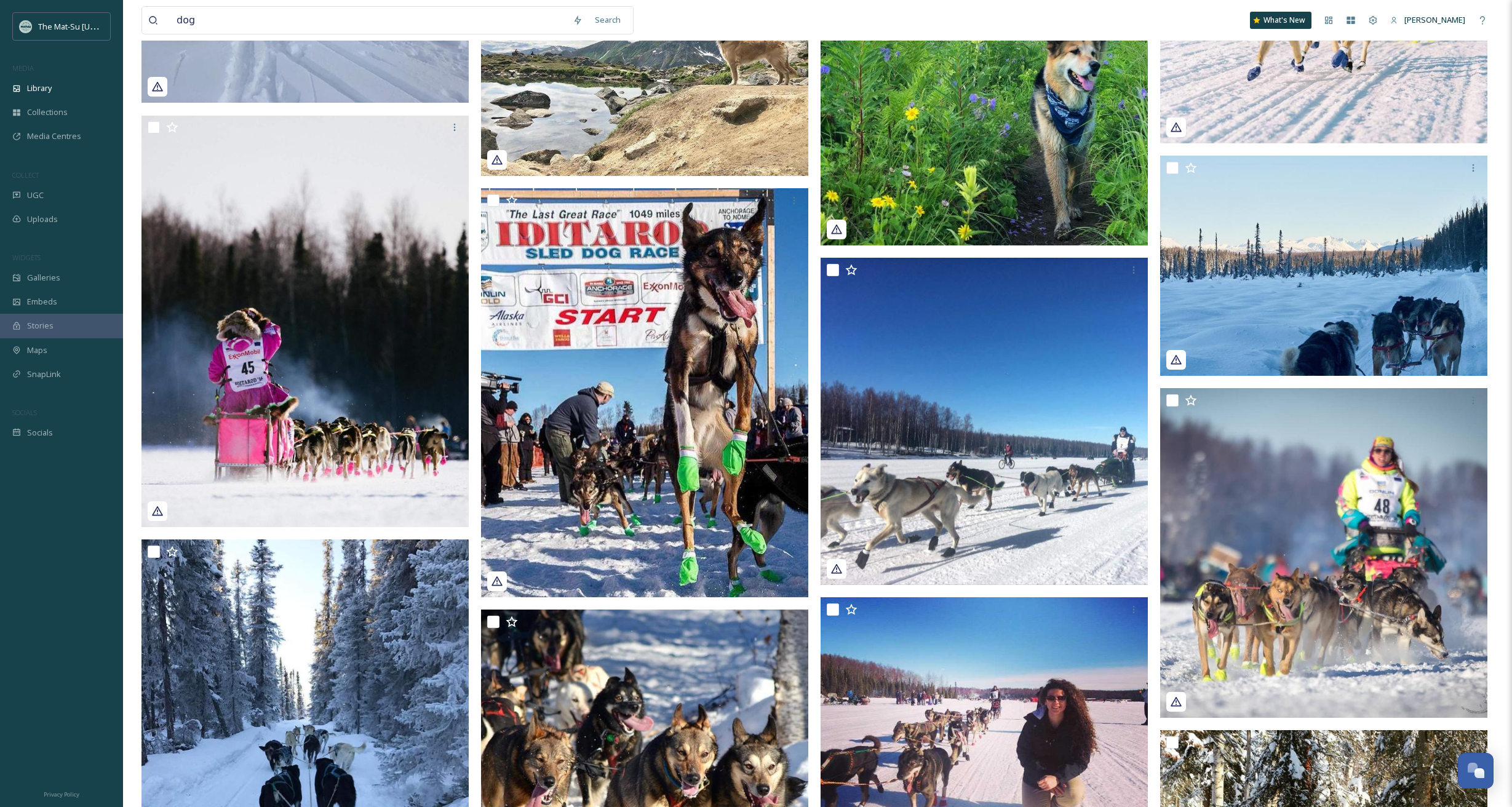
scroll to position [34838, 0]
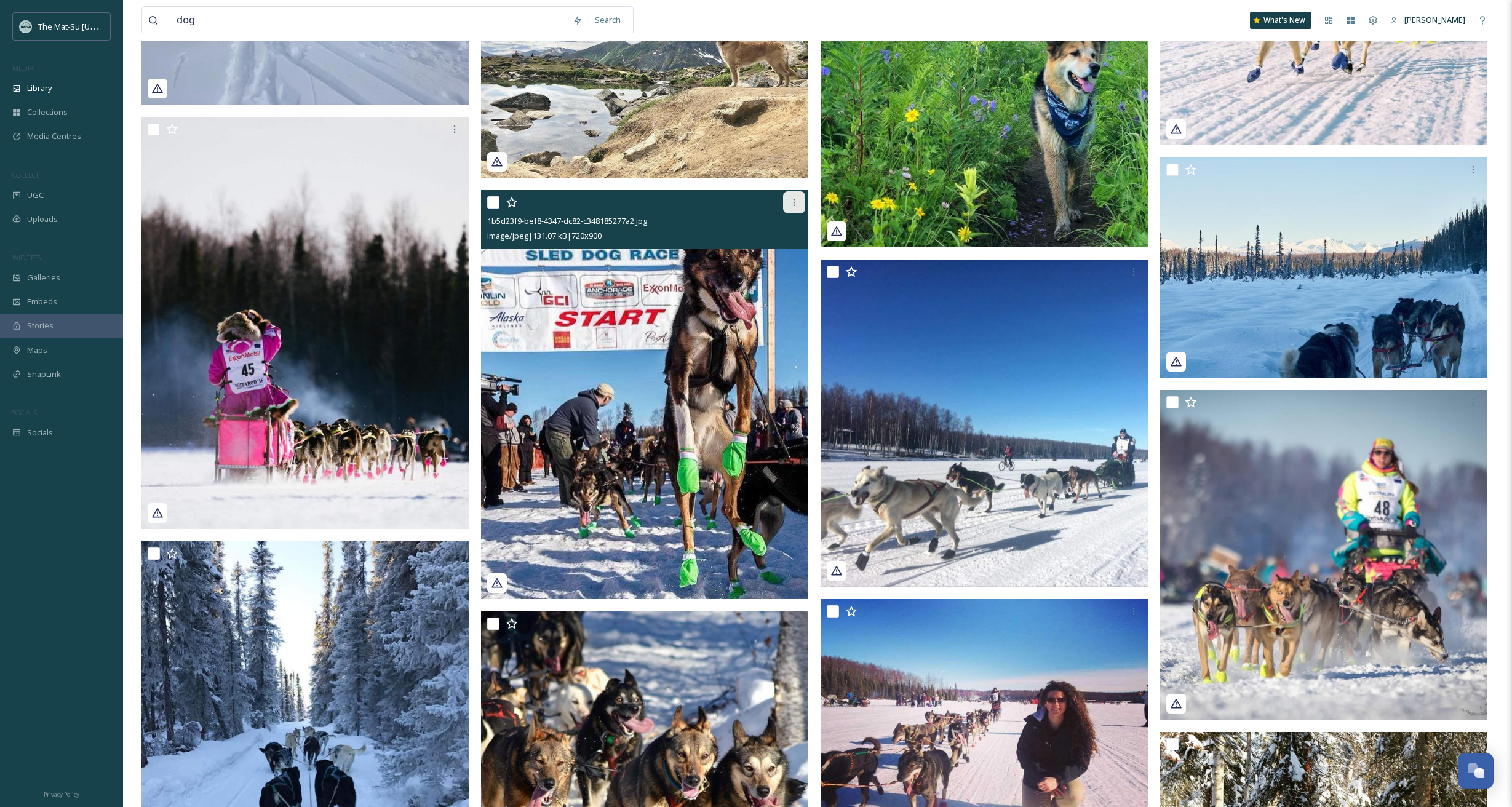
click at [793, 205] on icon at bounding box center [794, 202] width 10 height 10
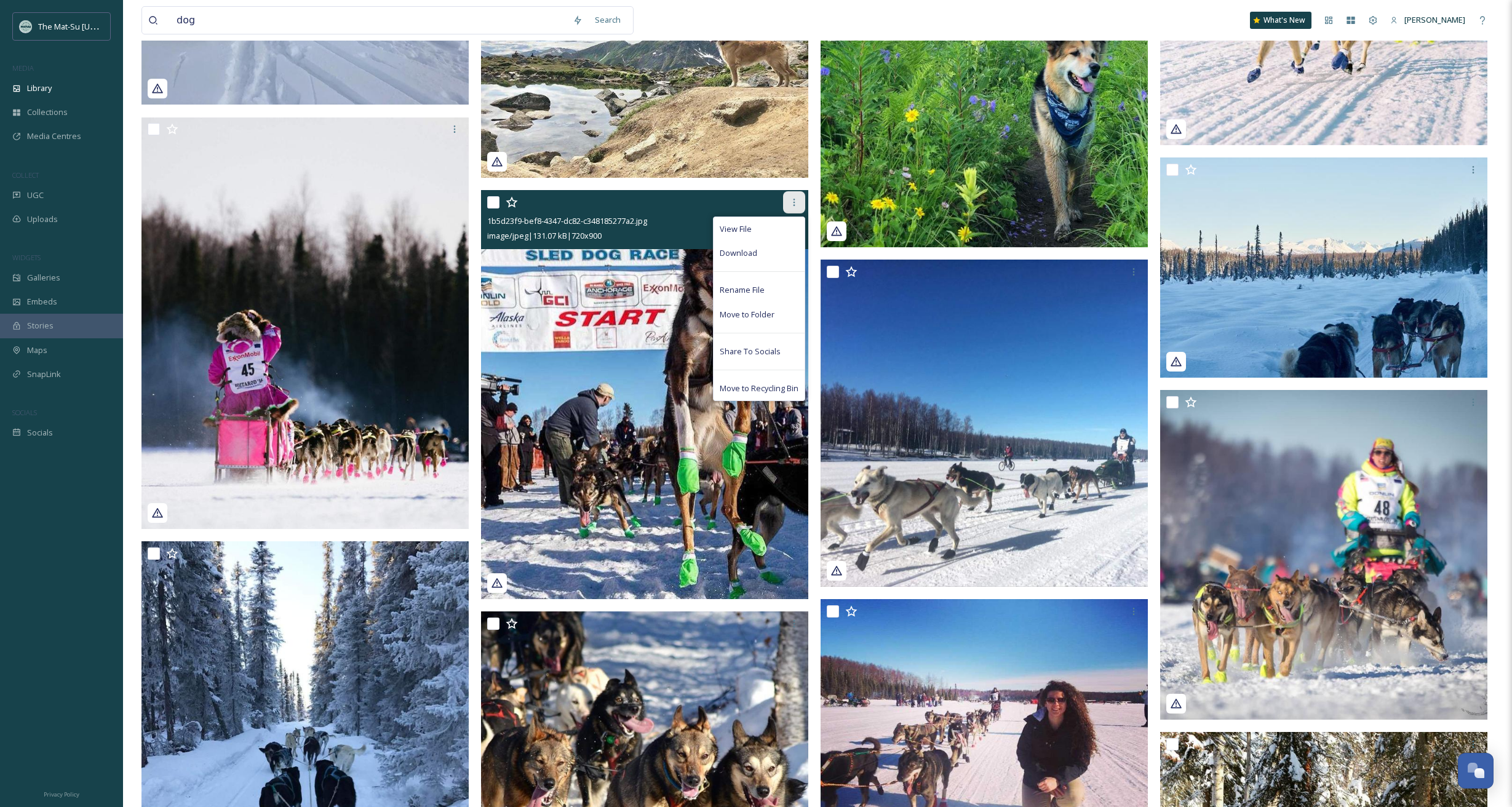
scroll to position [34840, 0]
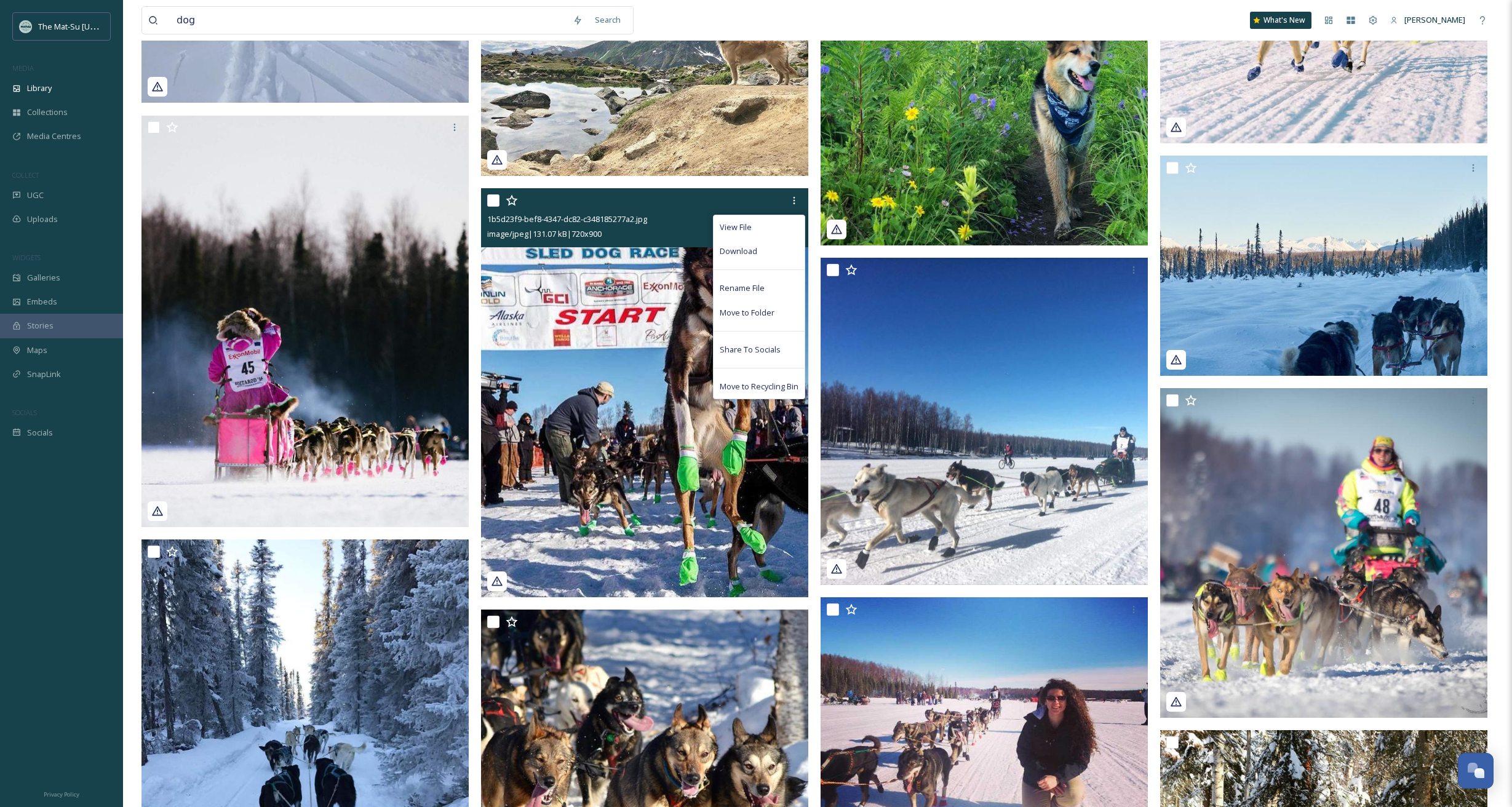
click at [747, 252] on span "Download" at bounding box center [738, 251] width 38 height 11
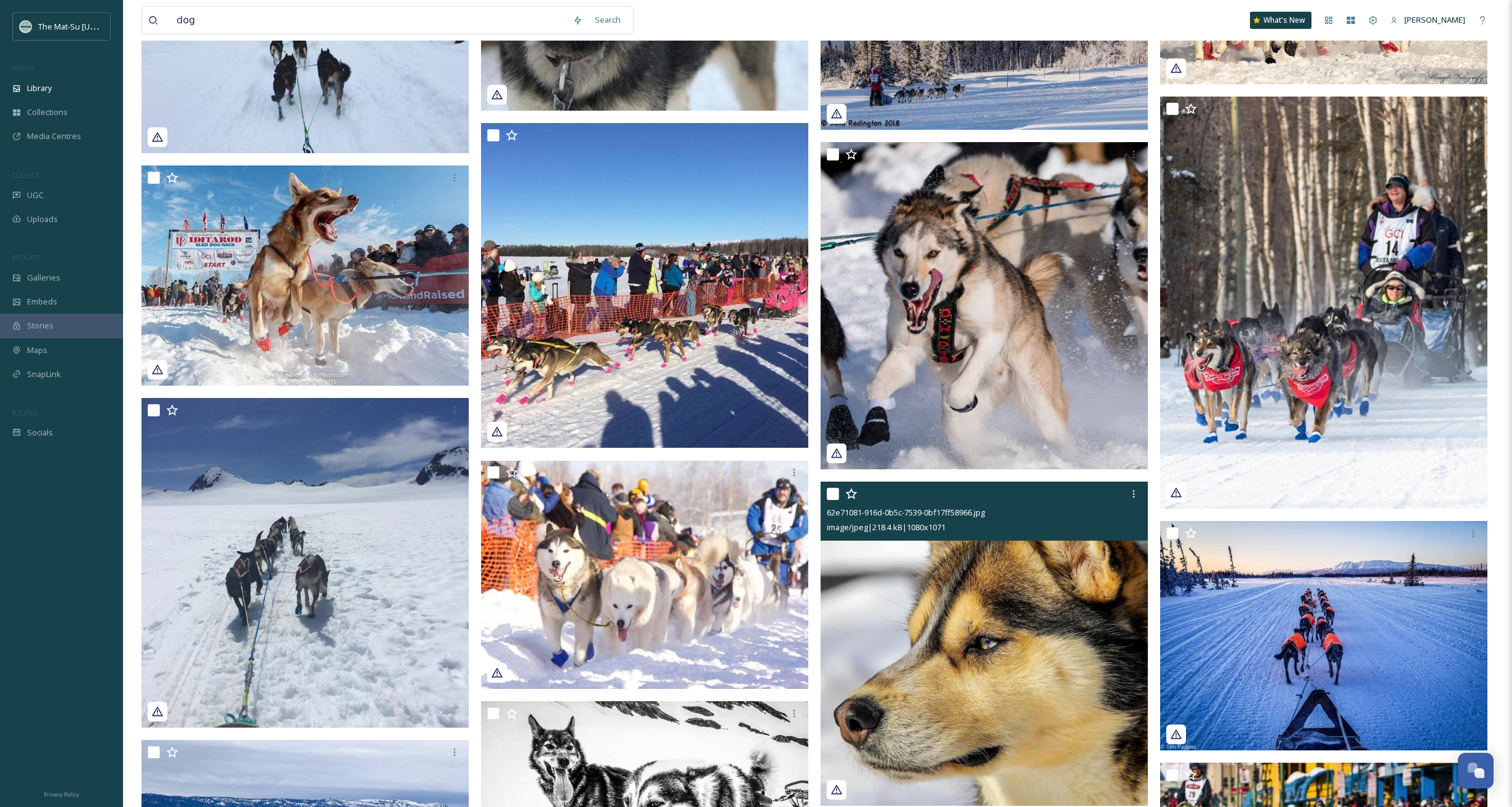
scroll to position [35948, 0]
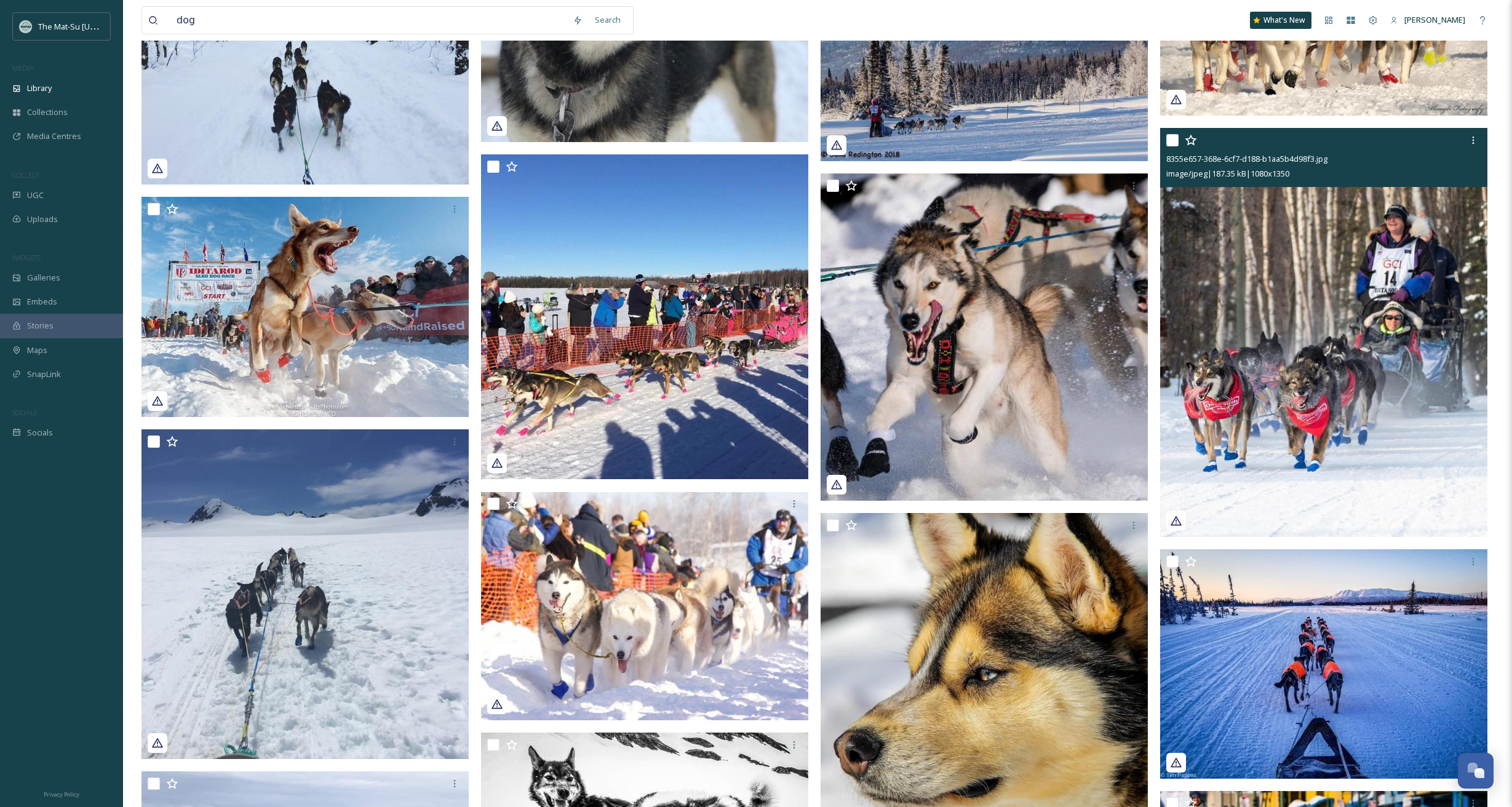
click at [1397, 298] on img at bounding box center [1324, 332] width 327 height 409
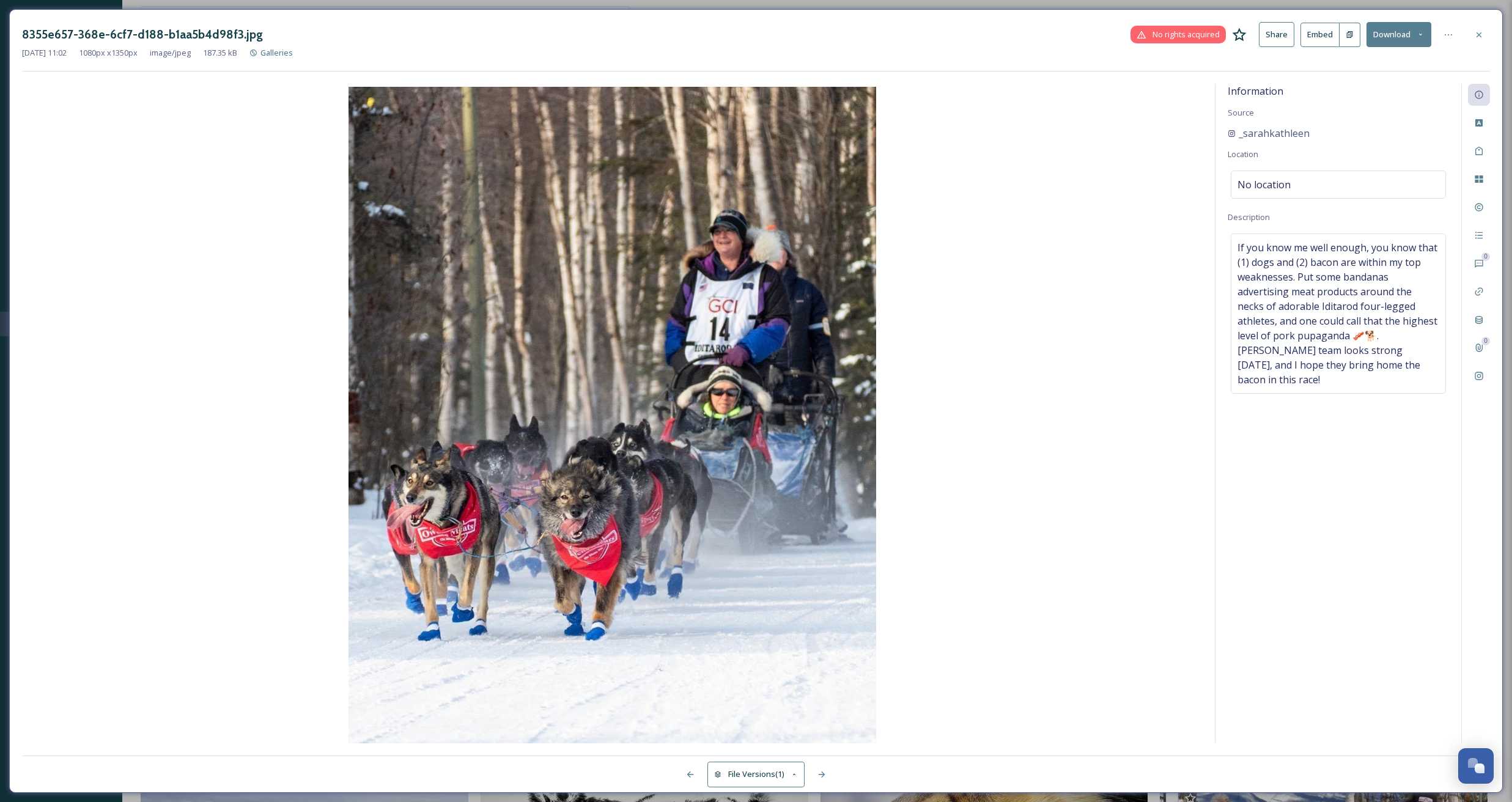
click at [1405, 31] on button "Download" at bounding box center [1399, 34] width 65 height 25
click at [1347, 63] on span "Download Original (1080 x 1350)" at bounding box center [1367, 62] width 115 height 11
drag, startPoint x: 1479, startPoint y: 31, endPoint x: 1427, endPoint y: 92, distance: 80.2
click at [1479, 31] on icon at bounding box center [1479, 35] width 10 height 10
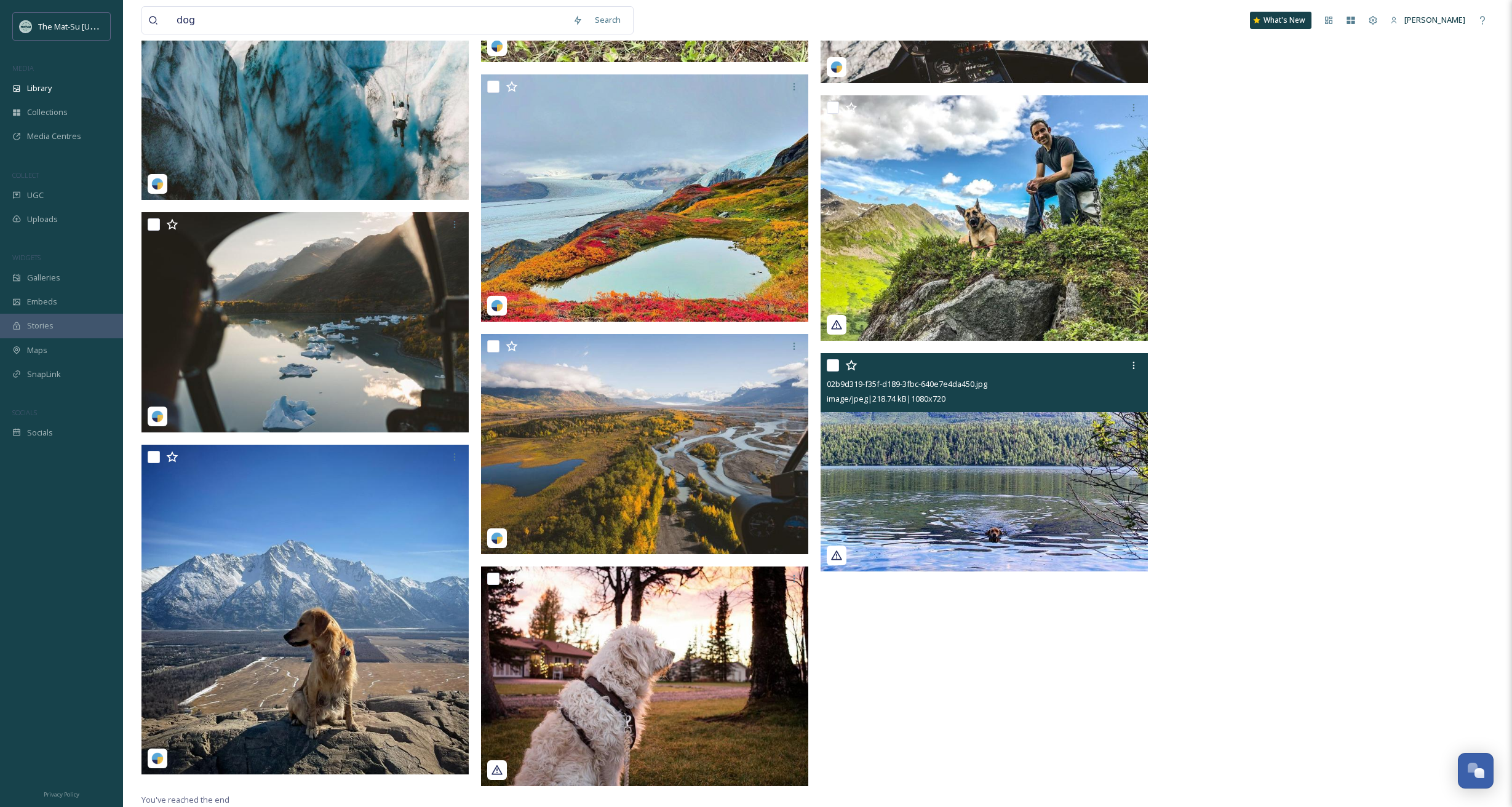
scroll to position [40157, 0]
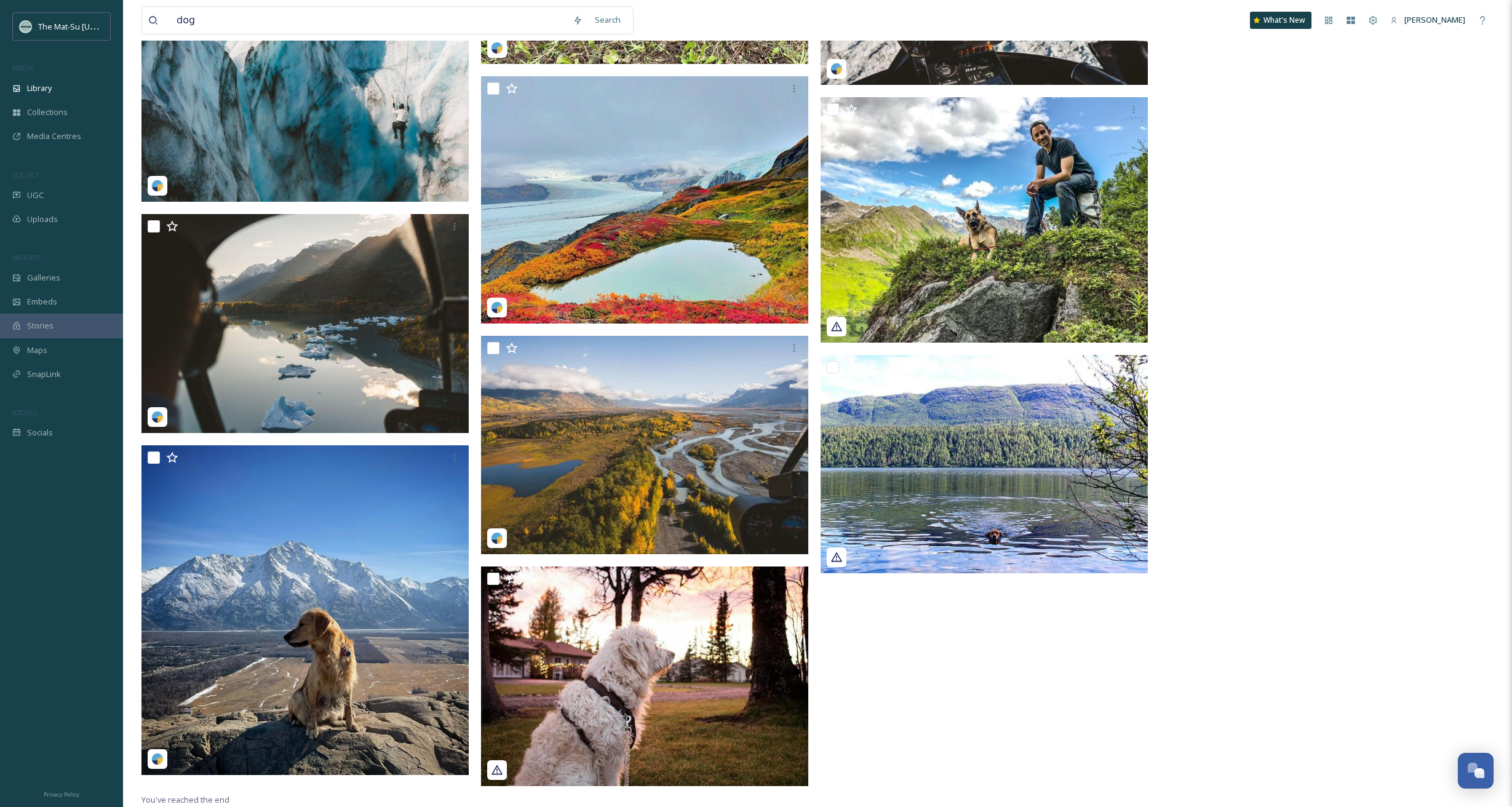
click at [94, 241] on div "The Mat-Su Alaska MEDIA Library Collections Media Centres COLLECT UGC Uploads W…" at bounding box center [61, 228] width 123 height 432
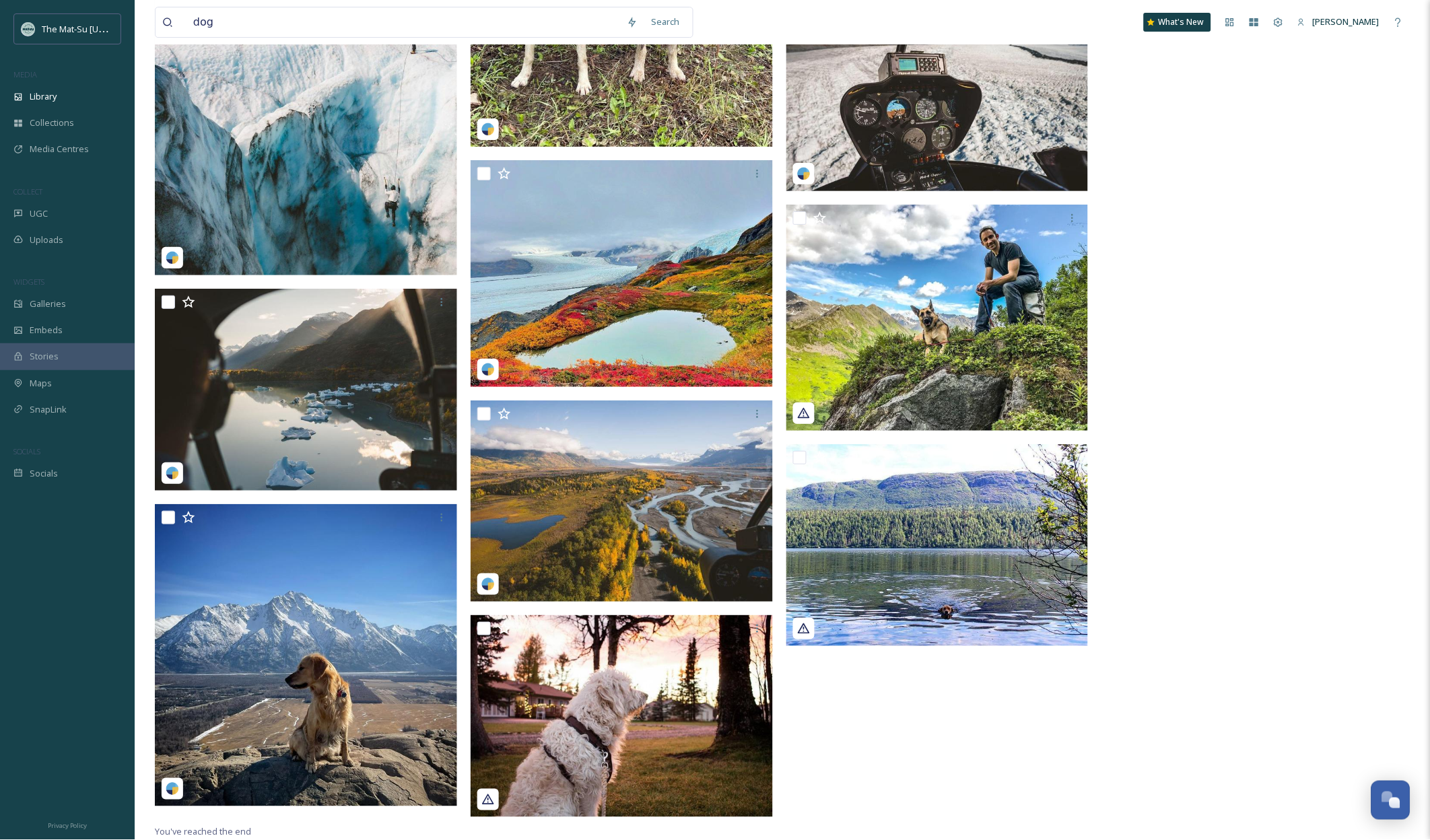
scroll to position [36980, 0]
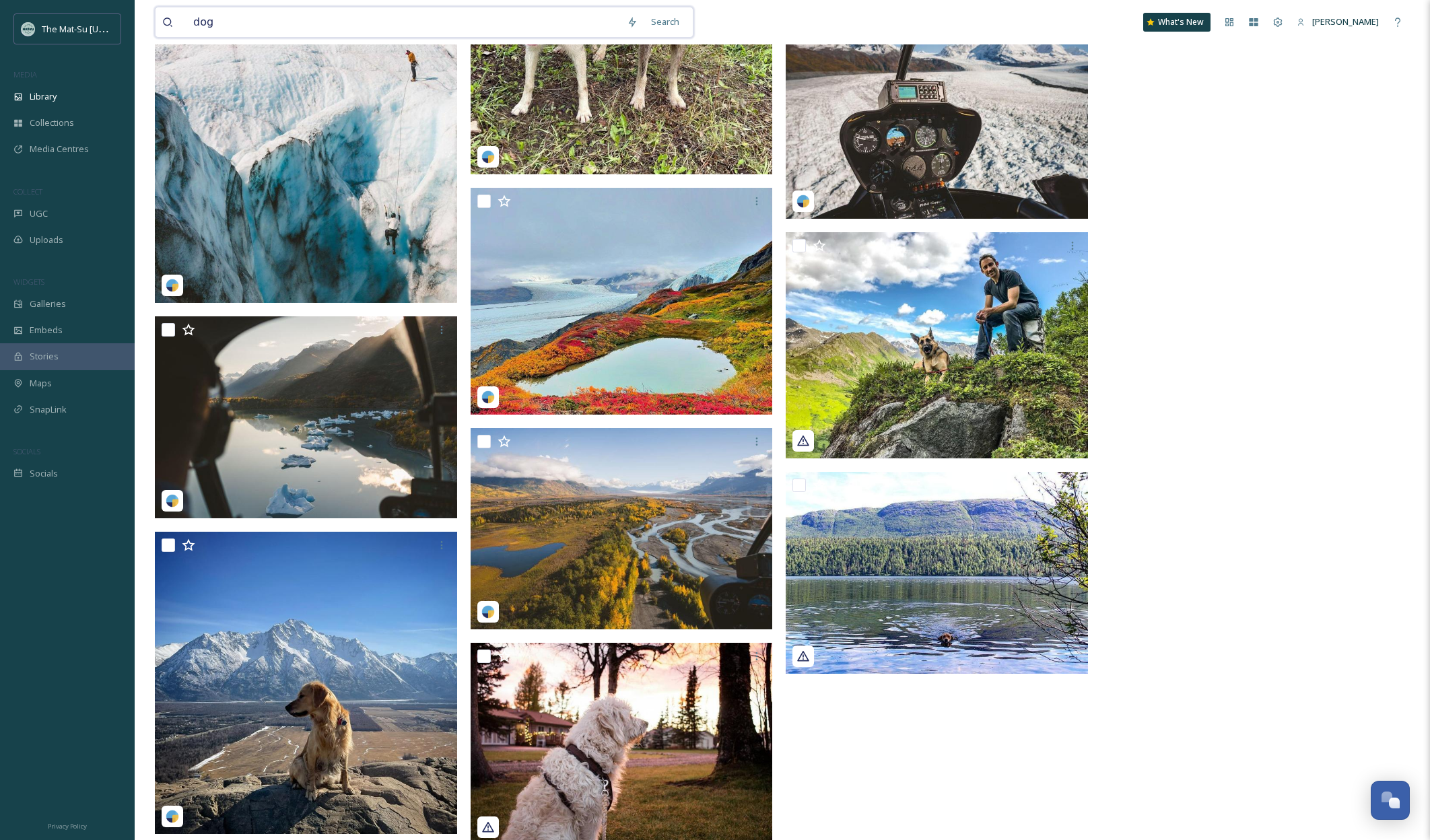
drag, startPoint x: 224, startPoint y: 25, endPoint x: 182, endPoint y: 21, distance: 42.2
click at [182, 21] on div "dog" at bounding box center [391, 21] width 458 height 29
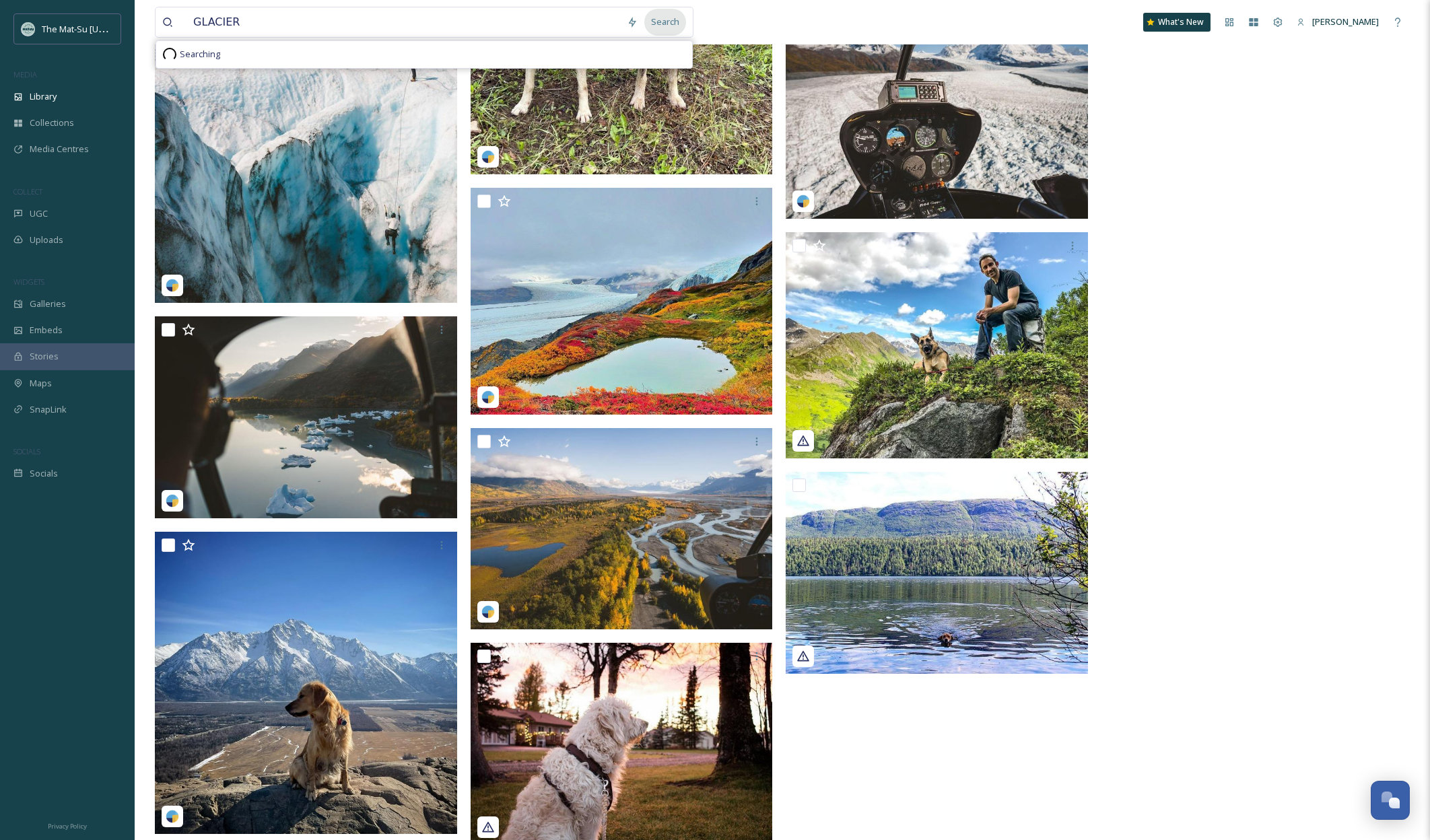
click at [660, 21] on div "Search" at bounding box center [665, 21] width 42 height 26
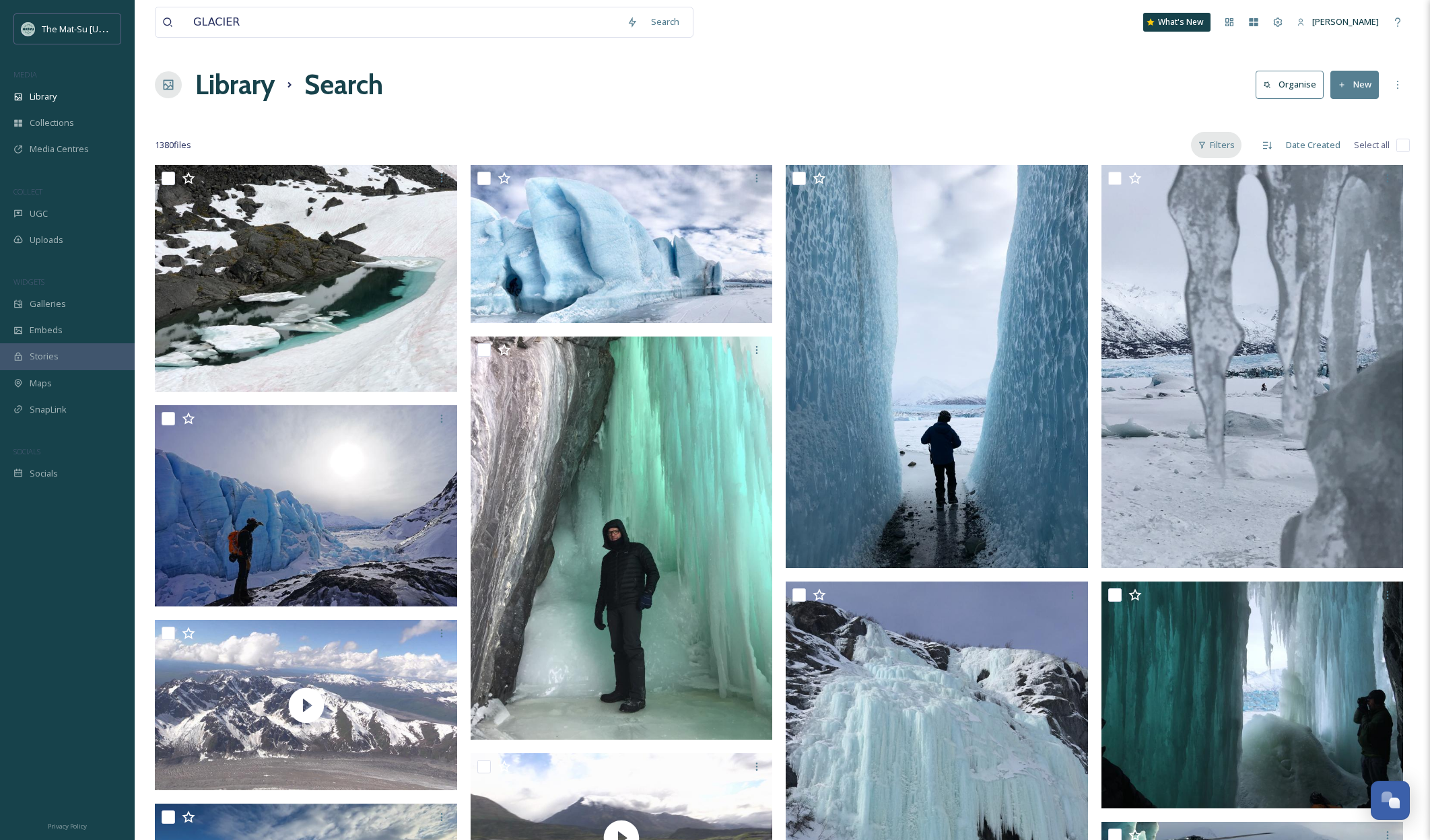
click at [1224, 144] on div "Filters" at bounding box center [1216, 145] width 51 height 26
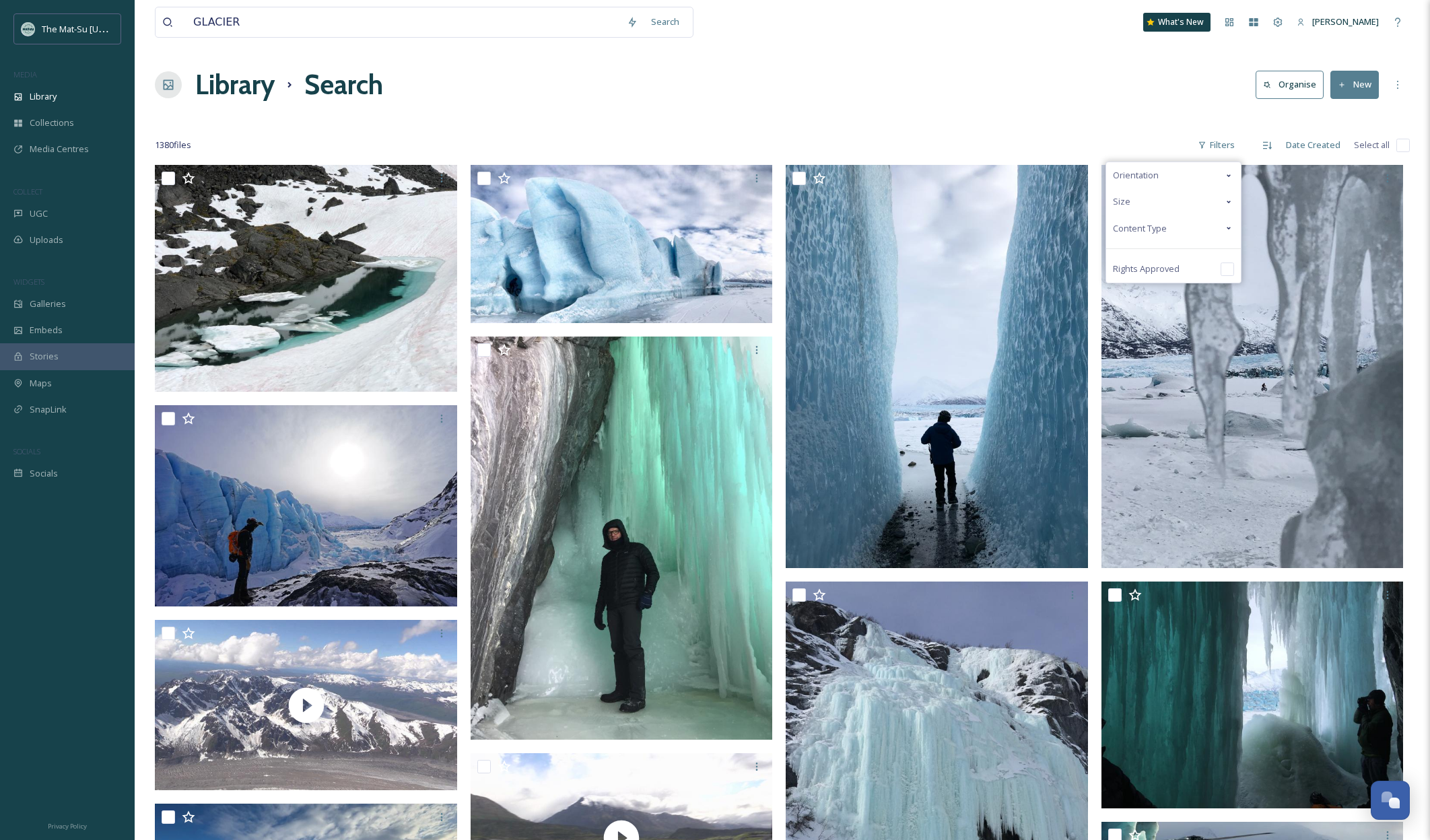
click at [1145, 228] on span "Content Type" at bounding box center [1140, 229] width 54 height 12
click at [1122, 254] on input "checkbox" at bounding box center [1119, 254] width 13 height 13
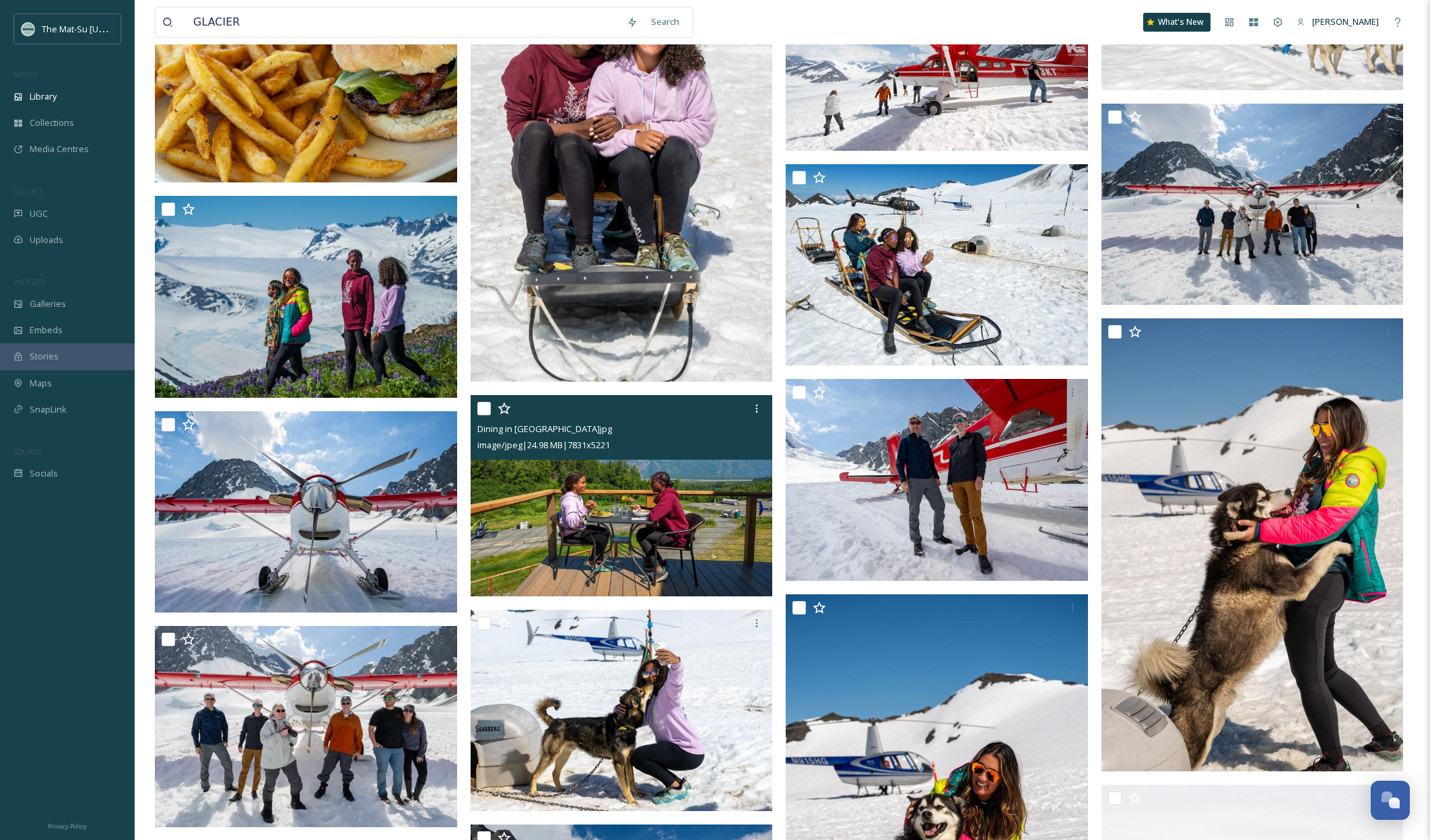
scroll to position [20526, 0]
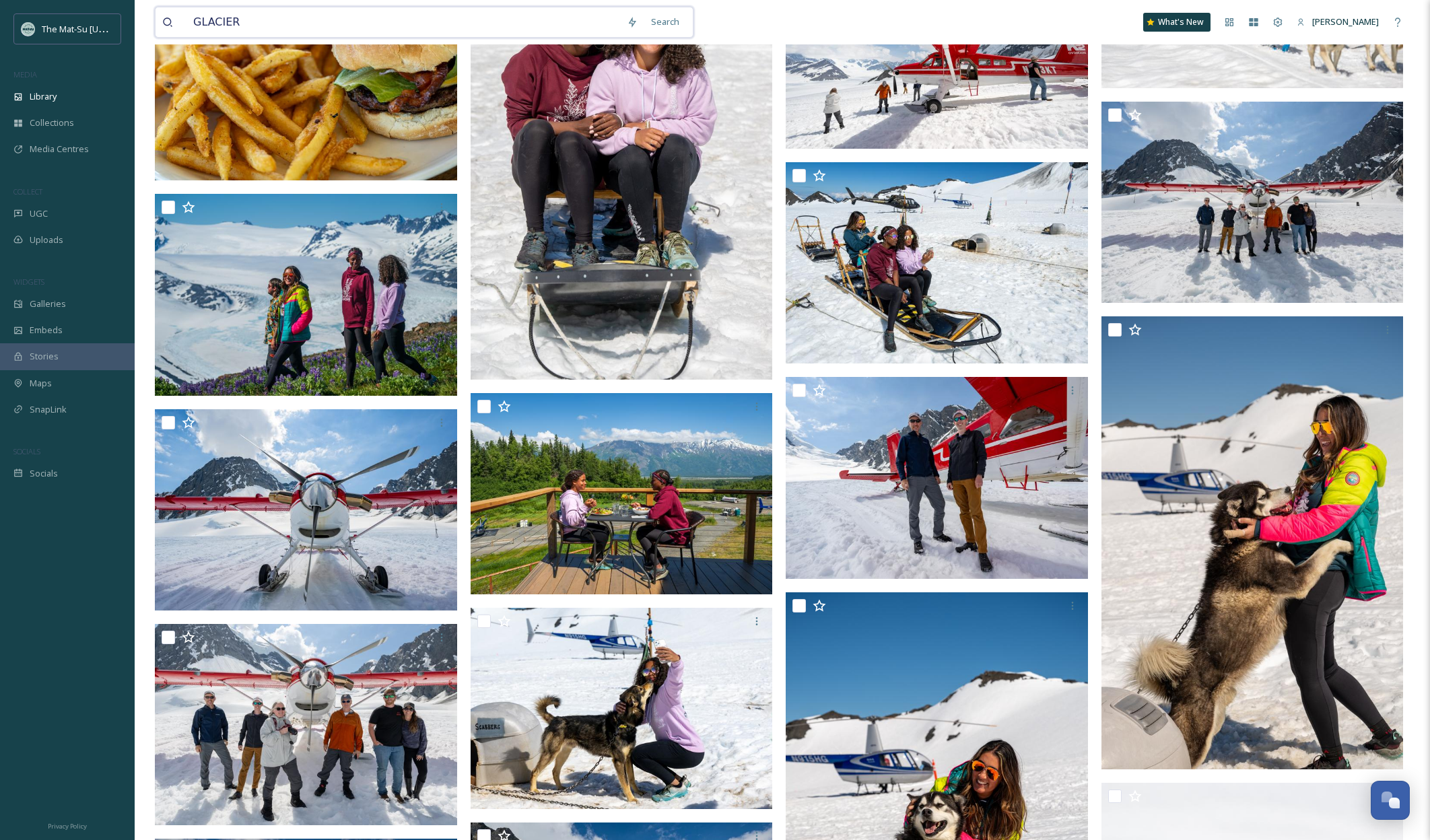
drag, startPoint x: 270, startPoint y: 23, endPoint x: 188, endPoint y: 19, distance: 82.1
click at [188, 19] on input "GLACIER" at bounding box center [403, 21] width 433 height 29
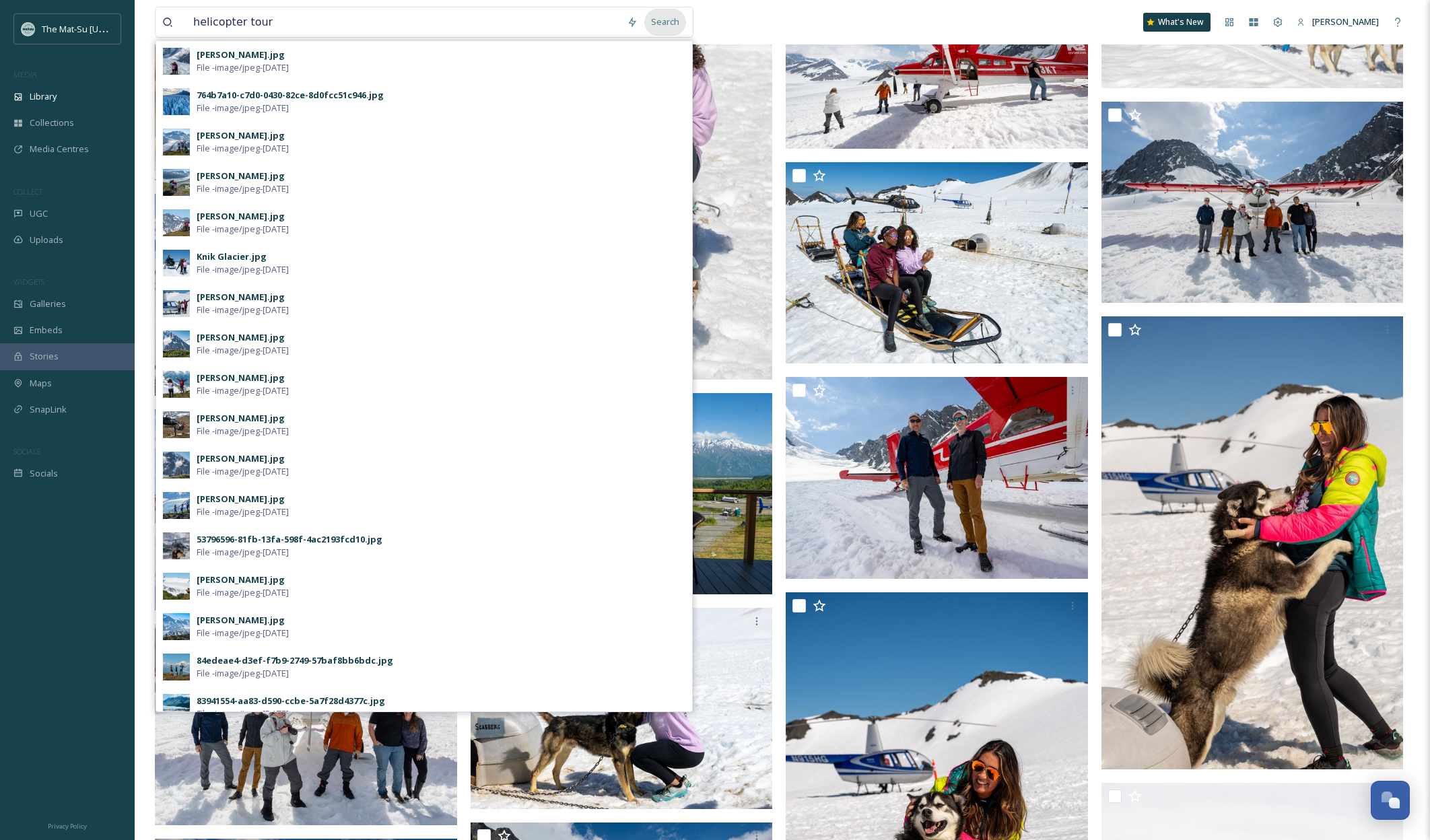
click at [669, 21] on div "Search" at bounding box center [665, 21] width 42 height 26
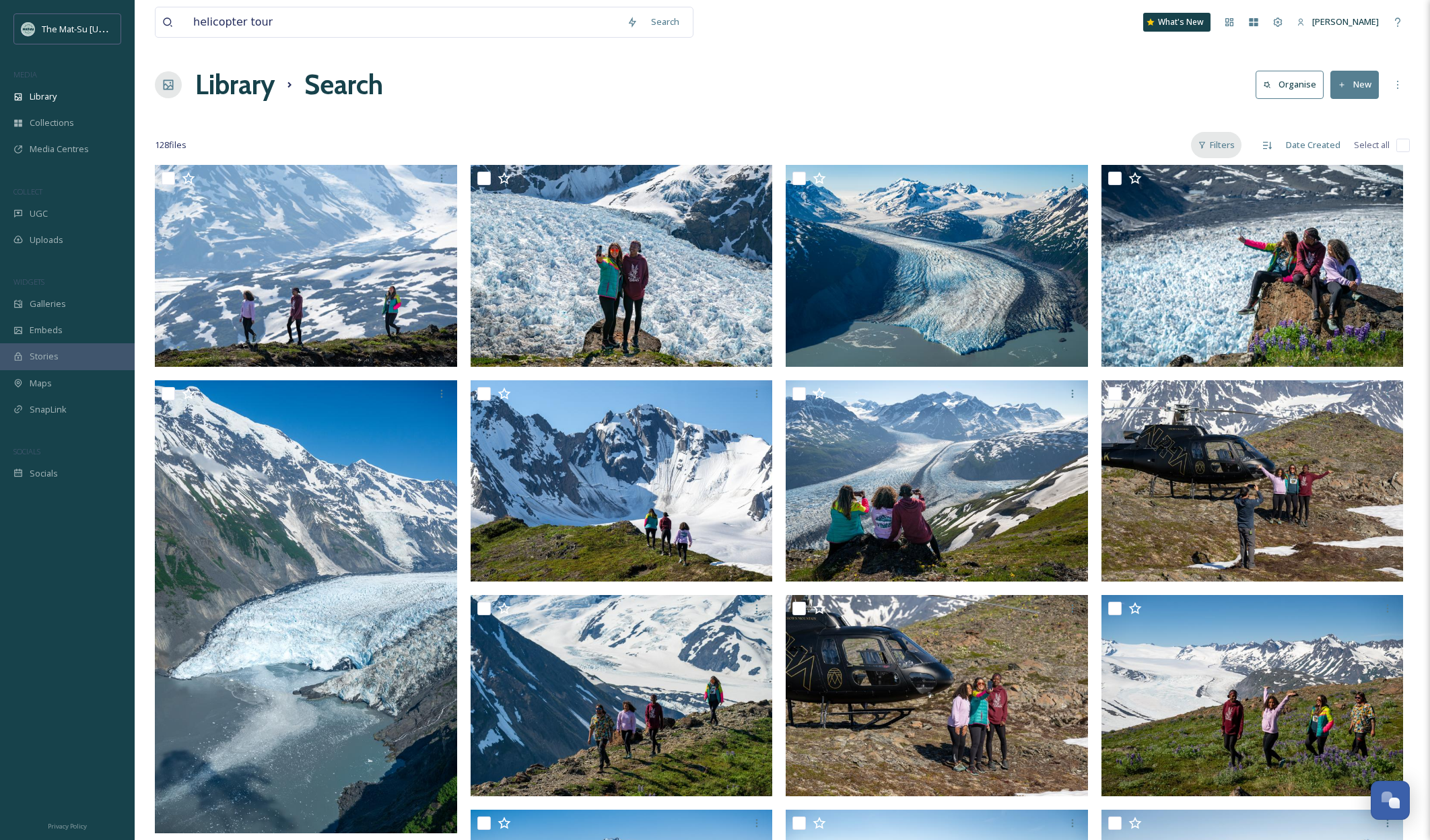
click at [1210, 146] on div "Filters" at bounding box center [1216, 145] width 51 height 26
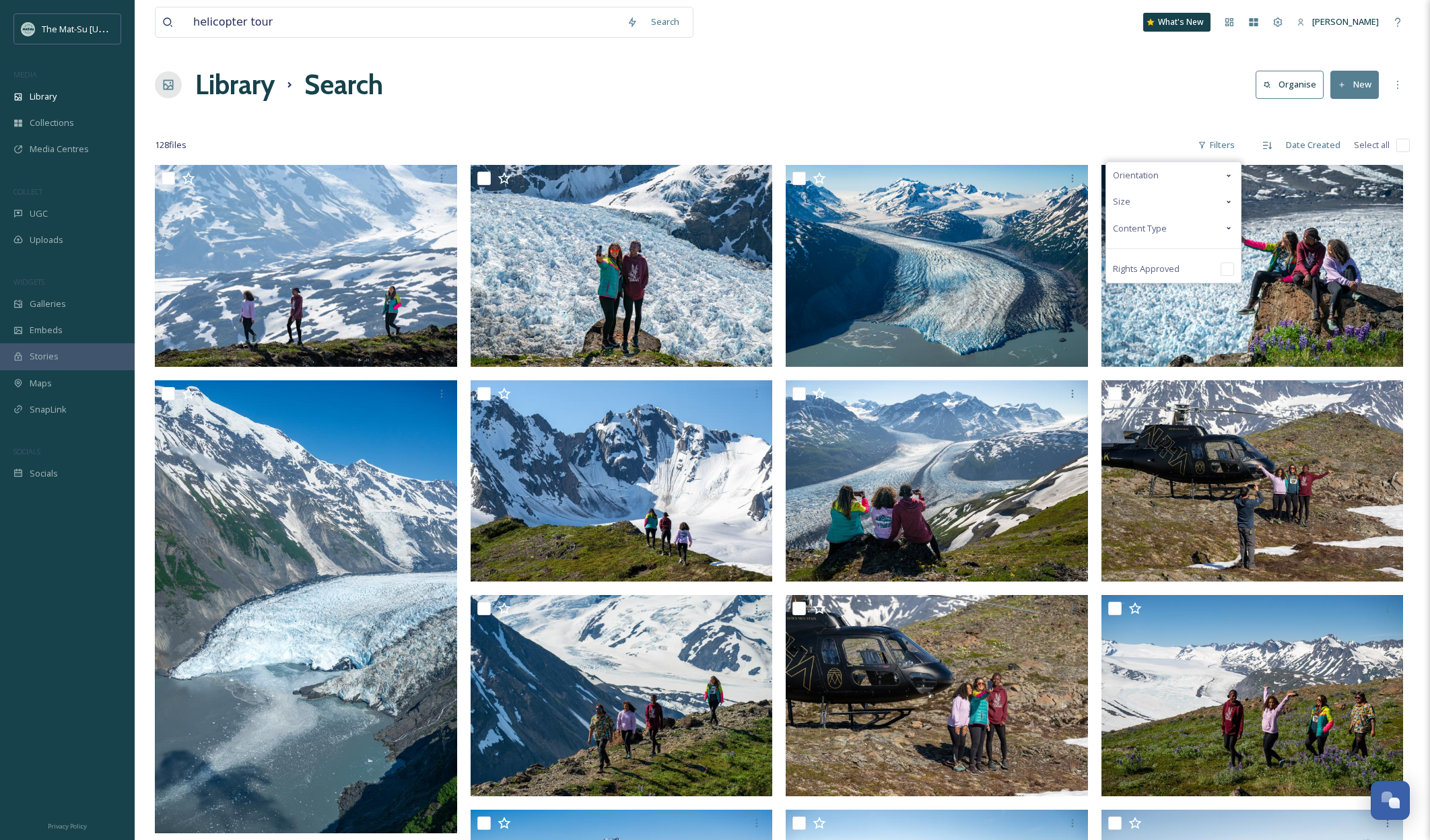
click at [1141, 228] on span "Content Type" at bounding box center [1140, 229] width 54 height 12
click at [1120, 254] on input "checkbox" at bounding box center [1119, 254] width 13 height 13
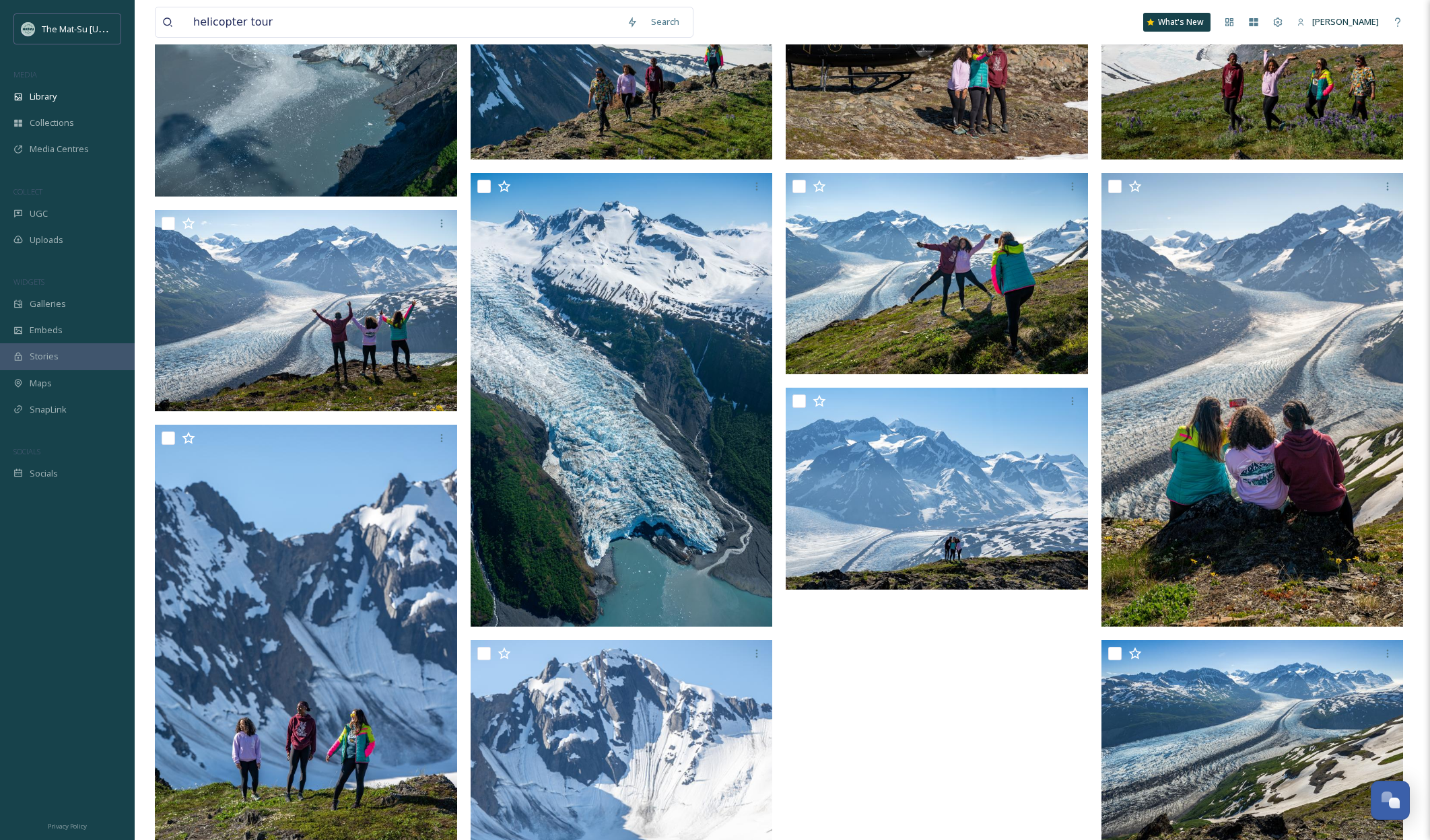
scroll to position [660, 0]
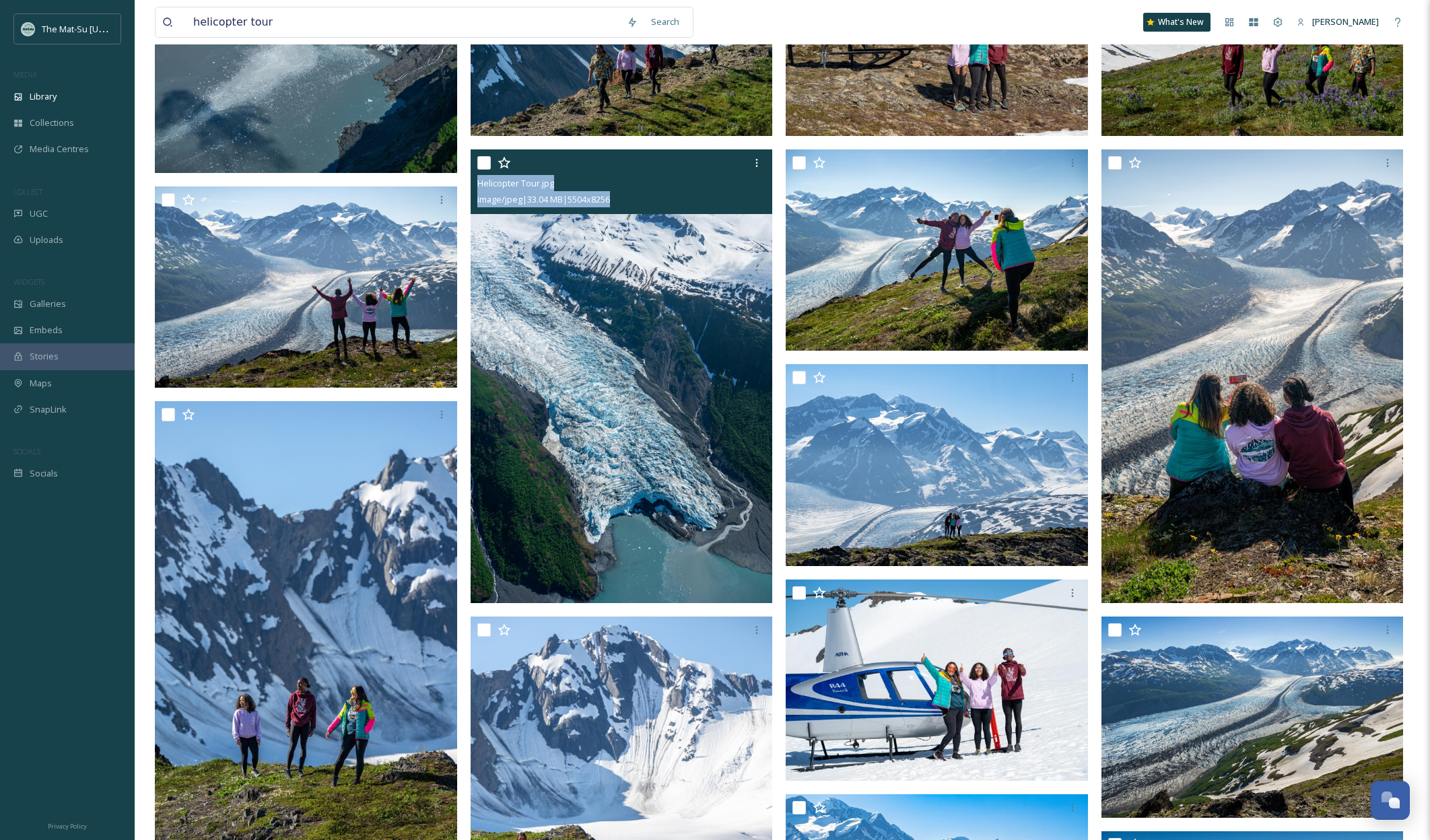
drag, startPoint x: 640, startPoint y: 199, endPoint x: 470, endPoint y: 190, distance: 170.2
click at [471, 190] on div "Helicopter Tour.jpg image/jpeg | 33.04 MB | 5504 x 8256" at bounding box center [622, 181] width 302 height 64
copy div "Helicopter Tour.jpg image/jpeg | 33.04 MB | 5504 x 8256"
click at [732, 510] on img at bounding box center [622, 376] width 302 height 453
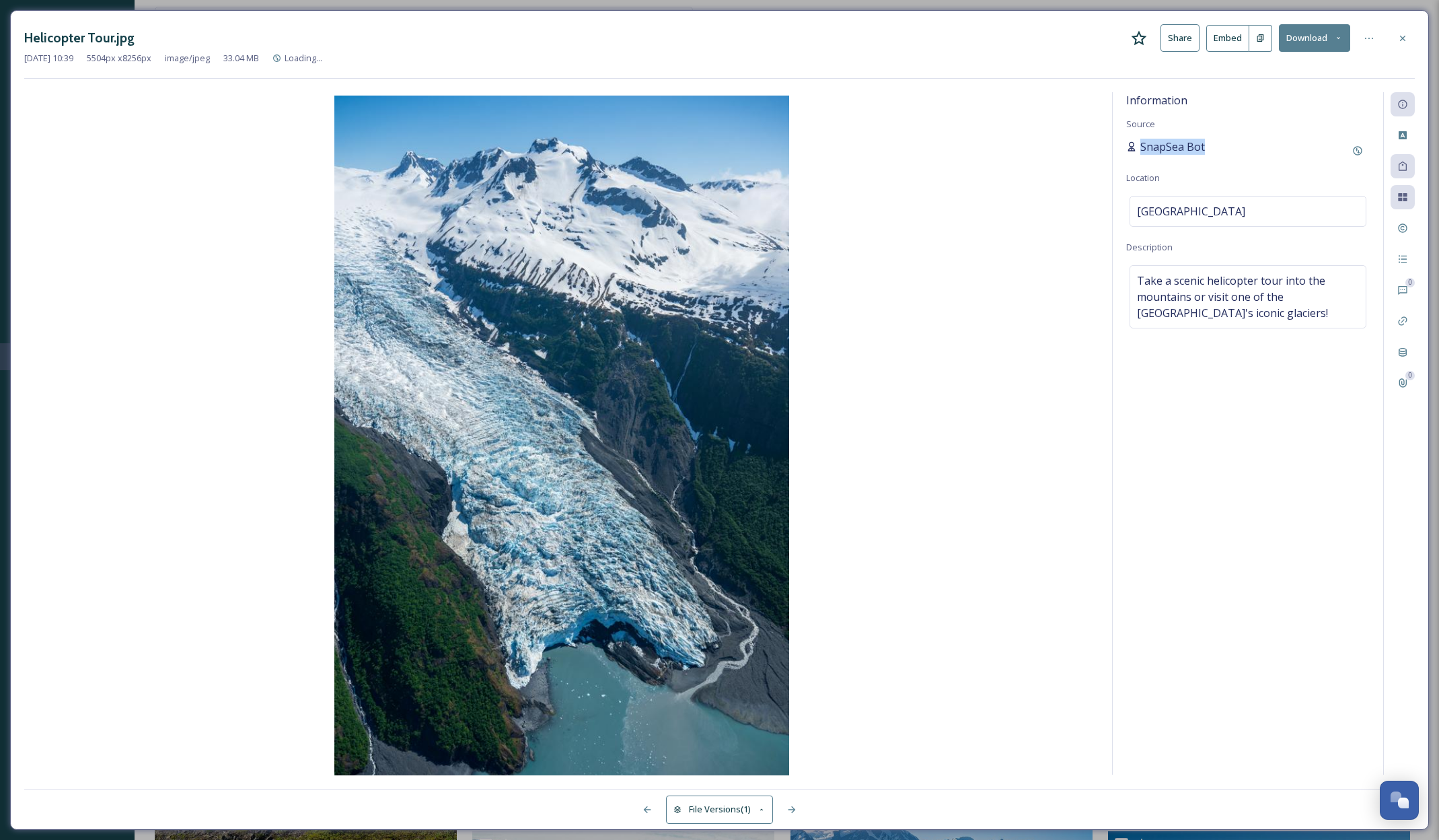
drag, startPoint x: 1209, startPoint y: 148, endPoint x: 1140, endPoint y: 149, distance: 69.0
click at [1138, 149] on div "SnapSea Bot" at bounding box center [1248, 150] width 244 height 24
copy span "SnapSea Bot"
drag, startPoint x: 1406, startPoint y: 37, endPoint x: 1362, endPoint y: 52, distance: 46.5
click at [1406, 37] on icon at bounding box center [1403, 38] width 11 height 11
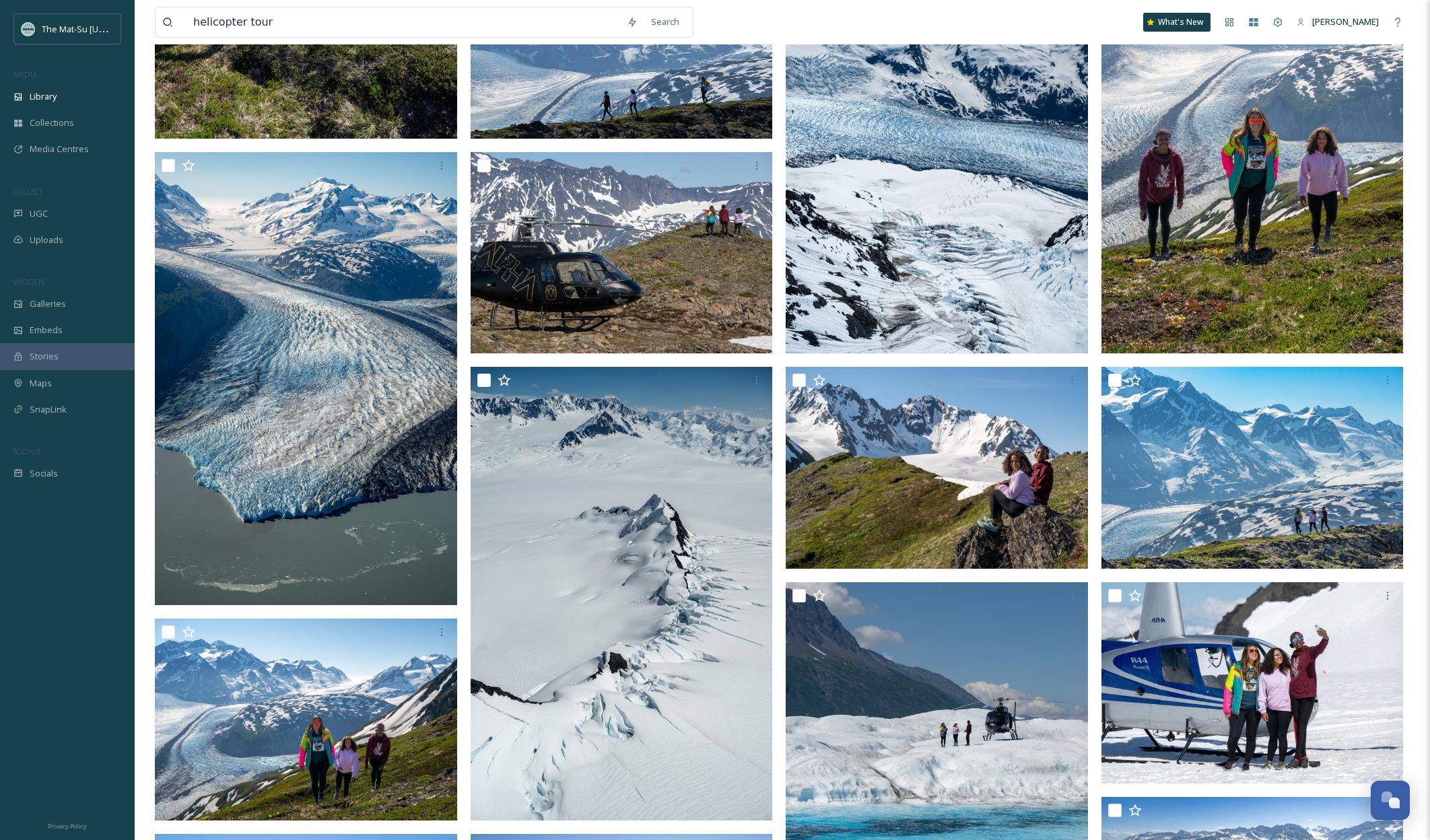
scroll to position [2919, 0]
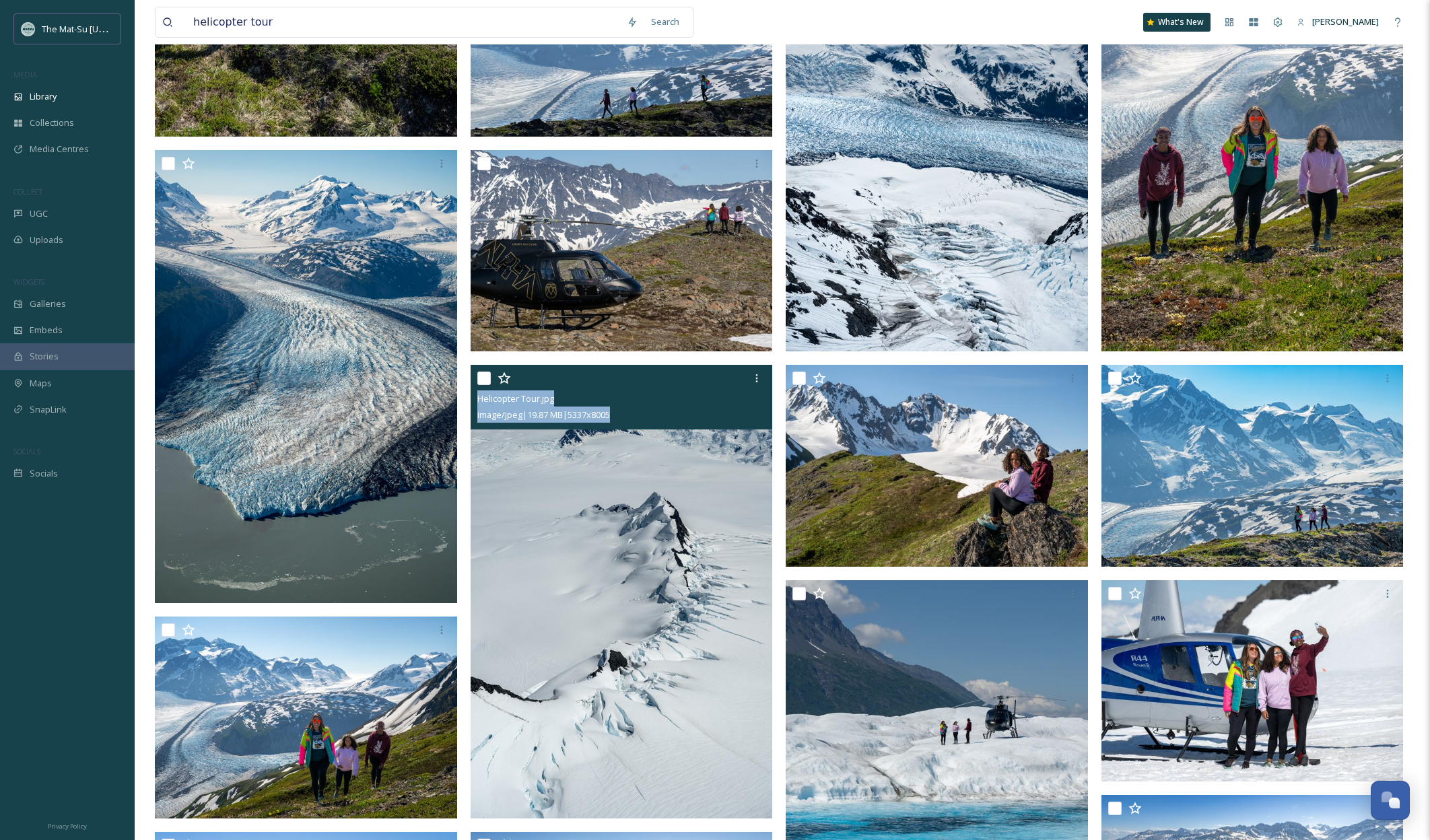
drag, startPoint x: 614, startPoint y: 414, endPoint x: 625, endPoint y: 422, distance: 13.6
copy div "Helicopter Tour.jpg image/jpeg | 19.87 MB | 5337 x 8005"
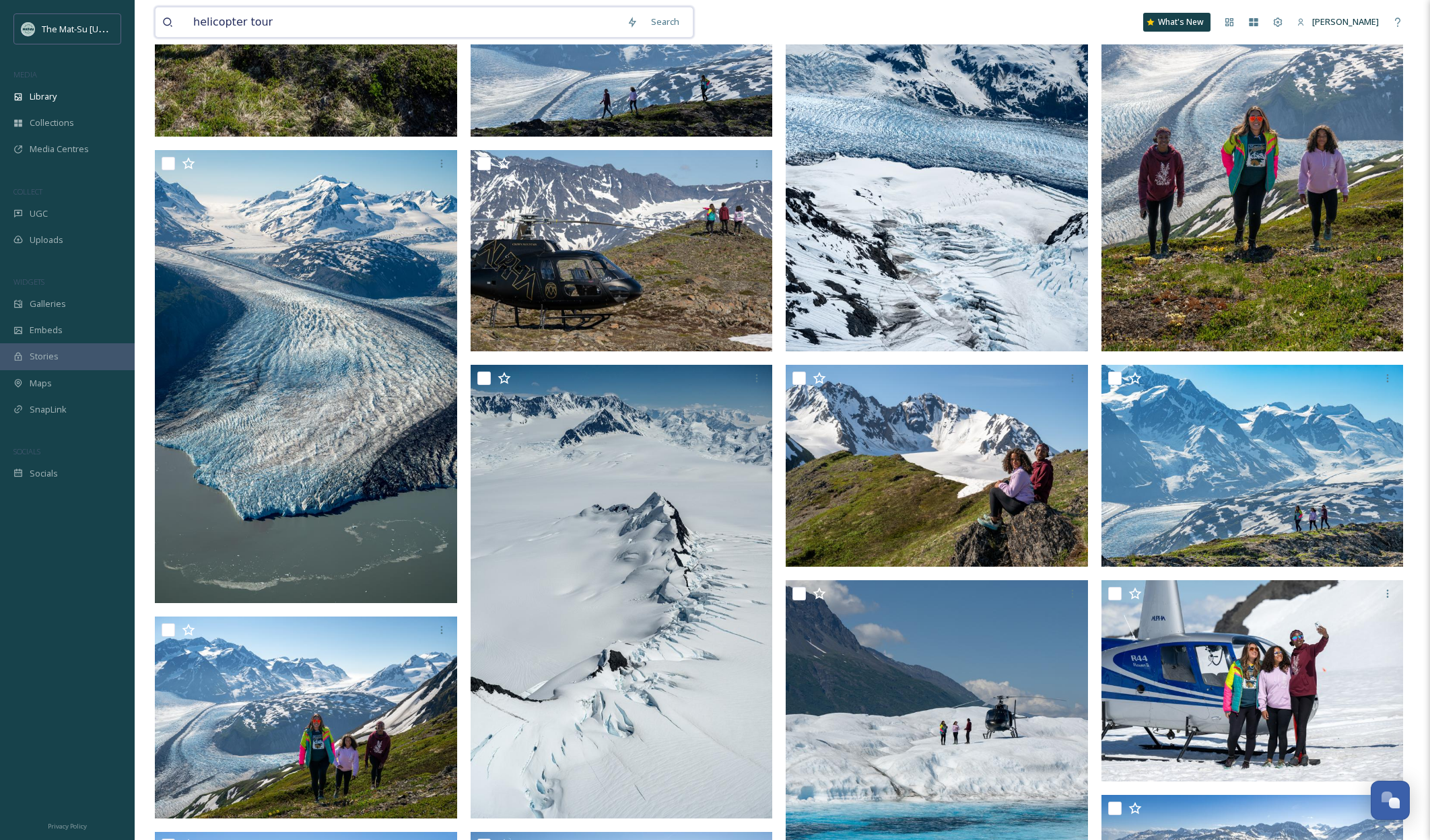
drag, startPoint x: 276, startPoint y: 22, endPoint x: 176, endPoint y: 17, distance: 100.1
click at [176, 17] on div "helicopter tour" at bounding box center [391, 21] width 458 height 29
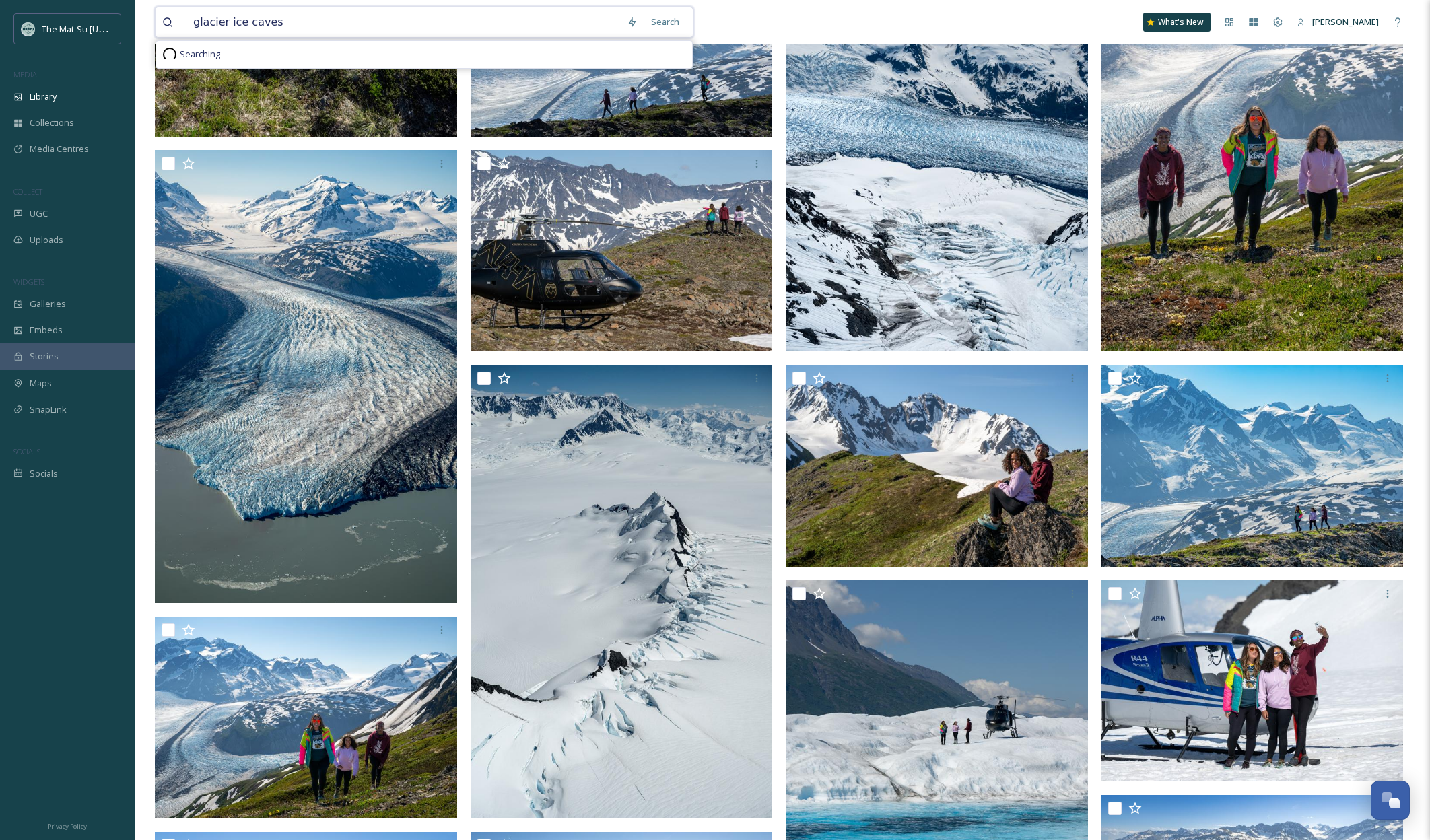
scroll to position [2900, 0]
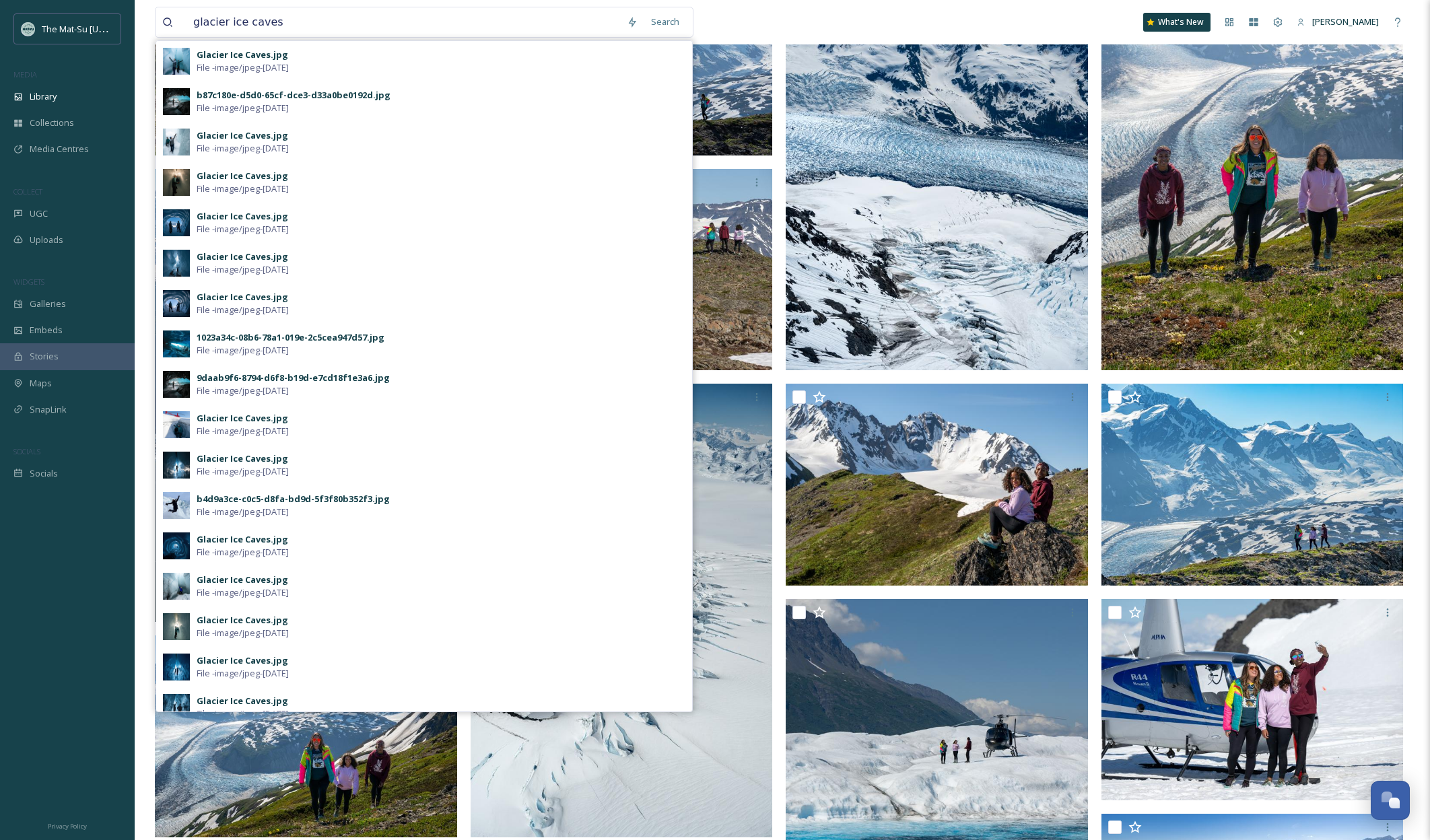
drag, startPoint x: 669, startPoint y: 21, endPoint x: 709, endPoint y: 23, distance: 40.0
click at [669, 21] on div "Search" at bounding box center [665, 21] width 42 height 26
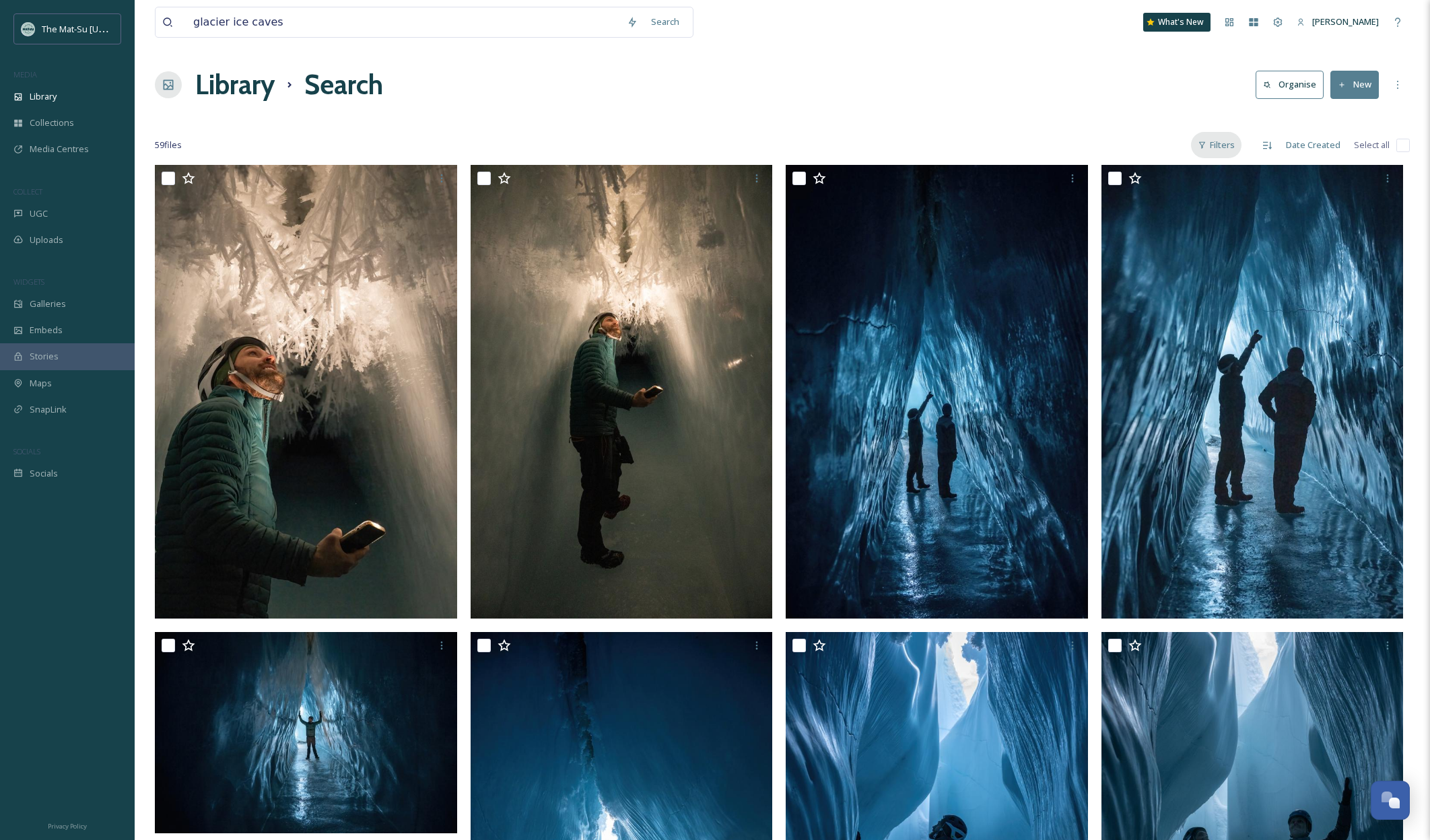
click at [1218, 144] on div "Filters" at bounding box center [1216, 145] width 51 height 26
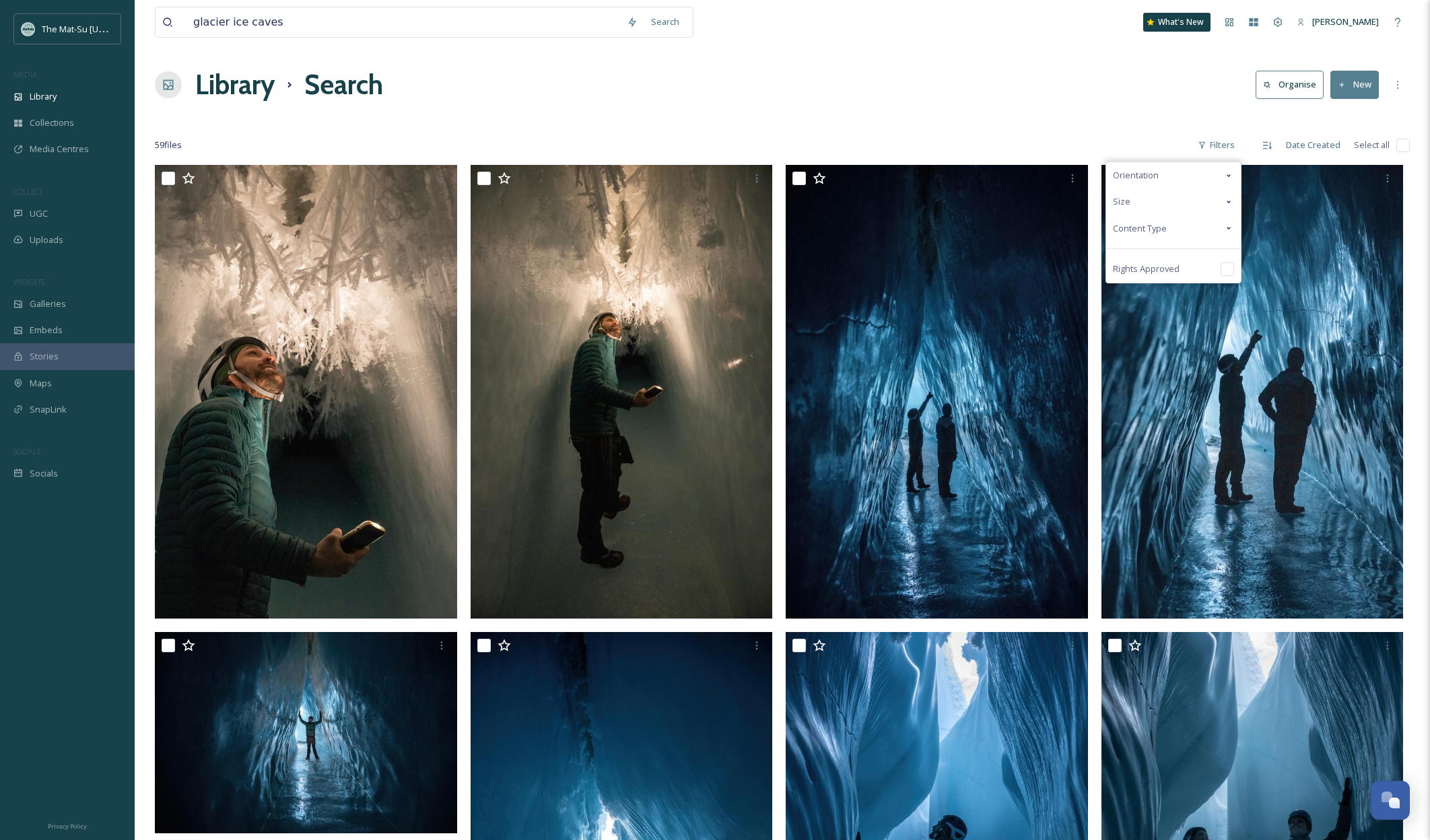
click at [1175, 231] on div "Content Type" at bounding box center [1173, 228] width 135 height 26
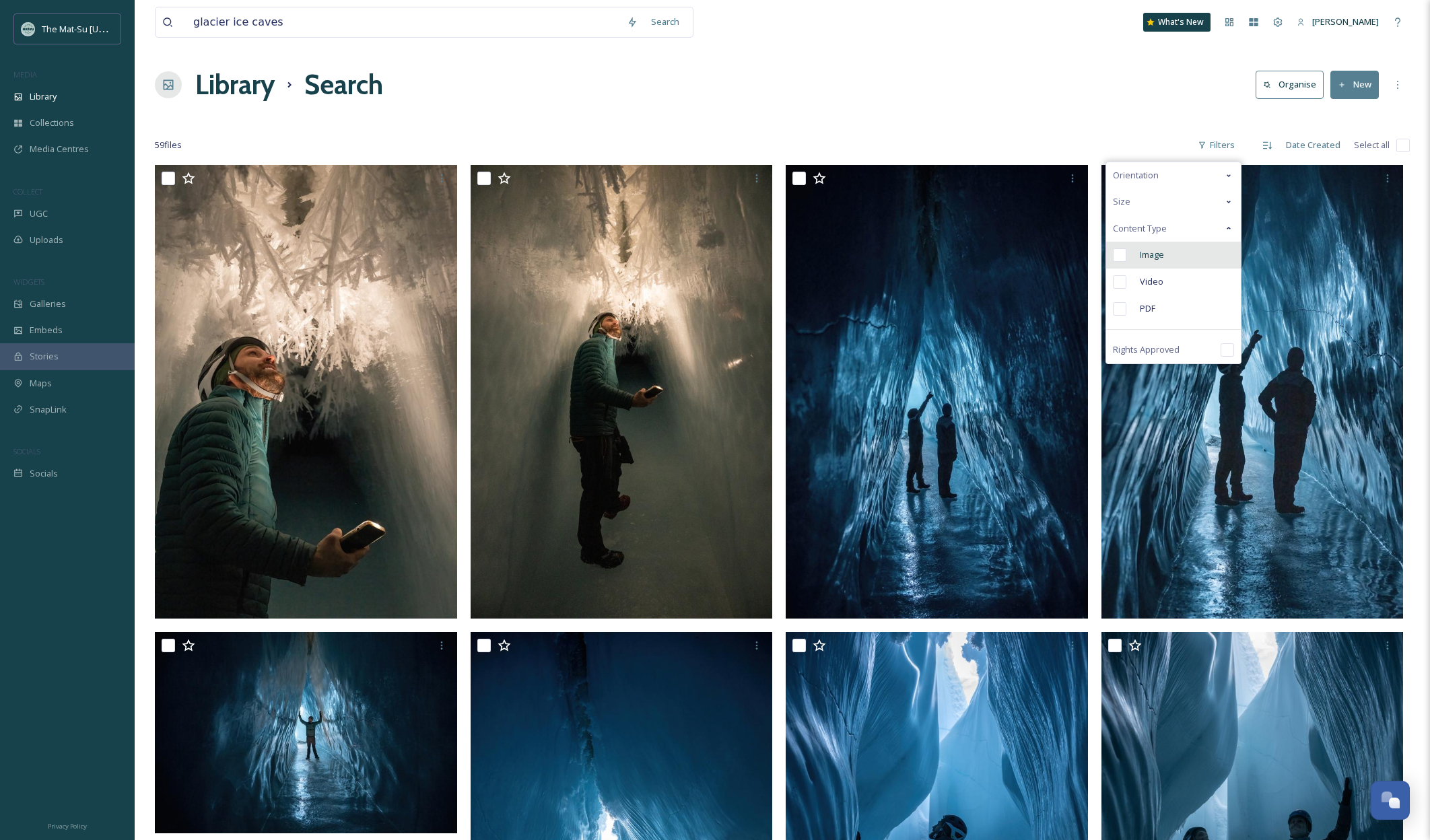
drag, startPoint x: 1124, startPoint y: 255, endPoint x: 1134, endPoint y: 264, distance: 13.5
click at [1124, 255] on input "checkbox" at bounding box center [1119, 254] width 13 height 13
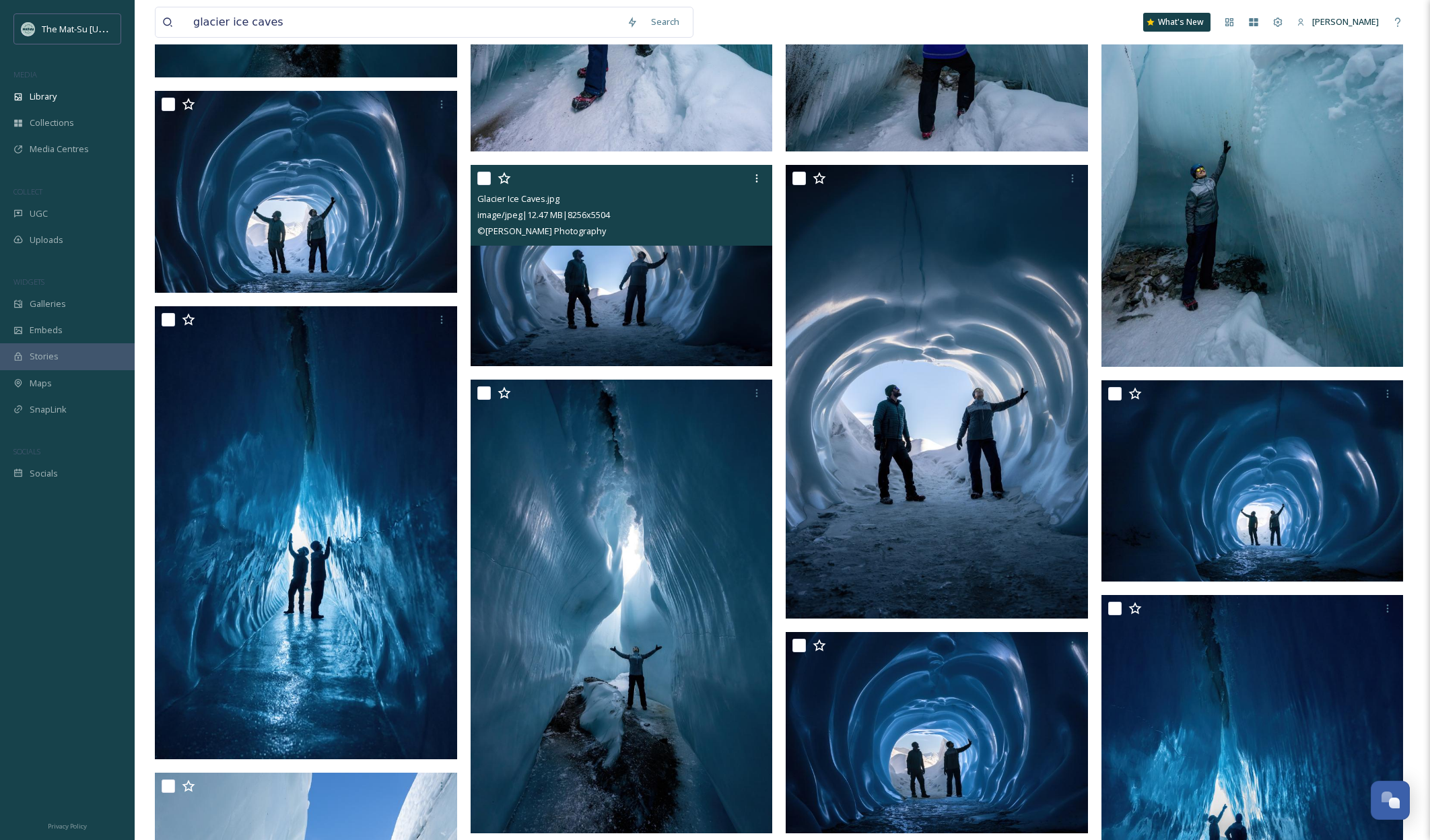
scroll to position [1874, 0]
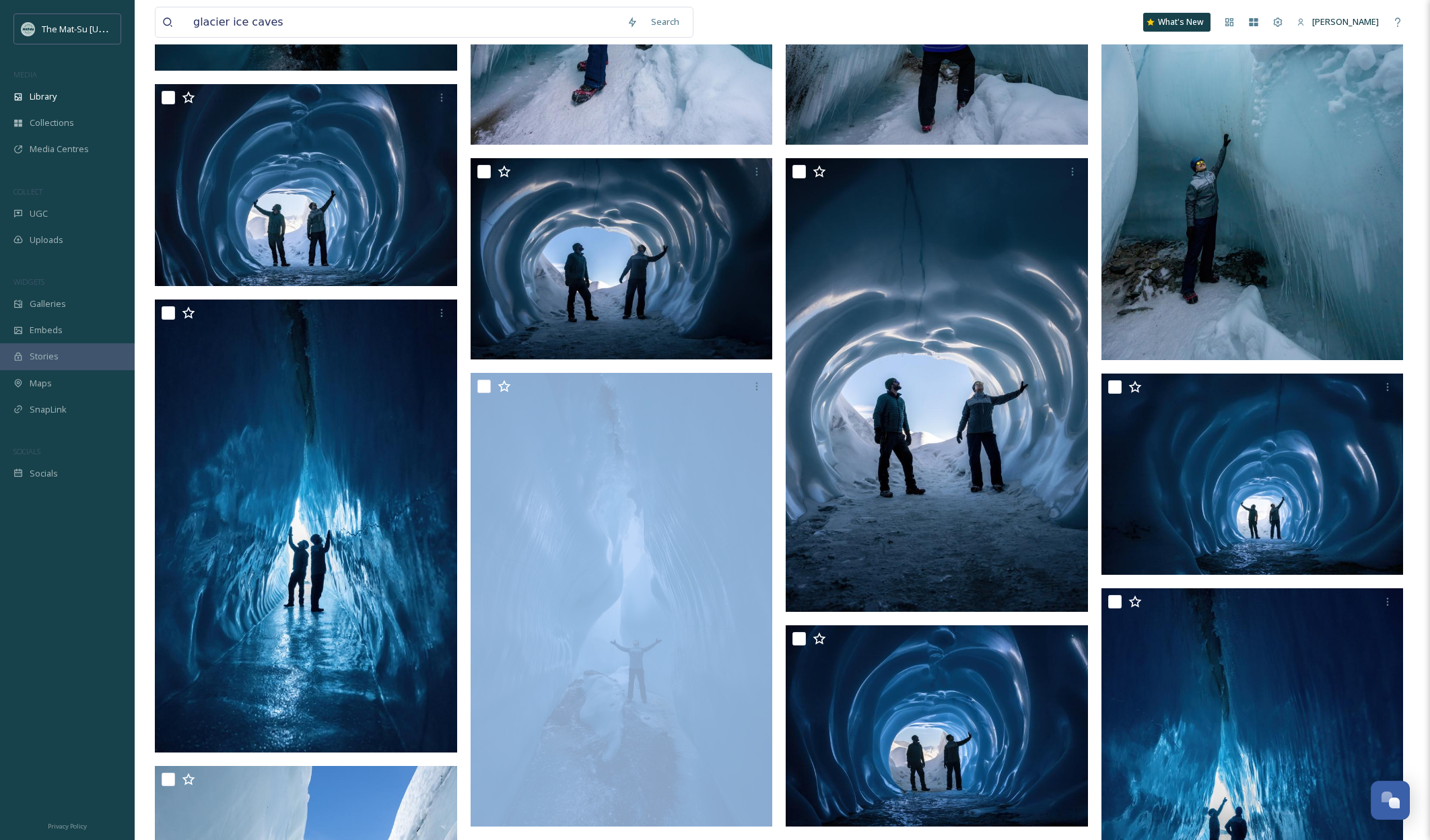
drag, startPoint x: 590, startPoint y: 441, endPoint x: 469, endPoint y: 412, distance: 124.4
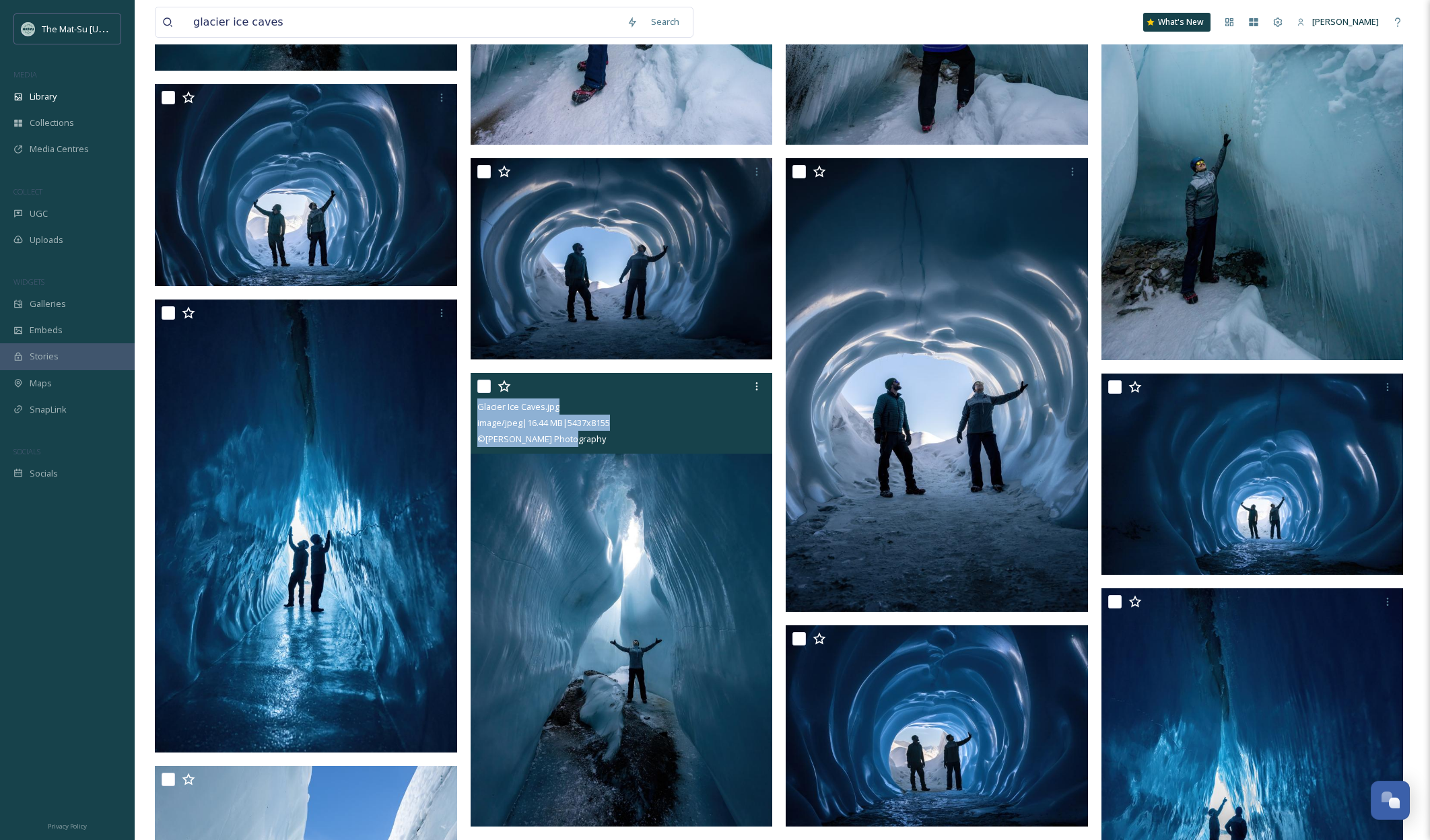
drag, startPoint x: 572, startPoint y: 441, endPoint x: 475, endPoint y: 414, distance: 100.7
click at [475, 414] on div "Glacier Ice Caves.jpg image/jpeg | 16.44 MB | 5437 x 8155 © Tom Bol Photography" at bounding box center [622, 413] width 302 height 80
copy div "Glacier Ice Caves.jpg image/jpeg | 16.44 MB | 5437 x 8155 © Tom Bol Photography"
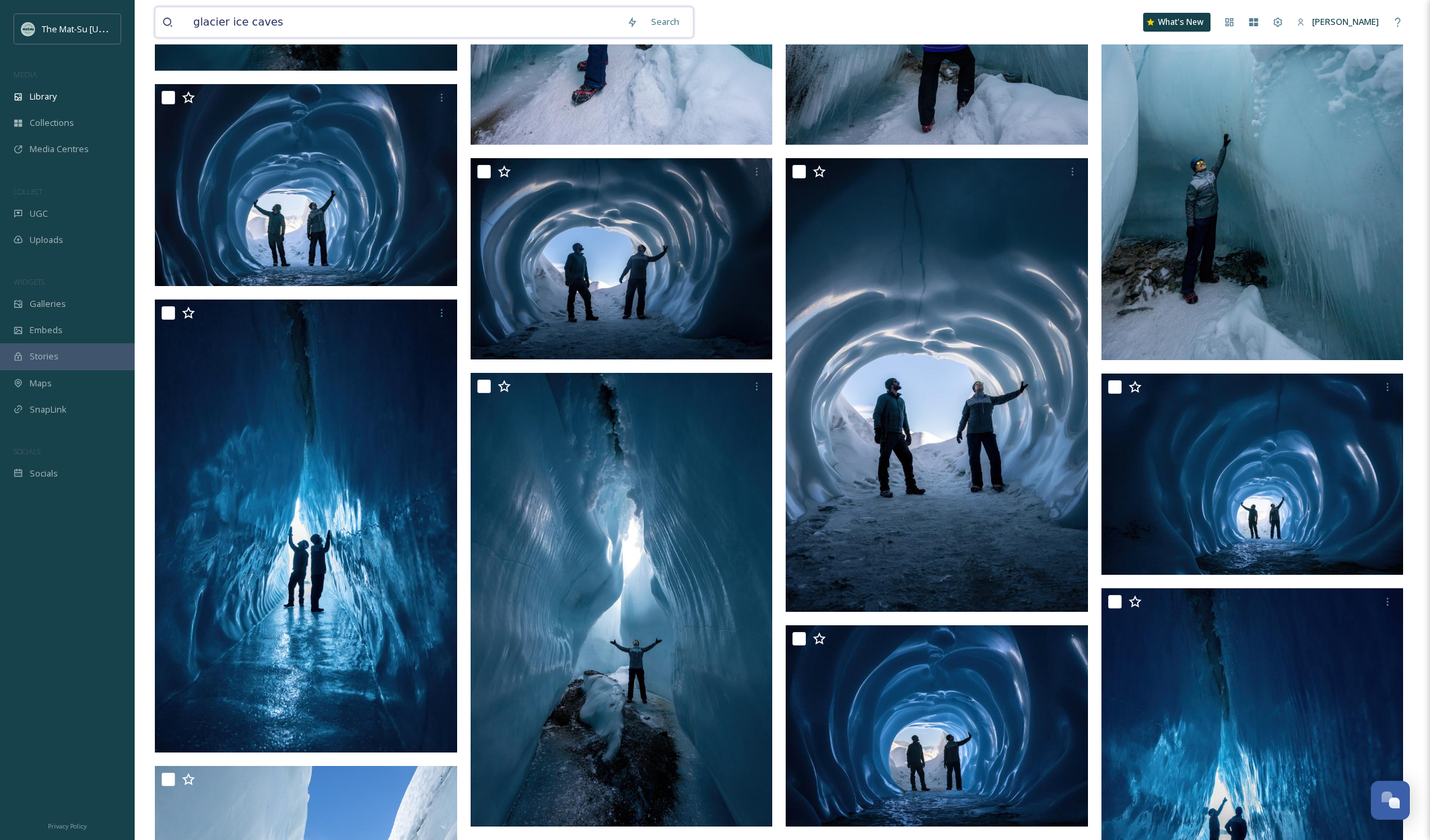
drag, startPoint x: 298, startPoint y: 29, endPoint x: 186, endPoint y: 15, distance: 112.9
click at [186, 15] on div "glacier ice caves" at bounding box center [391, 21] width 458 height 29
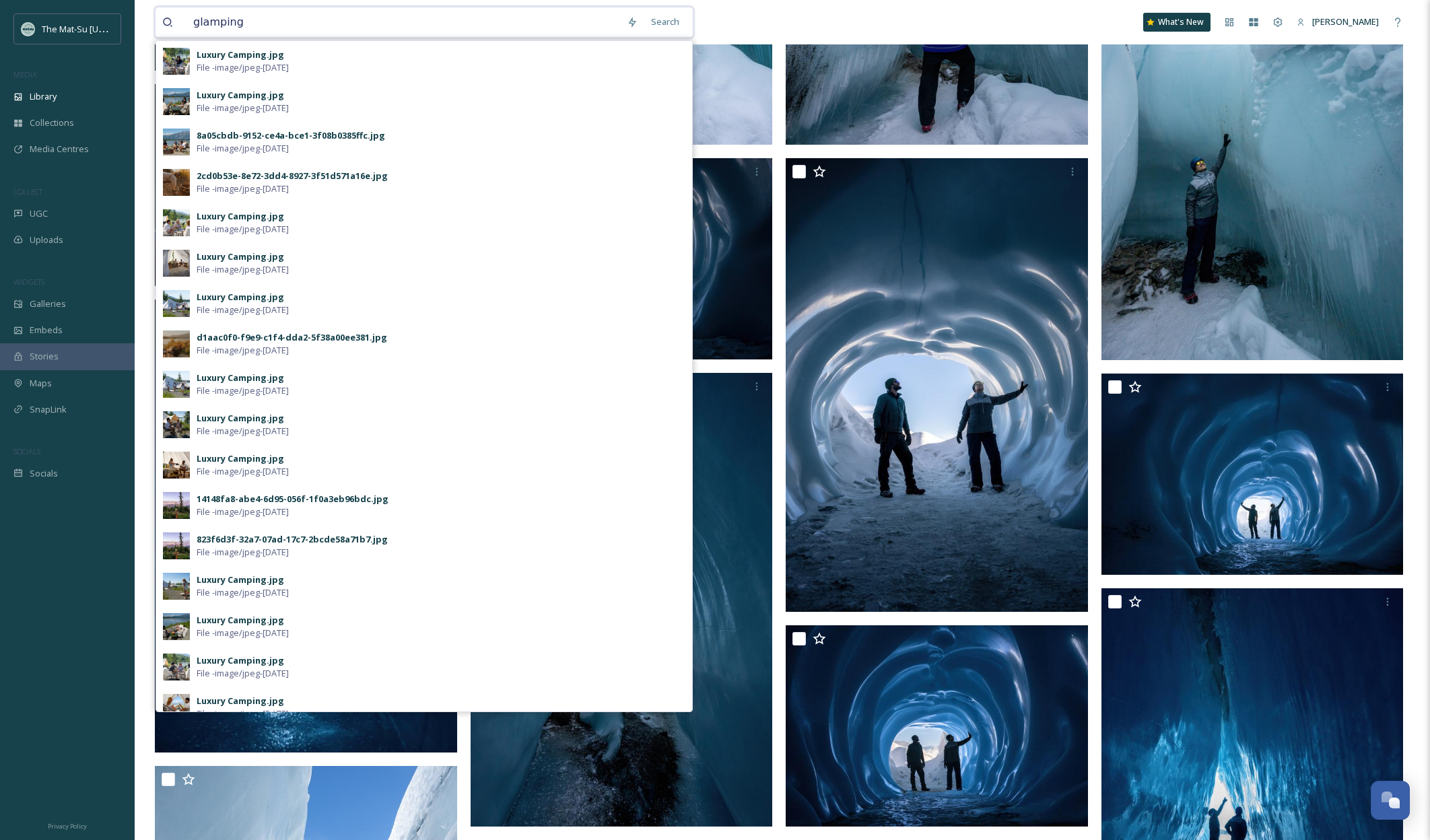
scroll to position [1874, 0]
click at [662, 20] on div "Search" at bounding box center [665, 21] width 42 height 26
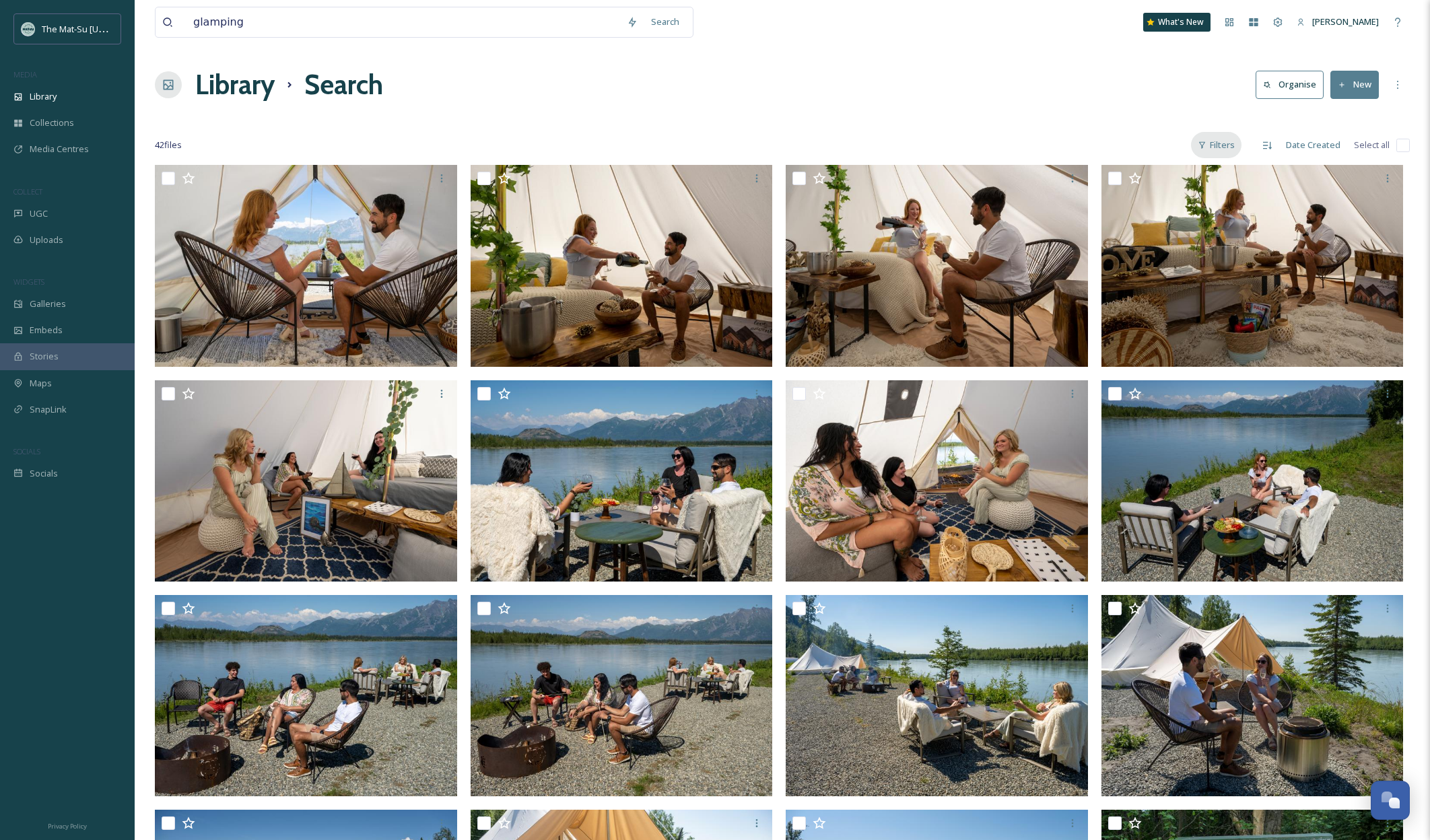
click at [1225, 146] on div "Filters" at bounding box center [1216, 145] width 51 height 26
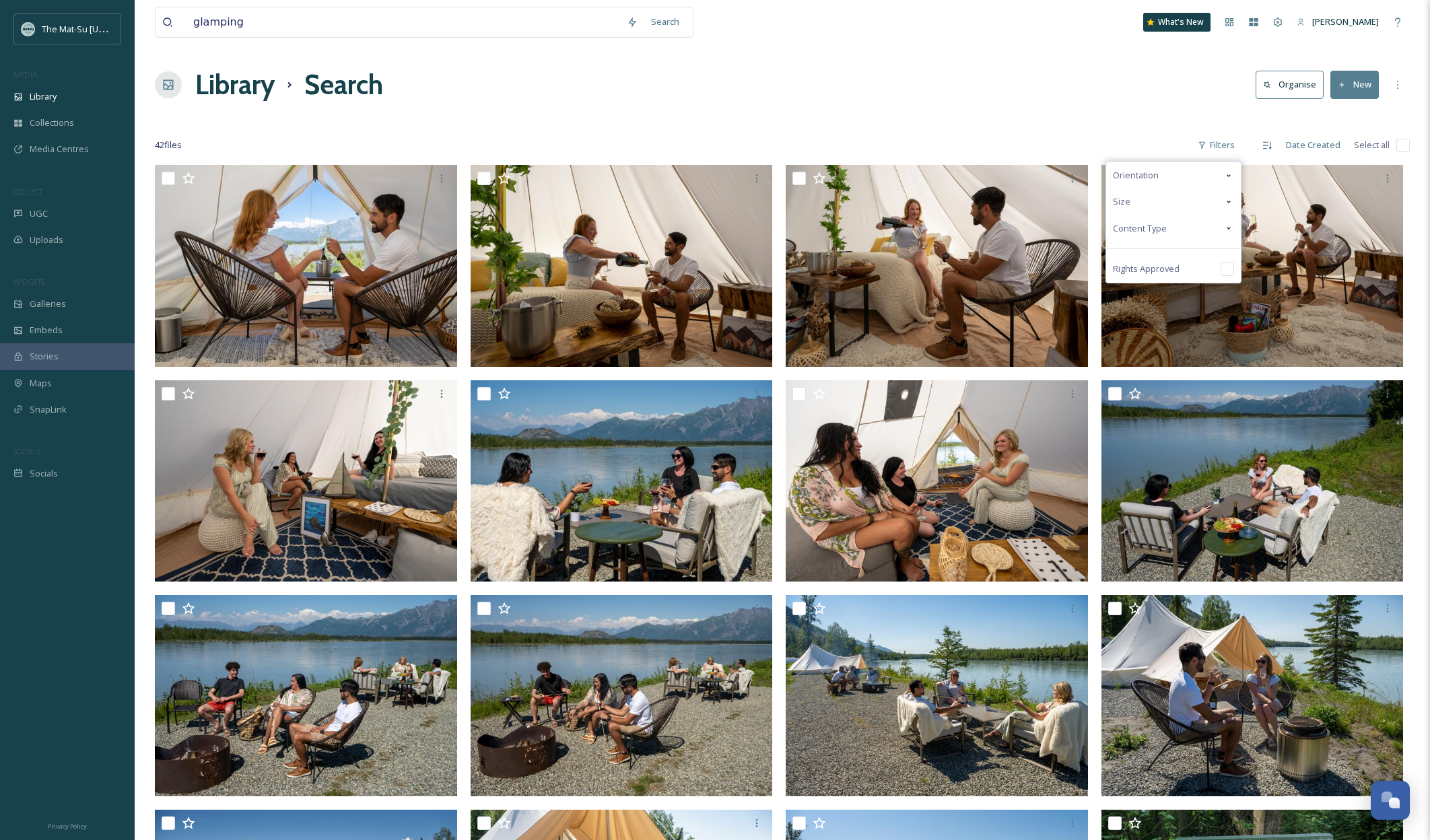
click at [1139, 226] on span "Content Type" at bounding box center [1140, 229] width 54 height 12
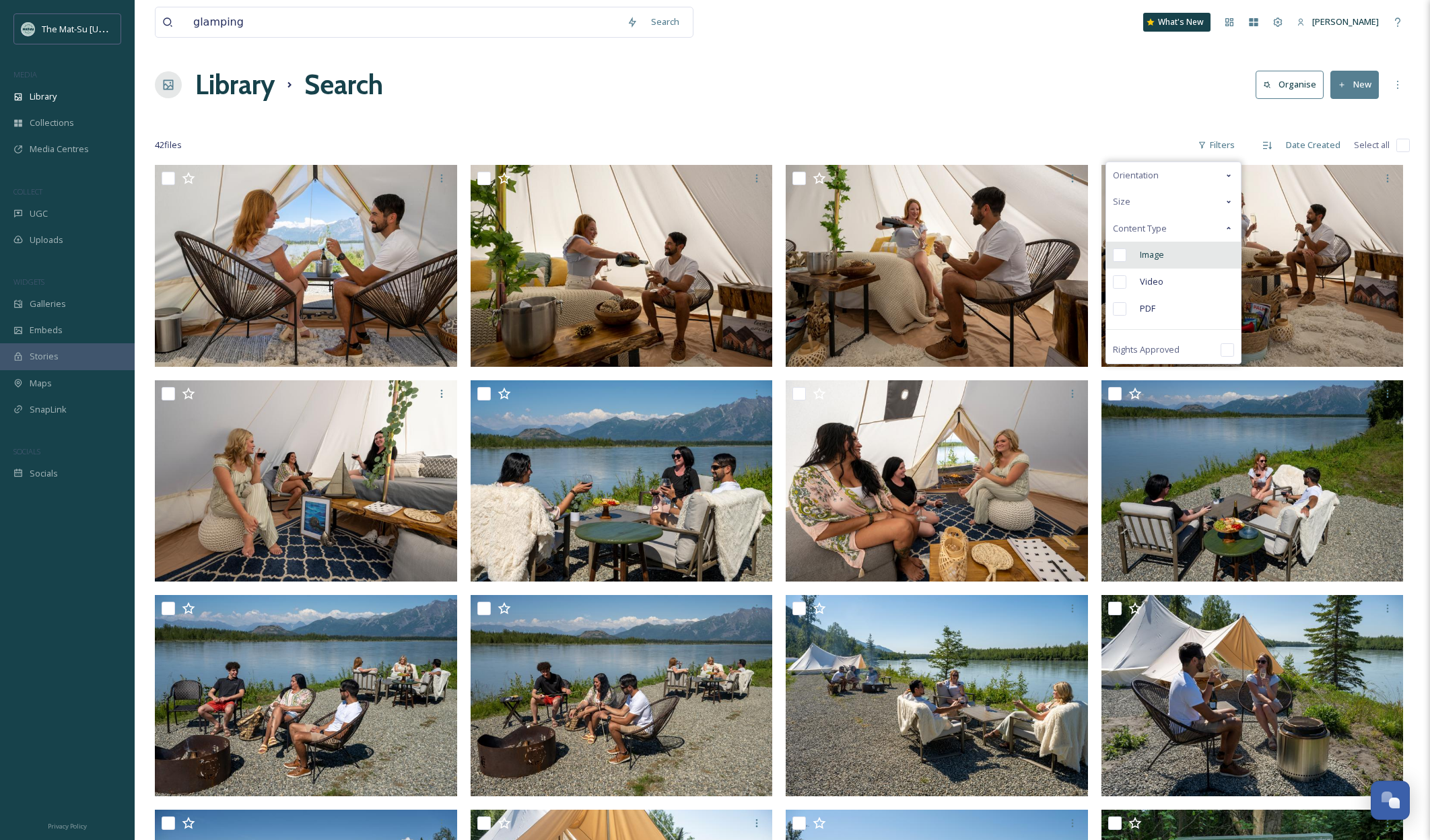
click at [1120, 253] on input "checkbox" at bounding box center [1119, 254] width 13 height 13
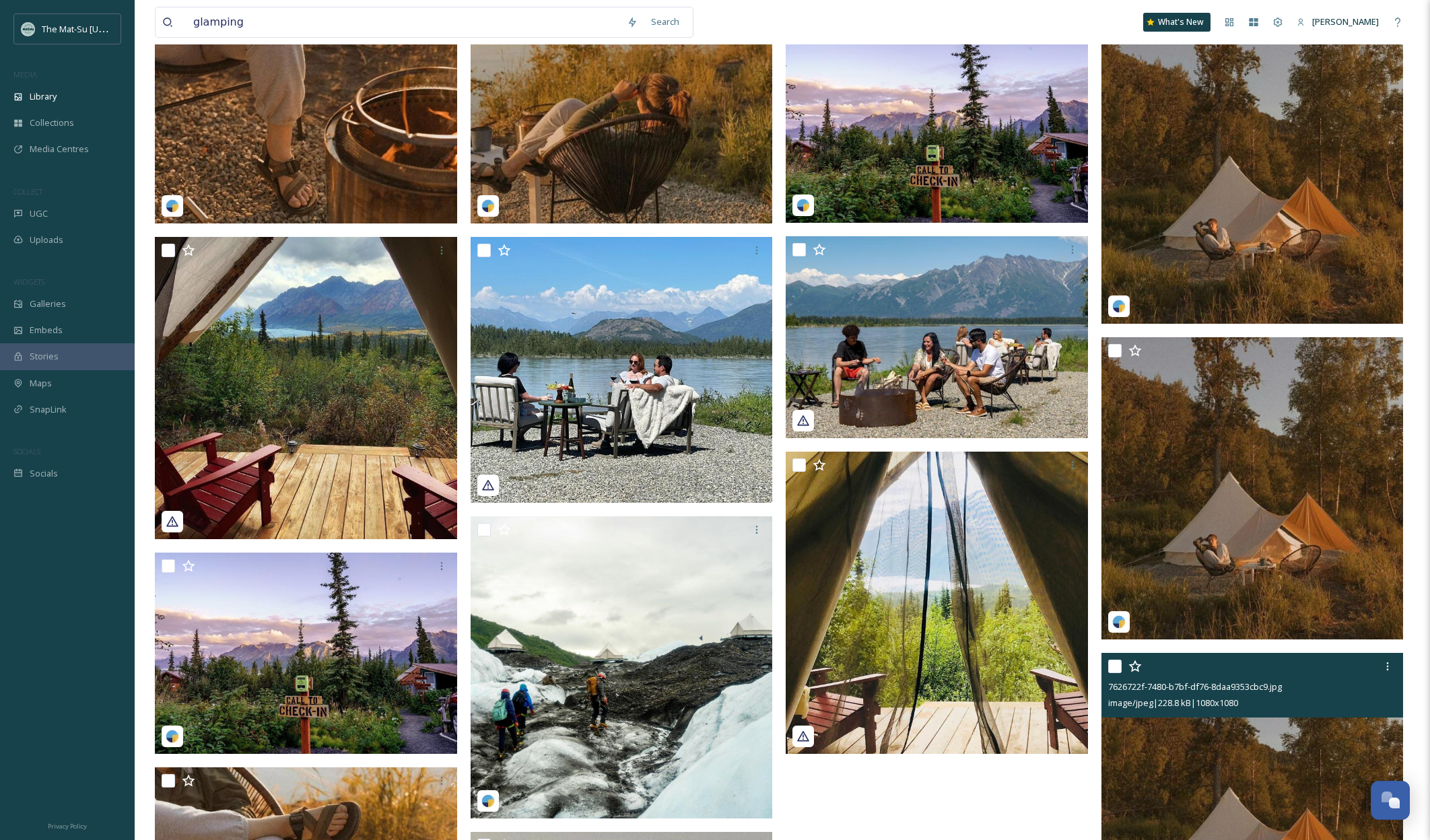
scroll to position [1745, 0]
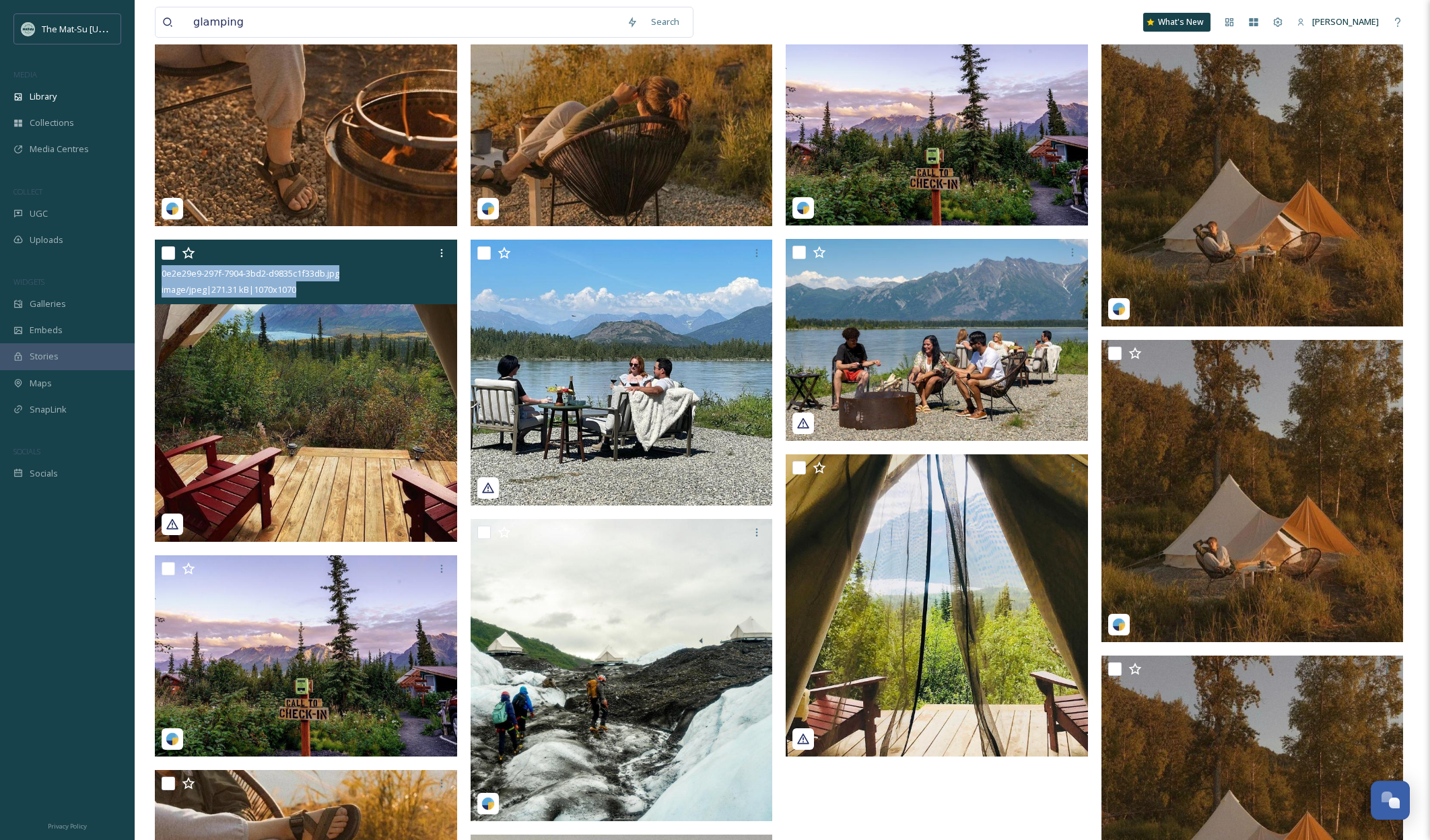
drag, startPoint x: 323, startPoint y: 291, endPoint x: 163, endPoint y: 279, distance: 160.4
click at [163, 279] on div "0e2e29e9-297f-7904-3bd2-d9835c1f33db.jpg image/jpeg | 271.31 kB | 1070 x 1070" at bounding box center [305, 271] width 302 height 64
copy div "0e2e29e9-297f-7904-3bd2-d9835c1f33db.jpg image/jpeg | 271.31 kB | 1070 x 1070"
click at [407, 336] on img at bounding box center [305, 390] width 302 height 302
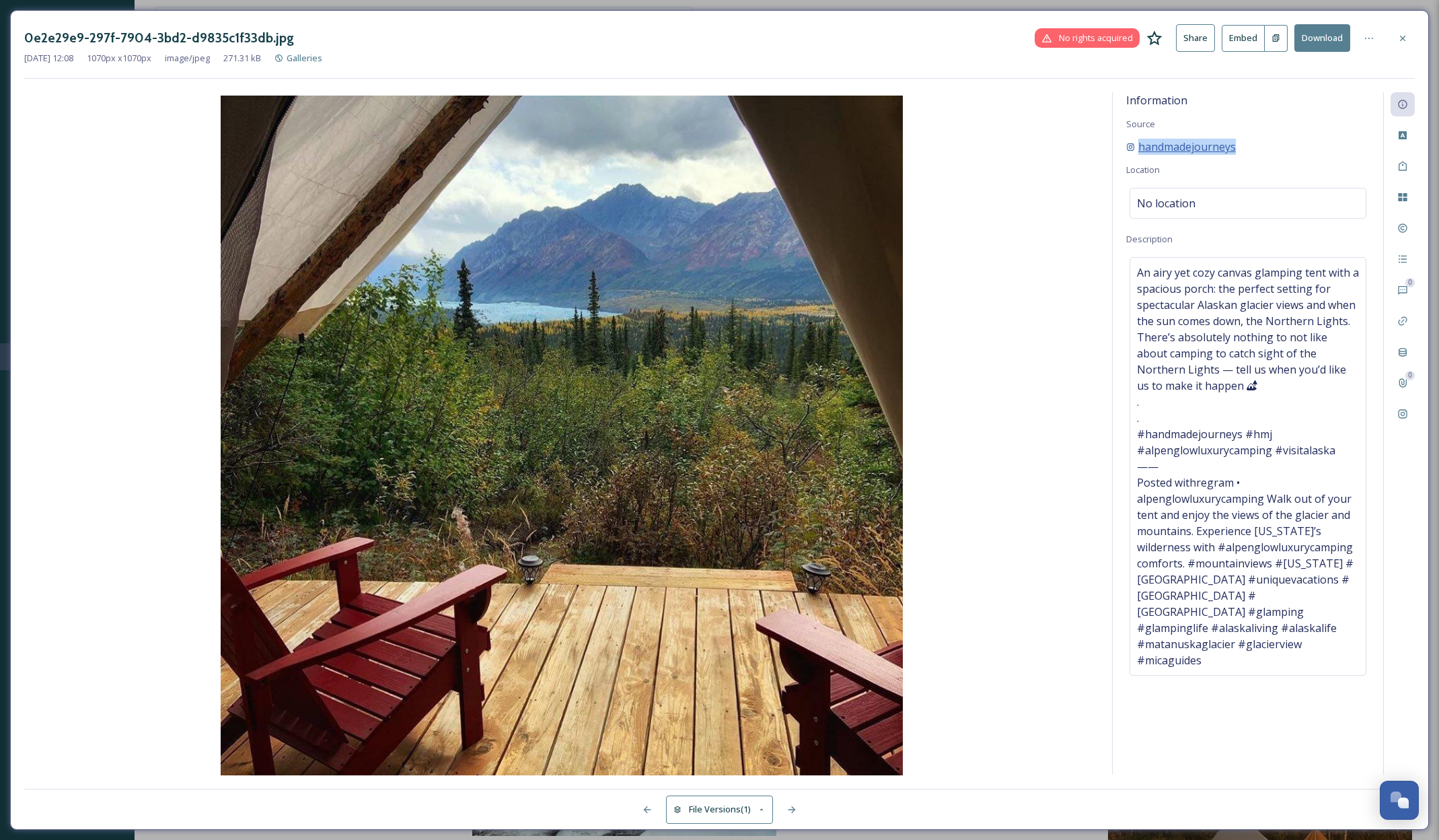
drag, startPoint x: 1248, startPoint y: 147, endPoint x: 1130, endPoint y: 151, distance: 118.1
click at [1130, 151] on div "handmadejourneys" at bounding box center [1248, 146] width 244 height 16
copy span "handmadejourneys"
click at [1401, 37] on icon at bounding box center [1403, 38] width 11 height 11
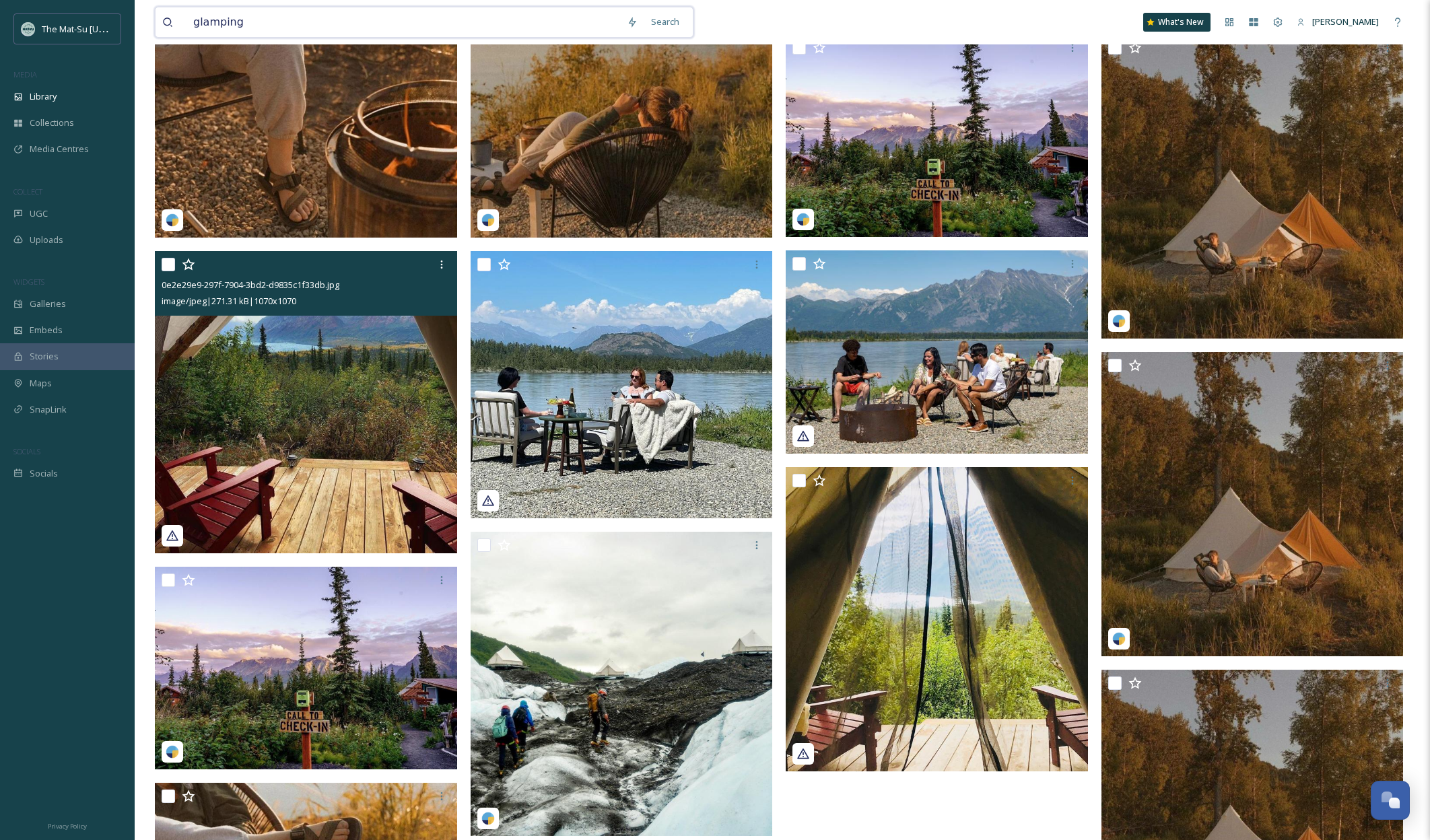
drag, startPoint x: 227, startPoint y: 25, endPoint x: 182, endPoint y: 23, distance: 45.0
click at [182, 23] on div "glamping" at bounding box center [391, 21] width 458 height 29
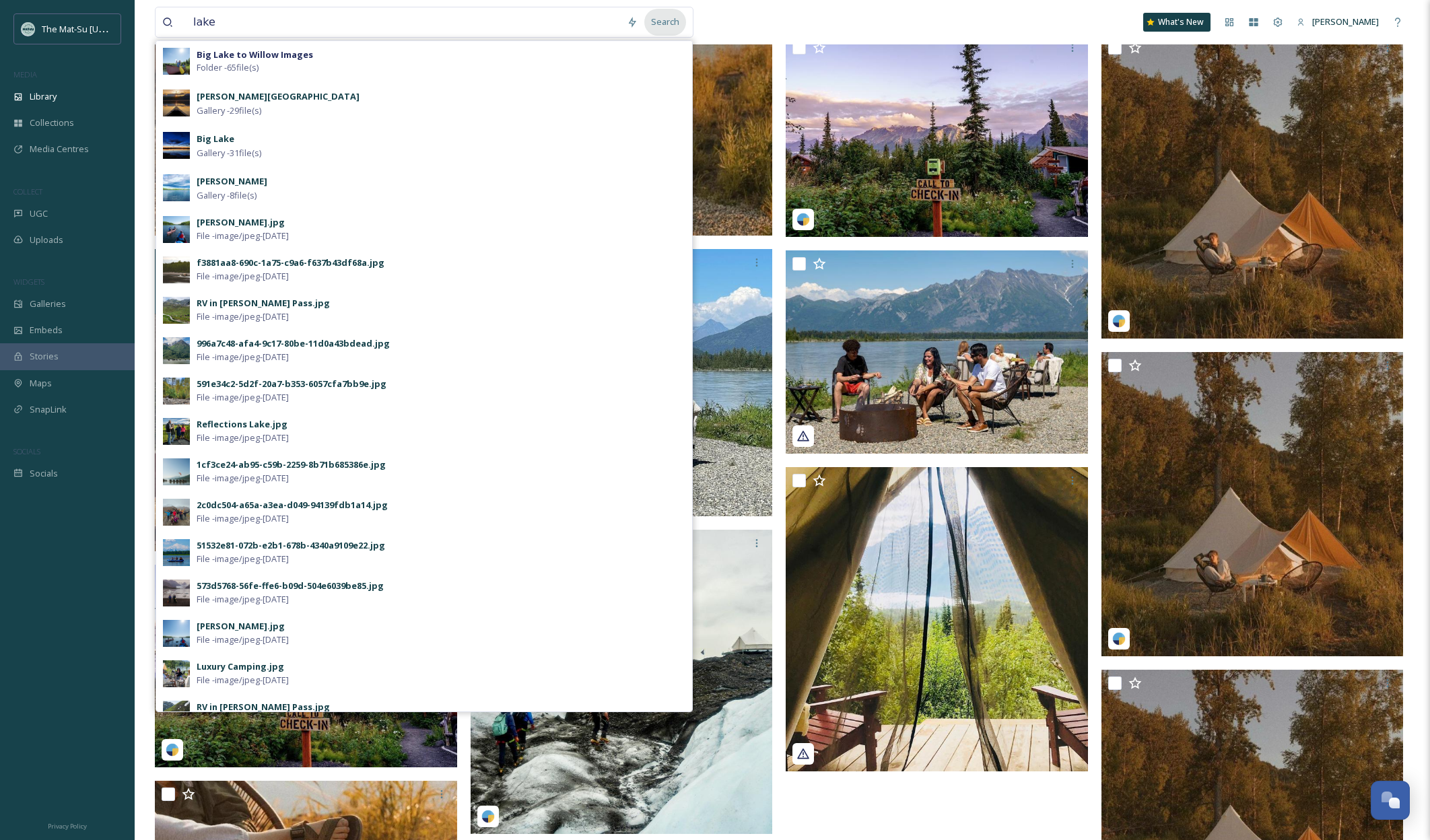
click at [670, 23] on div "Search" at bounding box center [665, 21] width 42 height 26
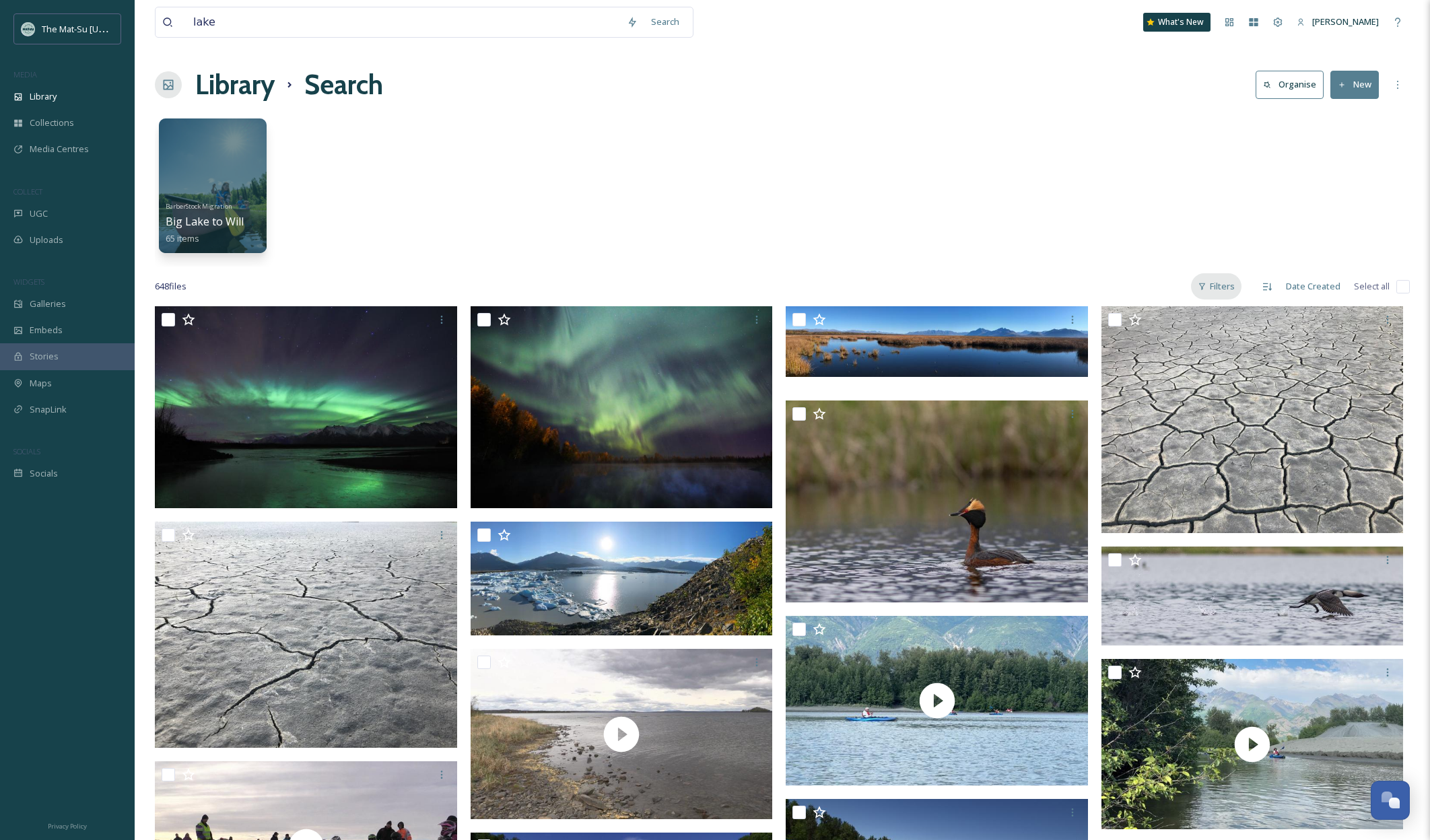
click at [1216, 288] on div "Filters" at bounding box center [1216, 286] width 51 height 26
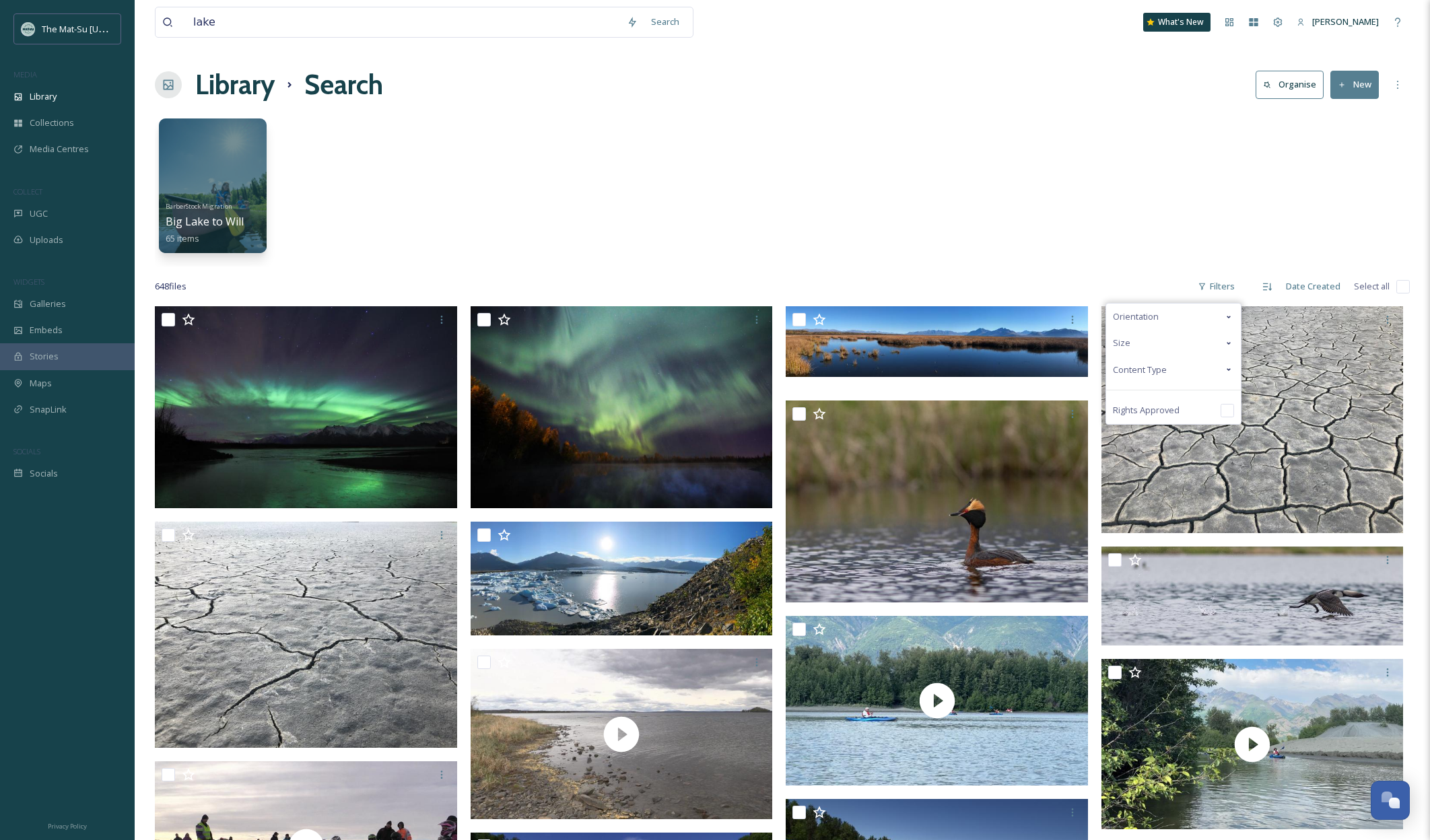
click at [1161, 370] on span "Content Type" at bounding box center [1140, 370] width 54 height 12
click at [1123, 399] on input "checkbox" at bounding box center [1119, 395] width 13 height 13
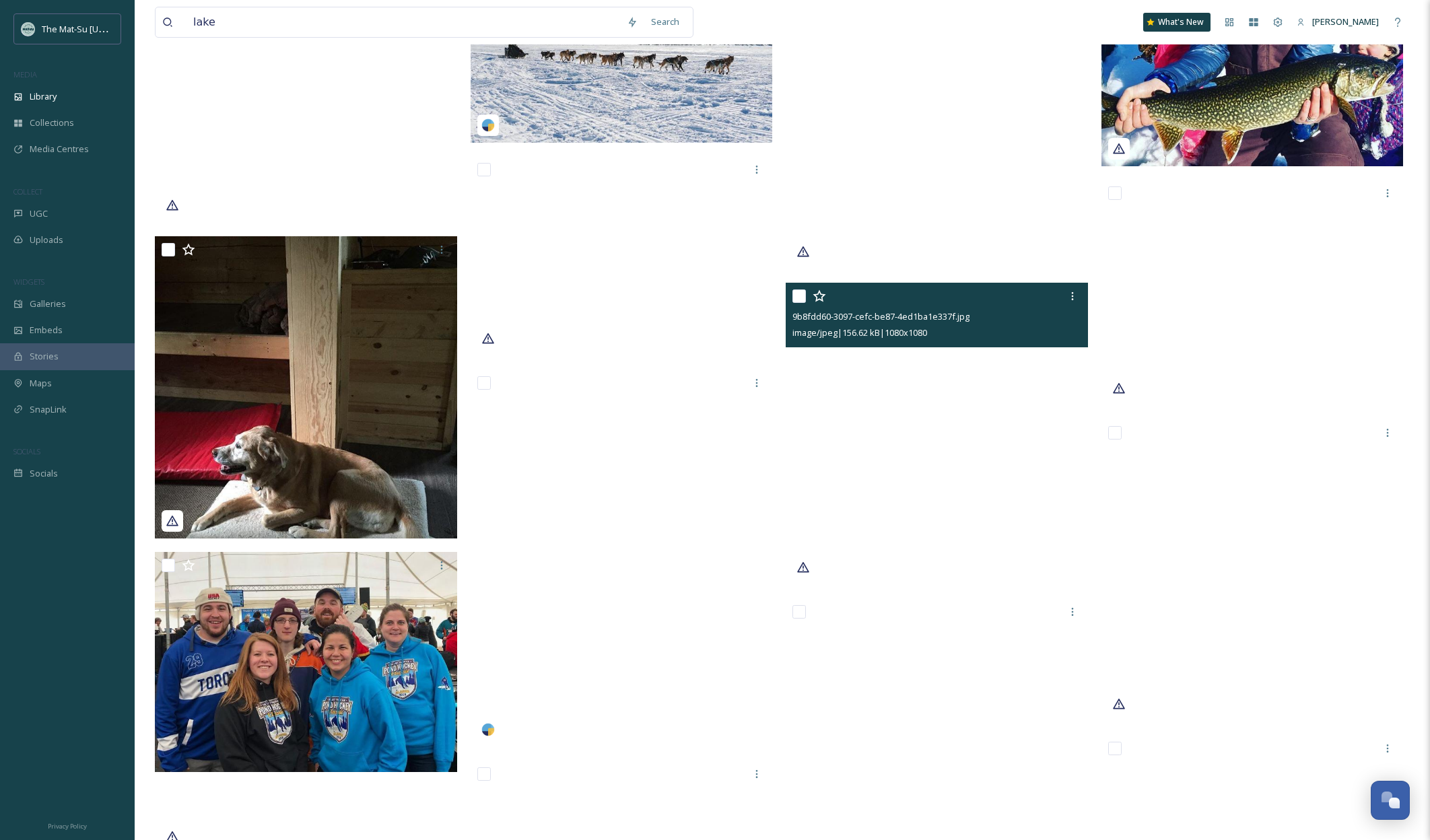
scroll to position [26772, 0]
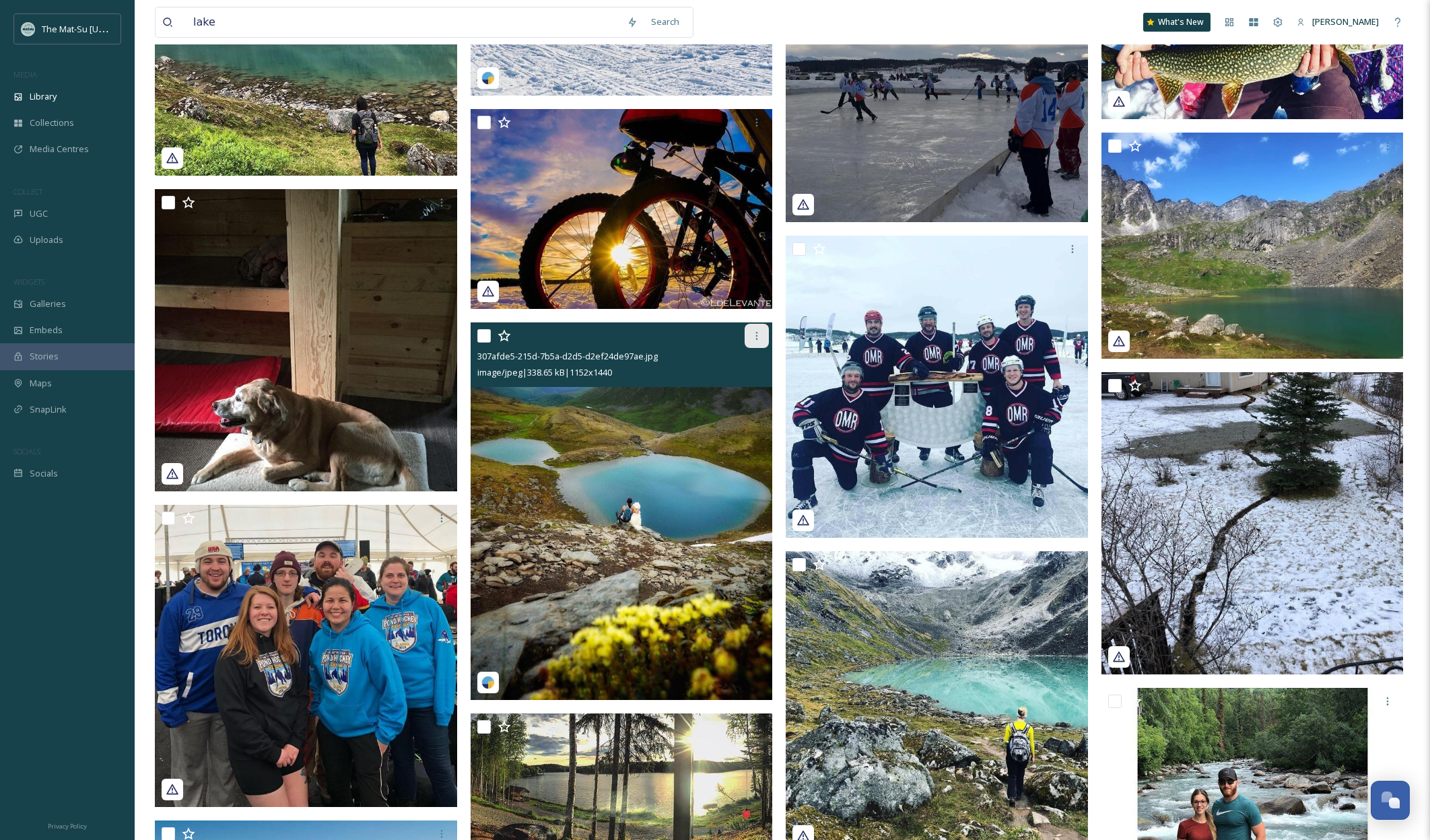
click at [752, 340] on icon at bounding box center [757, 336] width 11 height 11
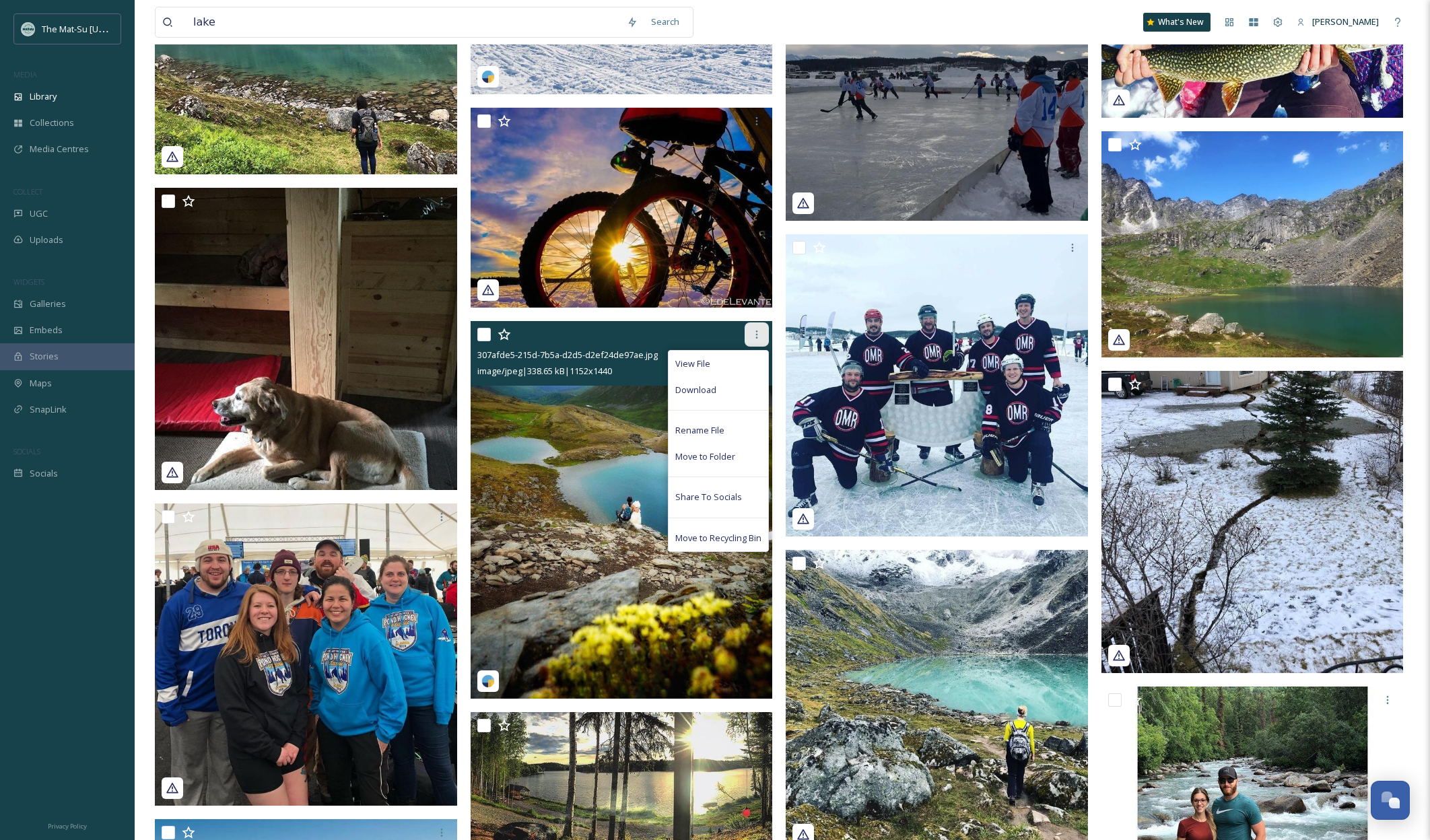
scroll to position [26819, 0]
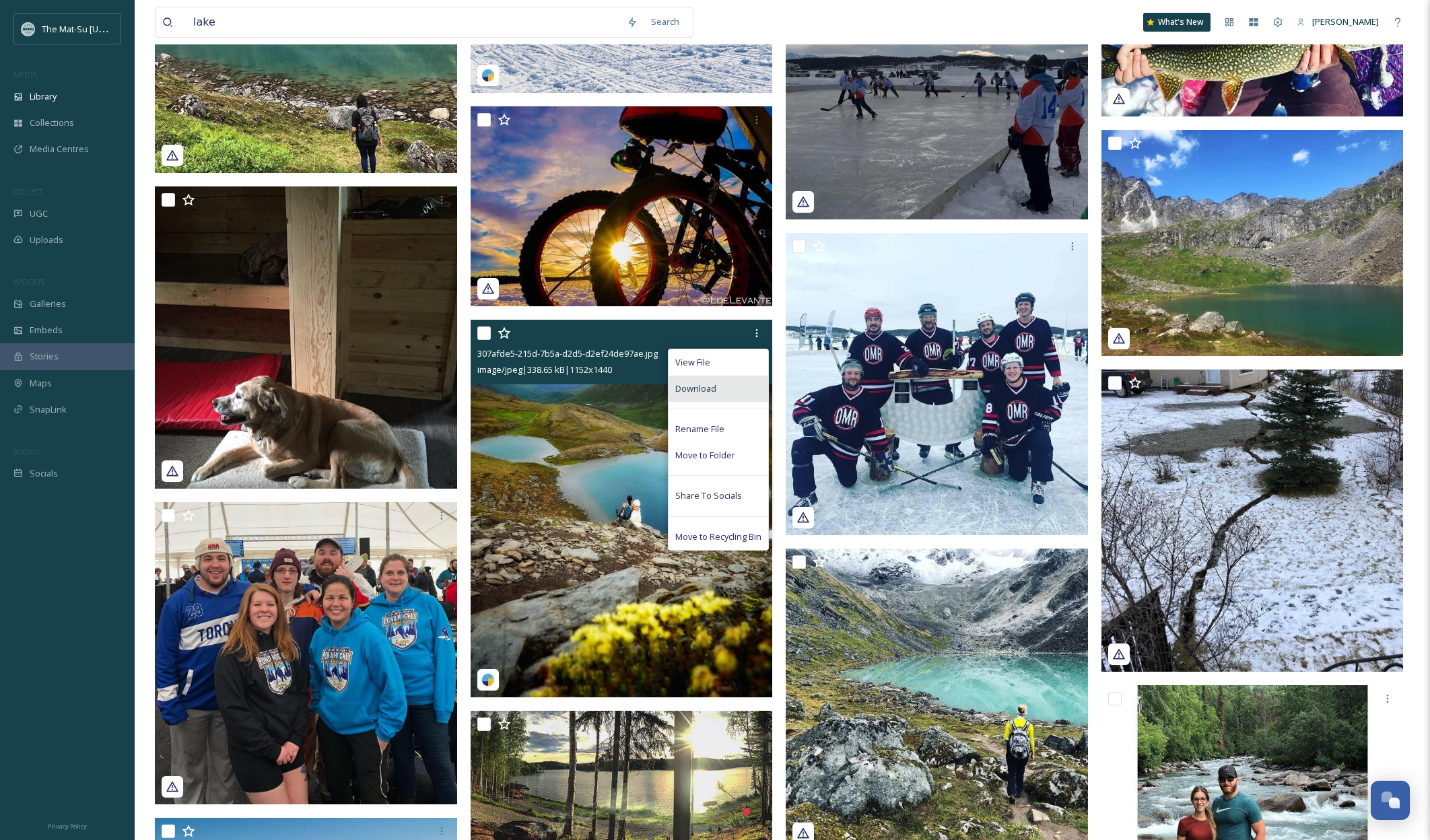
click at [707, 389] on span "Download" at bounding box center [696, 388] width 41 height 12
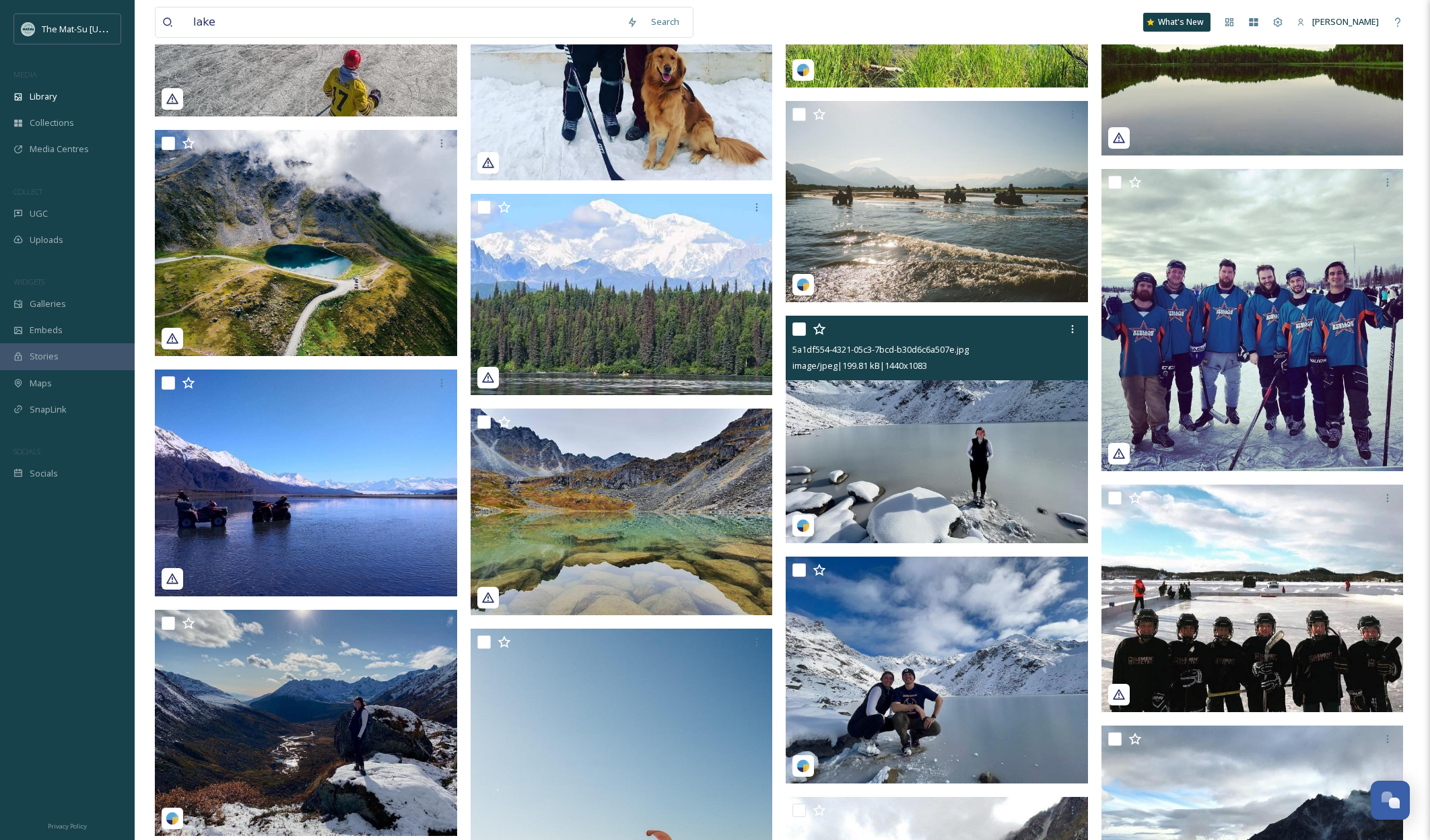
scroll to position [27824, 0]
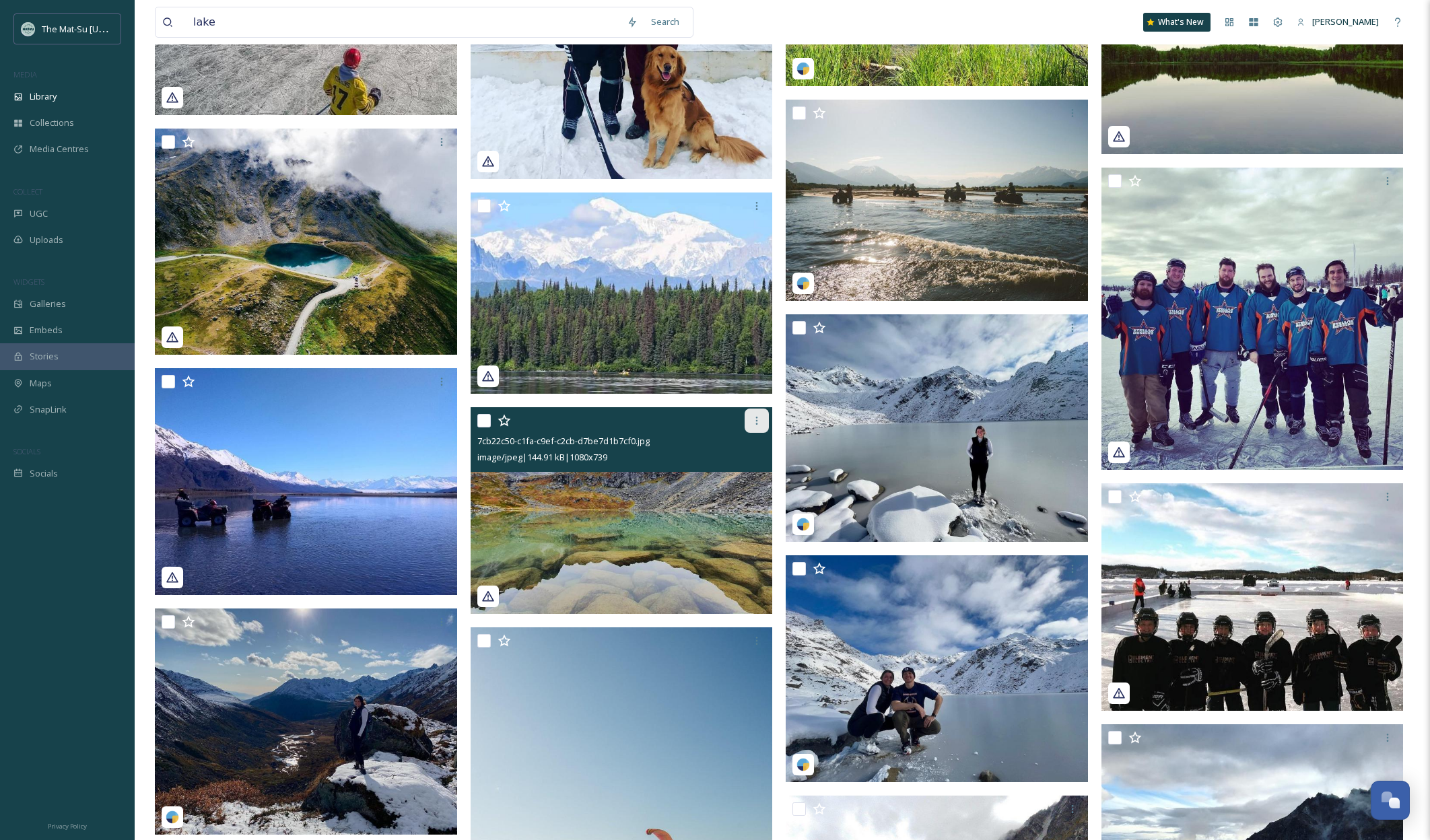
click at [757, 422] on icon at bounding box center [757, 420] width 11 height 11
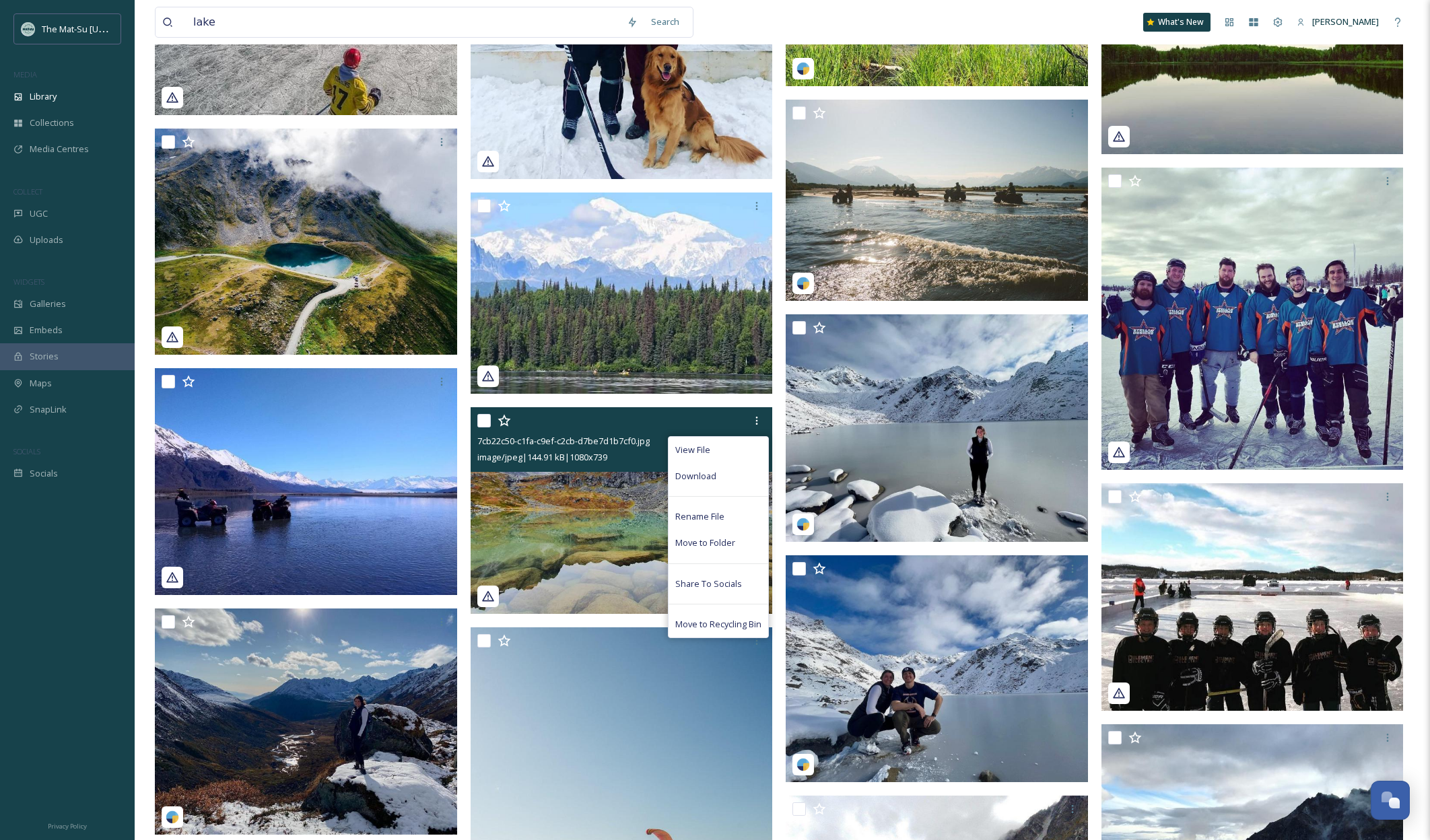
click at [715, 478] on span "Download" at bounding box center [696, 476] width 41 height 12
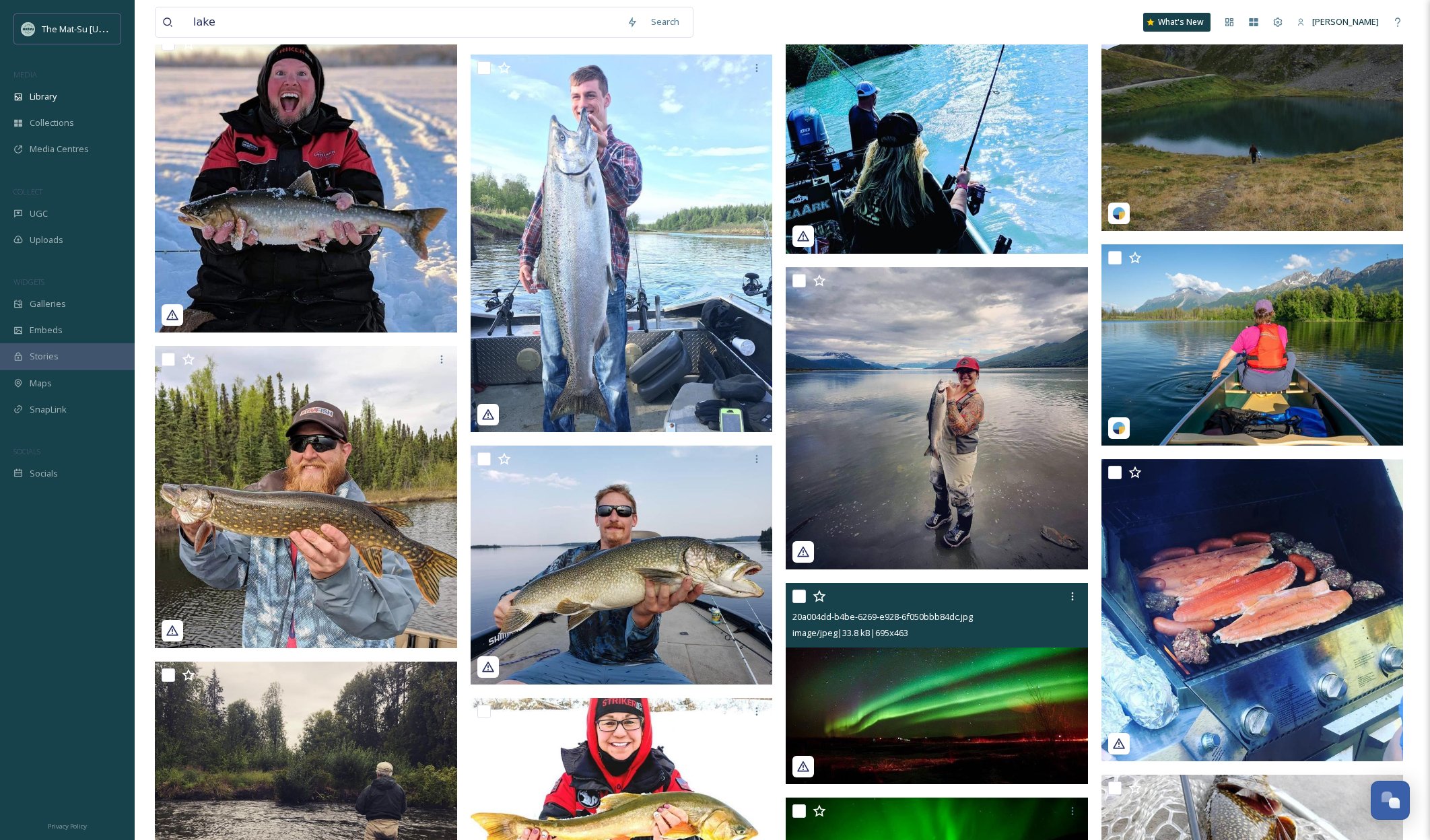
scroll to position [32714, 0]
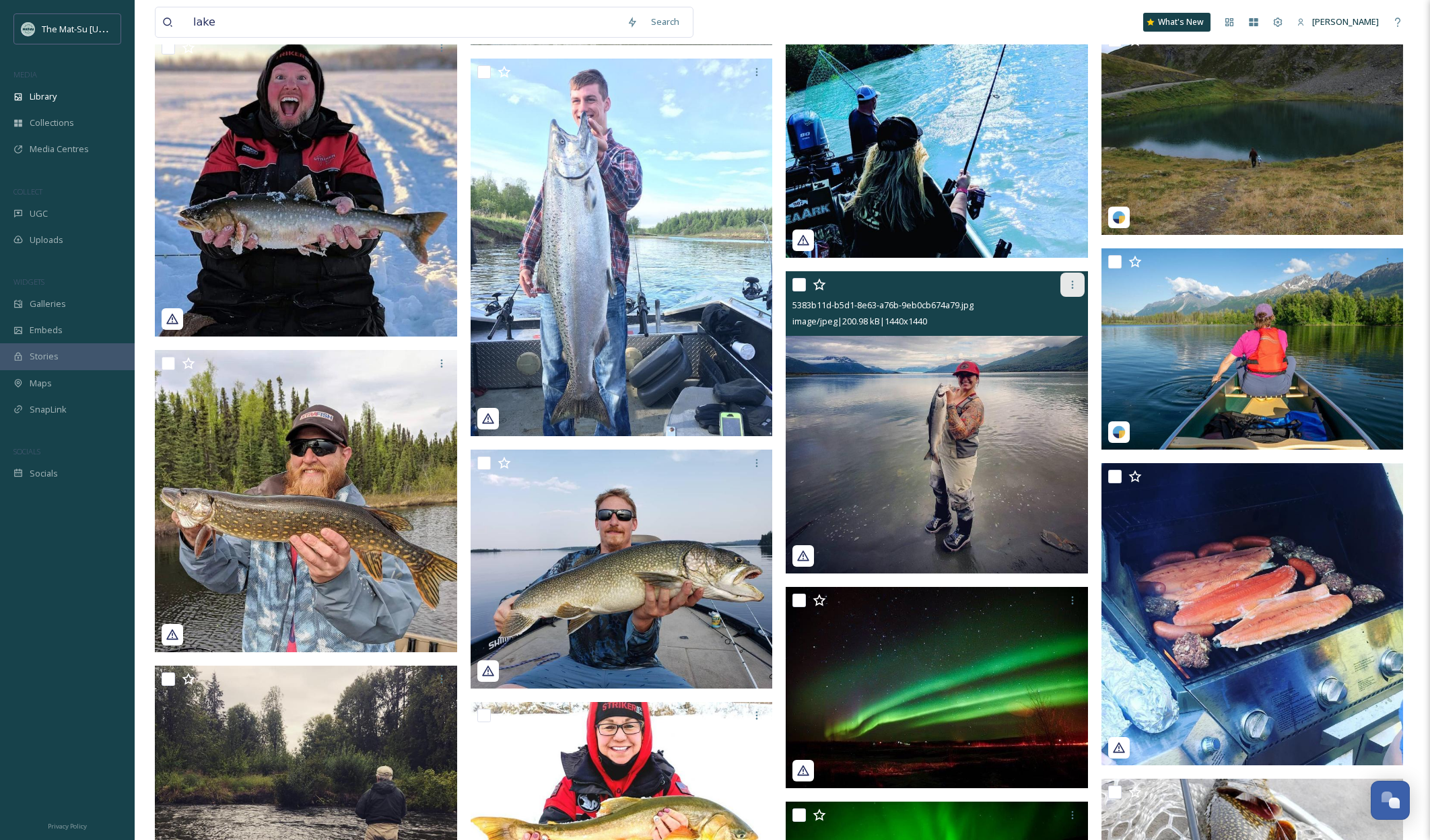
click at [1071, 285] on icon at bounding box center [1072, 284] width 2 height 8
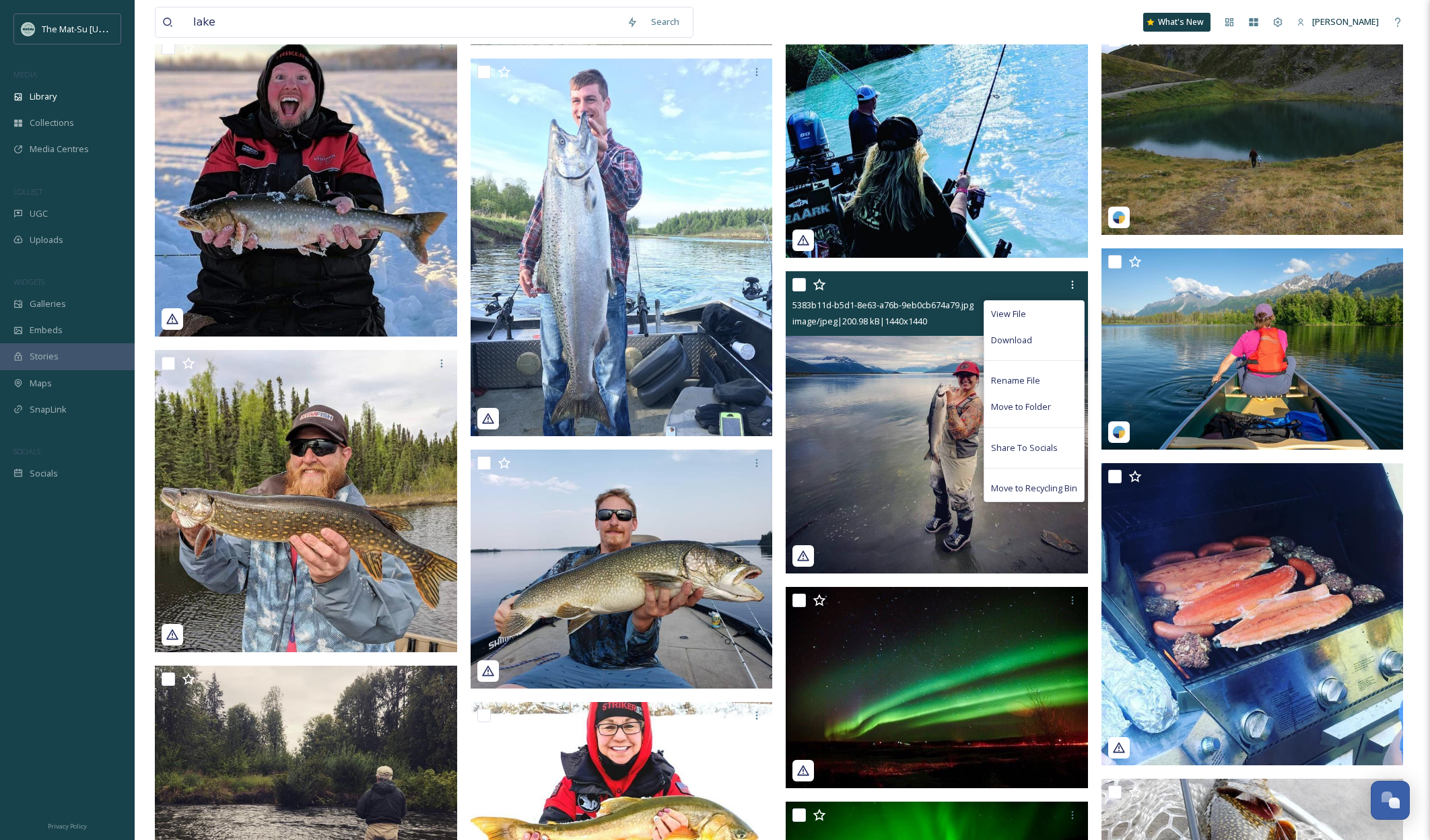
click at [1041, 343] on div "Download" at bounding box center [1034, 339] width 100 height 26
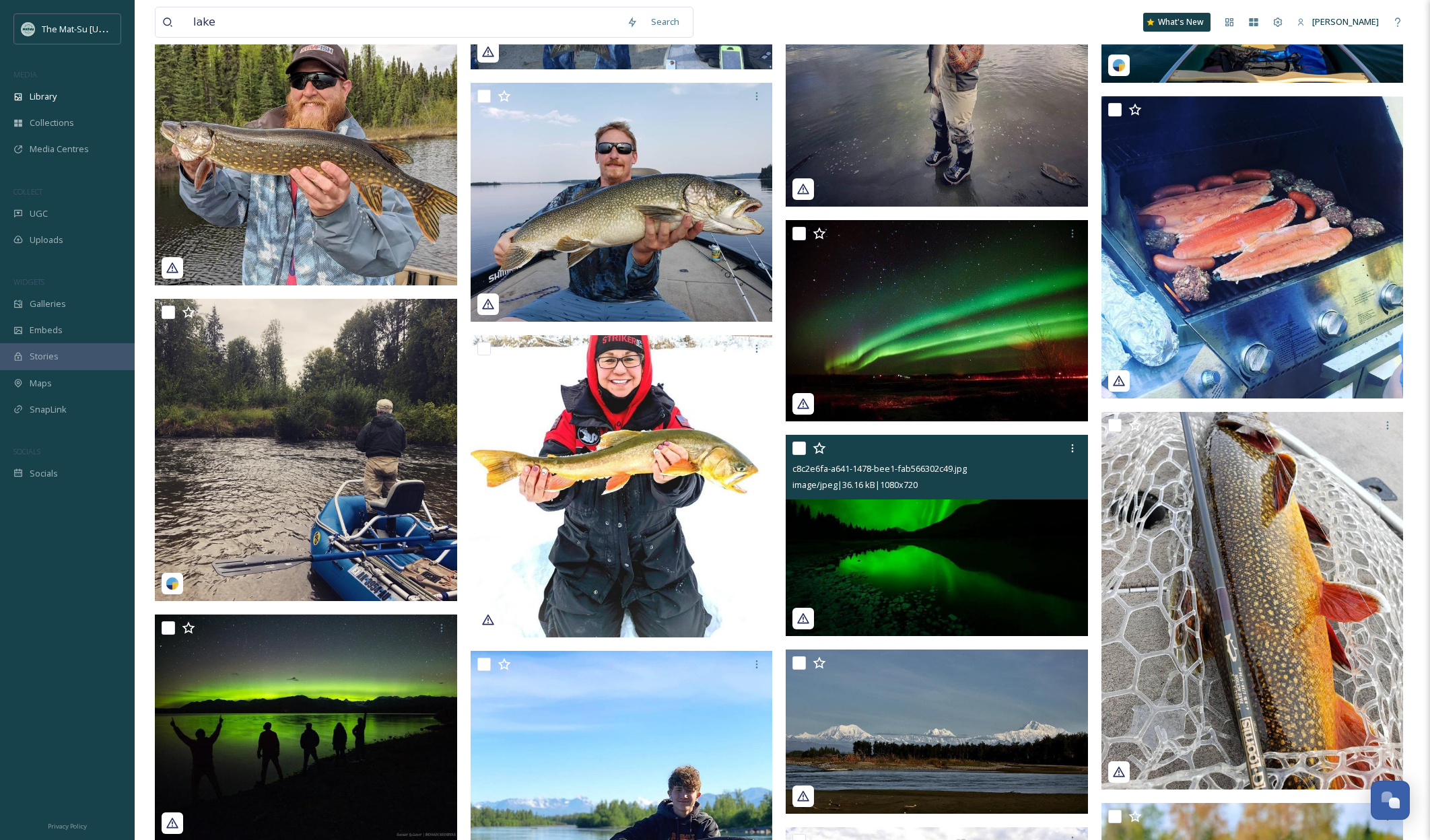
scroll to position [33078, 0]
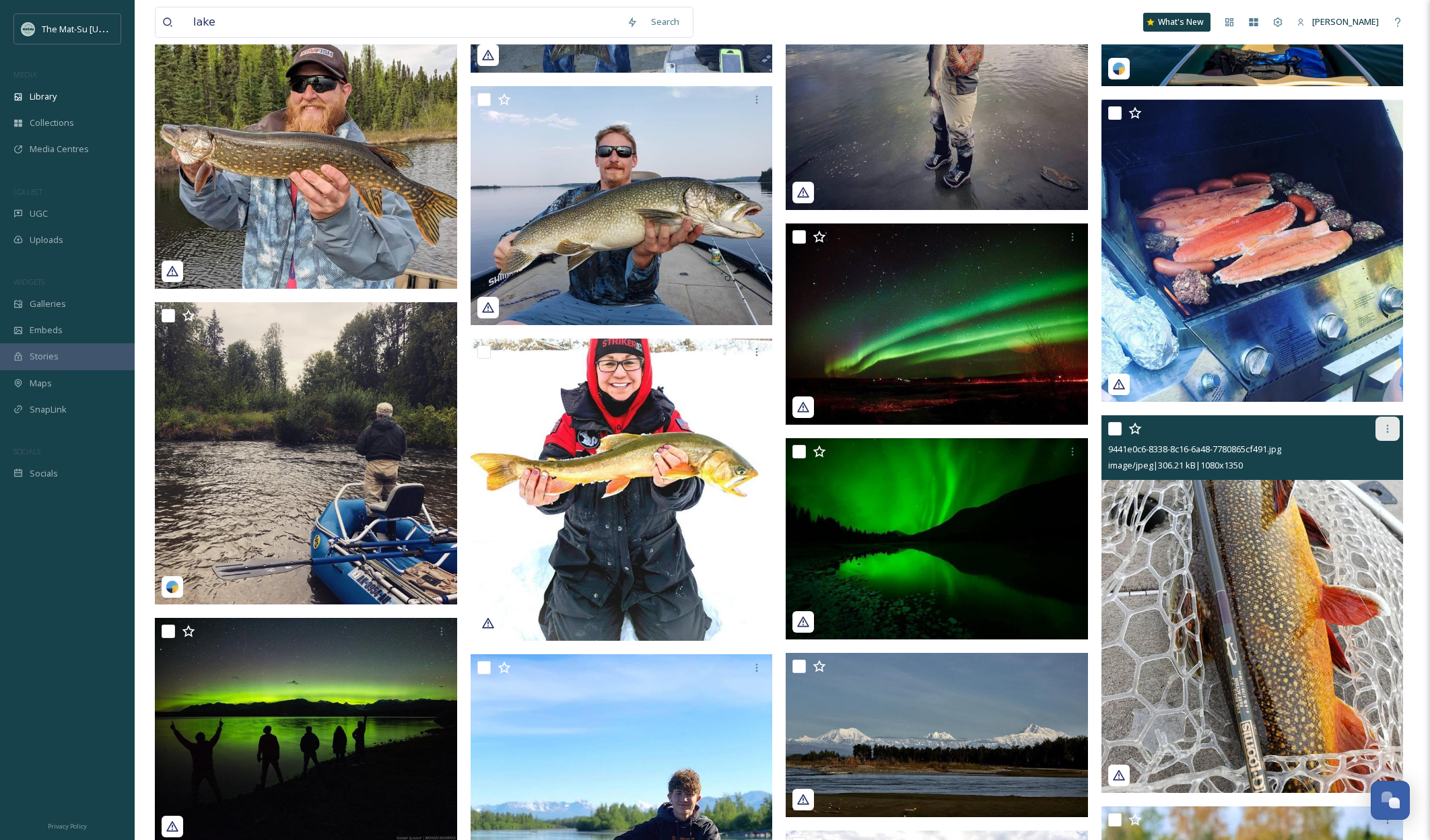
click at [1385, 431] on icon at bounding box center [1388, 428] width 11 height 11
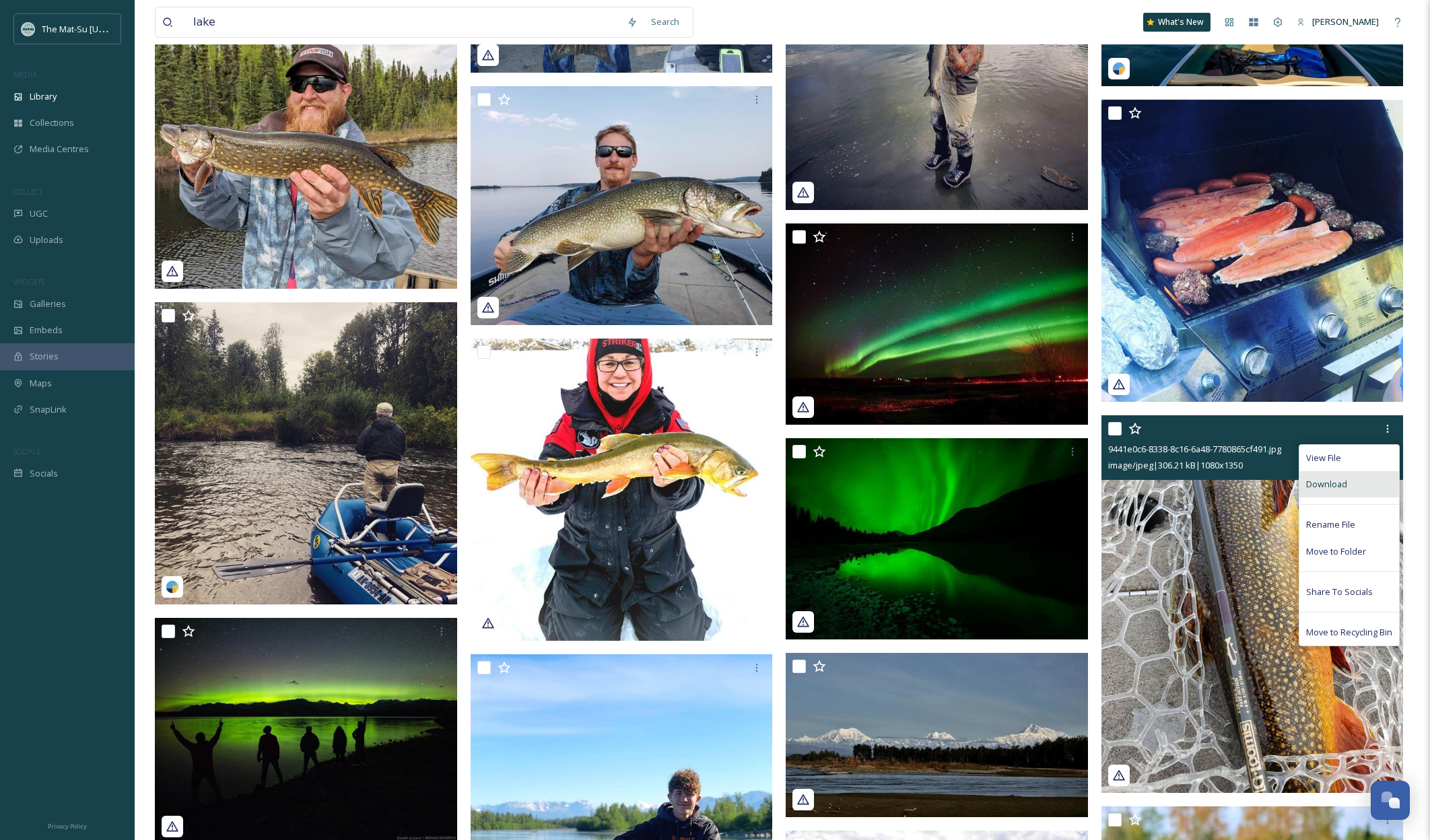
click at [1322, 487] on span "Download" at bounding box center [1326, 484] width 41 height 12
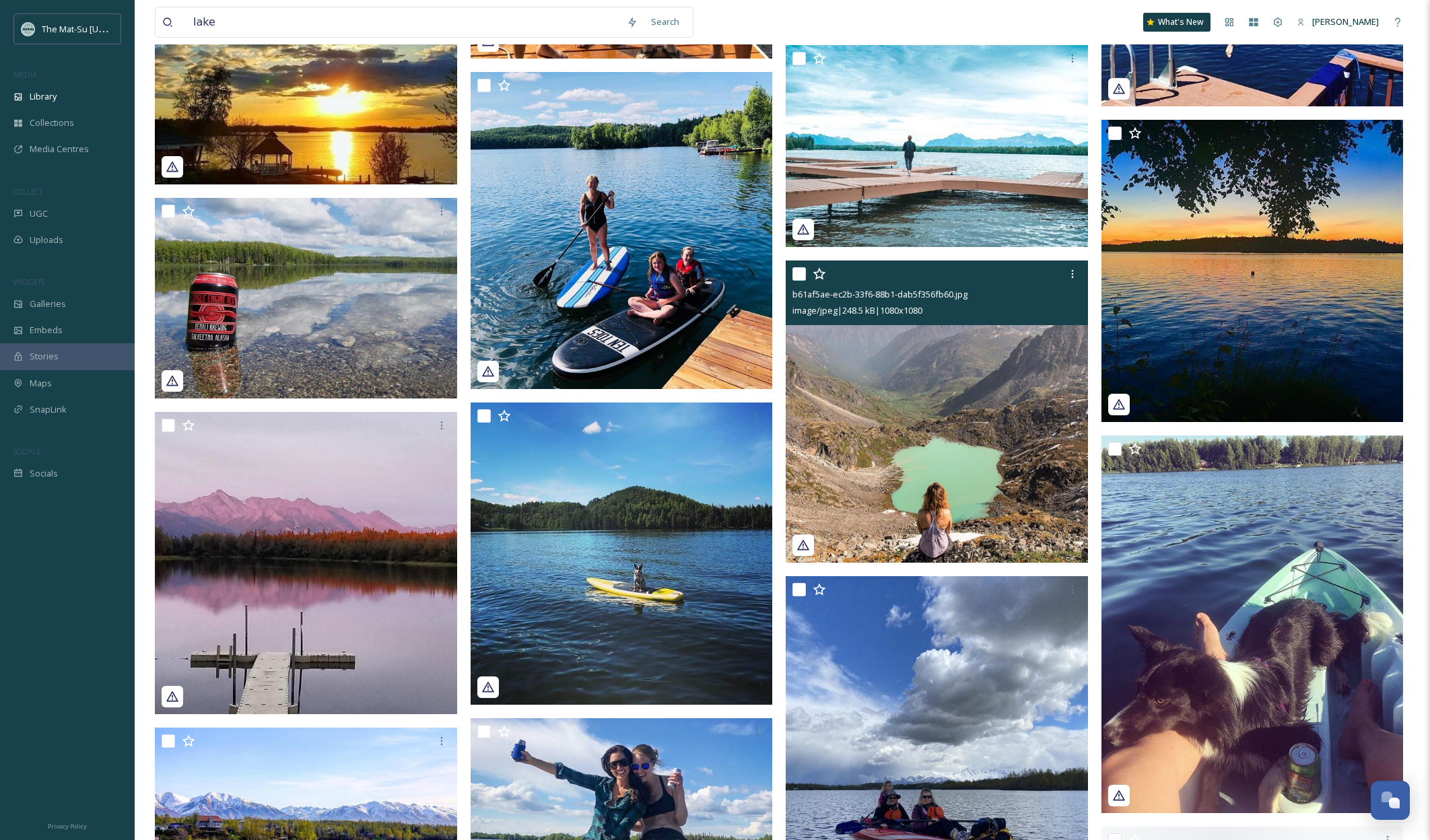
scroll to position [38417, 0]
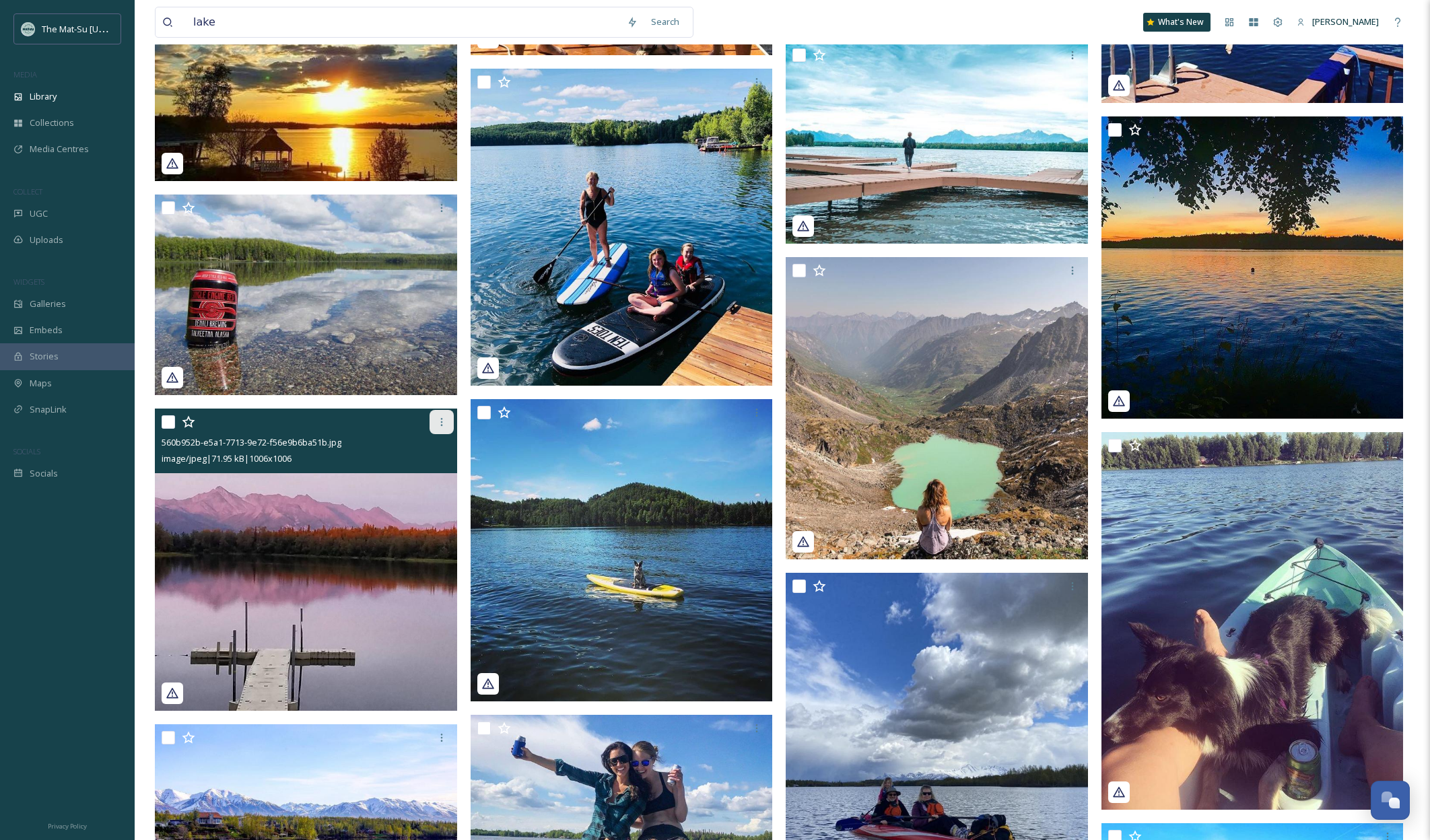
click at [441, 426] on icon at bounding box center [441, 422] width 11 height 11
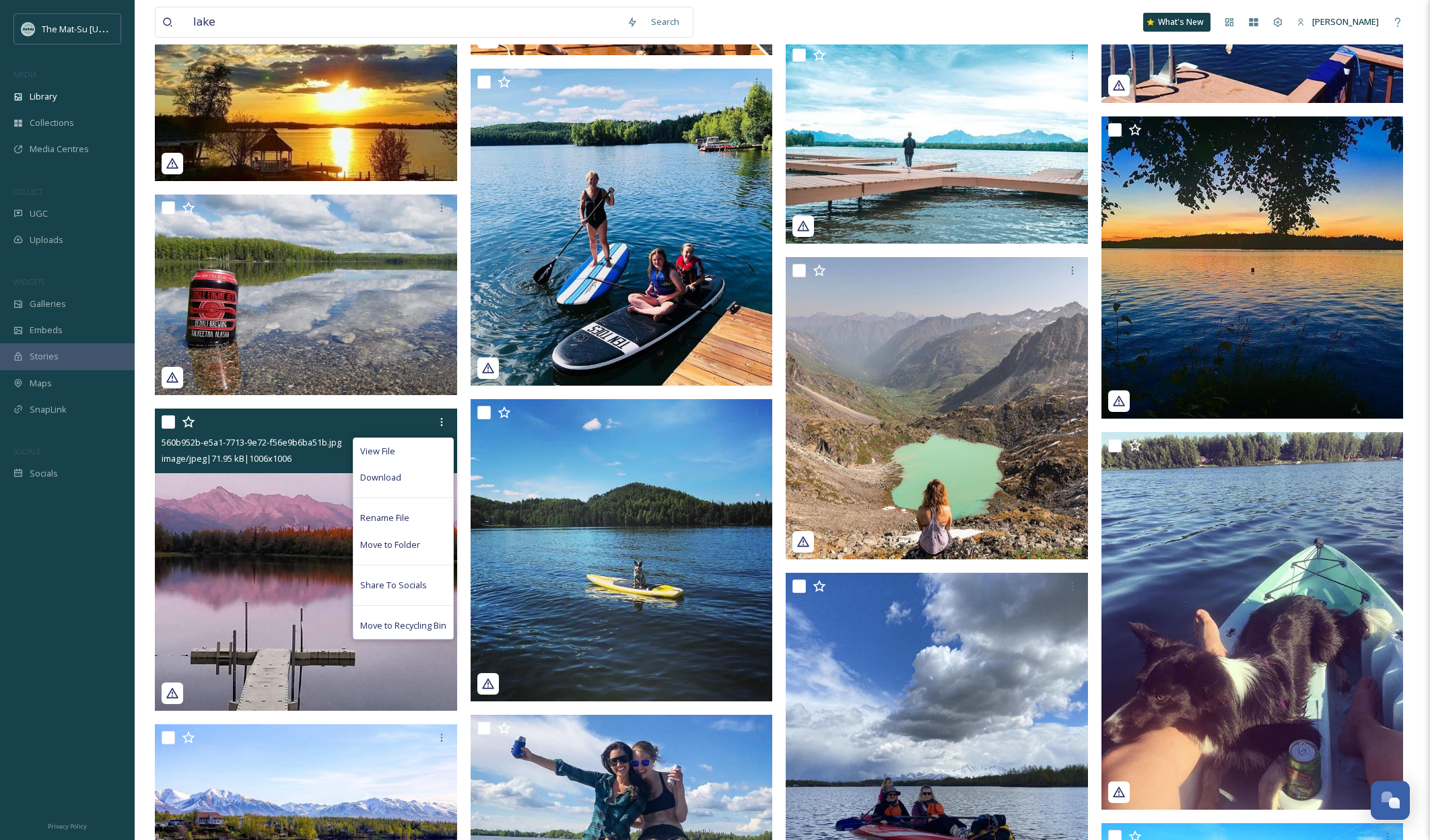
click at [395, 473] on span "Download" at bounding box center [380, 478] width 41 height 12
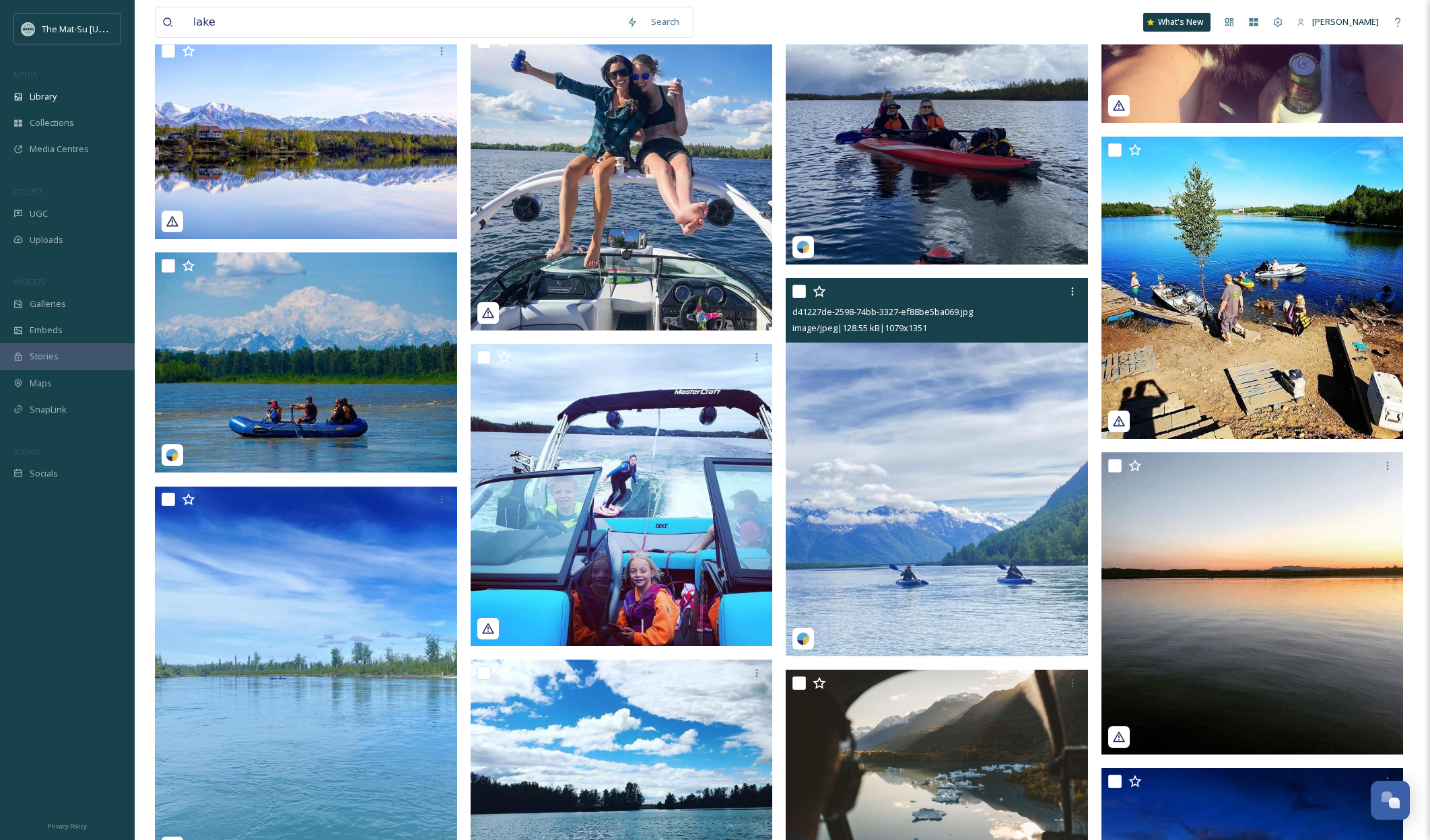
scroll to position [39105, 0]
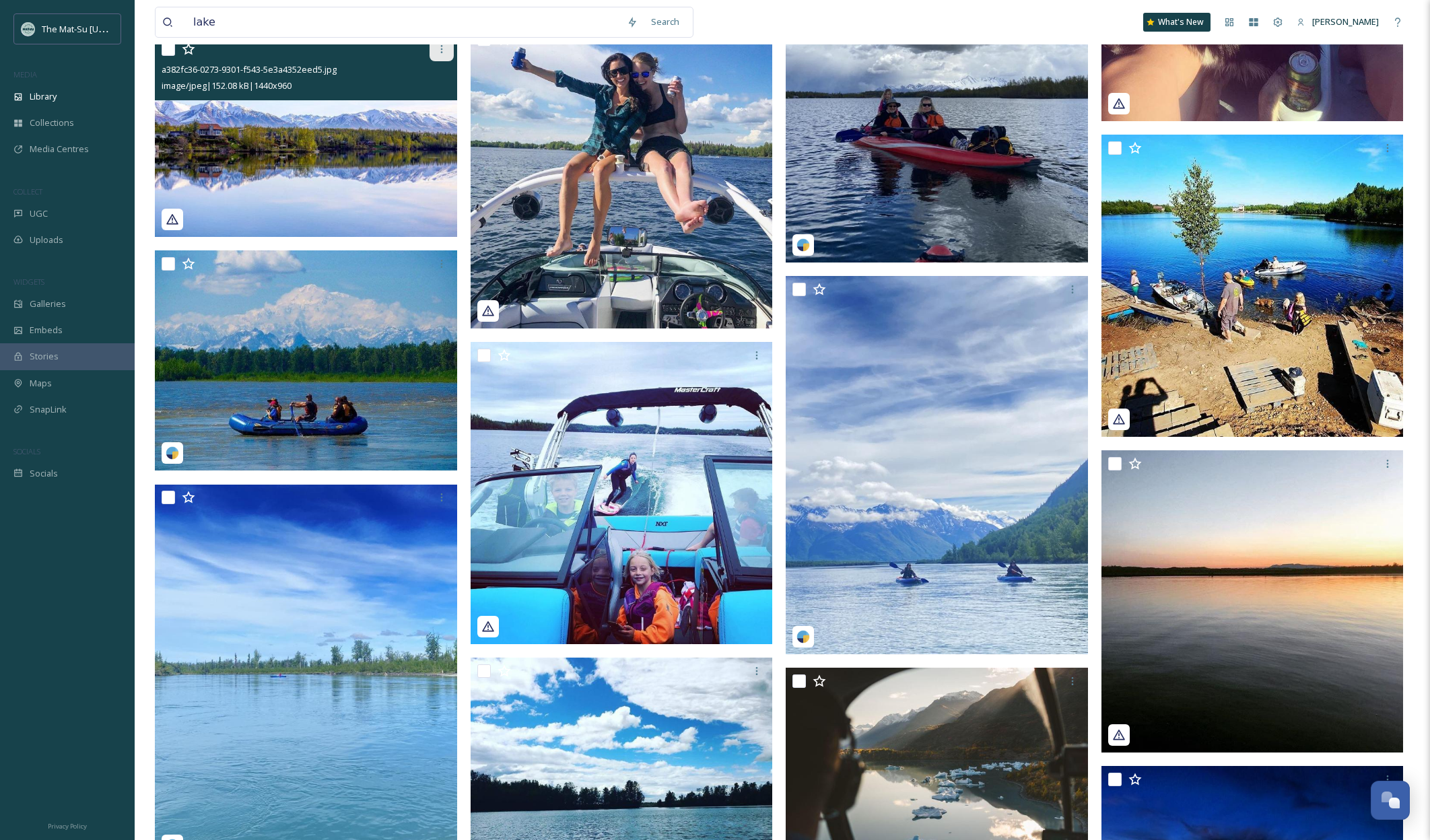
click at [439, 52] on icon at bounding box center [441, 49] width 11 height 11
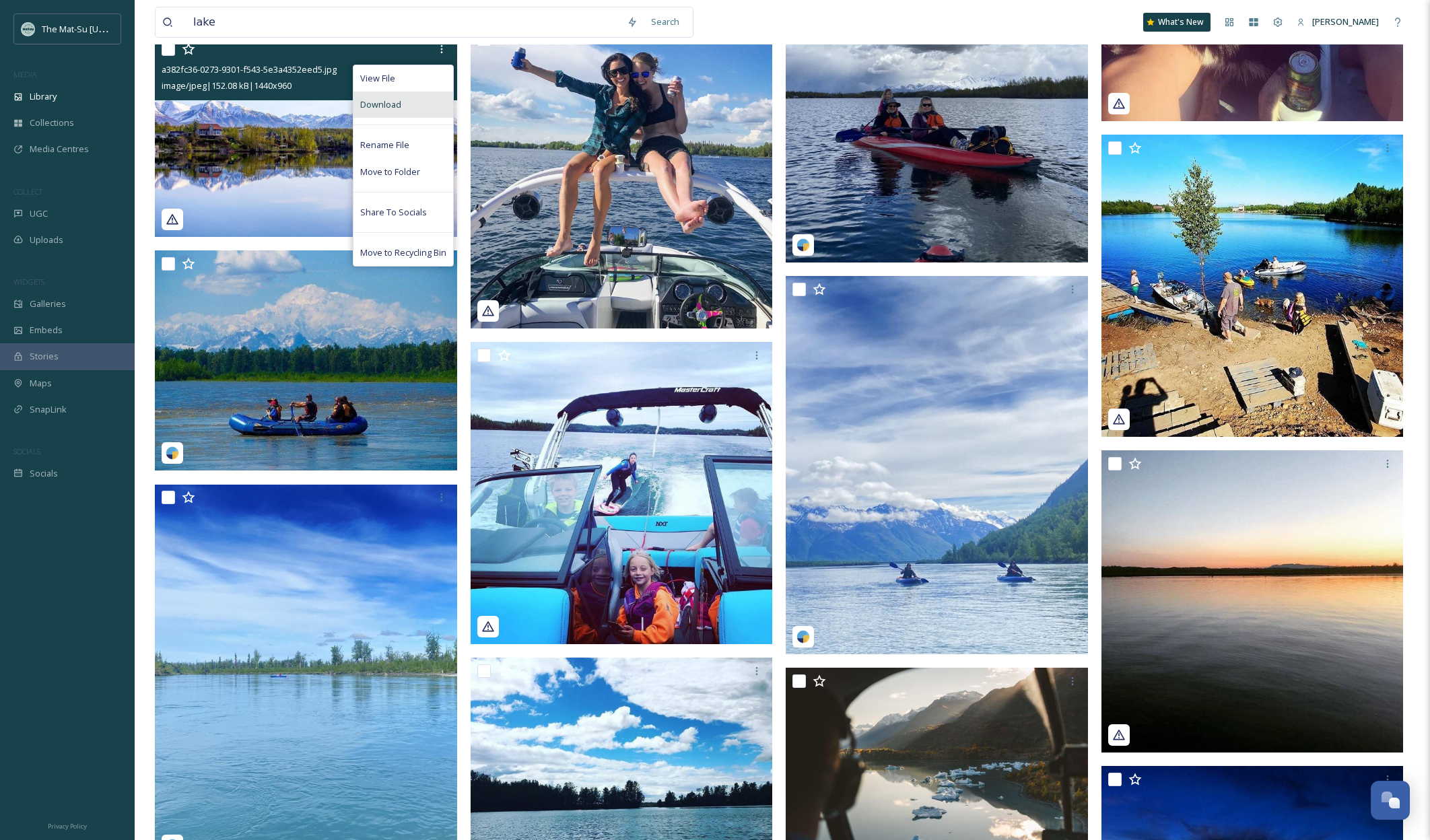
click at [404, 109] on div "Download" at bounding box center [404, 104] width 100 height 26
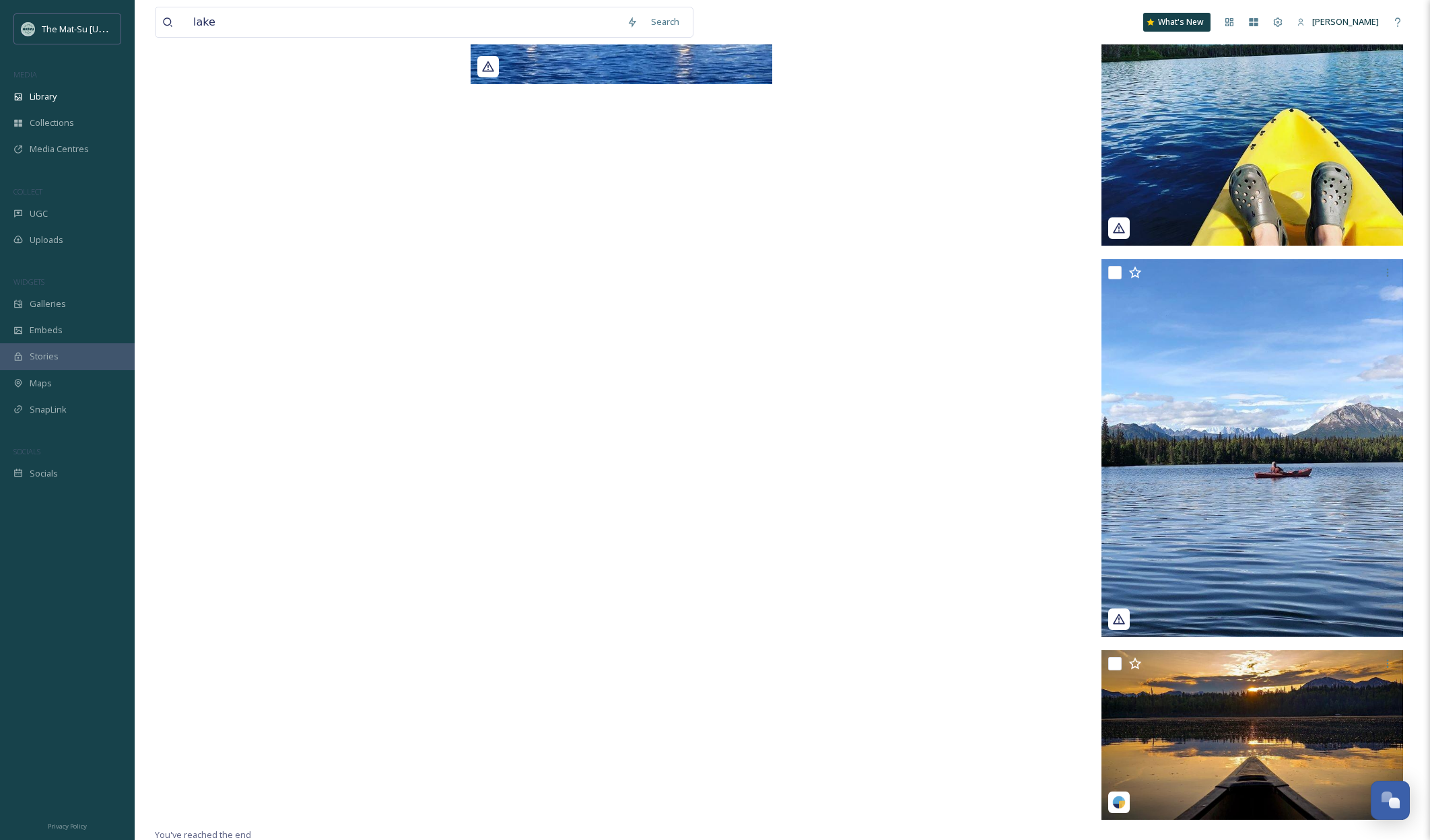
scroll to position [43526, 0]
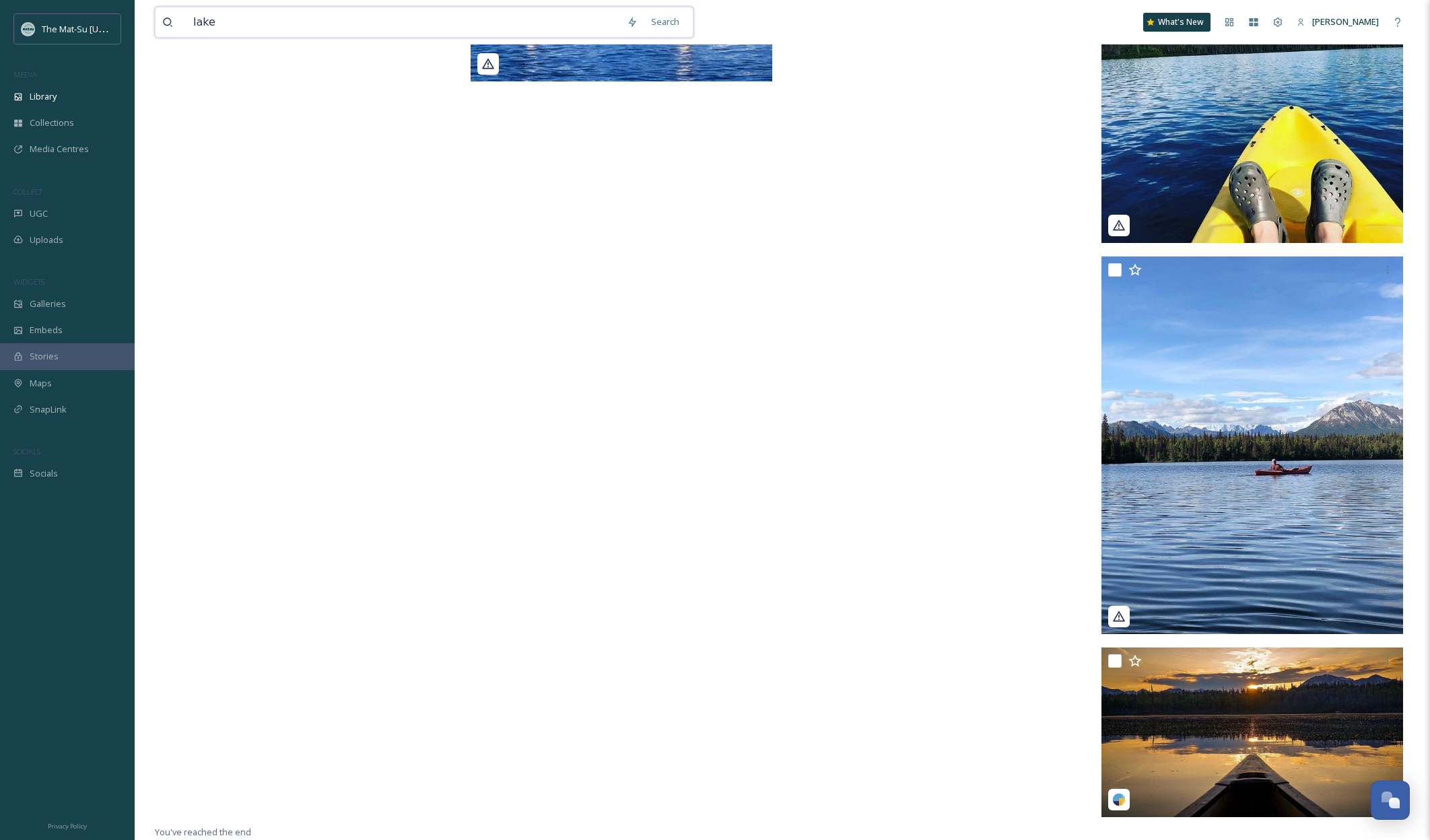
drag, startPoint x: 231, startPoint y: 24, endPoint x: 163, endPoint y: 21, distance: 68.1
click at [164, 21] on div "lake" at bounding box center [391, 21] width 458 height 29
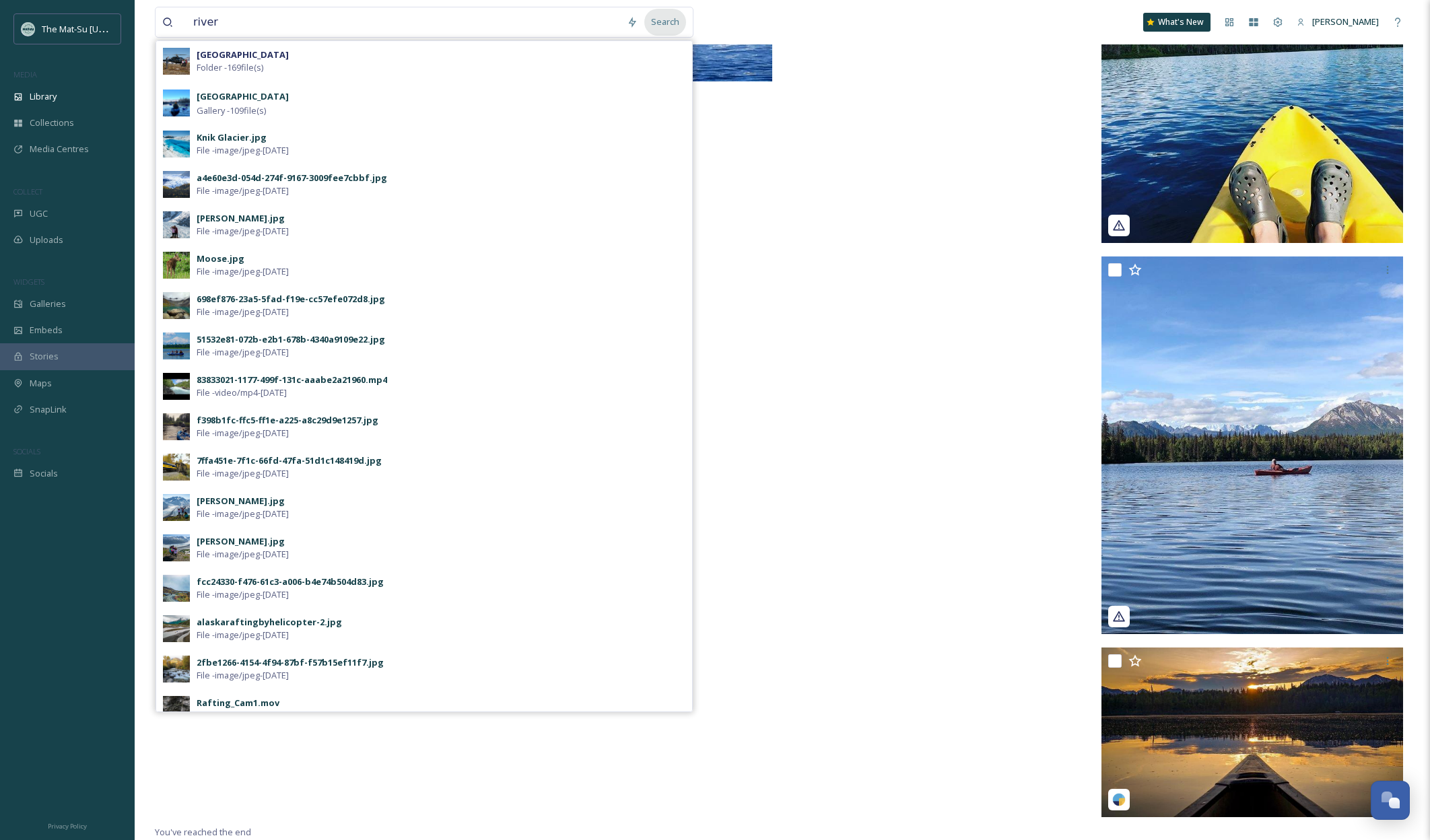
click at [670, 21] on div "Search" at bounding box center [665, 21] width 42 height 26
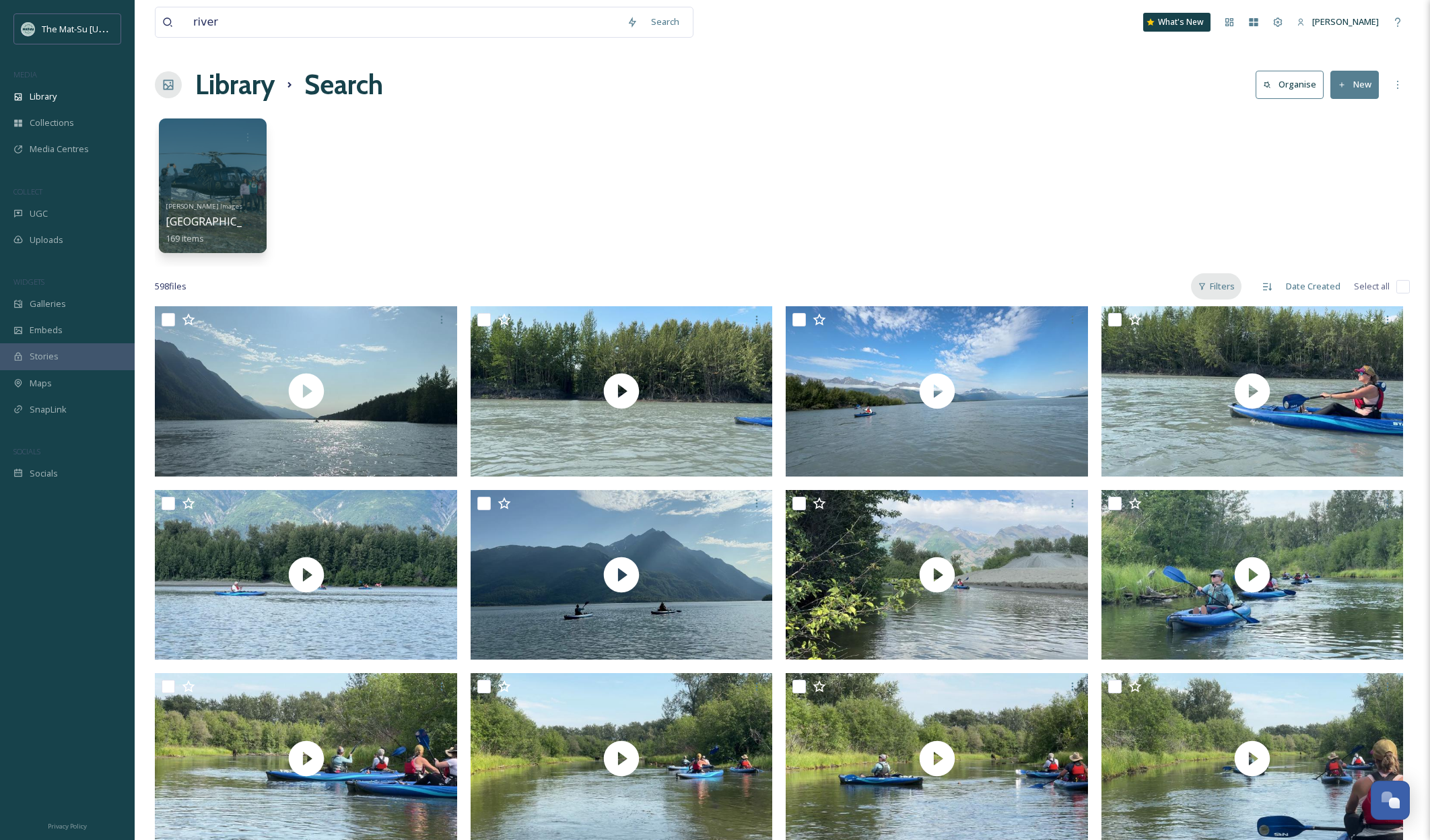
click at [1225, 283] on div "Filters" at bounding box center [1216, 286] width 51 height 26
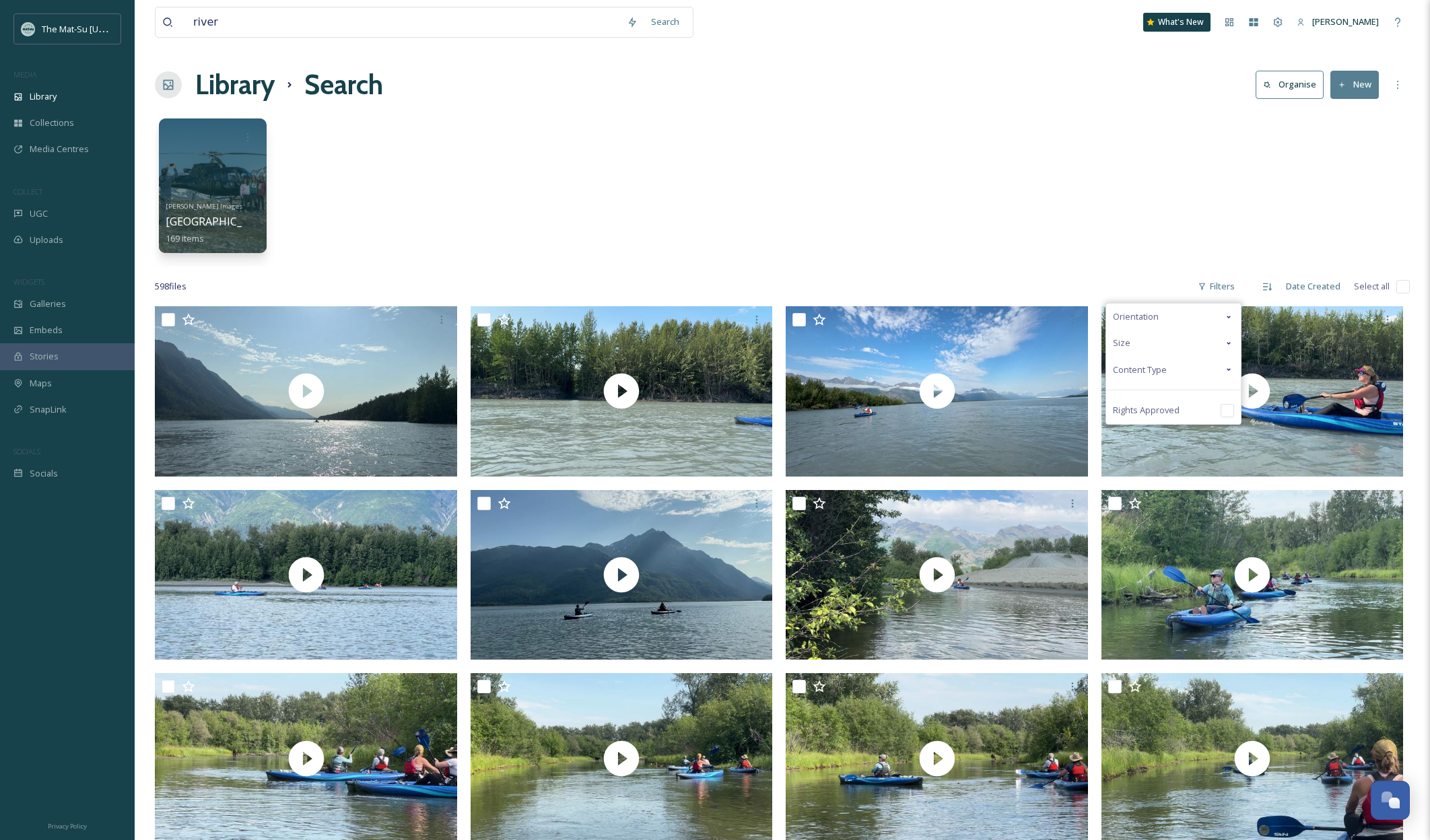
click at [1141, 370] on span "Content Type" at bounding box center [1140, 370] width 54 height 12
click at [1123, 395] on input "checkbox" at bounding box center [1119, 395] width 13 height 13
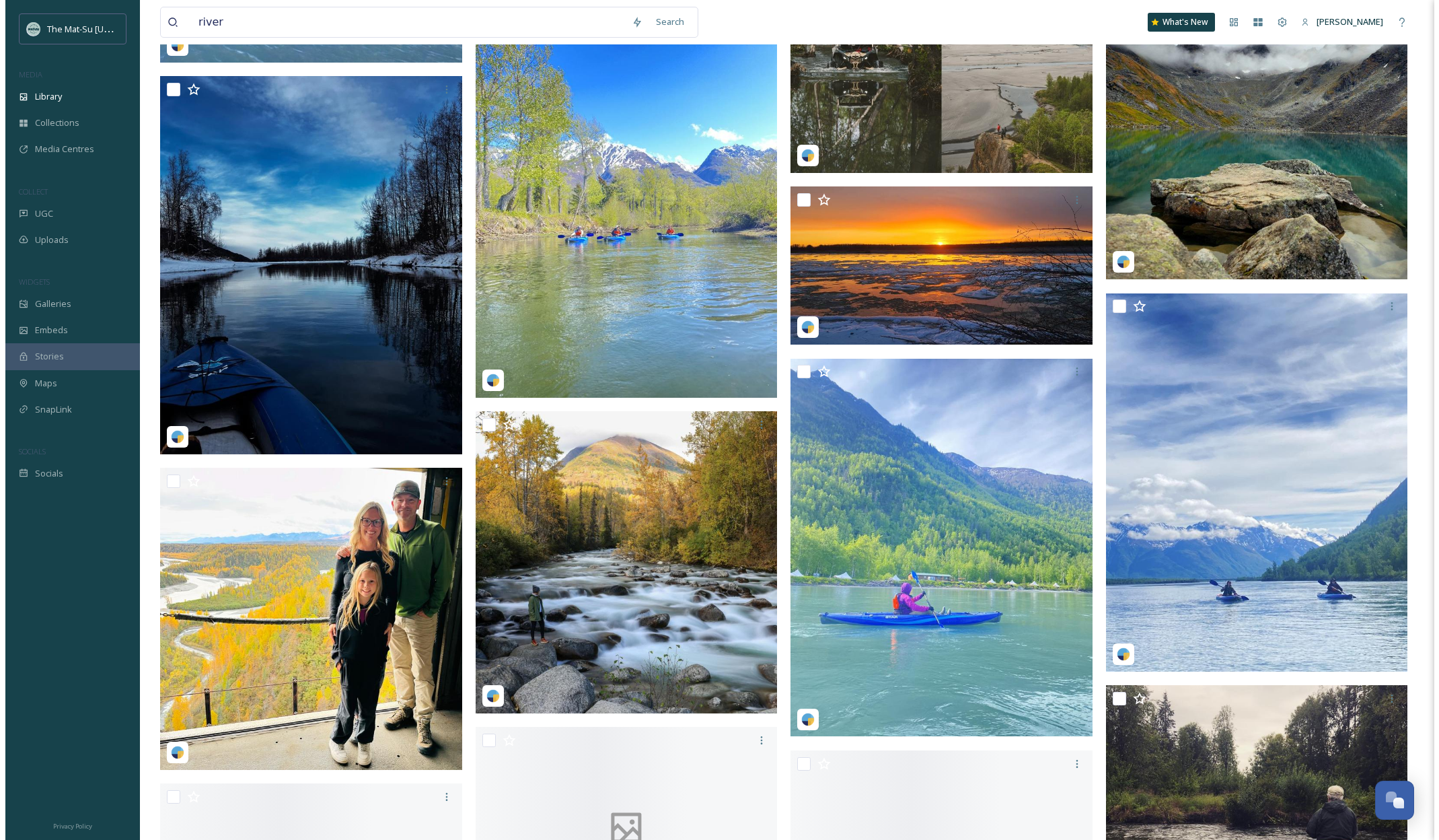
scroll to position [18090, 0]
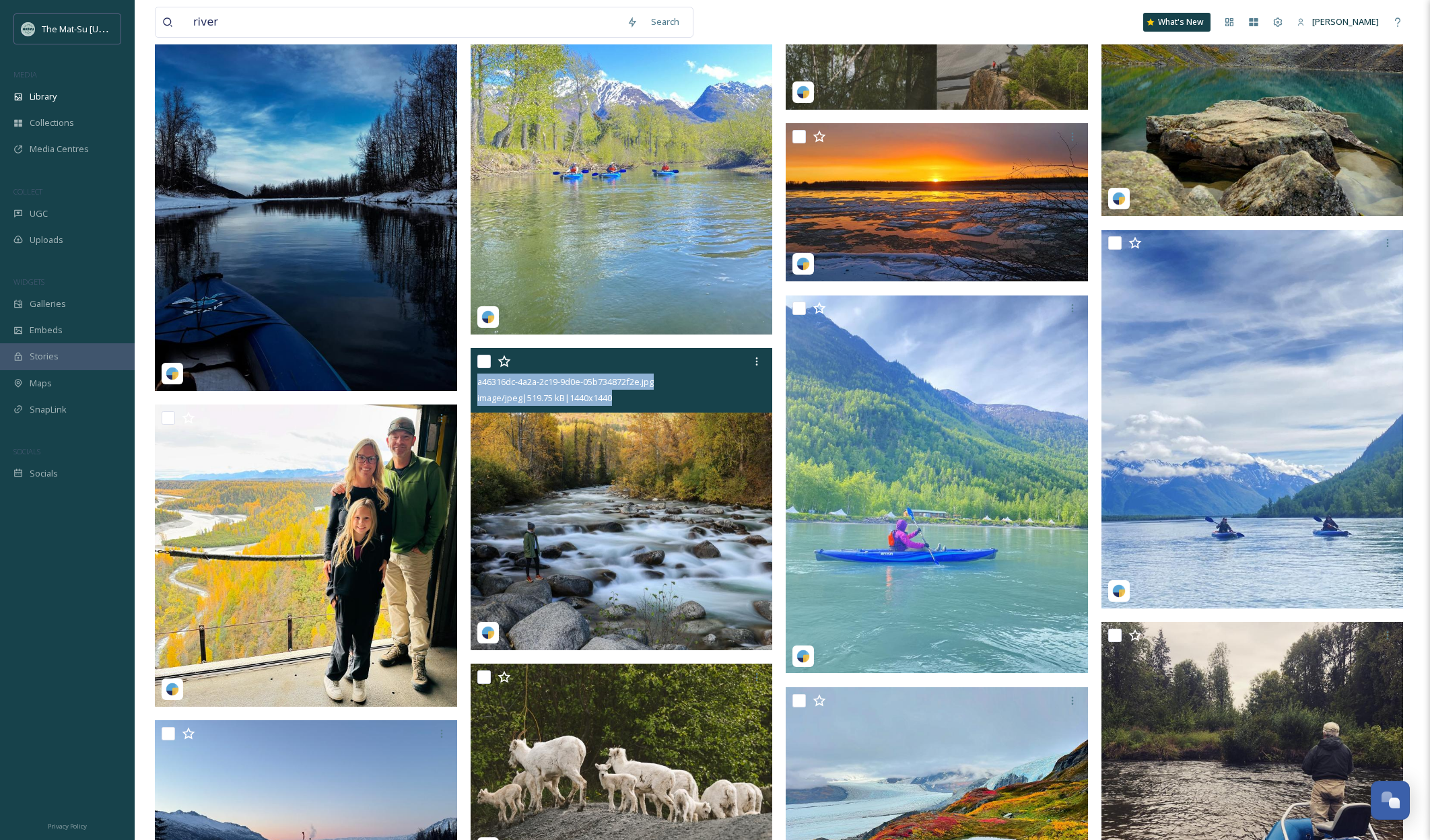
drag, startPoint x: 636, startPoint y: 400, endPoint x: 513, endPoint y: 390, distance: 123.4
click at [476, 385] on div "a46316dc-4a2a-2c19-9d0e-05b734872f2e.jpg image/jpeg | 519.75 kB | 1440 x 1440" at bounding box center [622, 380] width 302 height 64
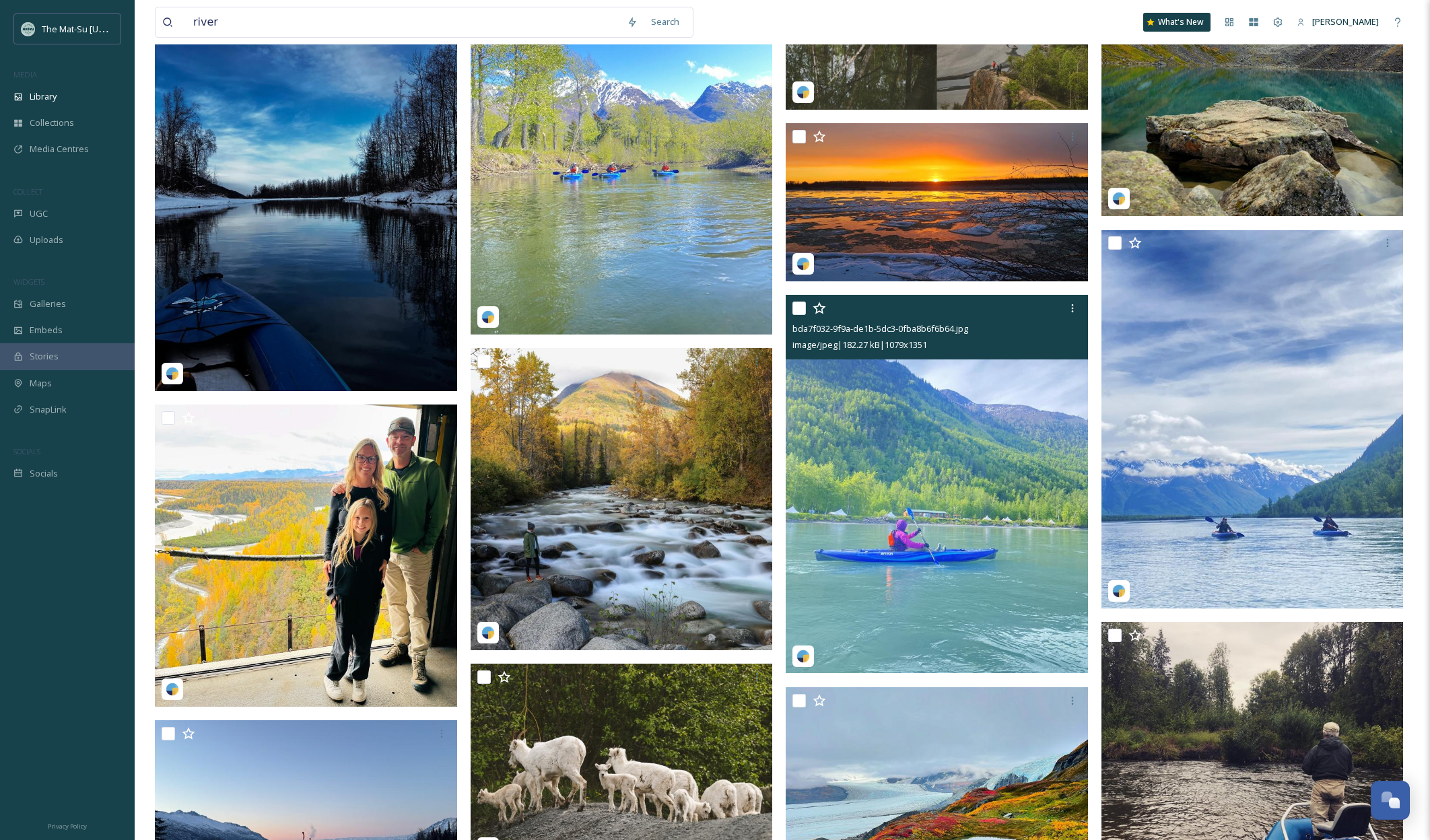
copy div "a46316dc-4a2a-2c19-9d0e-05b734872f2e.jpg image/jpeg | 519.75 kB | 1440 x 1440"
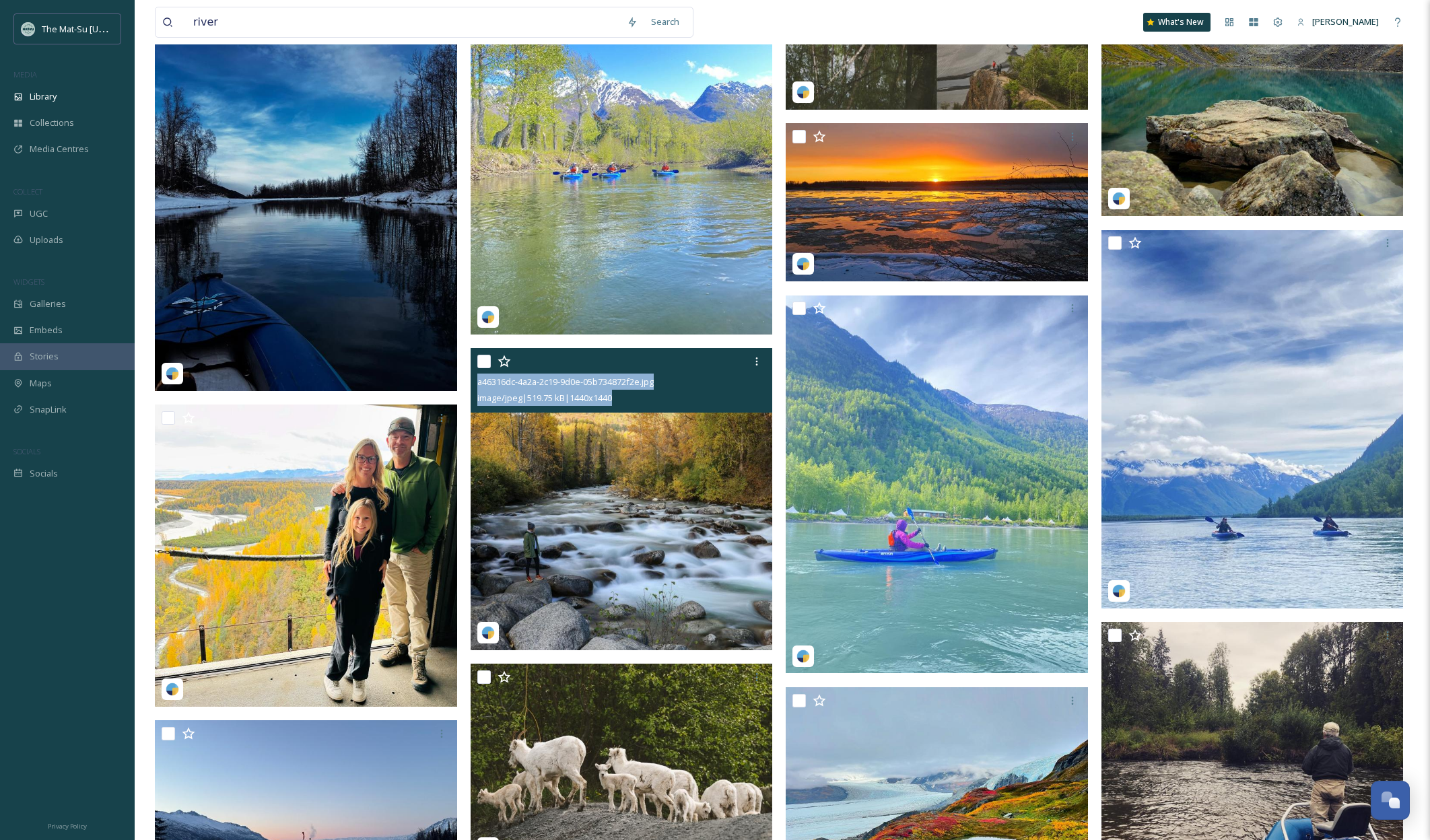
drag, startPoint x: 640, startPoint y: 399, endPoint x: 479, endPoint y: 383, distance: 161.8
click at [477, 383] on div "a46316dc-4a2a-2c19-9d0e-05b734872f2e.jpg image/jpeg | 519.75 kB | 1440 x 1440" at bounding box center [622, 380] width 302 height 64
copy div "a46316dc-4a2a-2c19-9d0e-05b734872f2e.jpg image/jpeg | 519.75 kB | 1440 x 1440"
click at [623, 499] on img at bounding box center [622, 499] width 302 height 302
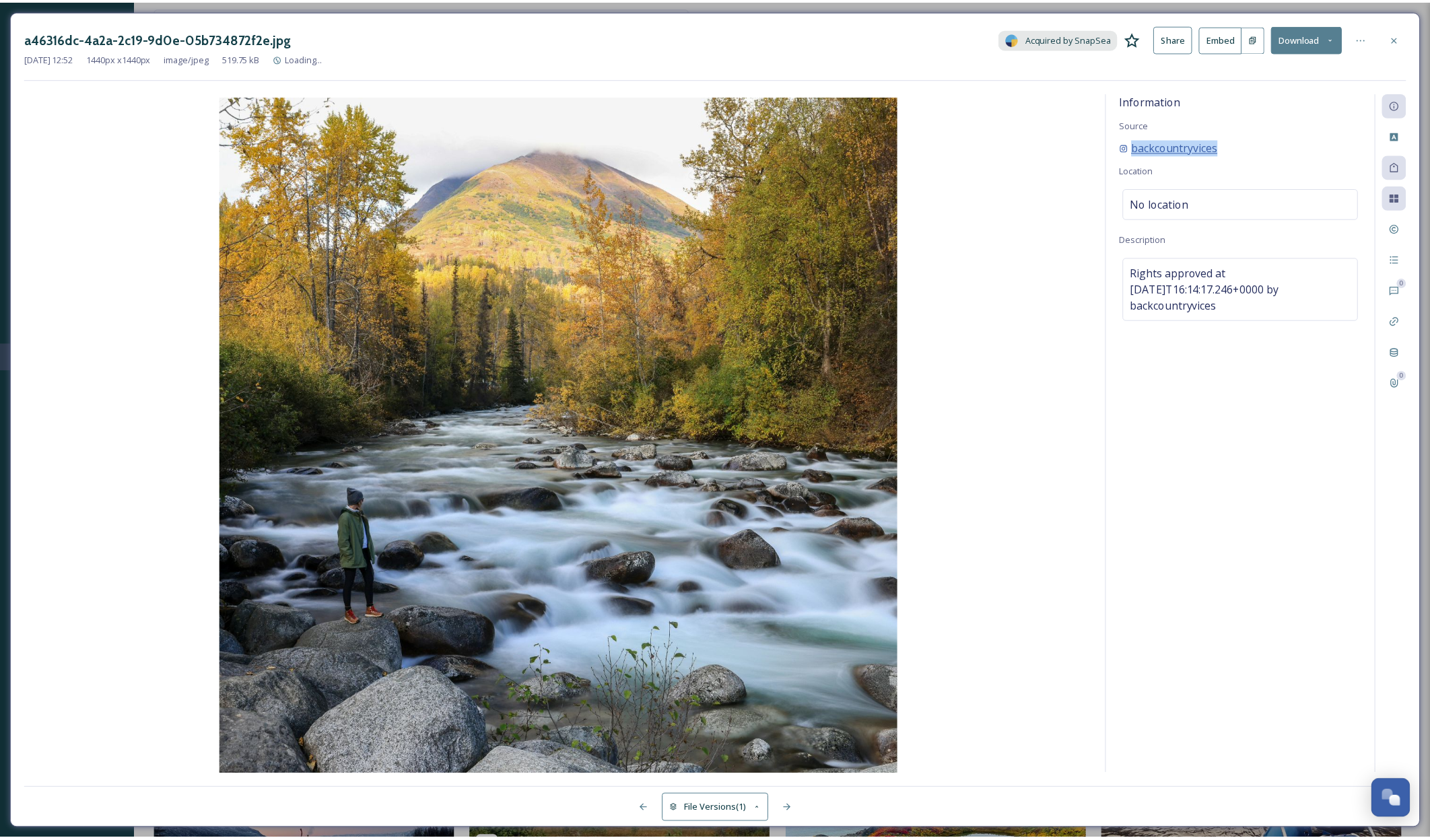
scroll to position [18203, 0]
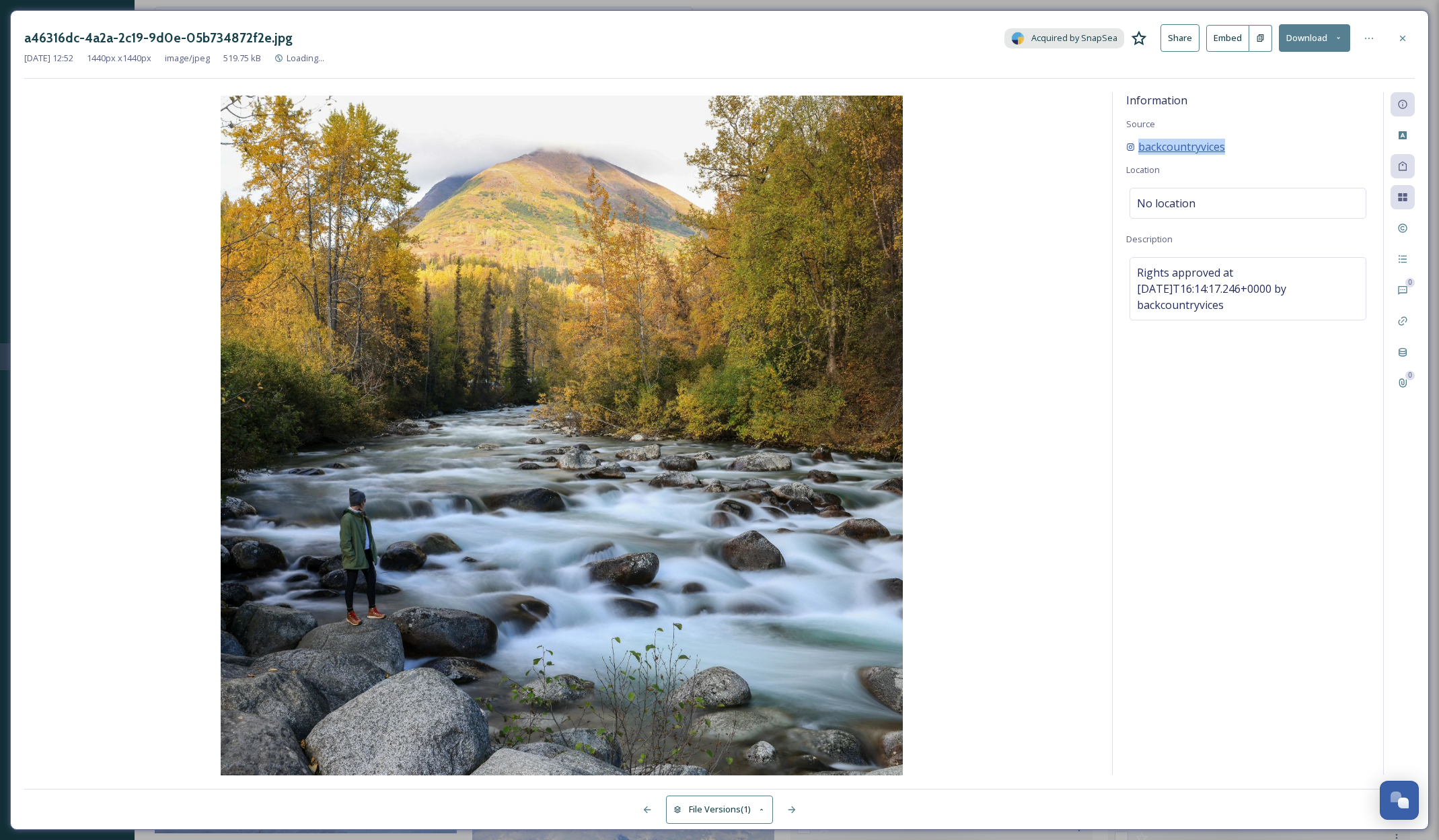
drag, startPoint x: 1239, startPoint y: 147, endPoint x: 1140, endPoint y: 149, distance: 99.0
click at [1140, 149] on div "backcountryvices" at bounding box center [1248, 146] width 244 height 16
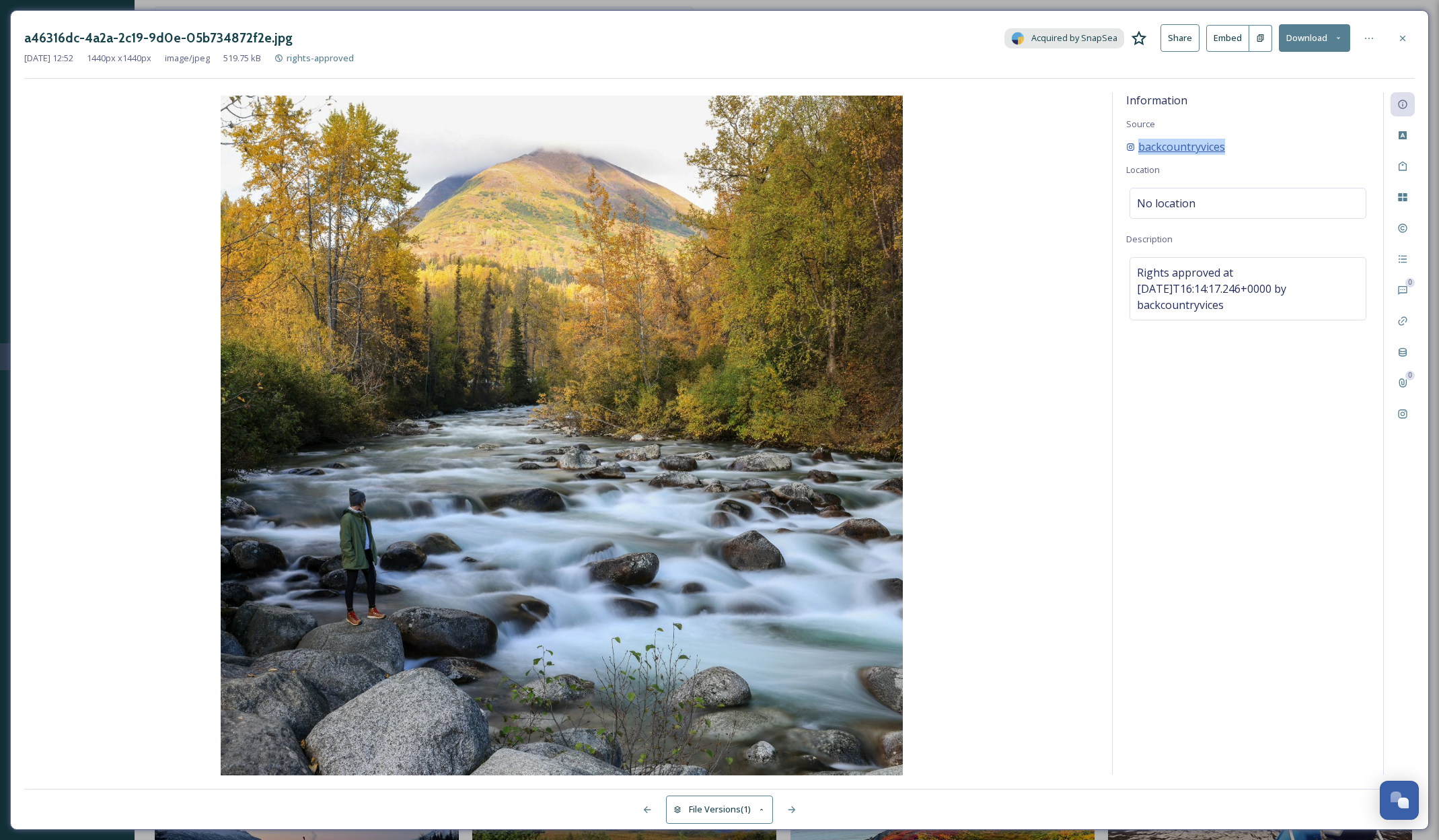
copy span "backcountryvices"
drag, startPoint x: 1135, startPoint y: 268, endPoint x: 1352, endPoint y: 295, distance: 218.7
click at [1352, 295] on div "Rights approved at 2024-09-23T16:14:17.246+0000 by backcountryvices" at bounding box center [1248, 288] width 237 height 63
drag, startPoint x: 1363, startPoint y: 291, endPoint x: 1135, endPoint y: 272, distance: 228.8
click at [1135, 272] on textarea "Rights approved at 2024-09-23T16:14:17.246+0000 by backcountryvices" at bounding box center [1248, 312] width 244 height 112
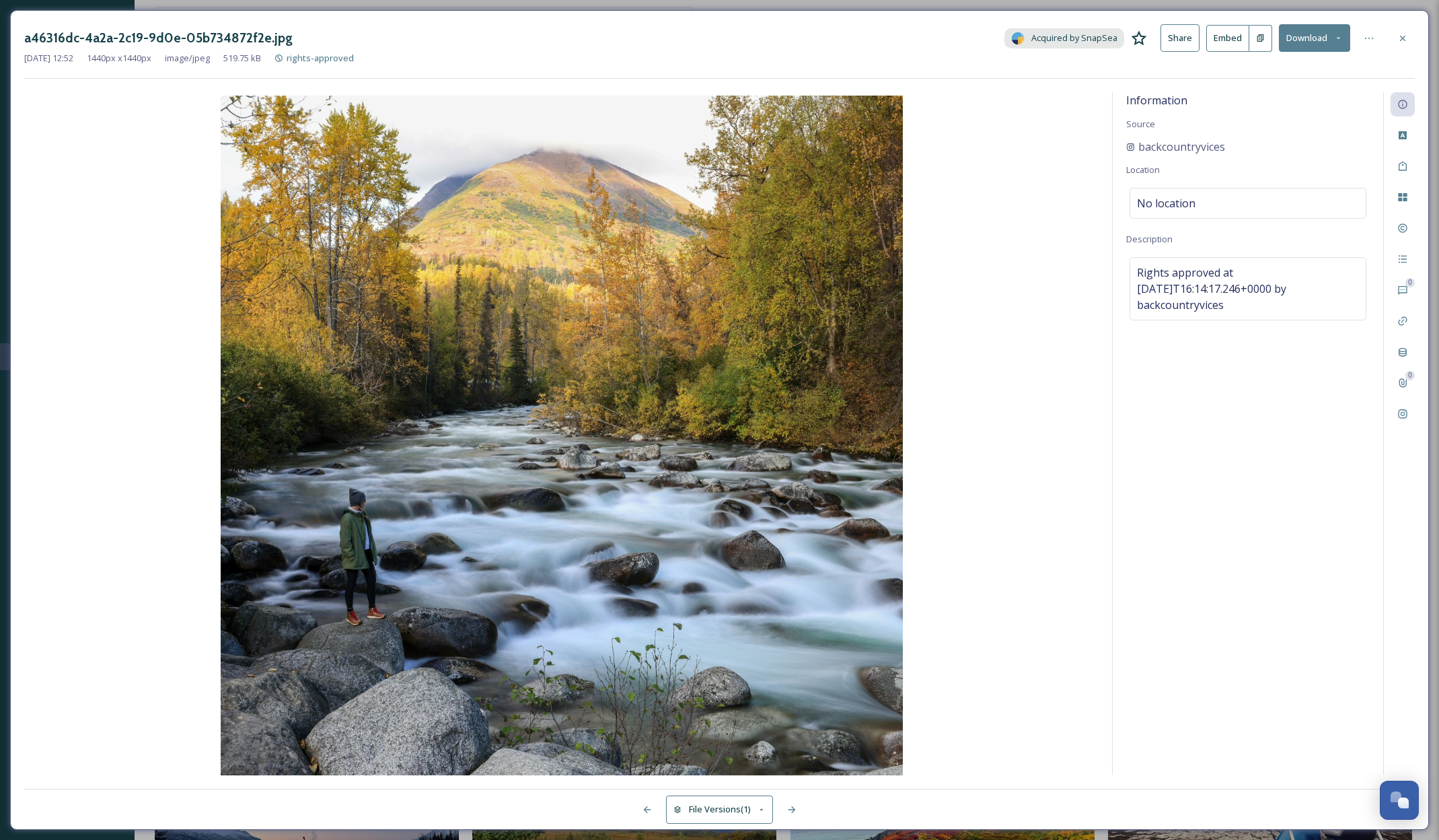
drag, startPoint x: 1402, startPoint y: 38, endPoint x: 1233, endPoint y: 20, distance: 170.0
click at [1402, 38] on icon at bounding box center [1403, 37] width 5 height 5
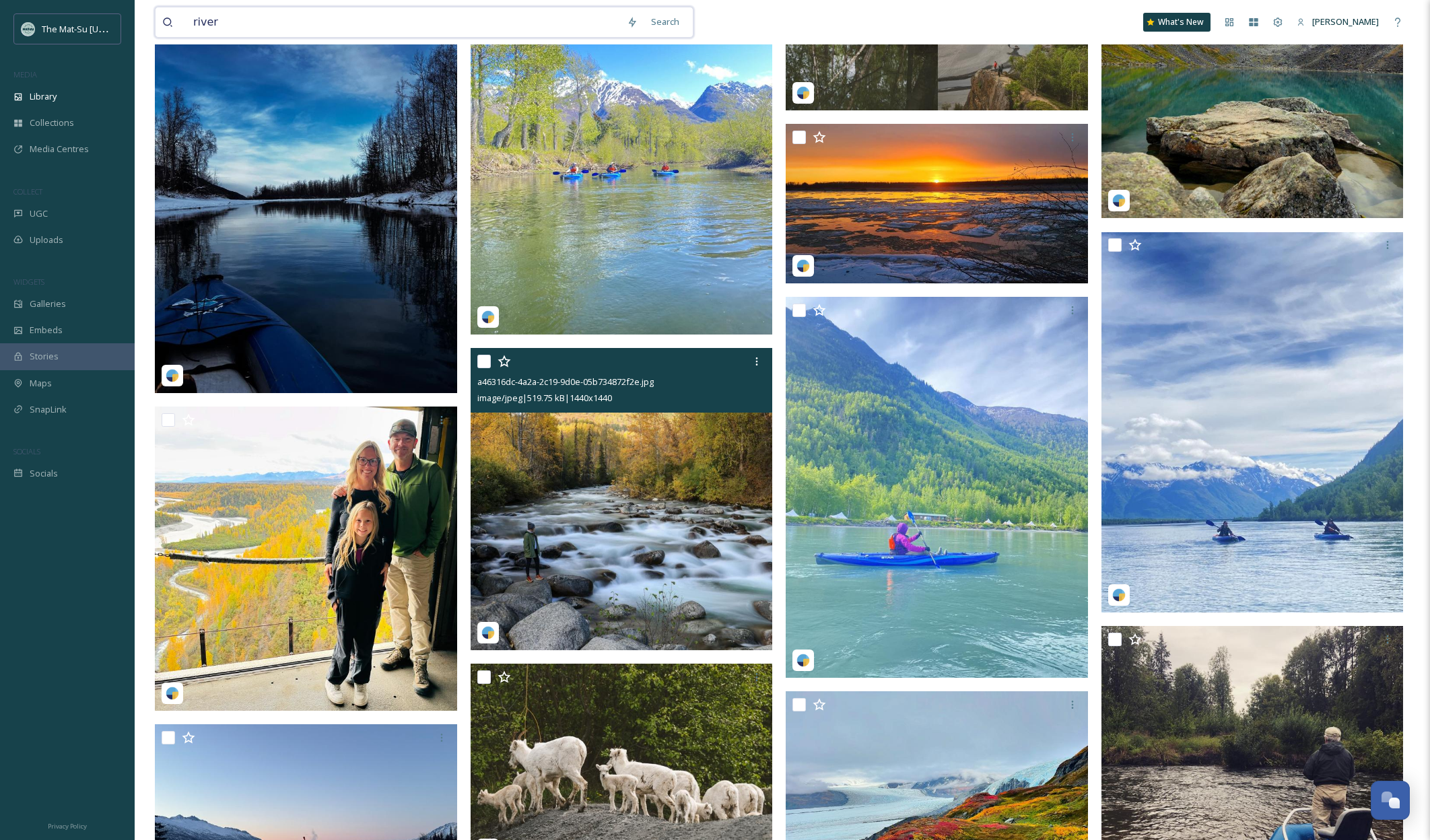
drag, startPoint x: 225, startPoint y: 24, endPoint x: 149, endPoint y: 20, distance: 76.1
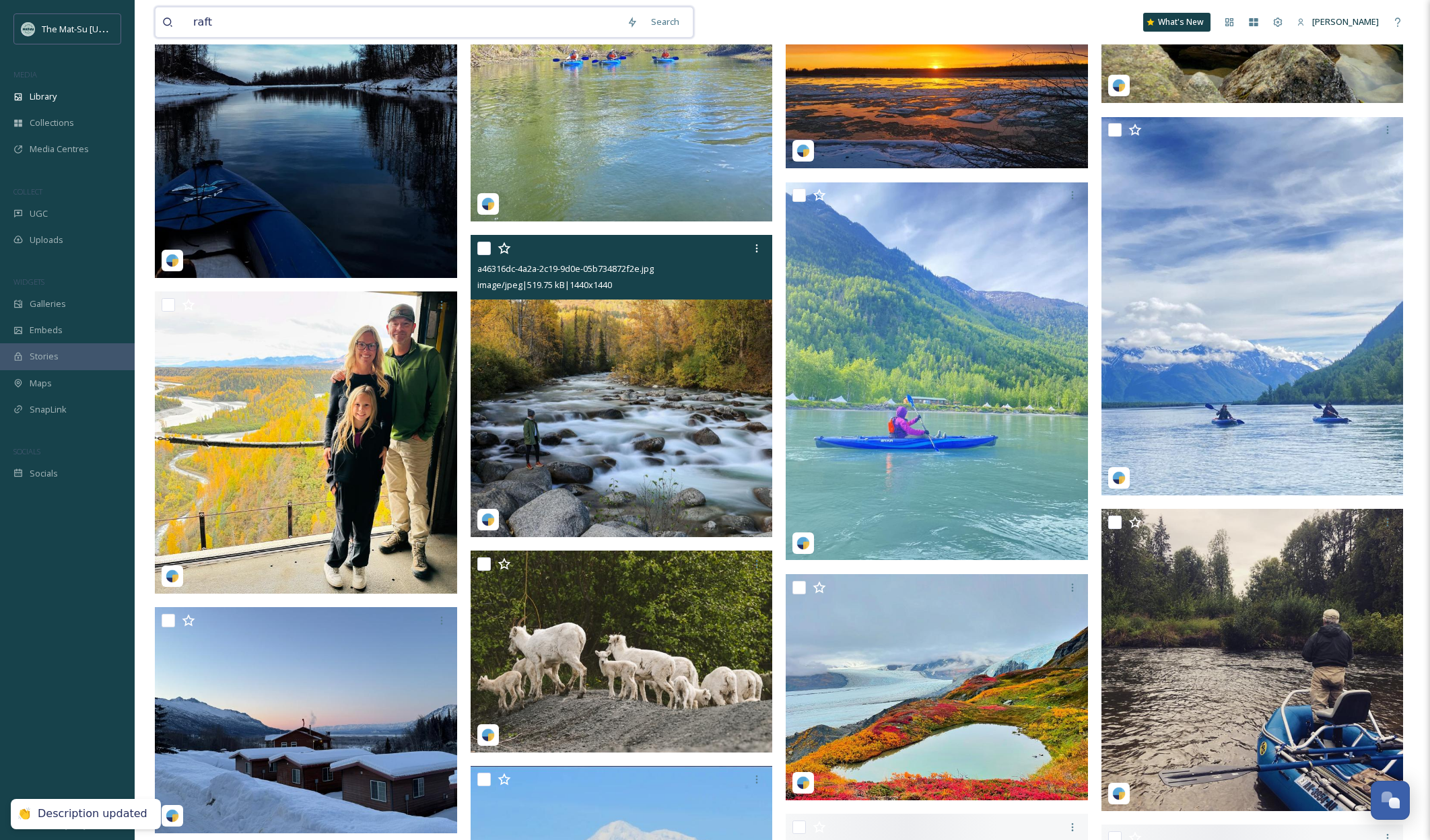
scroll to position [18090, 0]
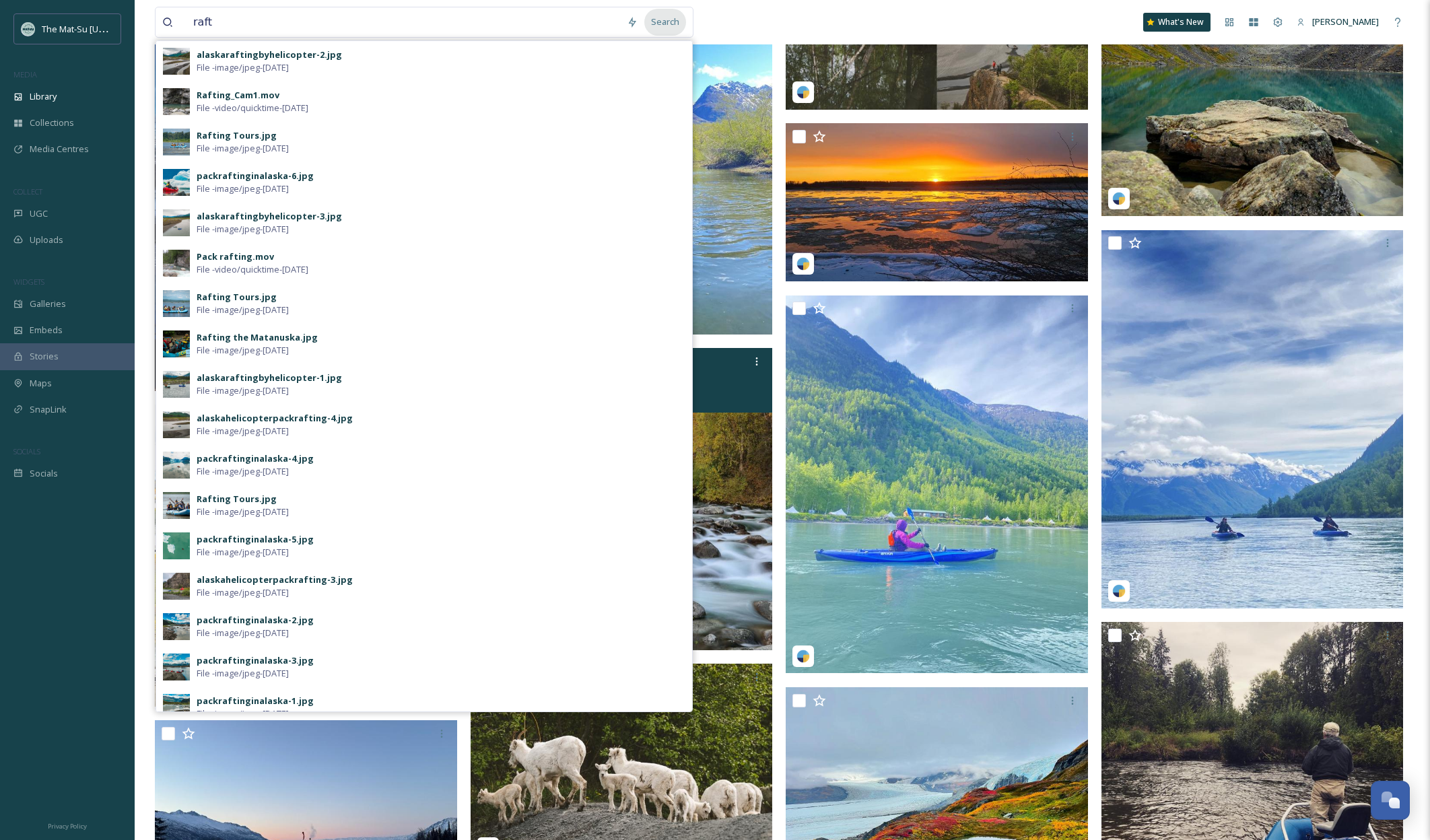
click at [664, 26] on div "Search" at bounding box center [665, 21] width 42 height 26
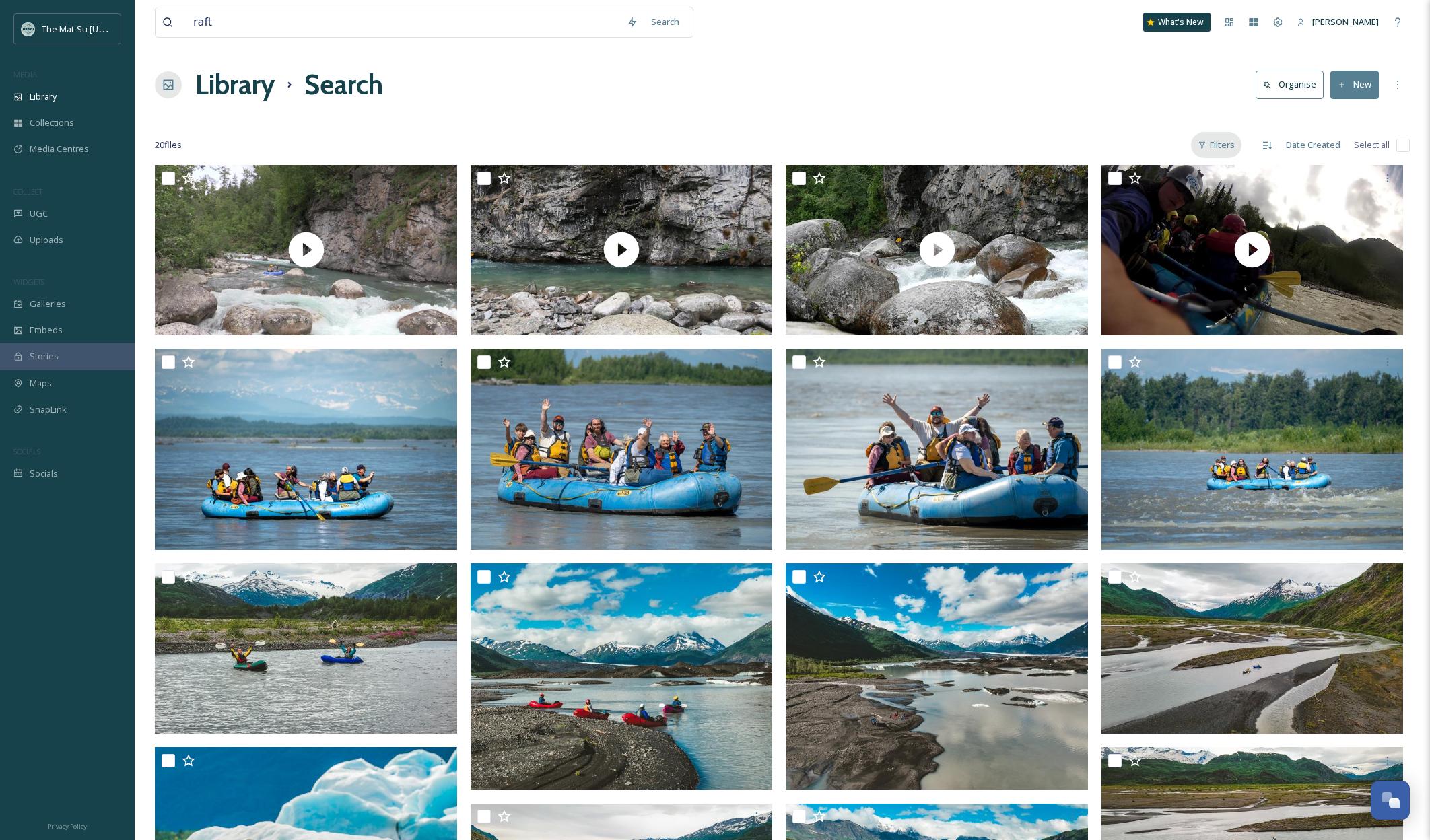
click at [1217, 143] on div "Filters" at bounding box center [1216, 145] width 51 height 26
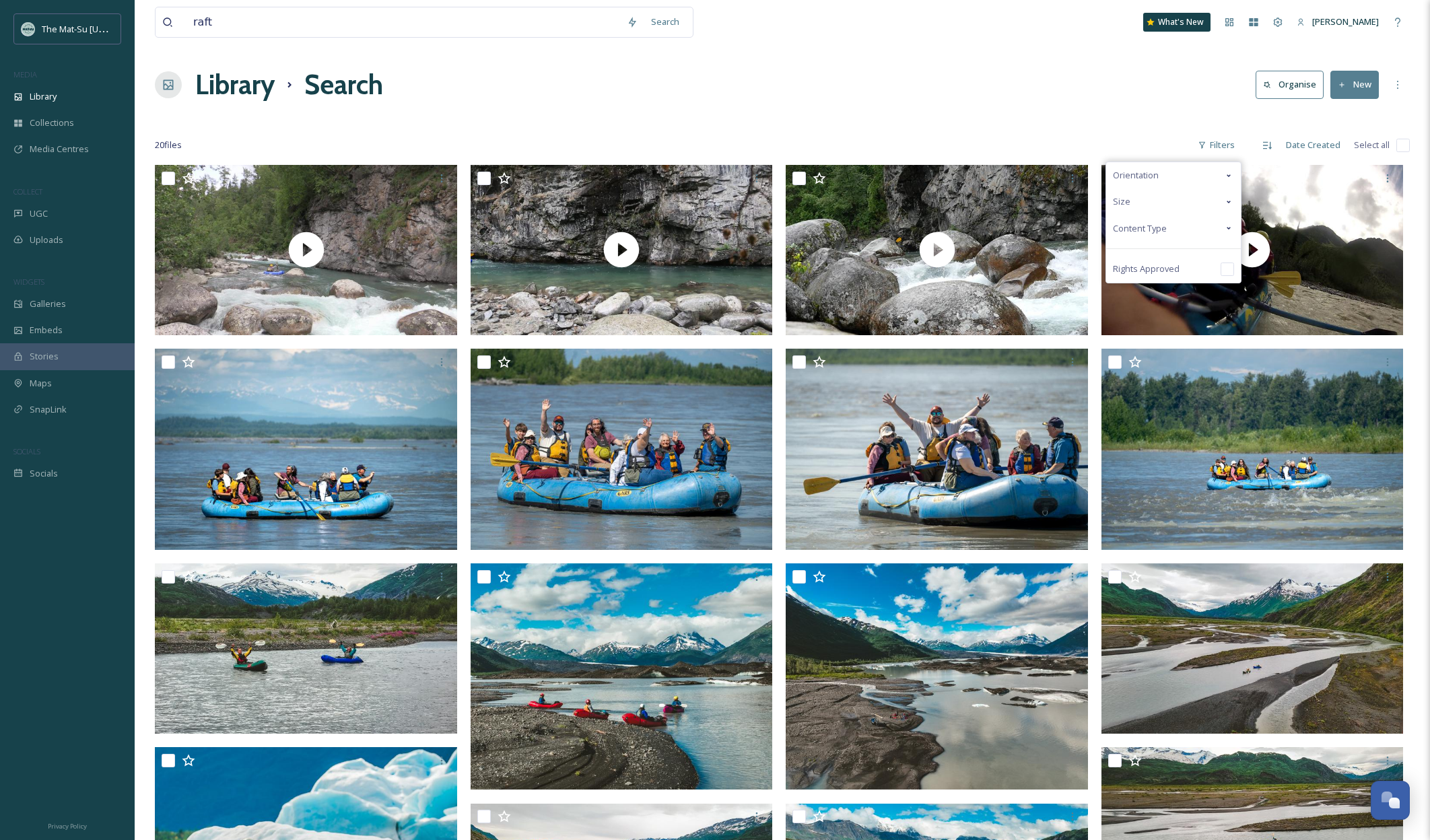
click at [1158, 229] on span "Content Type" at bounding box center [1140, 229] width 54 height 12
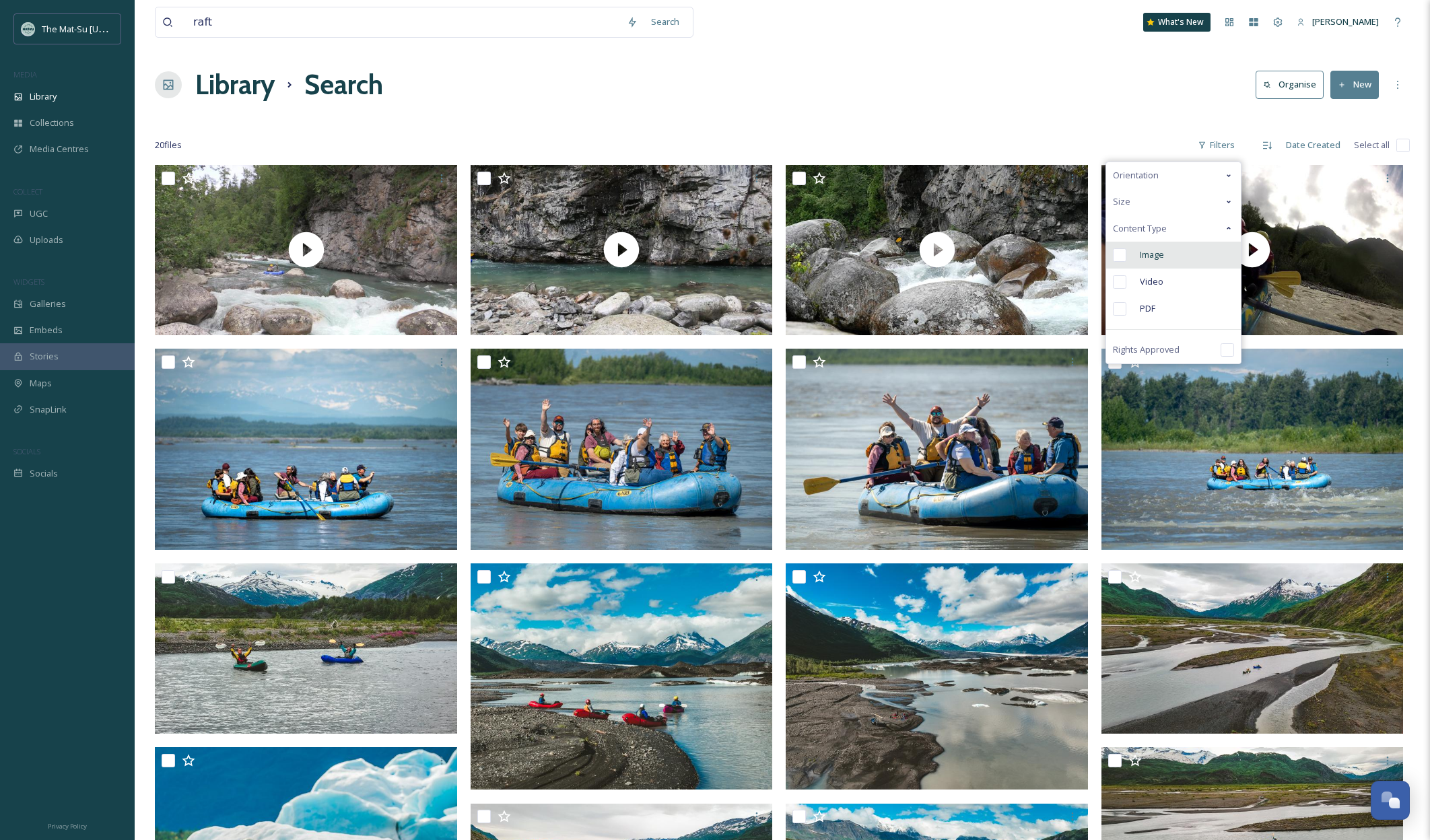
click at [1119, 252] on input "checkbox" at bounding box center [1119, 254] width 13 height 13
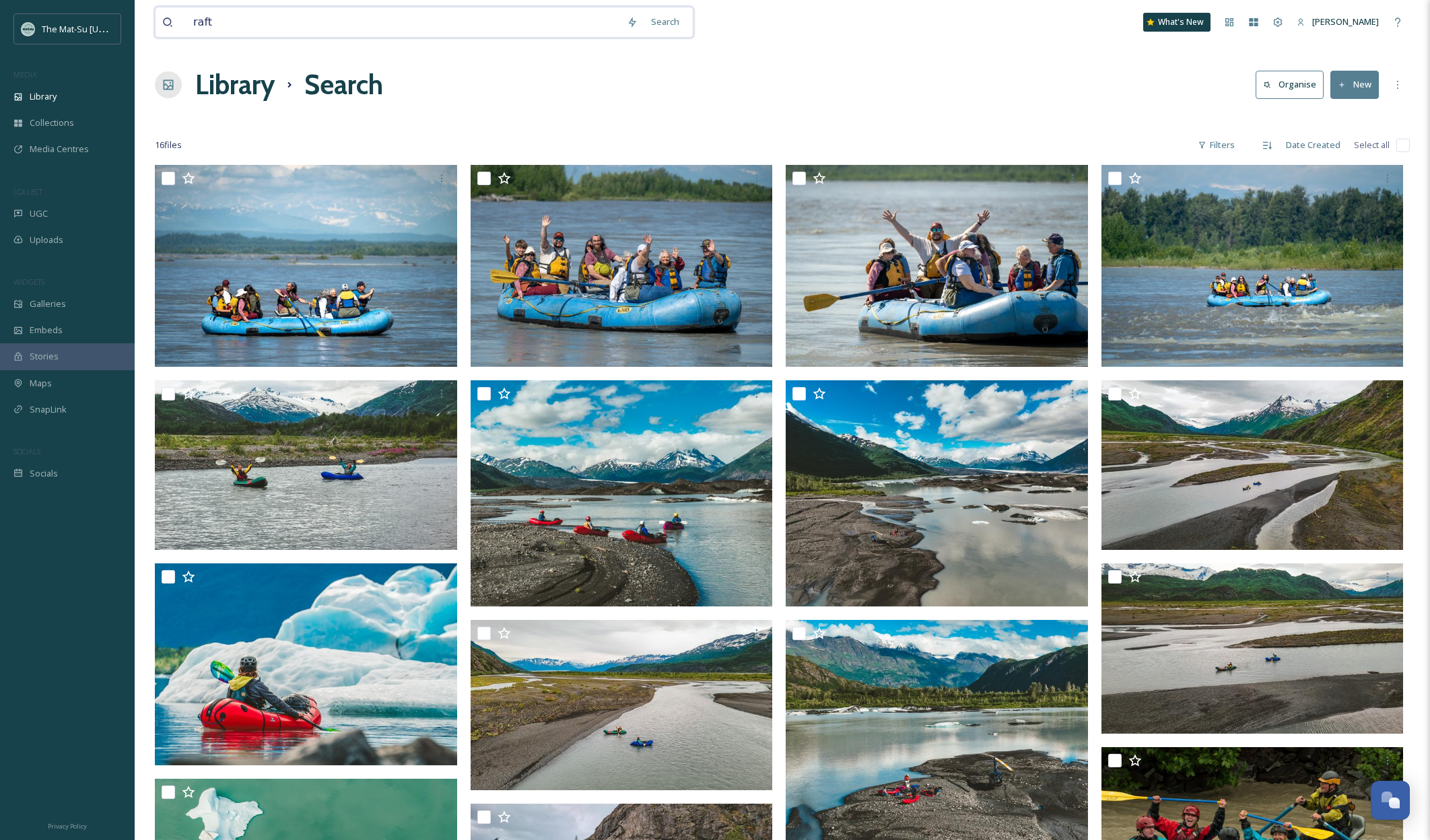
drag, startPoint x: 212, startPoint y: 21, endPoint x: 231, endPoint y: 30, distance: 21.0
click at [213, 21] on input "raft" at bounding box center [403, 21] width 433 height 29
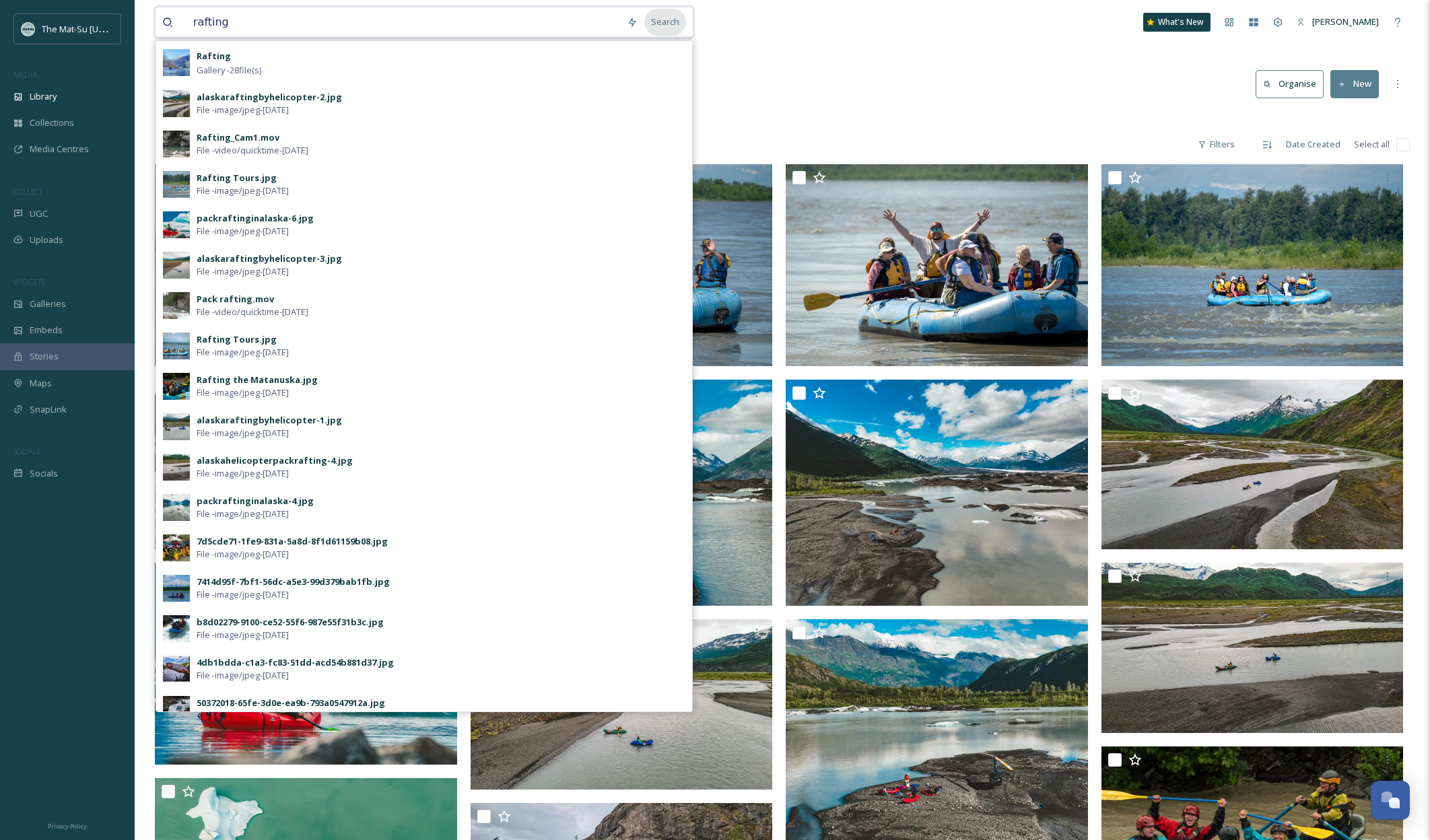
type input "rafting"
click at [672, 23] on div "Search" at bounding box center [665, 21] width 42 height 26
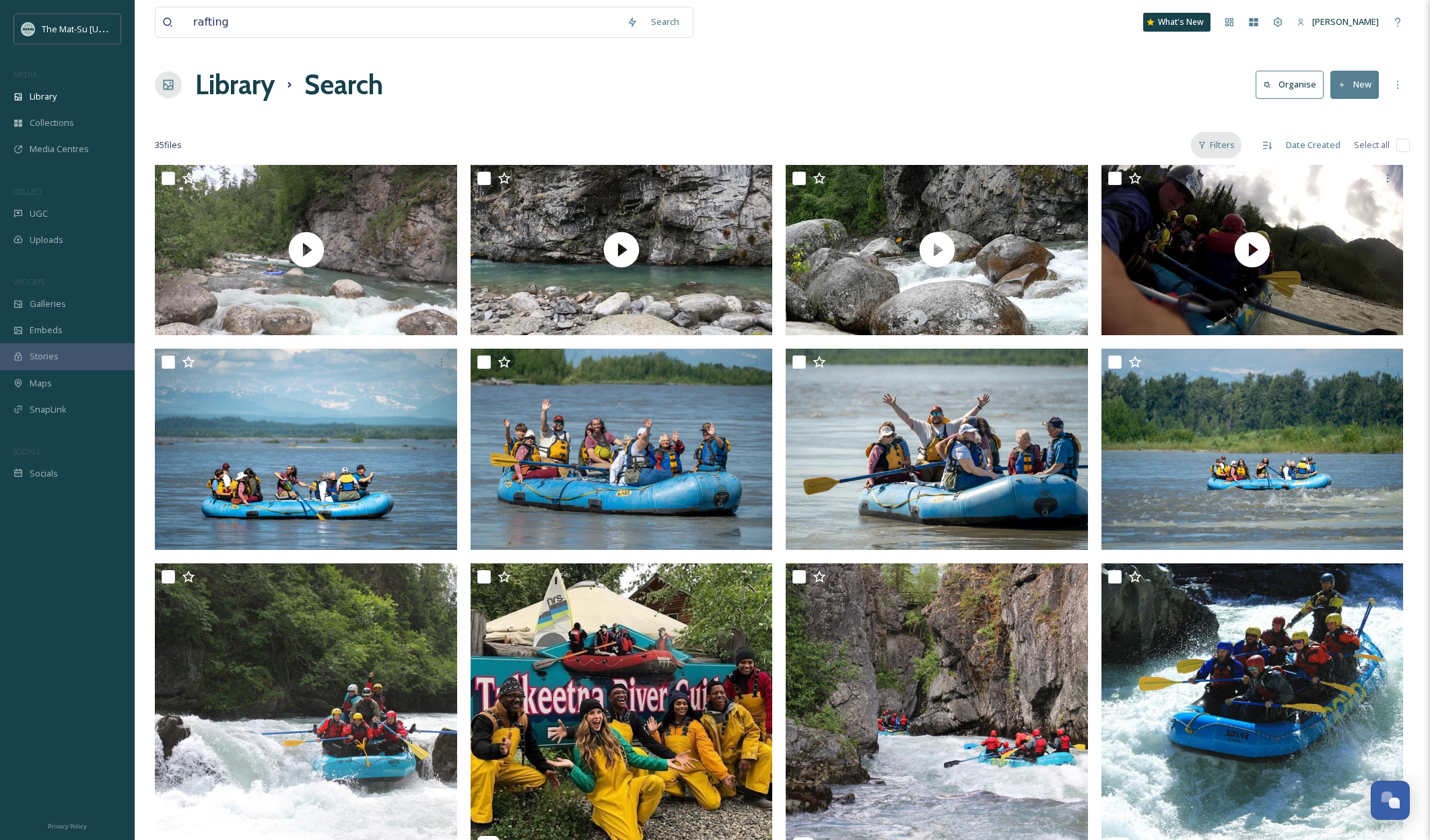
click at [1229, 146] on div "Filters" at bounding box center [1216, 145] width 51 height 26
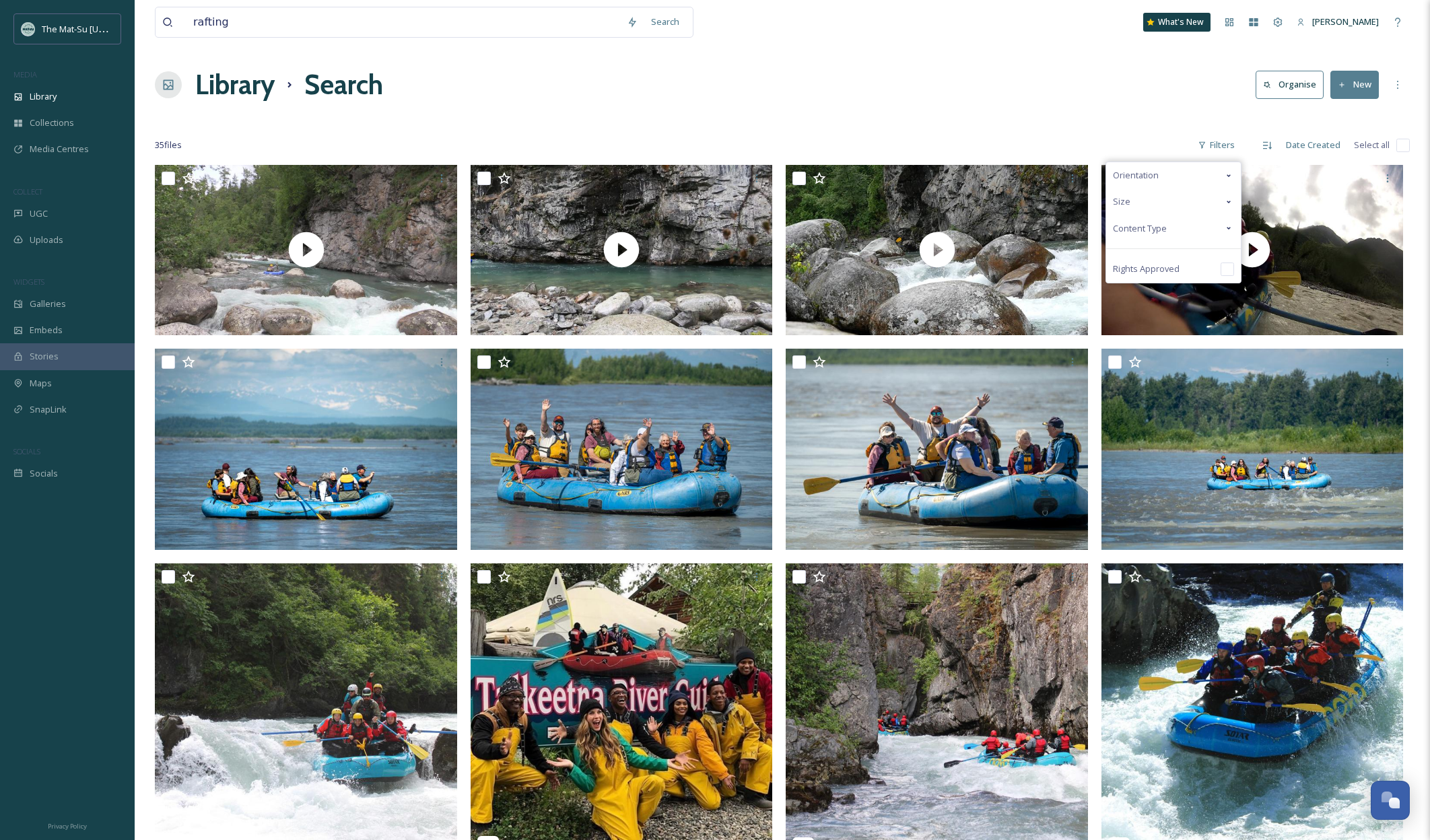
click at [1155, 222] on span "Content Type" at bounding box center [1140, 229] width 54 height 12
click at [1123, 253] on input "checkbox" at bounding box center [1119, 254] width 13 height 13
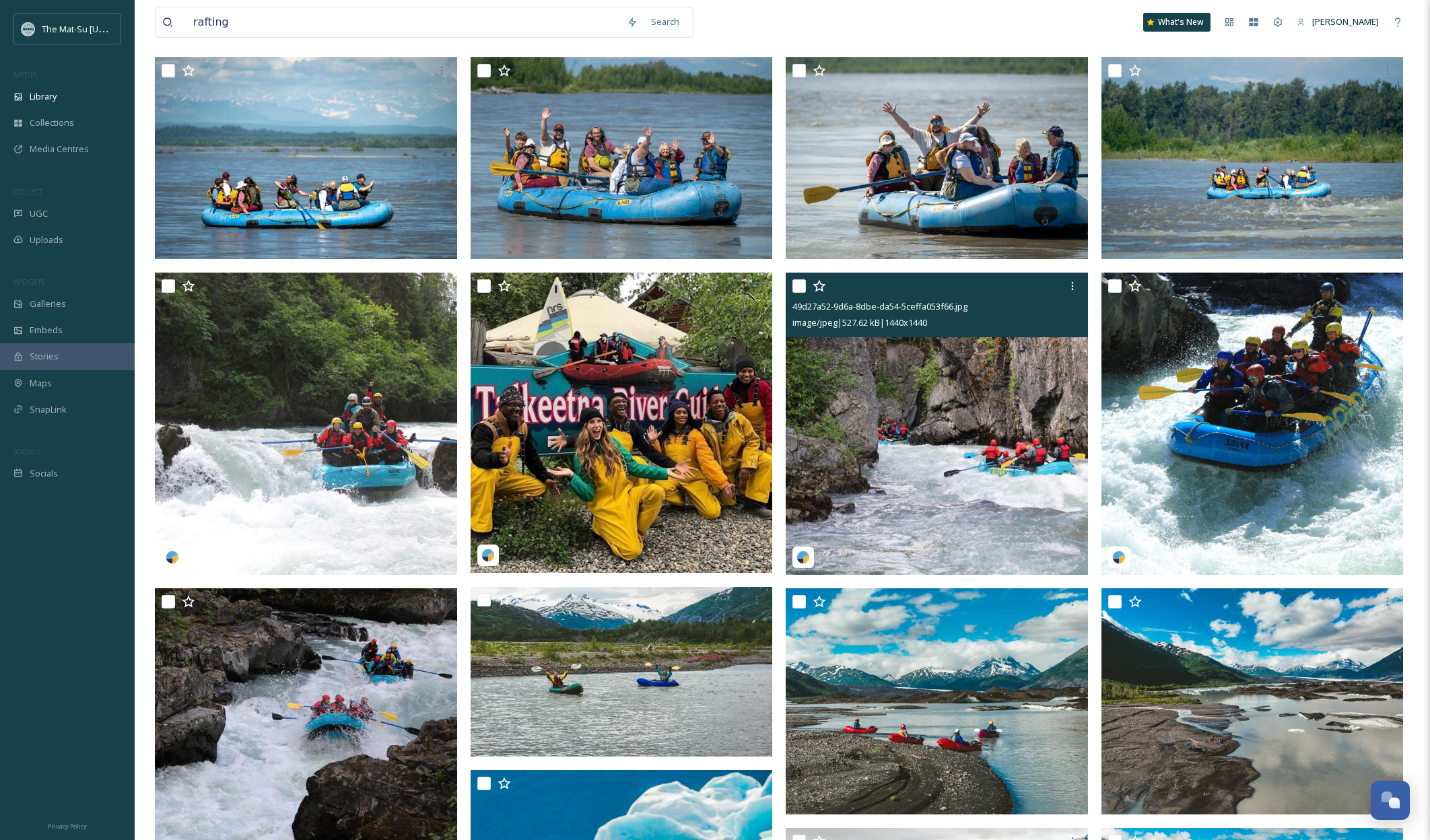
scroll to position [128, 0]
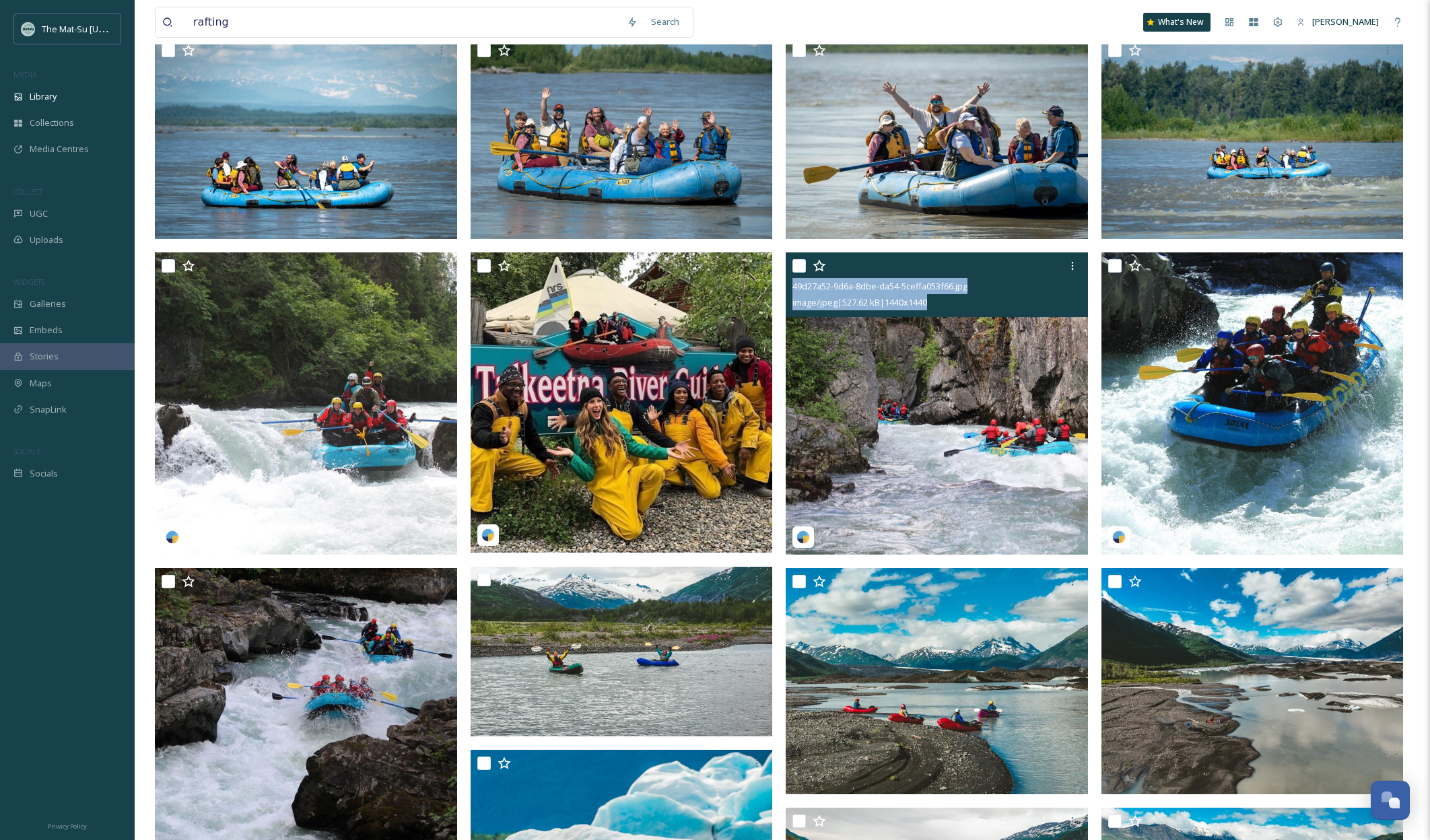
drag, startPoint x: 947, startPoint y: 304, endPoint x: 793, endPoint y: 291, distance: 154.5
click at [793, 291] on div "49d27a52-9d6a-8dbe-da54-5ceffa053f66.jpg image/jpeg | 527.62 kB | 1440 x 1440" at bounding box center [937, 285] width 302 height 64
click at [1006, 445] on img at bounding box center [937, 403] width 302 height 302
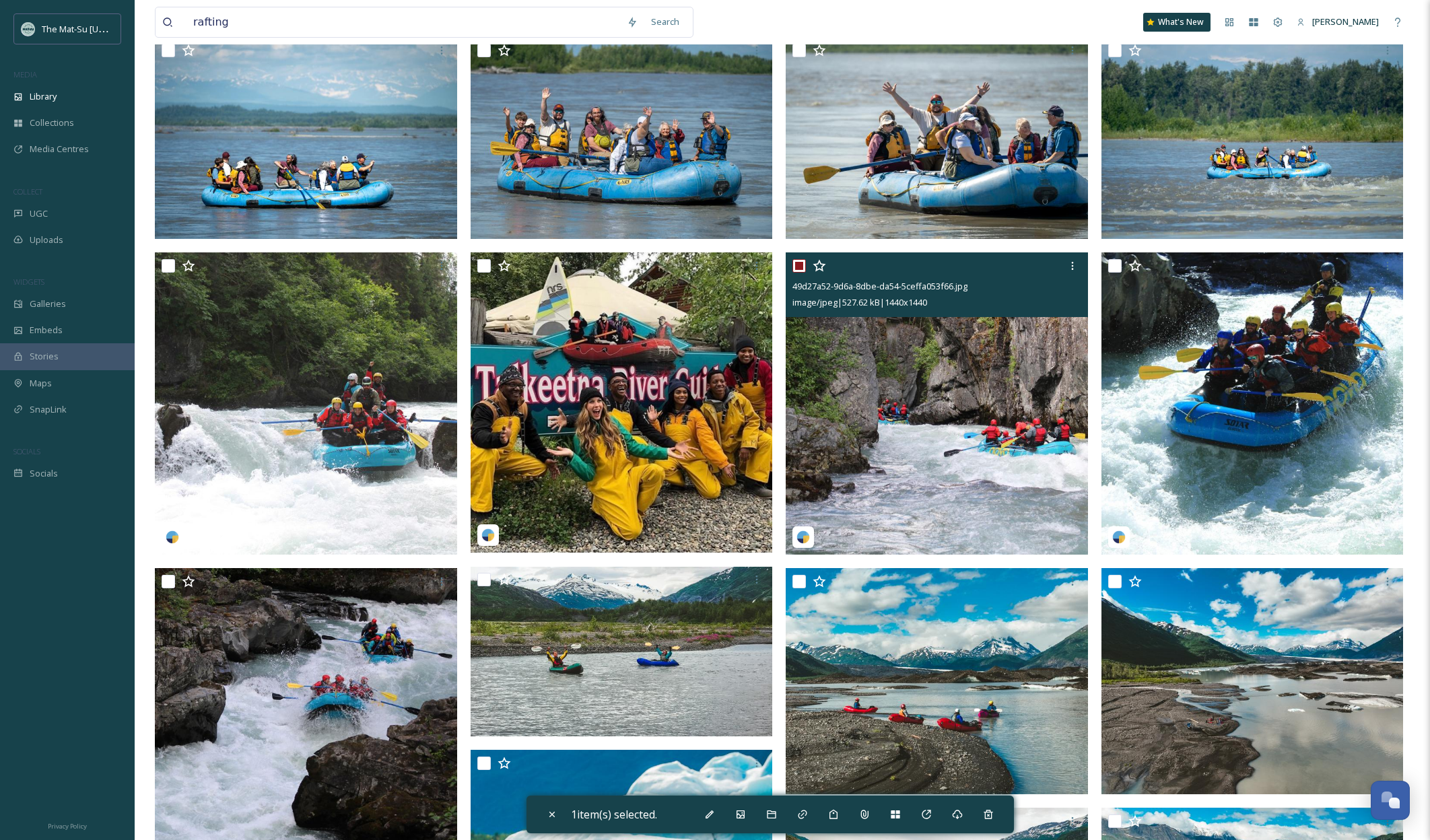
click at [964, 380] on img at bounding box center [937, 403] width 302 height 302
checkbox input "false"
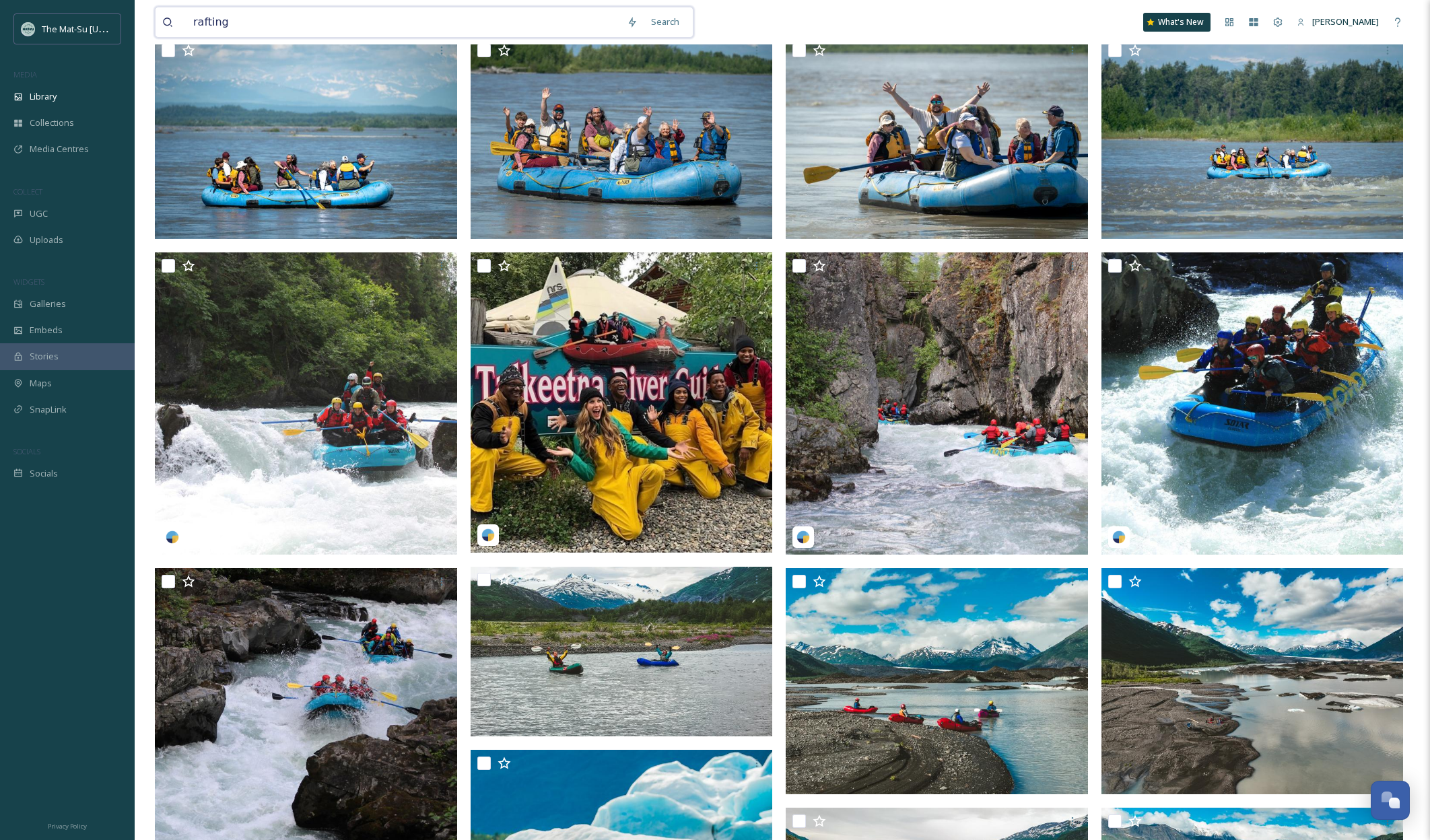
drag, startPoint x: 235, startPoint y: 25, endPoint x: 163, endPoint y: 18, distance: 72.3
click at [163, 18] on div "rafting" at bounding box center [391, 21] width 458 height 29
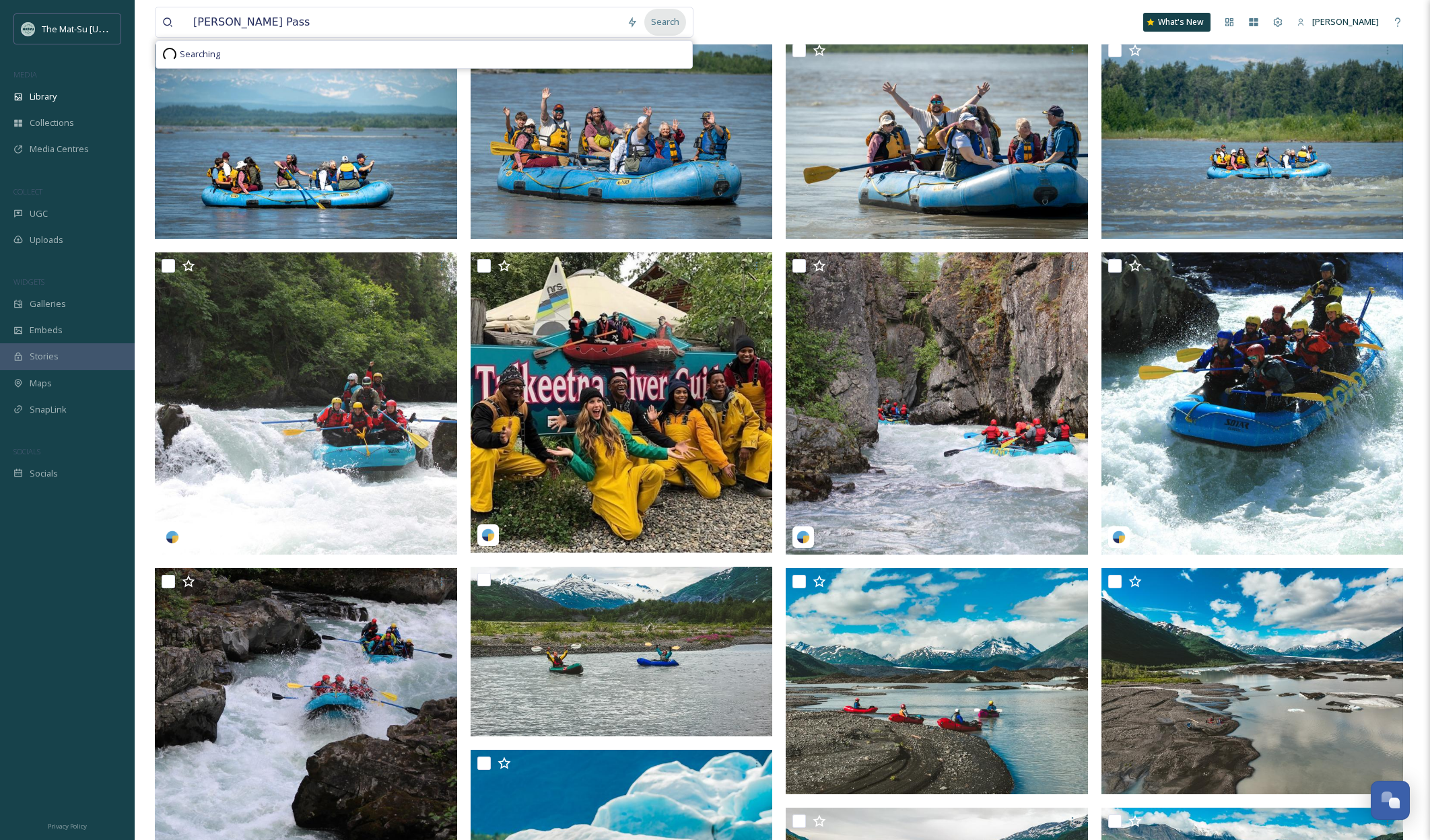
click at [669, 22] on div "Search" at bounding box center [665, 21] width 42 height 26
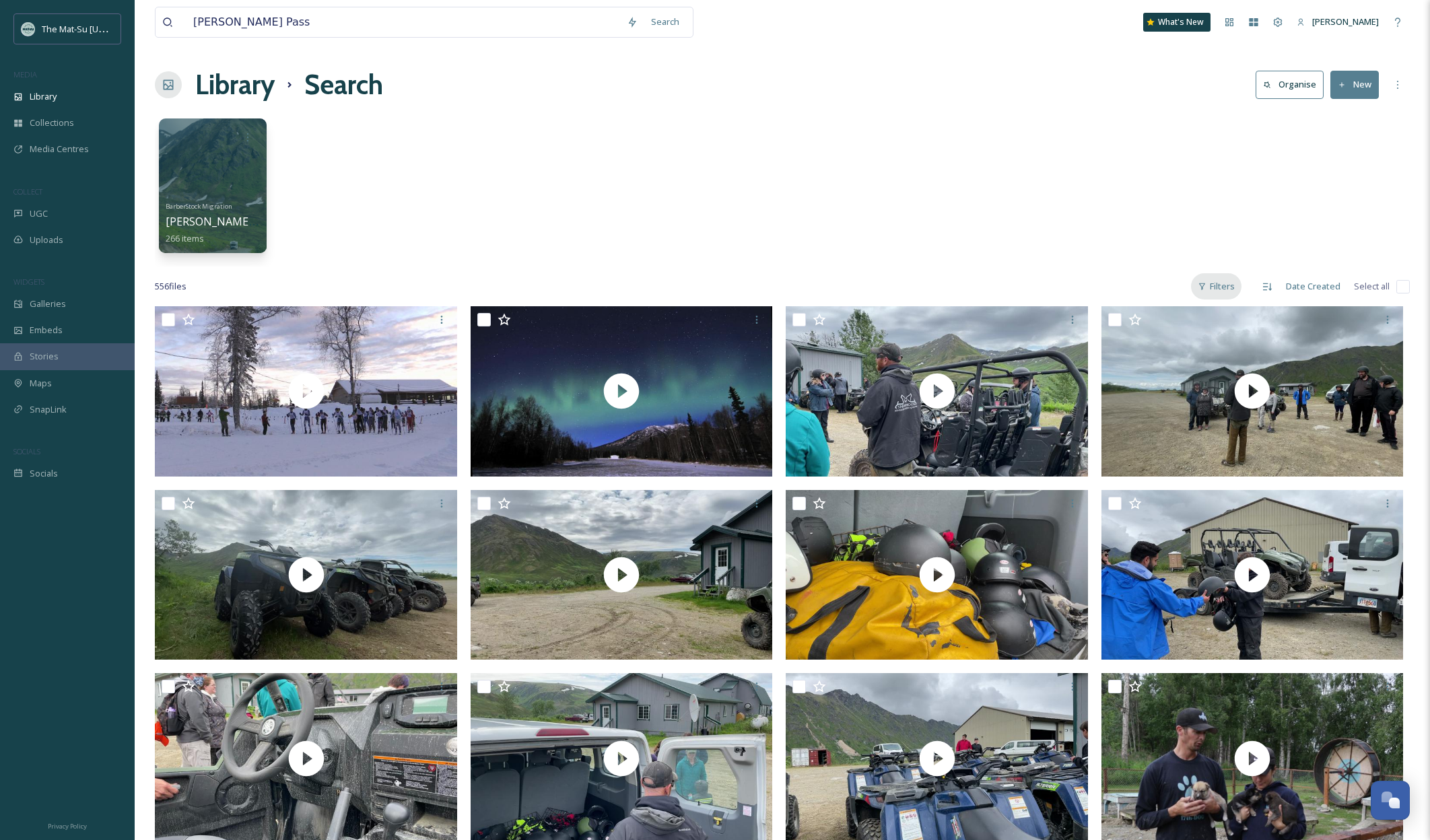
click at [1221, 283] on div "Filters" at bounding box center [1216, 286] width 51 height 26
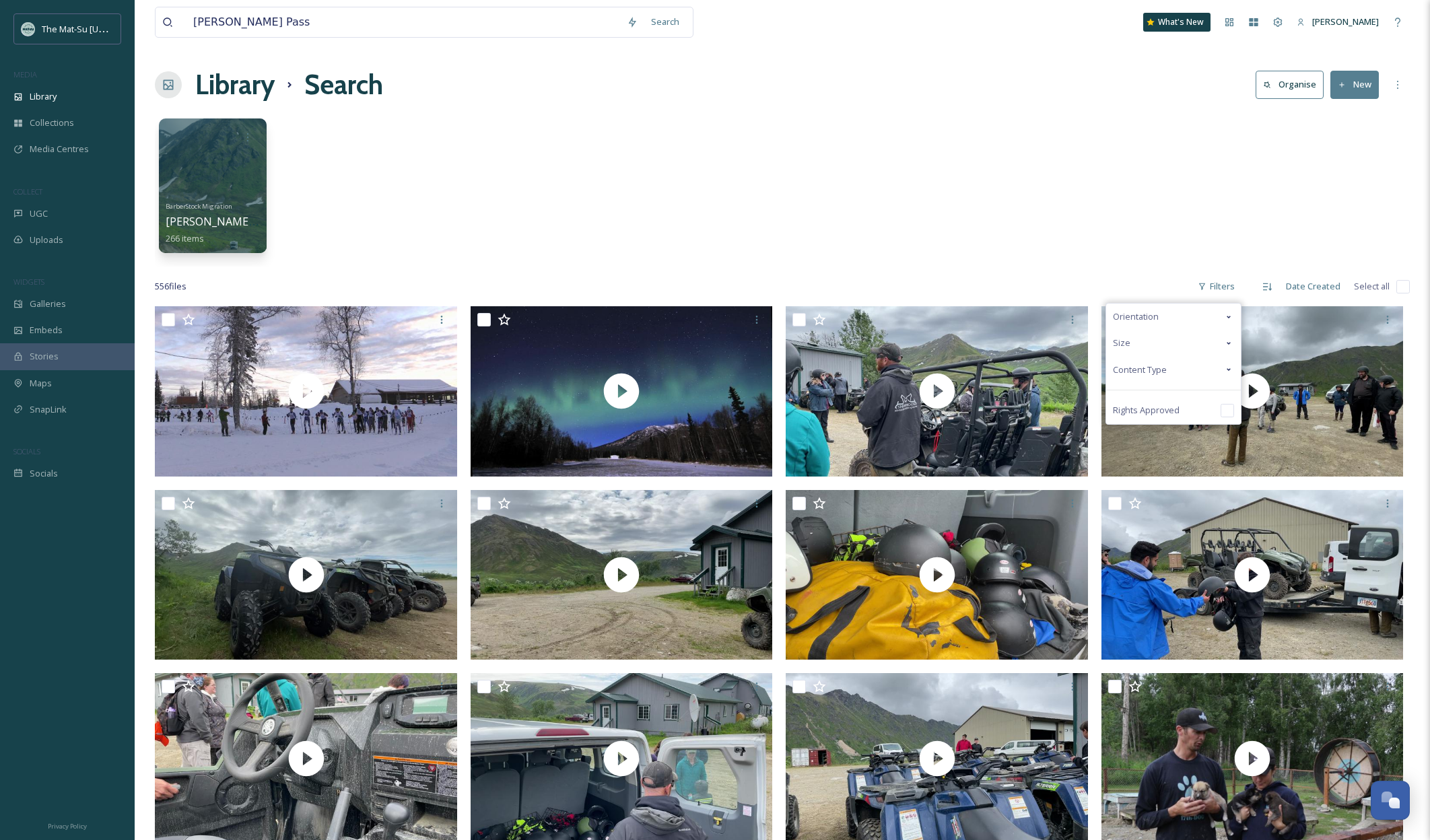
click at [1166, 372] on span "Content Type" at bounding box center [1140, 370] width 54 height 12
click at [1125, 397] on input "checkbox" at bounding box center [1119, 395] width 13 height 13
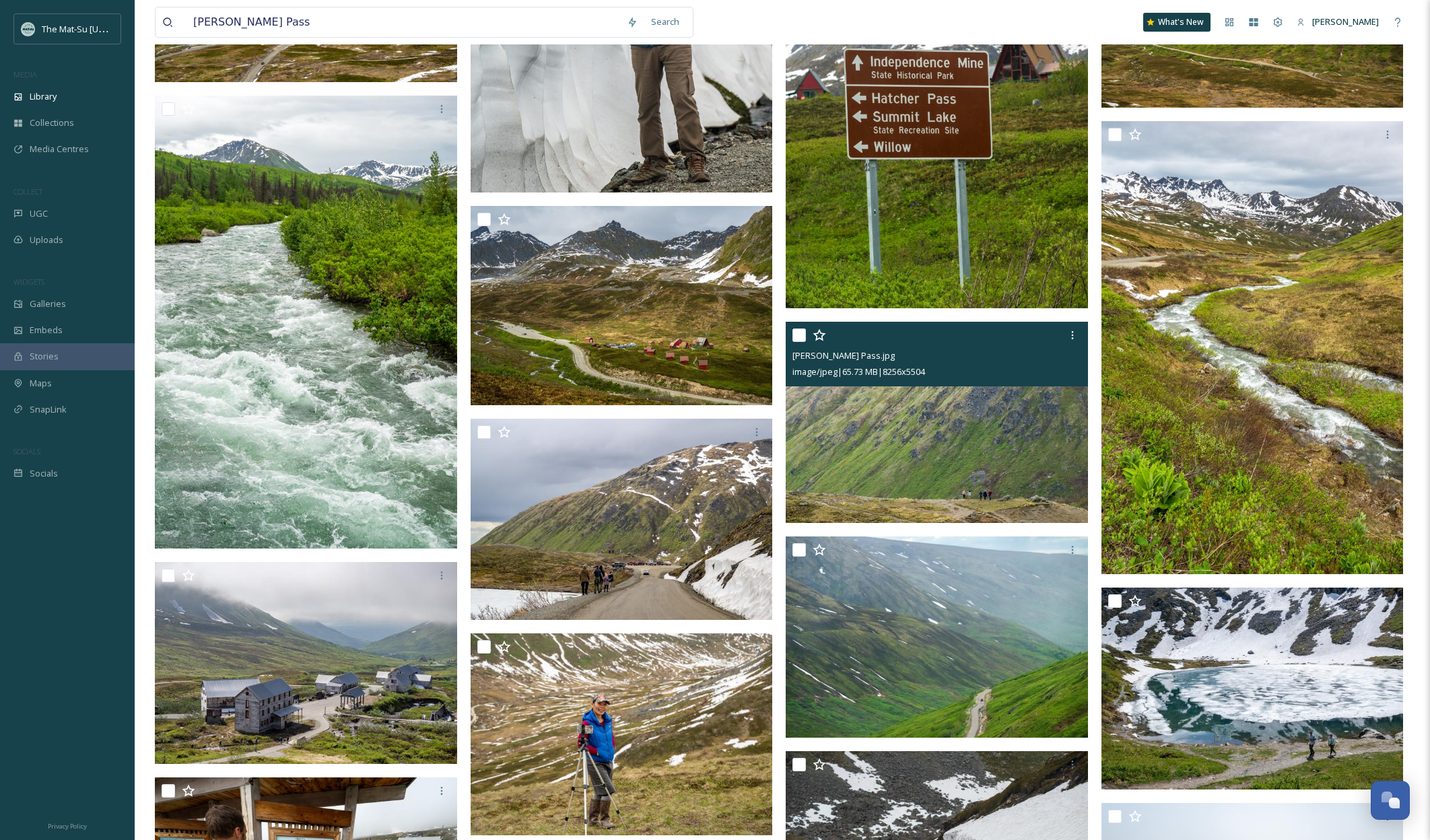
scroll to position [8166, 0]
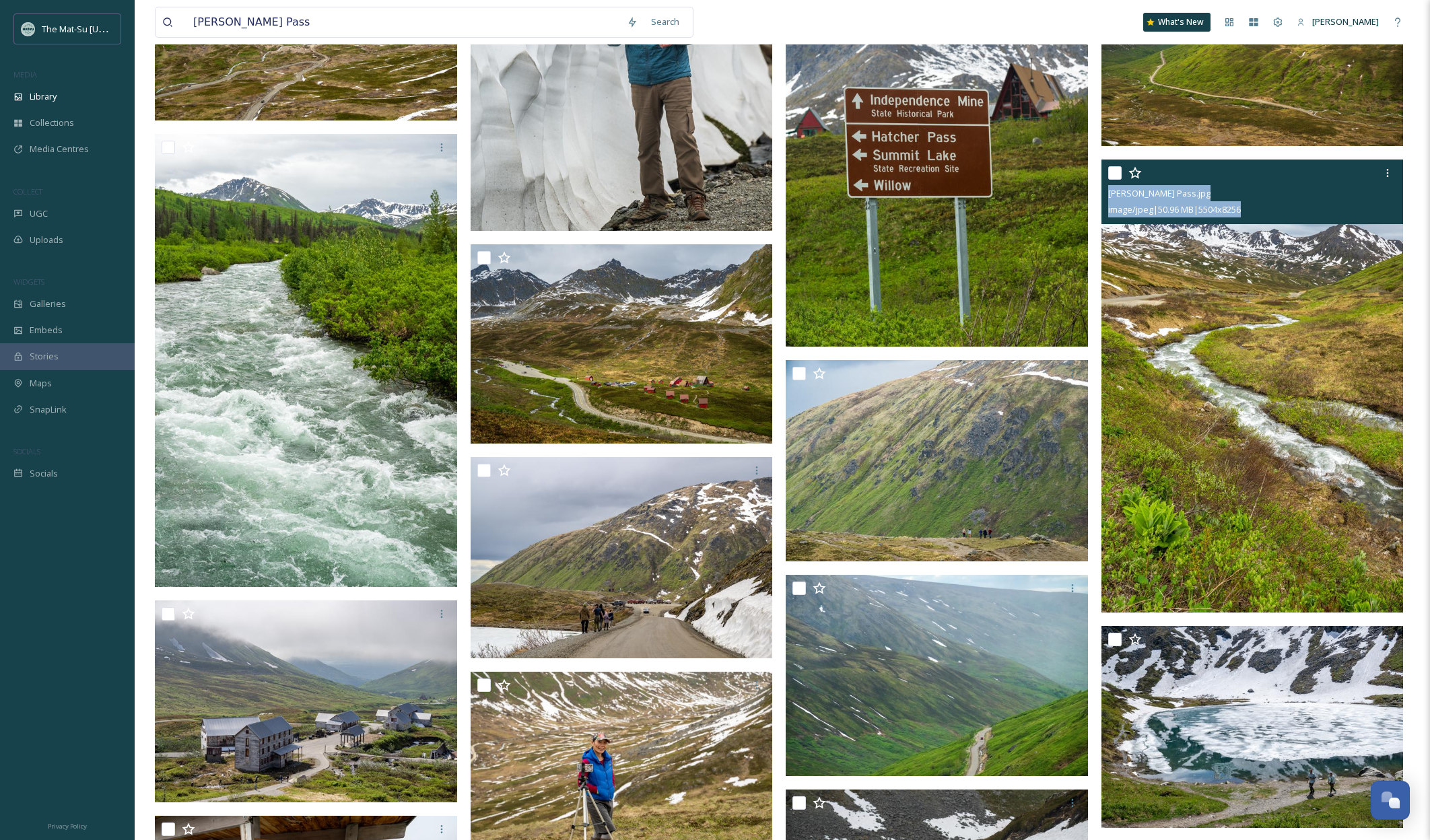
drag, startPoint x: 1266, startPoint y: 209, endPoint x: 1108, endPoint y: 196, distance: 158.5
click at [1108, 196] on div "Hatcher Pass.jpg image/jpeg | 50.96 MB | 5504 x 8256" at bounding box center [1252, 192] width 302 height 64
click at [1223, 332] on img at bounding box center [1252, 387] width 302 height 453
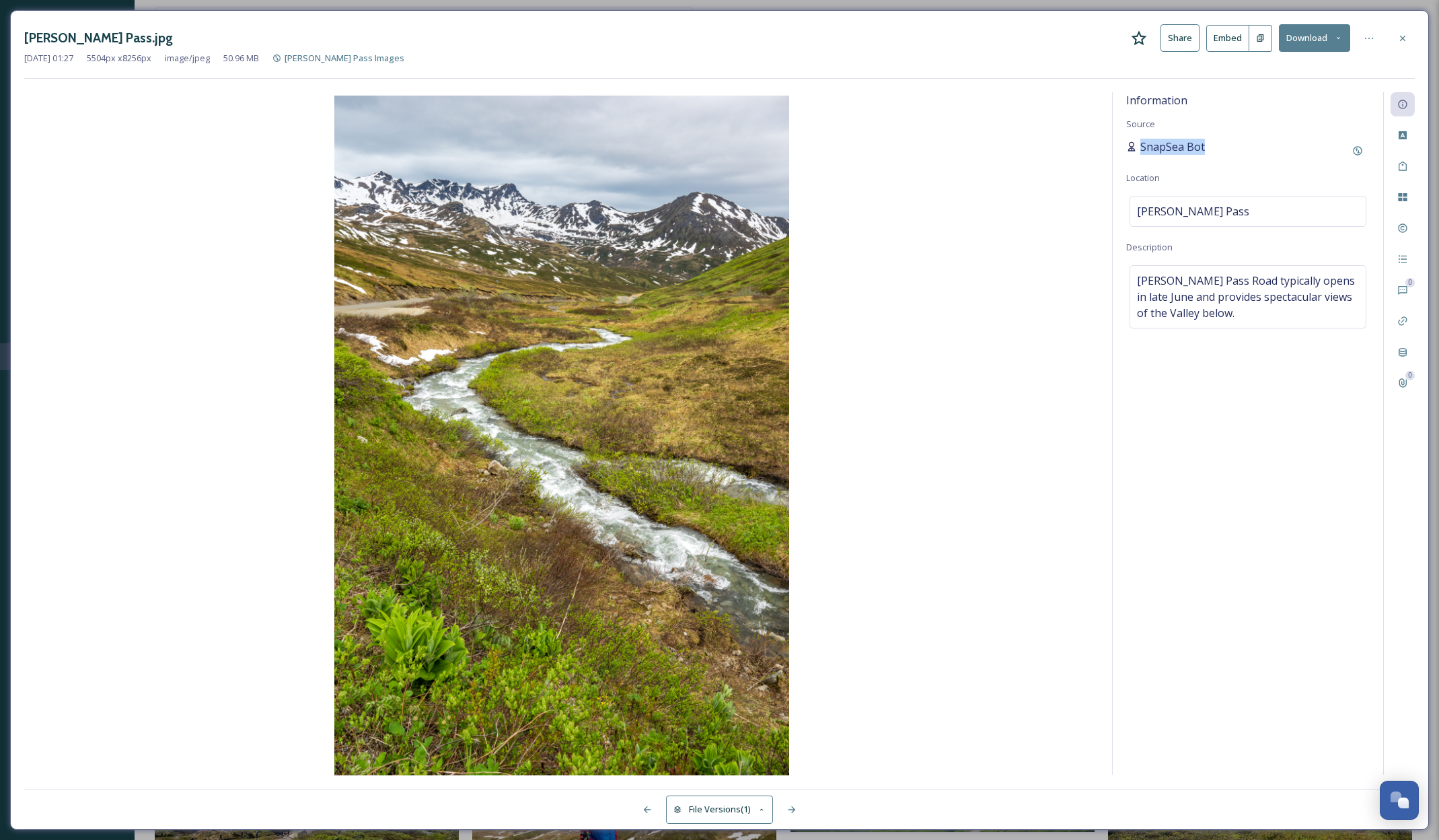
drag, startPoint x: 1219, startPoint y: 148, endPoint x: 1135, endPoint y: 149, distance: 84.0
click at [1135, 149] on div "SnapSea Bot" at bounding box center [1248, 150] width 244 height 24
click at [1403, 37] on icon at bounding box center [1403, 37] width 5 height 5
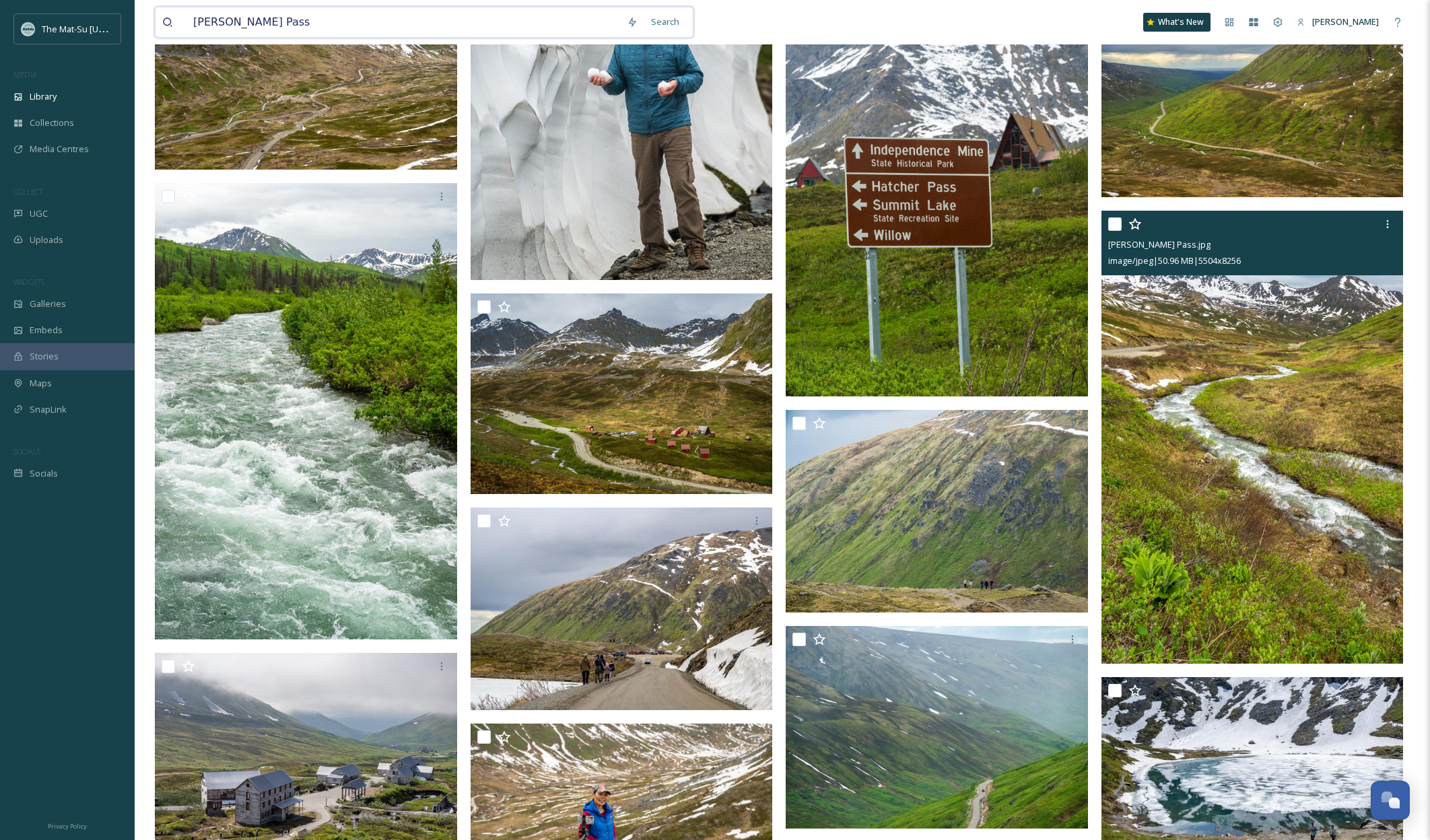
drag, startPoint x: 274, startPoint y: 24, endPoint x: 192, endPoint y: 20, distance: 82.1
click at [192, 20] on input "[PERSON_NAME] Pass" at bounding box center [403, 21] width 433 height 29
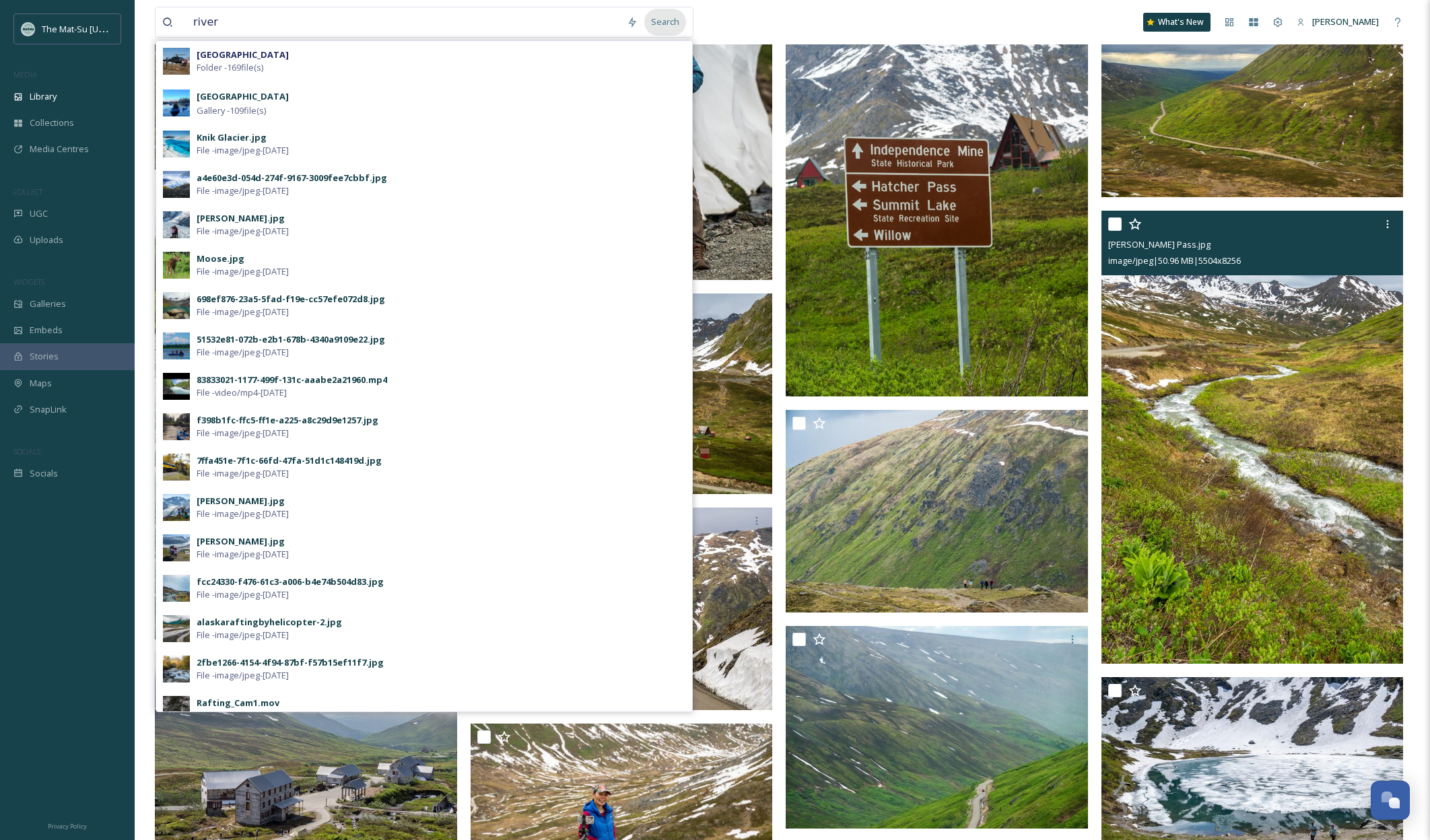
click at [671, 23] on div "Search" at bounding box center [665, 21] width 42 height 26
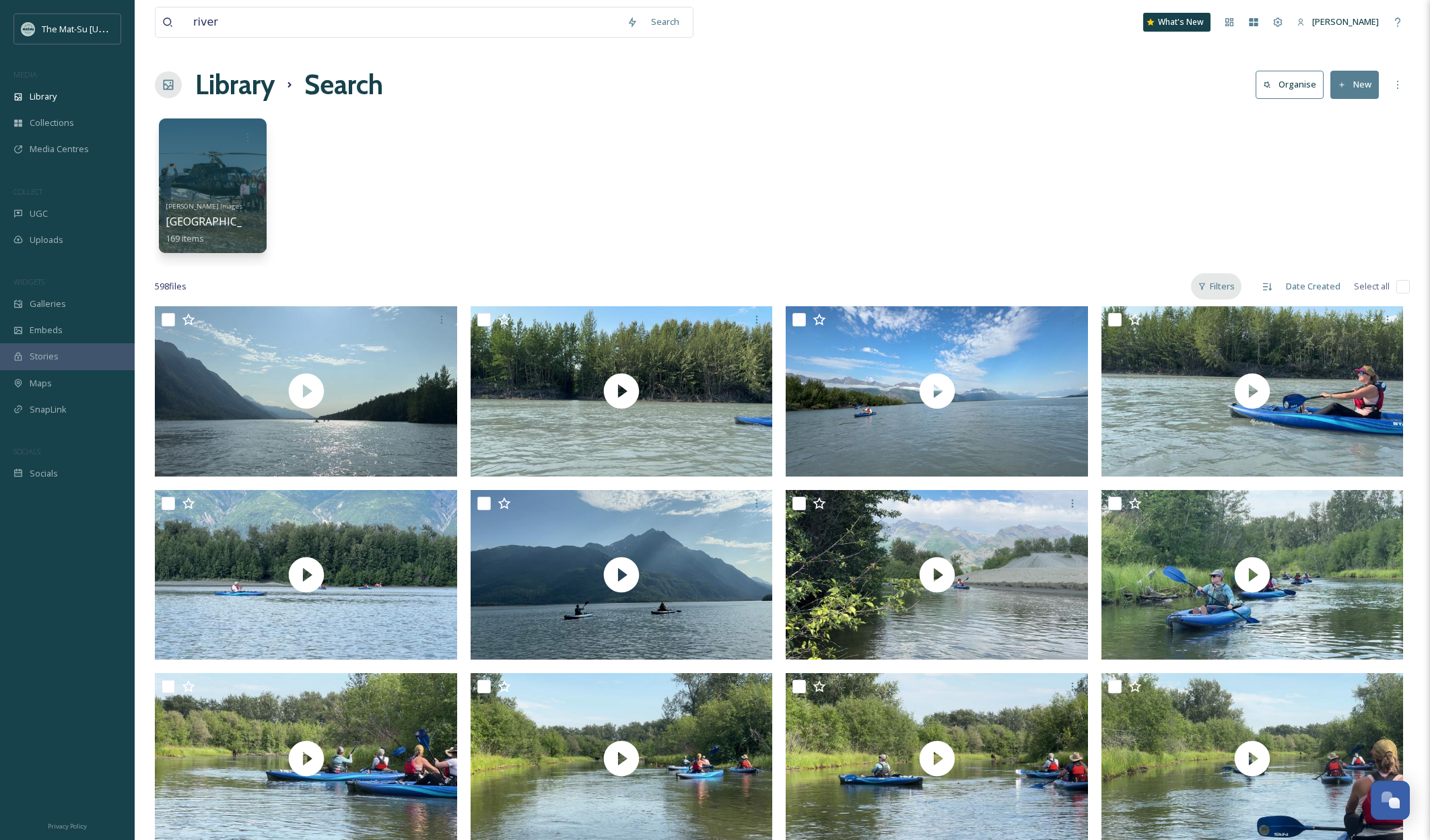
click at [1220, 287] on div "Filters" at bounding box center [1216, 286] width 51 height 26
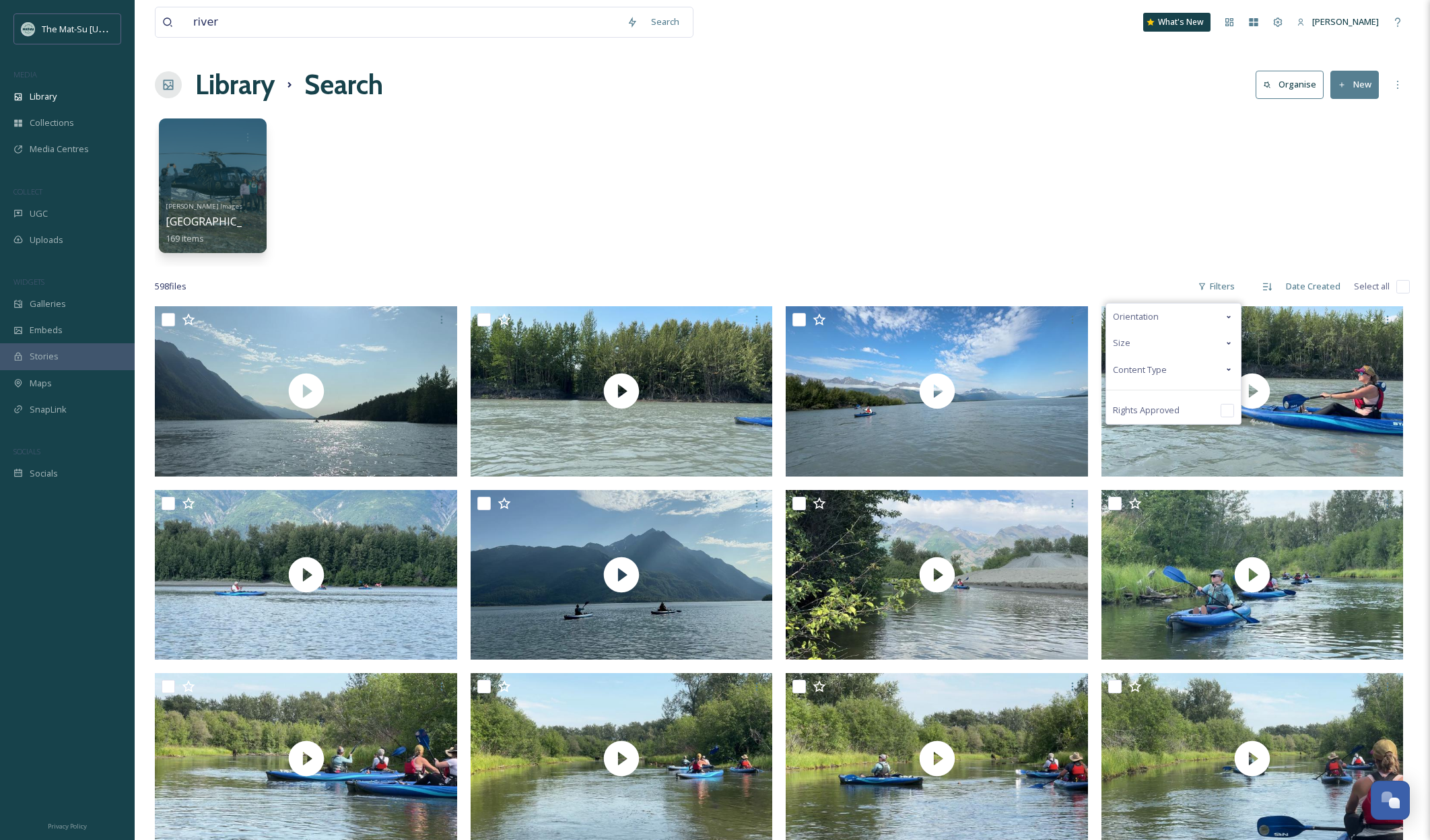
click at [1158, 369] on span "Content Type" at bounding box center [1140, 370] width 54 height 12
click at [1124, 395] on input "checkbox" at bounding box center [1119, 395] width 13 height 13
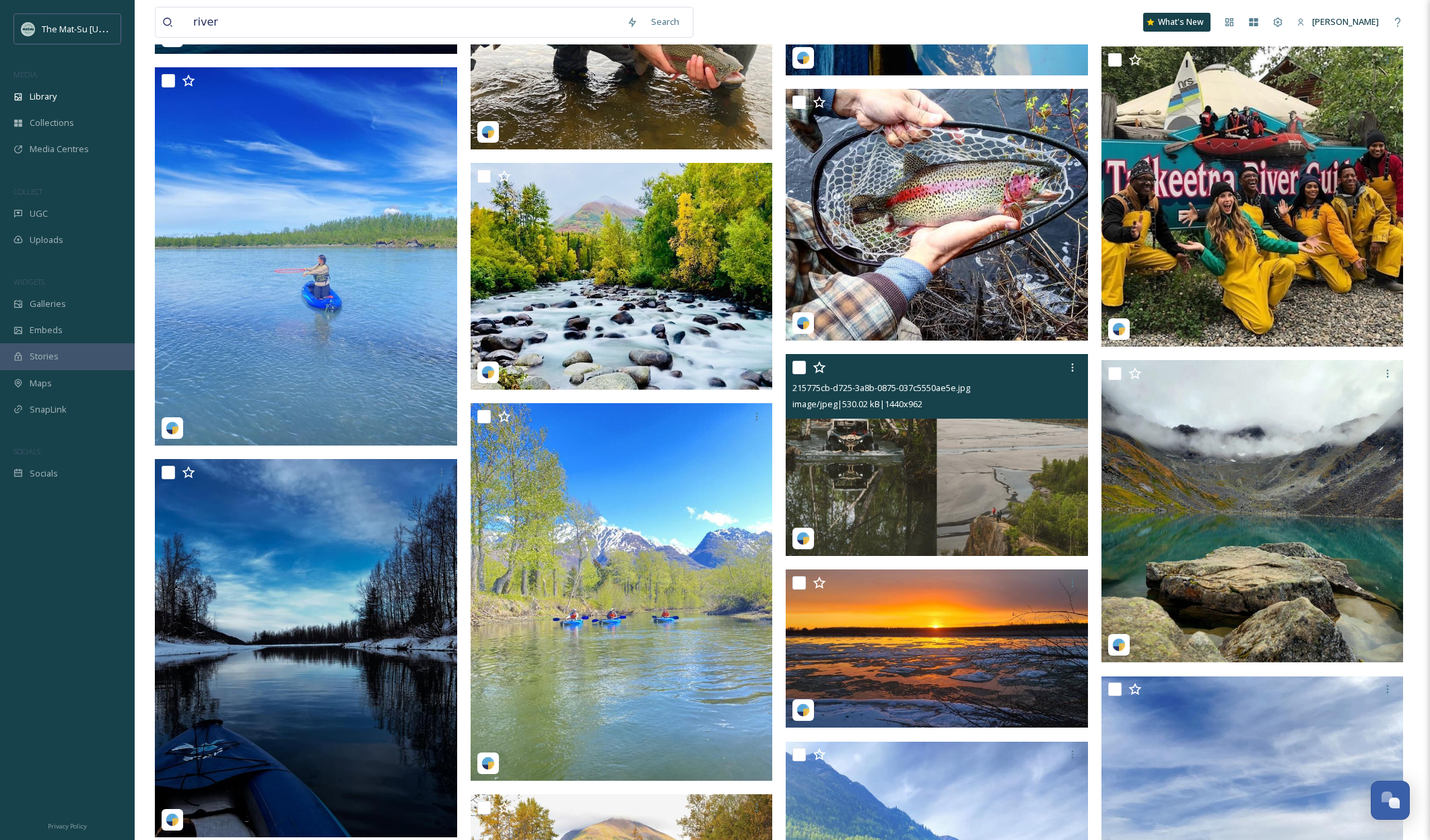
scroll to position [17644, 0]
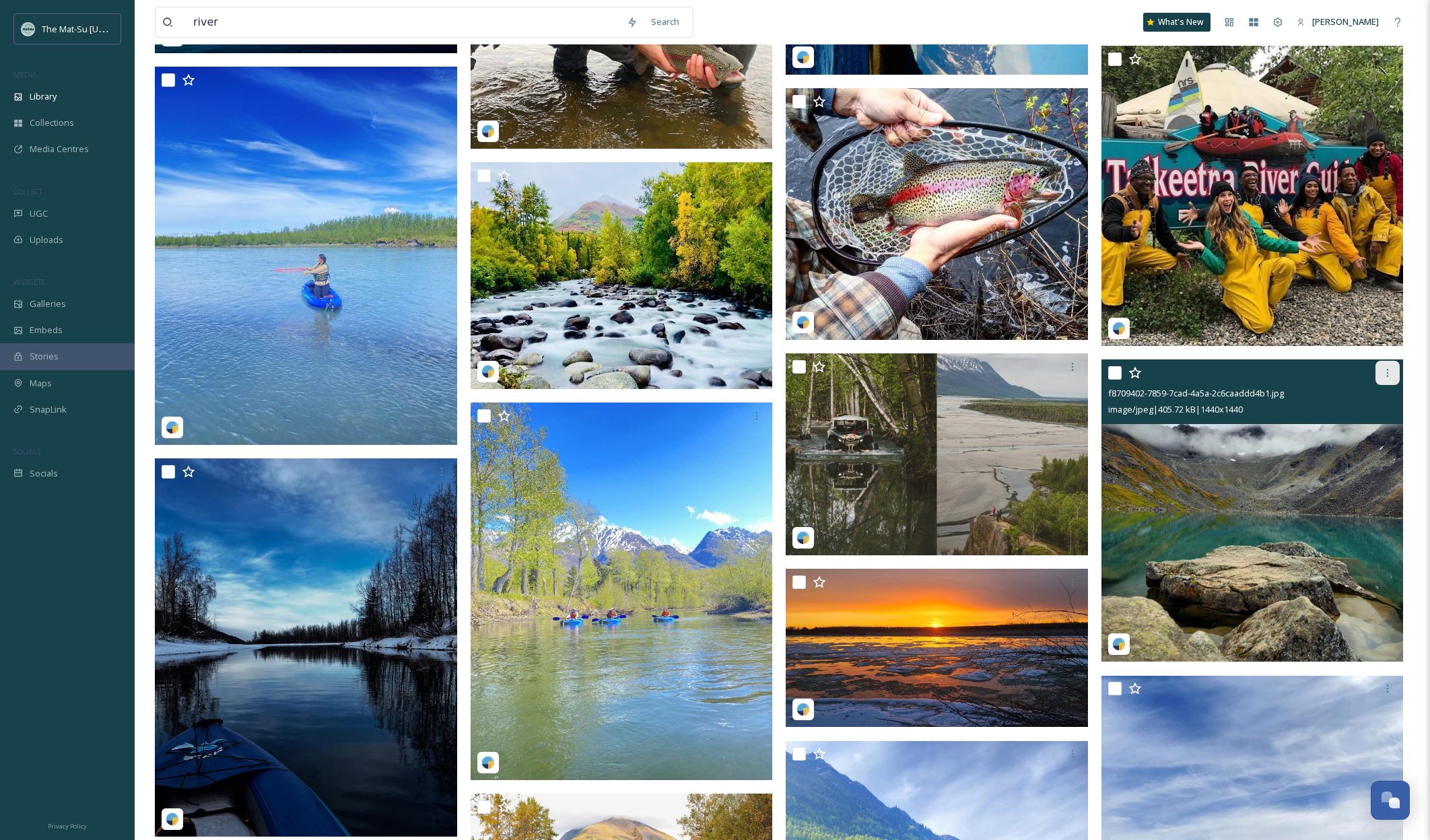
click at [1392, 370] on icon at bounding box center [1388, 373] width 11 height 11
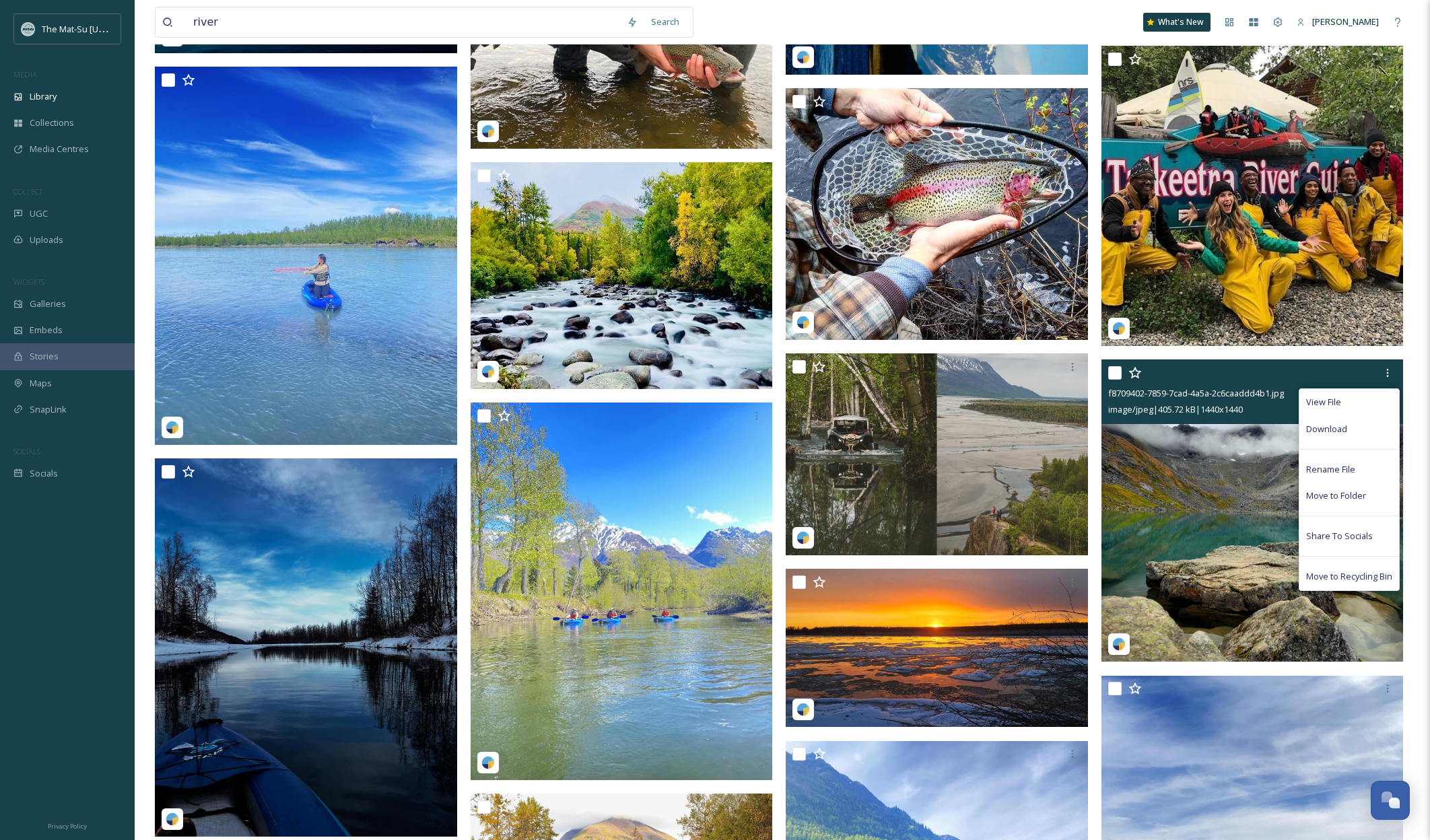
drag, startPoint x: 1328, startPoint y: 430, endPoint x: 1302, endPoint y: 439, distance: 27.5
click at [1327, 430] on span "Download" at bounding box center [1326, 428] width 41 height 12
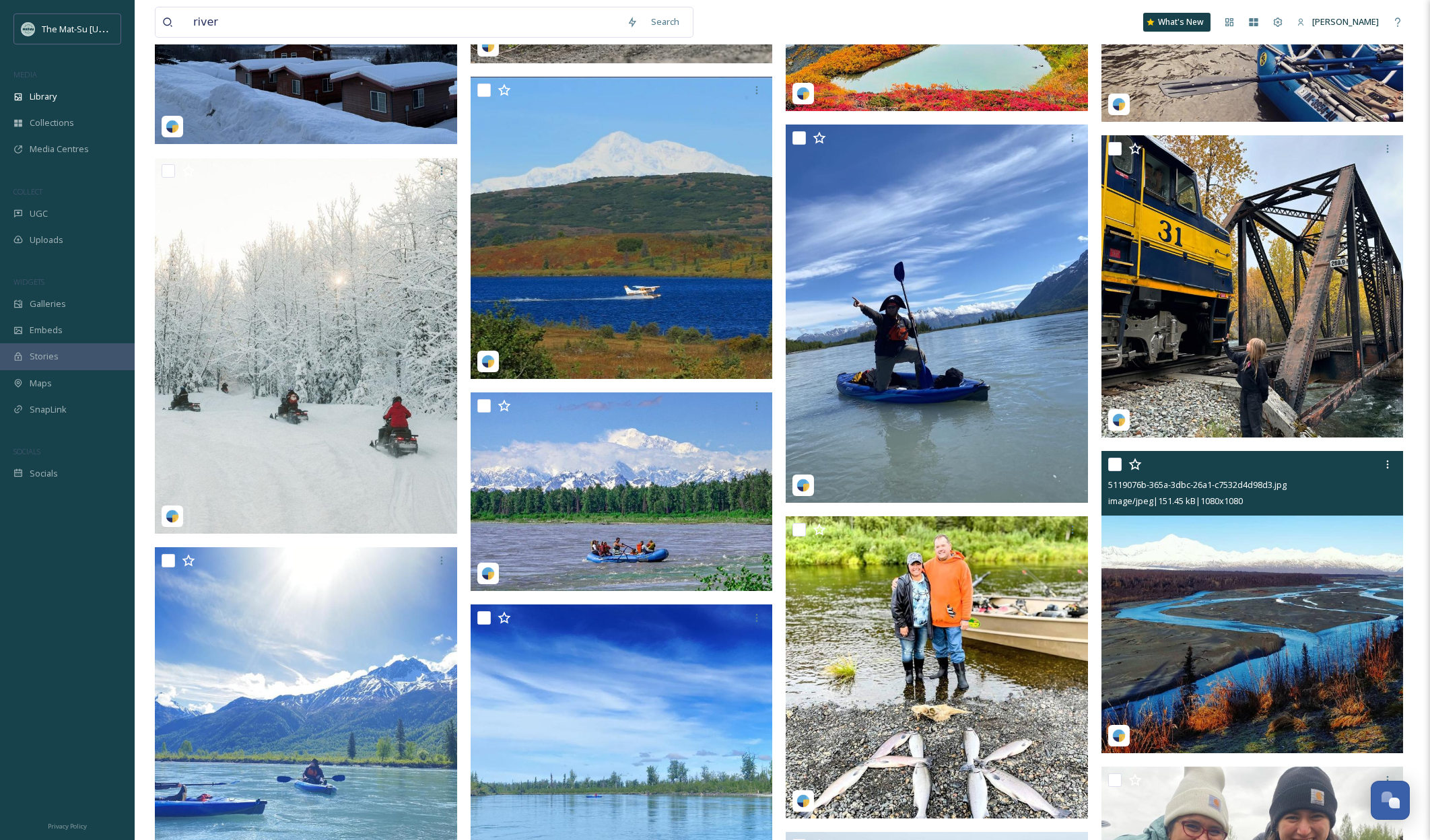
scroll to position [18892, 0]
drag, startPoint x: 1262, startPoint y: 500, endPoint x: 1108, endPoint y: 488, distance: 154.5
click at [1211, 567] on img at bounding box center [1252, 601] width 302 height 302
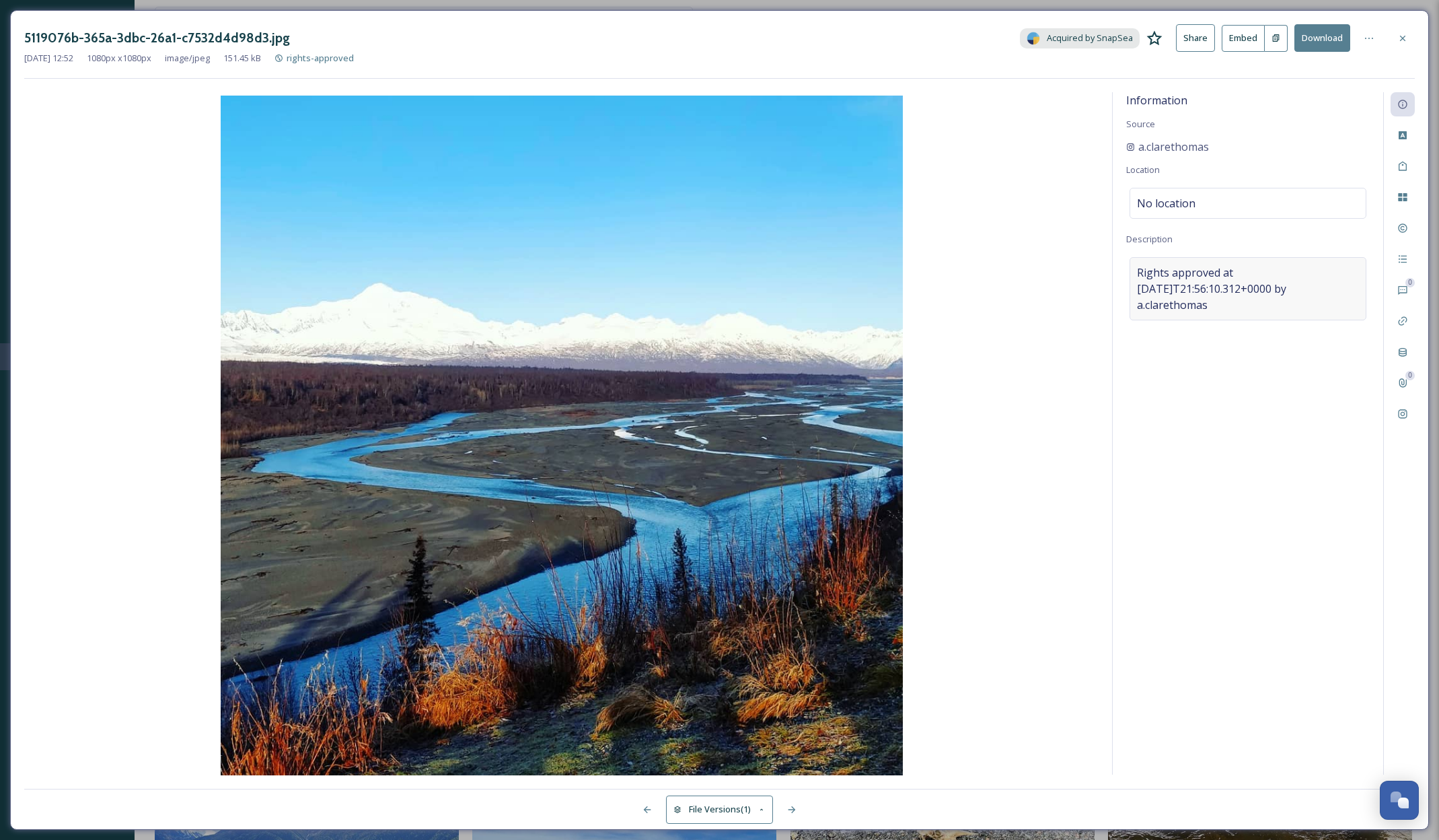
drag, startPoint x: 1130, startPoint y: 273, endPoint x: 1343, endPoint y: 301, distance: 214.8
click at [1343, 301] on div "Rights approved at 2019-11-04T21:56:10.312+0000 by a.clarethomas" at bounding box center [1248, 288] width 237 height 63
drag, startPoint x: 1346, startPoint y: 290, endPoint x: 1135, endPoint y: 275, distance: 211.5
click at [1135, 275] on textarea "Rights approved at 2019-11-04T21:56:10.312+0000 by a.clarethomas" at bounding box center [1248, 312] width 244 height 112
drag, startPoint x: 1401, startPoint y: 41, endPoint x: 1377, endPoint y: 42, distance: 24.0
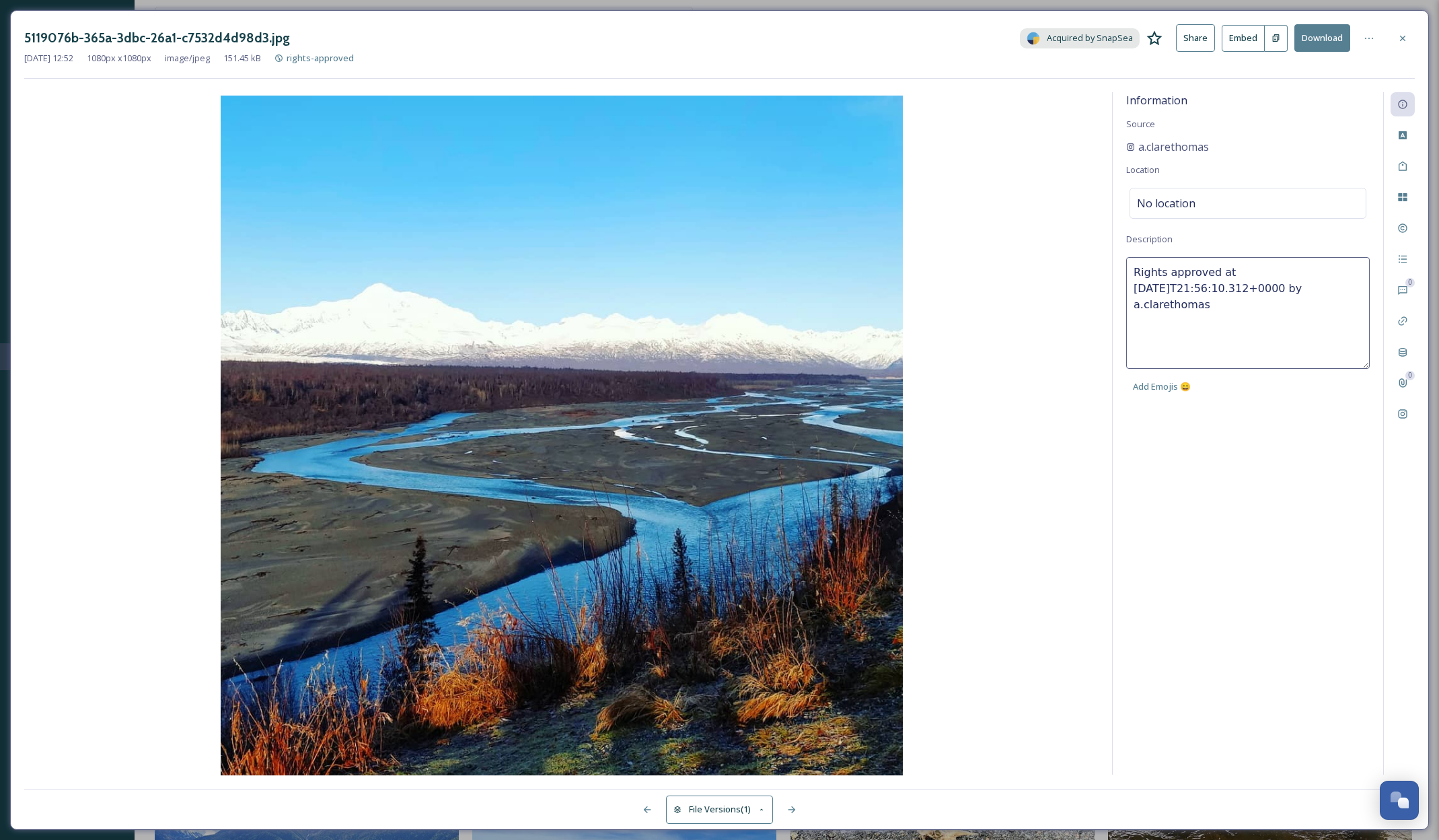
click at [1401, 41] on icon at bounding box center [1403, 38] width 11 height 11
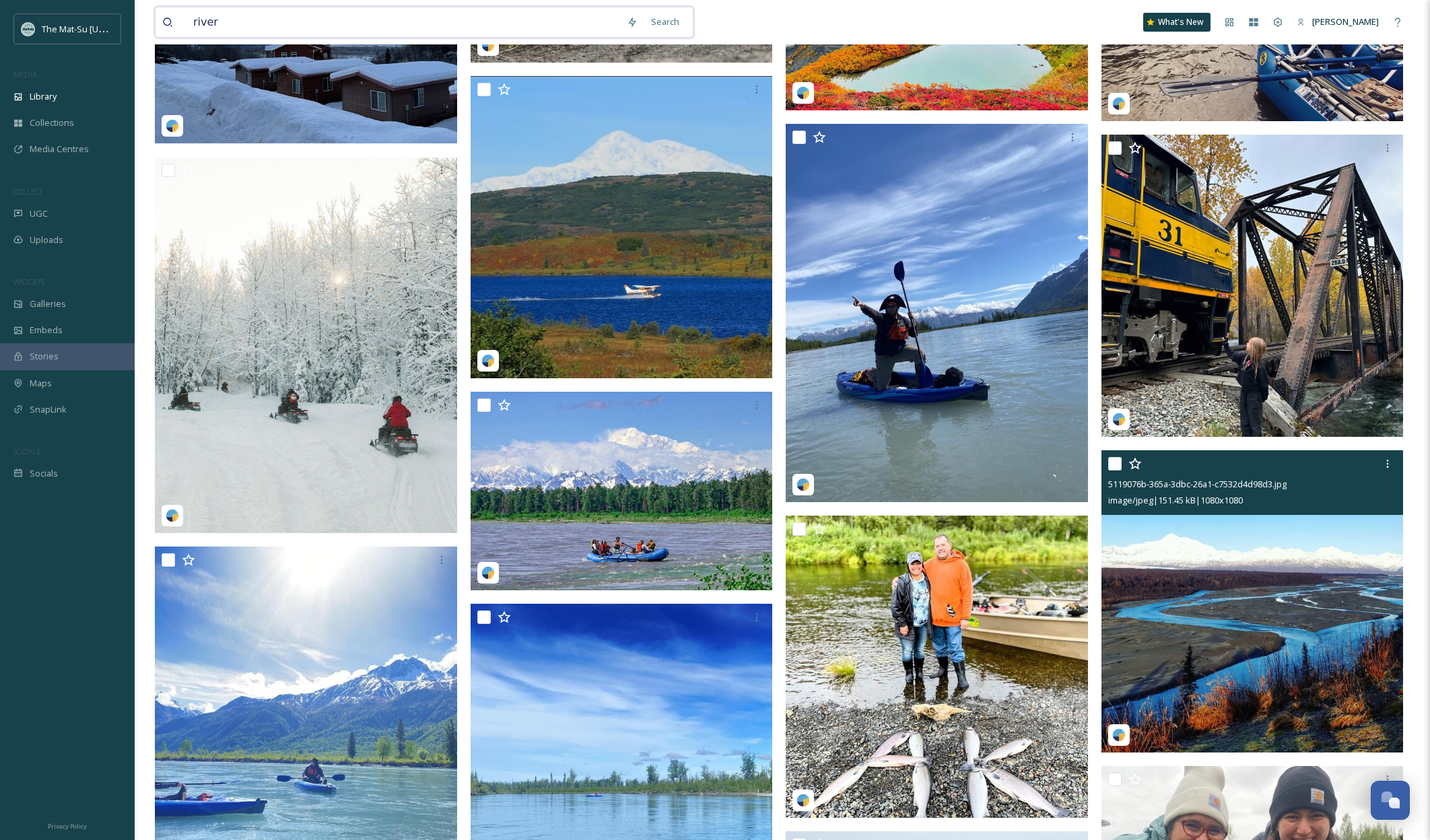
click at [195, 22] on input "river" at bounding box center [403, 21] width 433 height 29
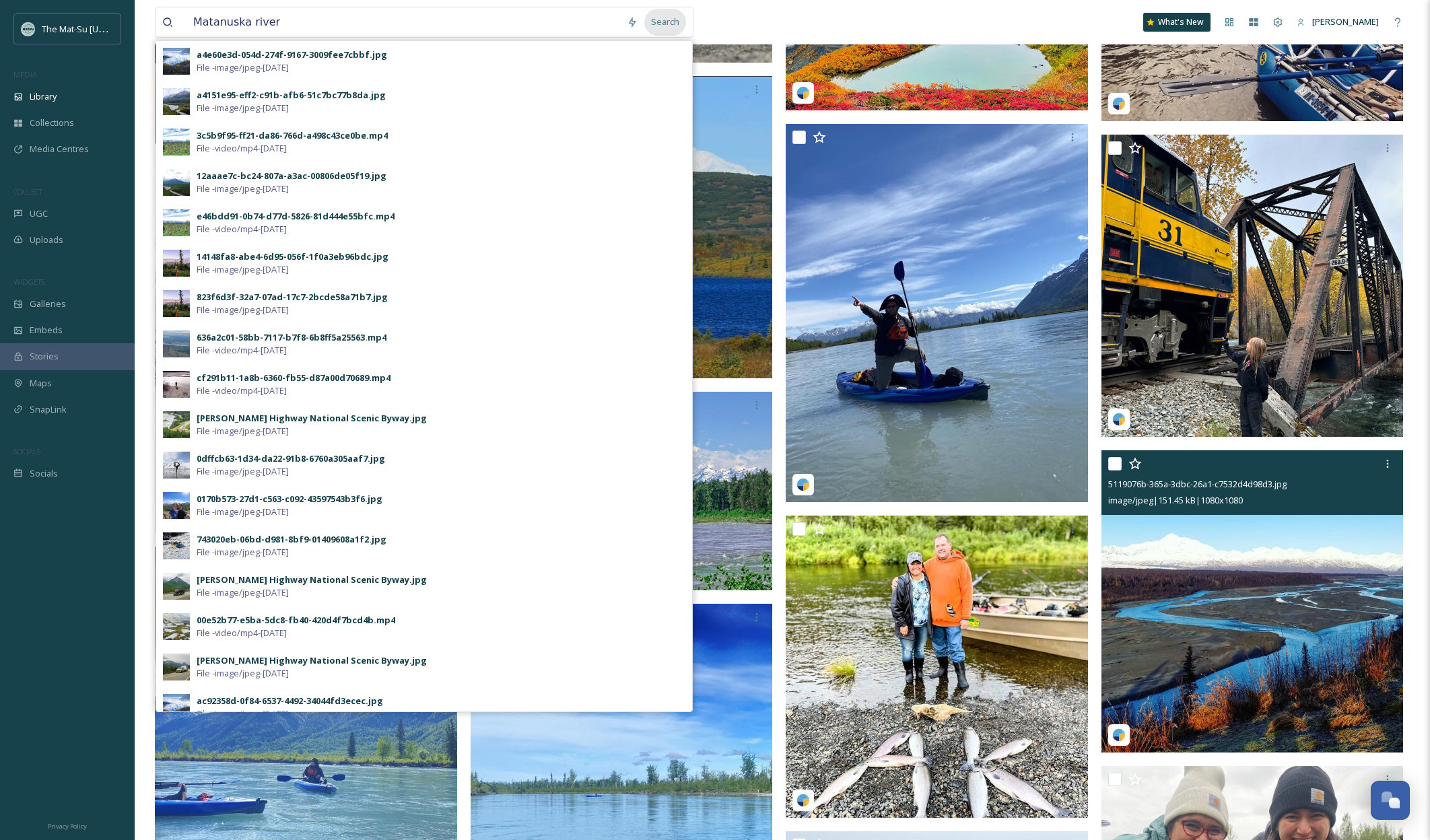
click at [665, 28] on div "Search" at bounding box center [665, 21] width 42 height 26
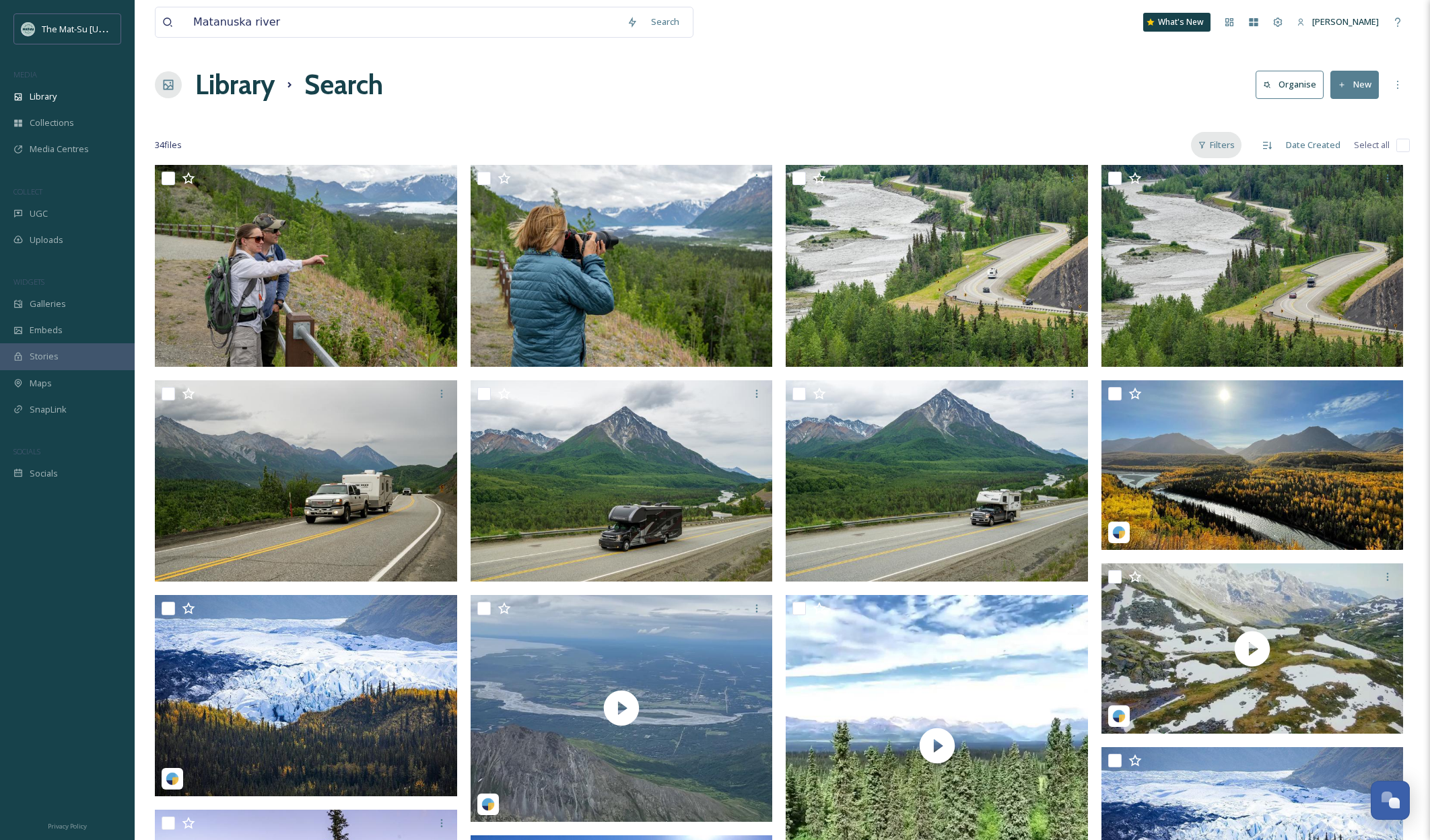
click at [1224, 141] on div "Filters" at bounding box center [1216, 145] width 51 height 26
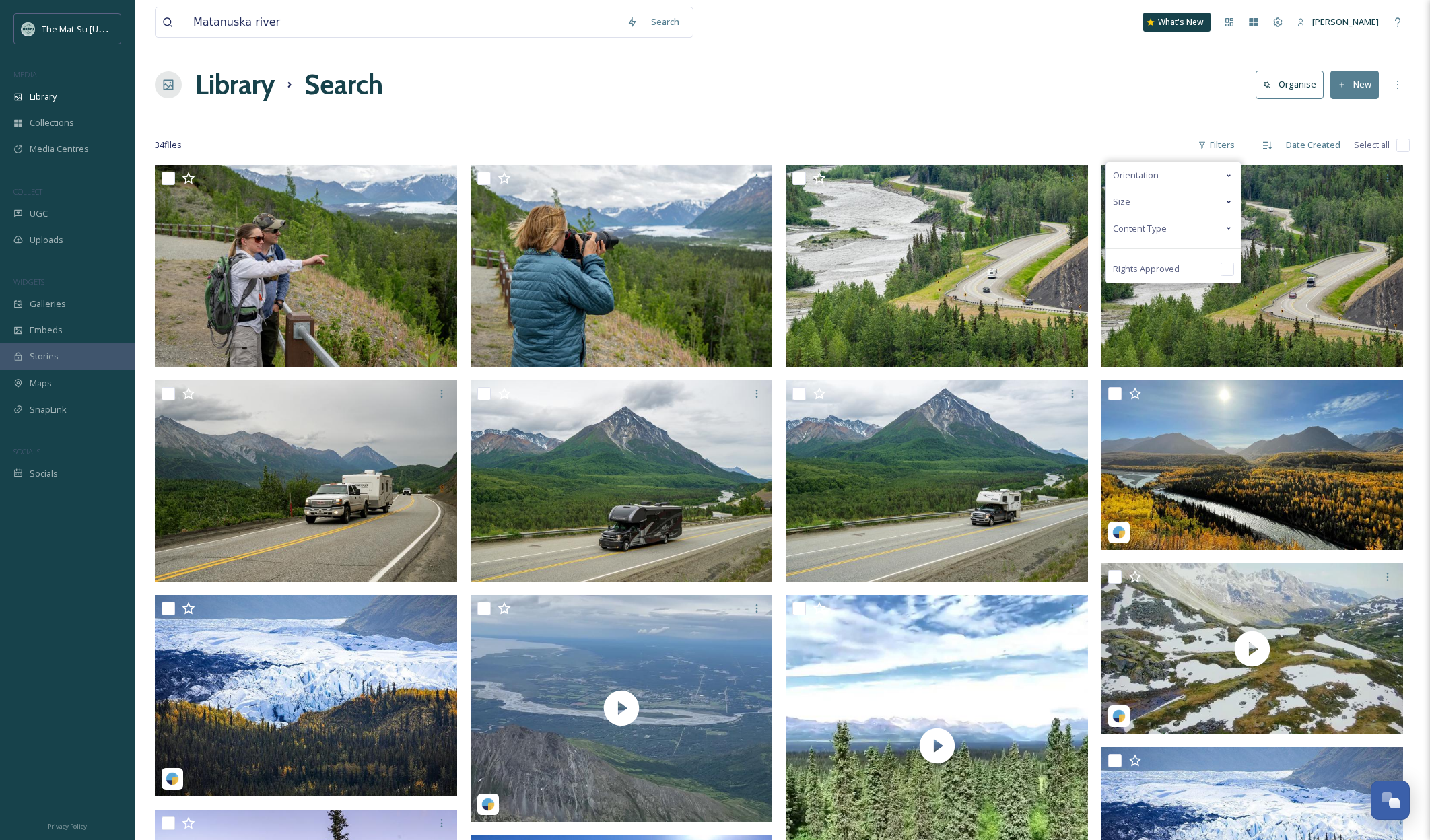
click at [1133, 228] on span "Content Type" at bounding box center [1140, 229] width 54 height 12
click at [1123, 254] on input "checkbox" at bounding box center [1119, 254] width 13 height 13
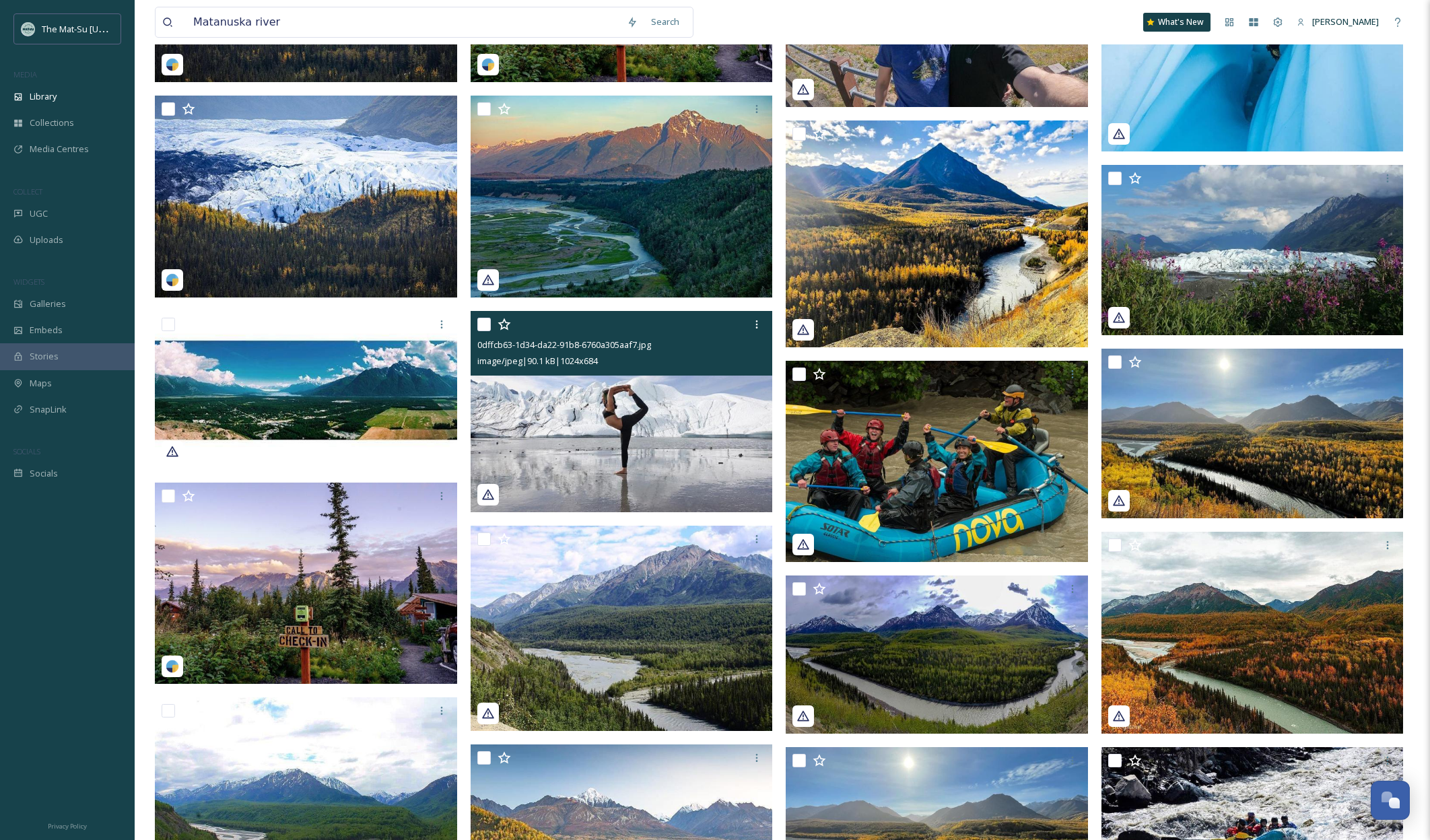
scroll to position [716, 0]
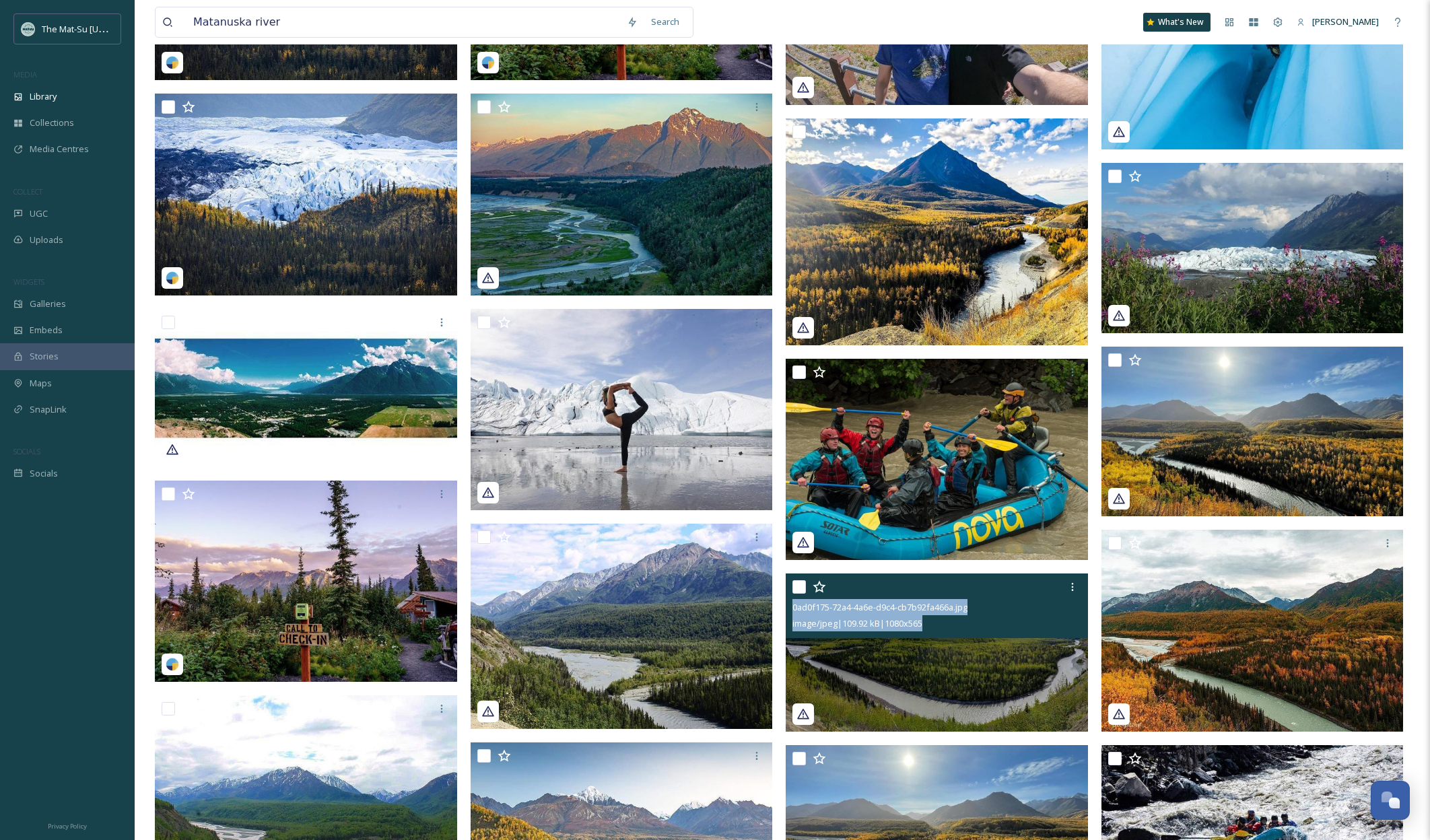
drag, startPoint x: 940, startPoint y: 629, endPoint x: 792, endPoint y: 611, distance: 149.1
click at [792, 611] on div "0ad0f175-72a4-4a6e-d9c4-cb7b92fa466a.jpg image/jpeg | 109.92 kB | 1080 x 565" at bounding box center [937, 605] width 302 height 64
click at [975, 666] on img at bounding box center [937, 652] width 302 height 158
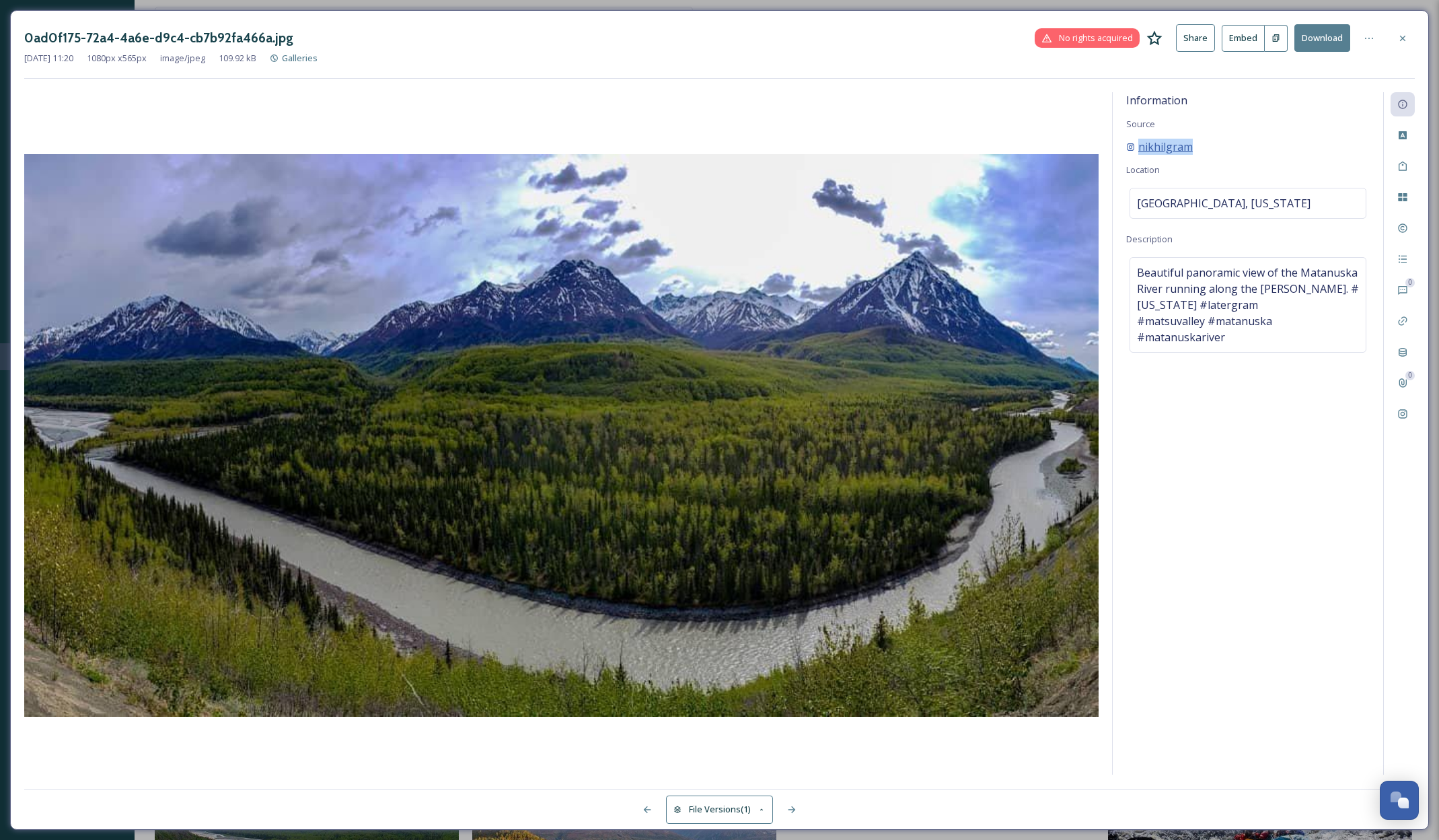
drag, startPoint x: 1211, startPoint y: 145, endPoint x: 1129, endPoint y: 149, distance: 82.1
click at [1130, 149] on div "nikhilgram" at bounding box center [1248, 146] width 244 height 16
click at [1404, 40] on icon at bounding box center [1403, 38] width 11 height 11
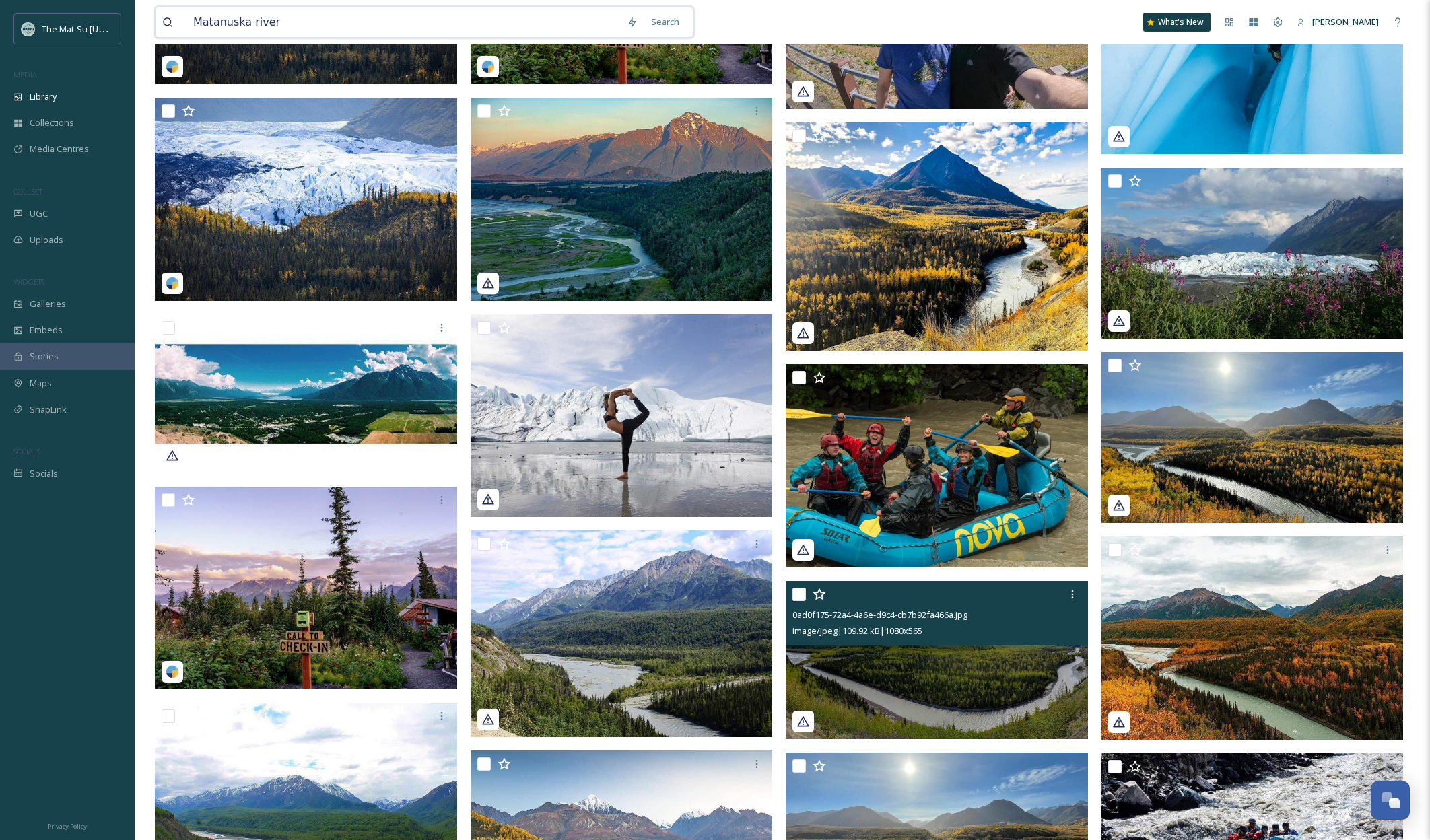
drag, startPoint x: 261, startPoint y: 23, endPoint x: 173, endPoint y: 22, distance: 88.0
click at [173, 22] on div "Matanuska river" at bounding box center [391, 21] width 458 height 29
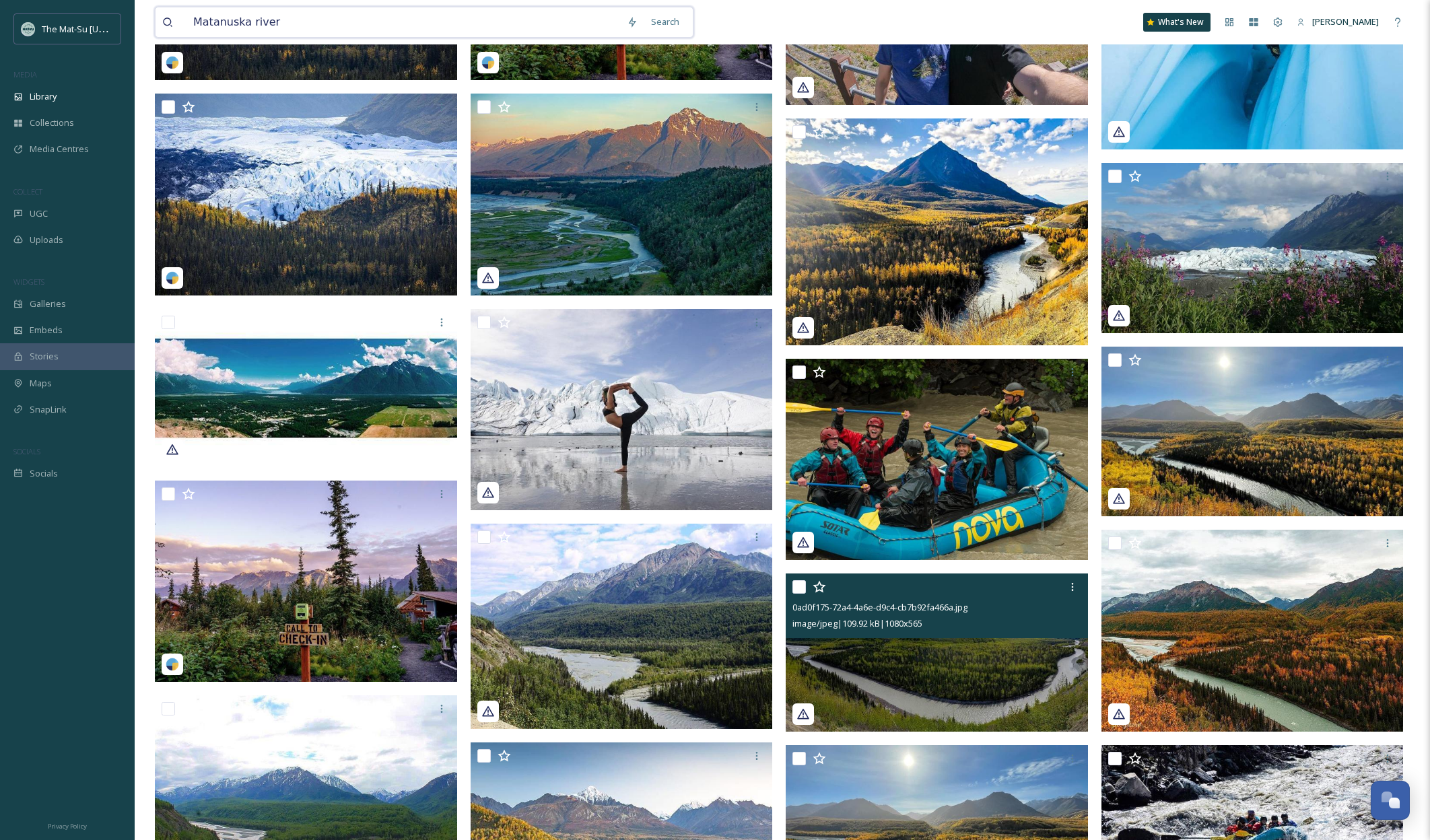
paste input "Susitna R"
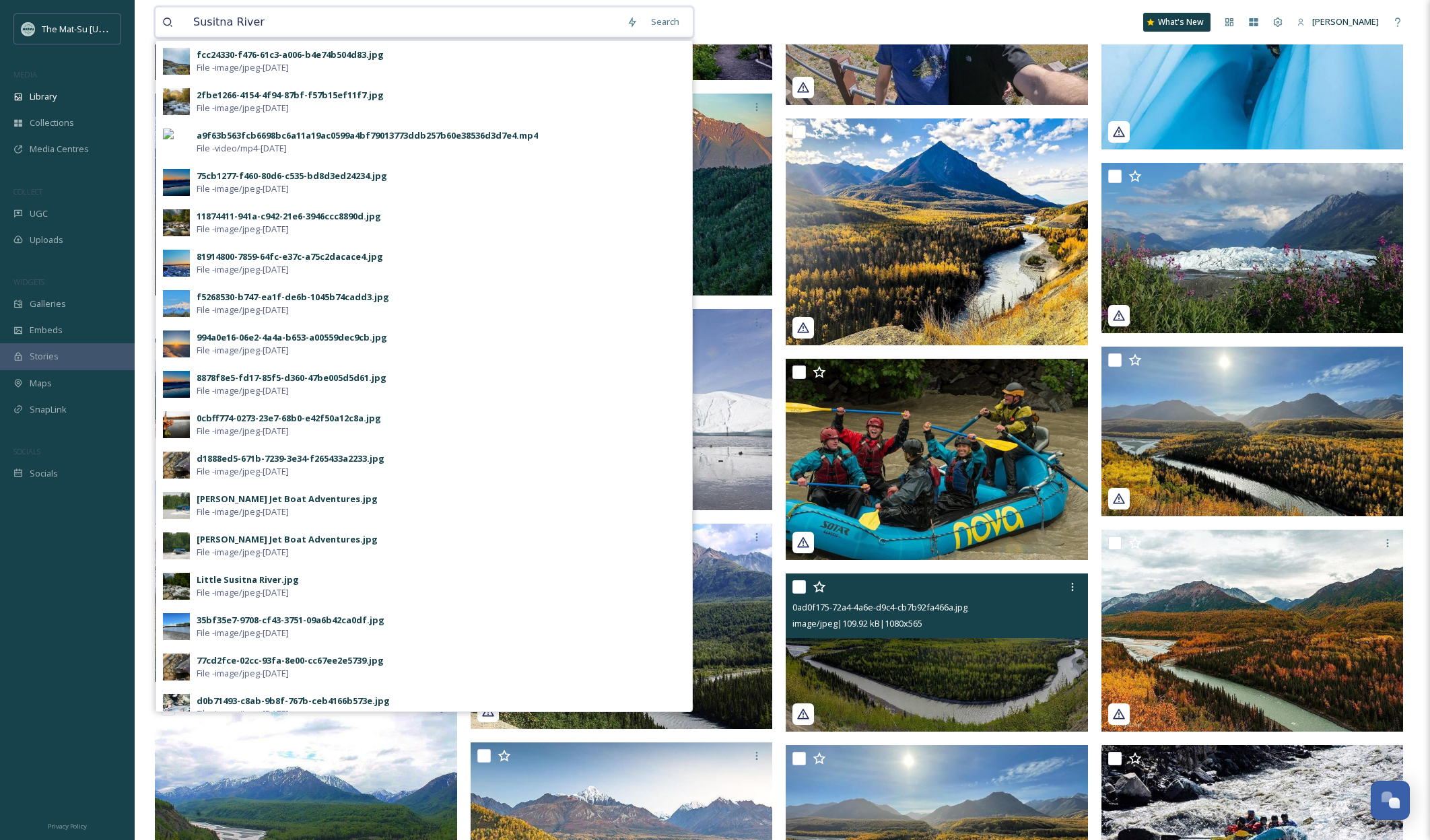
drag, startPoint x: 271, startPoint y: 28, endPoint x: 155, endPoint y: 21, distance: 116.2
click at [155, 21] on div "Susitna River Search fcc24330-f476-61c3-a006-b4e74b504d83.jpg File - image/jpeg…" at bounding box center [423, 22] width 539 height 31
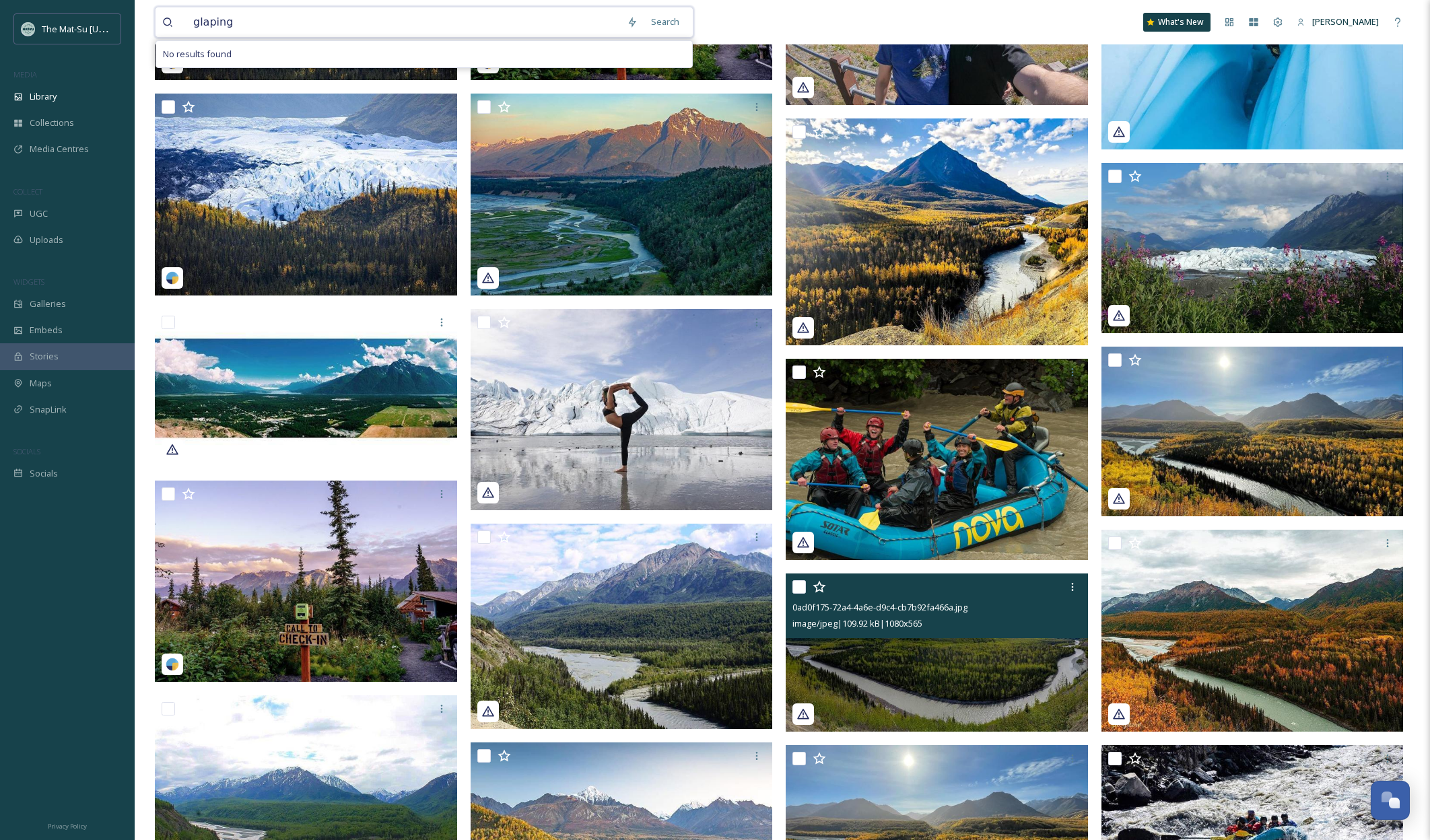
click at [209, 25] on input "glaping" at bounding box center [403, 21] width 433 height 29
type input "glamping"
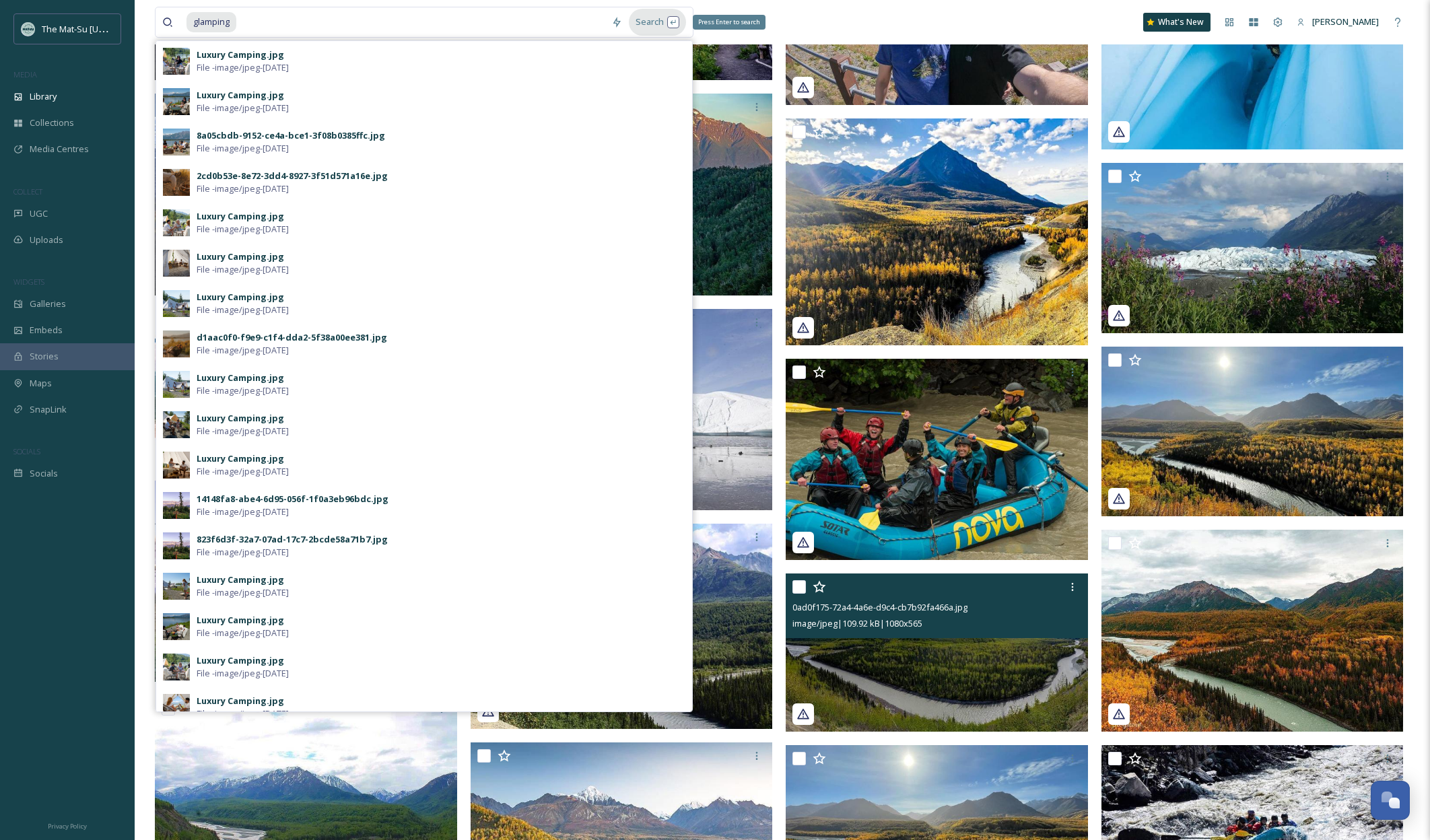
click at [647, 20] on div "Search Press Enter to search" at bounding box center [657, 21] width 57 height 26
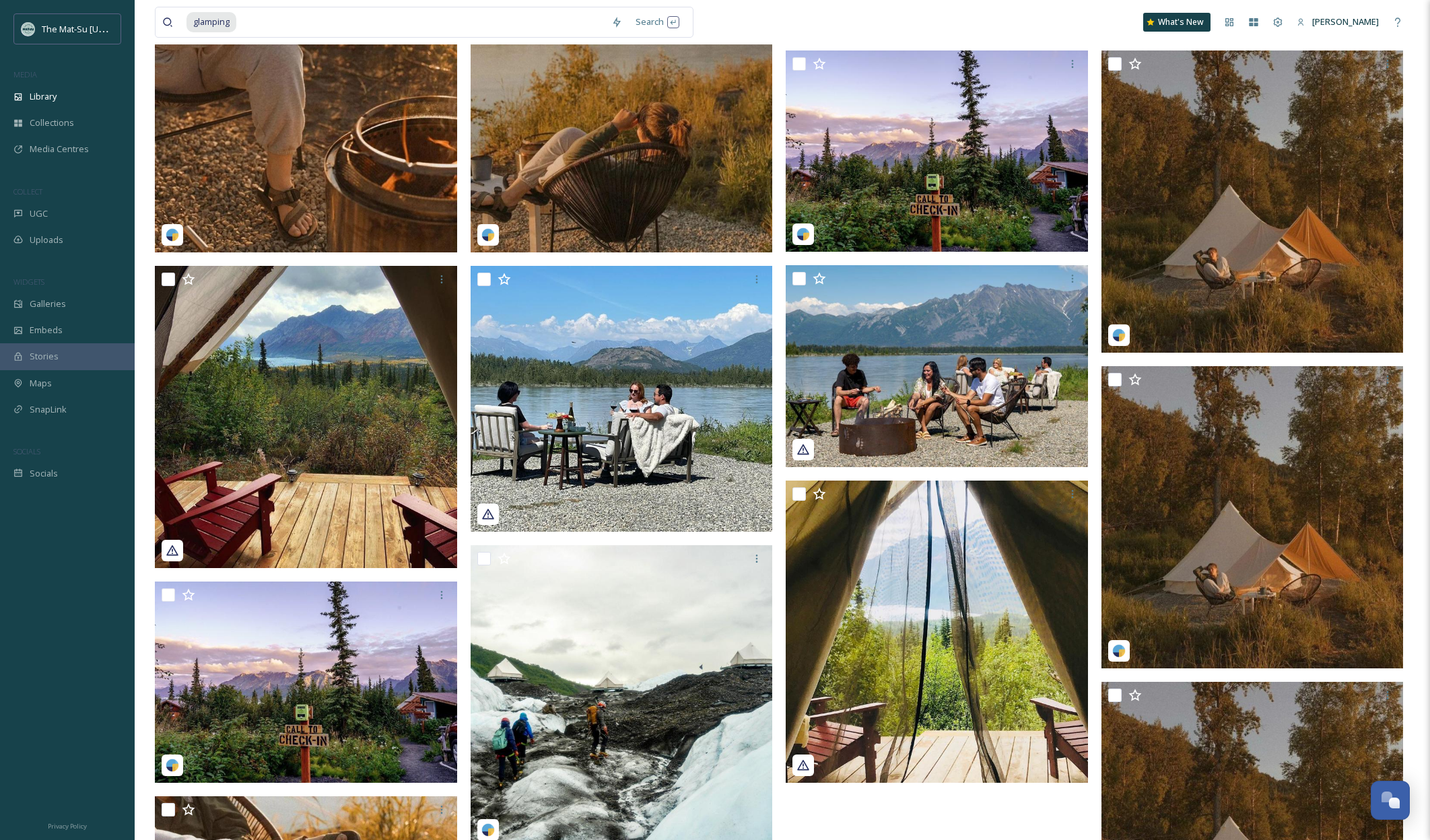
scroll to position [1728, 0]
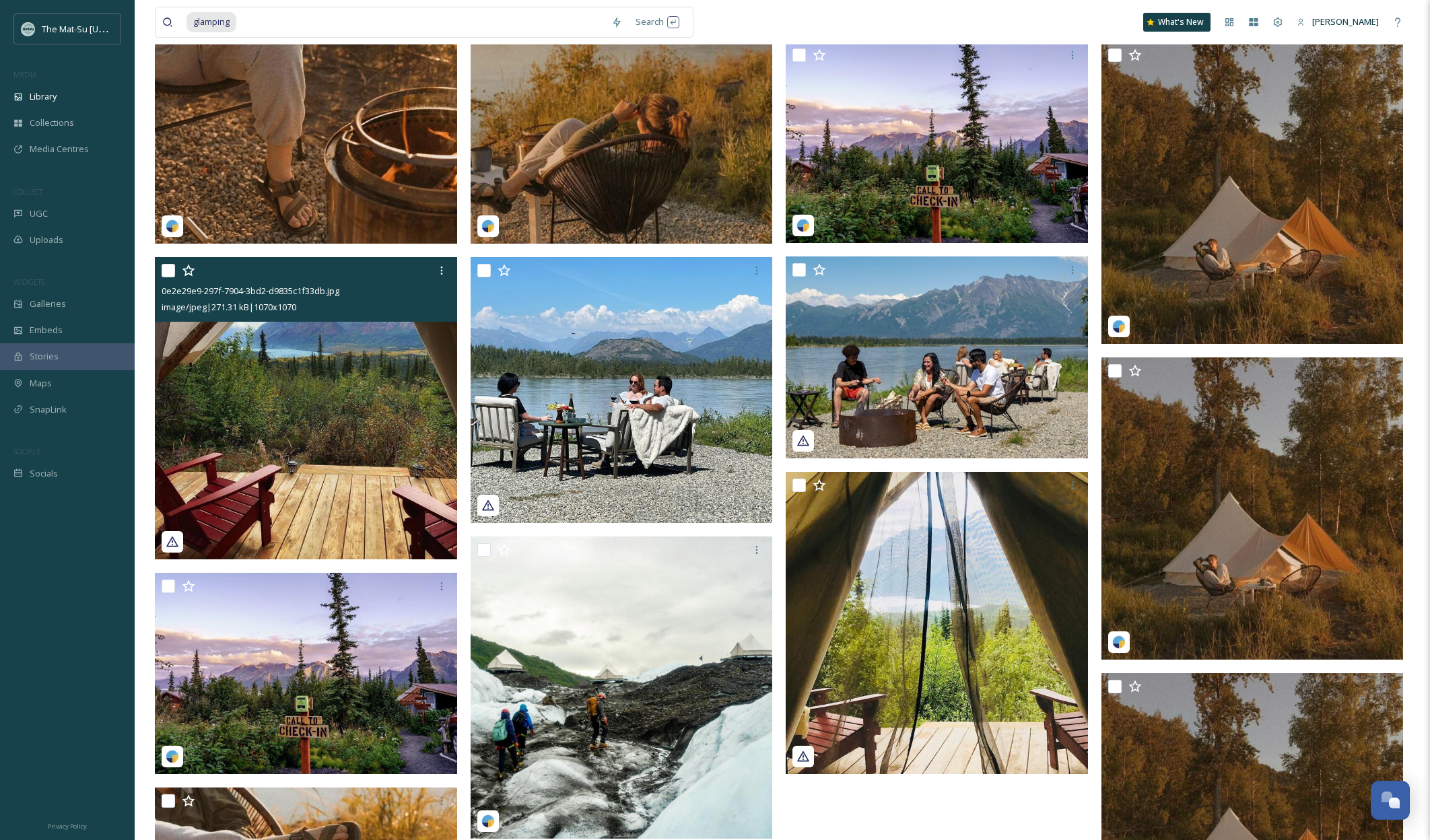
click at [355, 428] on img at bounding box center [305, 408] width 302 height 302
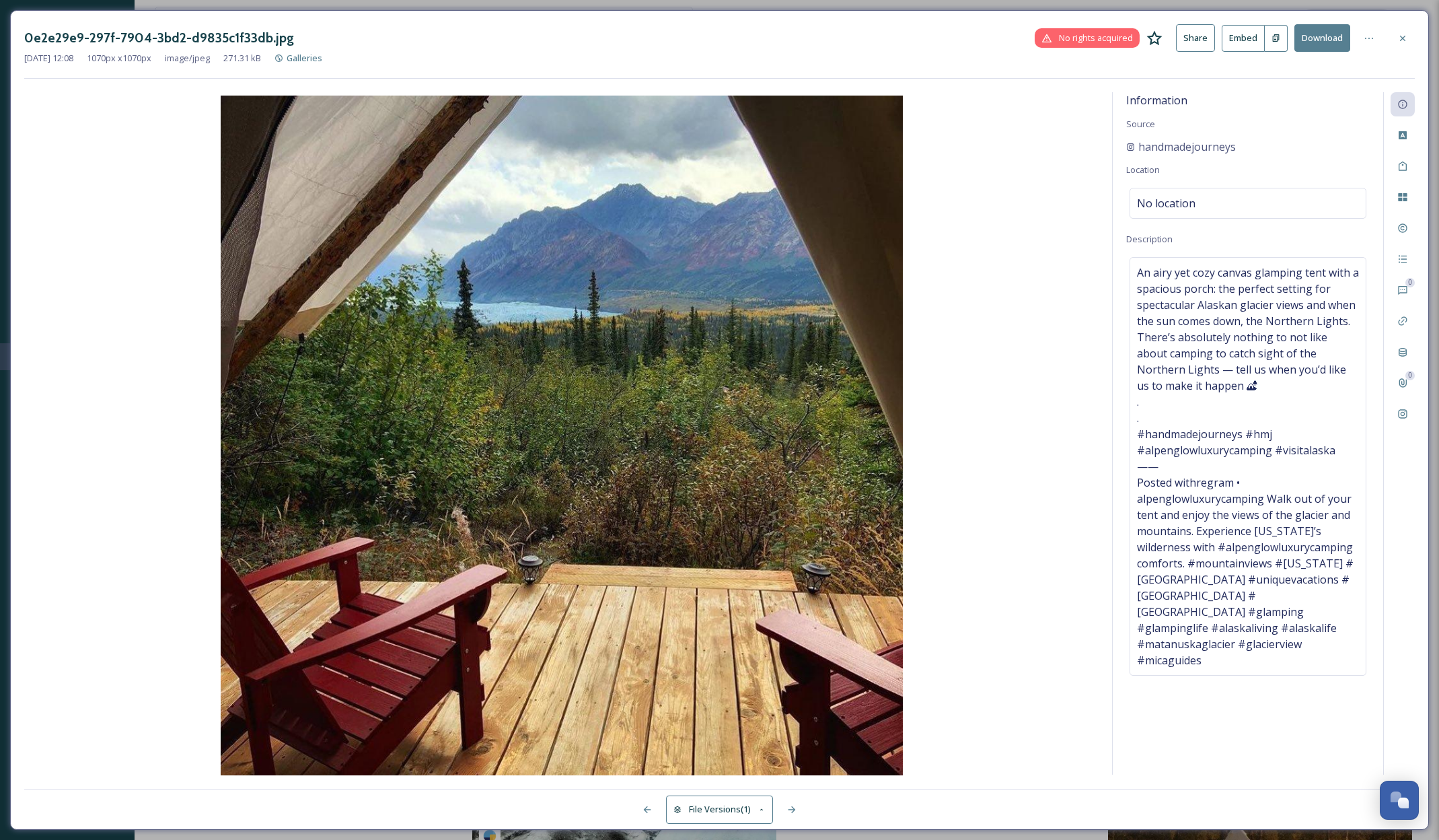
drag, startPoint x: 1402, startPoint y: 34, endPoint x: 1365, endPoint y: 34, distance: 37.0
click at [1401, 34] on icon at bounding box center [1403, 38] width 11 height 11
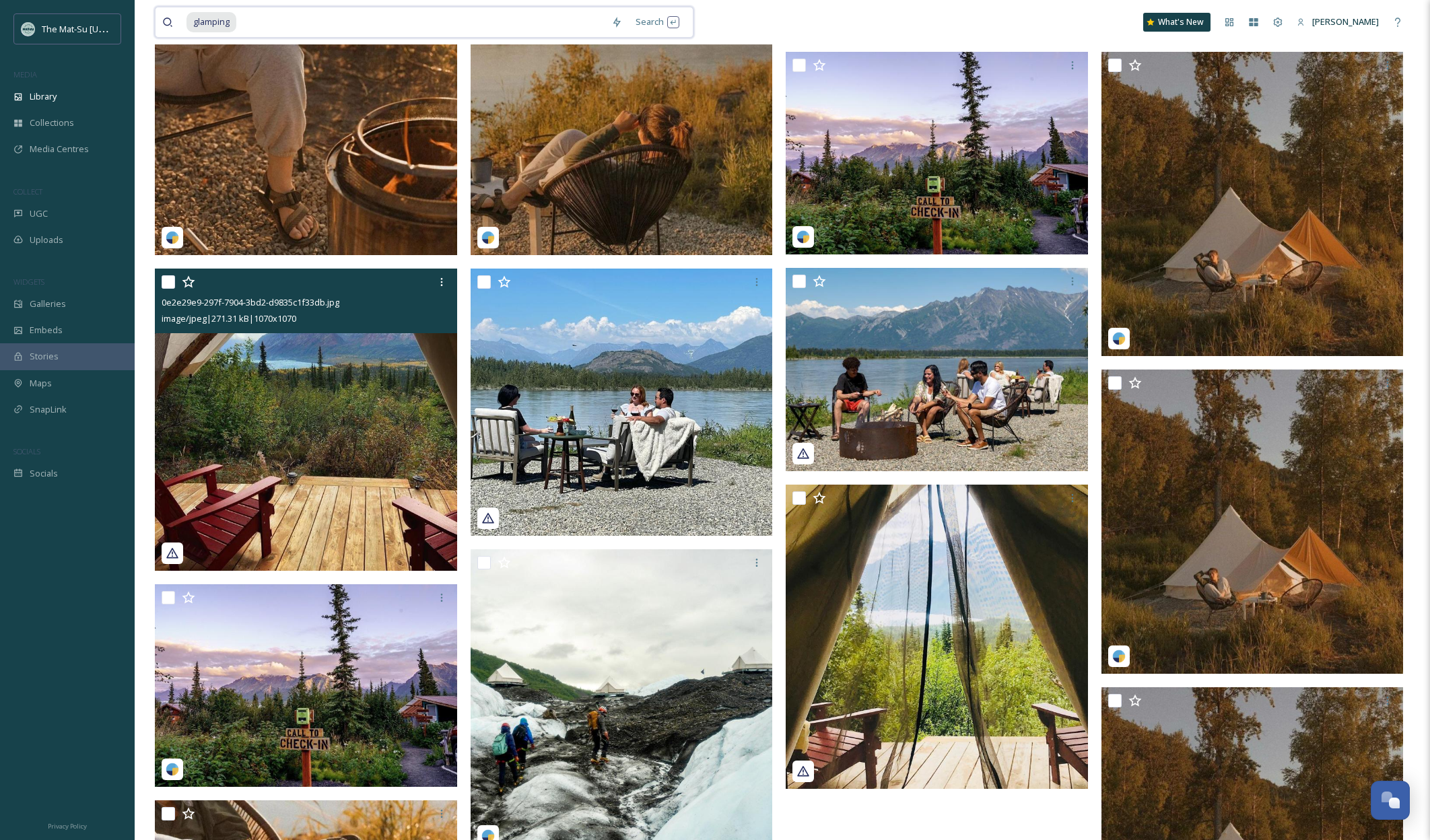
drag, startPoint x: 247, startPoint y: 21, endPoint x: 183, endPoint y: 15, distance: 64.3
click at [184, 15] on div "glamping" at bounding box center [383, 21] width 442 height 29
type input "g"
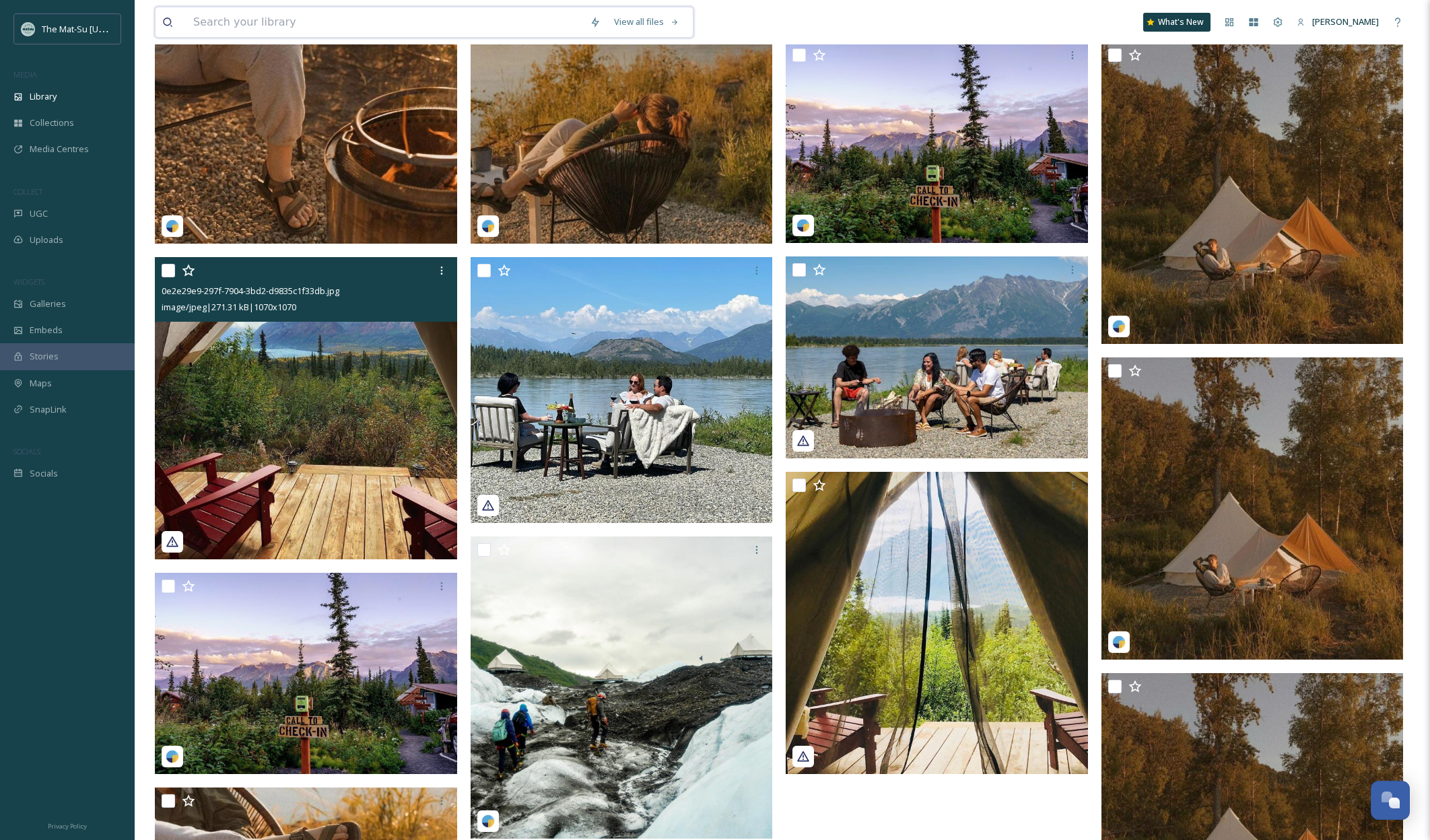
paste input "Susitna River"
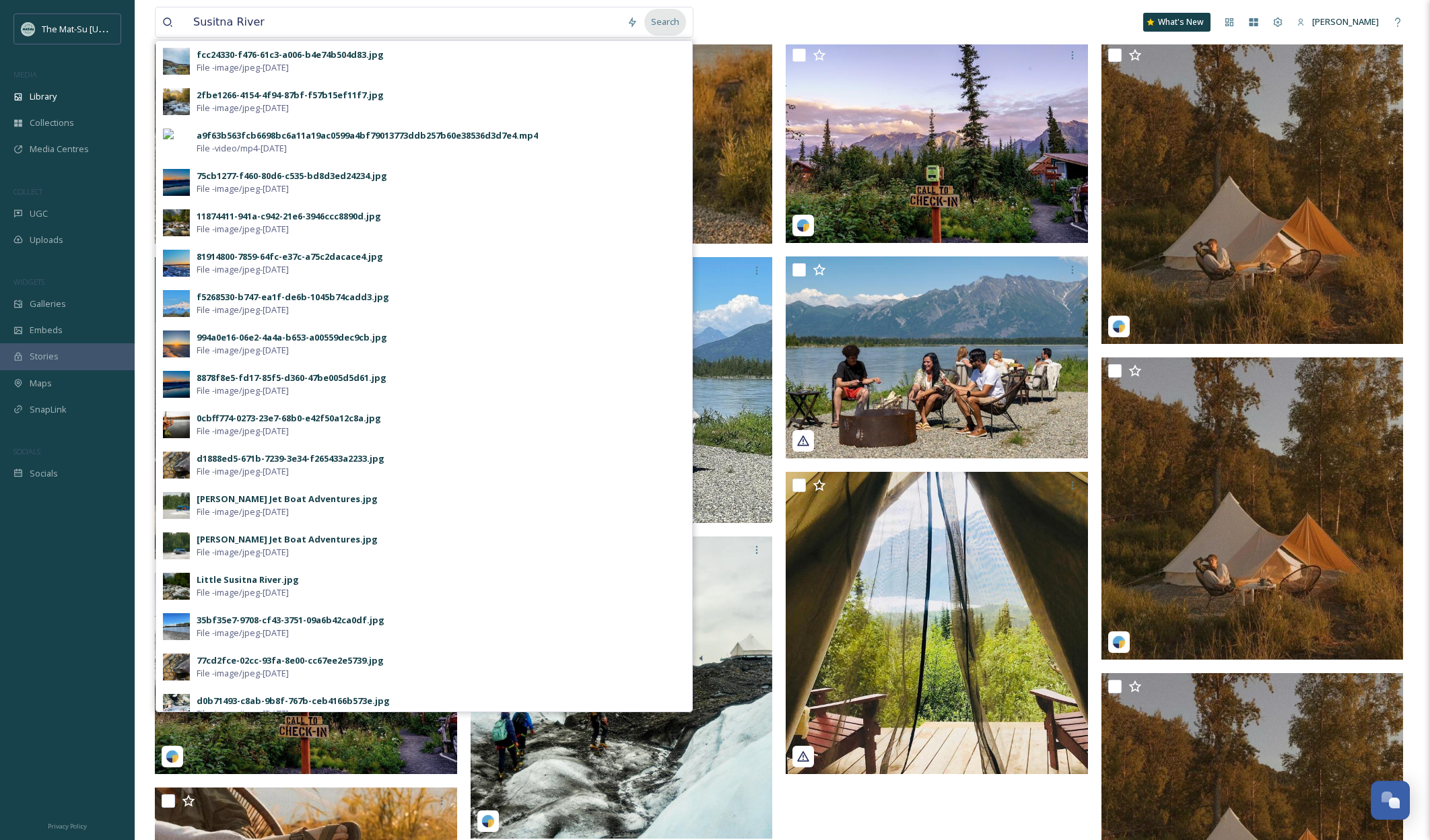
click at [661, 19] on div "Search" at bounding box center [665, 21] width 42 height 26
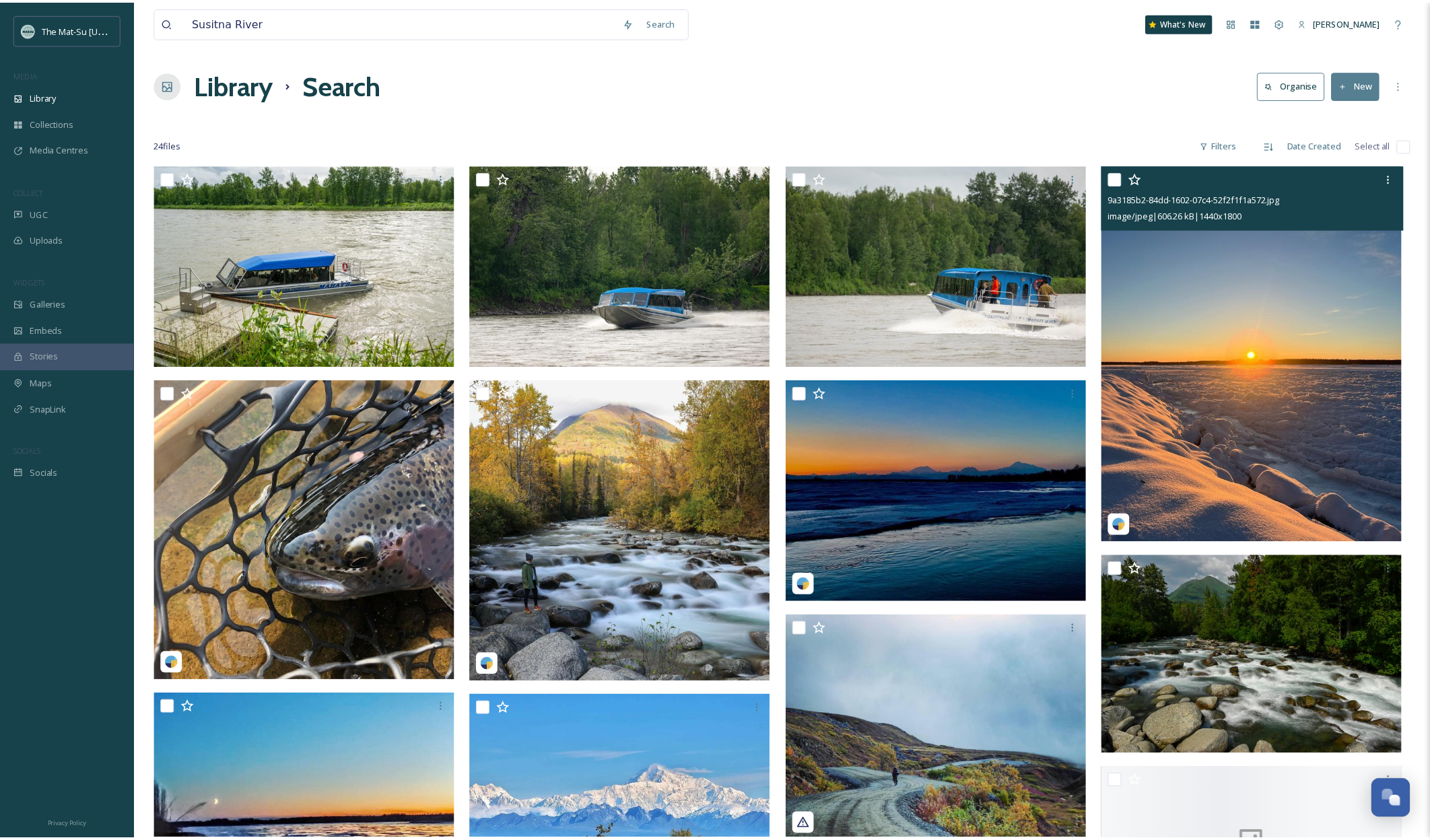
scroll to position [4, 0]
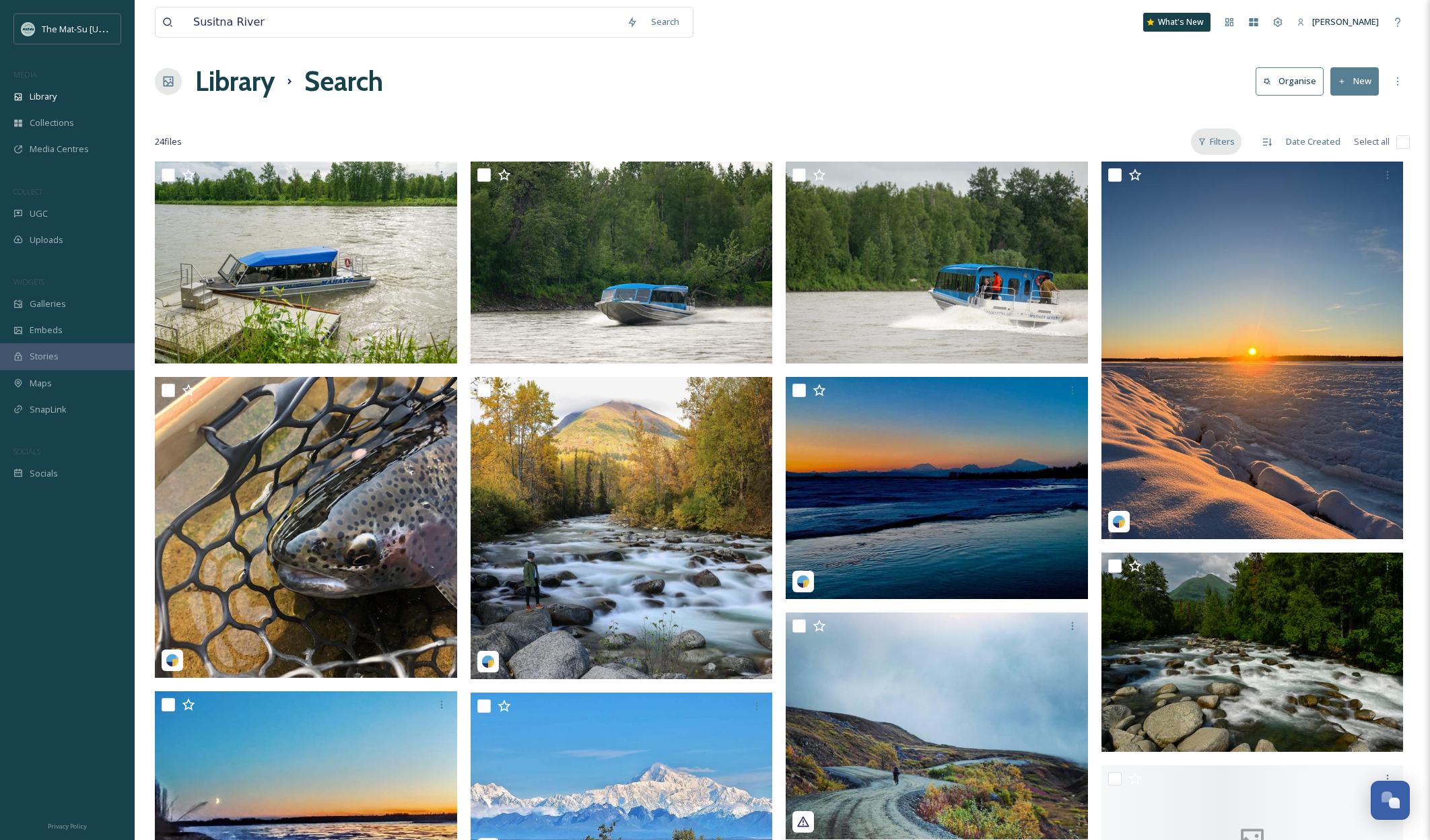
click at [1222, 141] on div "Filters" at bounding box center [1216, 141] width 51 height 26
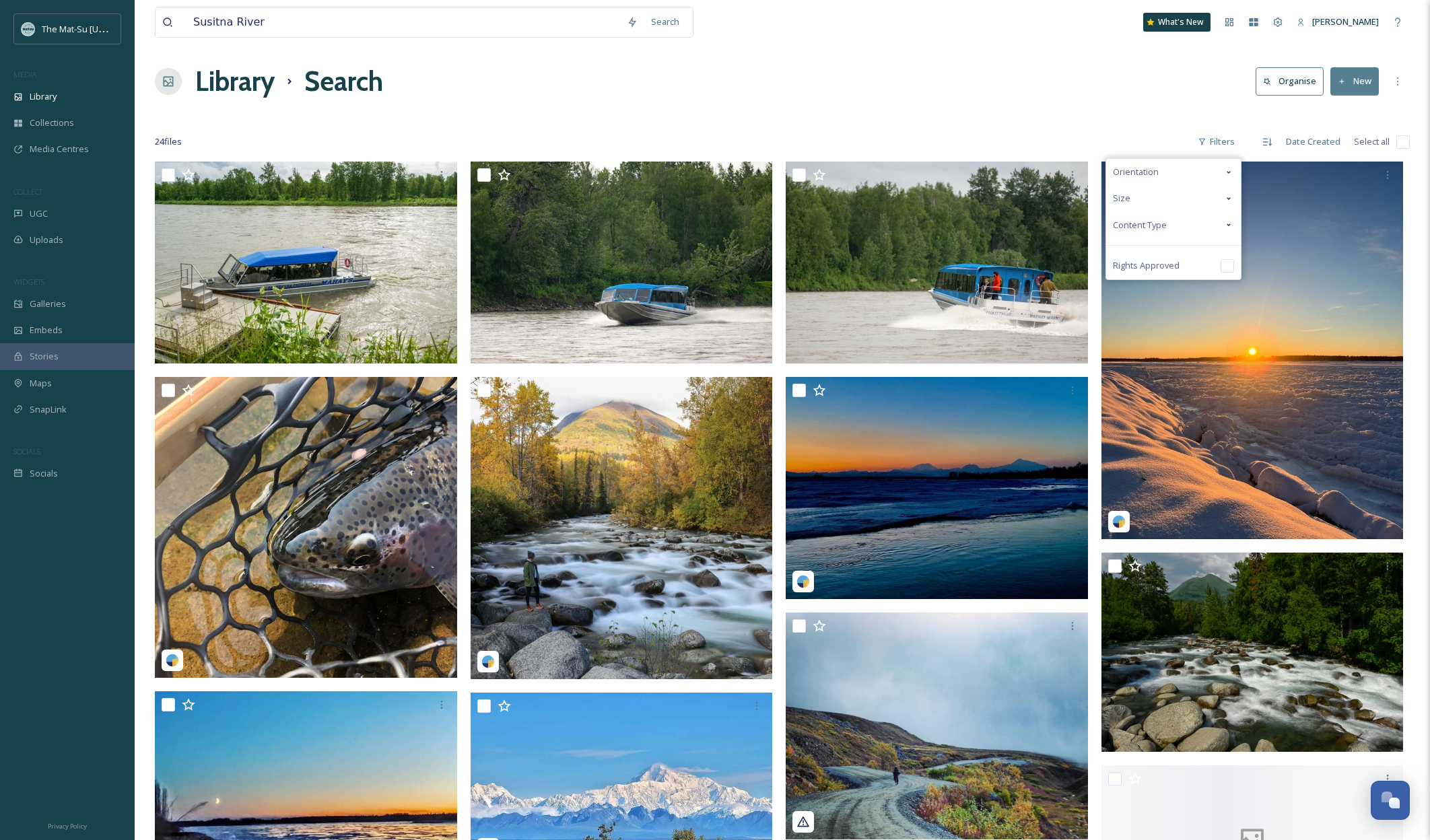
click at [1144, 224] on span "Content Type" at bounding box center [1140, 225] width 54 height 12
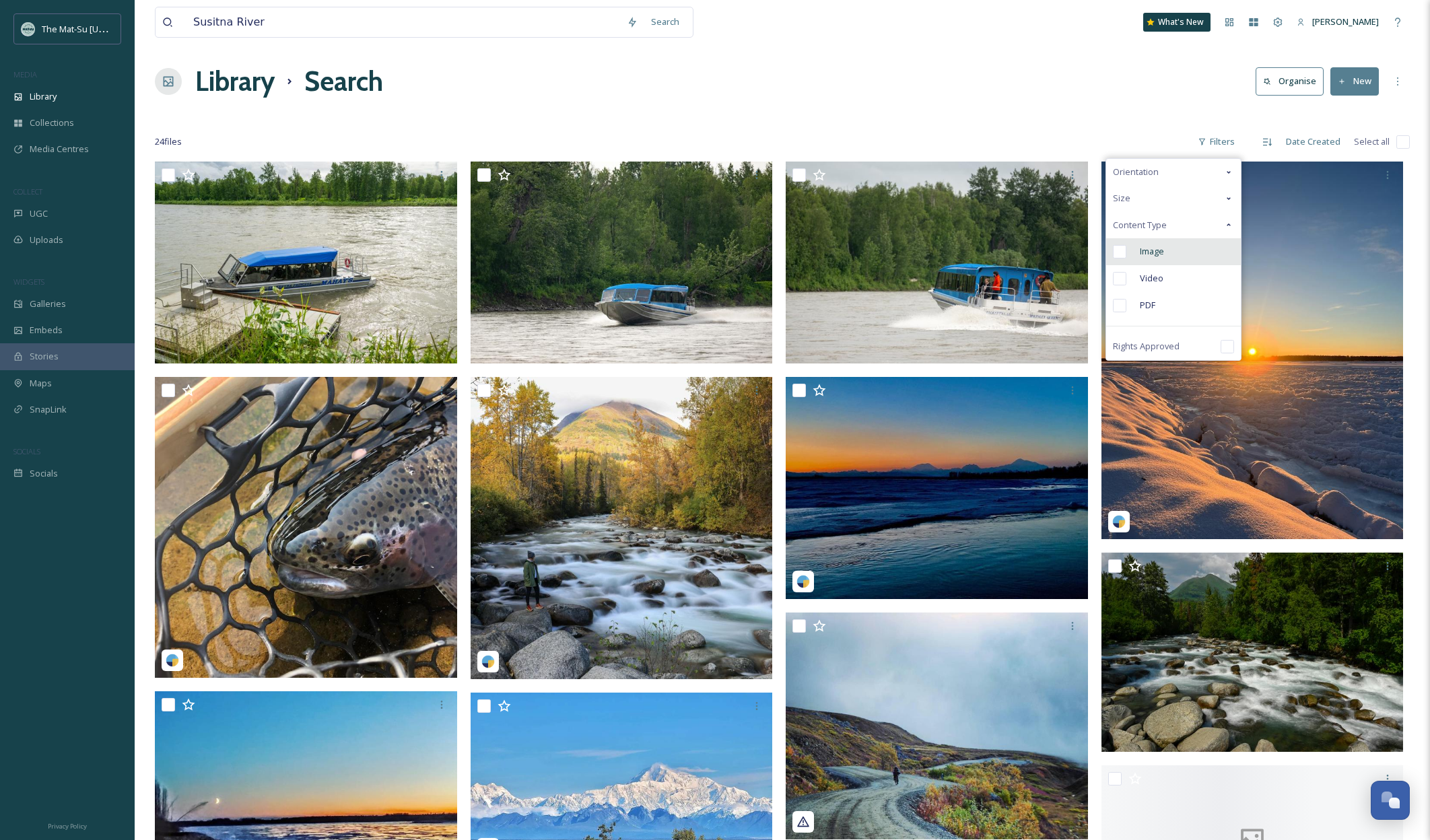
click at [1156, 251] on span "Image" at bounding box center [1151, 251] width 24 height 12
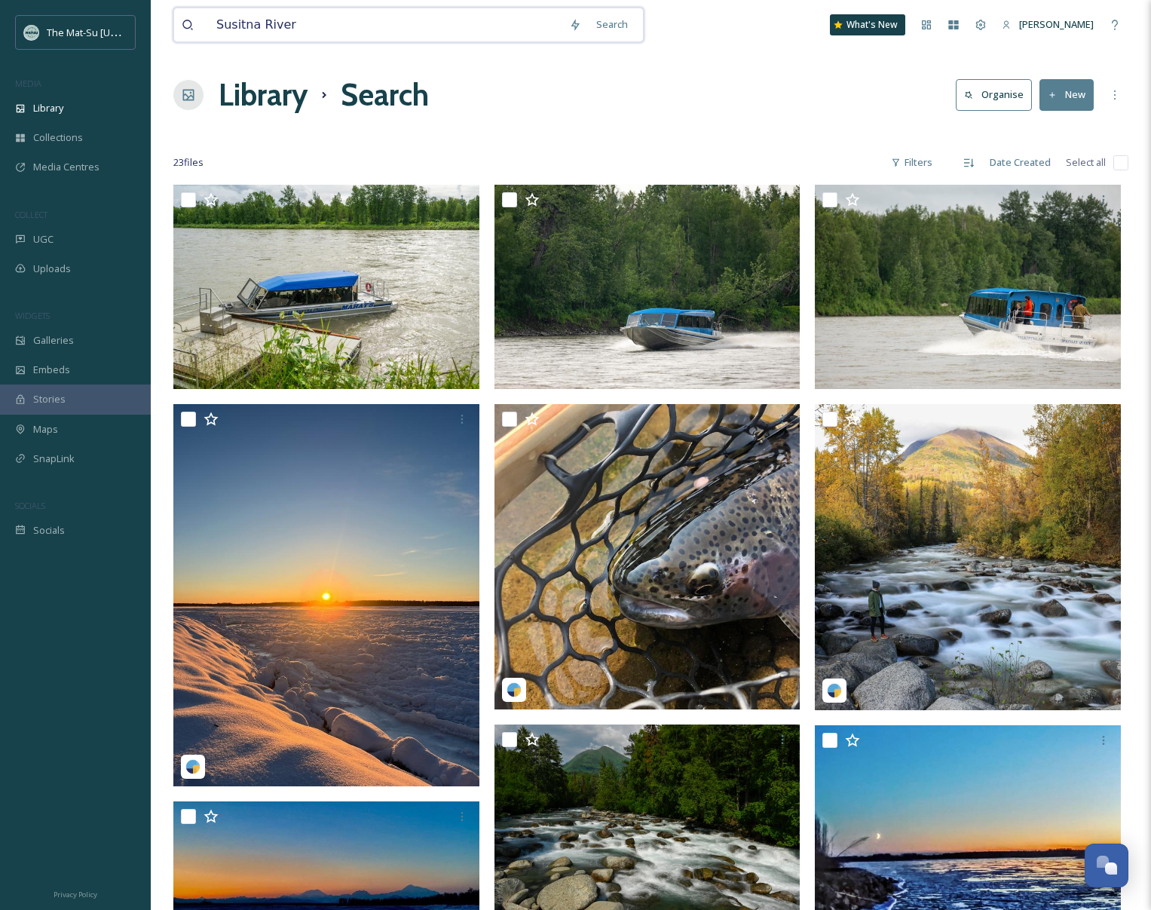
drag, startPoint x: 192, startPoint y: 20, endPoint x: 128, endPoint y: 11, distance: 64.6
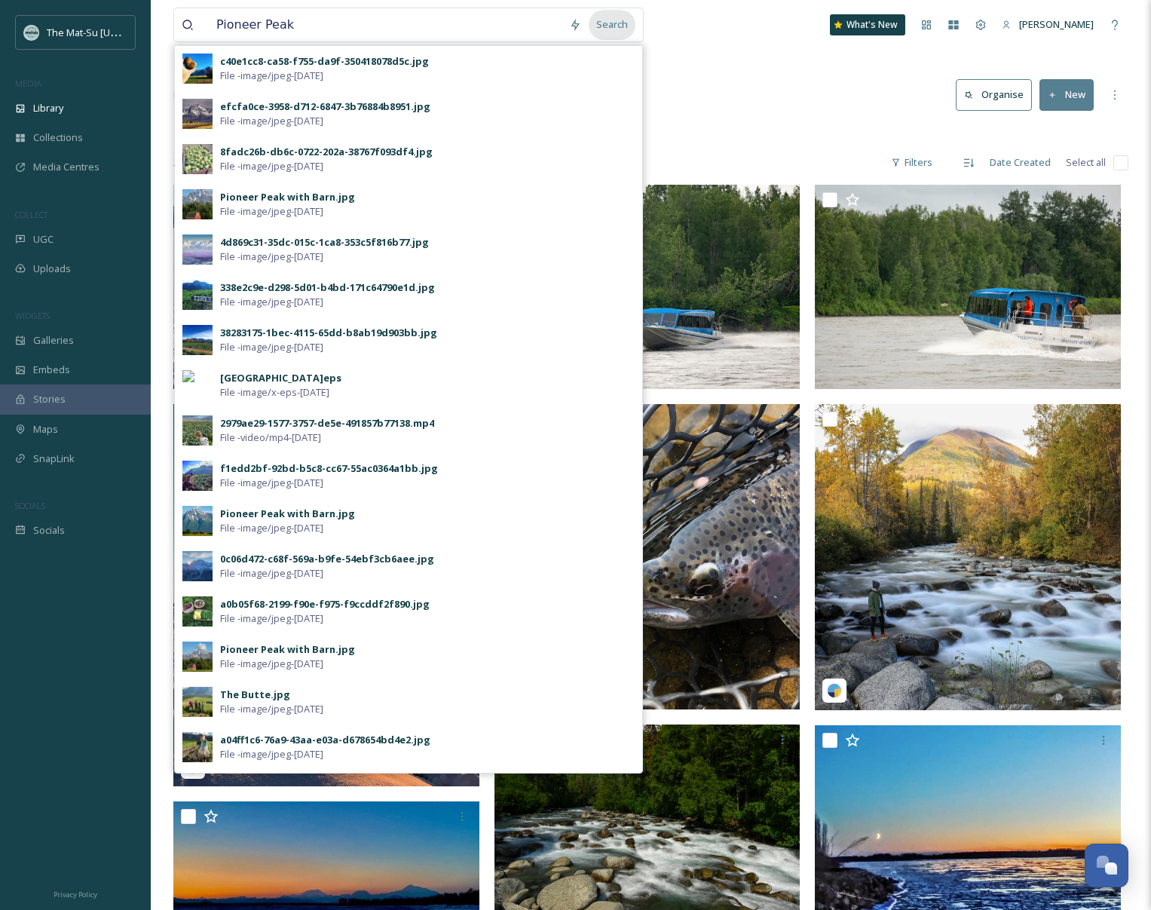
click at [613, 24] on div "Search" at bounding box center [612, 24] width 47 height 29
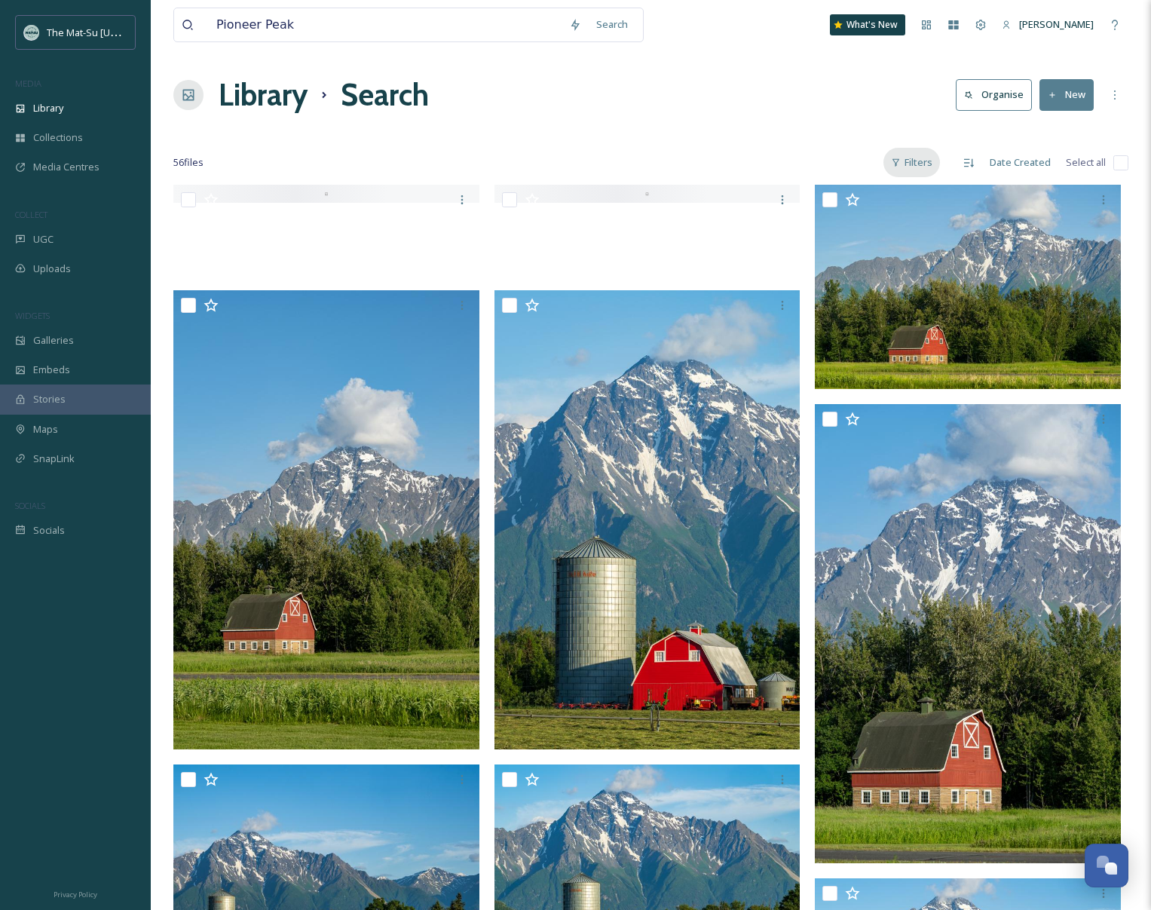
click at [917, 167] on div "Filters" at bounding box center [911, 162] width 57 height 29
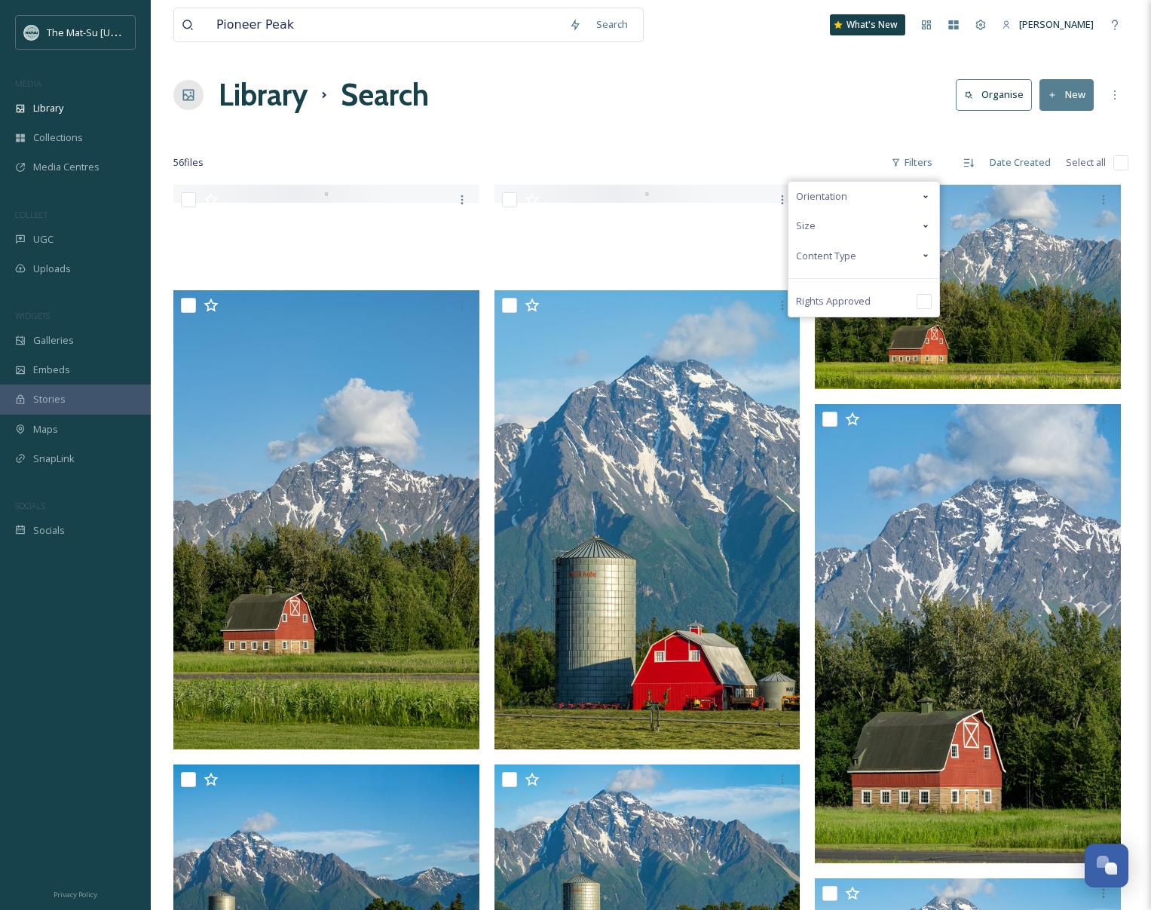
click at [825, 252] on span "Content Type" at bounding box center [826, 256] width 60 height 14
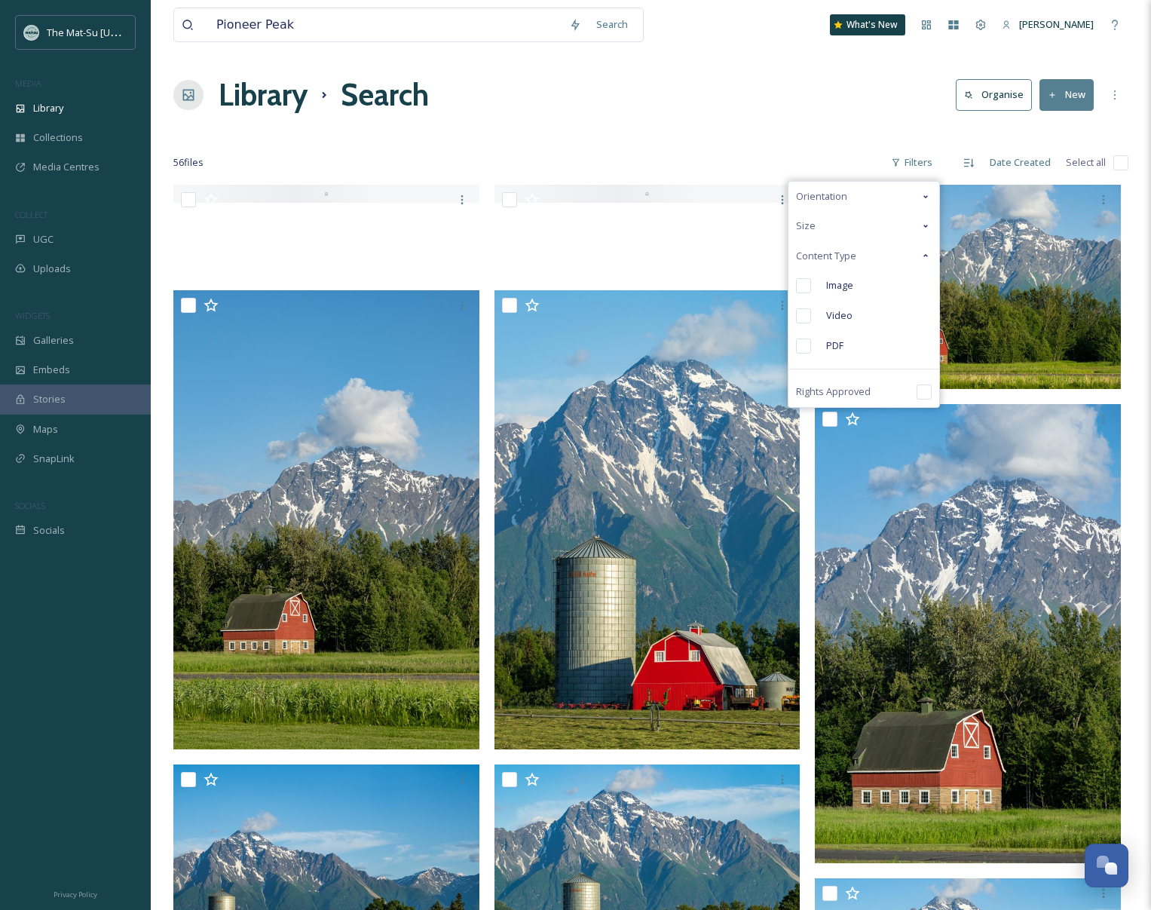
click at [838, 283] on span "Image" at bounding box center [839, 285] width 27 height 14
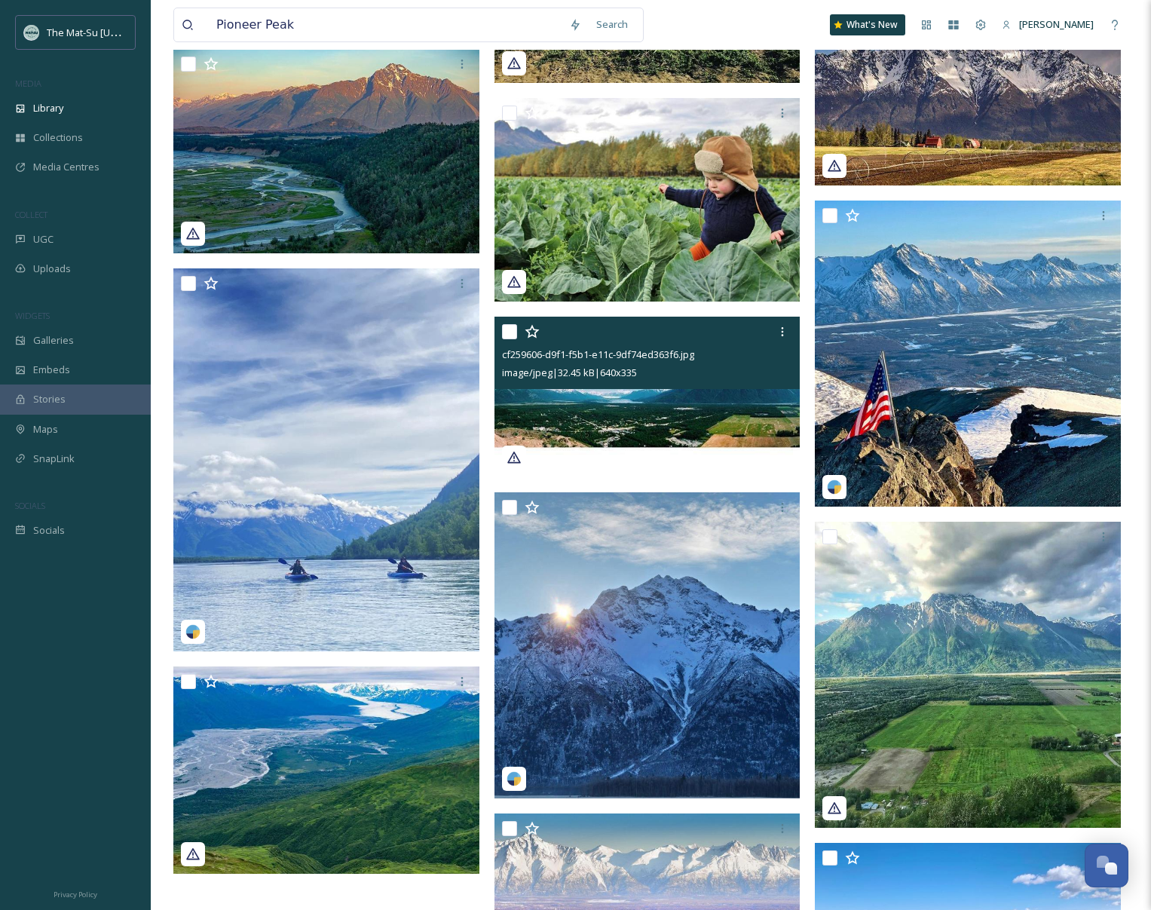
scroll to position [4667, 0]
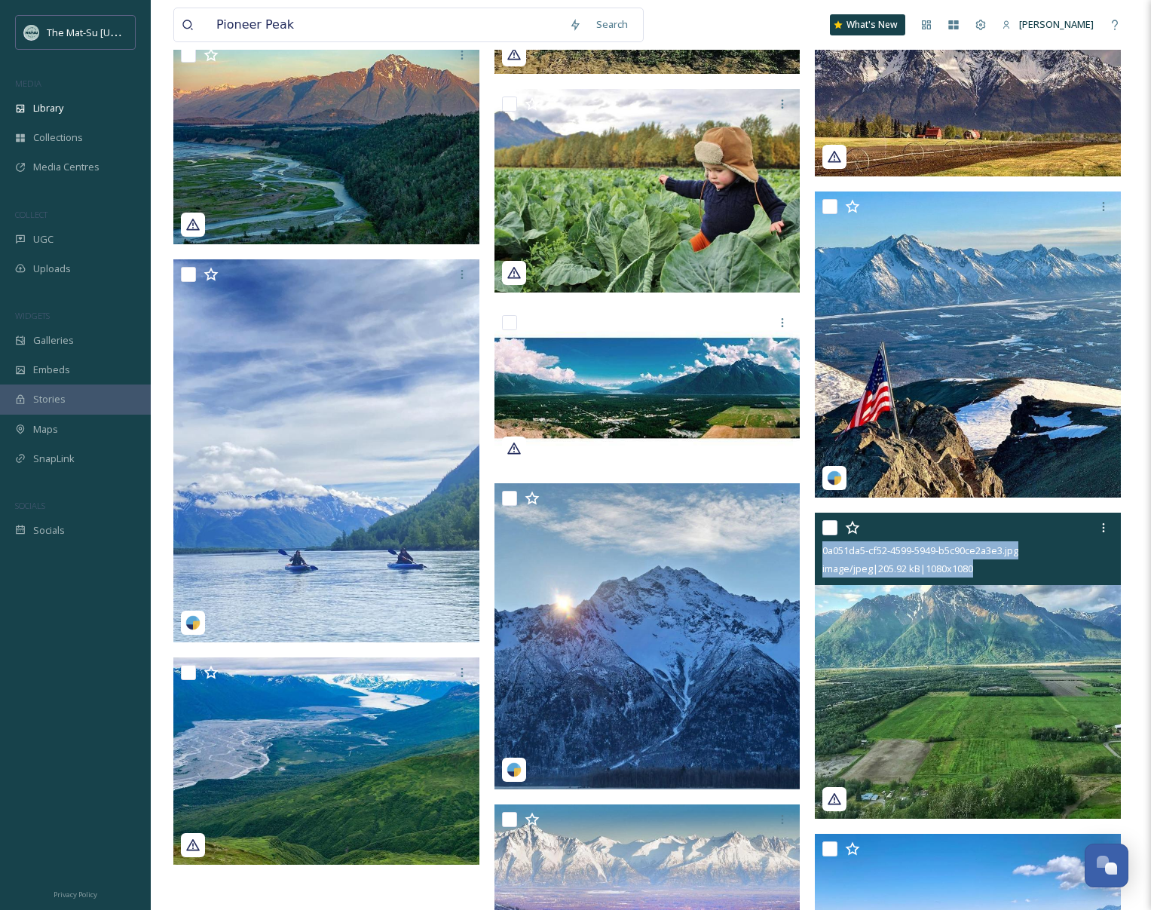
drag, startPoint x: 958, startPoint y: 565, endPoint x: 823, endPoint y: 555, distance: 135.3
click at [822, 554] on div "0a051da5-cf52-4599-5949-b5c90ce2a3e3.jpg image/jpeg | 205.92 kB | 1080 x 1080" at bounding box center [968, 549] width 306 height 72
click at [958, 687] on img at bounding box center [968, 666] width 306 height 306
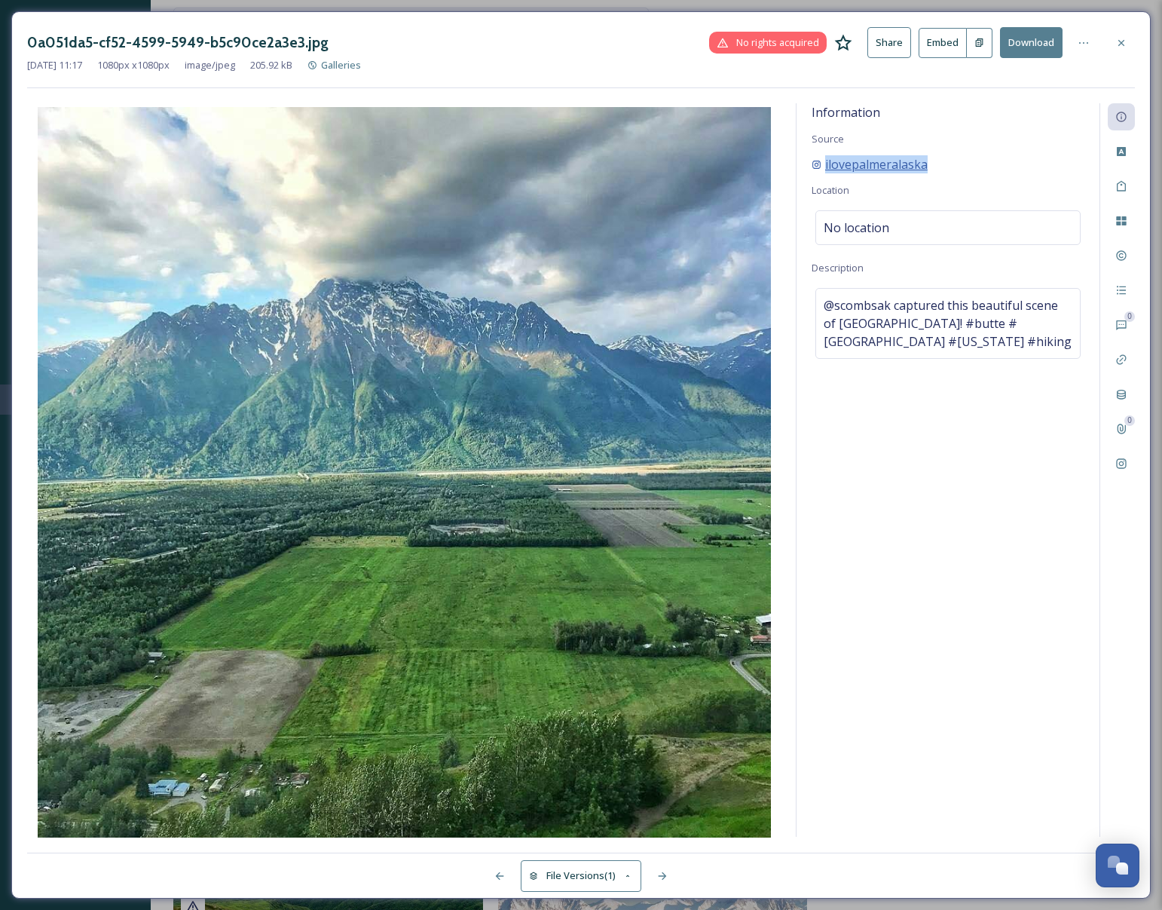
drag, startPoint x: 963, startPoint y: 165, endPoint x: 822, endPoint y: 171, distance: 141.1
click at [822, 171] on div "ilovepalmeralaska" at bounding box center [948, 164] width 273 height 18
drag, startPoint x: 1121, startPoint y: 41, endPoint x: 825, endPoint y: 19, distance: 297.0
click at [1120, 41] on icon at bounding box center [1122, 43] width 12 height 12
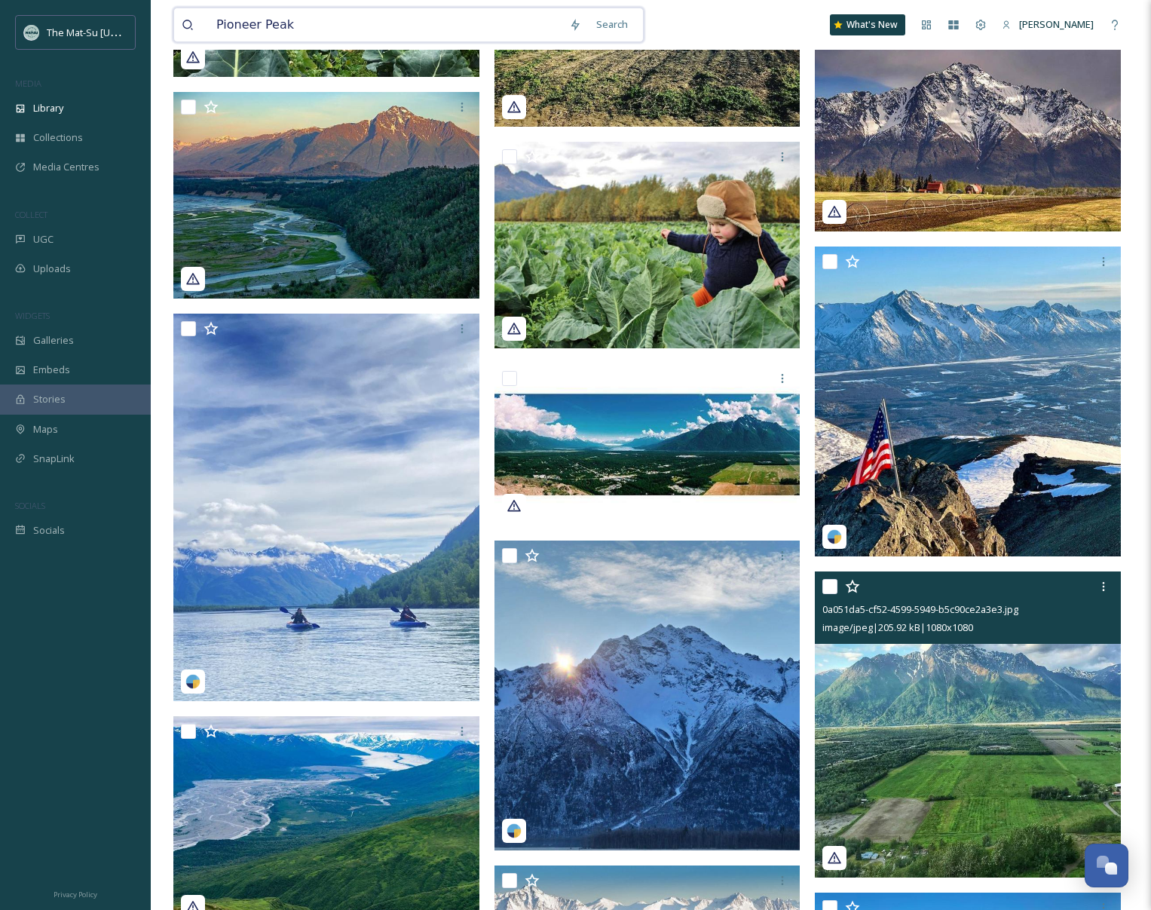
drag, startPoint x: 205, startPoint y: 26, endPoint x: 182, endPoint y: 25, distance: 23.4
click at [182, 25] on div "Pioneer Peak" at bounding box center [372, 24] width 380 height 33
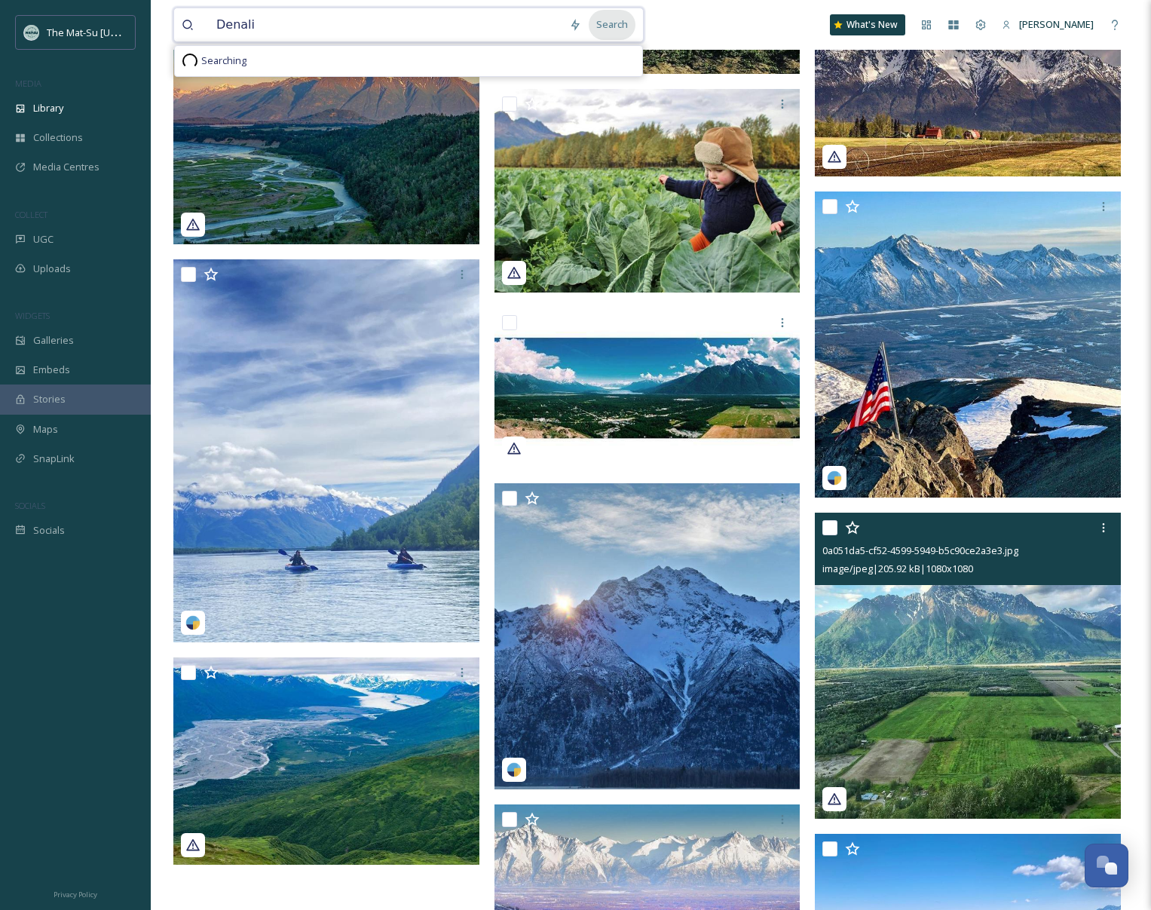
type input "Denali"
click at [618, 25] on div "Search" at bounding box center [612, 24] width 47 height 29
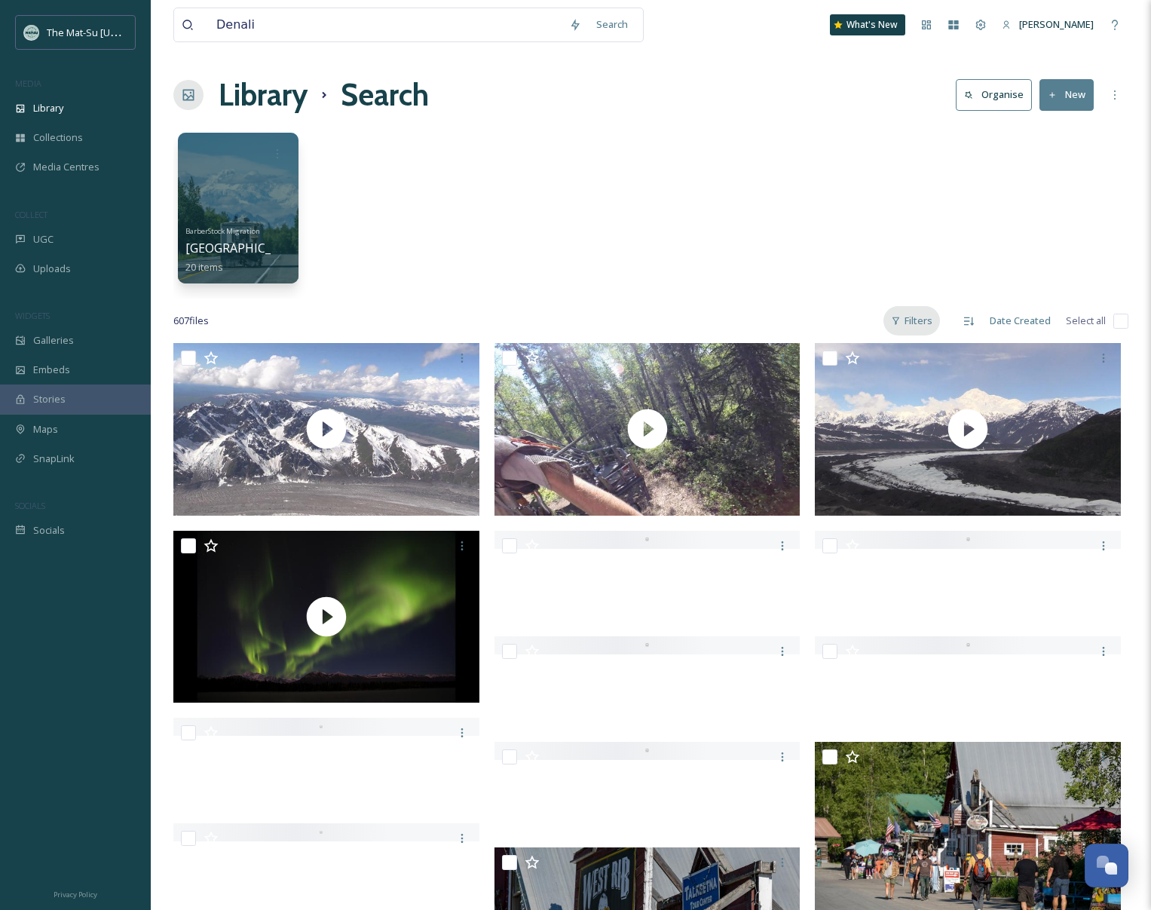
click at [909, 323] on div "Filters" at bounding box center [911, 320] width 57 height 29
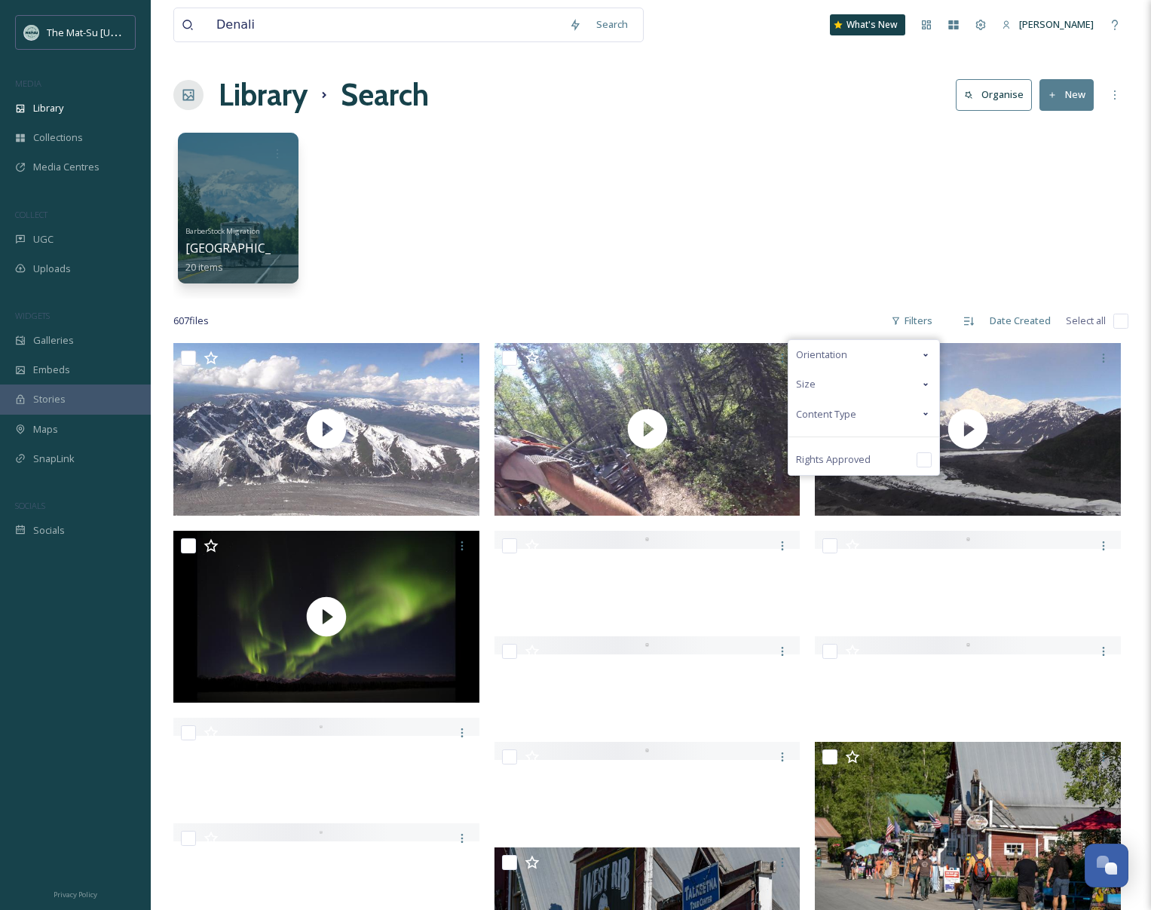
click at [829, 412] on span "Content Type" at bounding box center [826, 414] width 60 height 14
click at [811, 442] on input "checkbox" at bounding box center [803, 443] width 15 height 15
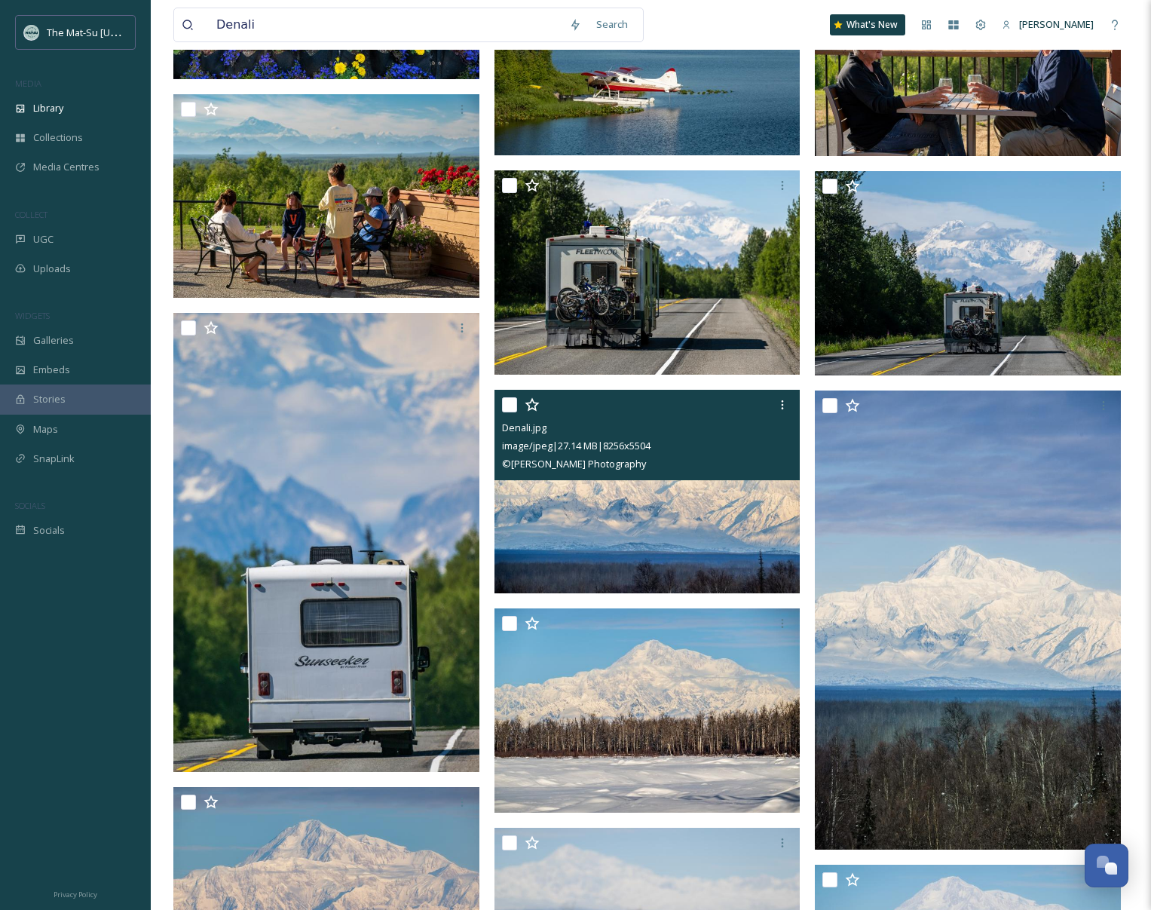
scroll to position [3305, 0]
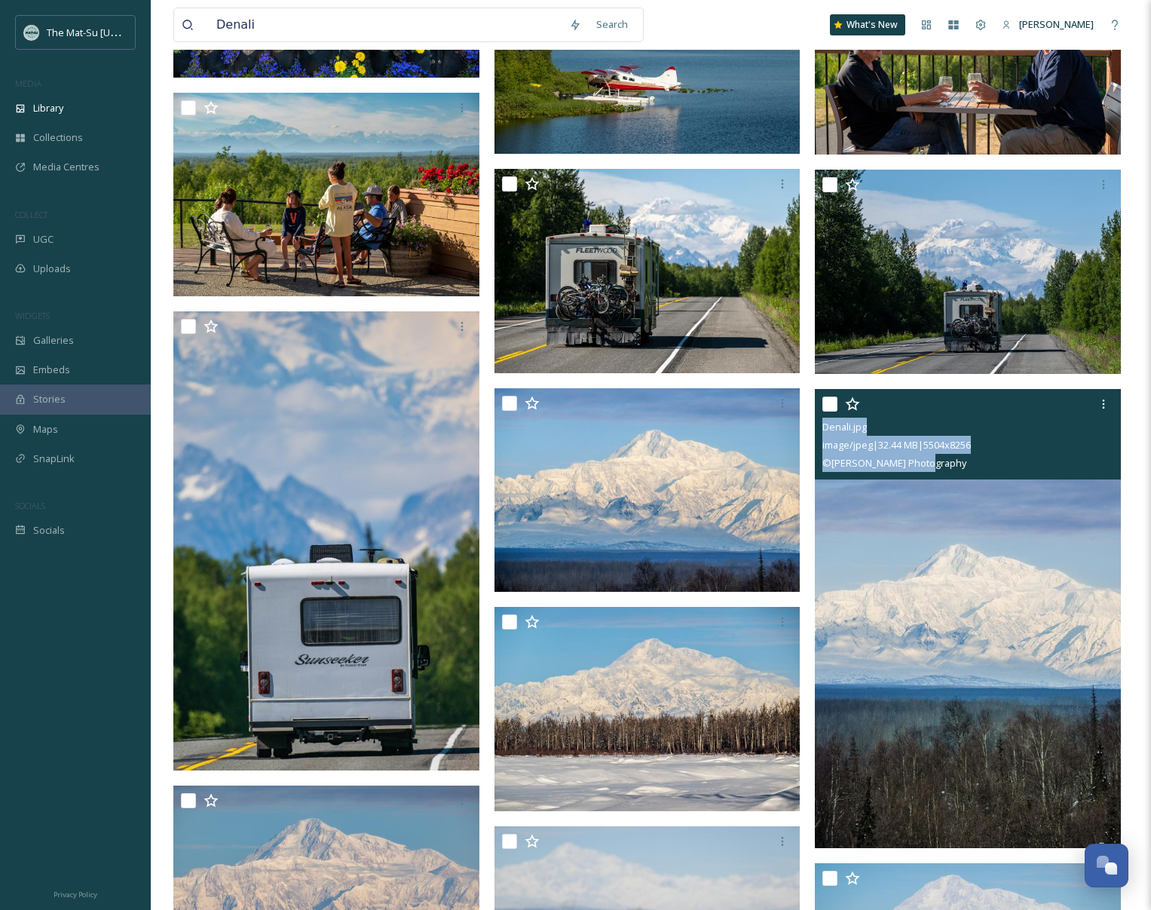
drag, startPoint x: 945, startPoint y: 466, endPoint x: 822, endPoint y: 431, distance: 127.7
click at [822, 431] on div "Denali.jpg image/jpeg | 32.44 MB | 5504 x 8256 © Tom Bol Photography" at bounding box center [968, 434] width 306 height 90
